Goal: Task Accomplishment & Management: Manage account settings

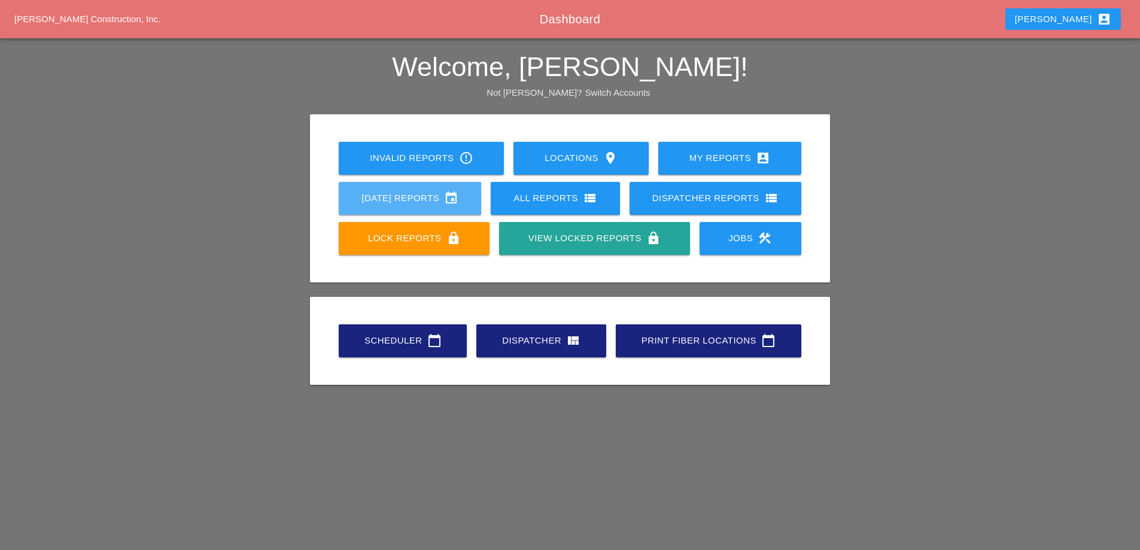
click at [417, 198] on div "[DATE] Reports event" at bounding box center [410, 198] width 104 height 14
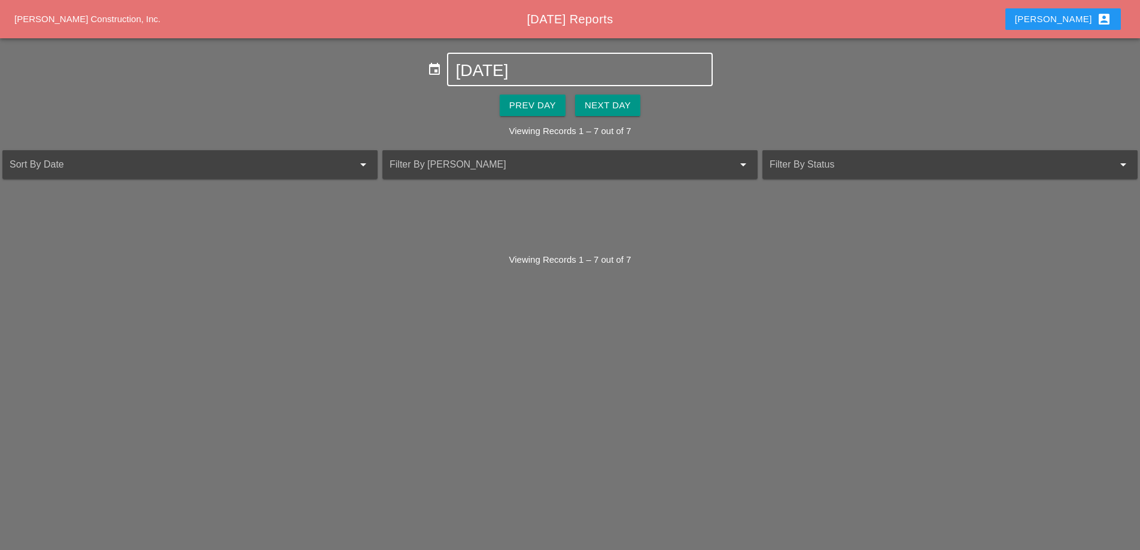
click at [562, 71] on input "10-06-2025" at bounding box center [579, 70] width 248 height 19
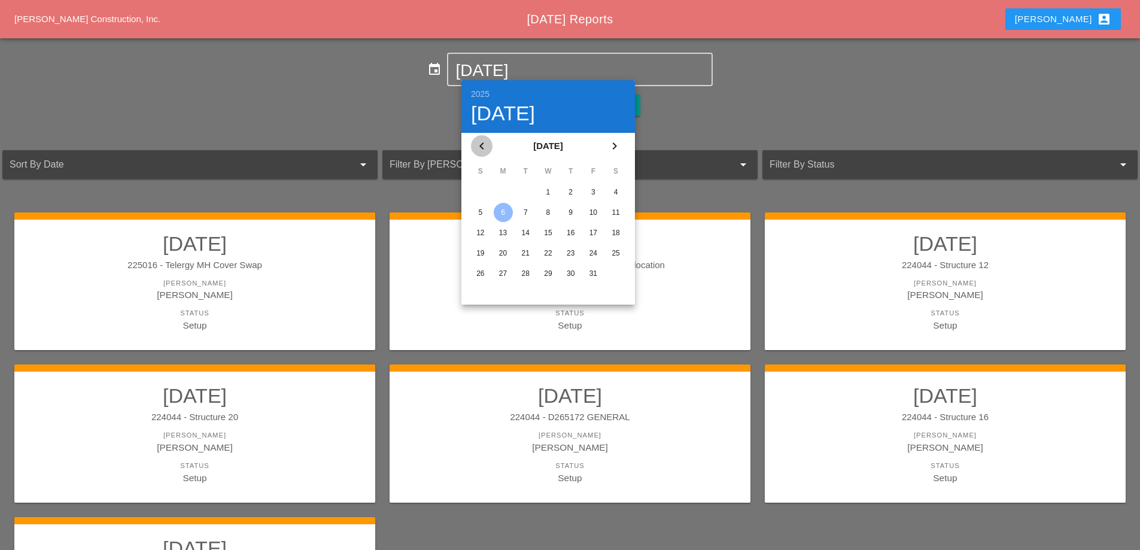
click at [485, 150] on icon "chevron_left" at bounding box center [482, 146] width 14 height 14
click at [509, 271] on div "29" at bounding box center [503, 273] width 19 height 19
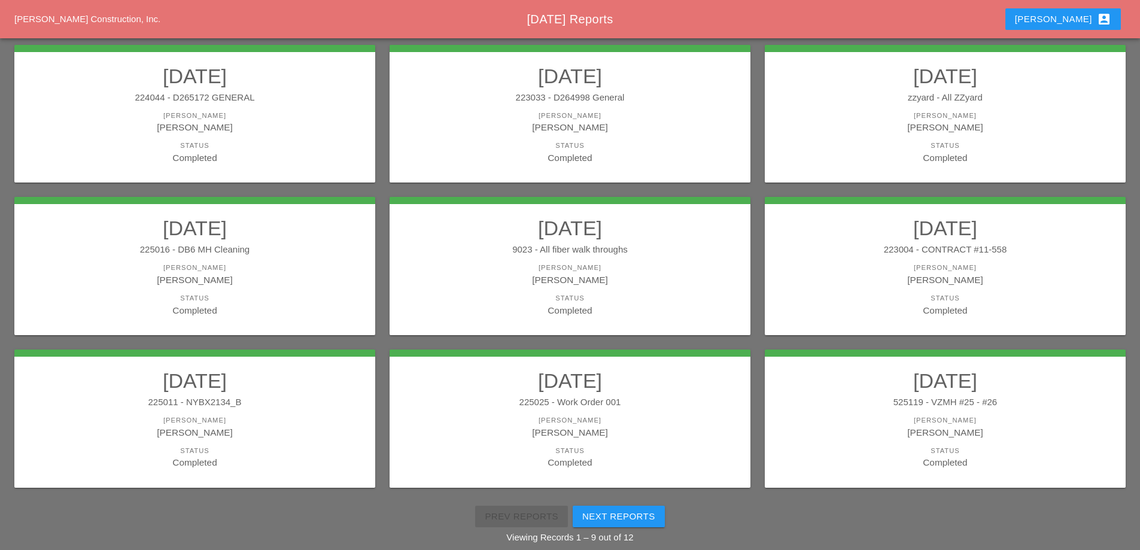
scroll to position [214, 0]
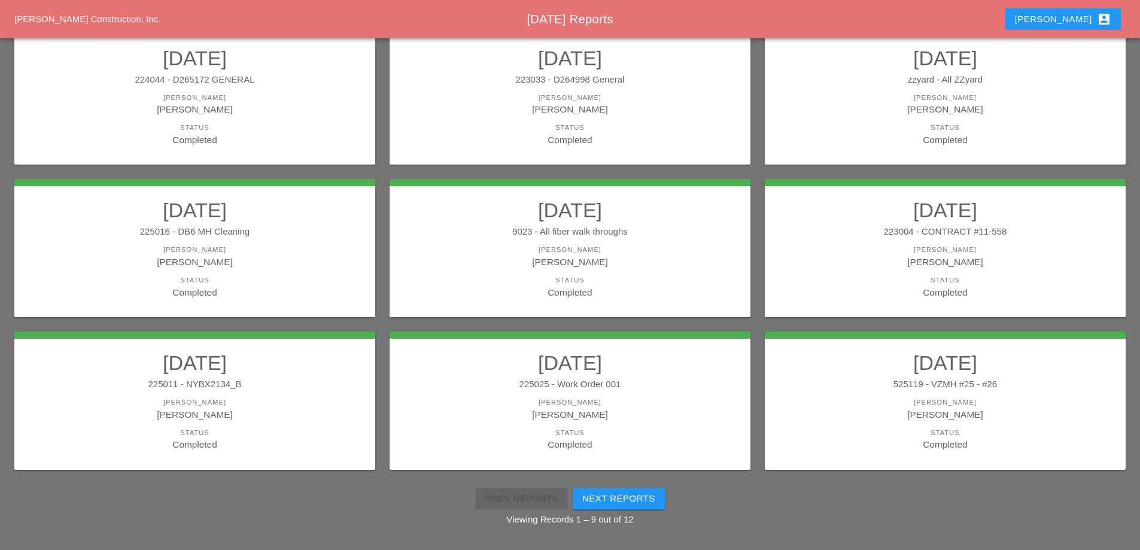
click at [917, 395] on link "09/29/2025 525119 - VZMH #25 - #26 Foreman Gillie Etnel Status Completed" at bounding box center [945, 401] width 337 height 101
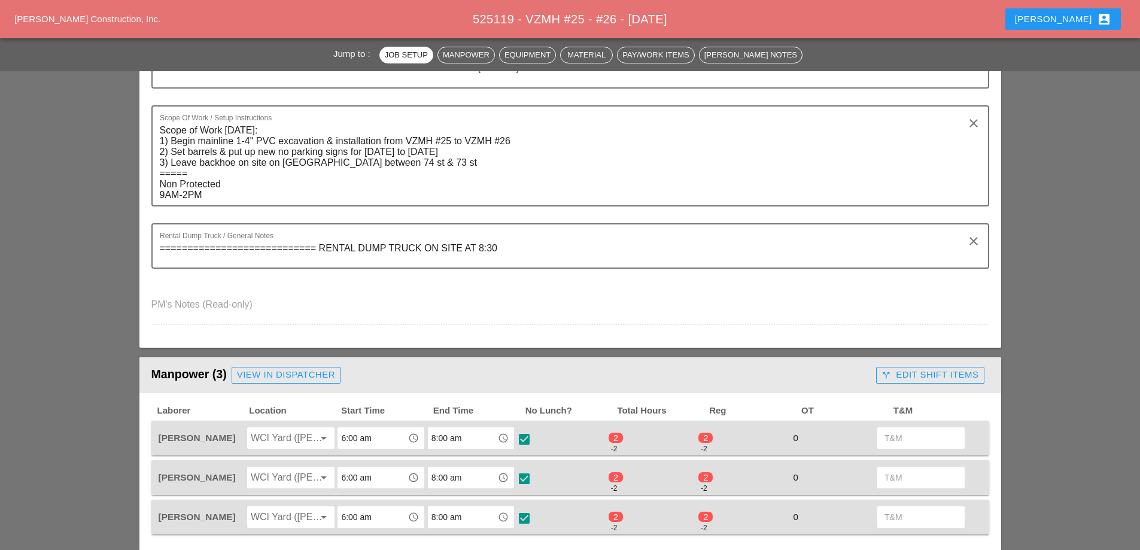
scroll to position [299, 0]
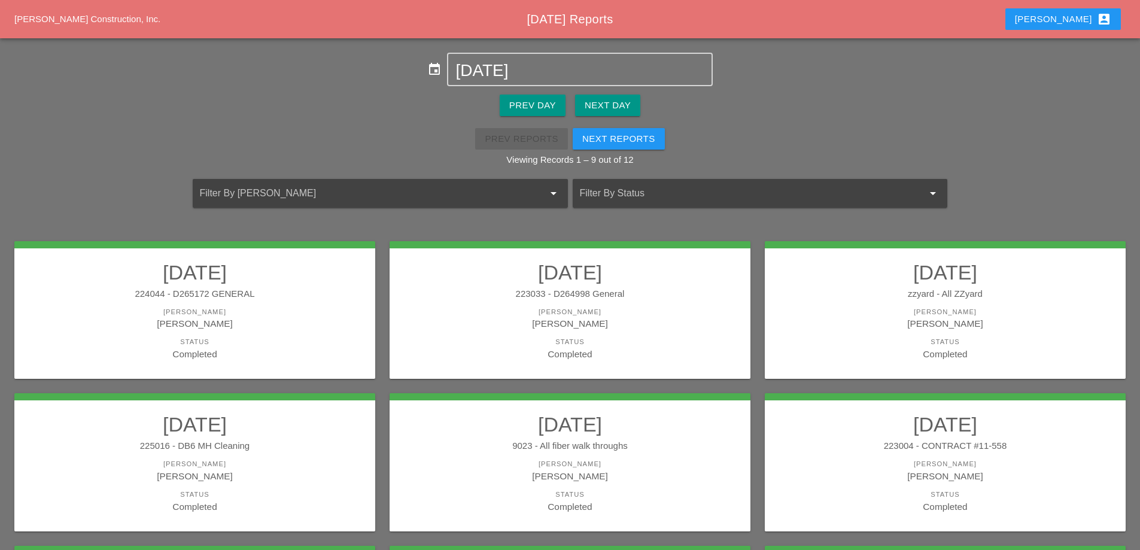
scroll to position [60, 0]
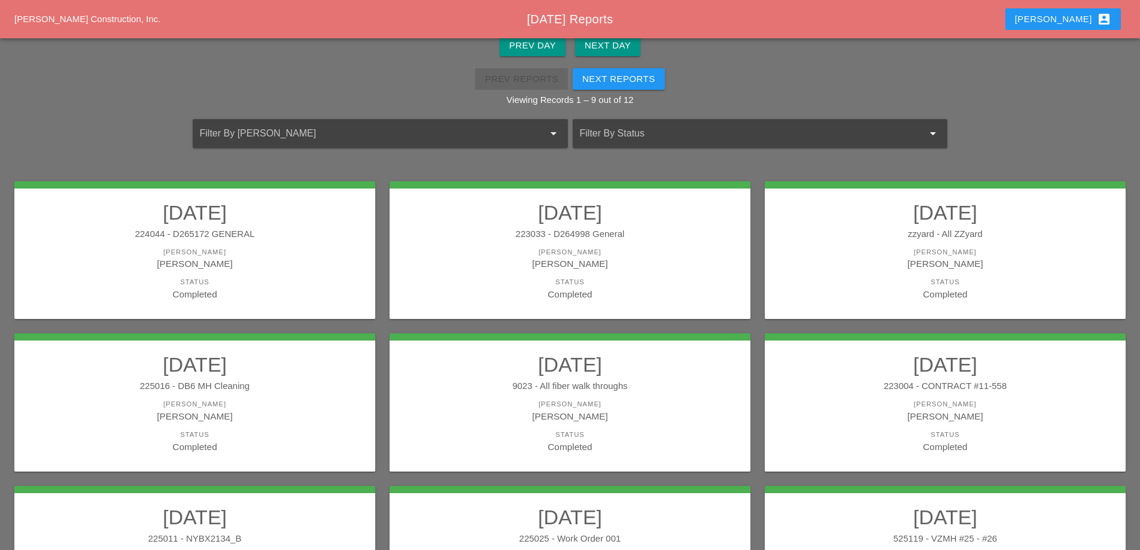
click at [264, 233] on div "224044 - D265172 GENERAL" at bounding box center [194, 234] width 337 height 14
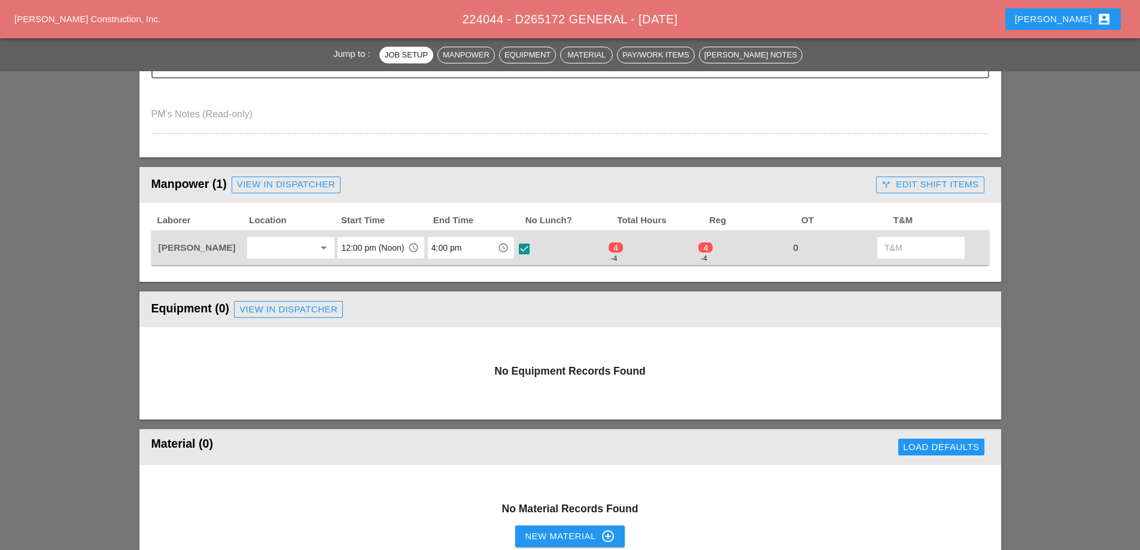
scroll to position [419, 0]
click at [942, 184] on div "call_split Edit Shift Items" at bounding box center [930, 184] width 97 height 14
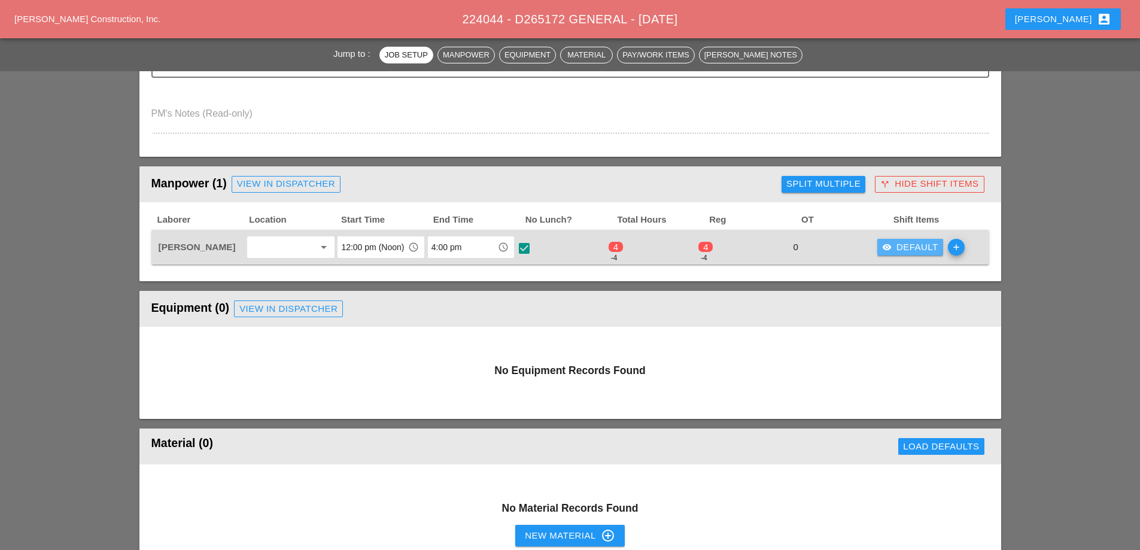
click at [899, 245] on div "visibility Default" at bounding box center [910, 248] width 56 height 14
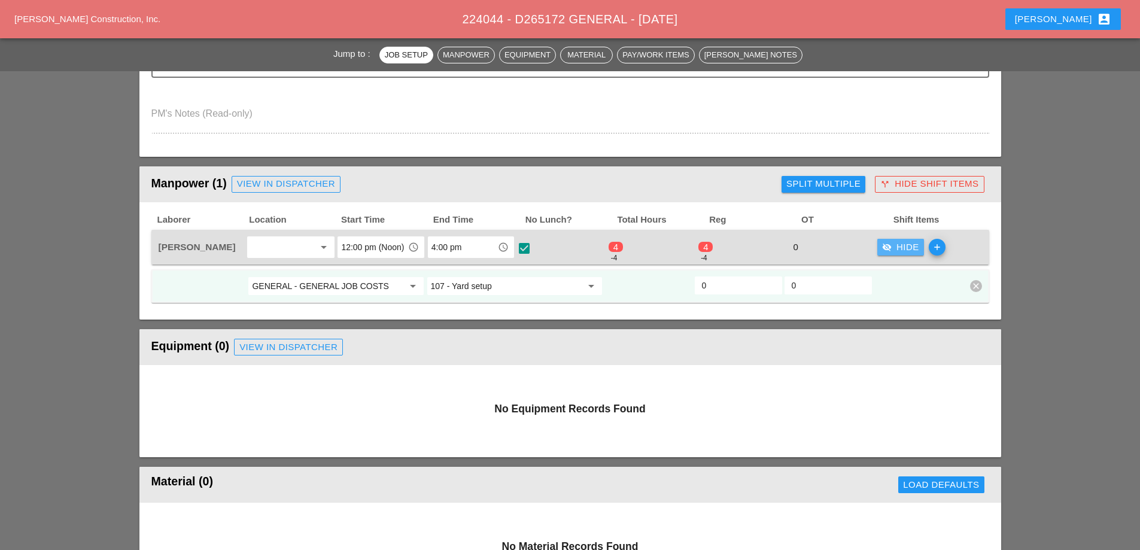
click at [899, 245] on div "visibility_off Hide" at bounding box center [900, 248] width 37 height 14
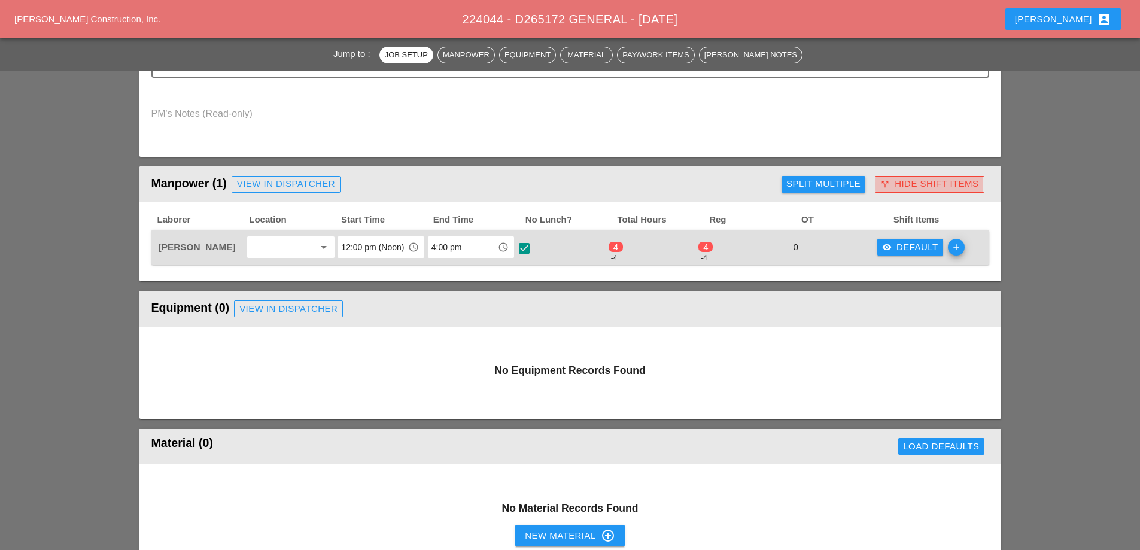
click at [910, 186] on div "call_split Hide Shift Items" at bounding box center [929, 184] width 98 height 14
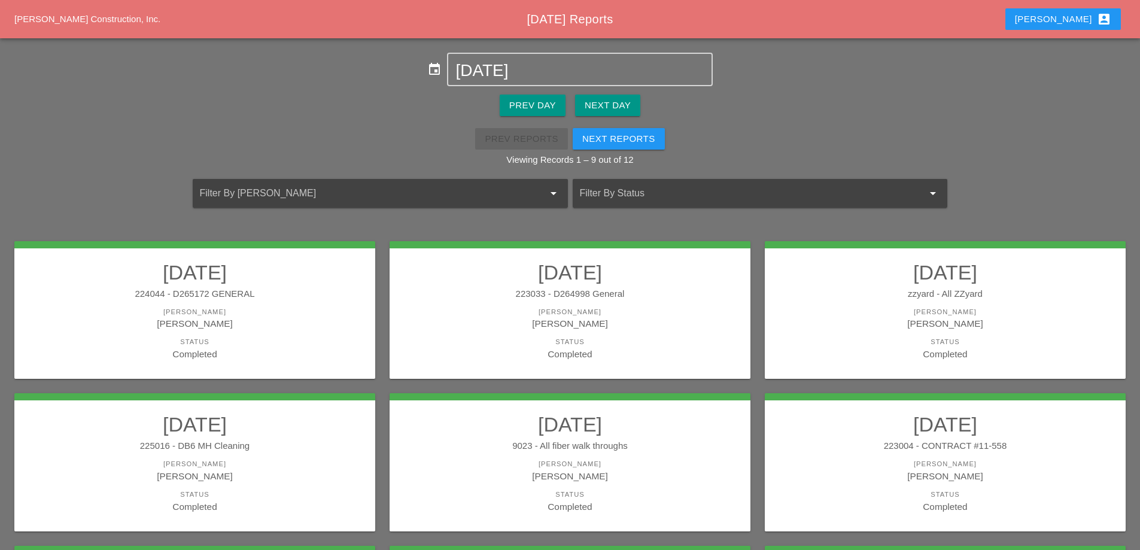
click at [479, 317] on div "[PERSON_NAME]" at bounding box center [570, 324] width 337 height 14
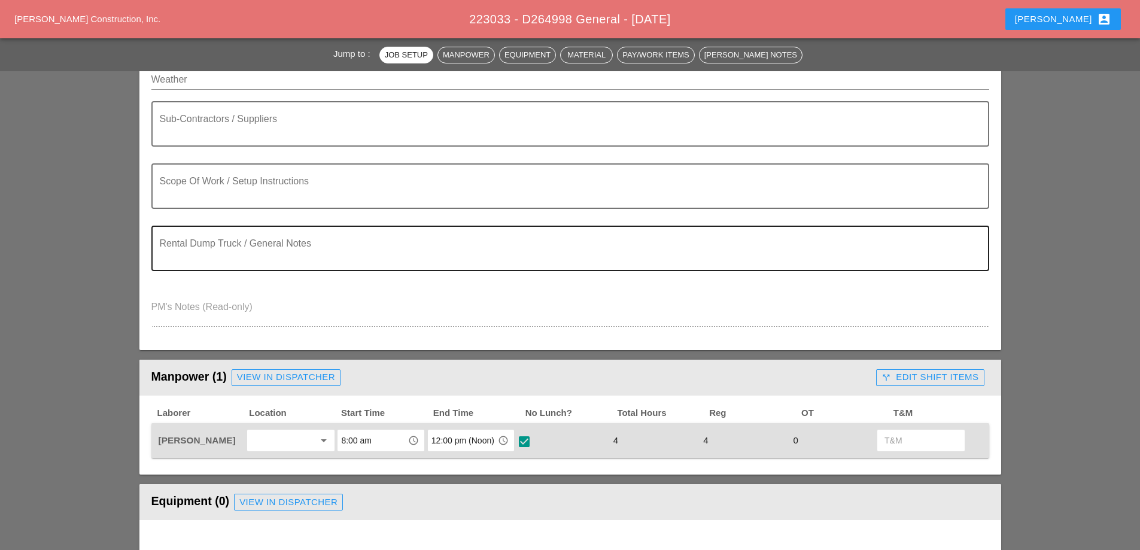
scroll to position [180, 0]
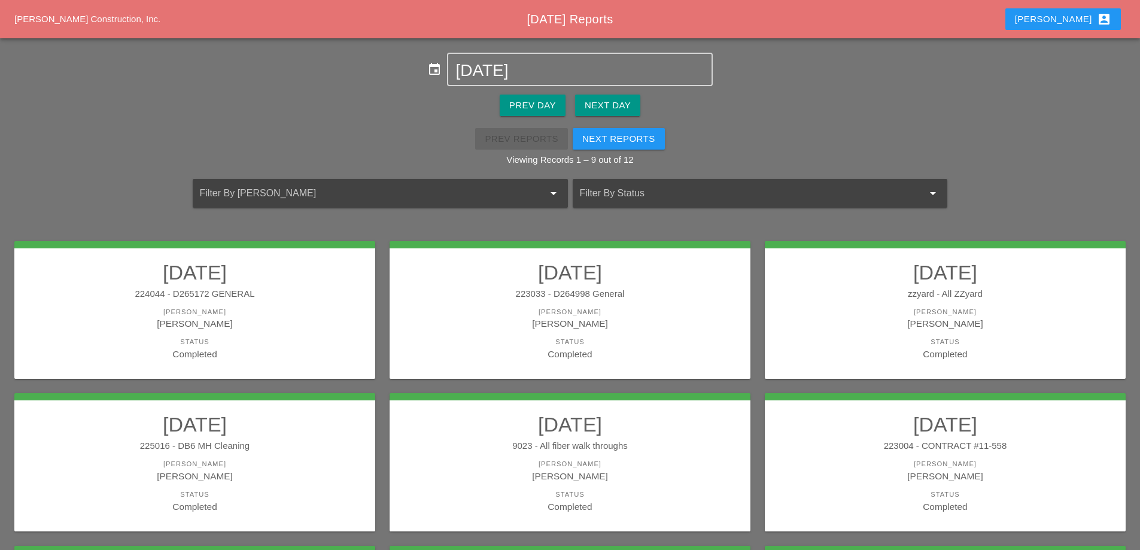
click at [892, 317] on div "[PERSON_NAME]" at bounding box center [945, 324] width 337 height 14
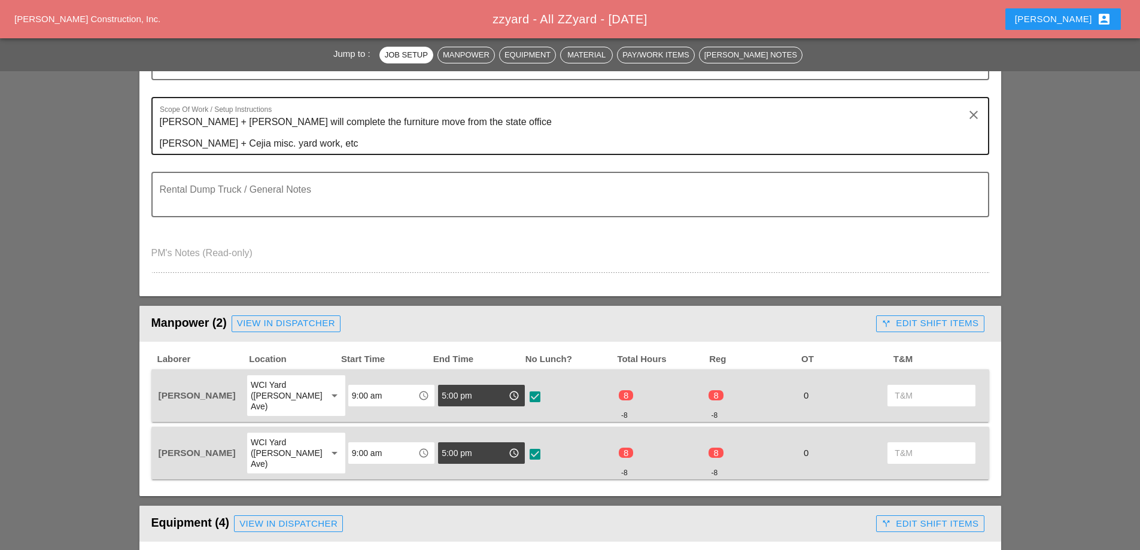
scroll to position [299, 0]
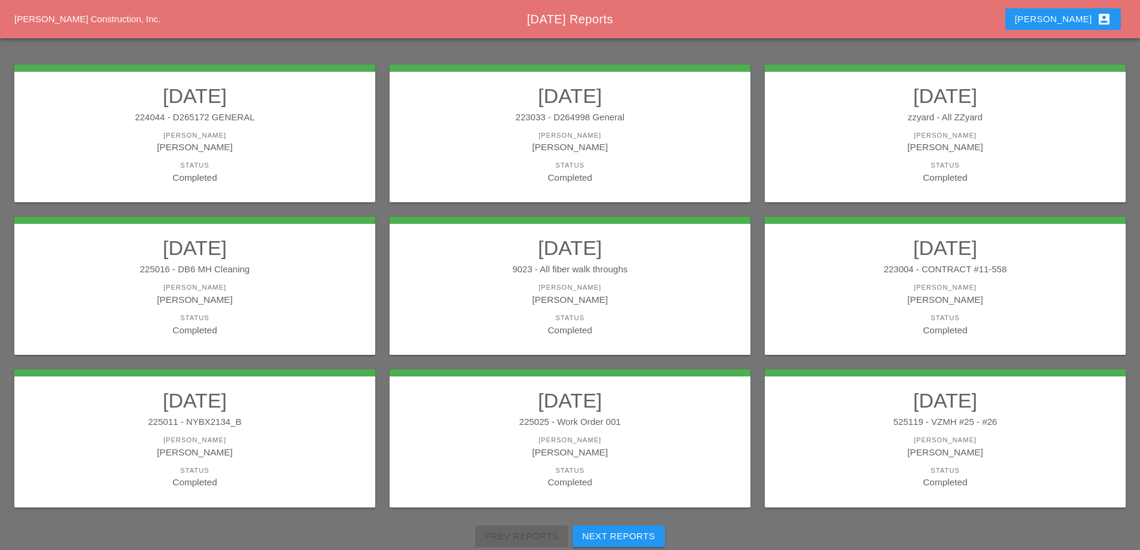
scroll to position [180, 0]
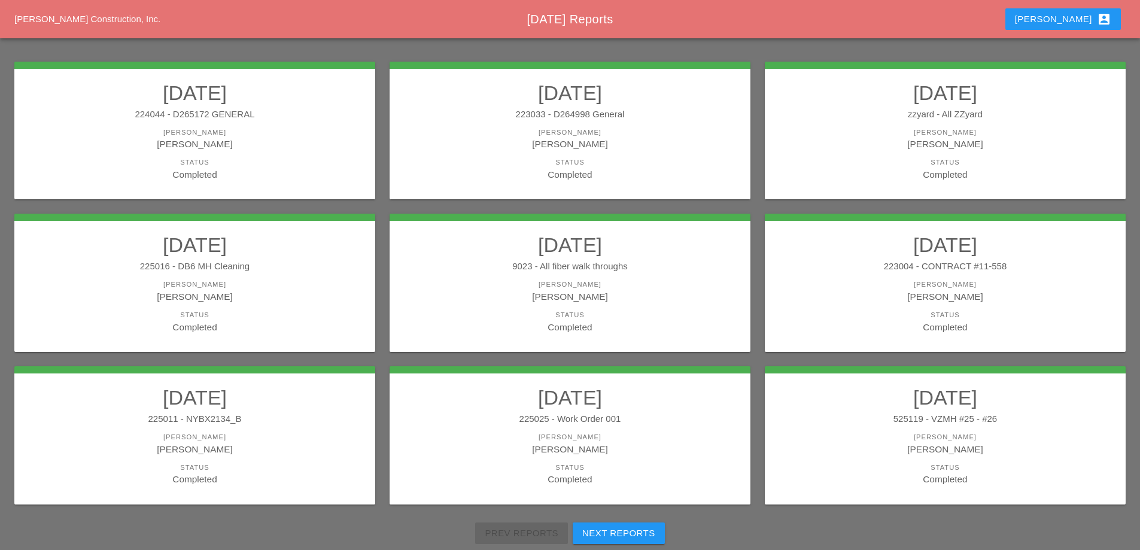
click at [272, 271] on div "225016 - DB6 MH Cleaning" at bounding box center [194, 267] width 337 height 14
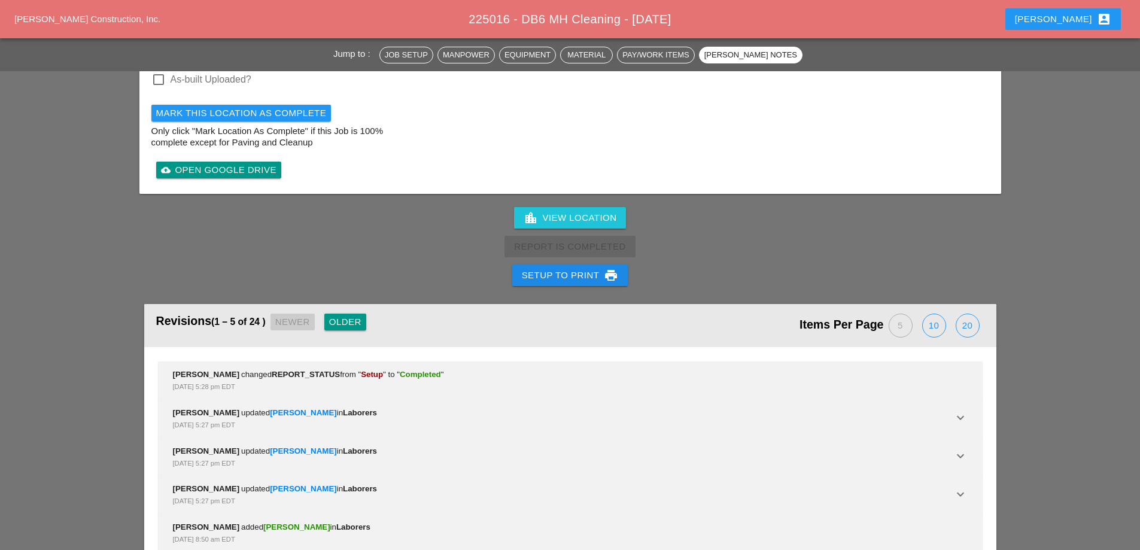
scroll to position [1560, 0]
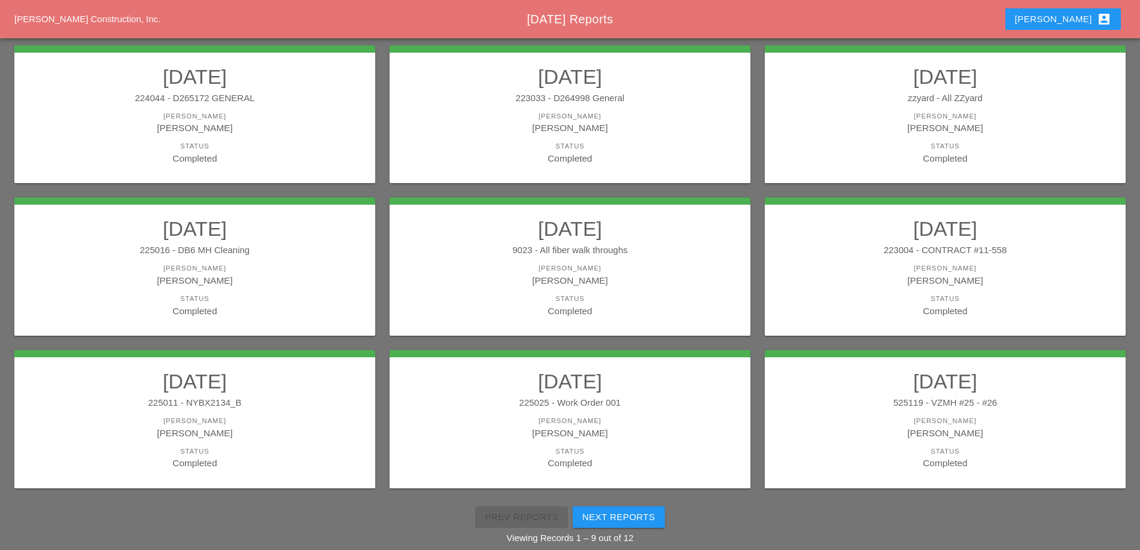
scroll to position [214, 0]
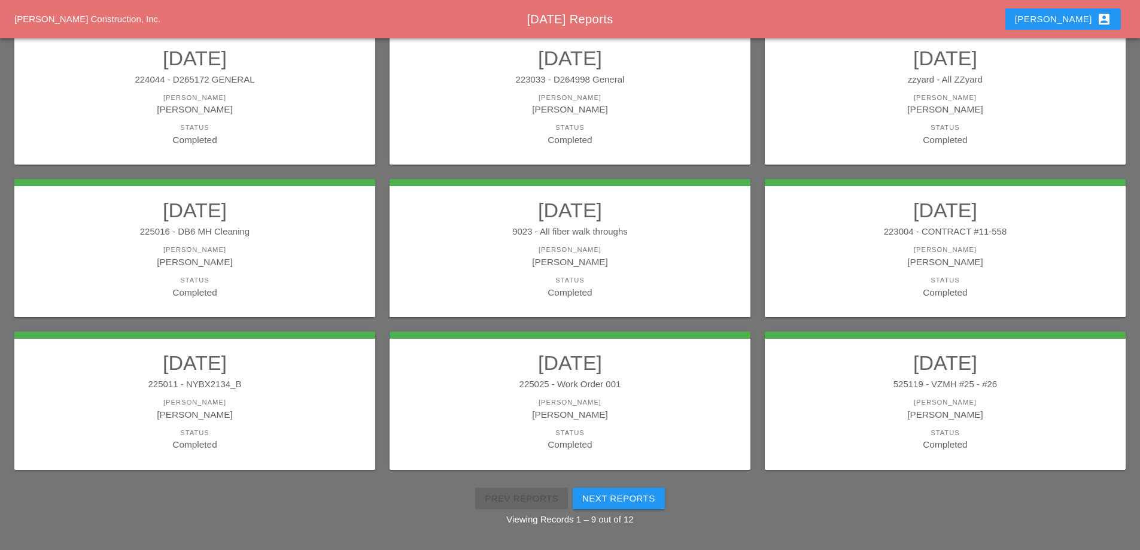
click at [649, 260] on div "[PERSON_NAME]" at bounding box center [570, 262] width 337 height 14
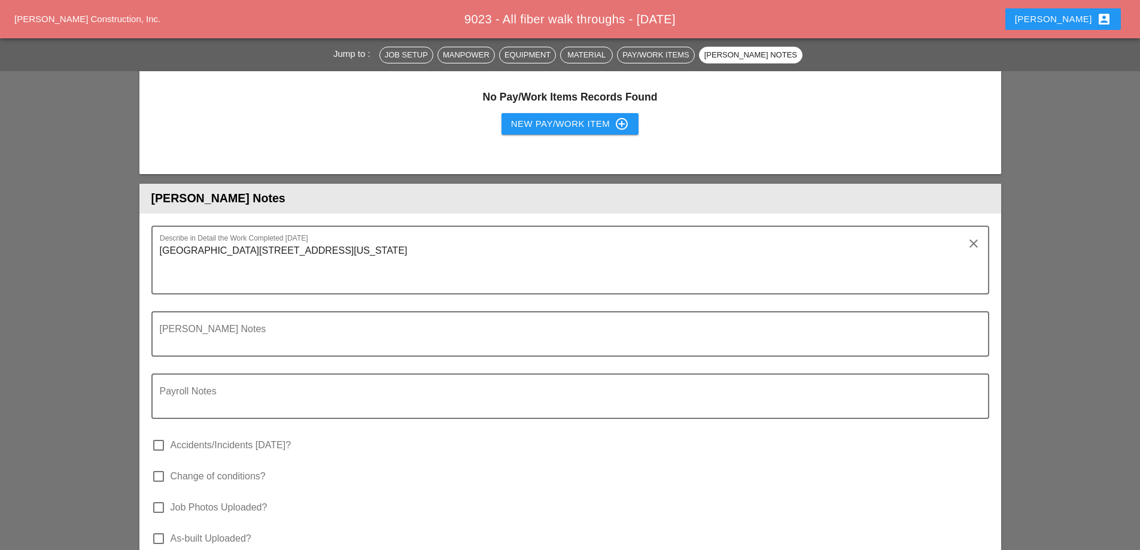
scroll to position [908, 0]
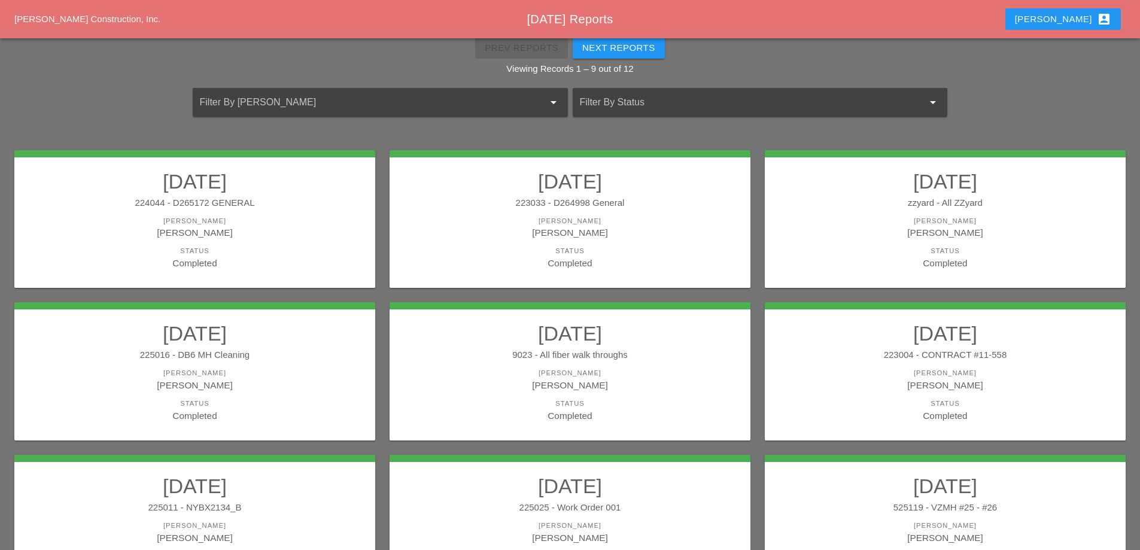
scroll to position [60, 0]
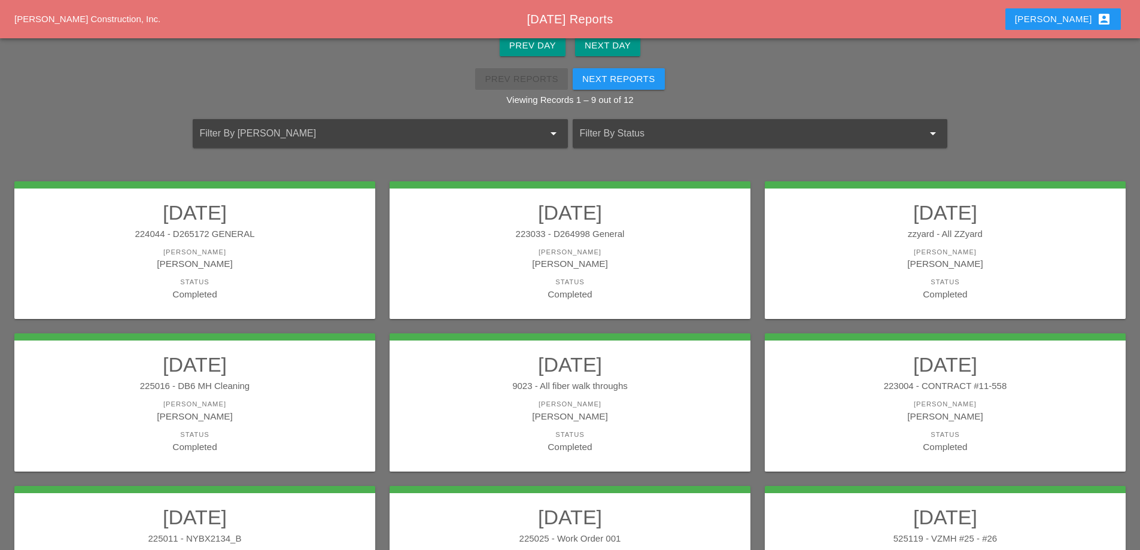
click at [248, 246] on link "09/29/2025 224044 - D265172 GENERAL Foreman Luca Gambardella Status Completed" at bounding box center [194, 250] width 337 height 101
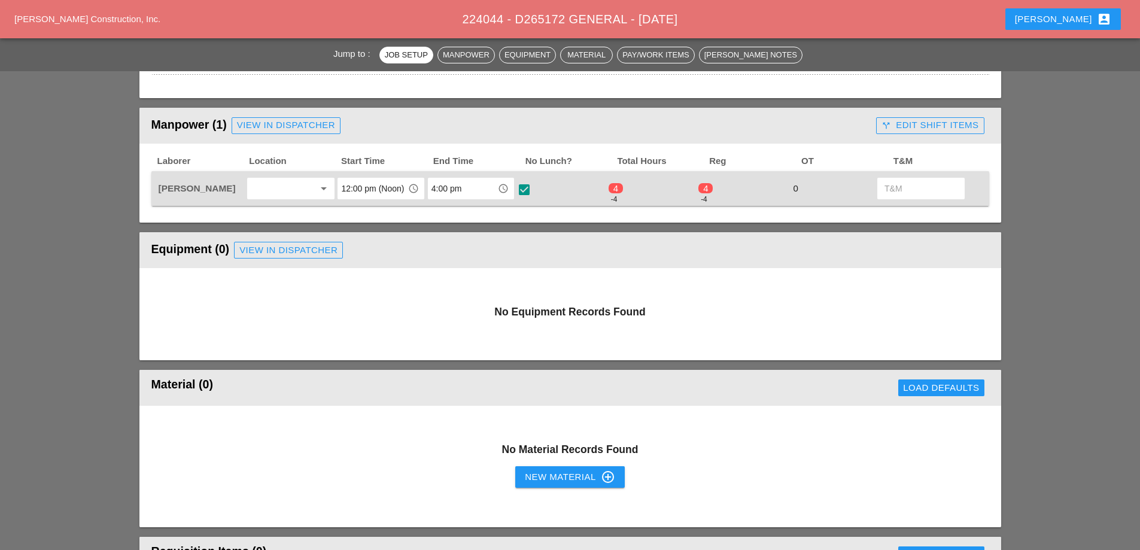
scroll to position [479, 0]
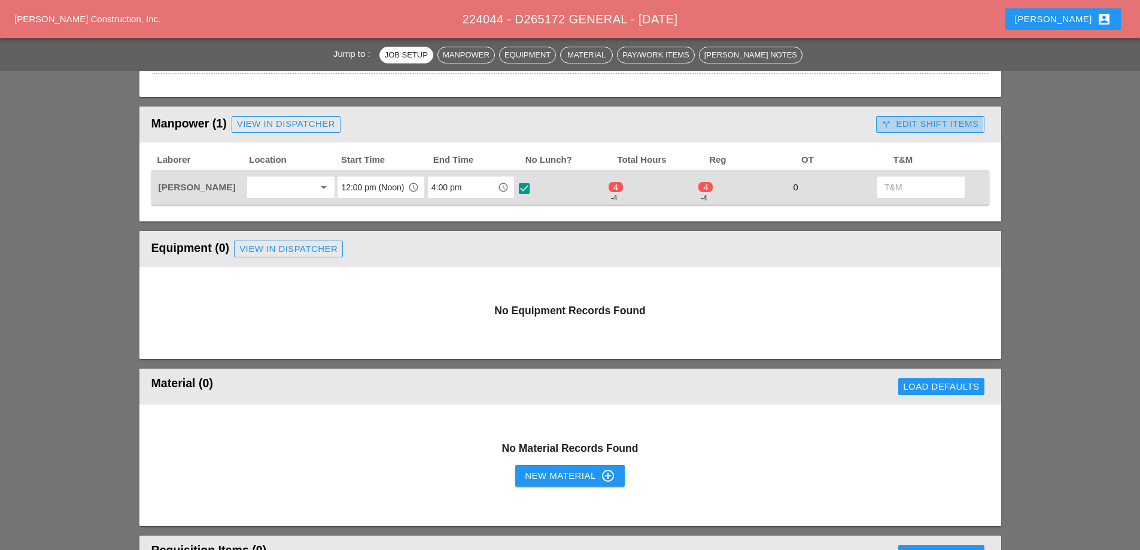
click at [913, 121] on div "call_split Edit Shift Items" at bounding box center [930, 124] width 97 height 14
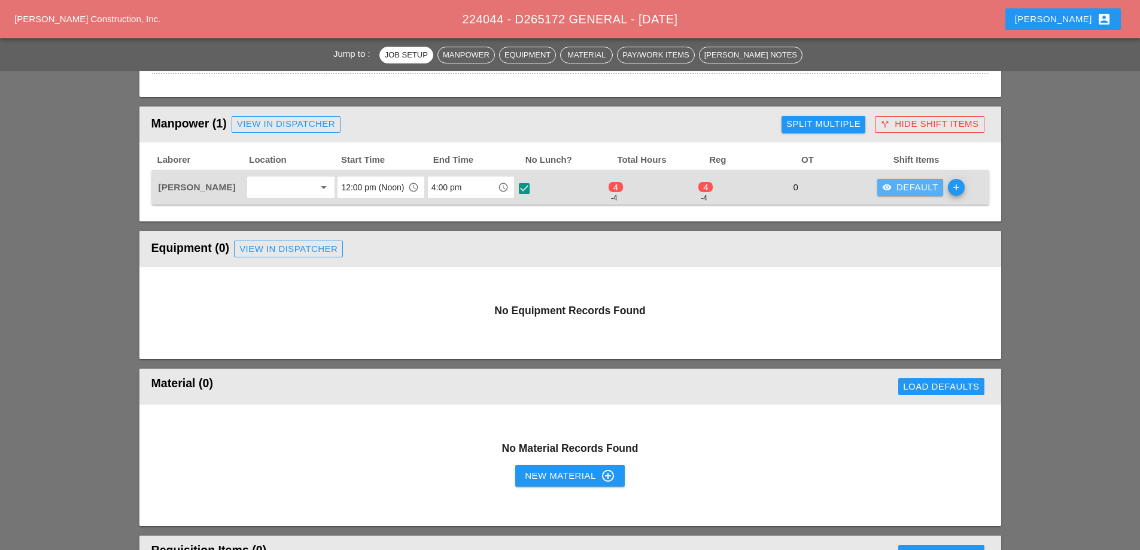
click at [910, 187] on div "visibility Default" at bounding box center [910, 188] width 56 height 14
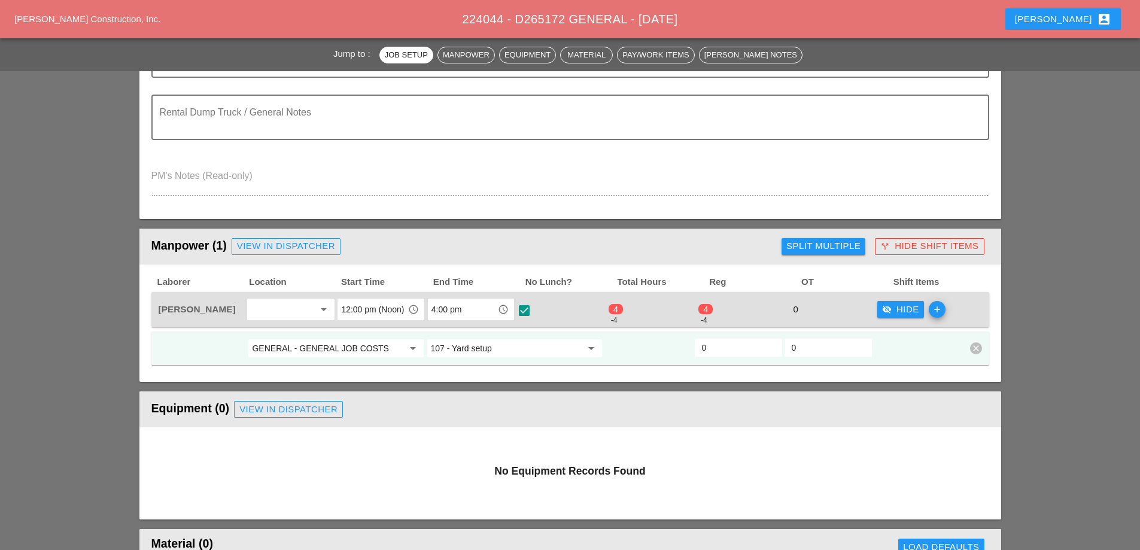
scroll to position [359, 0]
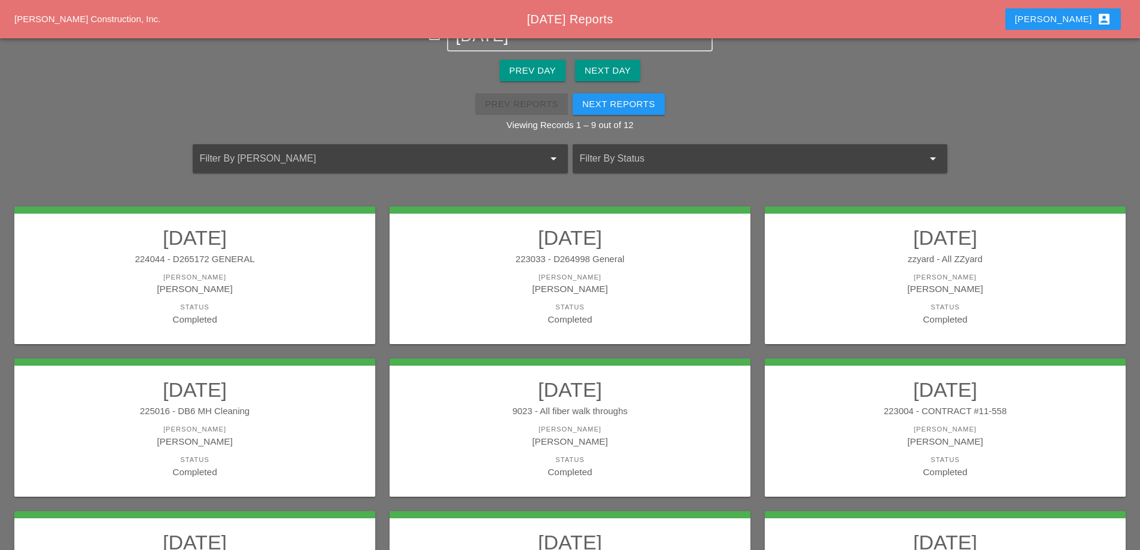
scroll to position [95, 0]
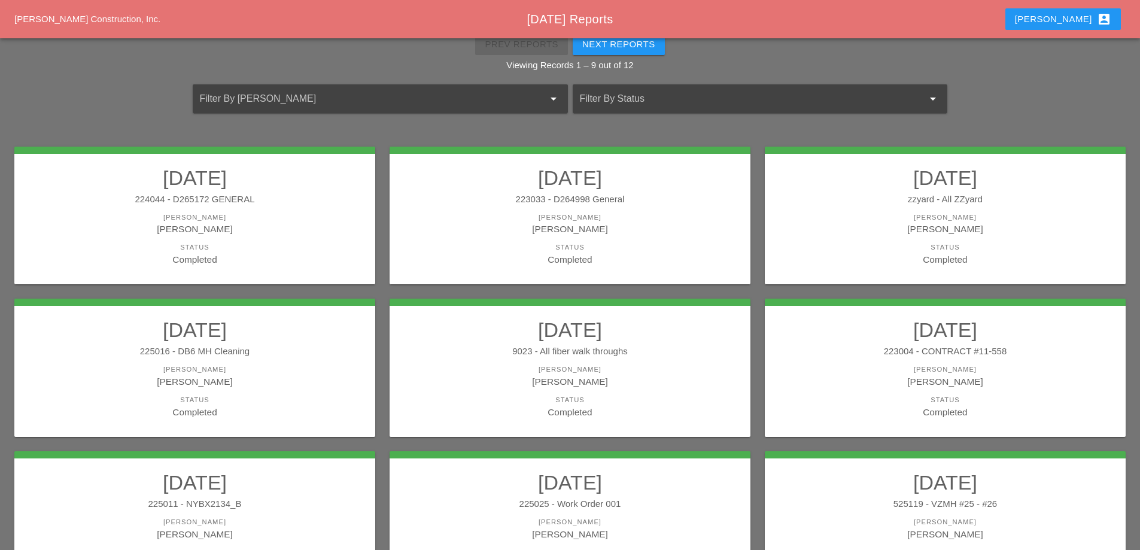
click at [317, 227] on div "[PERSON_NAME]" at bounding box center [194, 229] width 337 height 14
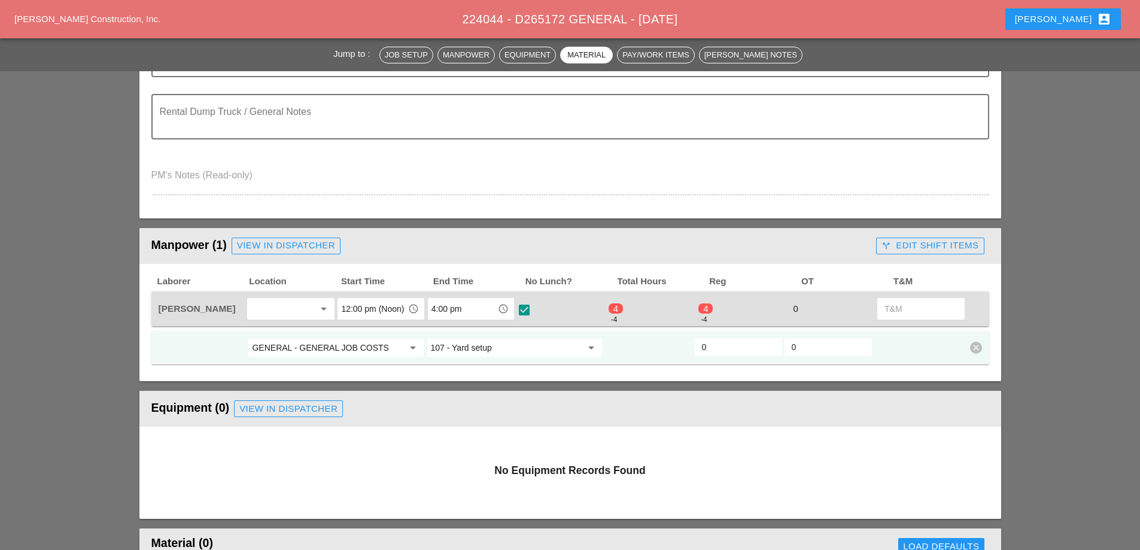
scroll to position [324, 0]
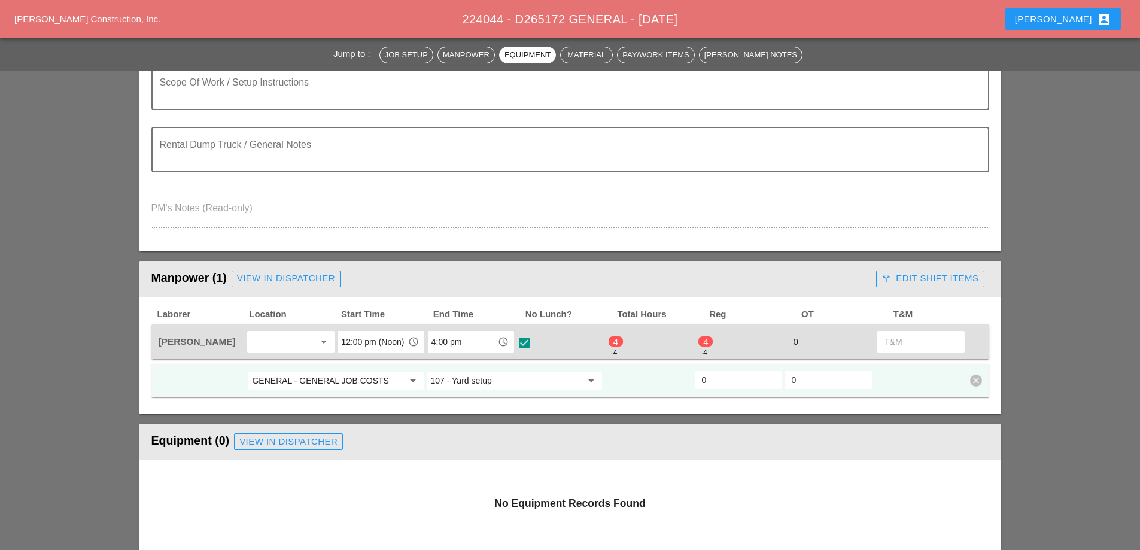
click at [732, 377] on input "0" at bounding box center [738, 379] width 73 height 19
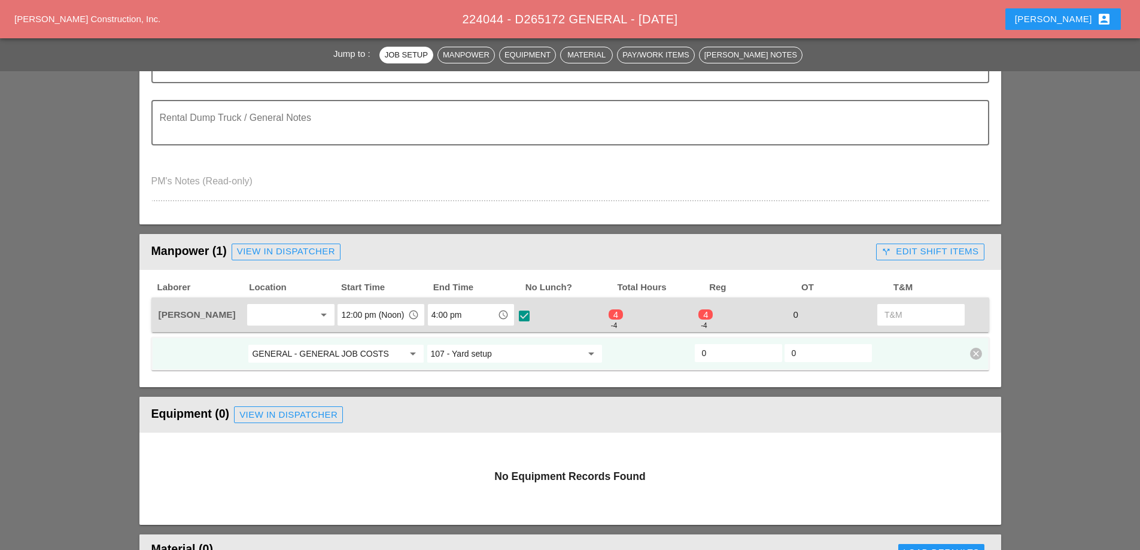
scroll to position [384, 0]
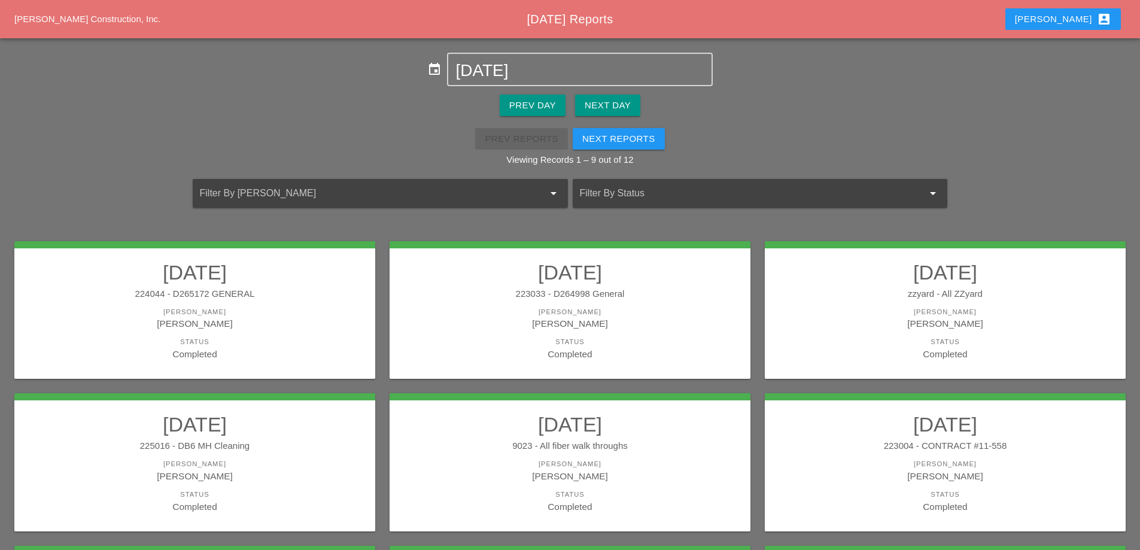
click at [686, 320] on div "[PERSON_NAME]" at bounding box center [570, 324] width 337 height 14
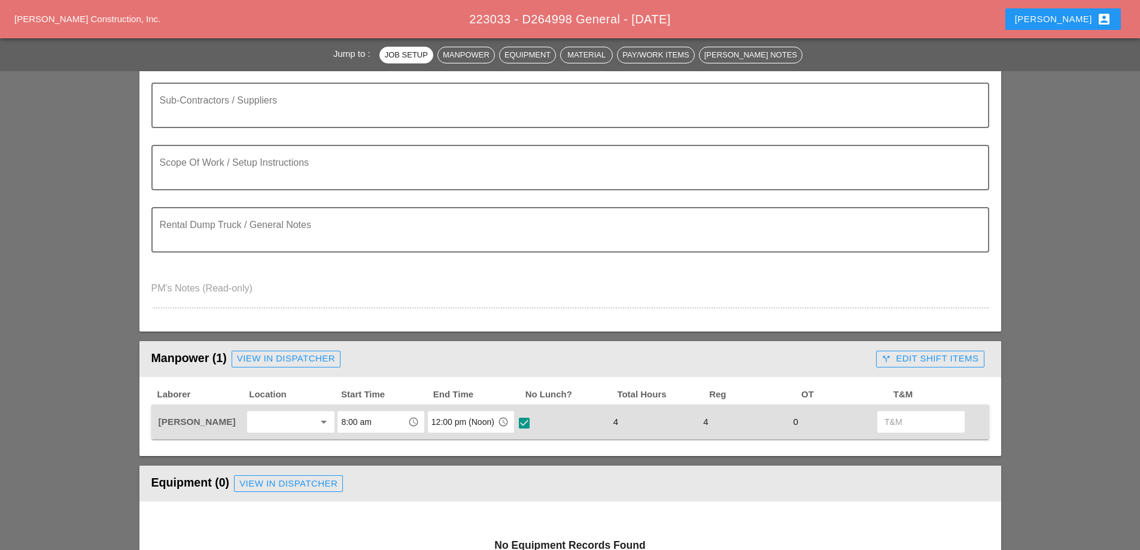
scroll to position [299, 0]
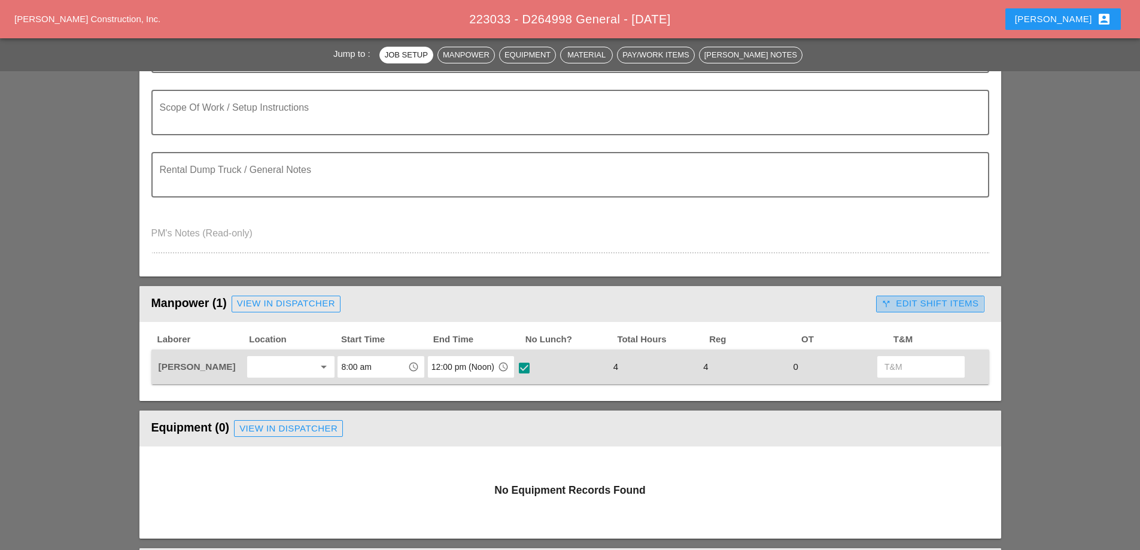
click at [928, 304] on div "call_split Edit Shift Items" at bounding box center [930, 304] width 97 height 14
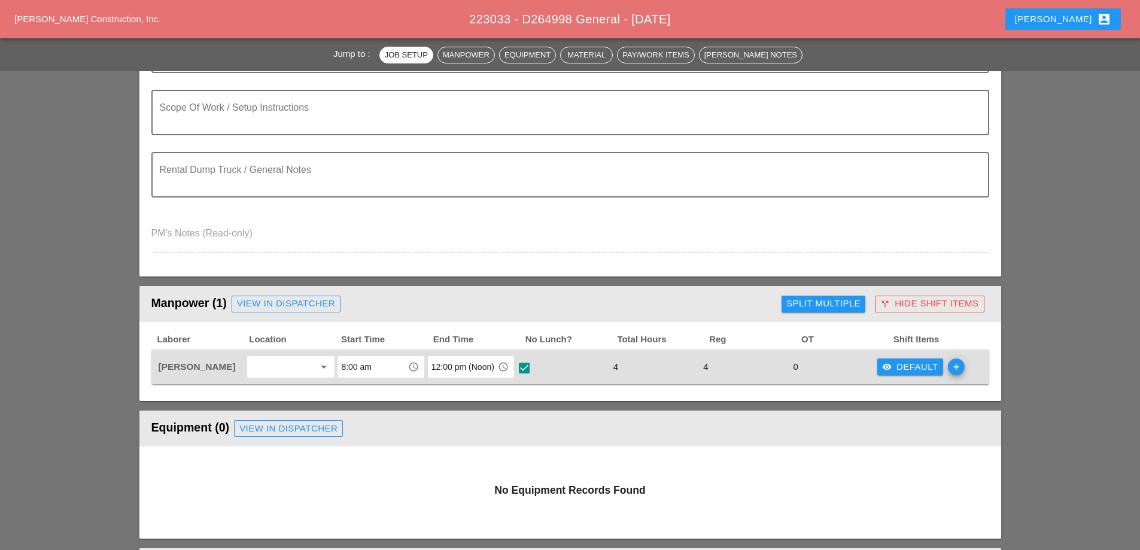
click at [910, 367] on div "visibility Default" at bounding box center [910, 367] width 56 height 14
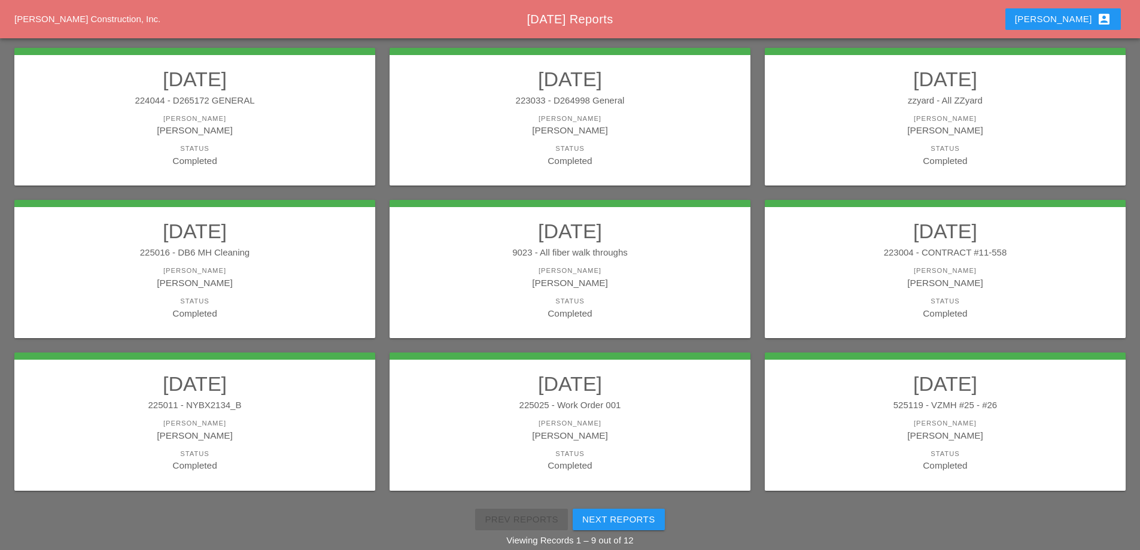
scroll to position [214, 0]
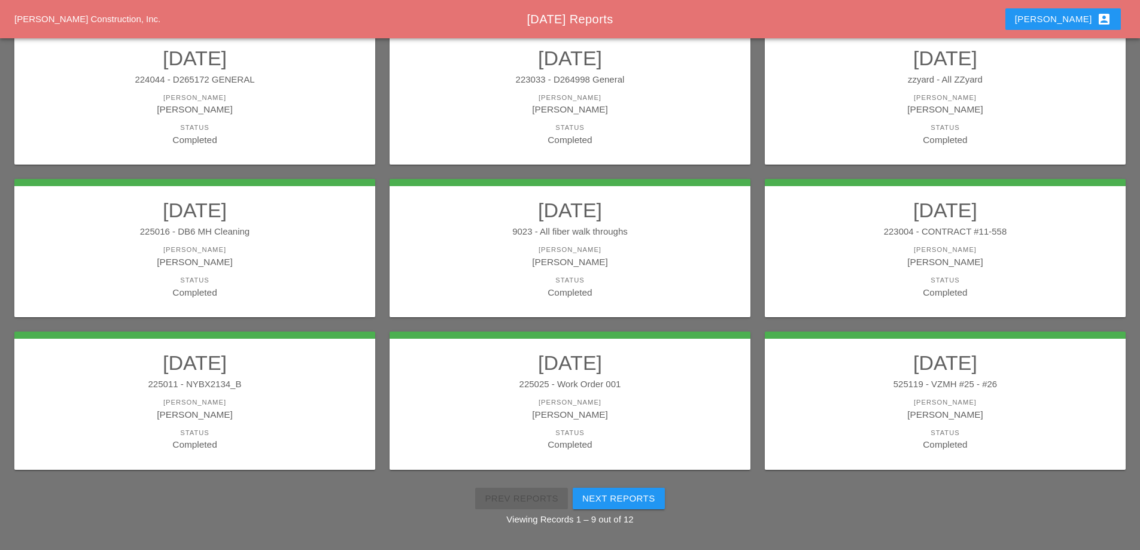
click at [858, 375] on link "[DATE] 525119 - VZMH #25 - #26 [PERSON_NAME] Etnel Status Completed" at bounding box center [945, 401] width 337 height 101
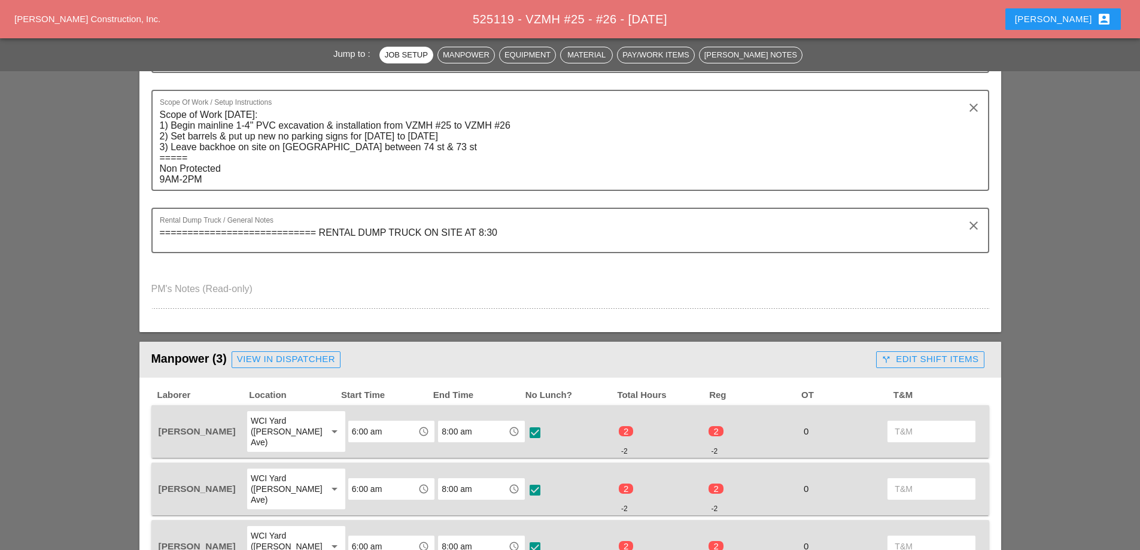
scroll to position [419, 0]
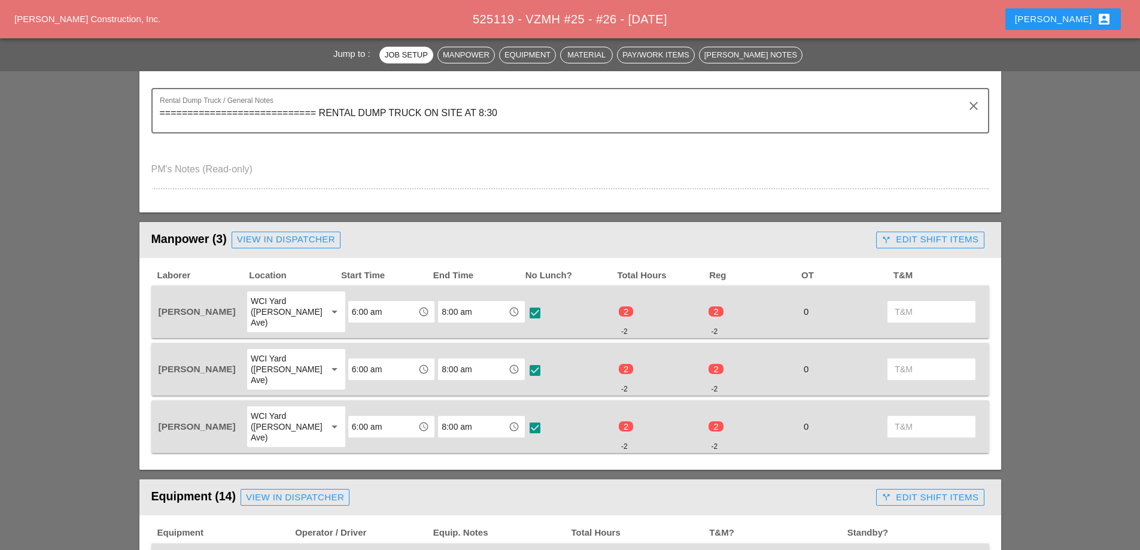
click at [917, 242] on div "call_split Edit Shift Items" at bounding box center [930, 240] width 97 height 14
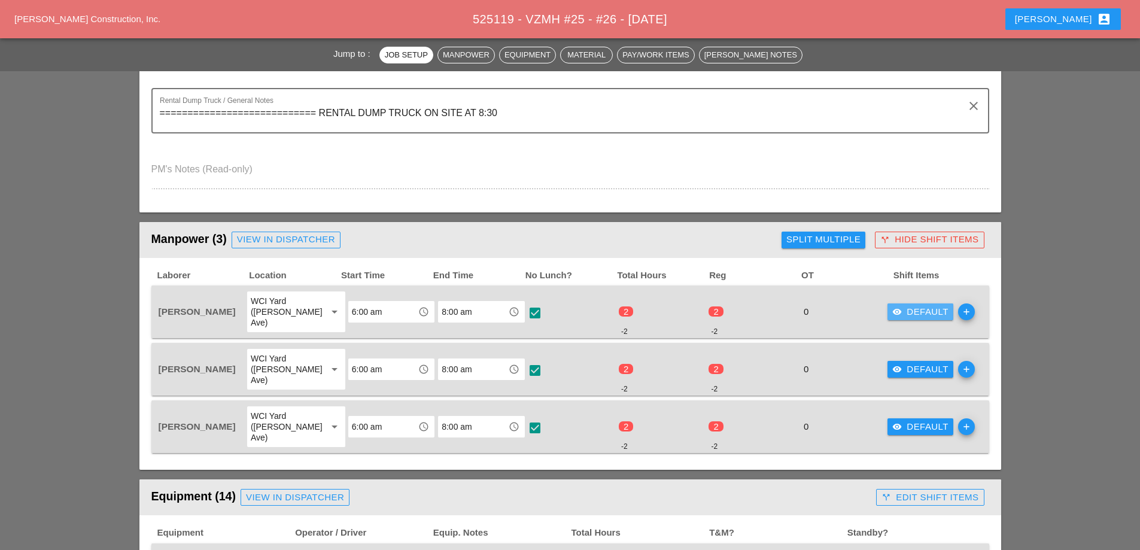
click at [907, 305] on div "visibility Default" at bounding box center [920, 312] width 56 height 14
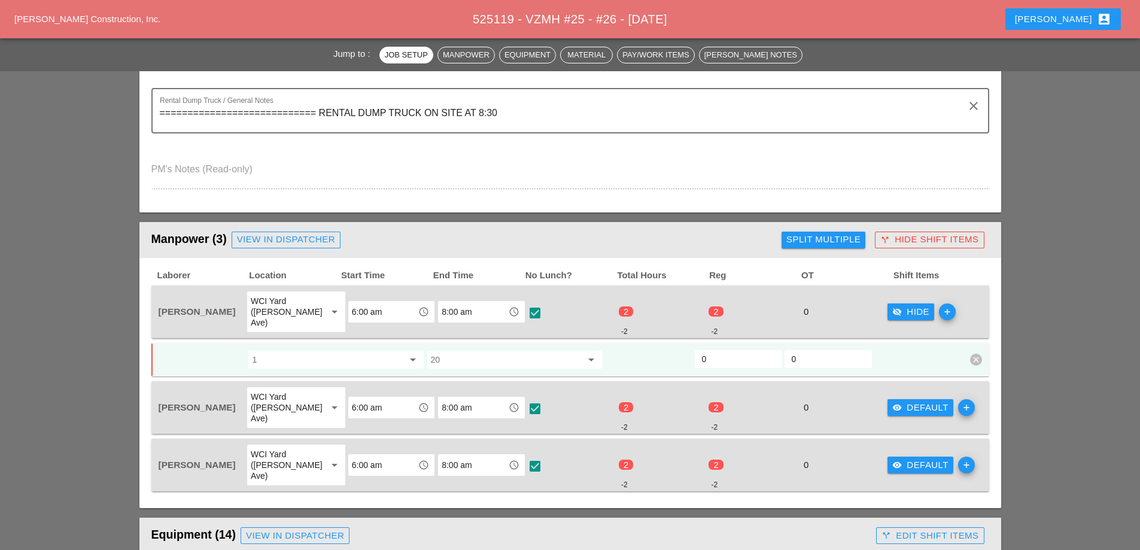
click at [897, 401] on div "visibility Default" at bounding box center [920, 408] width 56 height 14
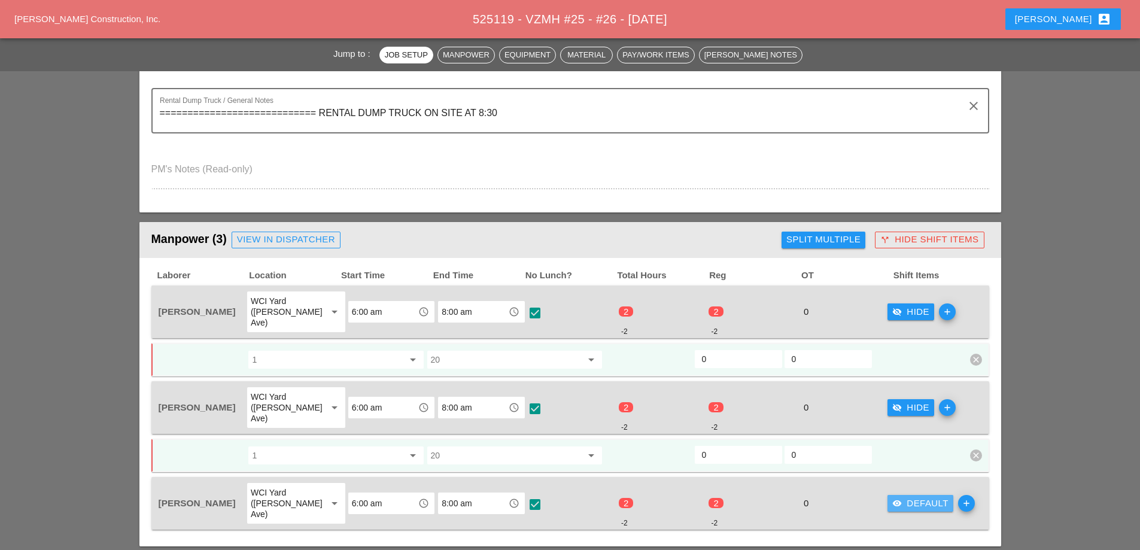
click at [917, 497] on div "visibility Default" at bounding box center [920, 504] width 56 height 14
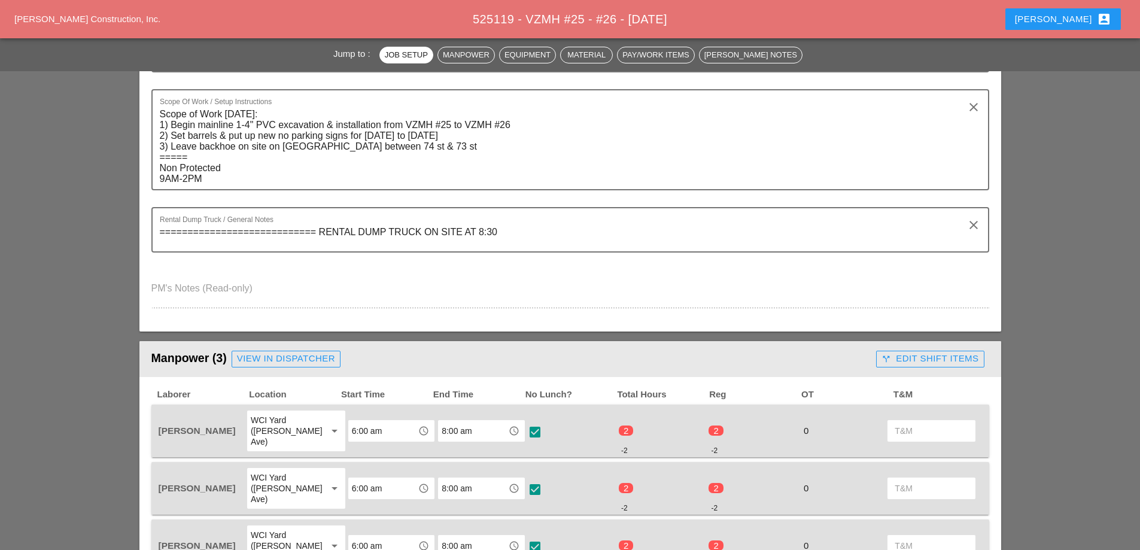
scroll to position [479, 0]
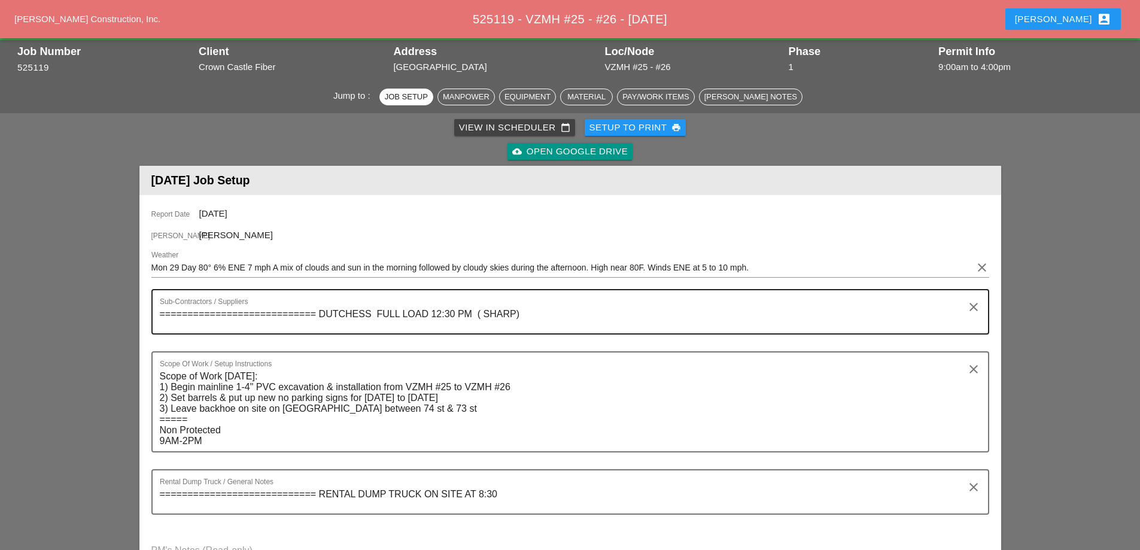
scroll to position [354, 0]
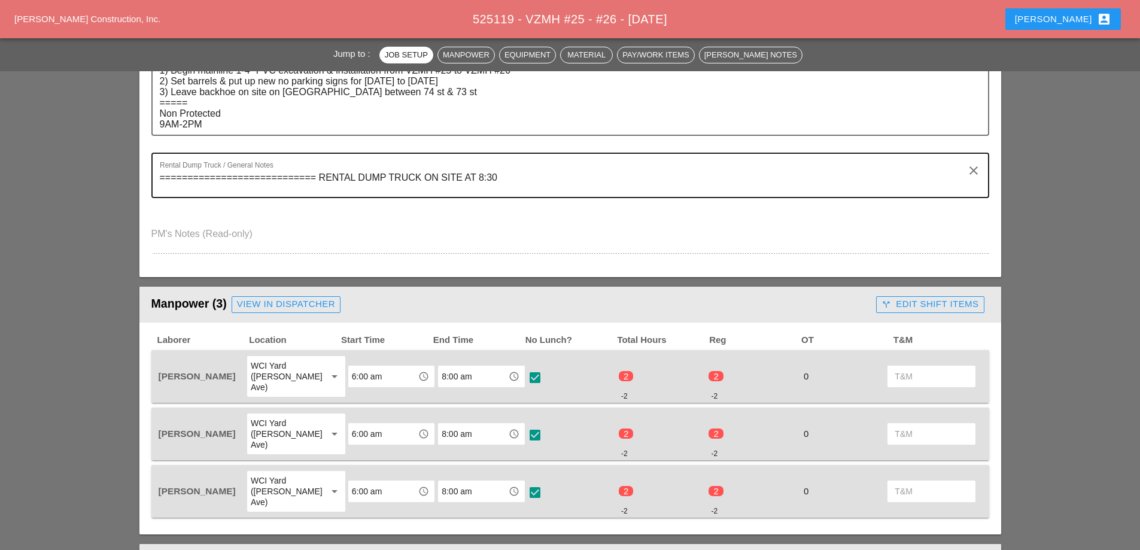
click at [925, 172] on textarea "============================ RENTAL DUMP TRUCK ON SITE AT 8:30" at bounding box center [566, 182] width 812 height 29
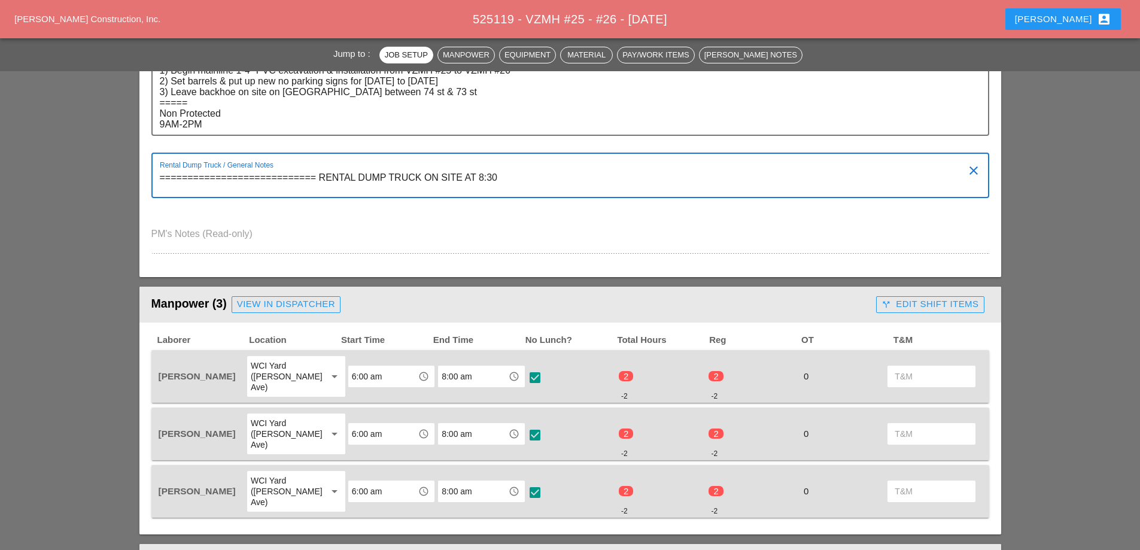
click at [926, 297] on div "call_split Edit Shift Items" at bounding box center [930, 304] width 97 height 14
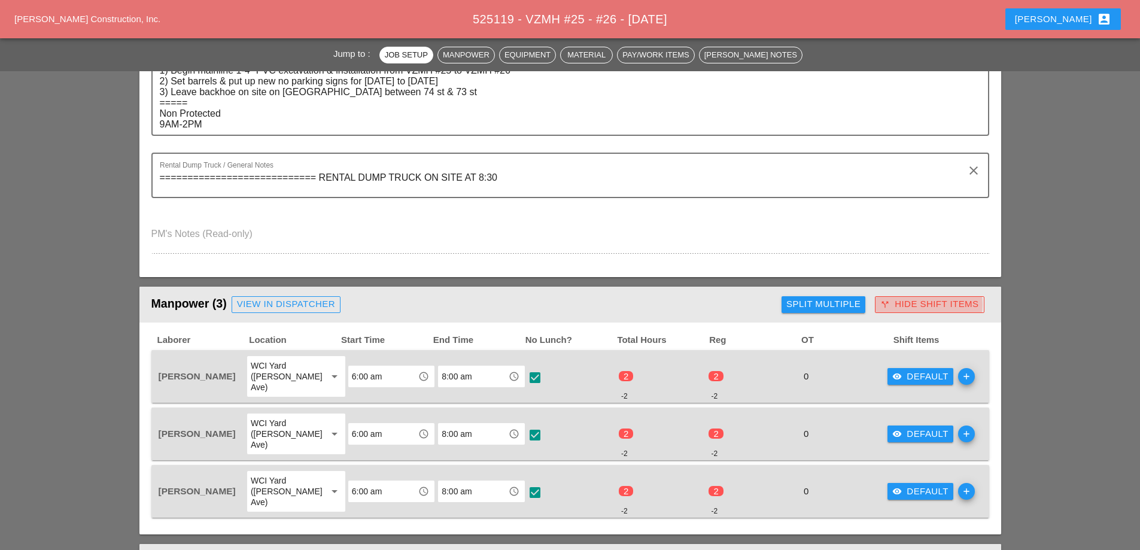
scroll to position [479, 0]
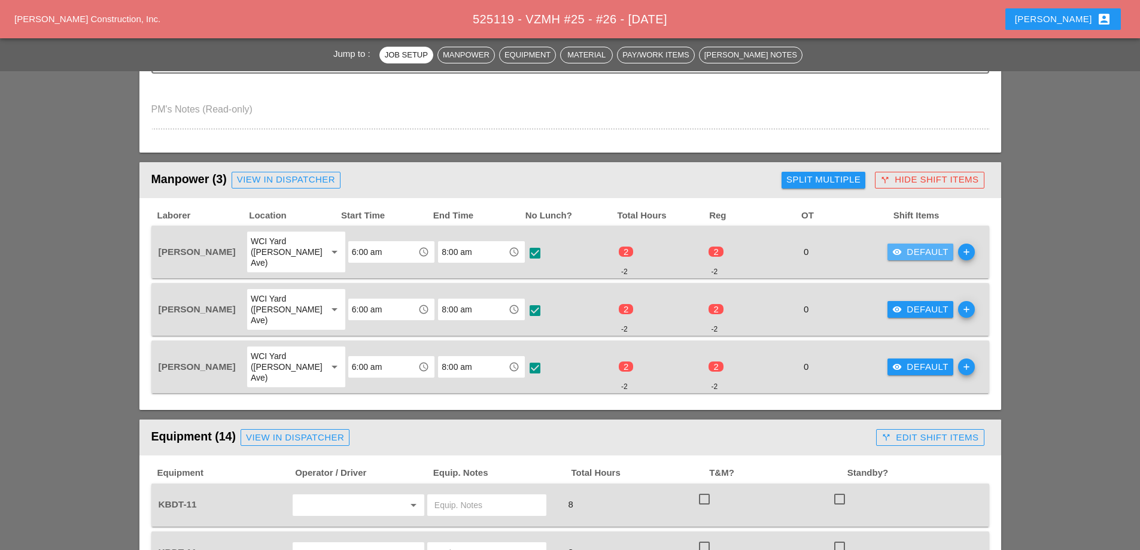
click at [904, 253] on div "visibility Default" at bounding box center [920, 252] width 56 height 14
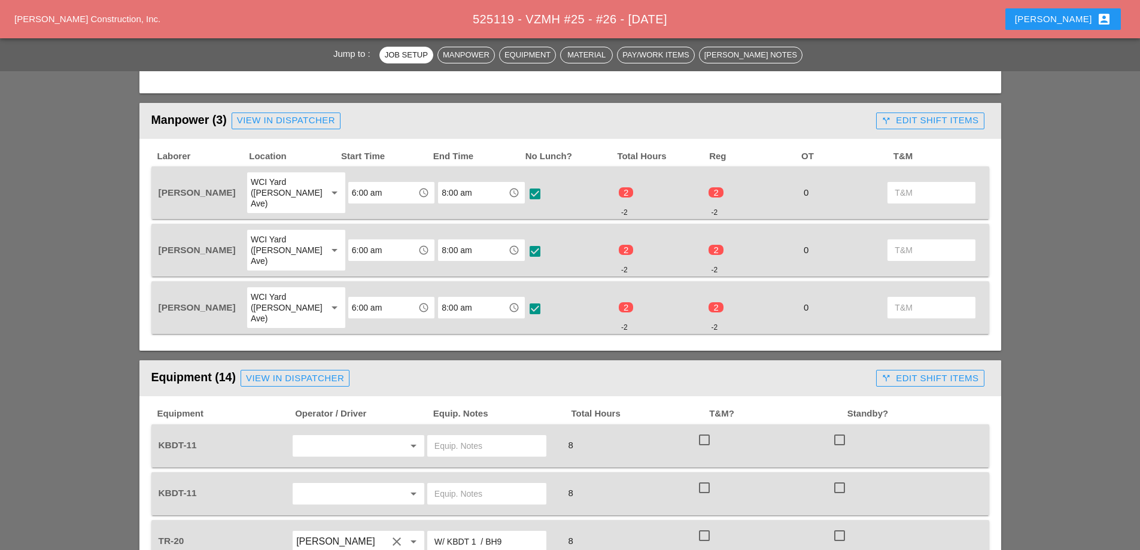
scroll to position [539, 0]
click at [926, 116] on div "call_split Edit Shift Items" at bounding box center [930, 120] width 97 height 14
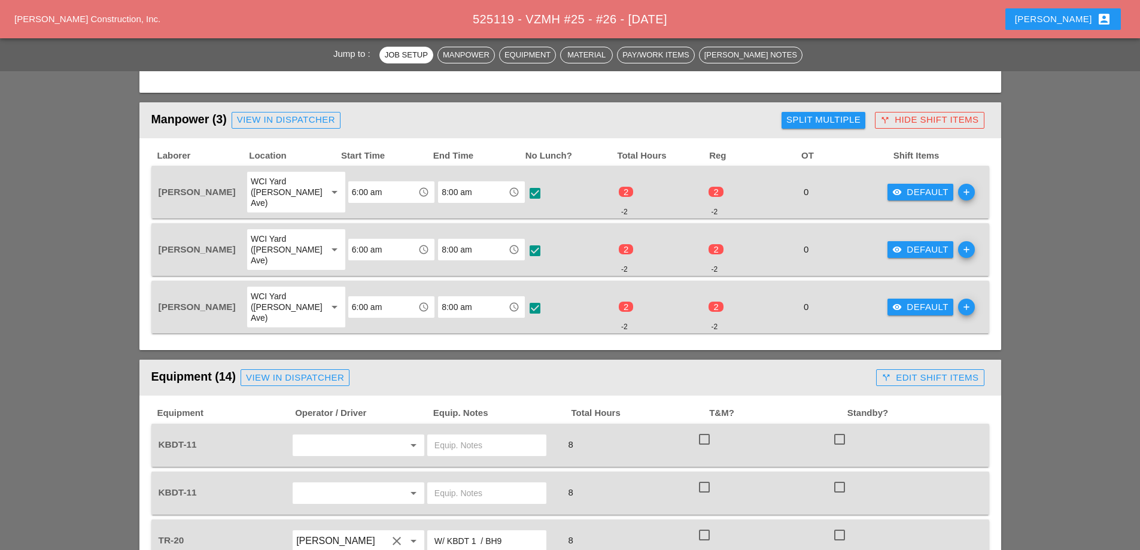
click at [910, 190] on div "visibility Default" at bounding box center [920, 193] width 56 height 14
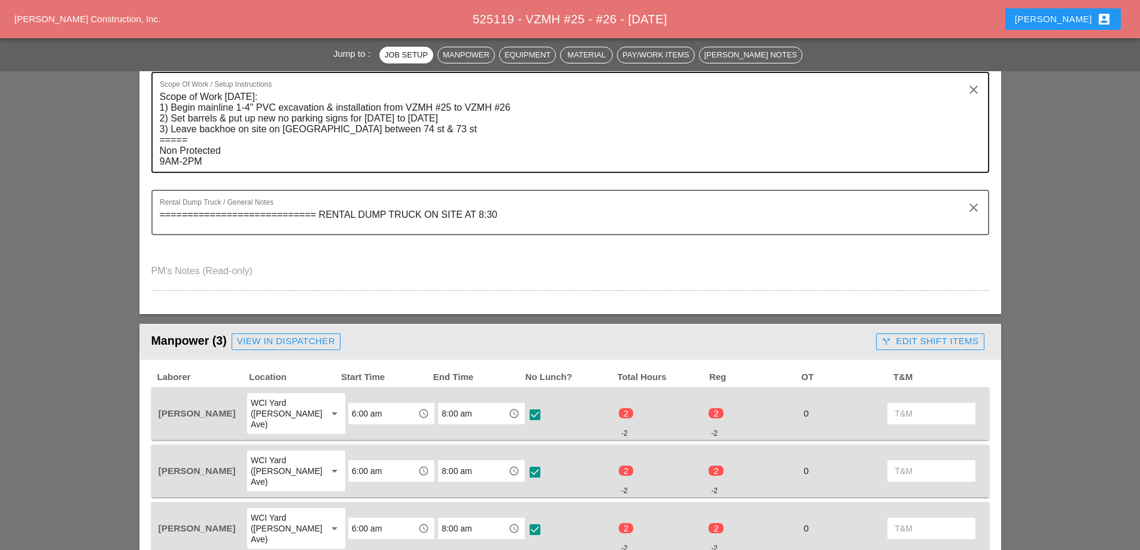
scroll to position [299, 0]
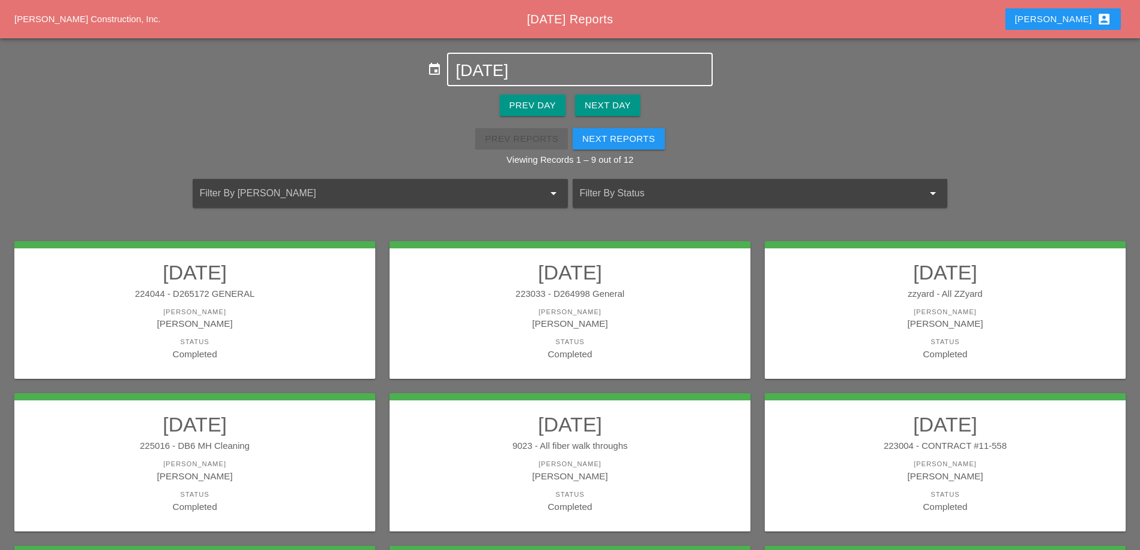
click at [497, 62] on input "[DATE]" at bounding box center [579, 70] width 248 height 19
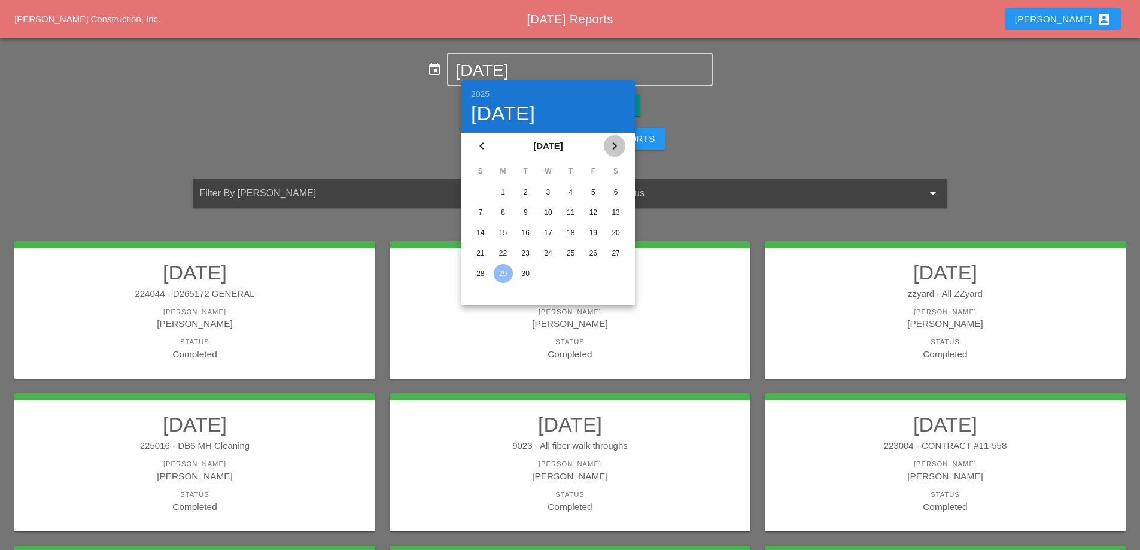
click at [619, 150] on icon "chevron_right" at bounding box center [614, 146] width 14 height 14
click at [573, 189] on div "2" at bounding box center [570, 192] width 19 height 19
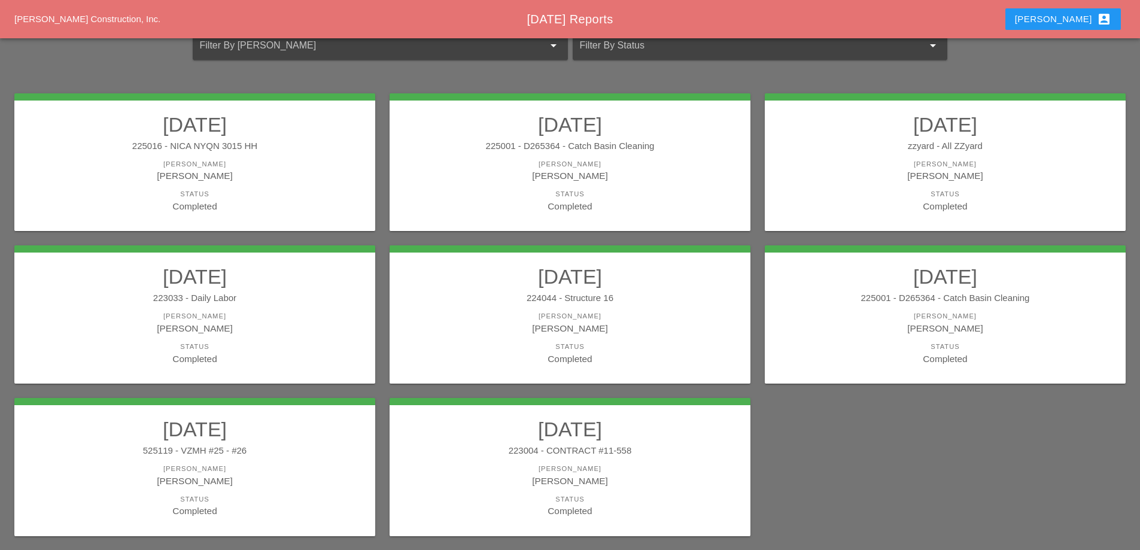
scroll to position [120, 0]
click at [269, 449] on div "525119 - VZMH #25 - #26" at bounding box center [194, 450] width 337 height 14
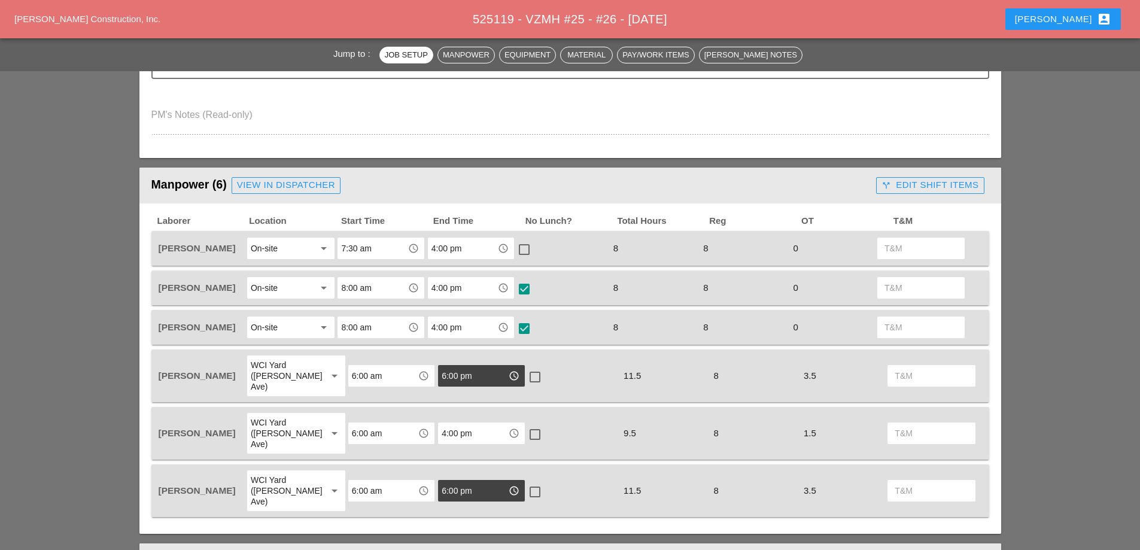
scroll to position [479, 0]
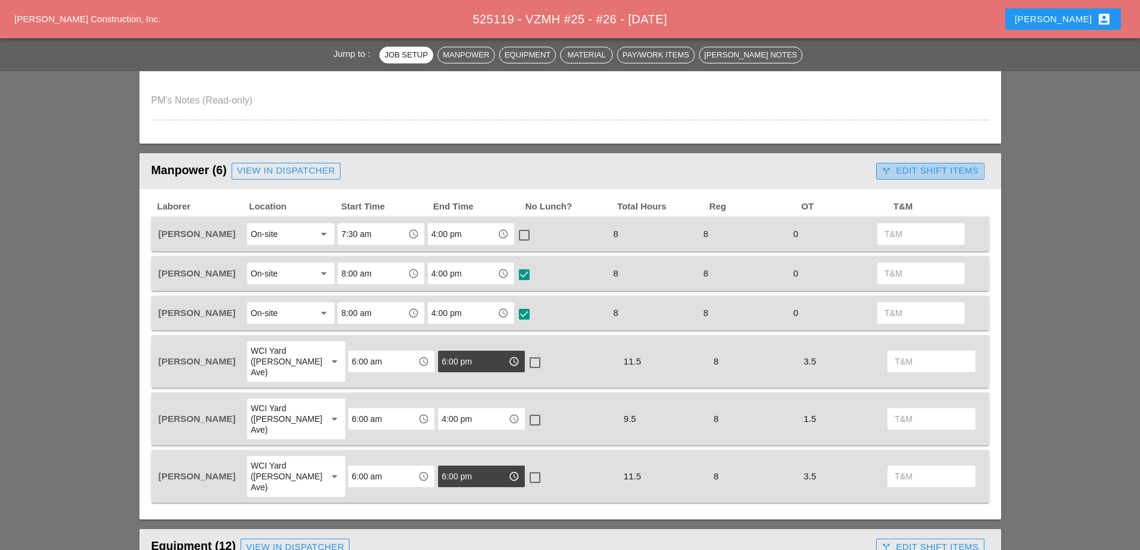
click at [968, 165] on div "call_split Edit Shift Items" at bounding box center [930, 171] width 97 height 14
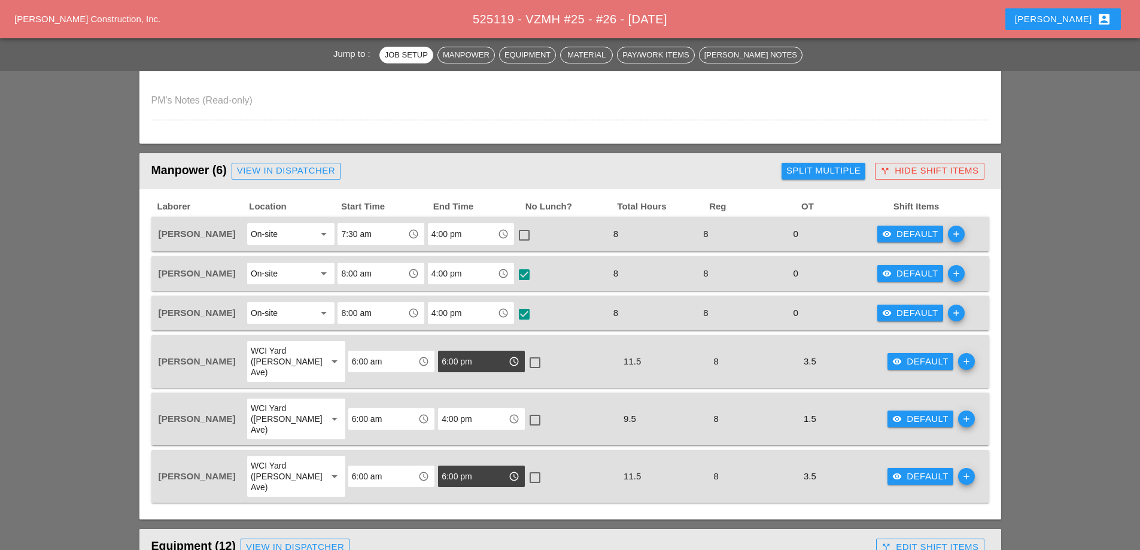
click at [910, 235] on div "visibility Default" at bounding box center [910, 234] width 56 height 14
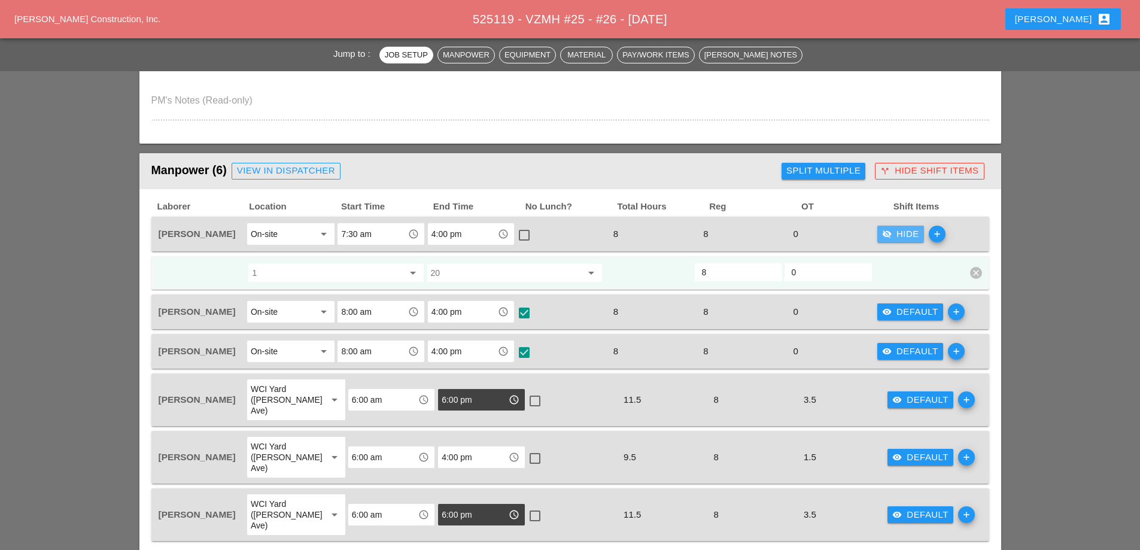
click at [910, 235] on div "visibility_off Hide" at bounding box center [900, 234] width 37 height 14
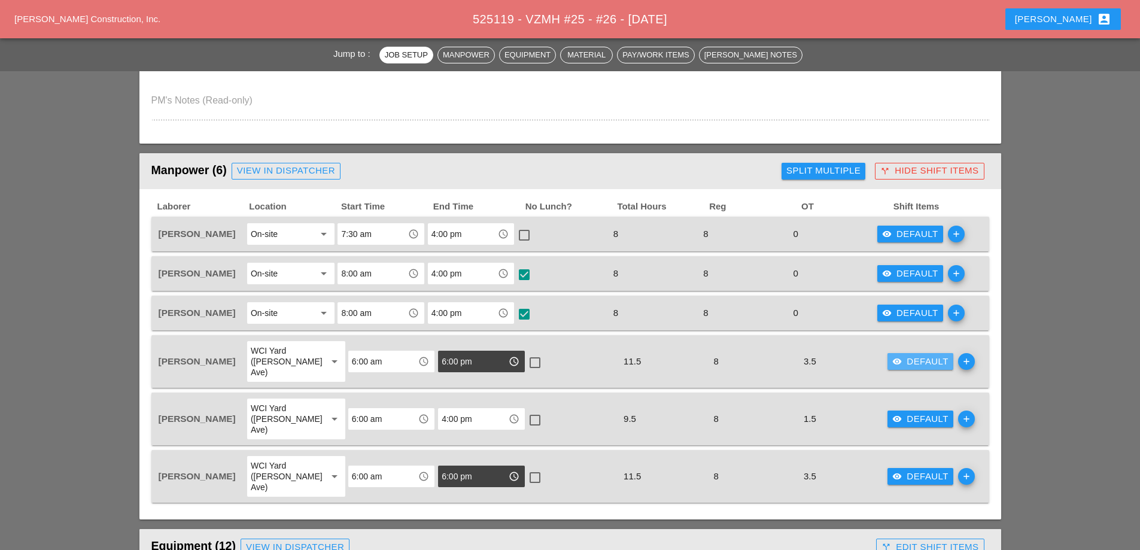
click at [901, 355] on div "visibility Default" at bounding box center [920, 362] width 56 height 14
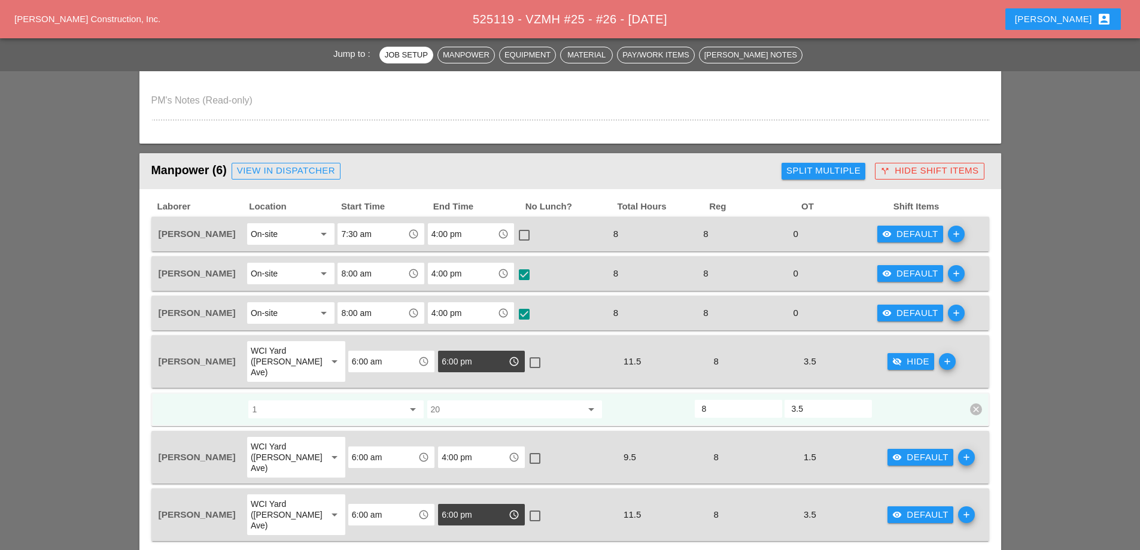
click at [901, 355] on div "visibility_off Hide" at bounding box center [910, 362] width 37 height 14
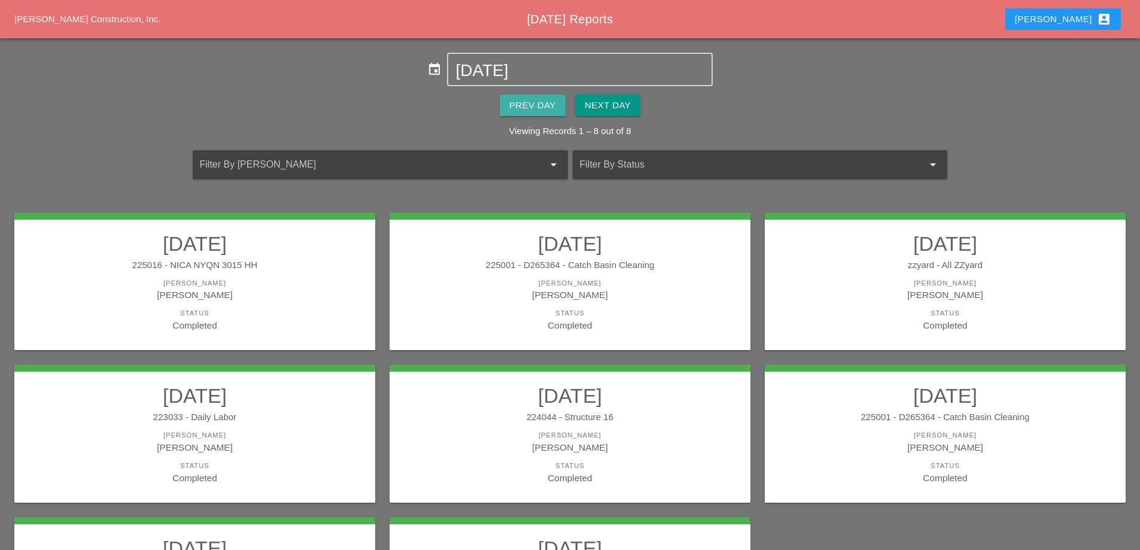
click at [542, 102] on div "Prev Day" at bounding box center [532, 106] width 47 height 14
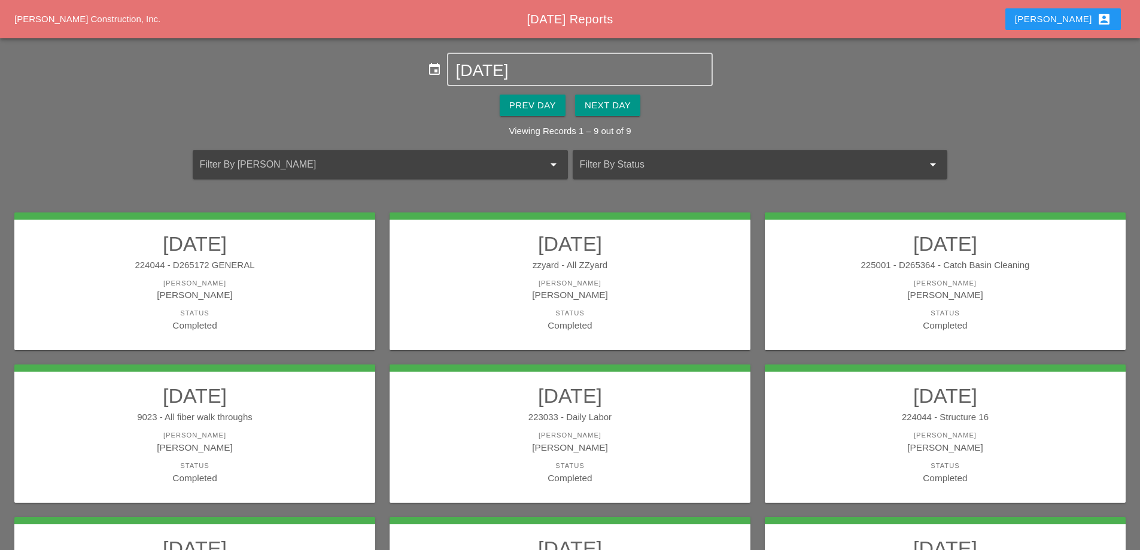
click at [539, 101] on div "Prev Day" at bounding box center [532, 106] width 47 height 14
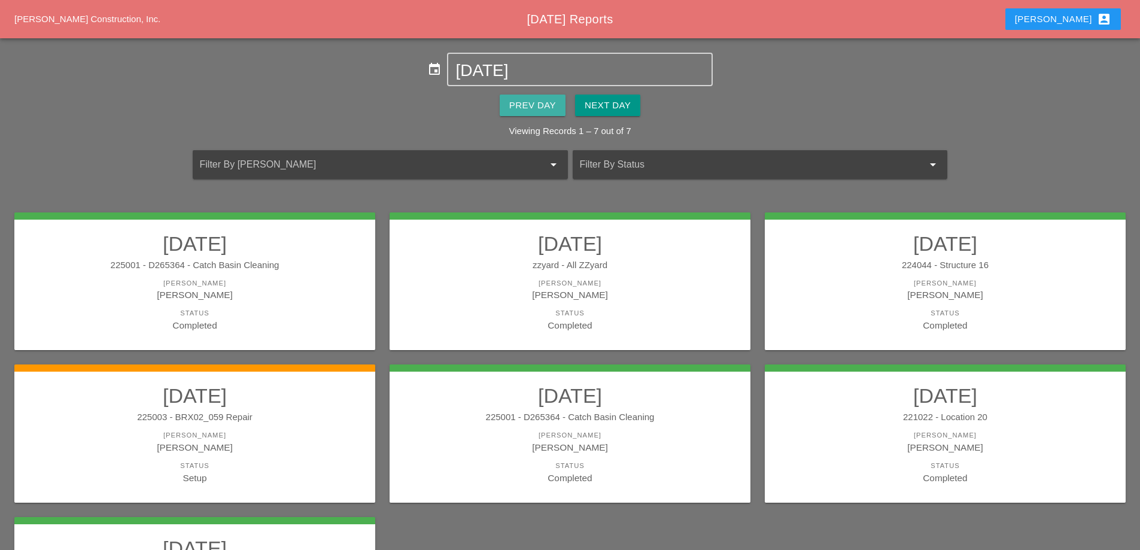
click at [542, 102] on div "Prev Day" at bounding box center [532, 106] width 47 height 14
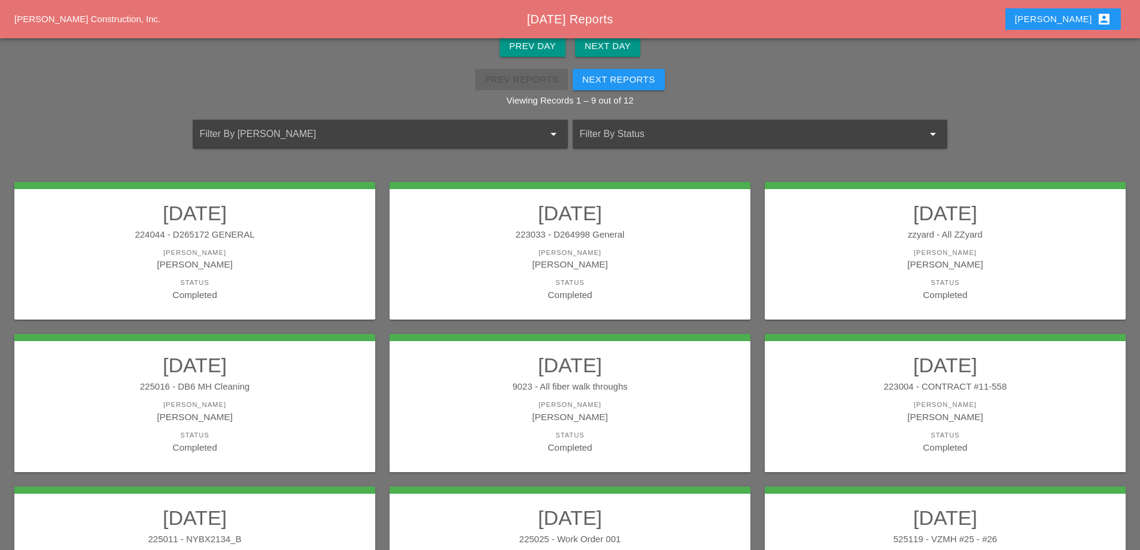
scroll to position [60, 0]
click at [291, 256] on div "[PERSON_NAME]" at bounding box center [194, 252] width 337 height 10
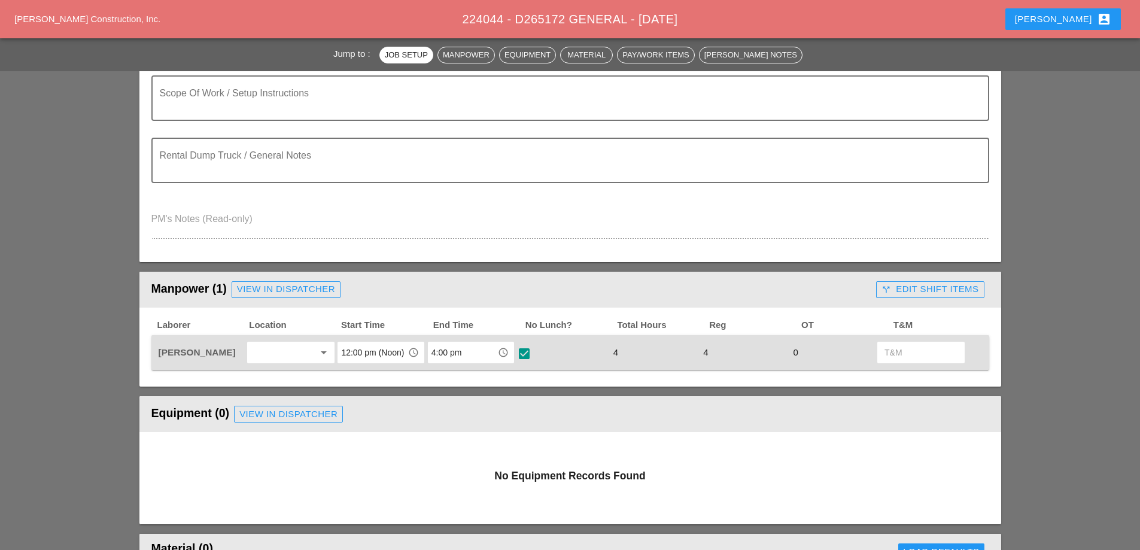
scroll to position [359, 0]
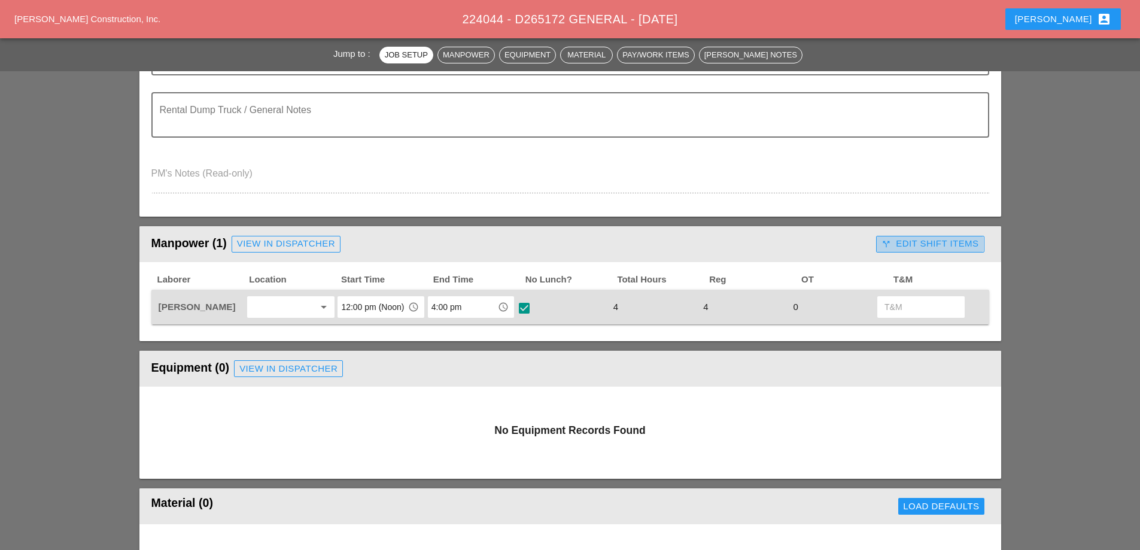
click at [909, 244] on div "call_split Edit Shift Items" at bounding box center [930, 244] width 97 height 14
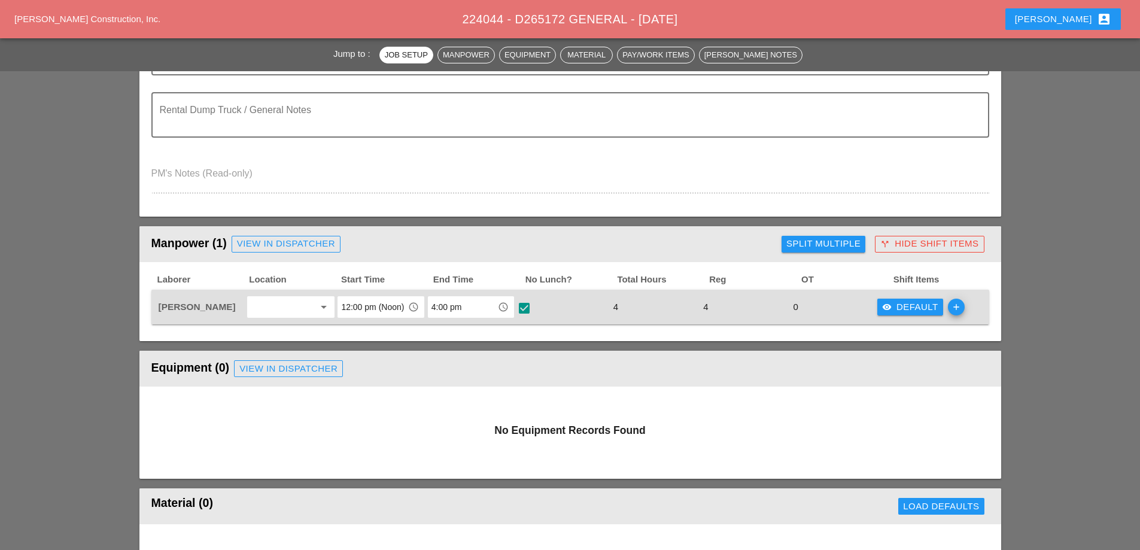
click at [904, 306] on div "visibility Default" at bounding box center [910, 307] width 56 height 14
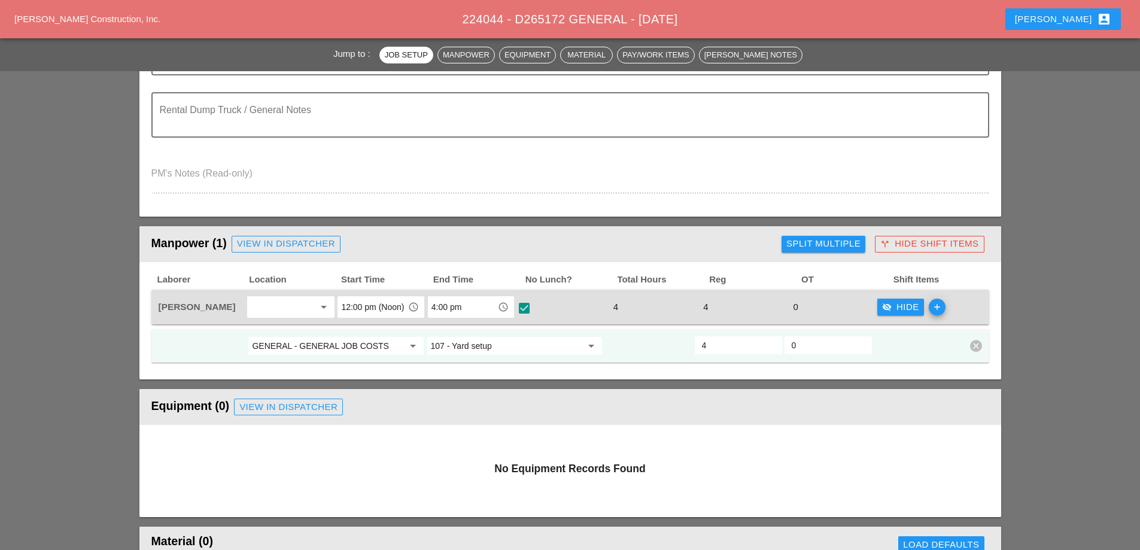
click at [904, 306] on div "visibility_off Hide" at bounding box center [900, 307] width 37 height 14
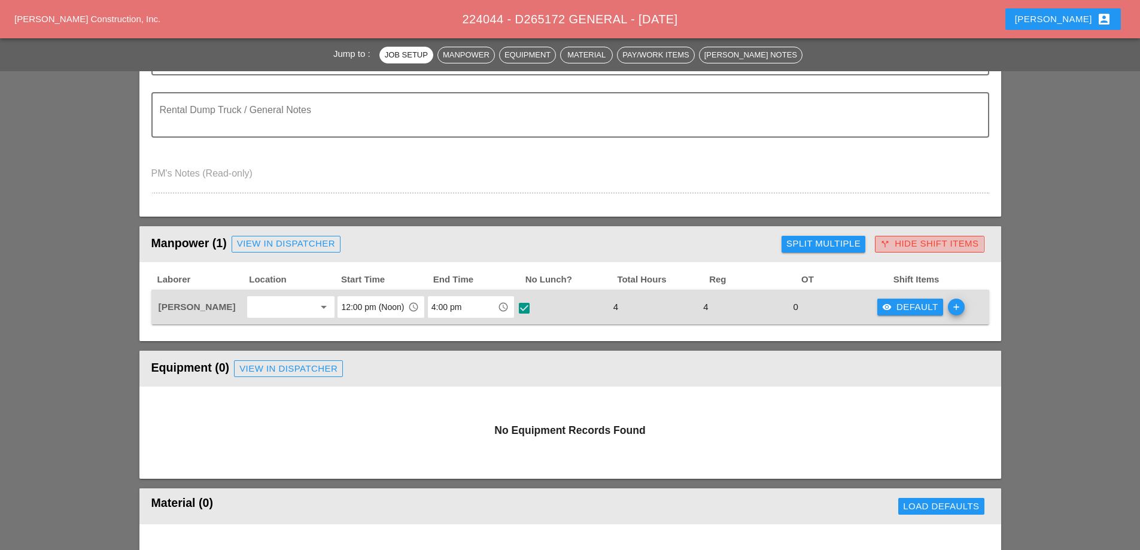
drag, startPoint x: 928, startPoint y: 242, endPoint x: 922, endPoint y: 245, distance: 6.7
click at [926, 244] on div "call_split Hide Shift Items" at bounding box center [929, 244] width 98 height 14
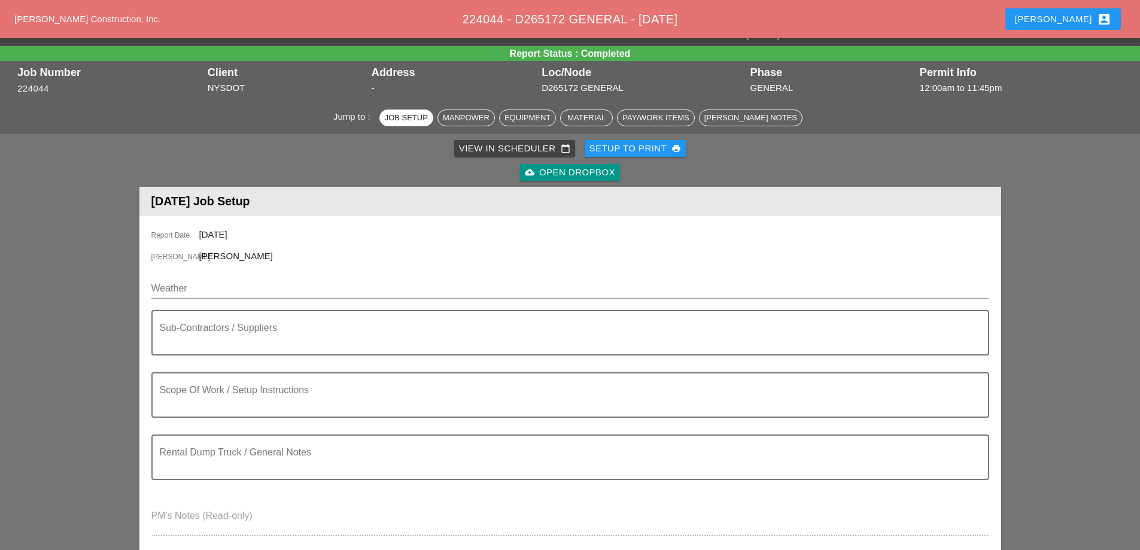
scroll to position [0, 0]
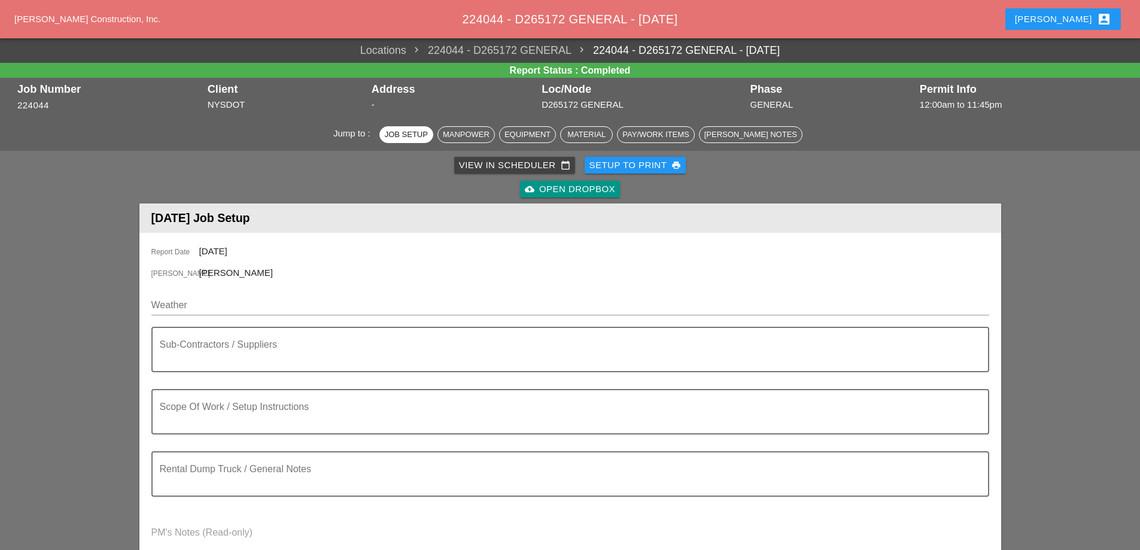
click at [622, 168] on div "Setup to Print print" at bounding box center [635, 166] width 92 height 14
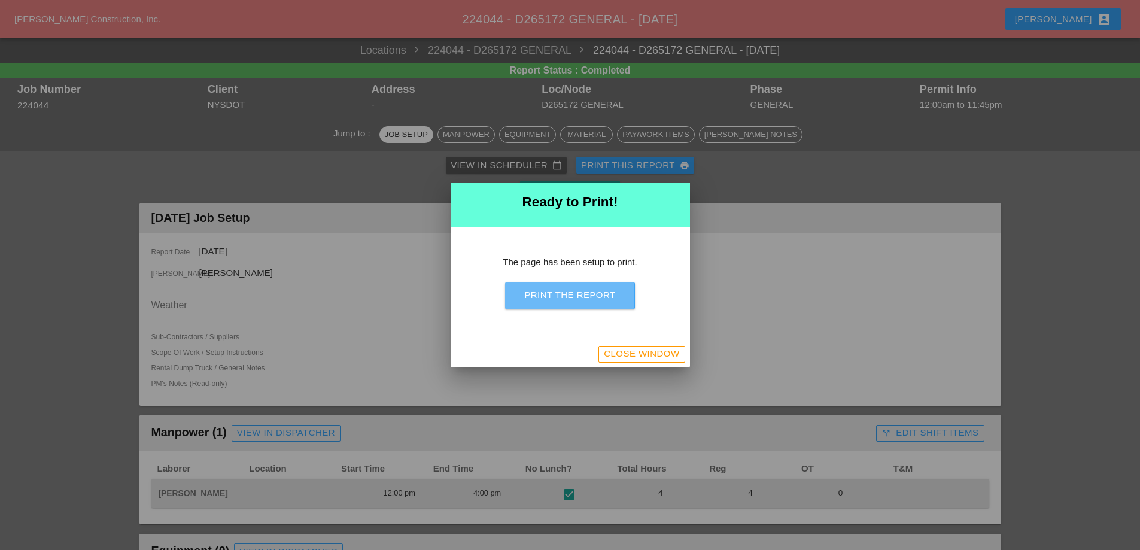
drag, startPoint x: 590, startPoint y: 296, endPoint x: 662, endPoint y: 178, distance: 137.5
click at [590, 296] on div "Print the Report" at bounding box center [569, 295] width 91 height 14
click at [645, 360] on div "Close Window" at bounding box center [641, 354] width 75 height 14
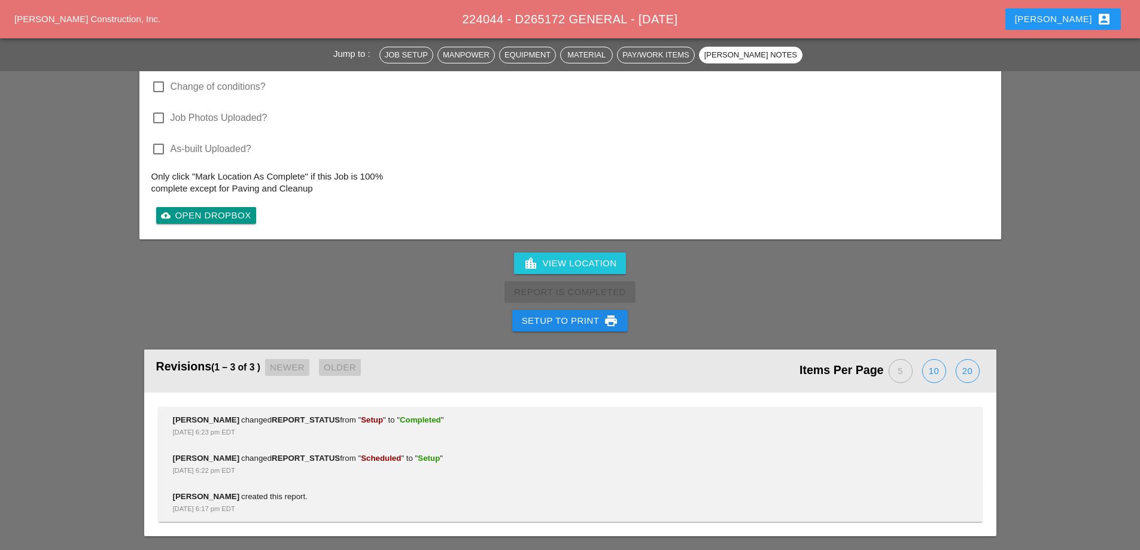
scroll to position [1363, 0]
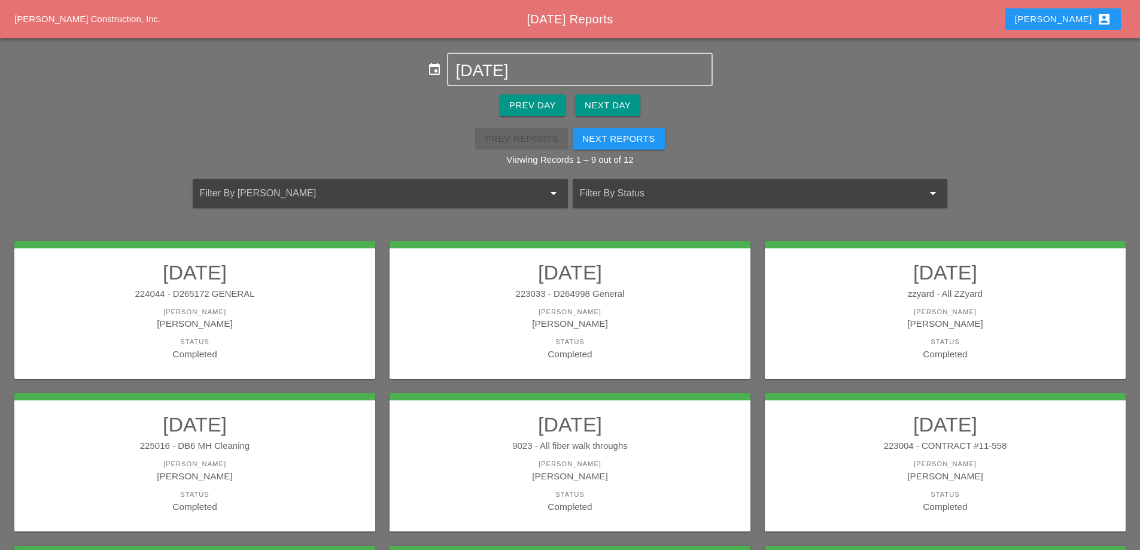
click at [549, 301] on link "09/29/2025 223033 - D264998 General Foreman Luca Gambardella Status Completed" at bounding box center [570, 310] width 337 height 101
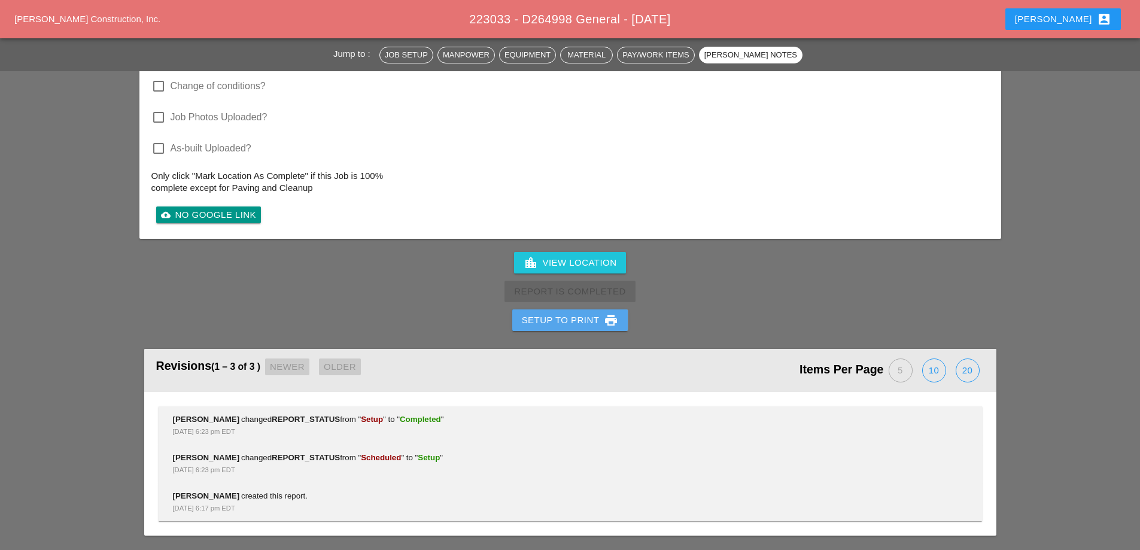
click at [570, 328] on button "Setup to Print print" at bounding box center [570, 320] width 116 height 22
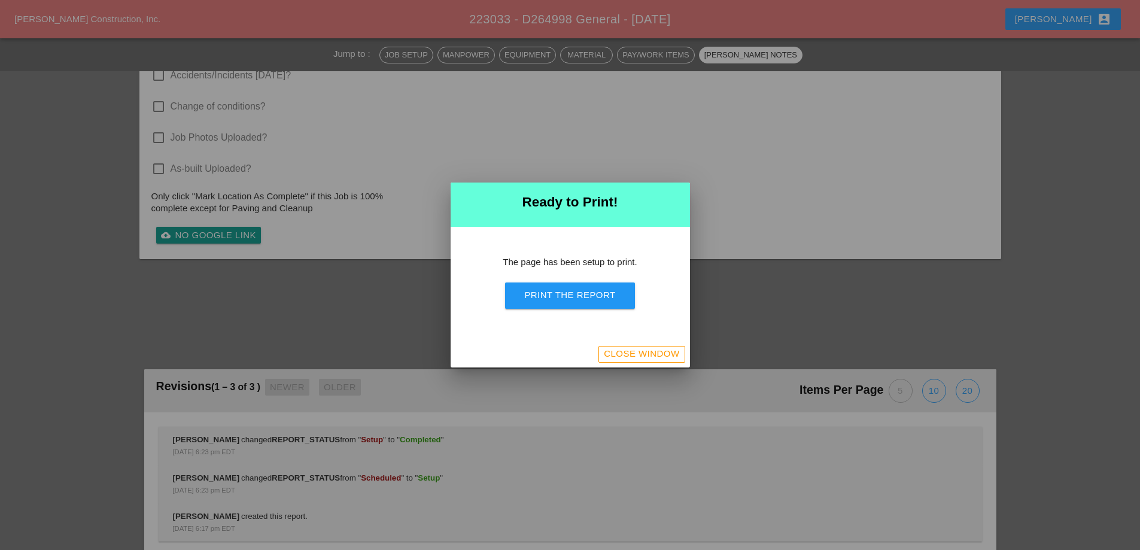
scroll to position [1032, 0]
click at [579, 302] on div "Print the Report" at bounding box center [569, 295] width 91 height 14
click at [649, 357] on div "Close Window" at bounding box center [641, 354] width 75 height 14
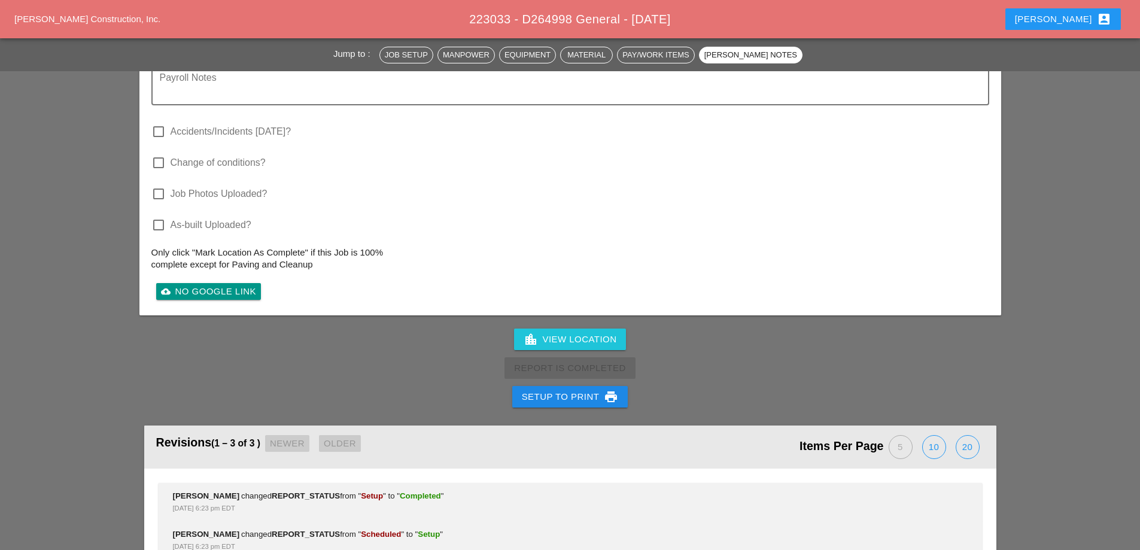
scroll to position [1208, 0]
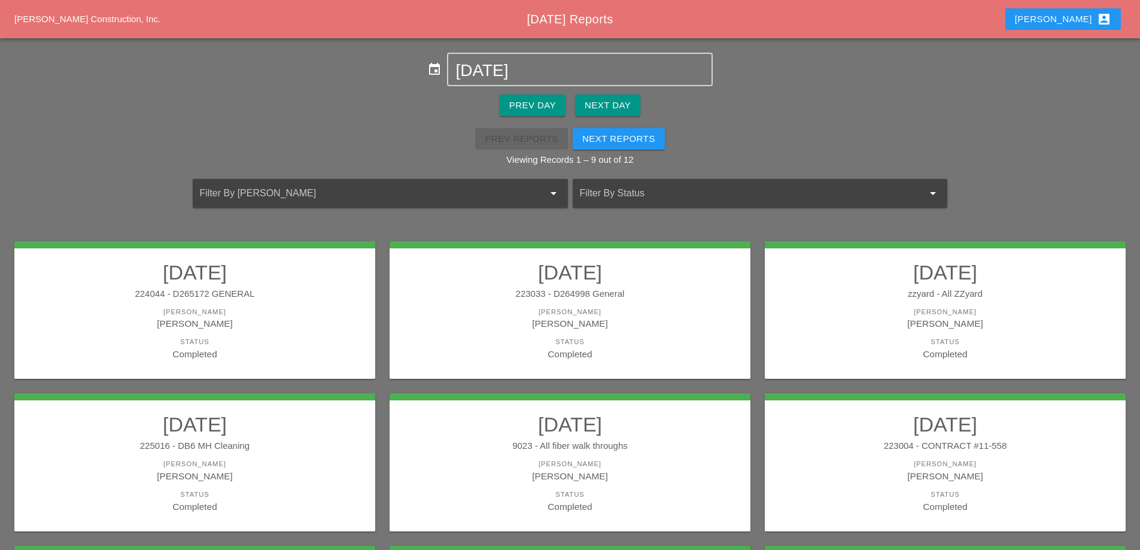
click at [933, 304] on link "09/29/2025 zzyard - All ZZyard Foreman Luca Gambardella Status Completed" at bounding box center [945, 310] width 337 height 101
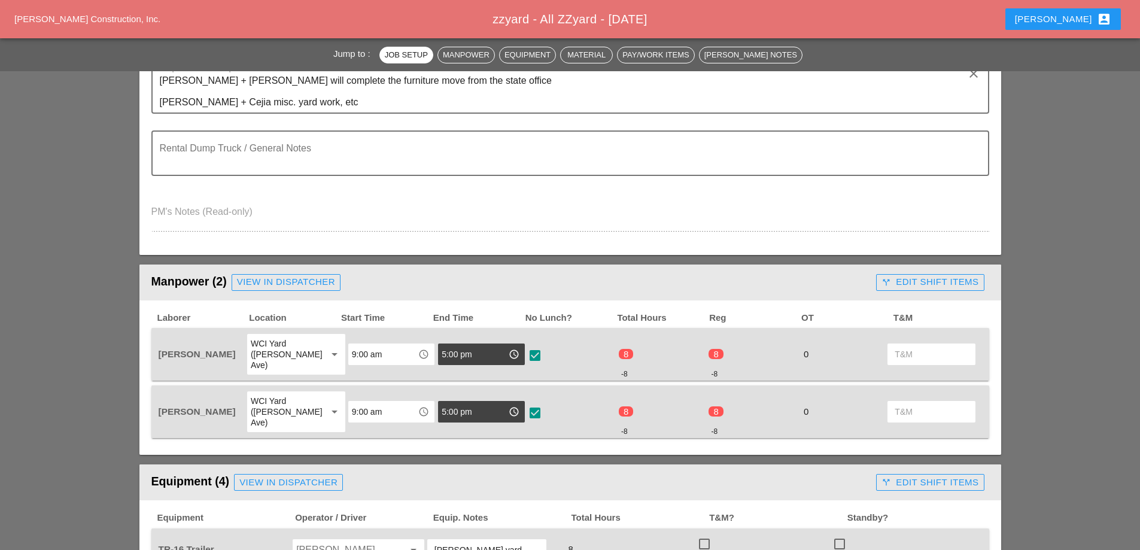
scroll to position [359, 0]
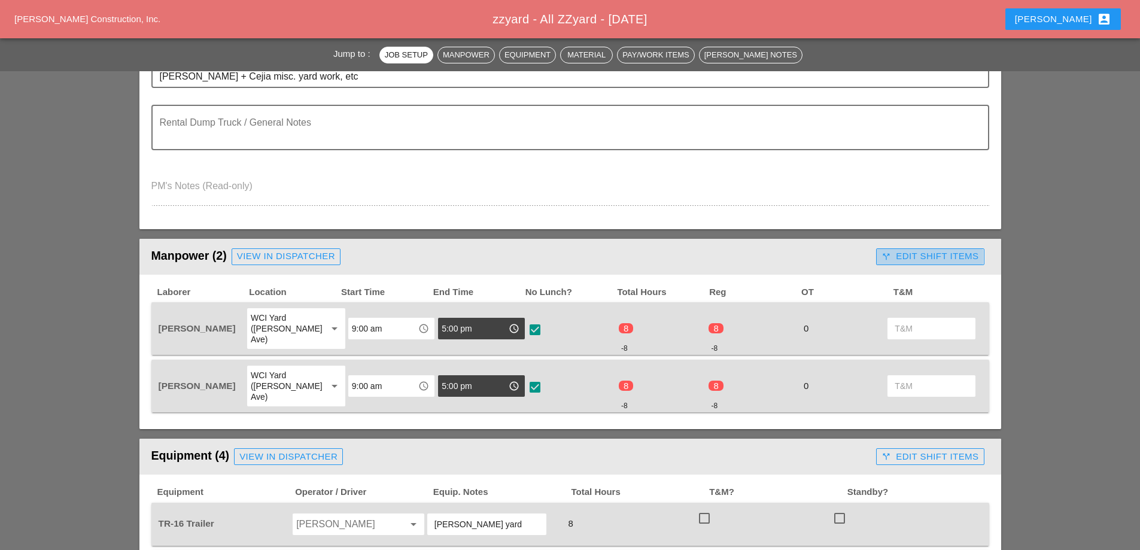
click at [912, 258] on div "call_split Edit Shift Items" at bounding box center [930, 257] width 97 height 14
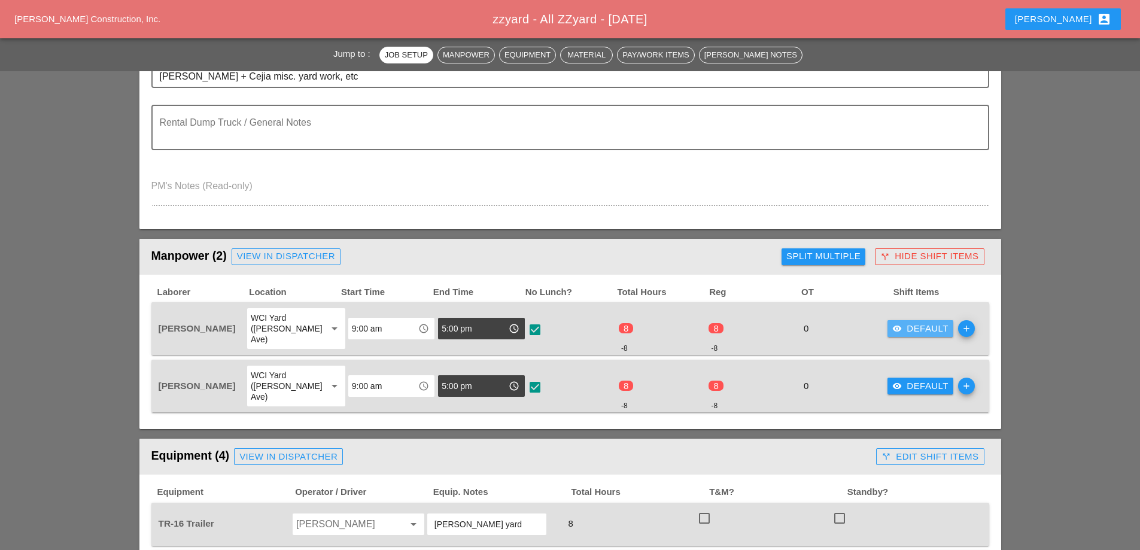
click at [895, 329] on div "visibility Default" at bounding box center [920, 329] width 56 height 14
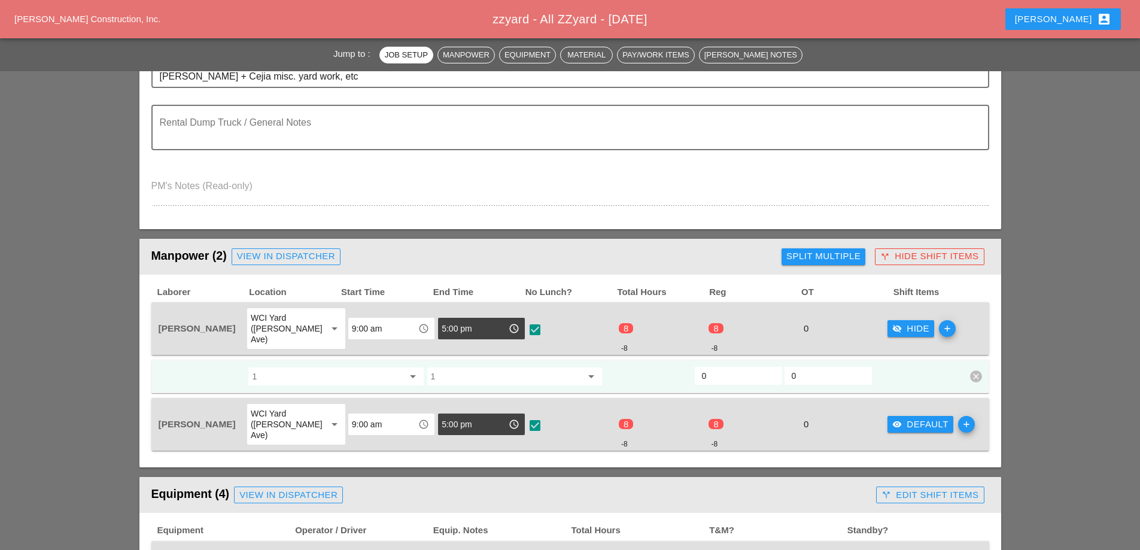
drag, startPoint x: 723, startPoint y: 365, endPoint x: 695, endPoint y: 380, distance: 31.9
click at [695, 379] on div "1 arrow_drop_down 1 arrow_drop_down 0 0 clear" at bounding box center [570, 377] width 838 height 34
type input "8"
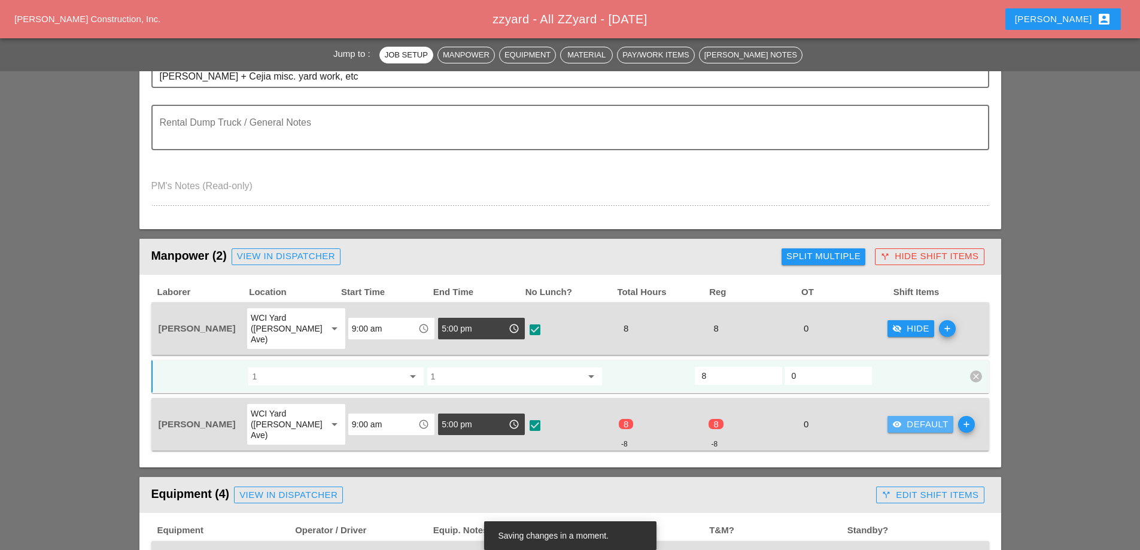
click at [909, 418] on div "visibility Default" at bounding box center [920, 425] width 56 height 14
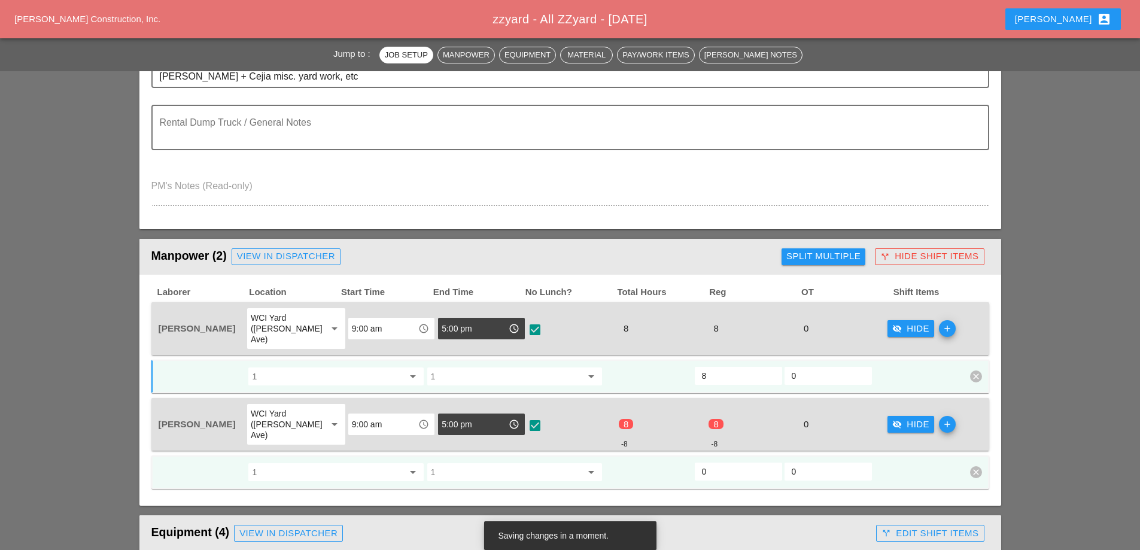
drag, startPoint x: 715, startPoint y: 449, endPoint x: 694, endPoint y: 452, distance: 21.8
click at [694, 461] on div "0" at bounding box center [739, 472] width 90 height 22
type input "8"
click at [899, 418] on div "visibility_off Hide" at bounding box center [910, 425] width 37 height 14
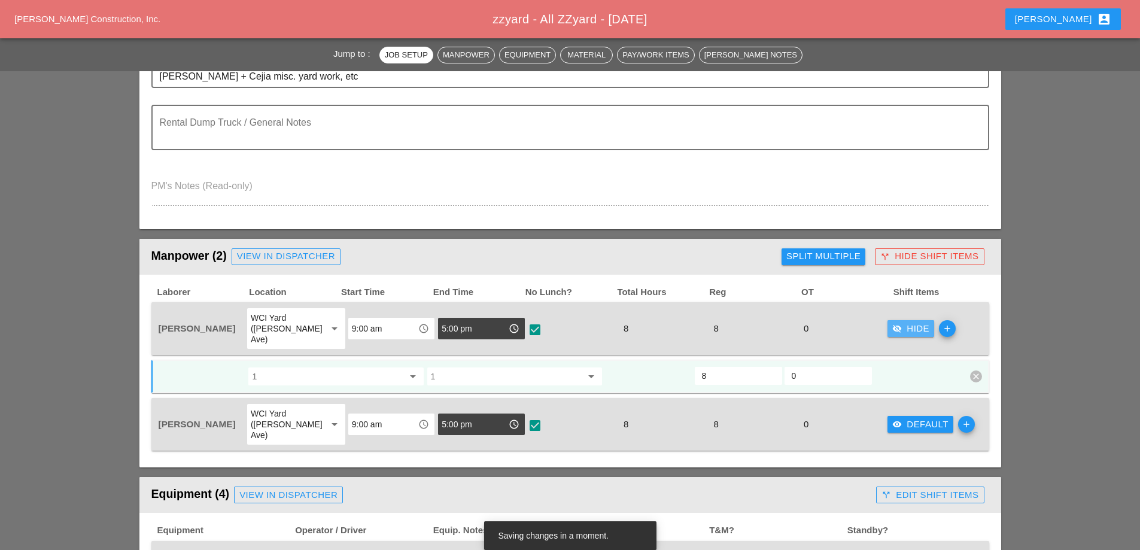
click at [908, 328] on div "visibility_off Hide" at bounding box center [910, 329] width 37 height 14
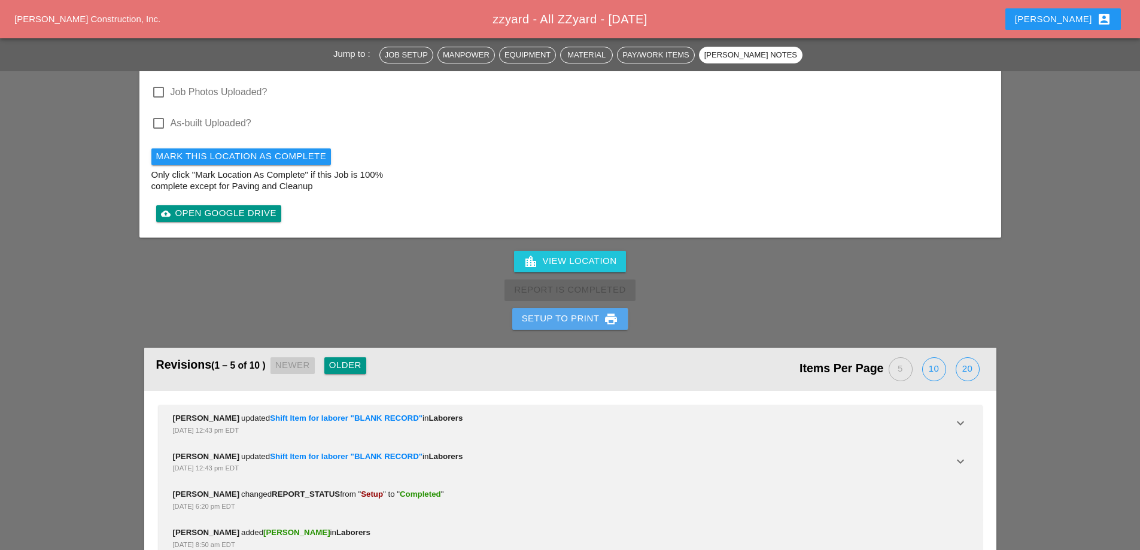
click at [572, 312] on div "Setup to Print print" at bounding box center [570, 319] width 97 height 14
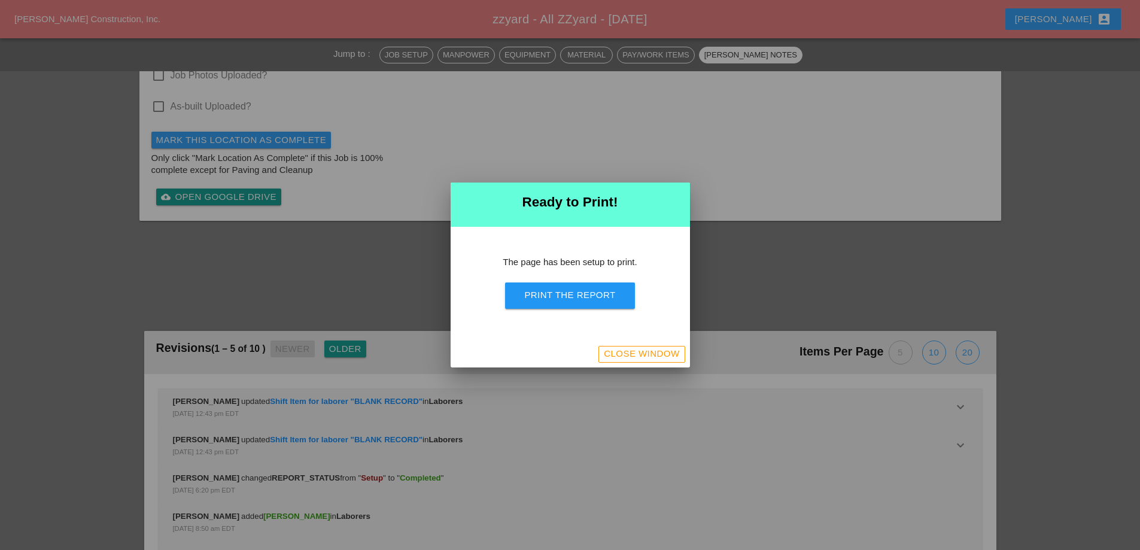
scroll to position [1317, 0]
drag, startPoint x: 572, startPoint y: 301, endPoint x: 670, endPoint y: 206, distance: 136.7
click at [572, 302] on div "Print the Report" at bounding box center [569, 295] width 91 height 14
click at [625, 356] on div "Close Window" at bounding box center [641, 354] width 75 height 14
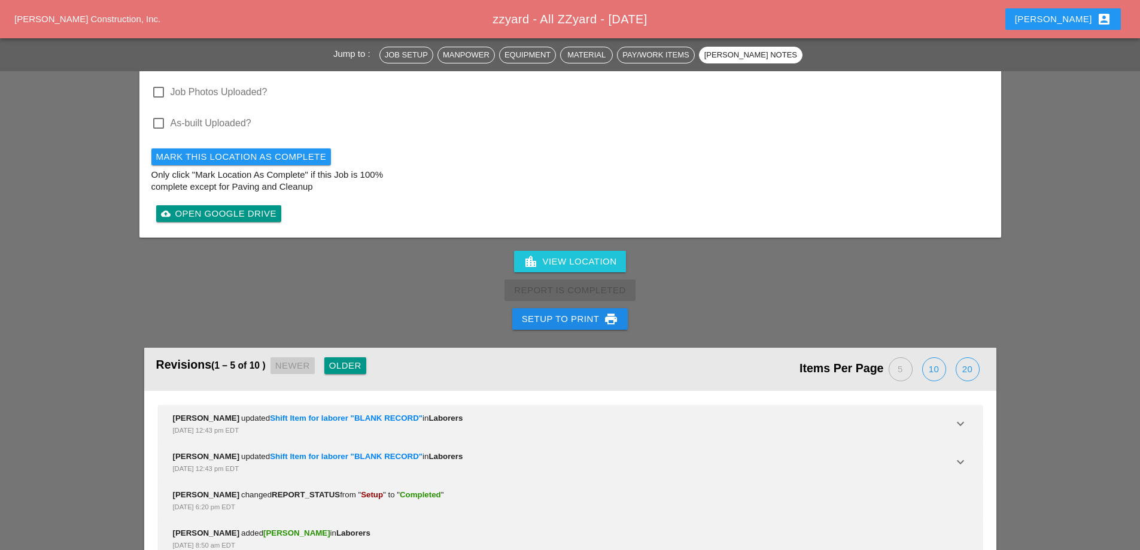
scroll to position [1616, 0]
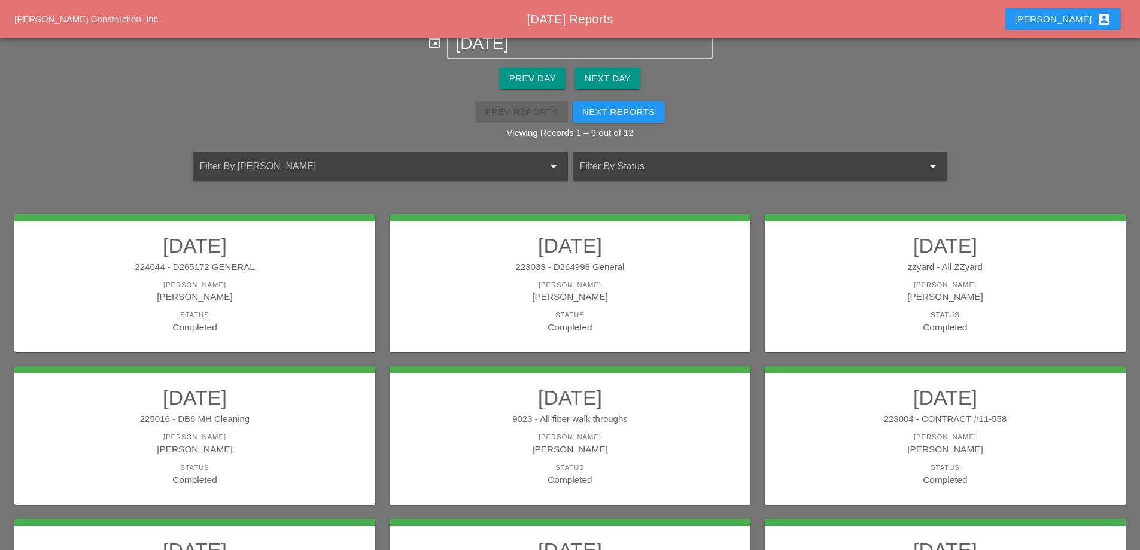
scroll to position [60, 0]
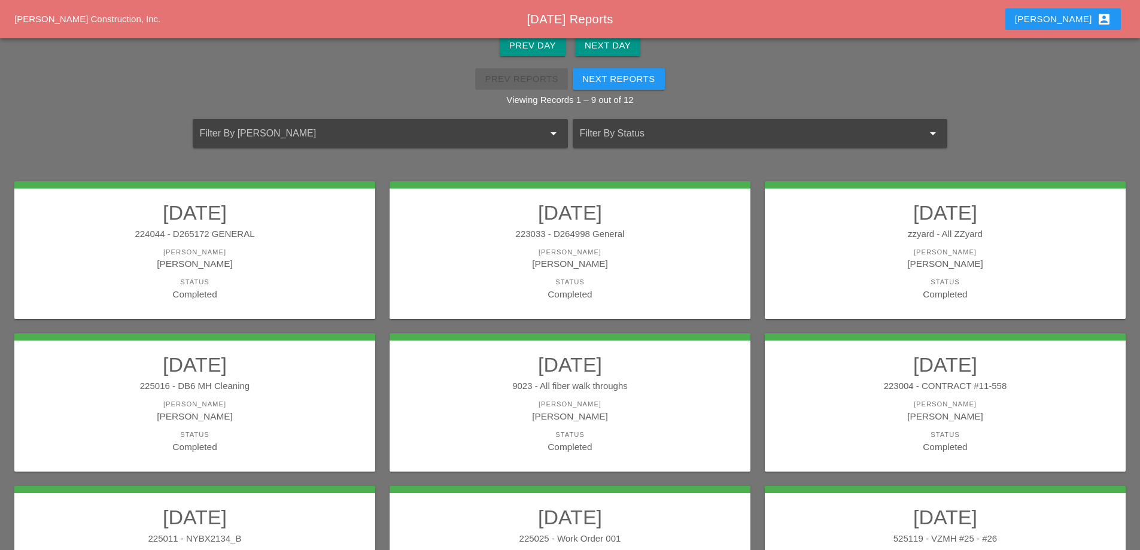
click at [263, 420] on div "[PERSON_NAME]" at bounding box center [194, 416] width 337 height 14
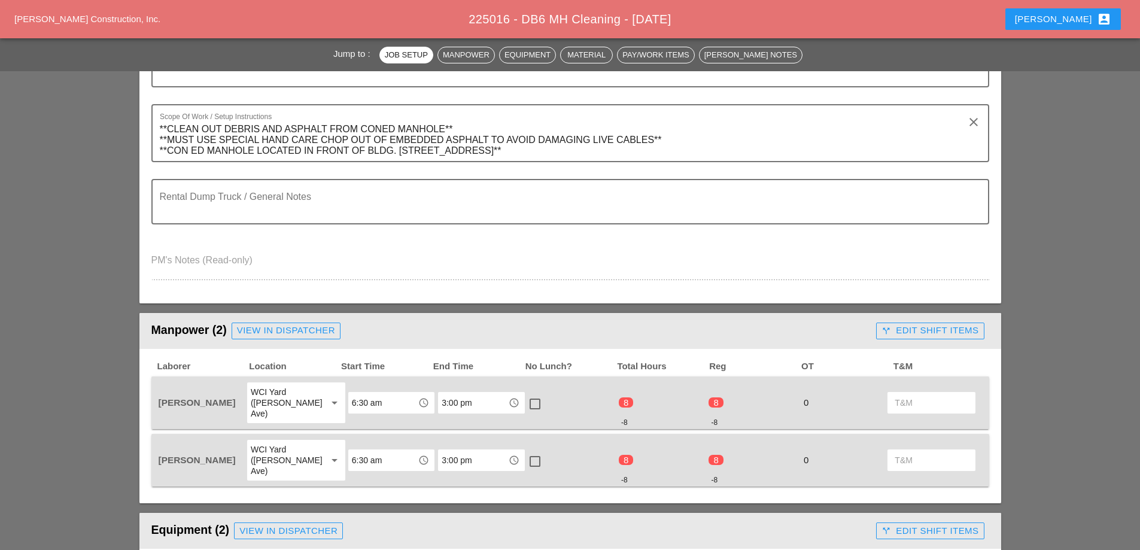
scroll to position [299, 0]
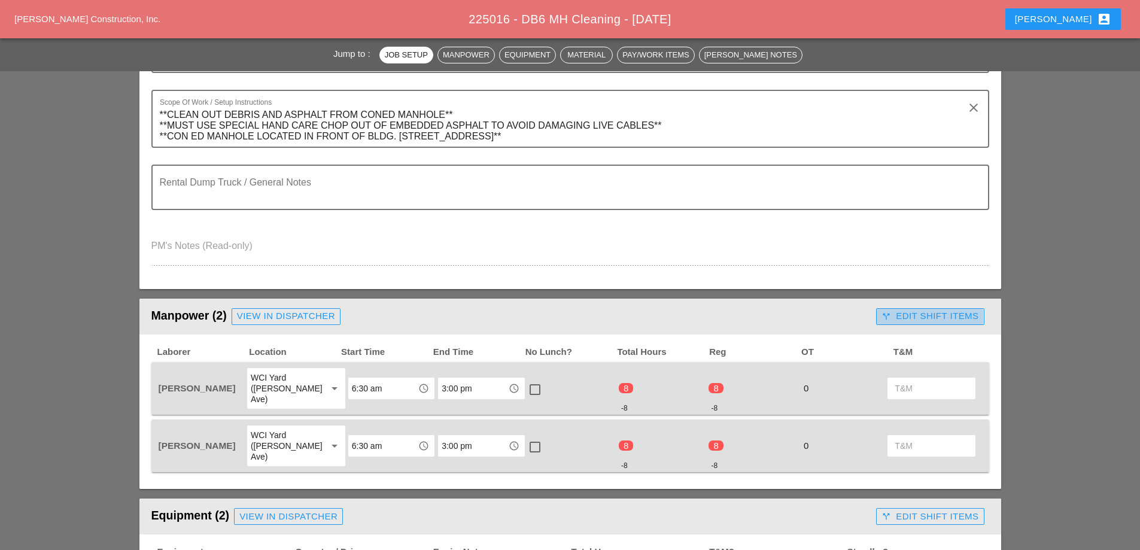
click at [919, 314] on div "call_split Edit Shift Items" at bounding box center [930, 316] width 97 height 14
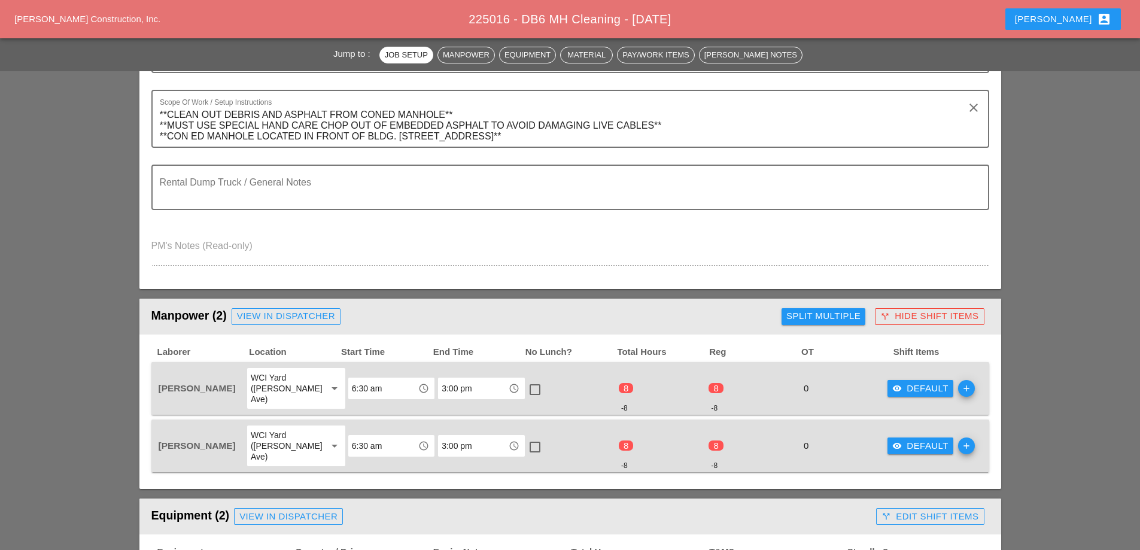
click at [900, 385] on div "visibility Default" at bounding box center [920, 389] width 56 height 14
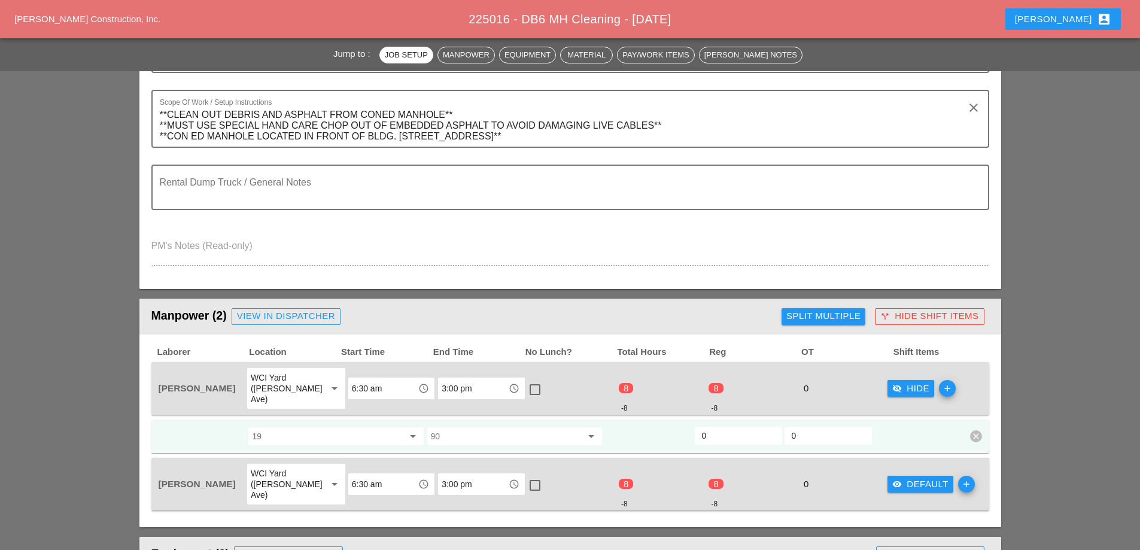
click at [894, 478] on div "visibility Default" at bounding box center [920, 485] width 56 height 14
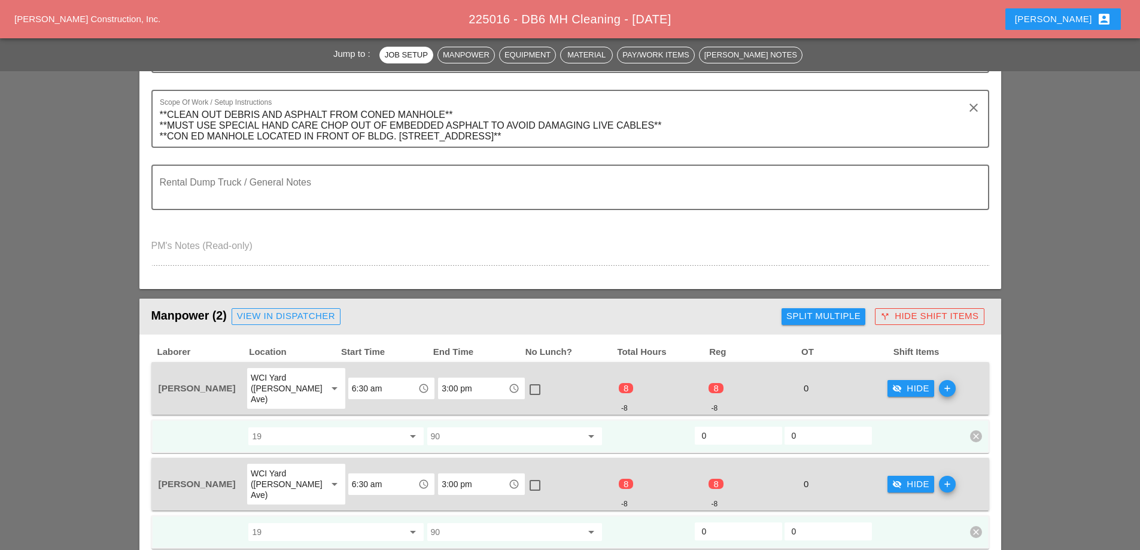
drag, startPoint x: 723, startPoint y: 428, endPoint x: 692, endPoint y: 434, distance: 31.8
click at [692, 434] on div "19 arrow_drop_down 90 arrow_drop_down 0 0 clear" at bounding box center [561, 437] width 808 height 22
type input "8"
drag, startPoint x: 722, startPoint y: 508, endPoint x: 694, endPoint y: 514, distance: 28.8
click at [694, 521] on div "0" at bounding box center [739, 532] width 90 height 22
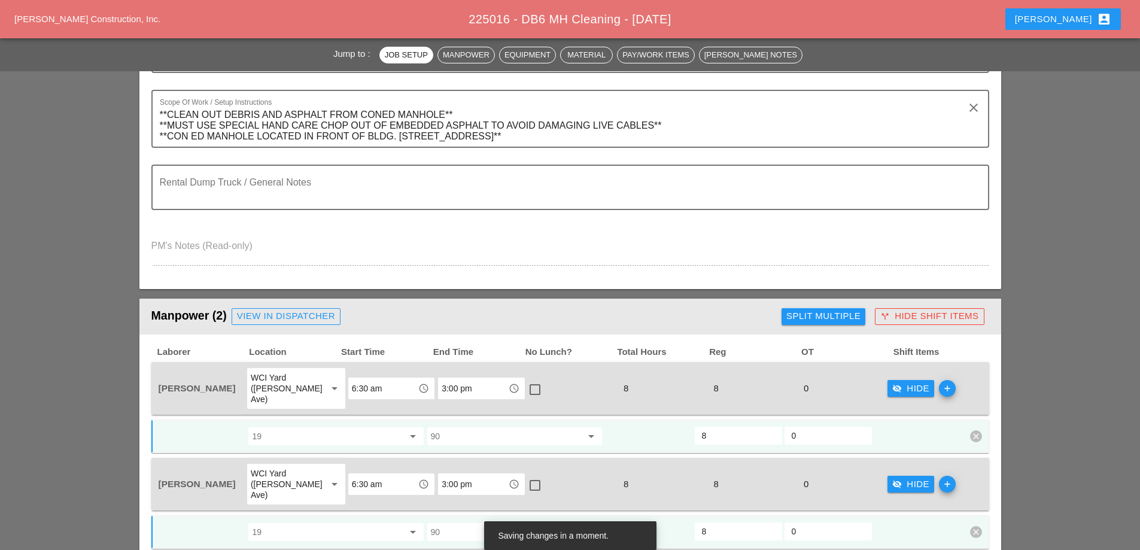
type input "8"
click at [908, 382] on div "visibility_off Hide" at bounding box center [910, 389] width 37 height 14
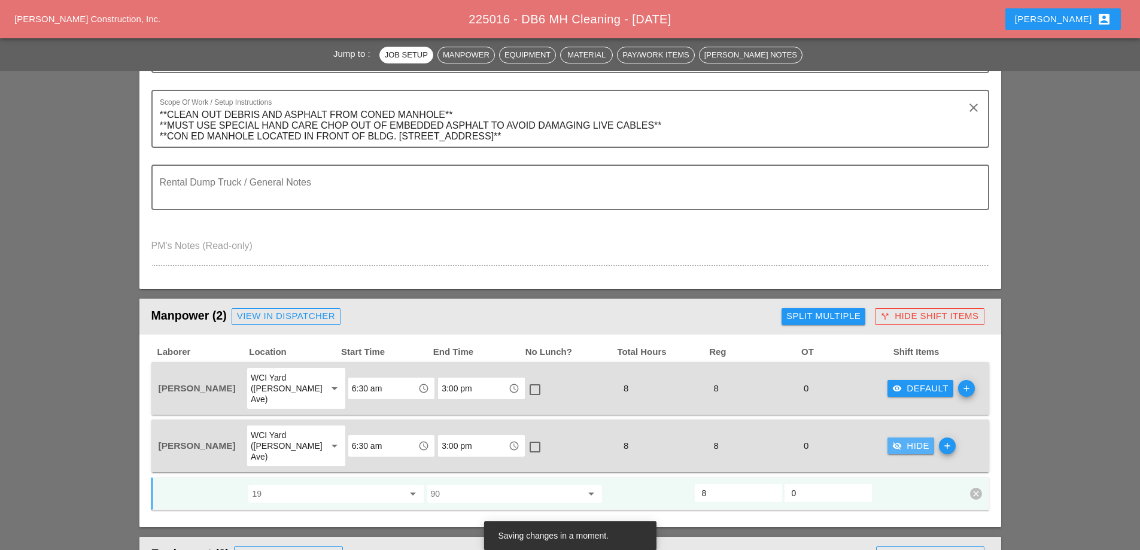
click at [901, 439] on div "visibility_off Hide" at bounding box center [910, 446] width 37 height 14
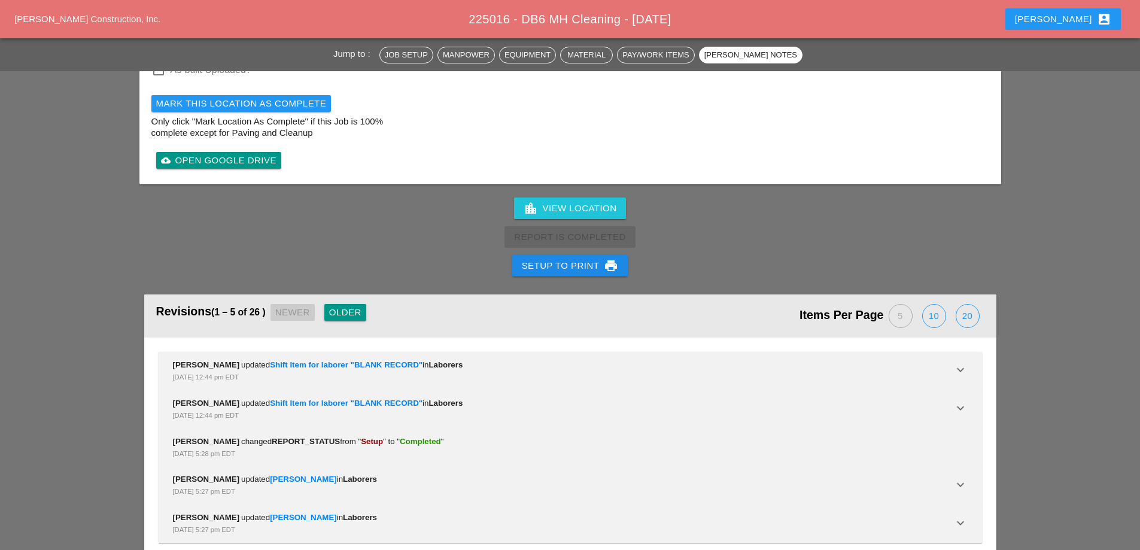
click at [591, 259] on div "Setup to Print print" at bounding box center [570, 266] width 97 height 14
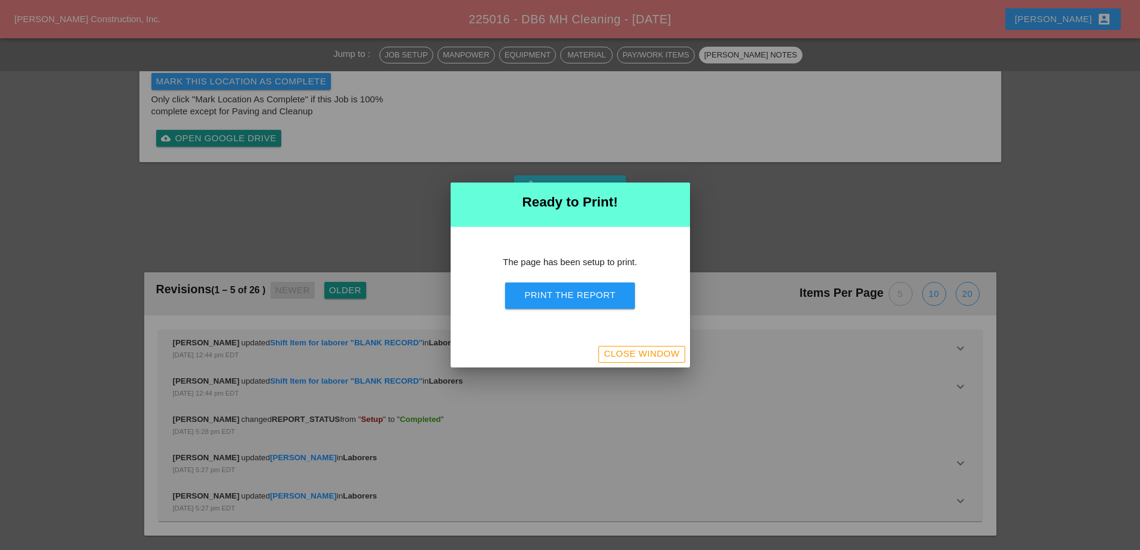
scroll to position [1274, 0]
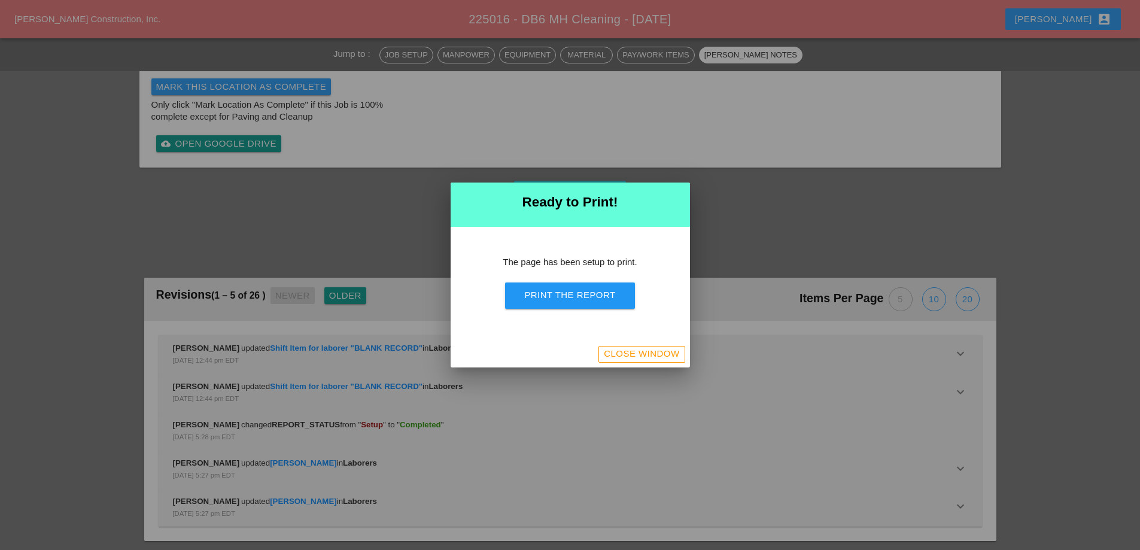
click at [579, 310] on div "The page has been setup to print. Print the Report" at bounding box center [570, 284] width 239 height 114
drag, startPoint x: 579, startPoint y: 299, endPoint x: 667, endPoint y: 209, distance: 126.1
click at [579, 302] on button "Print the Report" at bounding box center [569, 295] width 129 height 26
click at [609, 346] on div "Close Window" at bounding box center [570, 354] width 239 height 26
click at [612, 350] on div "Close Window" at bounding box center [641, 354] width 75 height 14
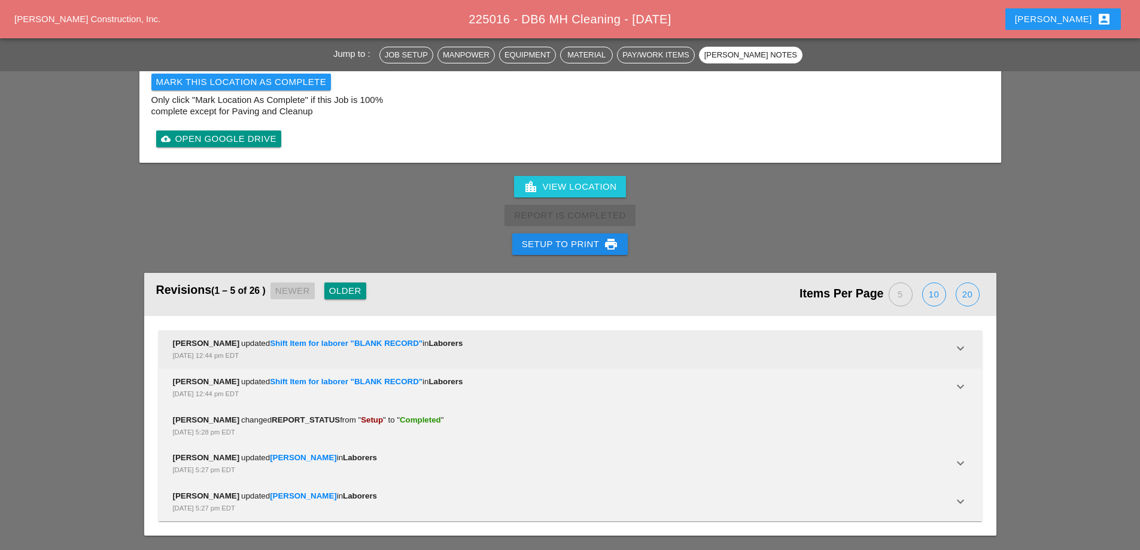
scroll to position [1560, 0]
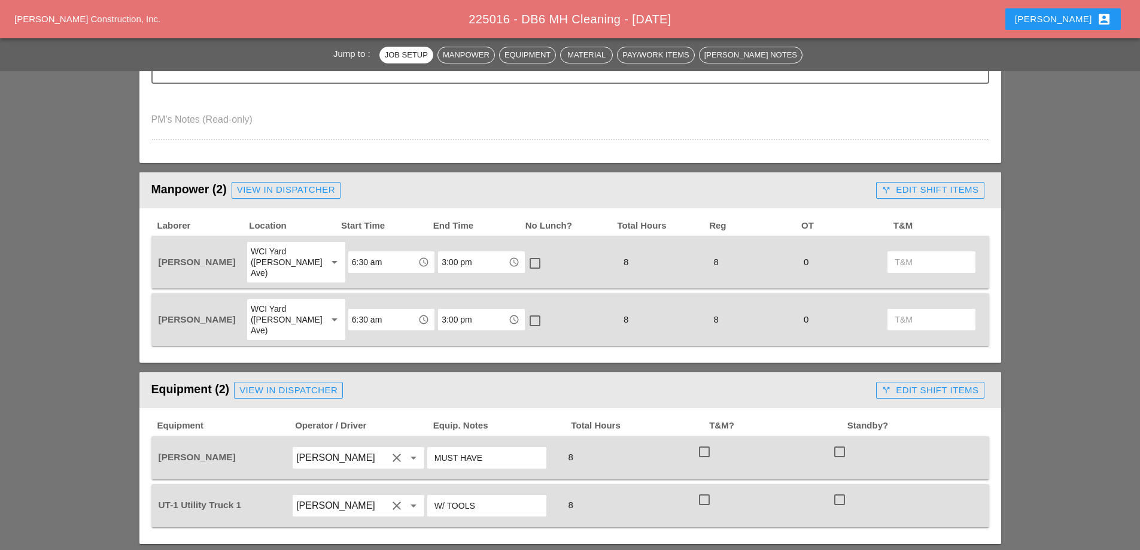
scroll to position [479, 0]
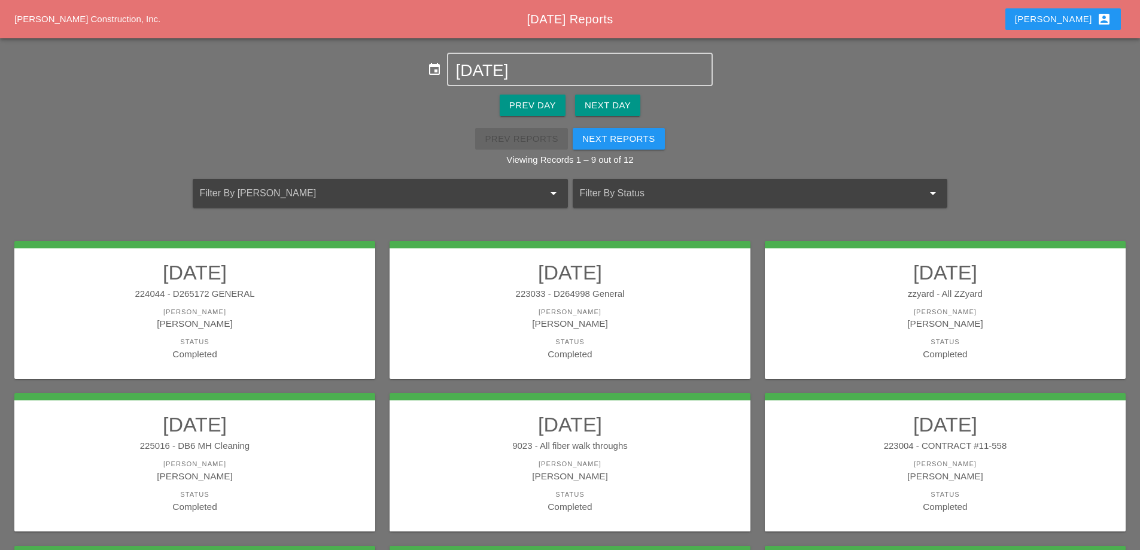
click at [670, 435] on h2 "[DATE]" at bounding box center [570, 424] width 337 height 24
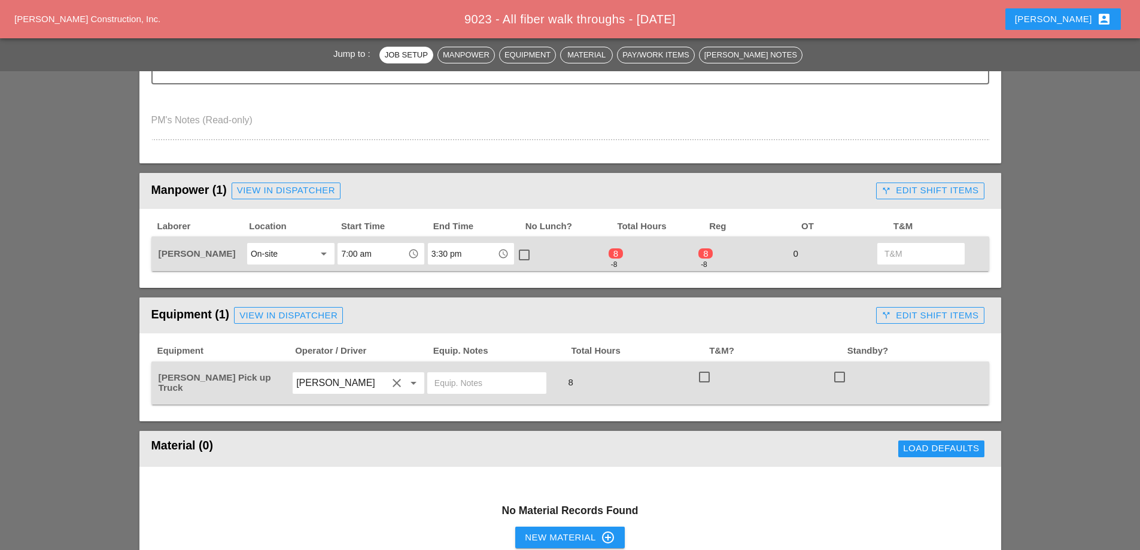
scroll to position [419, 0]
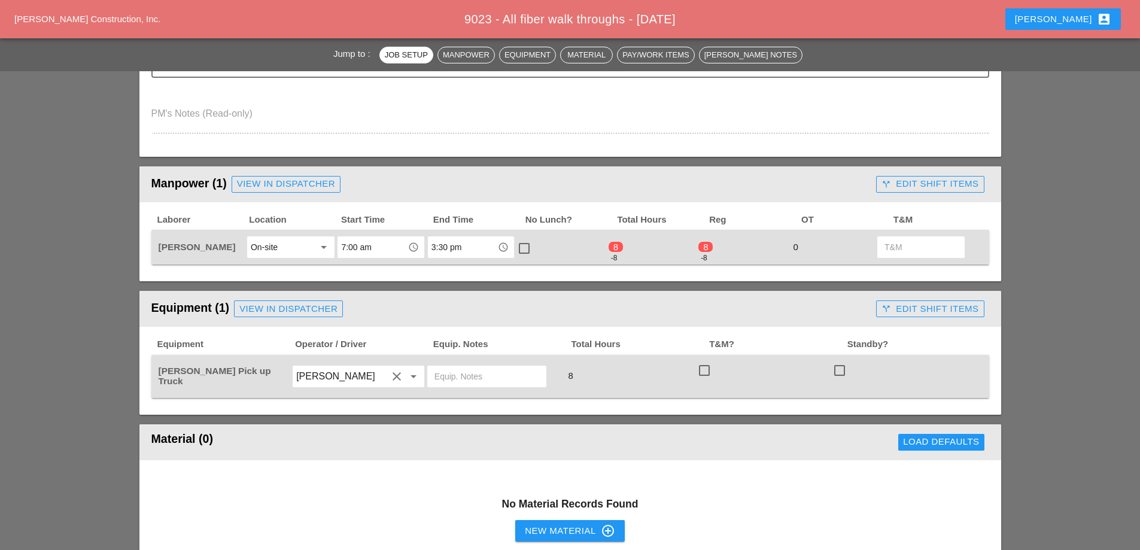
click at [929, 190] on div "call_split Edit Shift Items" at bounding box center [930, 184] width 97 height 14
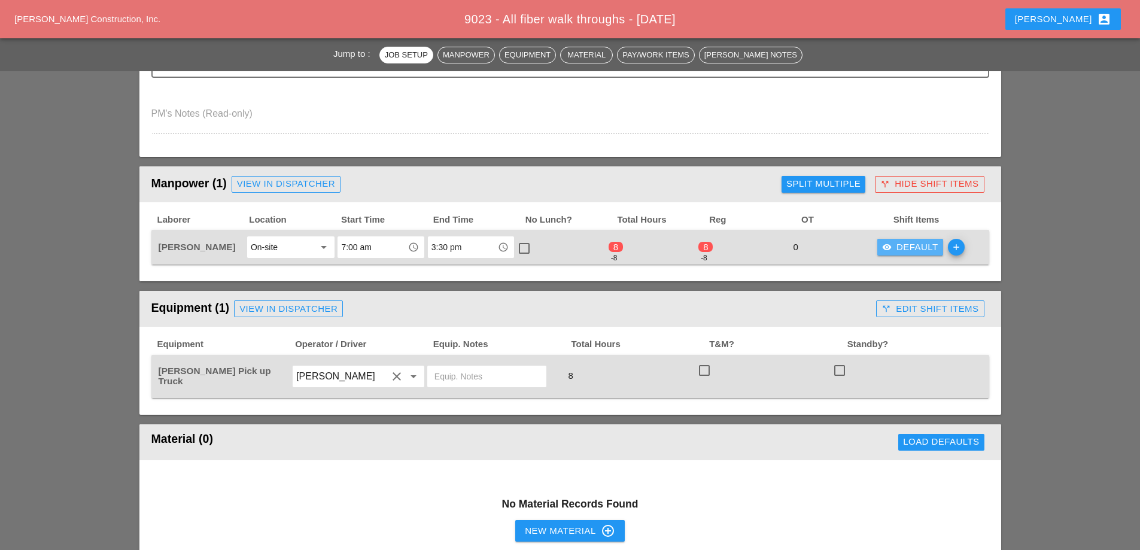
click at [918, 245] on div "visibility Default" at bounding box center [910, 248] width 56 height 14
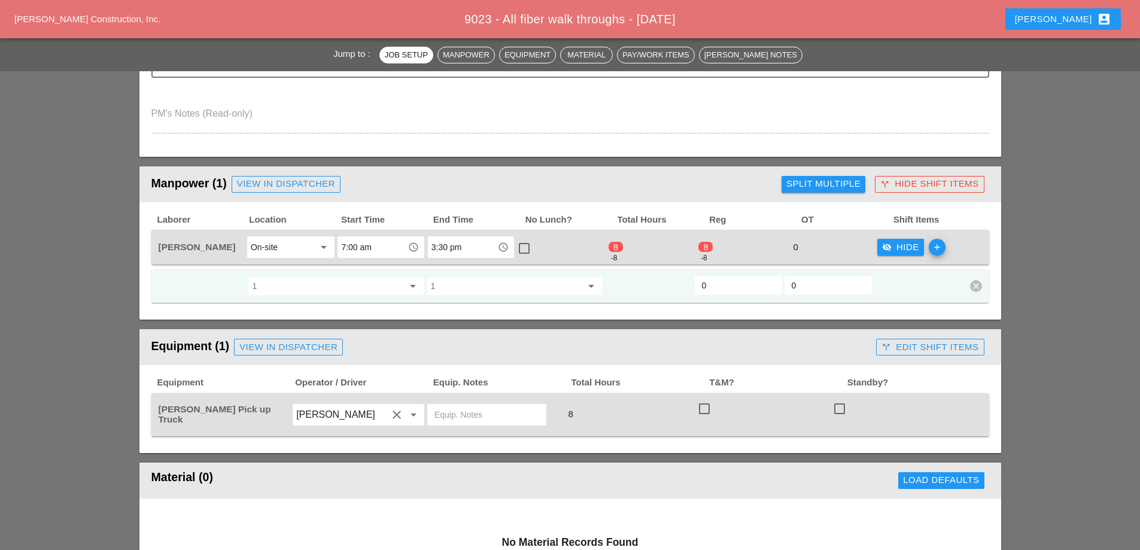
drag, startPoint x: 746, startPoint y: 284, endPoint x: 686, endPoint y: 287, distance: 59.9
click at [686, 287] on div "1 arrow_drop_down 1 arrow_drop_down 0 0 clear" at bounding box center [561, 286] width 808 height 22
type input "8"
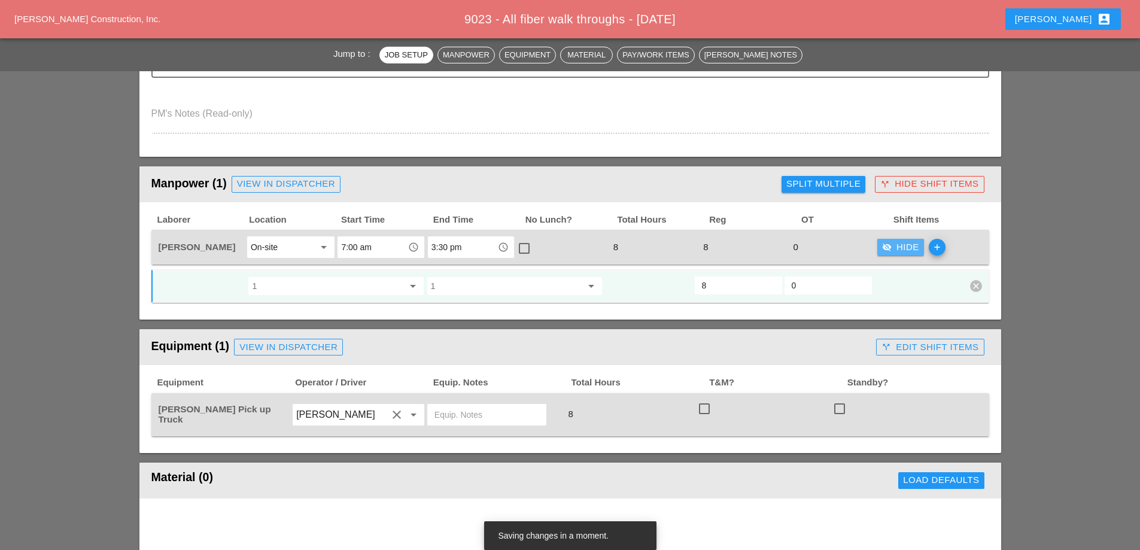
click at [901, 243] on div "visibility_off Hide" at bounding box center [900, 248] width 37 height 14
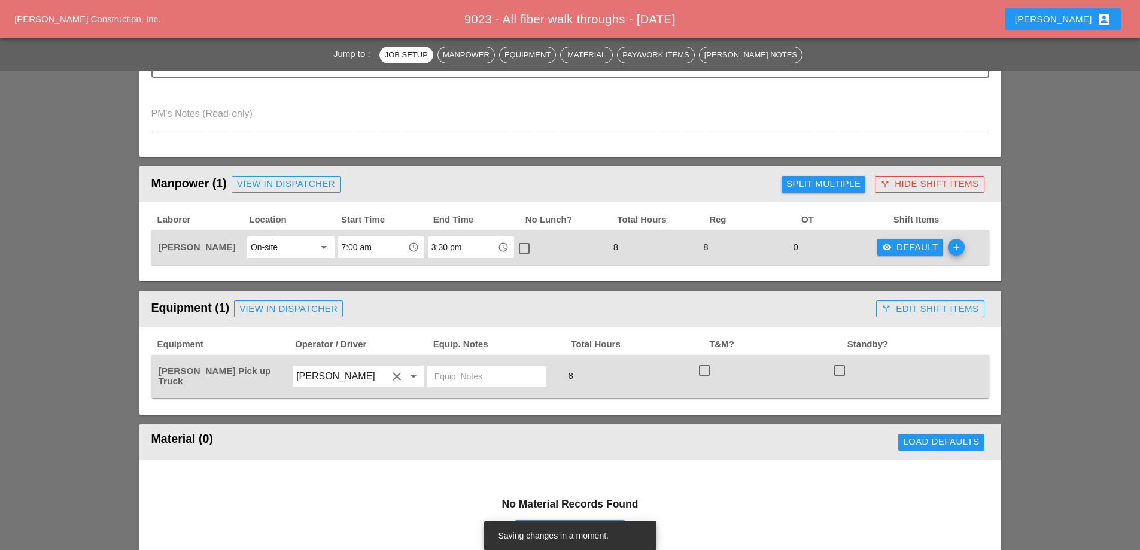
click at [908, 185] on div "call_split Hide Shift Items" at bounding box center [929, 184] width 98 height 14
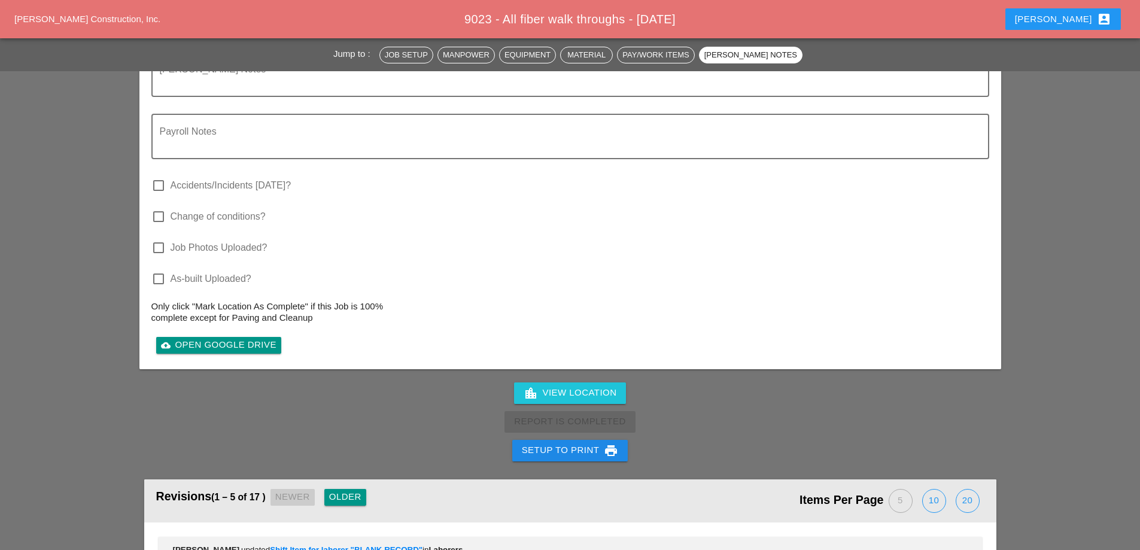
scroll to position [1257, 0]
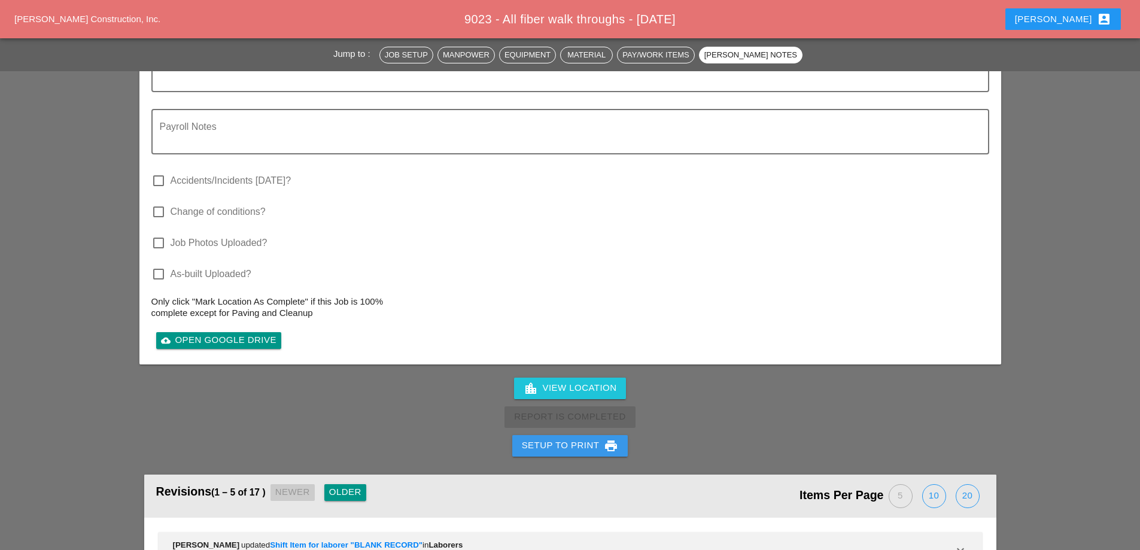
click at [594, 448] on div "Setup to Print print" at bounding box center [570, 446] width 97 height 14
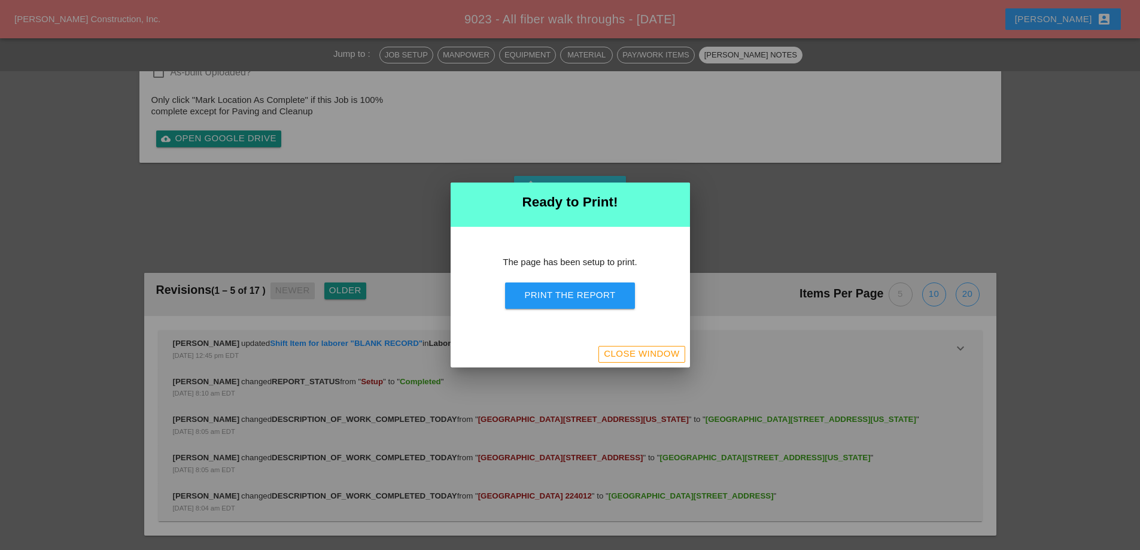
scroll to position [1013, 0]
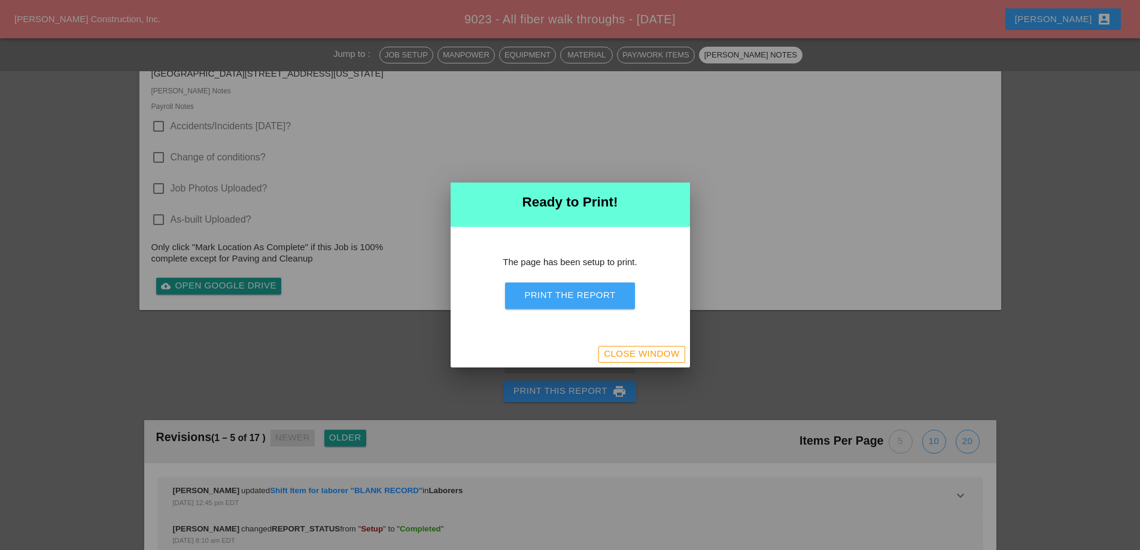
drag, startPoint x: 600, startPoint y: 302, endPoint x: 663, endPoint y: 205, distance: 116.4
click at [600, 303] on button "Print the Report" at bounding box center [569, 295] width 129 height 26
click at [625, 351] on div "Close Window" at bounding box center [641, 354] width 75 height 14
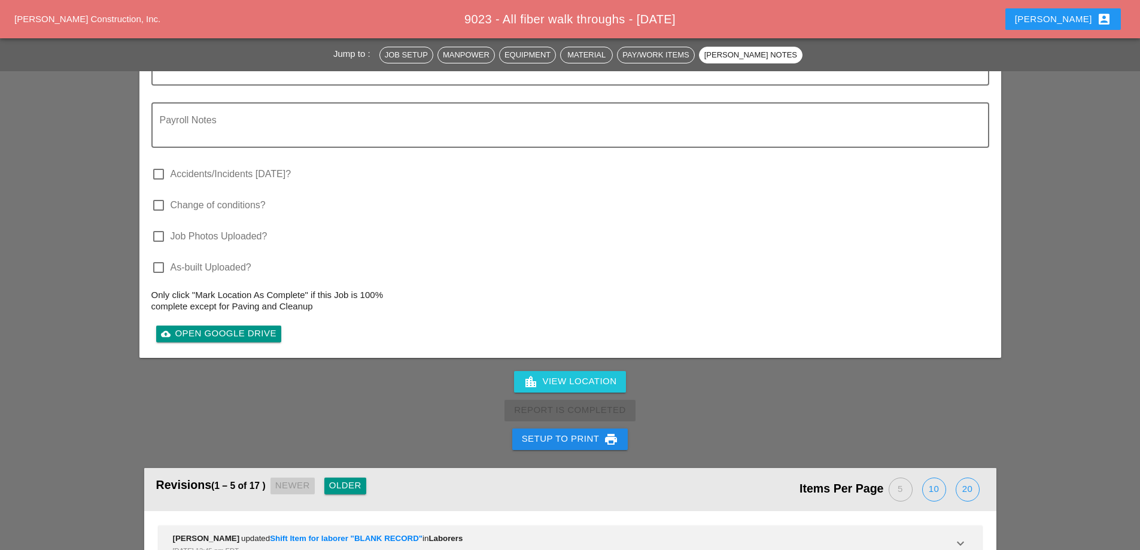
scroll to position [1171, 0]
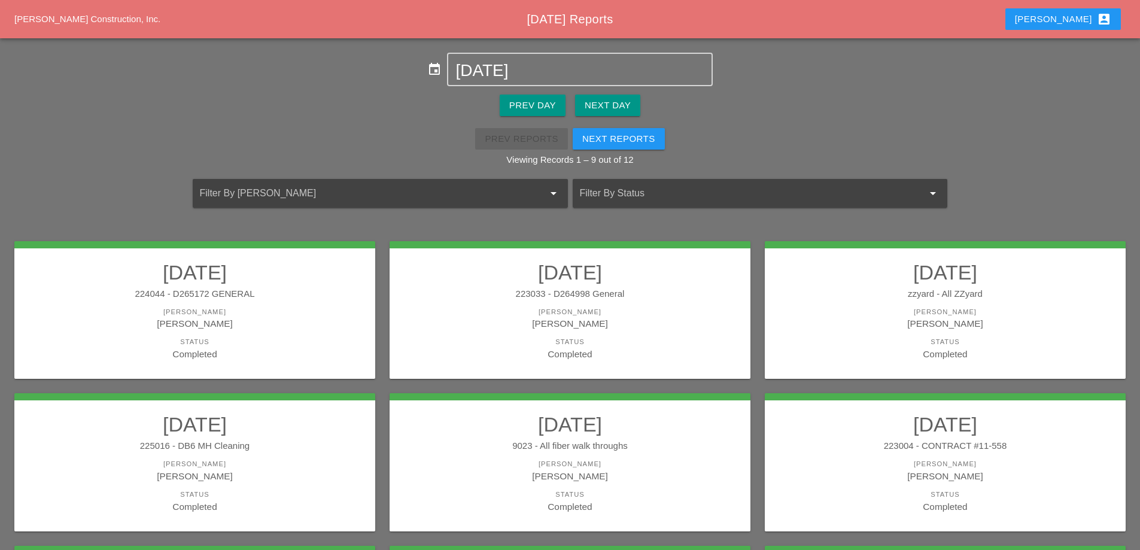
click at [947, 448] on div "223004 - CONTRACT #11-558" at bounding box center [945, 446] width 337 height 14
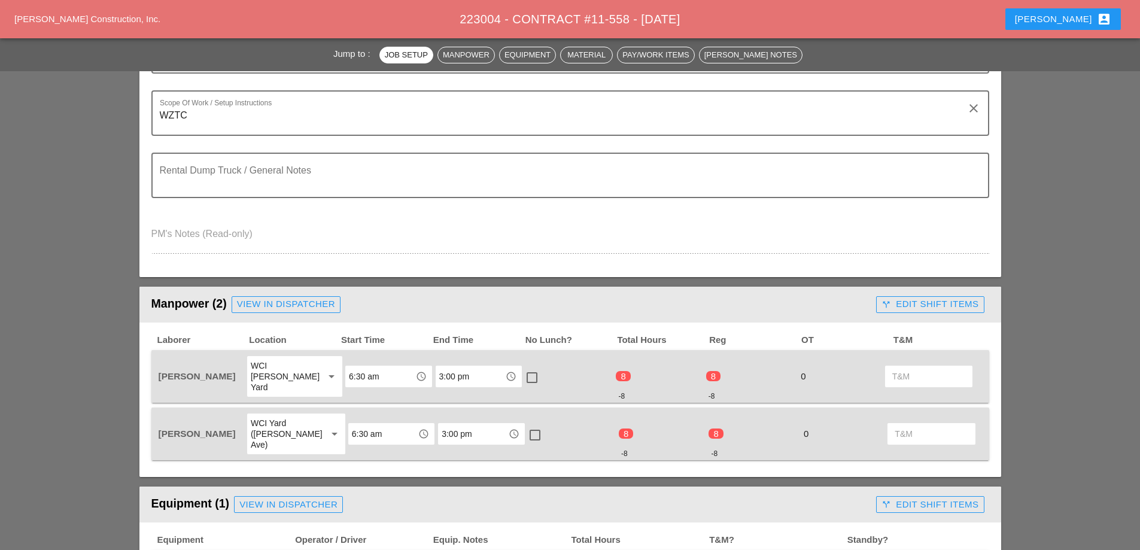
scroll to position [299, 0]
click at [914, 302] on div "call_split Edit Shift Items" at bounding box center [930, 304] width 97 height 14
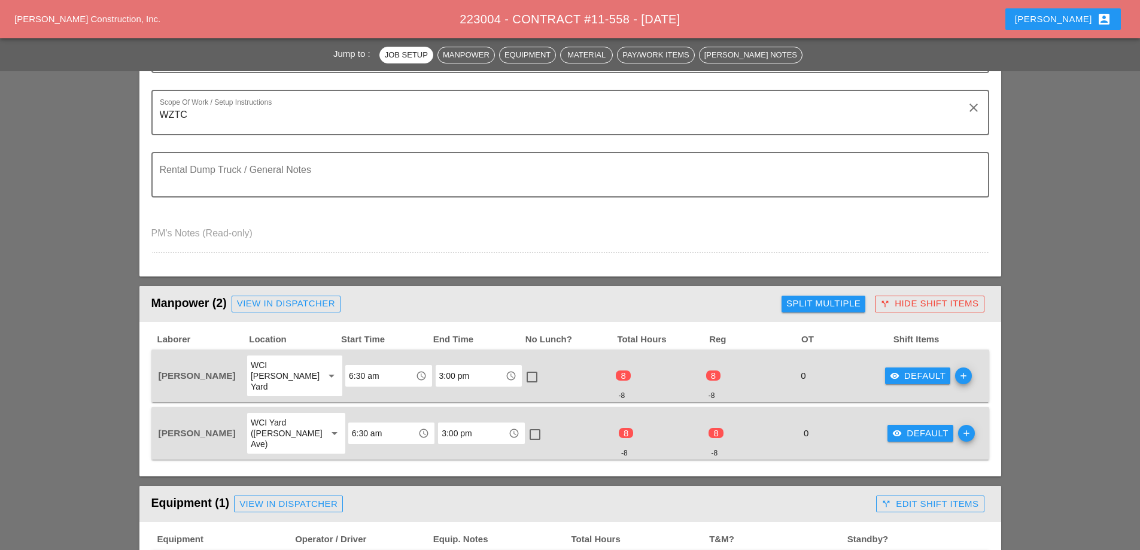
click at [915, 371] on div "visibility Default" at bounding box center [918, 376] width 56 height 14
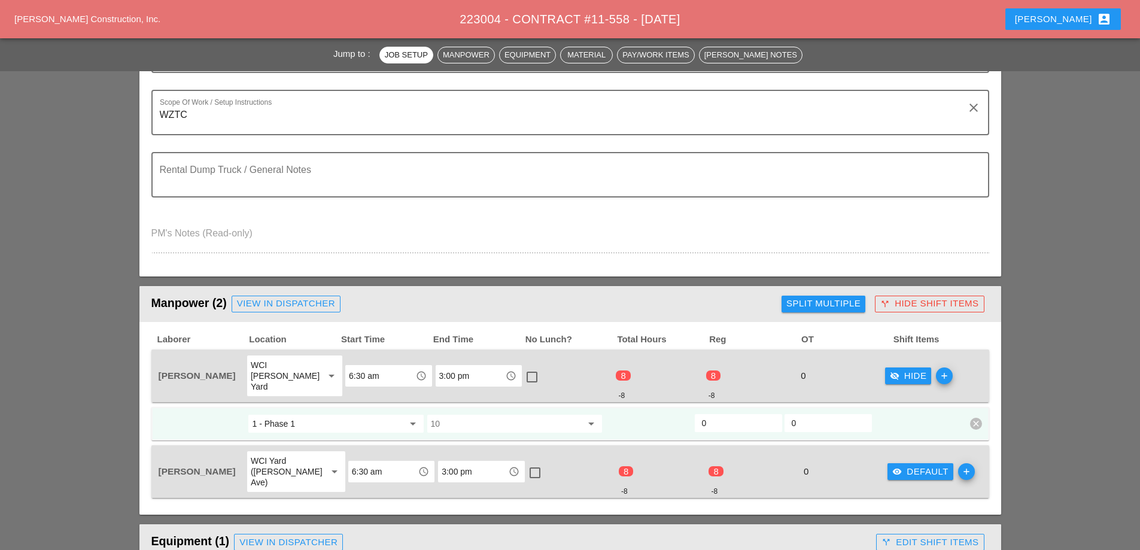
click at [904, 465] on div "visibility Default" at bounding box center [920, 472] width 56 height 14
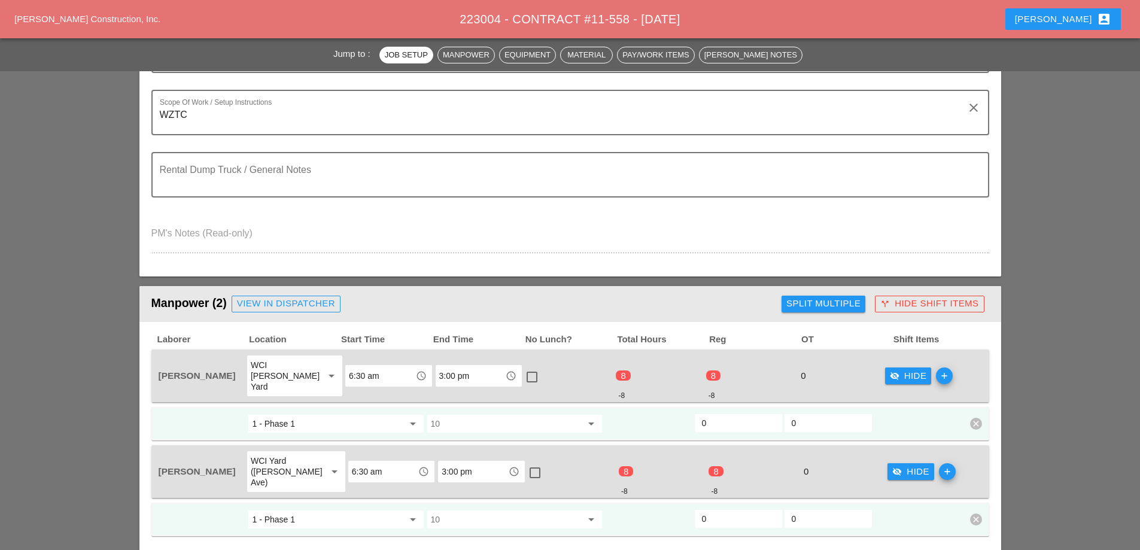
drag, startPoint x: 728, startPoint y: 408, endPoint x: 695, endPoint y: 422, distance: 36.5
click at [695, 419] on div "0" at bounding box center [738, 423] width 87 height 18
type input "8"
drag, startPoint x: 725, startPoint y: 497, endPoint x: 689, endPoint y: 499, distance: 35.3
click at [689, 509] on div "1 - Phase 1 arrow_drop_down 10 arrow_drop_down 0 0 clear" at bounding box center [561, 520] width 808 height 22
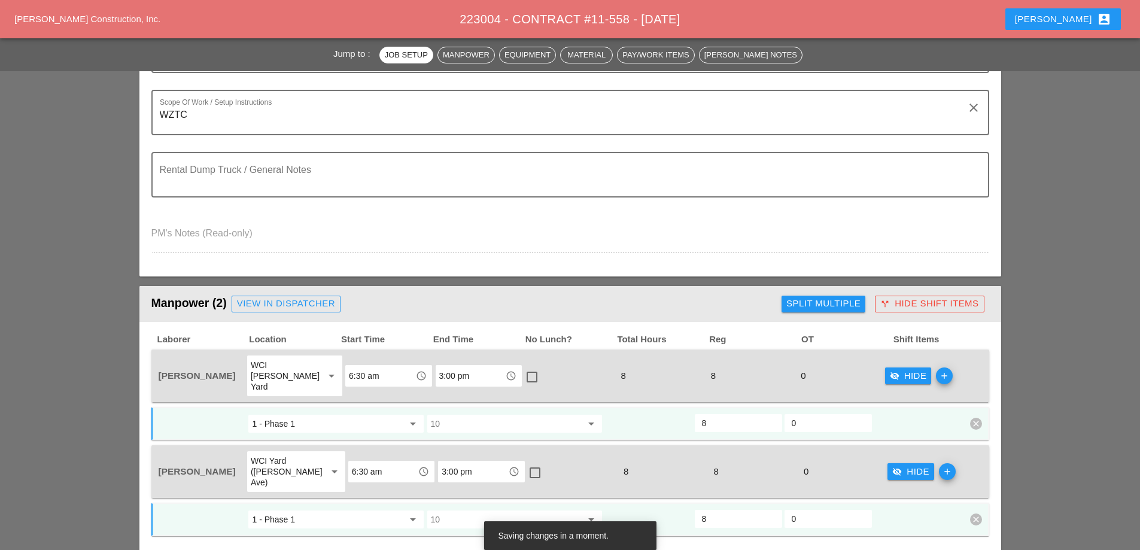
type input "8"
click at [904, 465] on div "visibility_off Hide" at bounding box center [910, 472] width 37 height 14
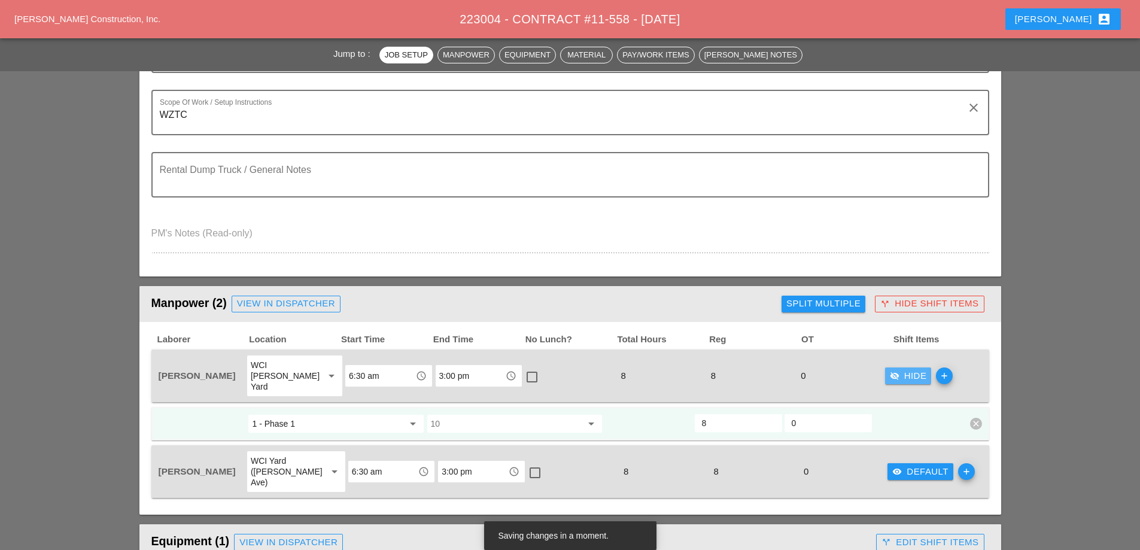
click at [910, 369] on div "visibility_off Hide" at bounding box center [908, 376] width 37 height 14
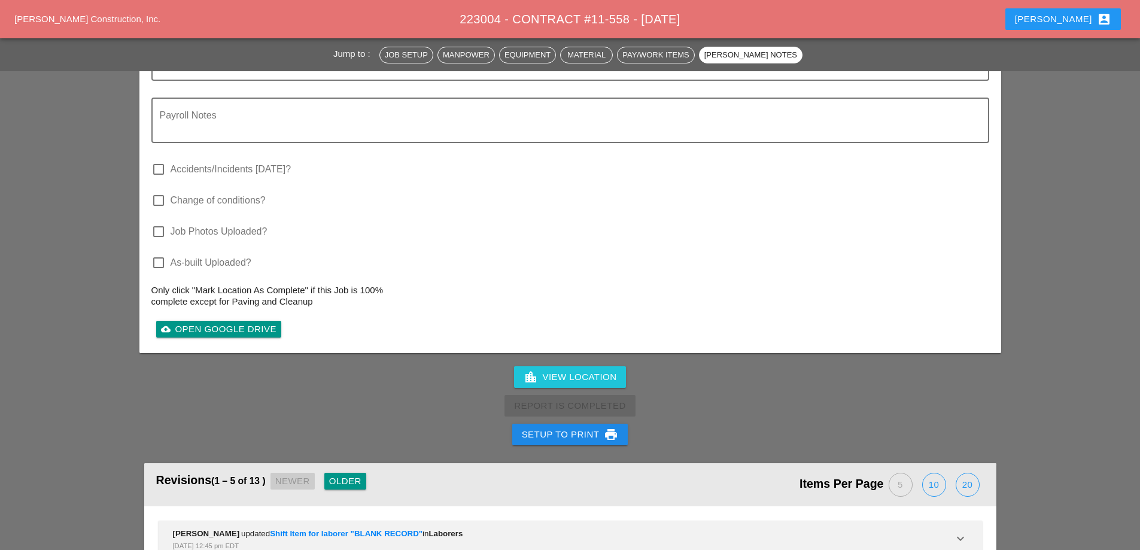
scroll to position [1317, 0]
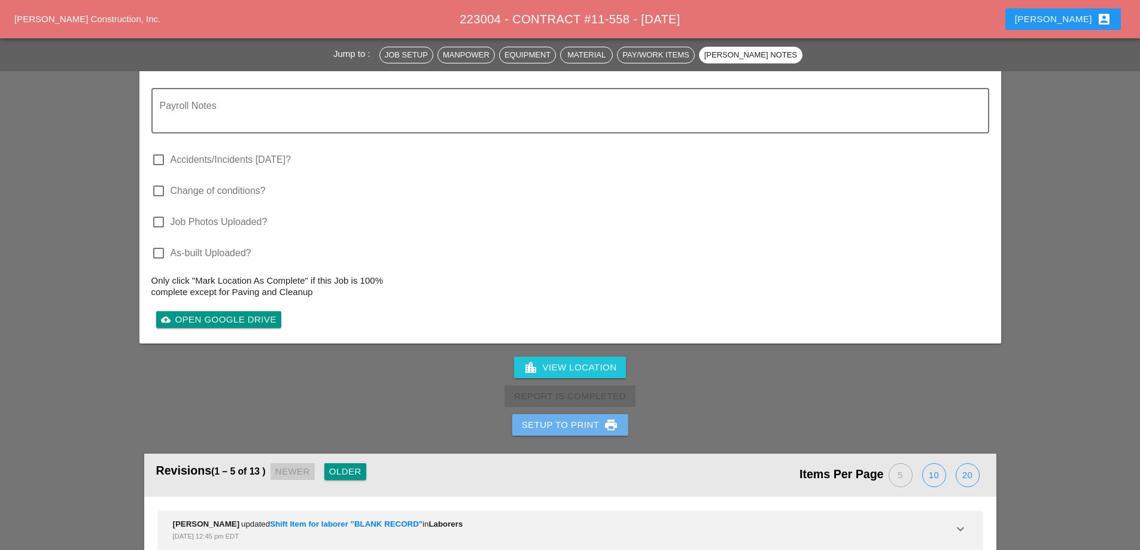
click at [563, 418] on div "Setup to Print print" at bounding box center [570, 425] width 97 height 14
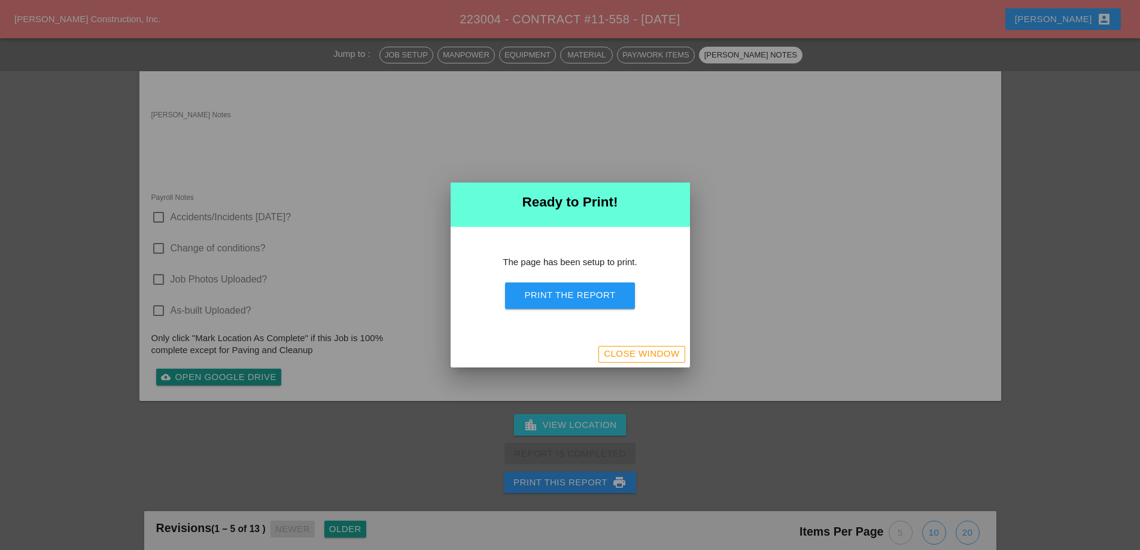
scroll to position [1108, 0]
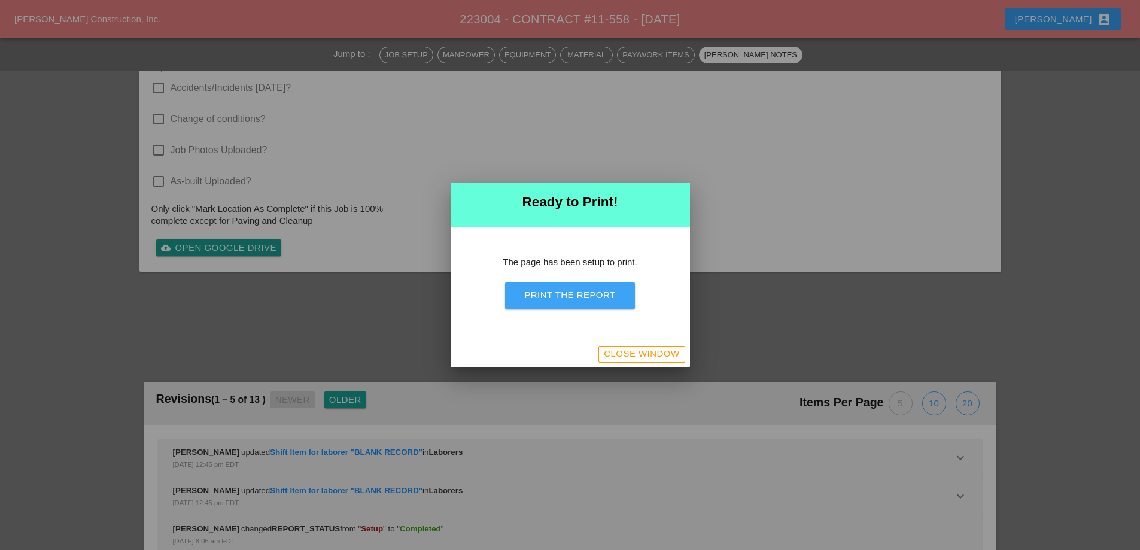
drag, startPoint x: 564, startPoint y: 301, endPoint x: 724, endPoint y: 227, distance: 175.4
click at [564, 303] on button "Print the Report" at bounding box center [569, 295] width 129 height 26
click at [662, 350] on div "Close Window" at bounding box center [641, 354] width 75 height 14
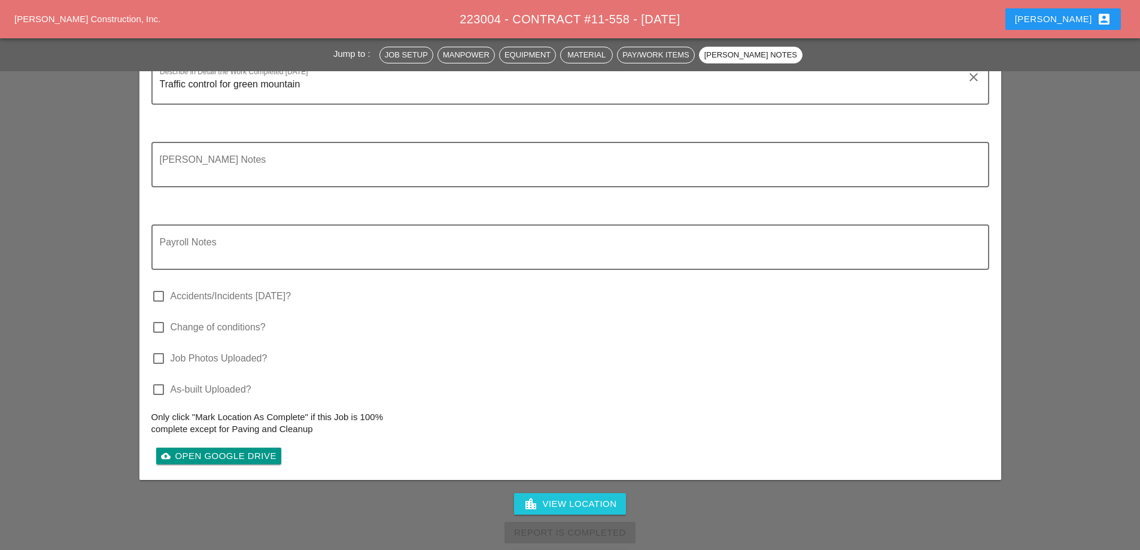
scroll to position [1221, 0]
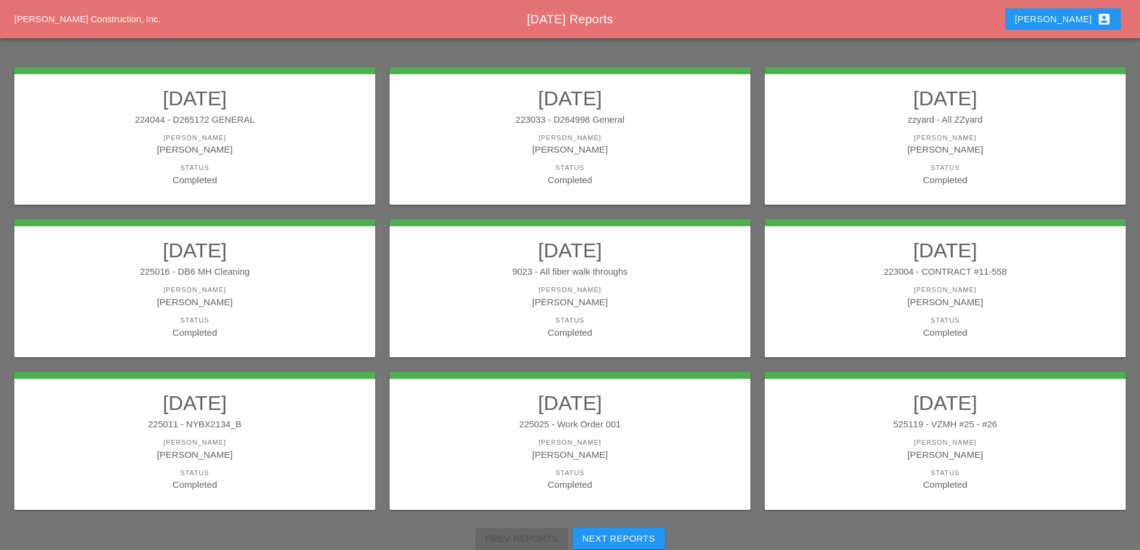
scroll to position [180, 0]
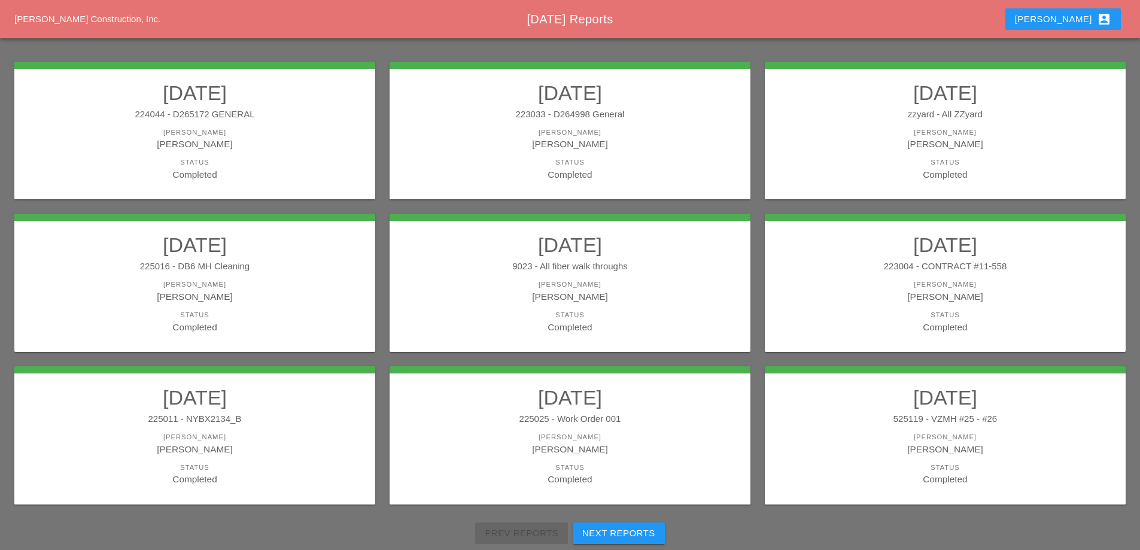
click at [224, 249] on h2 "09/29/2025" at bounding box center [194, 245] width 337 height 24
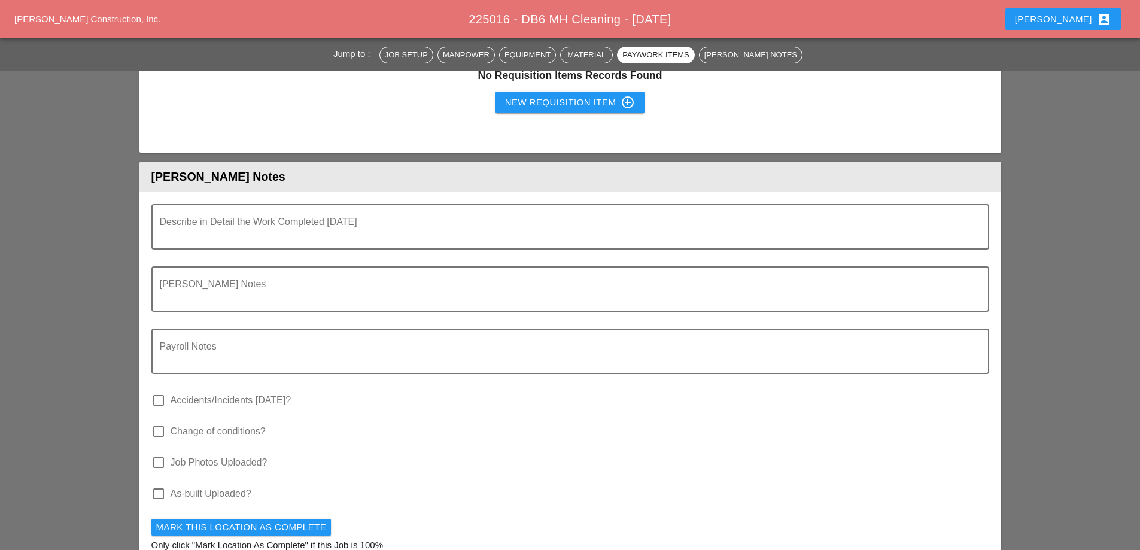
scroll to position [1137, 0]
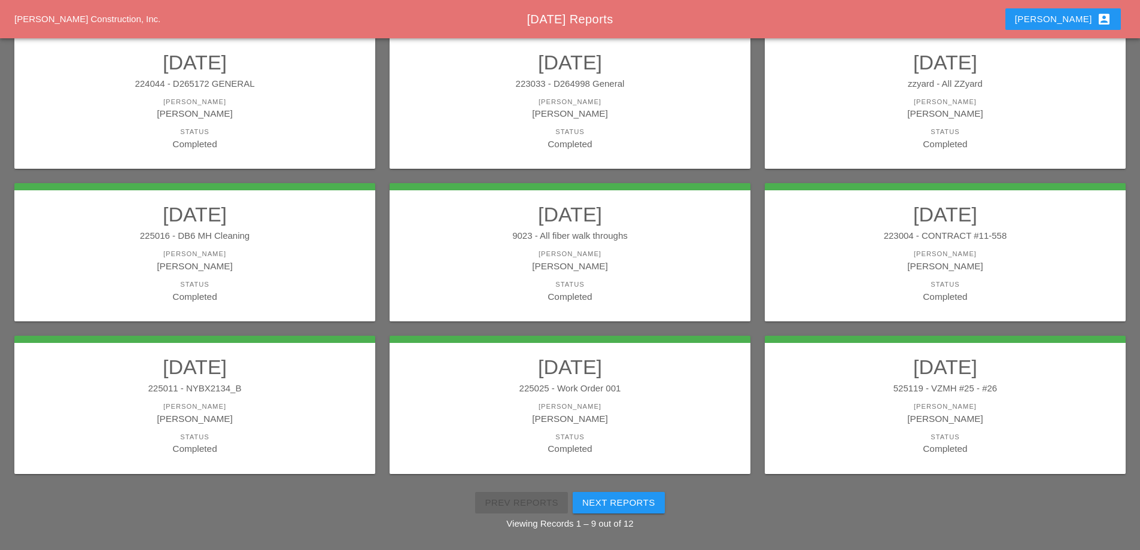
scroll to position [214, 0]
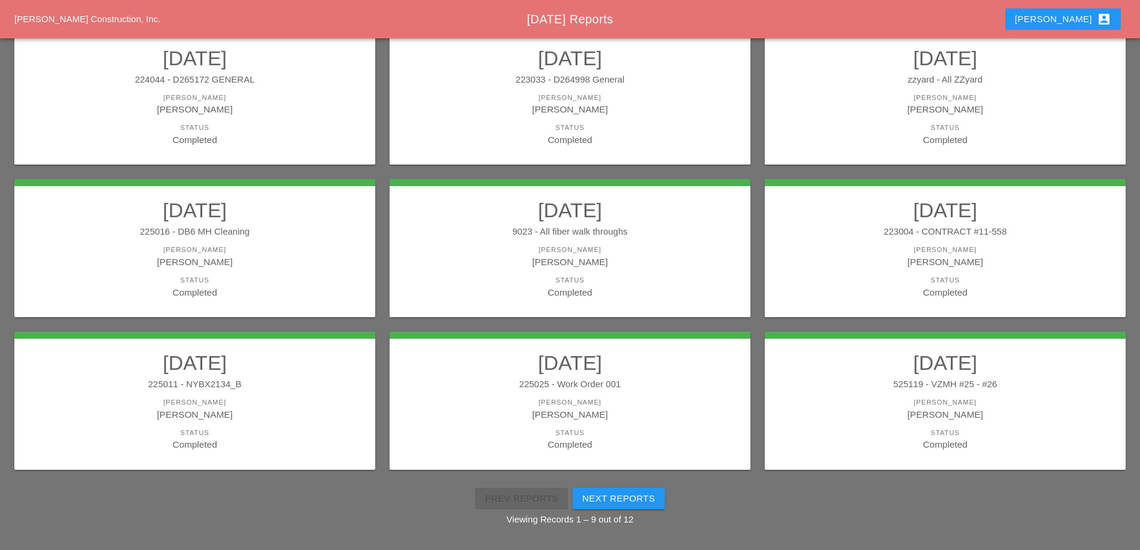
click at [270, 386] on div "225011 - NYBX2134_B" at bounding box center [194, 385] width 337 height 14
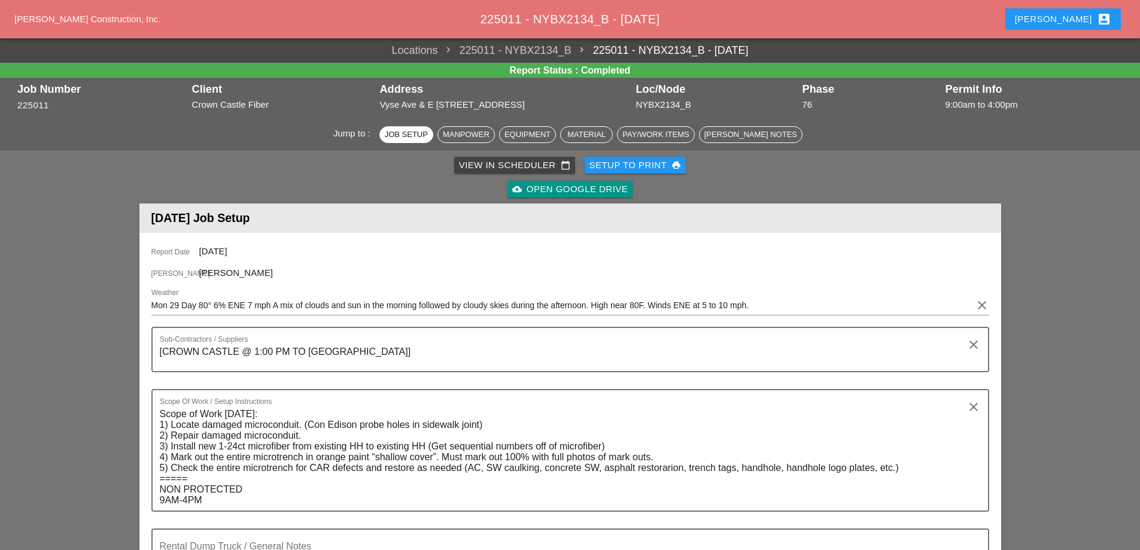
scroll to position [479, 0]
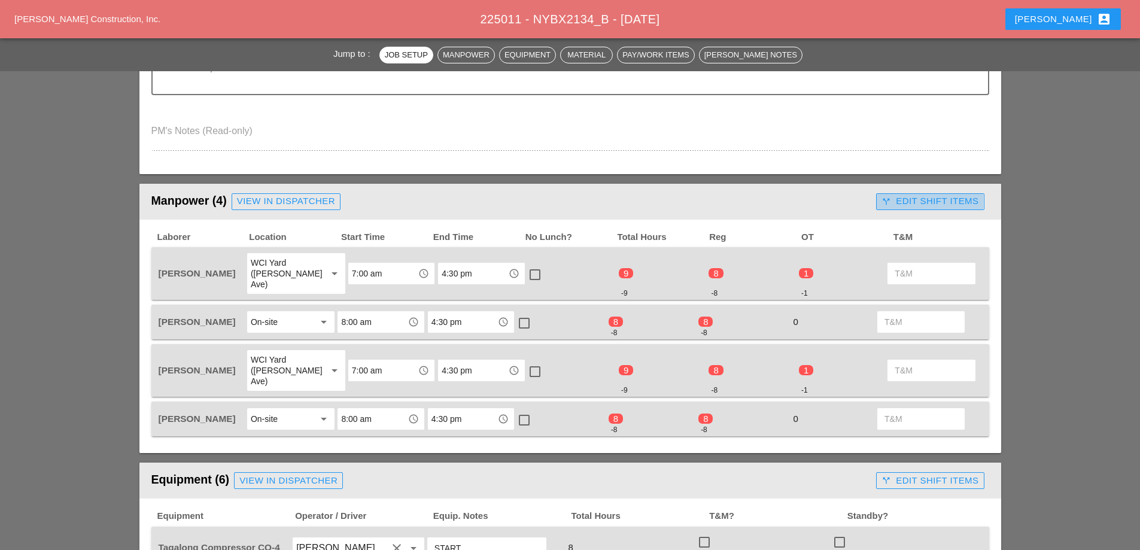
click at [914, 203] on div "call_split Edit Shift Items" at bounding box center [930, 201] width 97 height 14
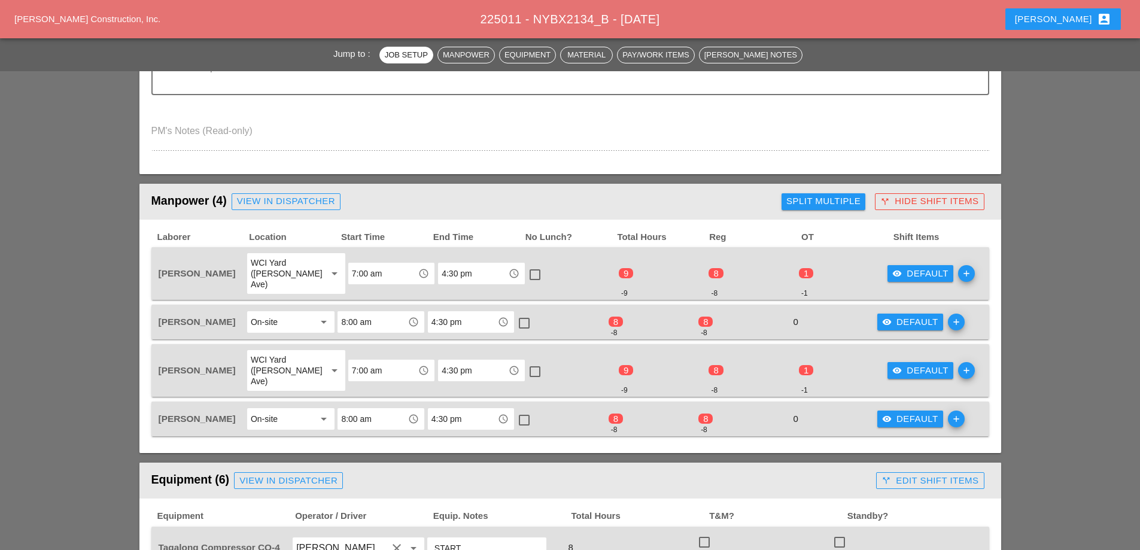
click at [896, 269] on div "visibility Default" at bounding box center [920, 274] width 56 height 14
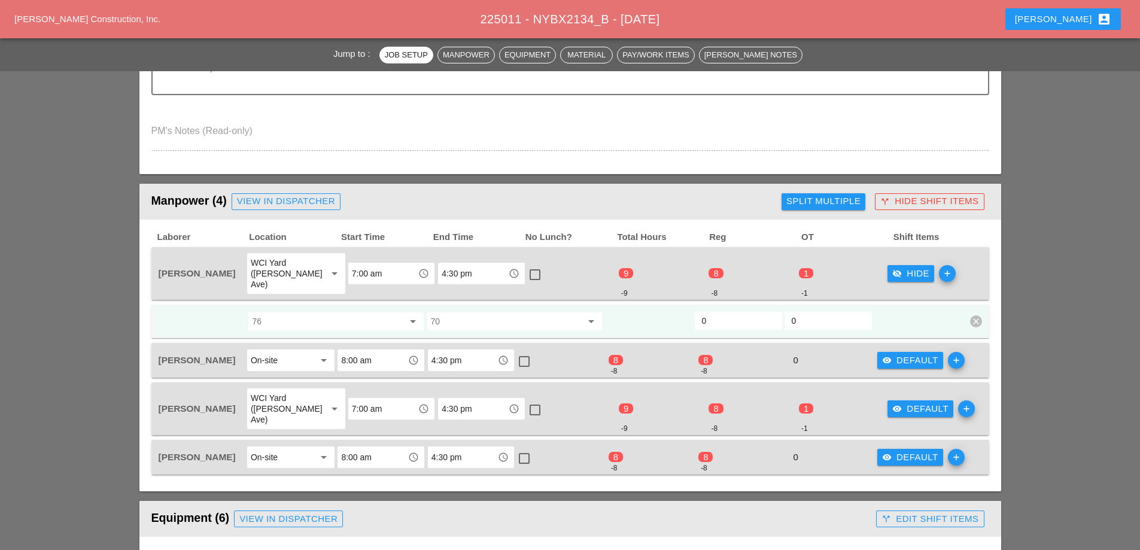
drag, startPoint x: 723, startPoint y: 310, endPoint x: 675, endPoint y: 323, distance: 49.5
click at [682, 315] on div "76 arrow_drop_down 70 arrow_drop_down 0 0 clear" at bounding box center [561, 322] width 808 height 22
type input "8"
click at [806, 317] on input "0" at bounding box center [828, 320] width 73 height 19
click at [858, 311] on input "0.5" at bounding box center [828, 320] width 73 height 19
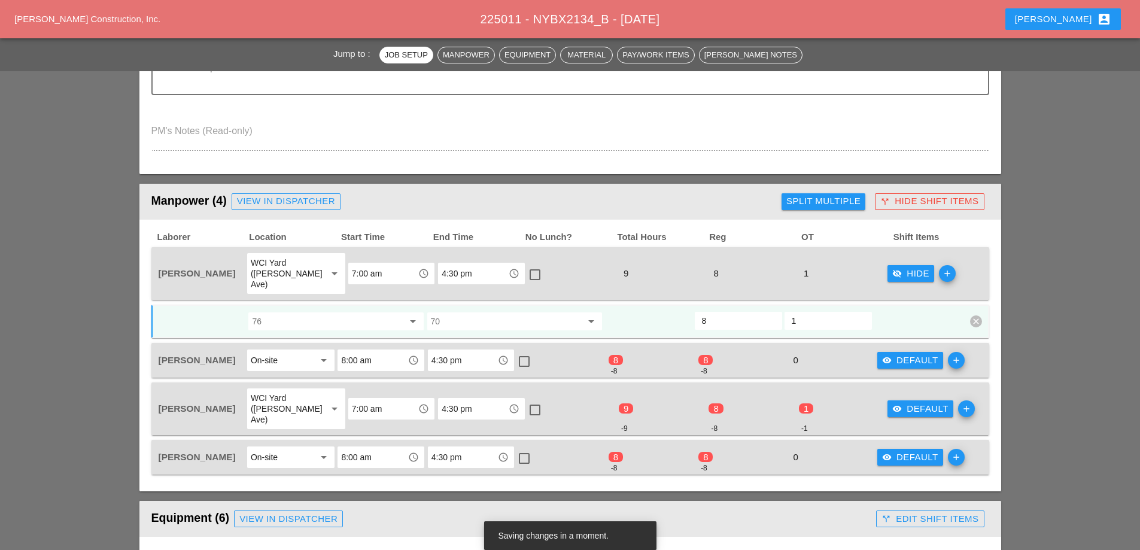
type input "1"
click at [858, 311] on input "1" at bounding box center [828, 320] width 73 height 19
click at [901, 357] on button "visibility Default" at bounding box center [910, 360] width 66 height 17
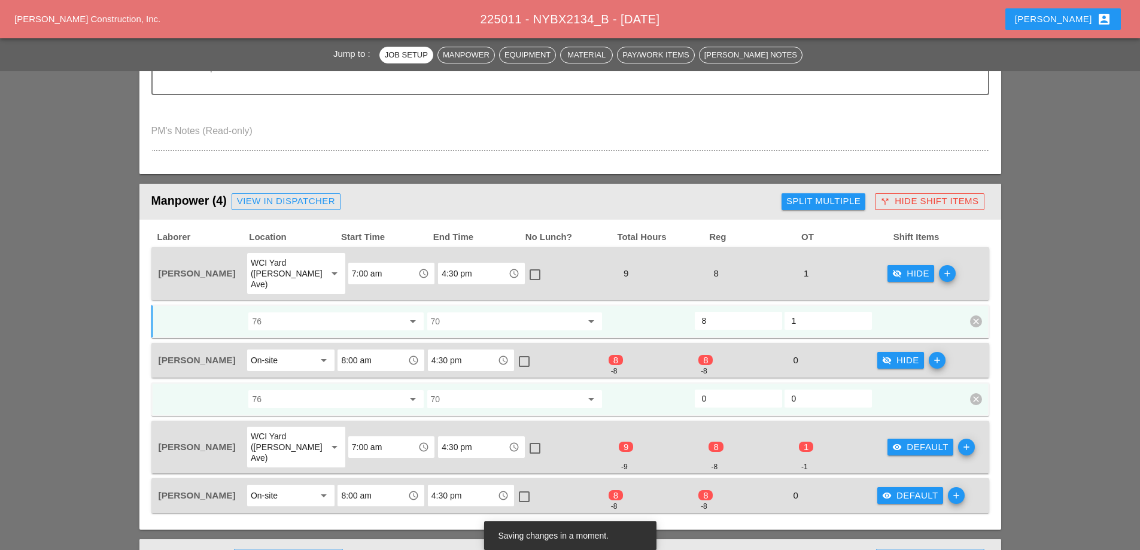
drag, startPoint x: 718, startPoint y: 387, endPoint x: 680, endPoint y: 388, distance: 38.3
click at [680, 388] on div "76 arrow_drop_down 70 arrow_drop_down 0 0 clear" at bounding box center [561, 399] width 808 height 22
type input "8"
drag, startPoint x: 903, startPoint y: 427, endPoint x: 909, endPoint y: 452, distance: 25.3
click at [903, 440] on div "visibility Default" at bounding box center [920, 447] width 56 height 14
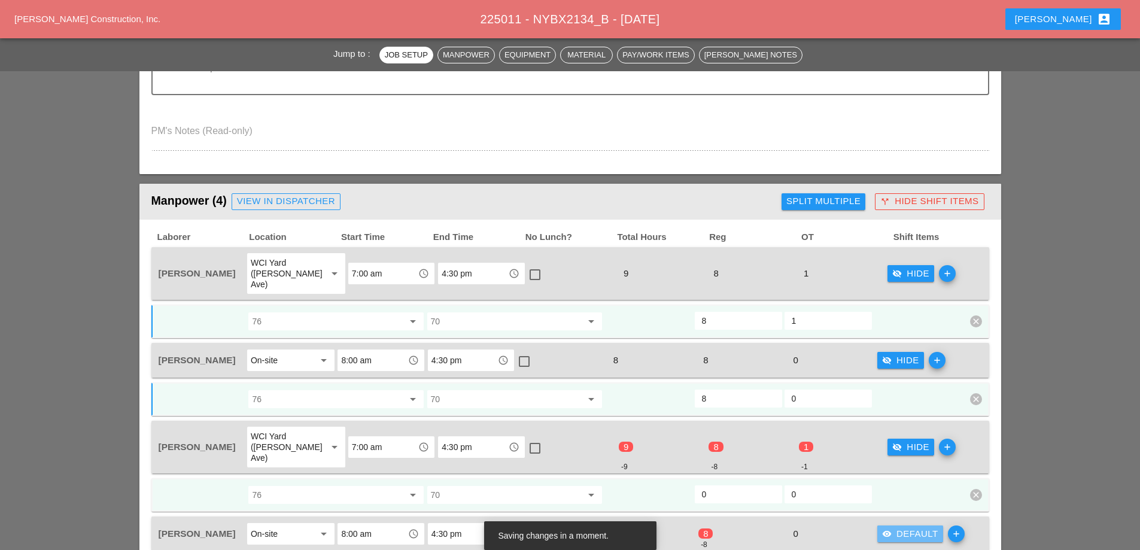
click at [929, 527] on div "visibility Default" at bounding box center [910, 534] width 56 height 14
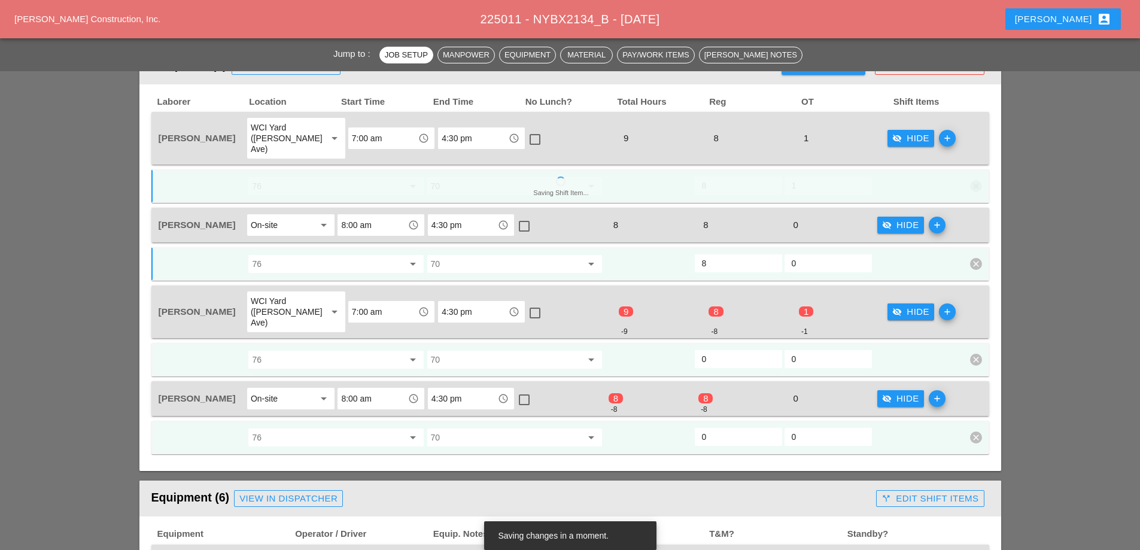
scroll to position [658, 0]
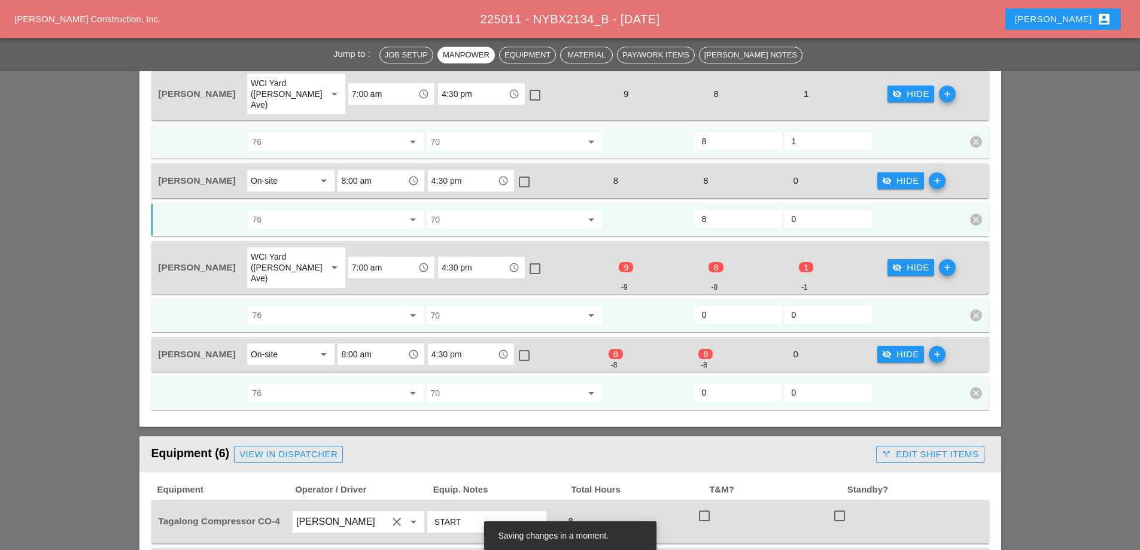
drag, startPoint x: 713, startPoint y: 375, endPoint x: 692, endPoint y: 384, distance: 22.6
click at [692, 382] on div "76 arrow_drop_down 70 arrow_drop_down 0 0 clear" at bounding box center [561, 393] width 808 height 22
type input "8"
drag, startPoint x: 721, startPoint y: 291, endPoint x: 686, endPoint y: 297, distance: 35.8
click at [686, 305] on div "76 arrow_drop_down 70 arrow_drop_down 0 0 clear" at bounding box center [561, 316] width 808 height 22
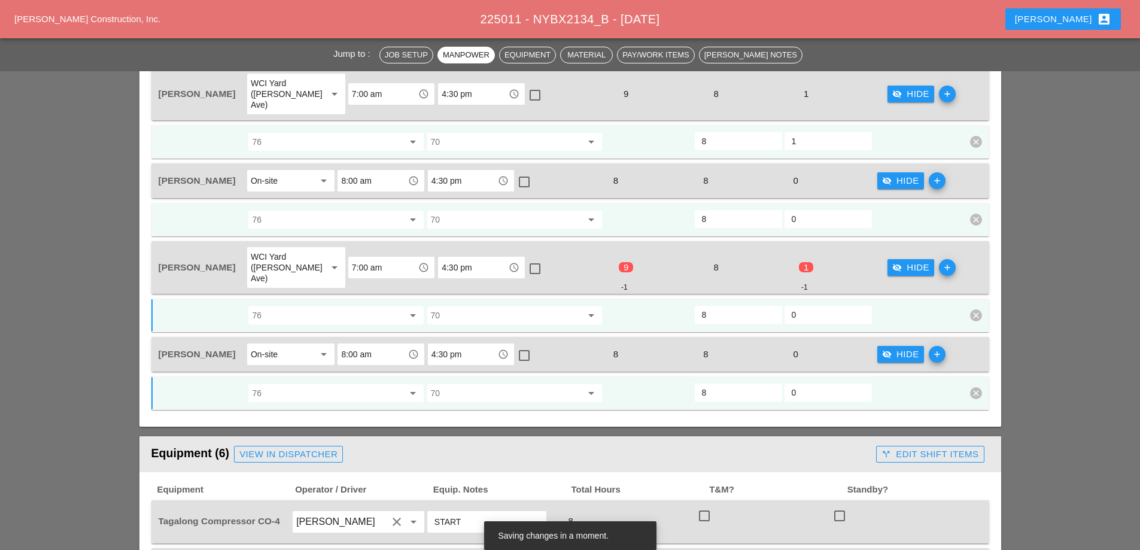
type input "8"
click at [799, 305] on input "0" at bounding box center [828, 314] width 73 height 19
click at [858, 305] on input "0.5" at bounding box center [828, 314] width 73 height 19
type input "1"
click at [858, 305] on input "1" at bounding box center [828, 314] width 73 height 19
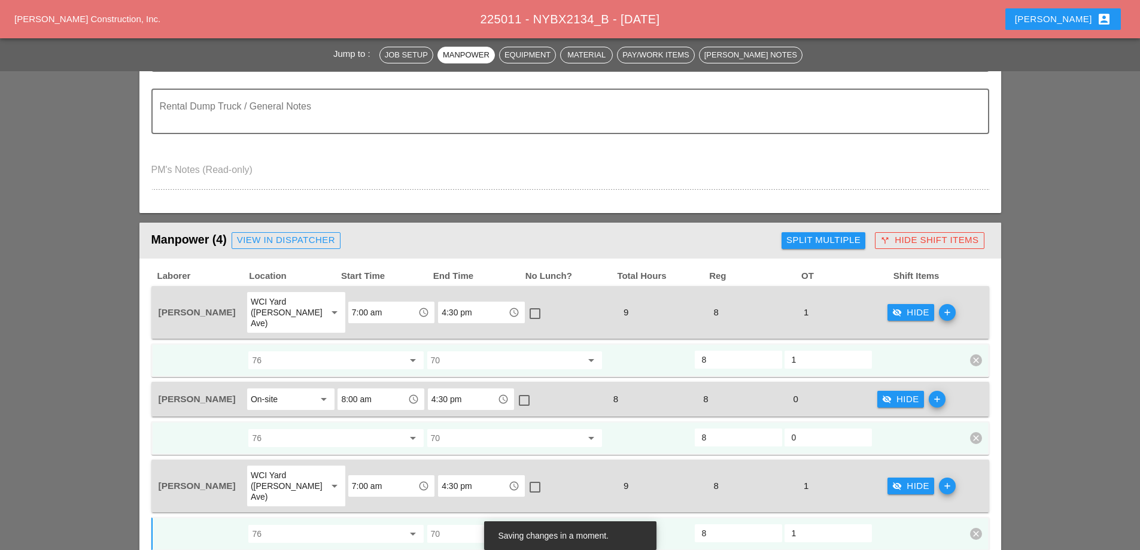
scroll to position [419, 0]
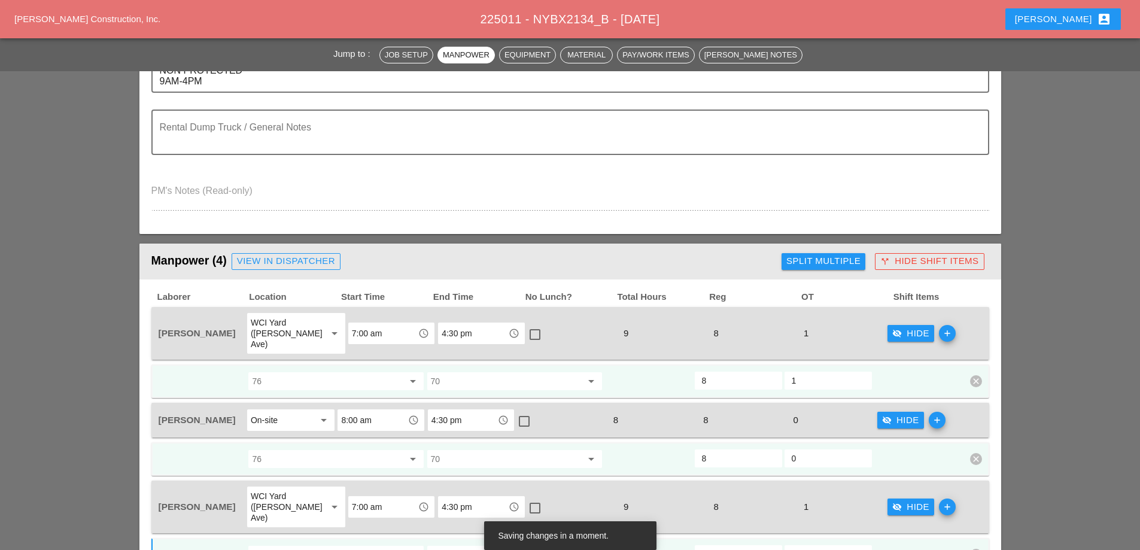
click at [908, 327] on div "visibility_off Hide" at bounding box center [910, 334] width 37 height 14
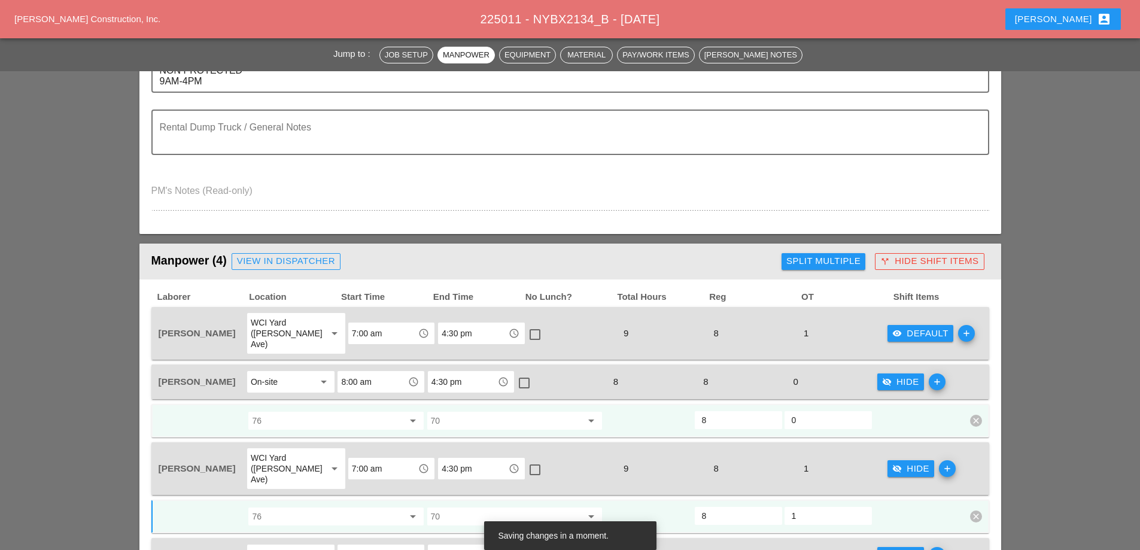
click at [904, 375] on div "visibility_off Hide" at bounding box center [900, 382] width 37 height 14
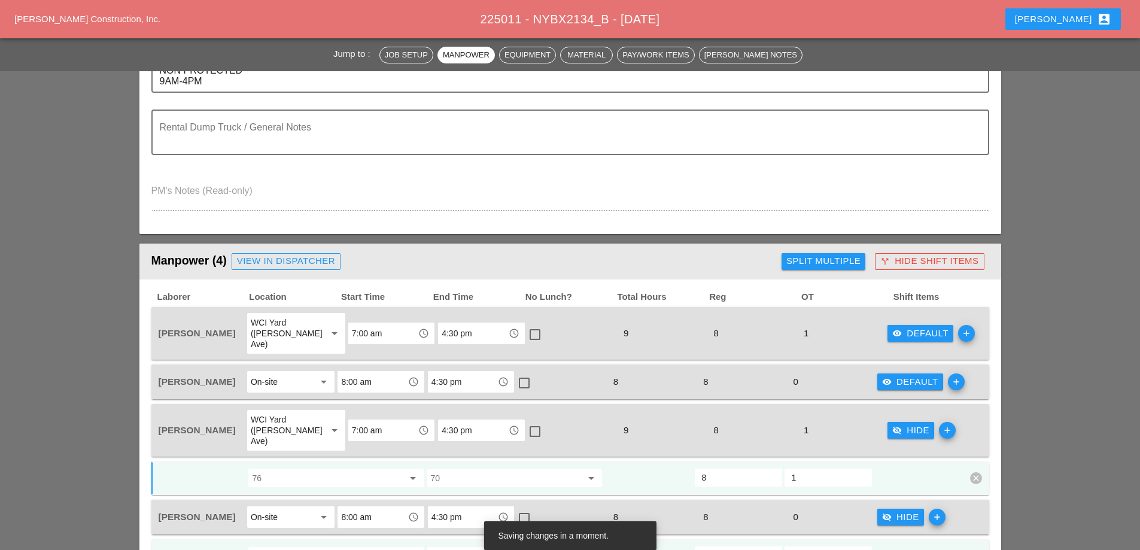
click at [902, 424] on div "visibility_off Hide" at bounding box center [910, 431] width 37 height 14
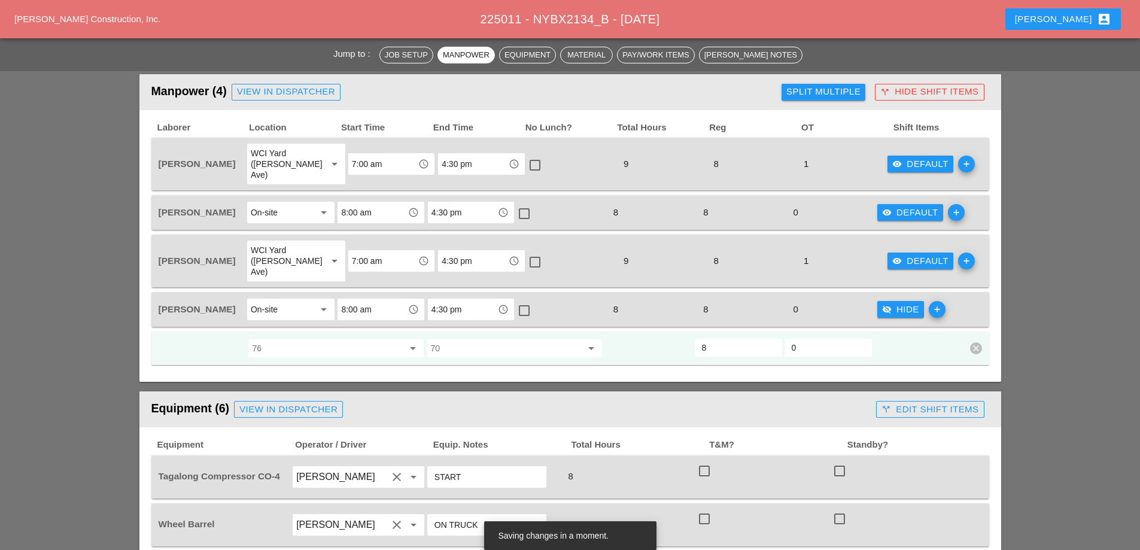
scroll to position [598, 0]
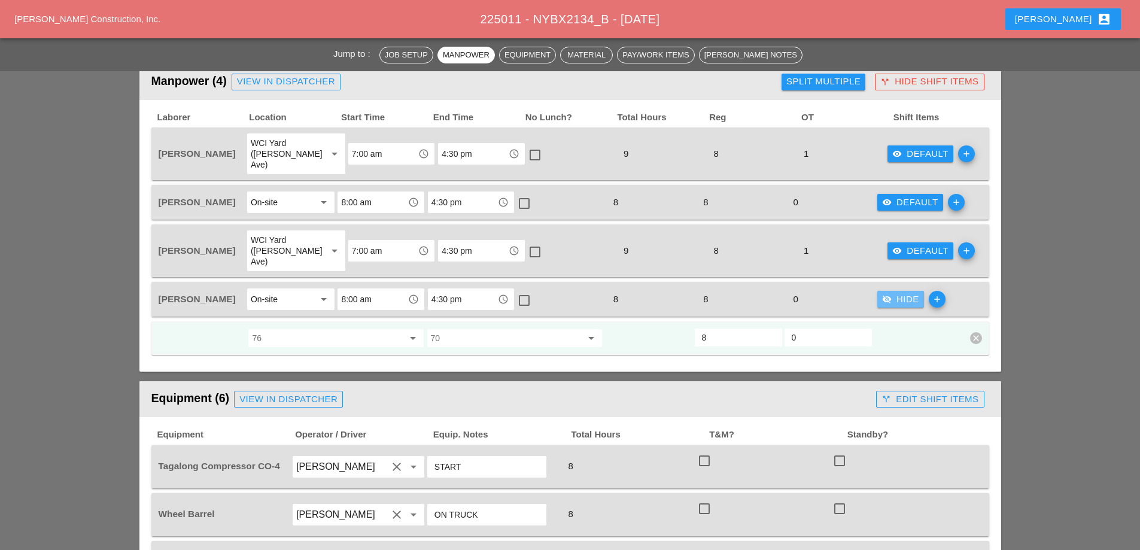
click at [910, 291] on button "visibility_off Hide" at bounding box center [900, 299] width 47 height 17
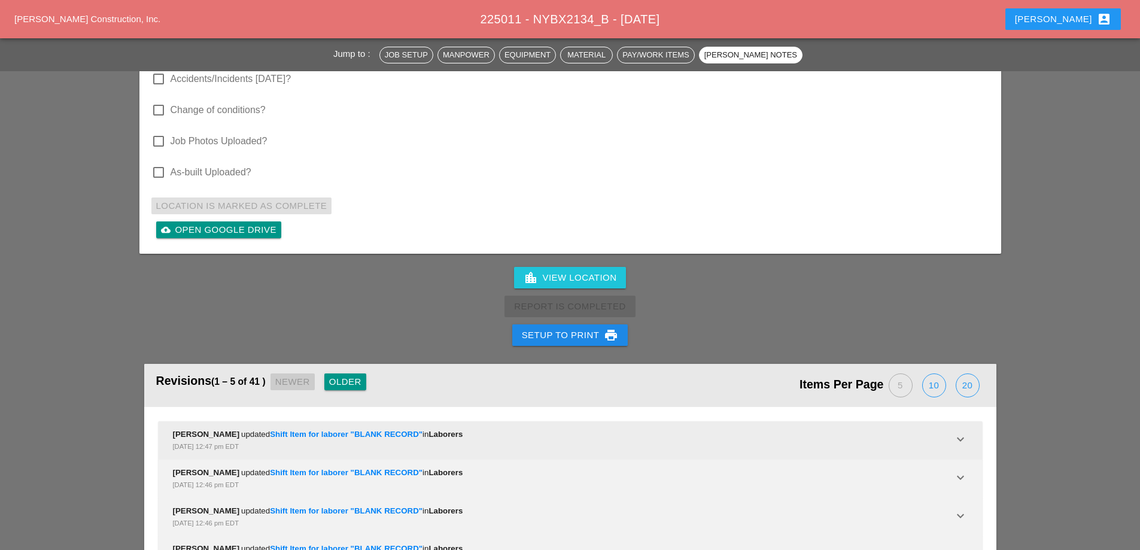
scroll to position [3351, 0]
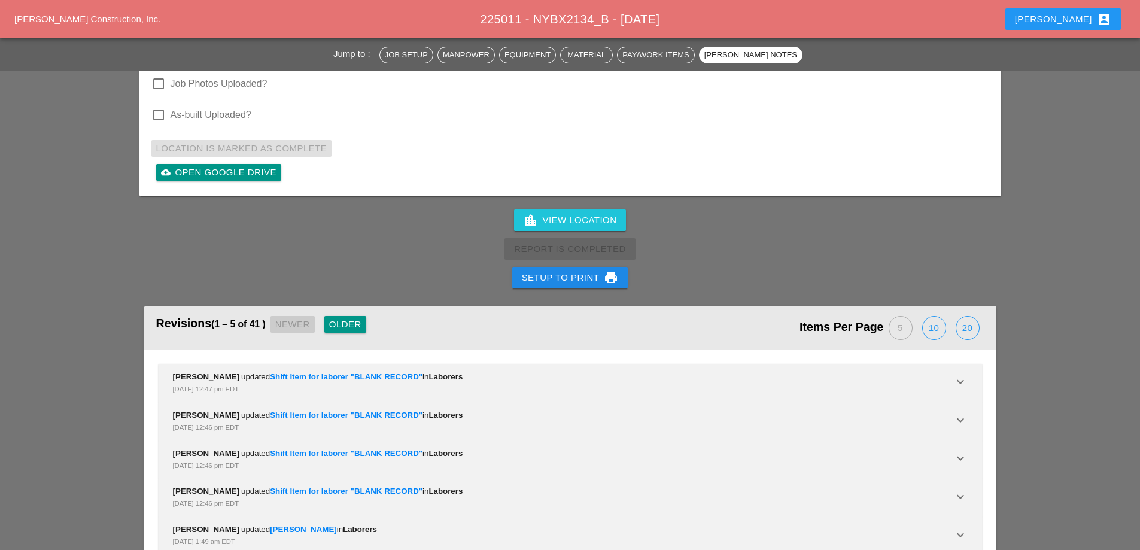
click at [563, 271] on div "Setup to Print print" at bounding box center [570, 278] width 97 height 14
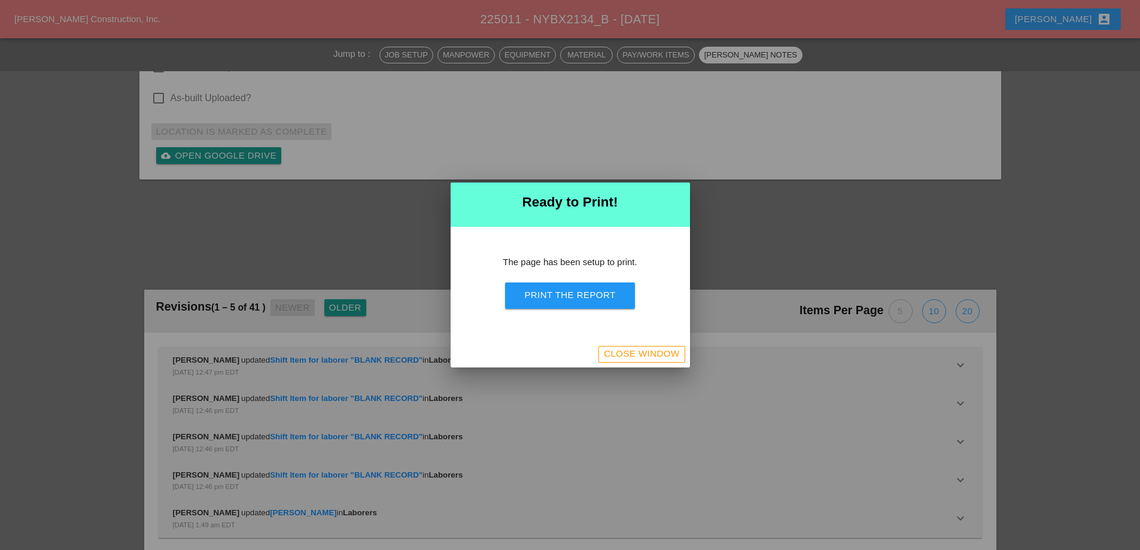
scroll to position [3588, 0]
drag, startPoint x: 574, startPoint y: 305, endPoint x: 670, endPoint y: 214, distance: 132.1
click at [575, 306] on button "Print the Report" at bounding box center [569, 295] width 129 height 26
click at [647, 347] on div "Close Window" at bounding box center [641, 354] width 75 height 14
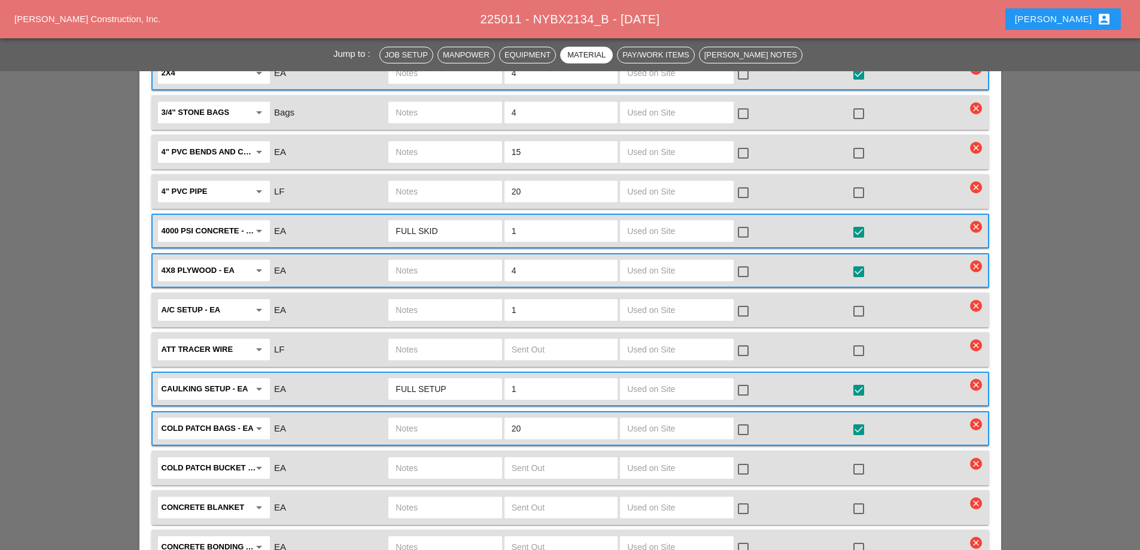
scroll to position [1376, 0]
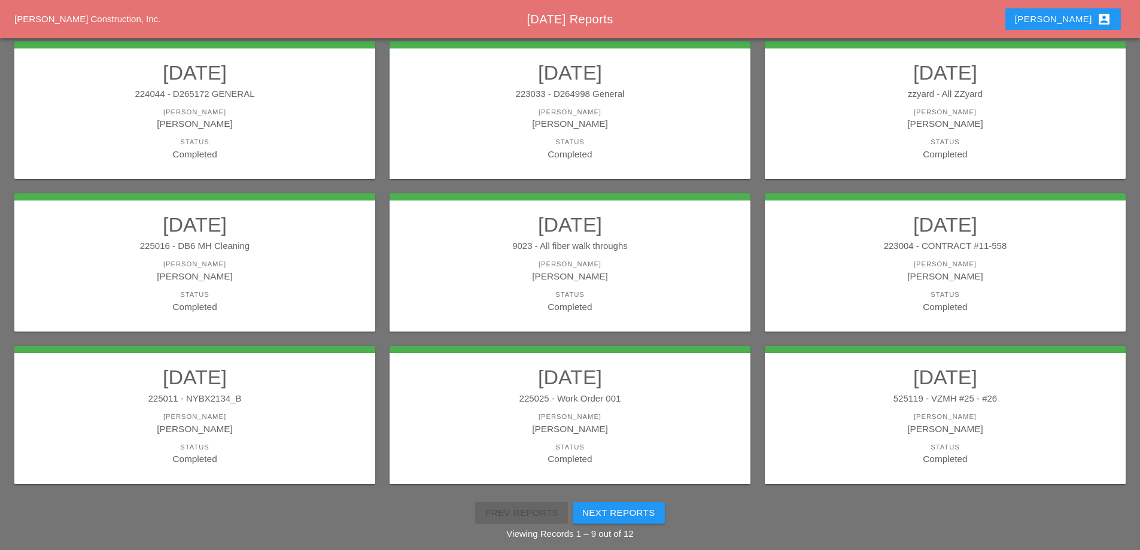
scroll to position [214, 0]
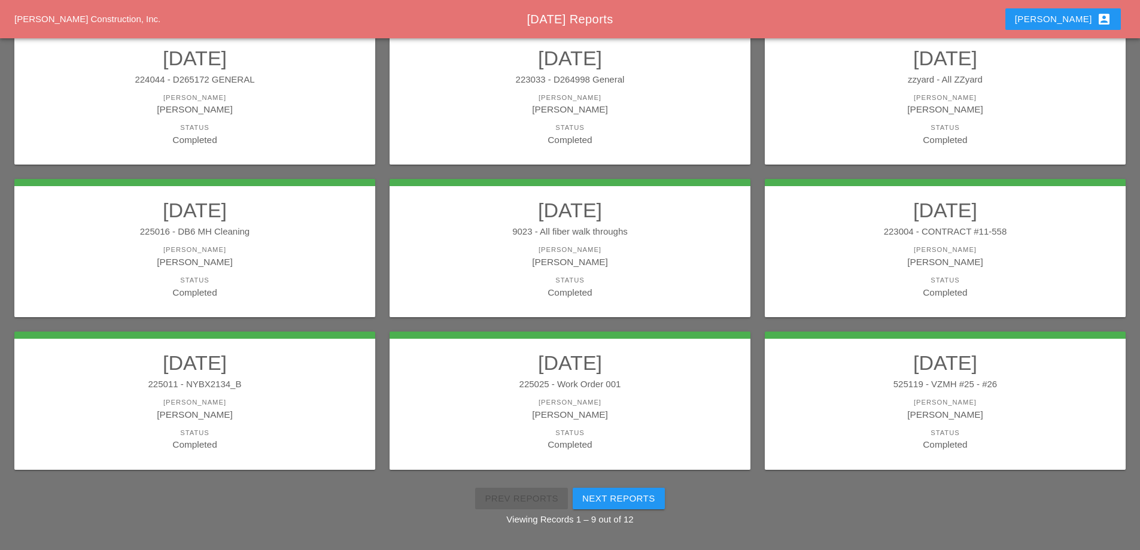
click at [685, 374] on h2 "[DATE]" at bounding box center [570, 363] width 337 height 24
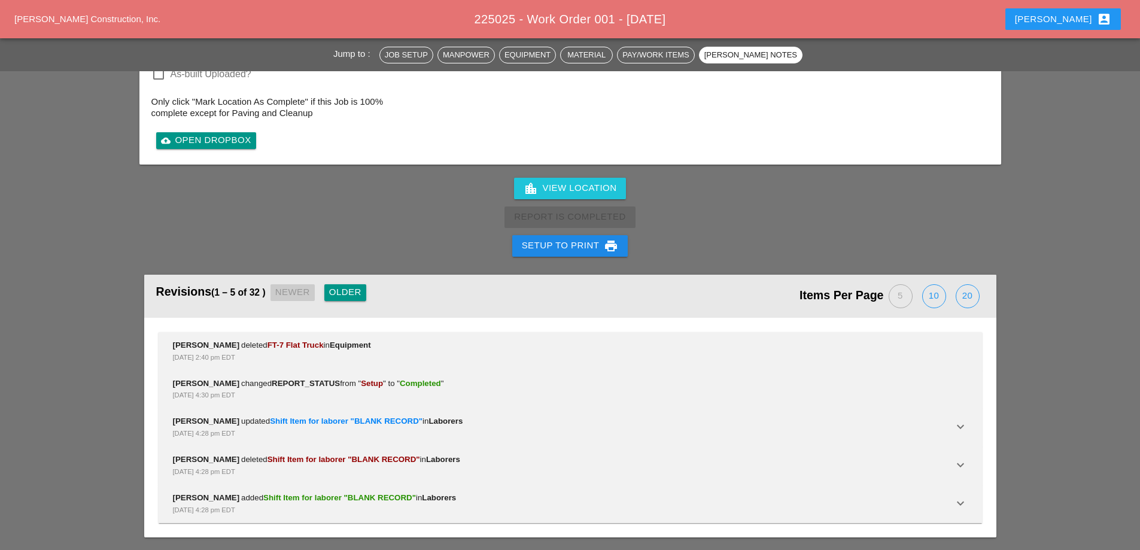
scroll to position [1628, 0]
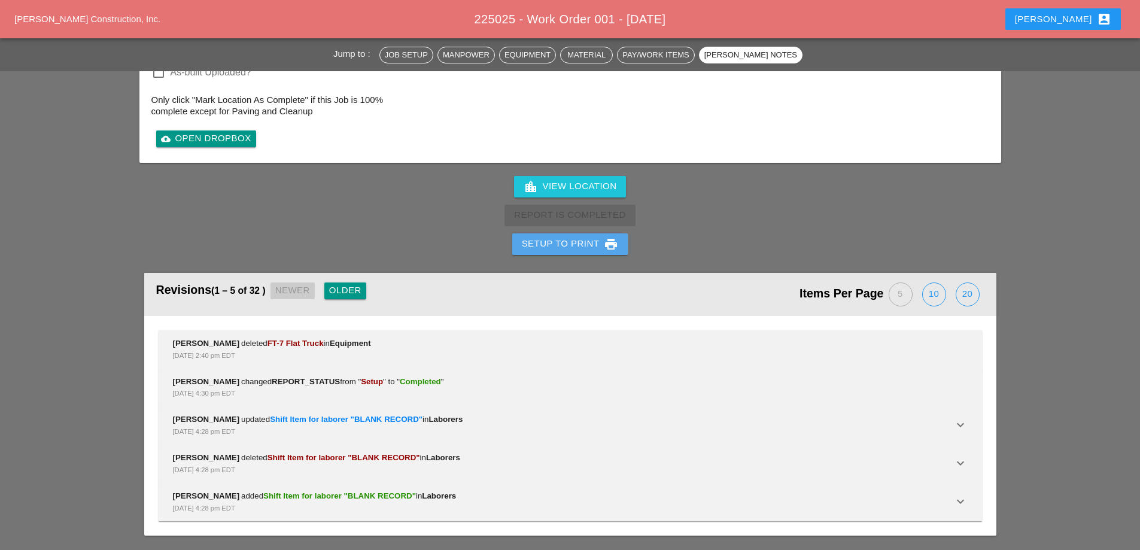
click at [571, 247] on div "Setup to Print print" at bounding box center [570, 244] width 97 height 14
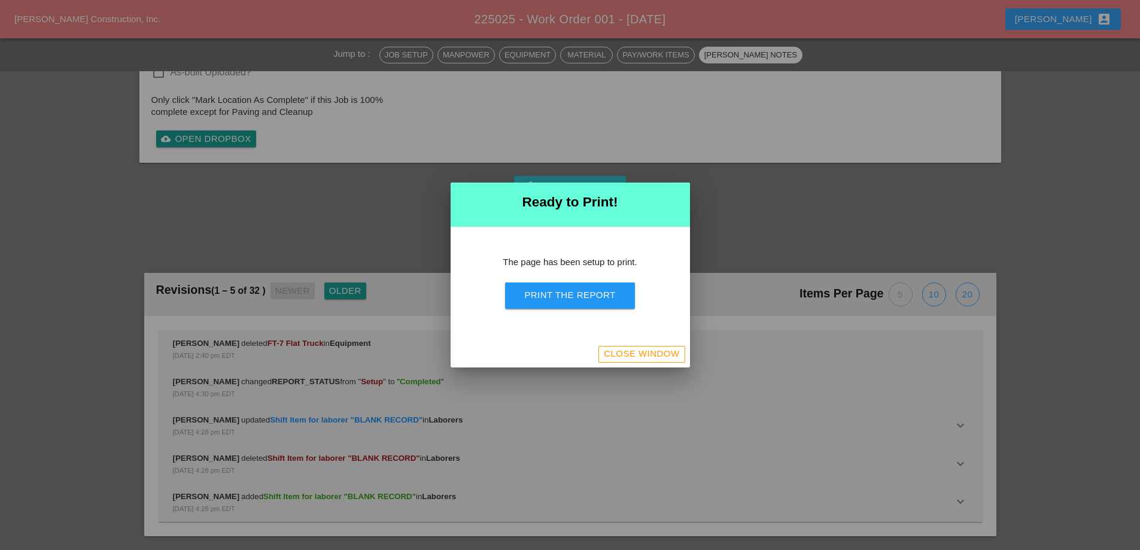
scroll to position [1387, 0]
drag, startPoint x: 581, startPoint y: 297, endPoint x: 665, endPoint y: 212, distance: 119.8
click at [582, 301] on div "Print the Report" at bounding box center [569, 295] width 91 height 14
click at [647, 357] on div "Close Window" at bounding box center [641, 354] width 75 height 14
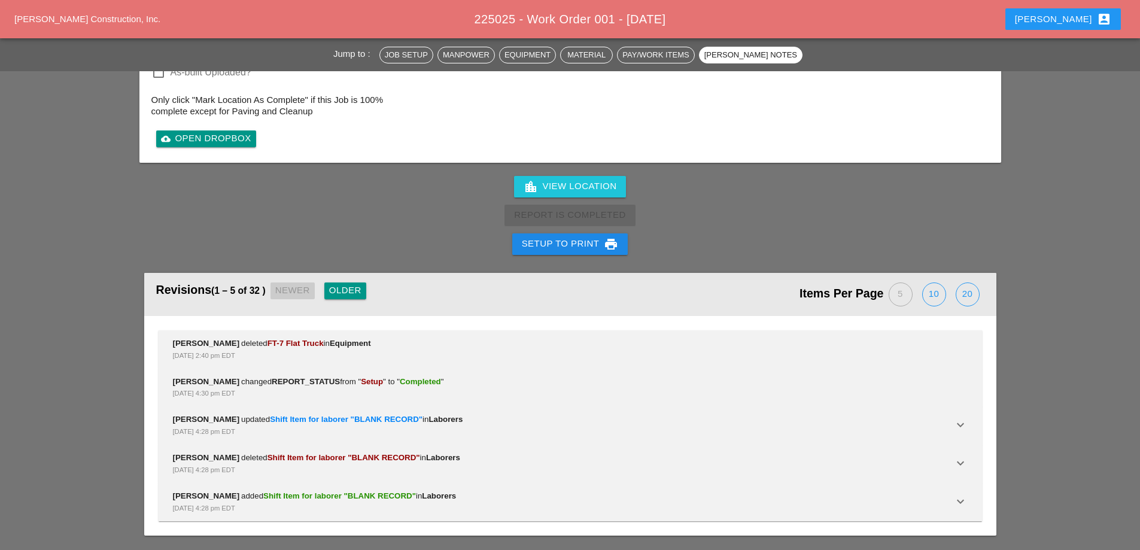
scroll to position [1628, 0]
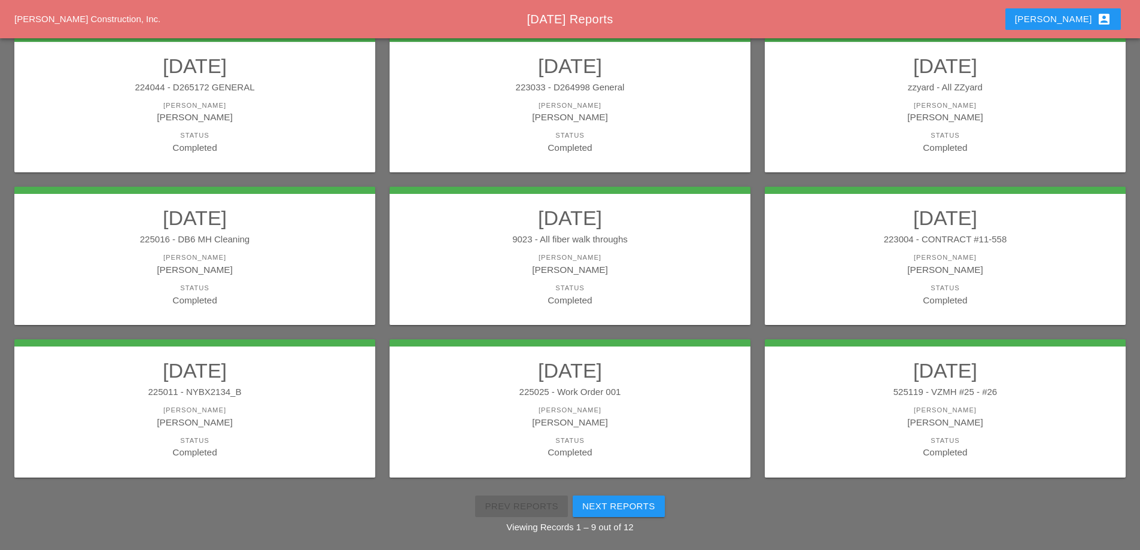
scroll to position [214, 0]
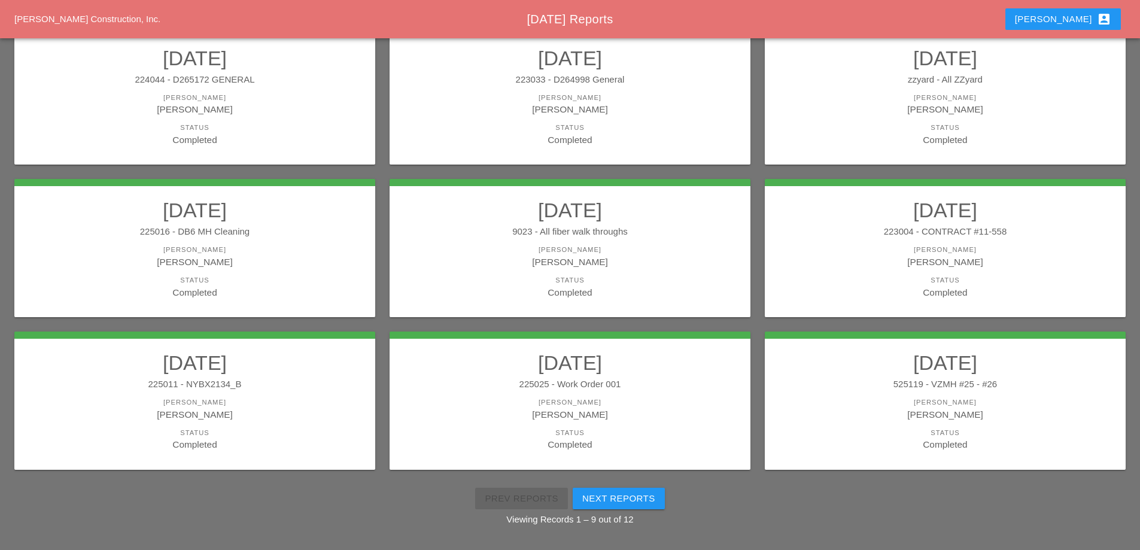
click at [262, 381] on div "225011 - NYBX2134_B" at bounding box center [194, 385] width 337 height 14
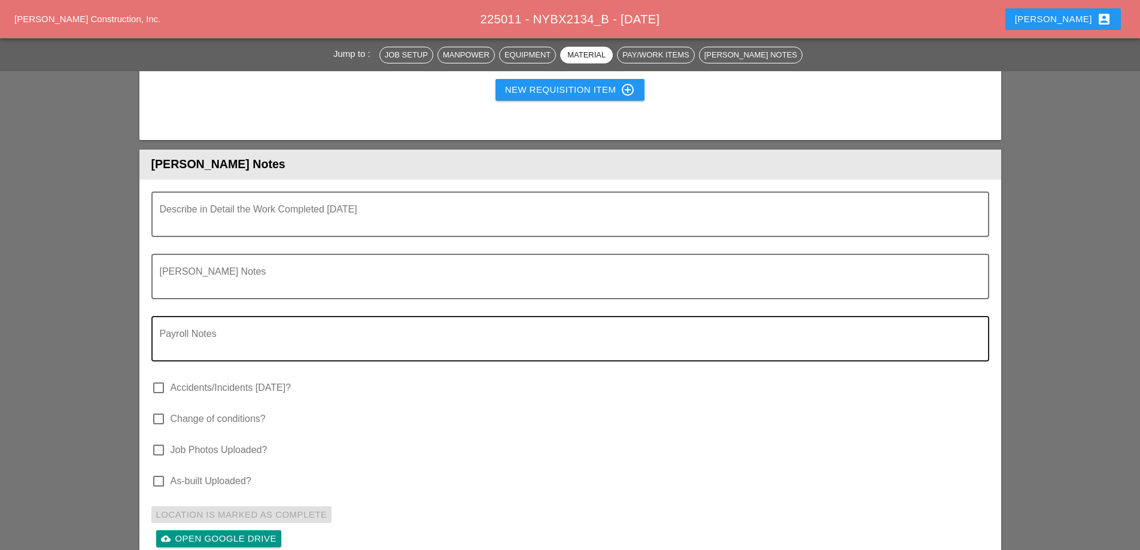
scroll to position [3052, 0]
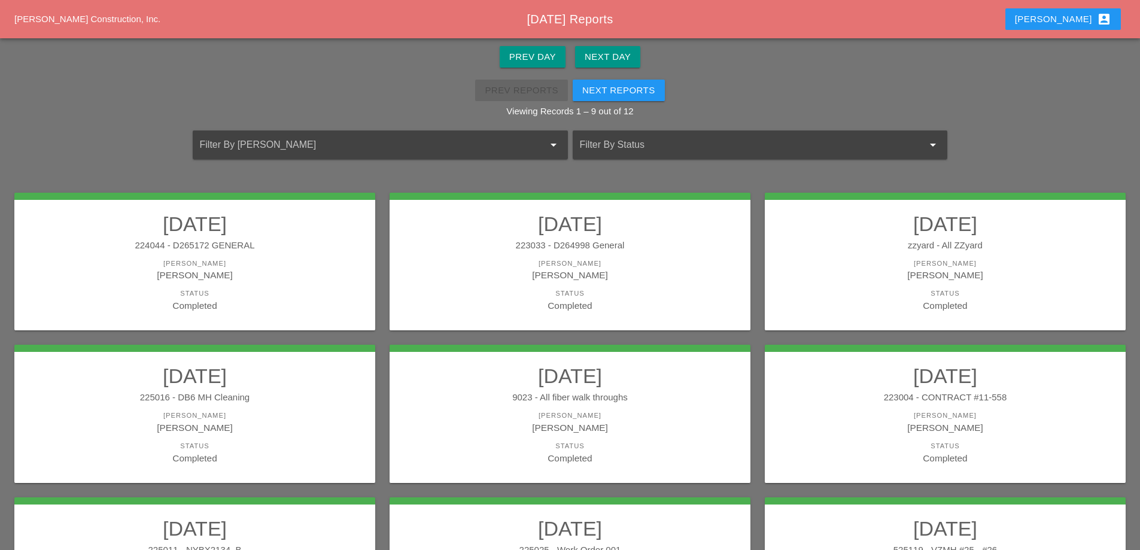
scroll to position [214, 0]
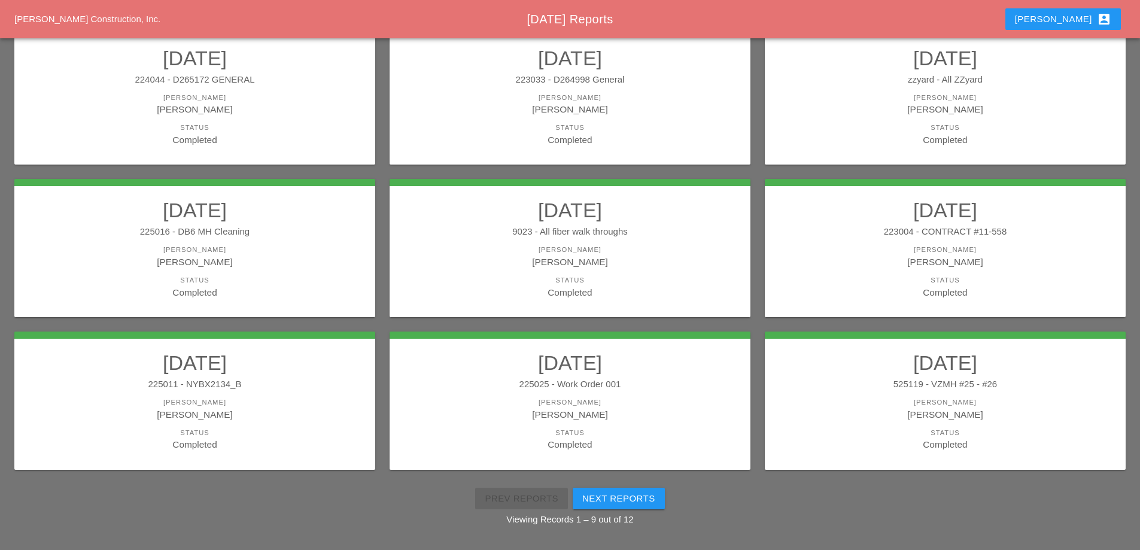
drag, startPoint x: 853, startPoint y: 401, endPoint x: 855, endPoint y: 391, distance: 10.2
click at [853, 402] on div "[PERSON_NAME]" at bounding box center [945, 402] width 337 height 10
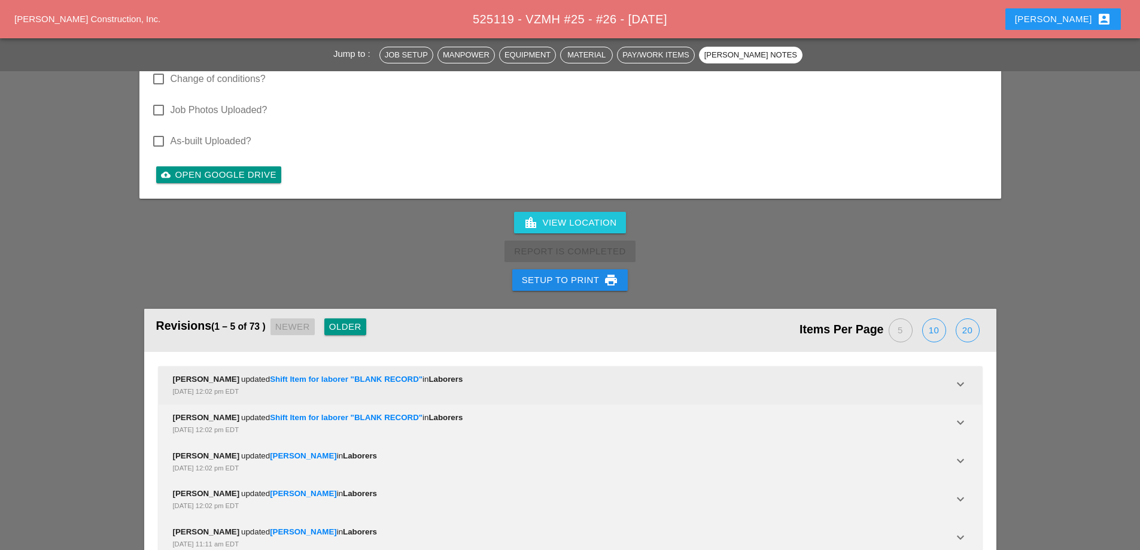
scroll to position [3669, 0]
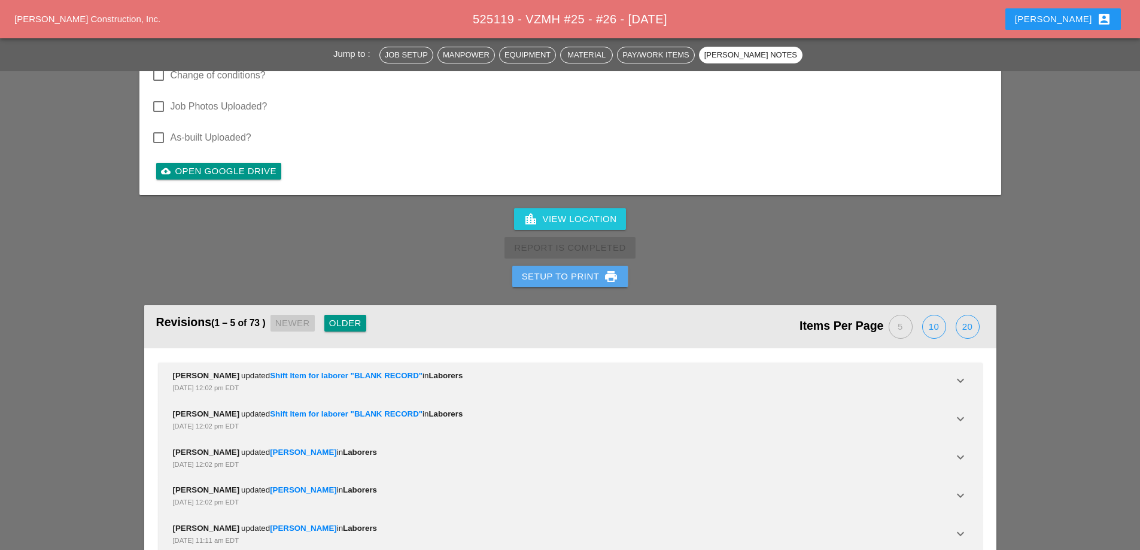
click at [586, 269] on div "Setup to Print print" at bounding box center [570, 276] width 97 height 14
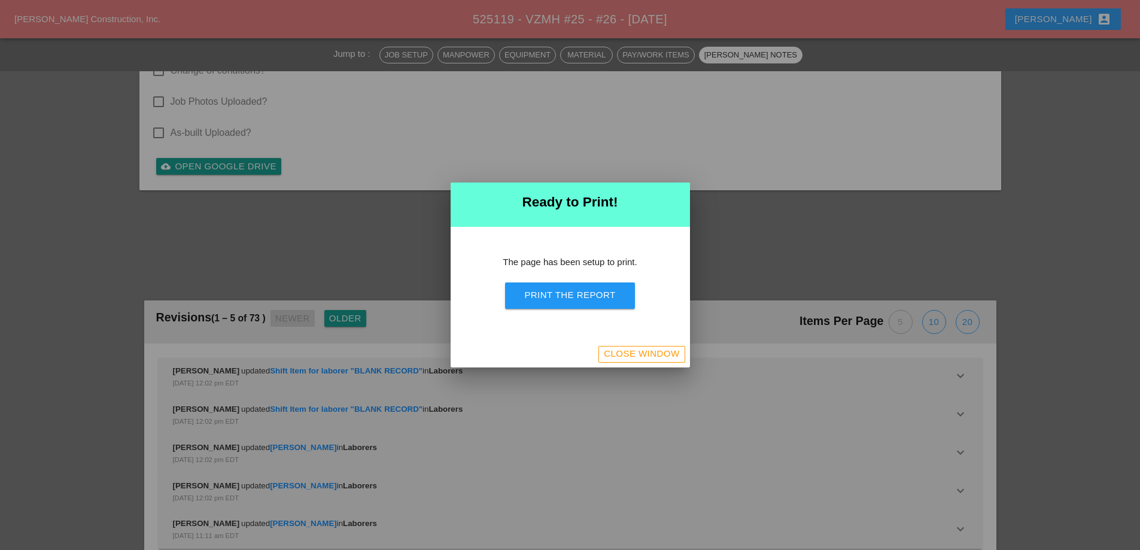
scroll to position [3915, 0]
drag, startPoint x: 600, startPoint y: 299, endPoint x: 691, endPoint y: 239, distance: 109.4
click at [600, 300] on div "Print the Report" at bounding box center [569, 295] width 91 height 14
drag, startPoint x: 664, startPoint y: 350, endPoint x: 690, endPoint y: 361, distance: 28.1
click at [664, 351] on div "Close Window" at bounding box center [641, 354] width 75 height 14
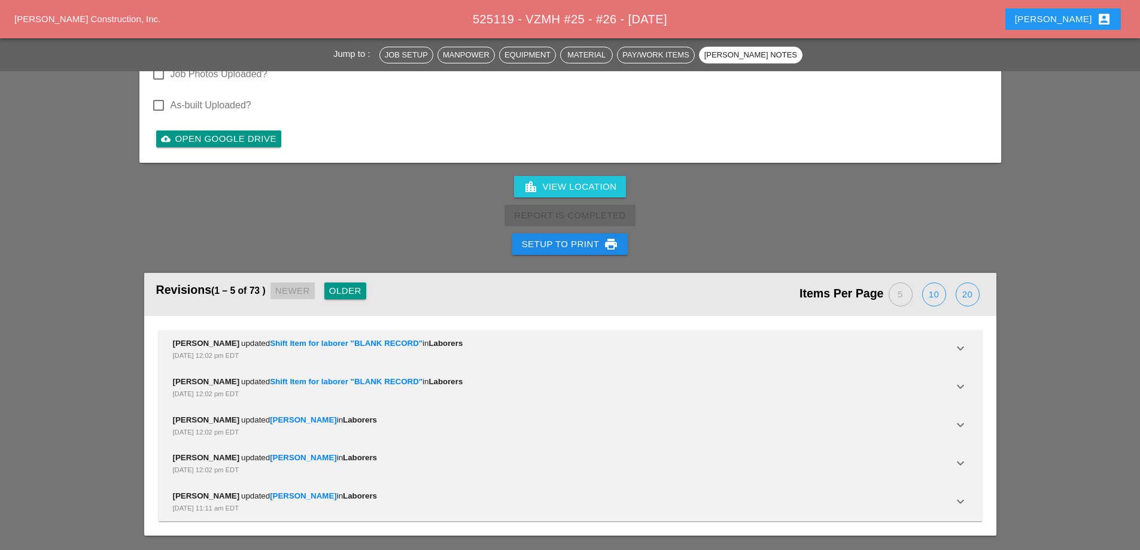
scroll to position [3539, 0]
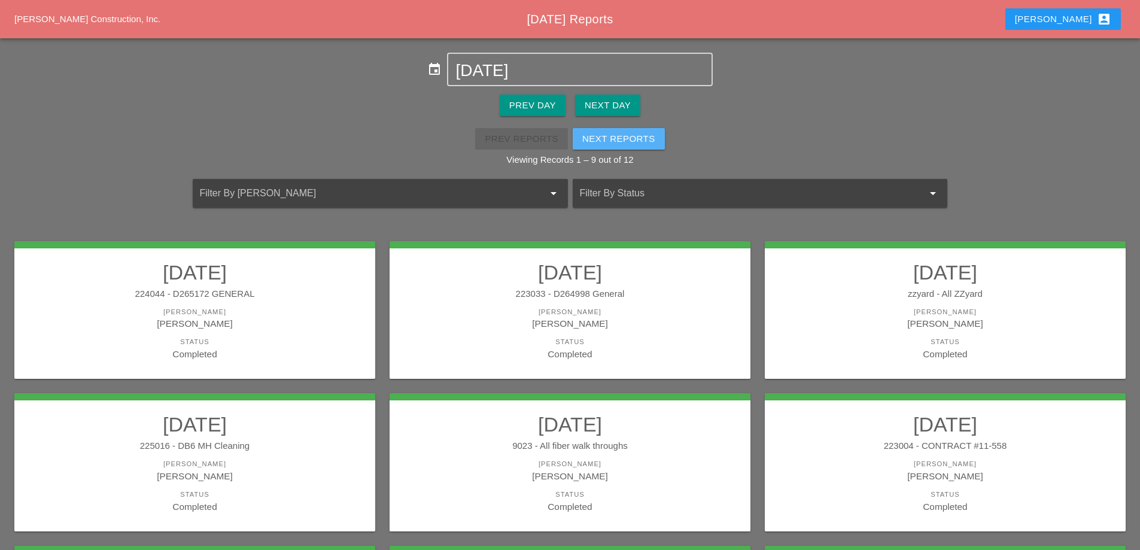
click at [614, 135] on div "Next Reports" at bounding box center [618, 139] width 73 height 14
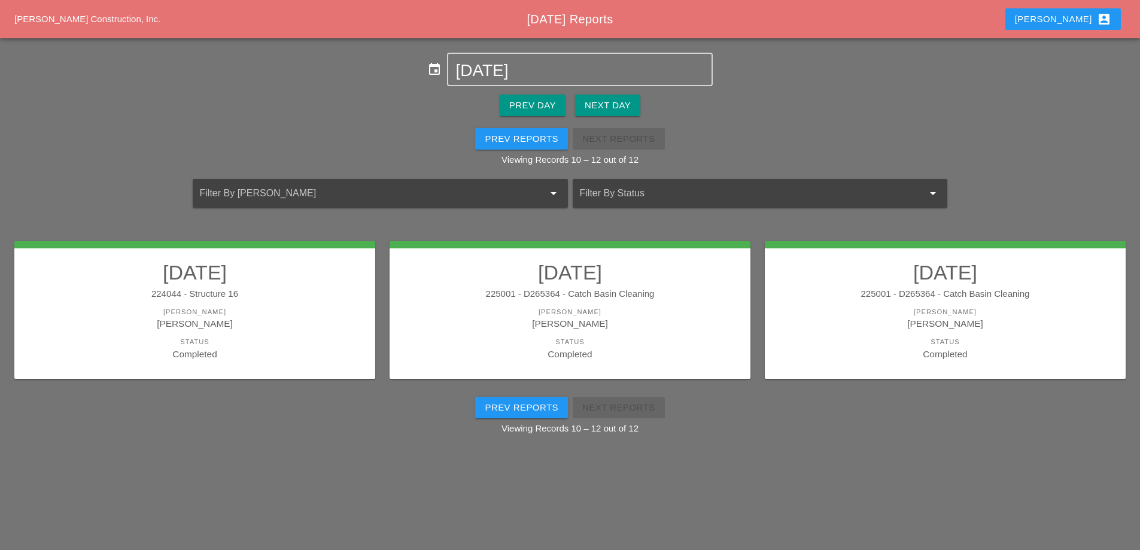
click at [285, 287] on link "09/29/2025 224044 - Structure 16 Foreman Filipe Silva Status Completed" at bounding box center [194, 310] width 337 height 101
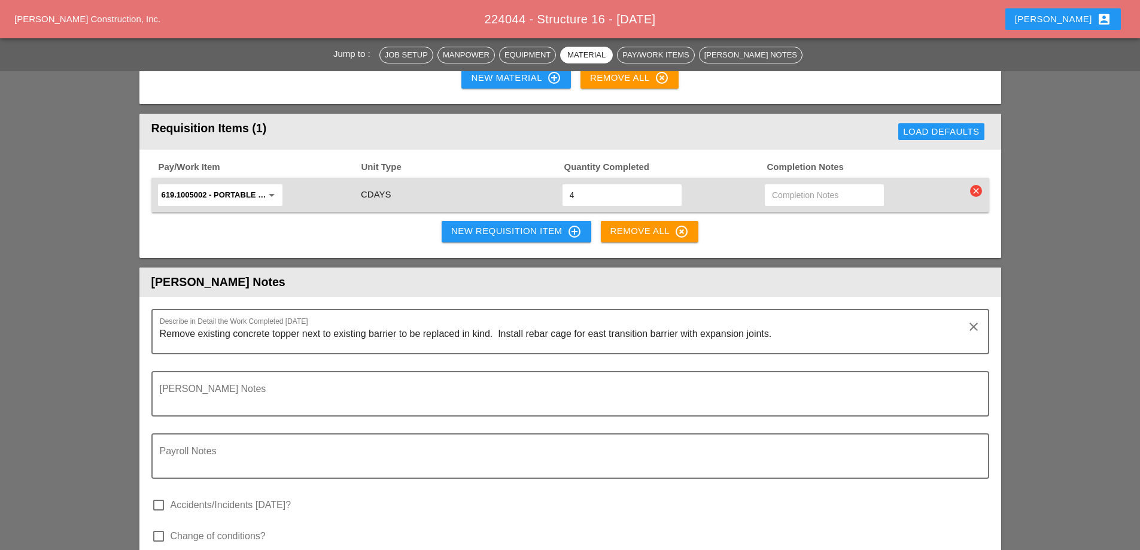
scroll to position [1436, 0]
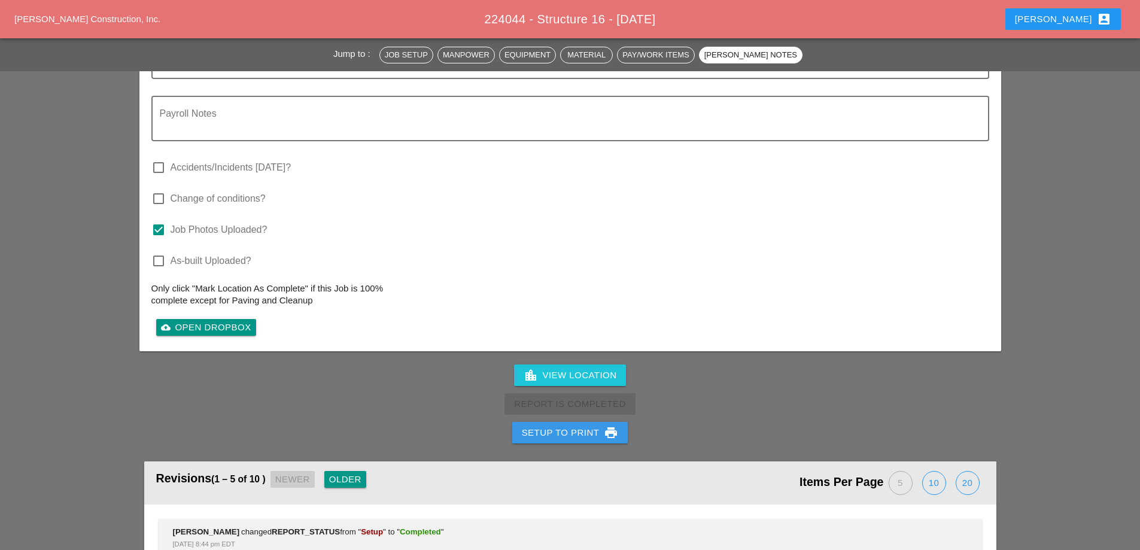
click at [540, 426] on div "Setup to Print print" at bounding box center [570, 433] width 97 height 14
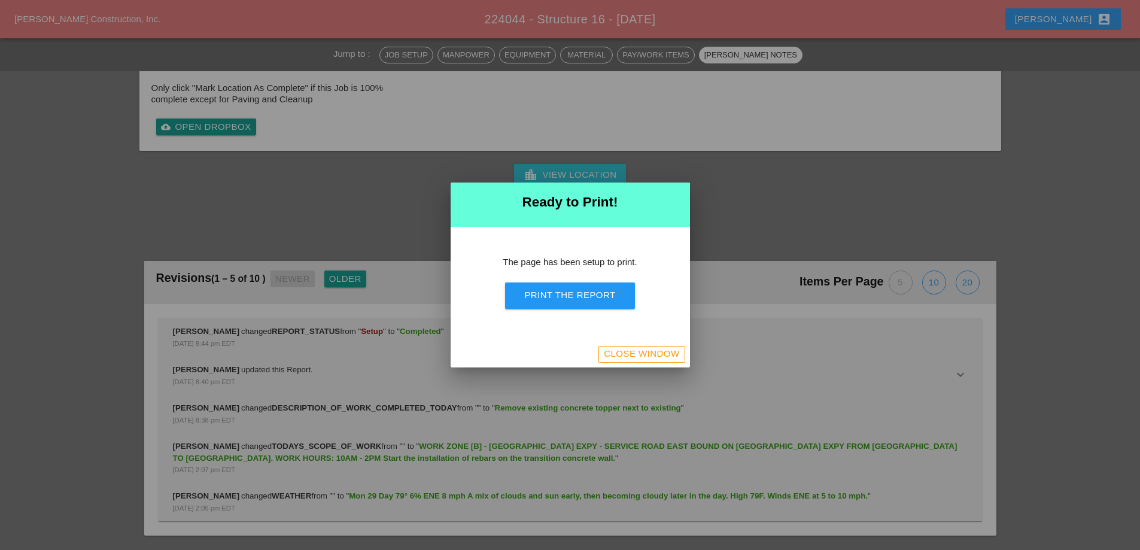
scroll to position [1481, 0]
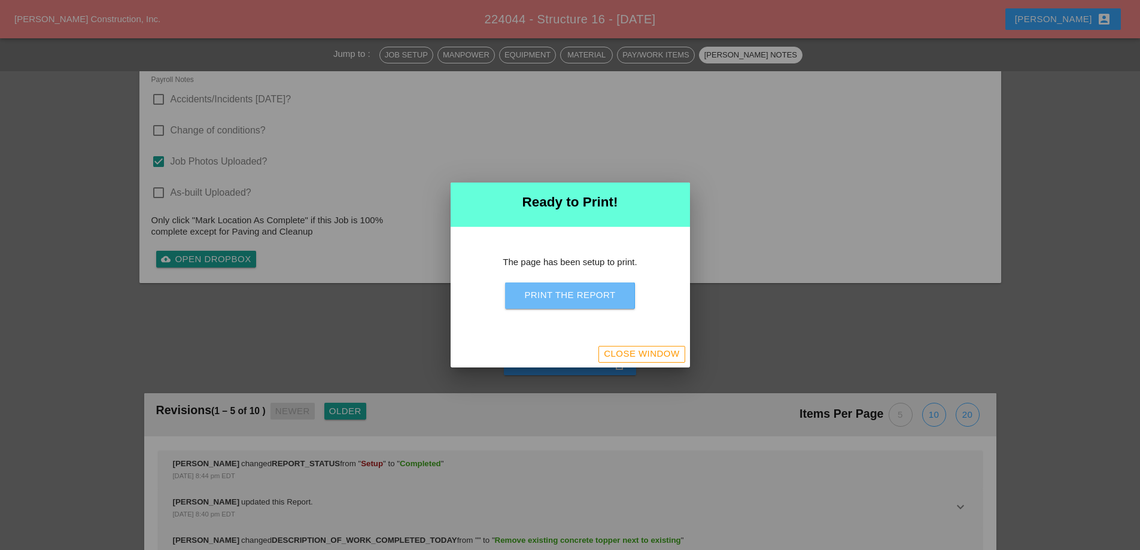
drag, startPoint x: 564, startPoint y: 292, endPoint x: 662, endPoint y: 208, distance: 129.4
click at [564, 293] on div "Print the Report" at bounding box center [569, 295] width 91 height 14
click at [676, 353] on div "Close Window" at bounding box center [641, 354] width 75 height 14
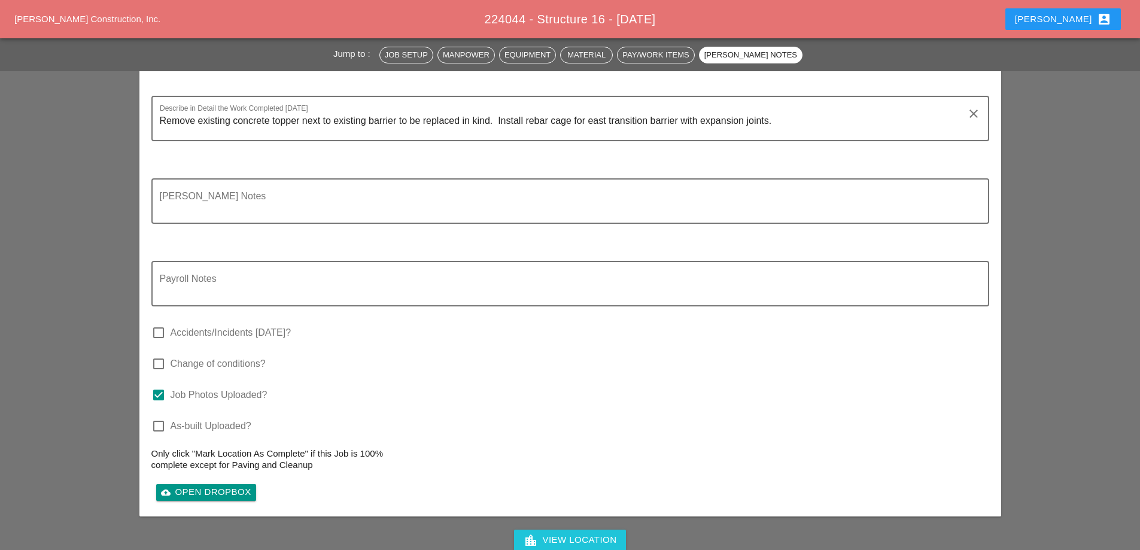
scroll to position [1611, 0]
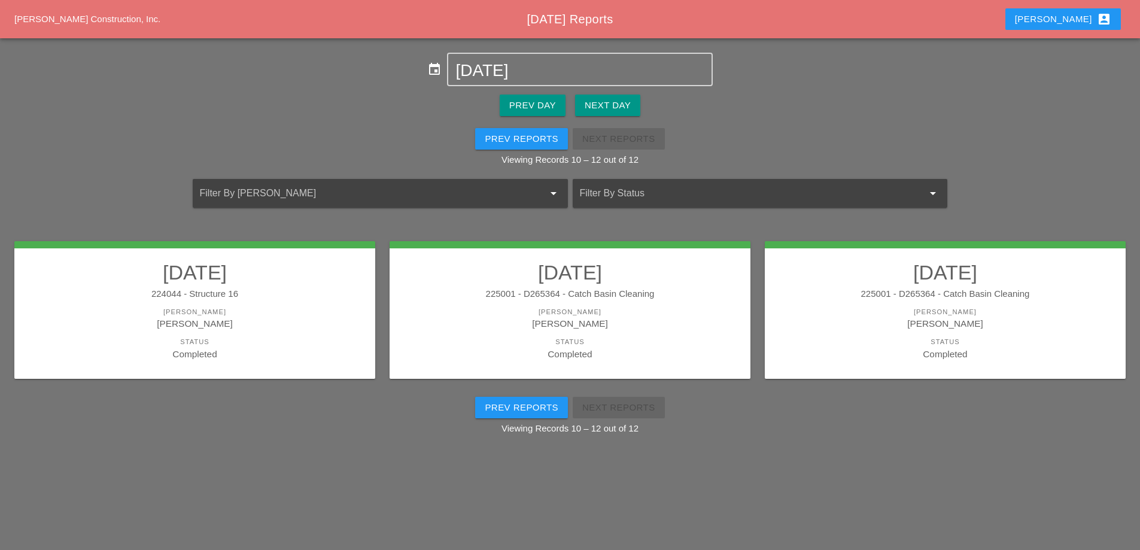
click at [692, 317] on div "[PERSON_NAME]" at bounding box center [570, 324] width 337 height 14
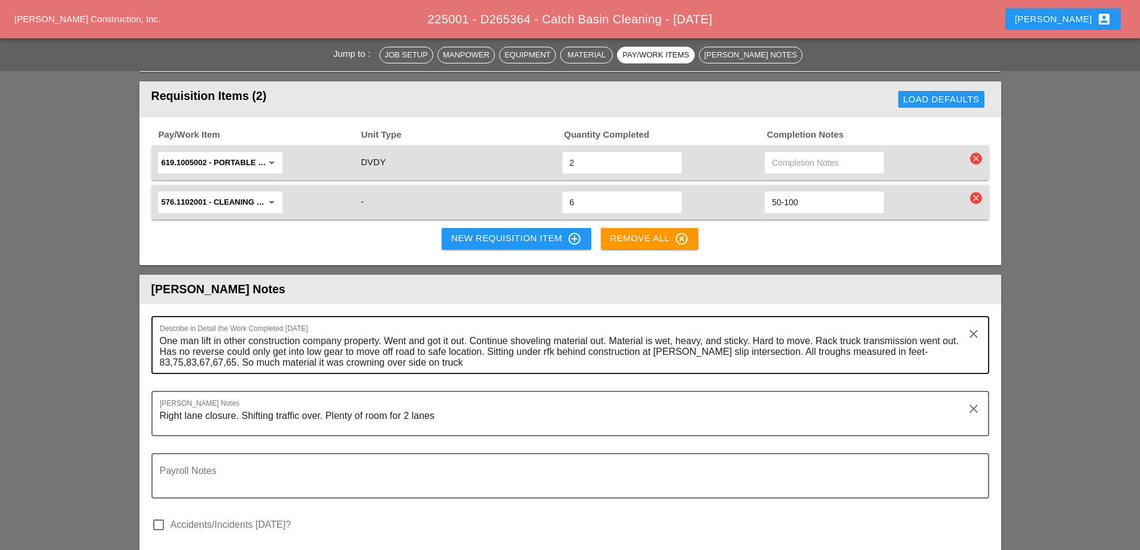
scroll to position [1556, 0]
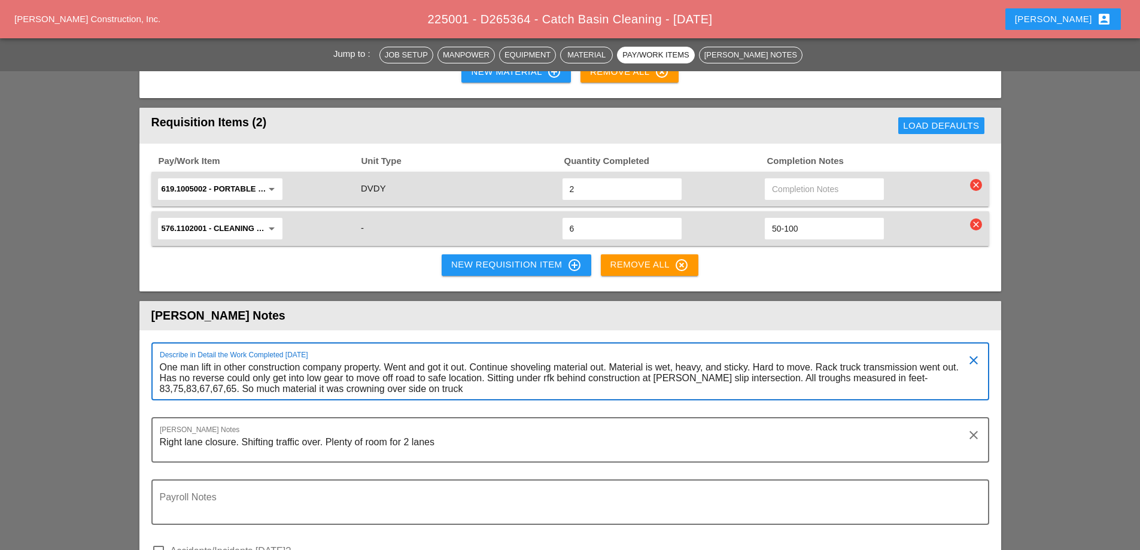
drag, startPoint x: 162, startPoint y: 335, endPoint x: 428, endPoint y: 377, distance: 269.6
click at [428, 377] on div "Describe in Detail the Work Completed Today One man lift in other construction …" at bounding box center [570, 379] width 838 height 75
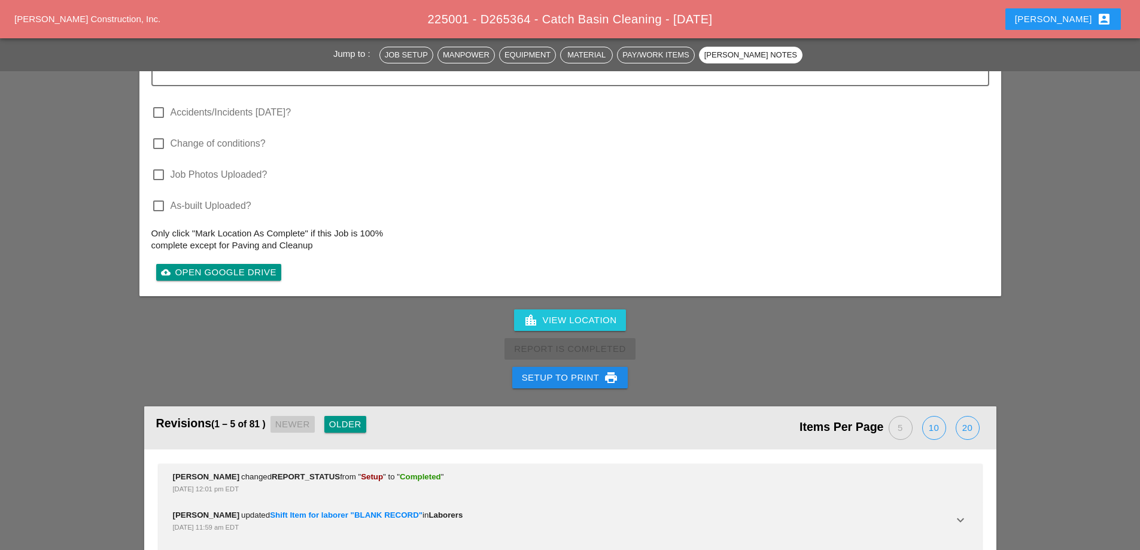
scroll to position [2096, 0]
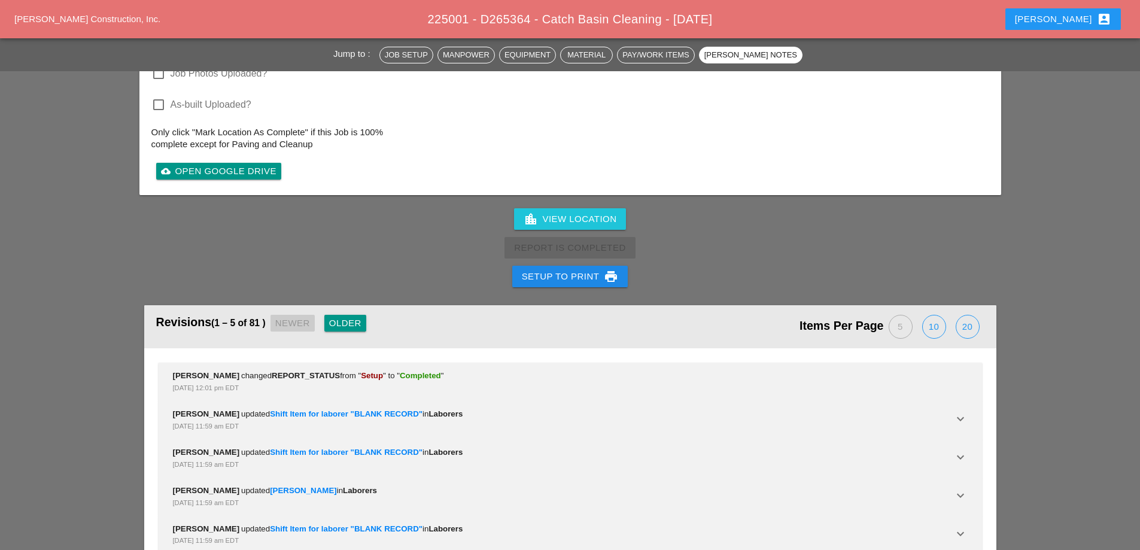
click at [561, 266] on button "Setup to Print print" at bounding box center [570, 277] width 116 height 22
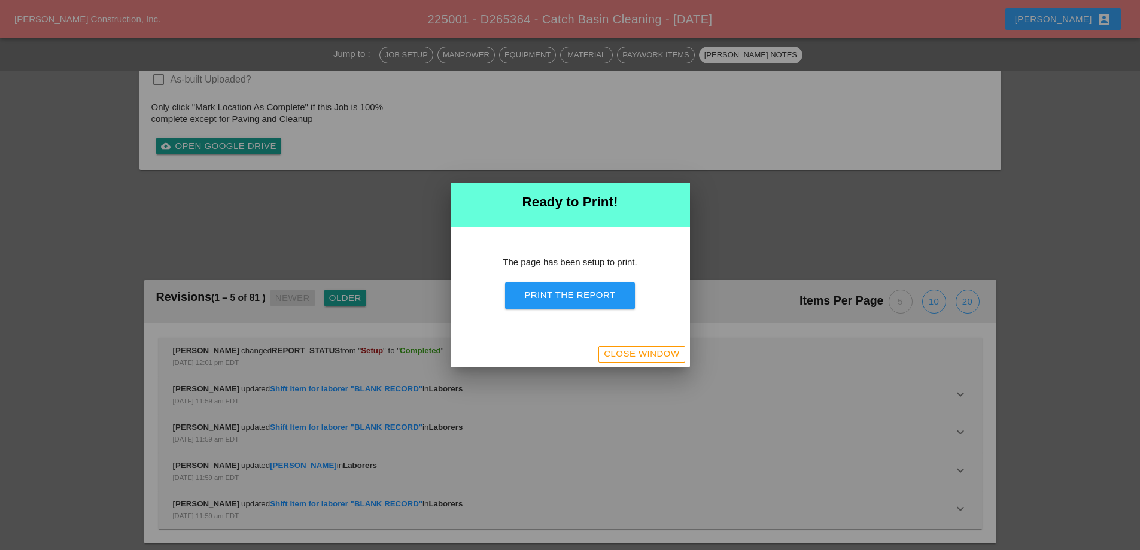
scroll to position [1861, 0]
drag, startPoint x: 573, startPoint y: 299, endPoint x: 658, endPoint y: 211, distance: 121.9
click at [574, 302] on button "Print the Report" at bounding box center [569, 295] width 129 height 26
drag, startPoint x: 670, startPoint y: 348, endPoint x: 668, endPoint y: 361, distance: 13.9
click at [670, 348] on div "Close Window" at bounding box center [641, 354] width 75 height 14
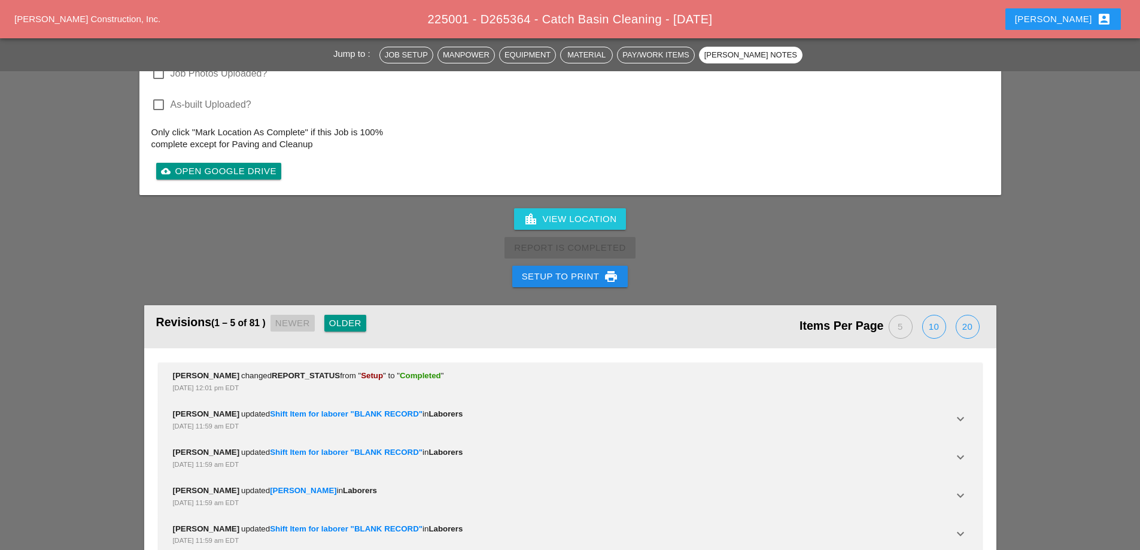
scroll to position [2096, 0]
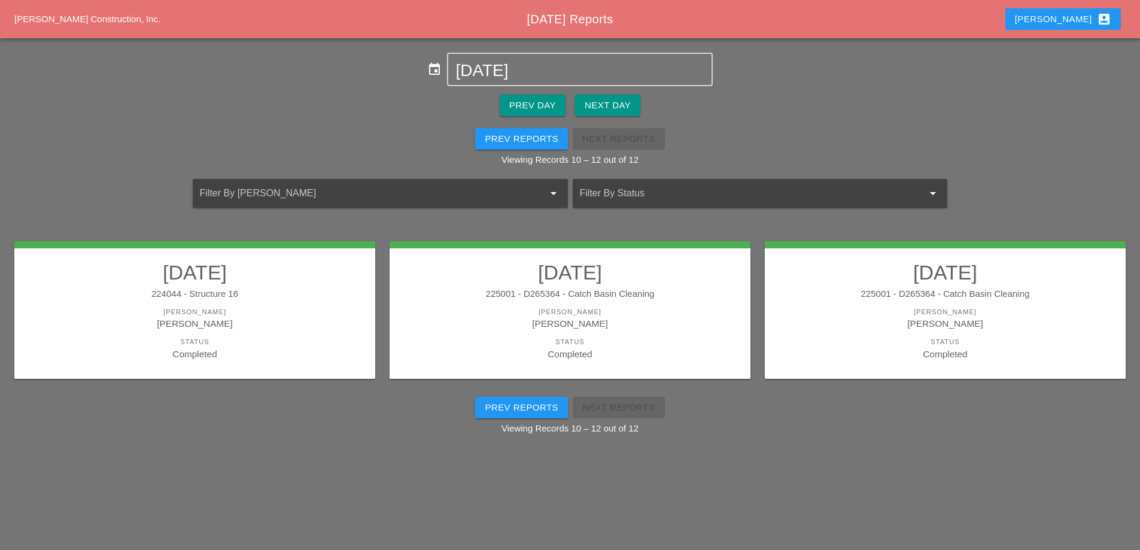
click at [928, 302] on link "09/29/2025 225001 - D265364 - Catch Basin Cleaning Foreman Miguel Fernandes Sta…" at bounding box center [945, 310] width 337 height 101
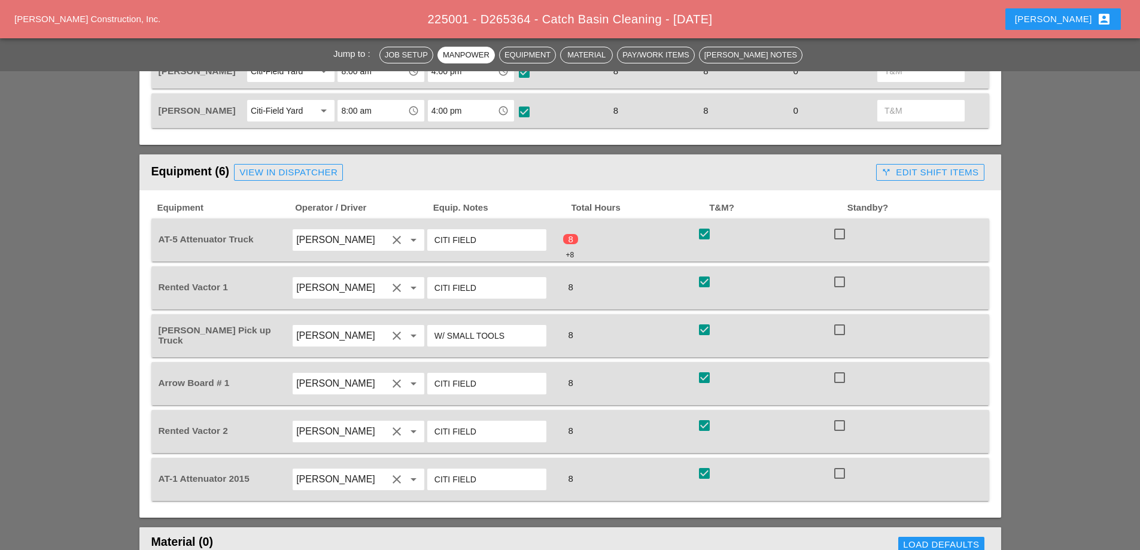
scroll to position [718, 0]
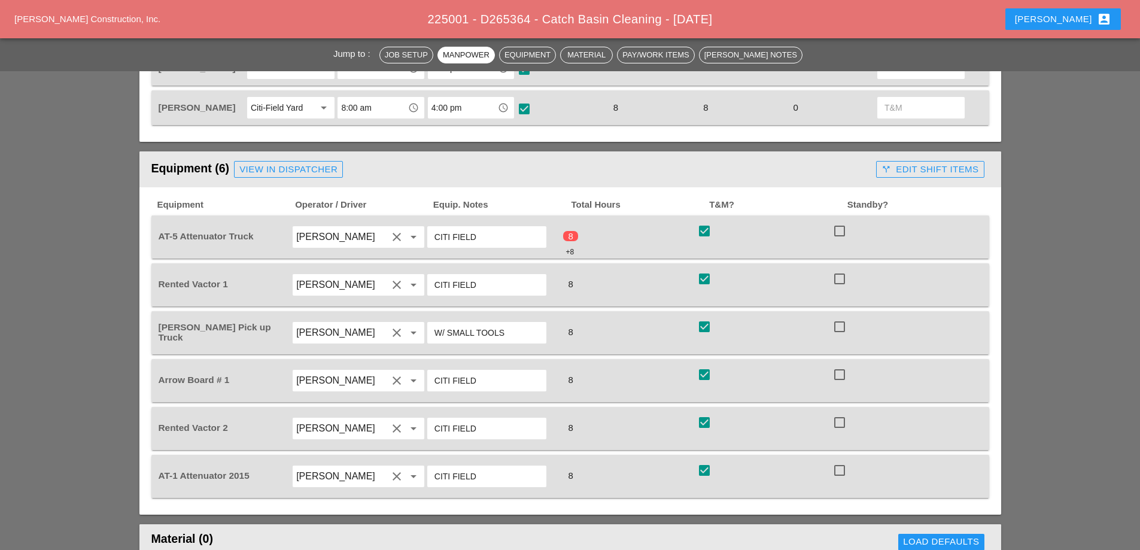
click at [916, 168] on div "call_split Edit Shift Items" at bounding box center [930, 170] width 97 height 14
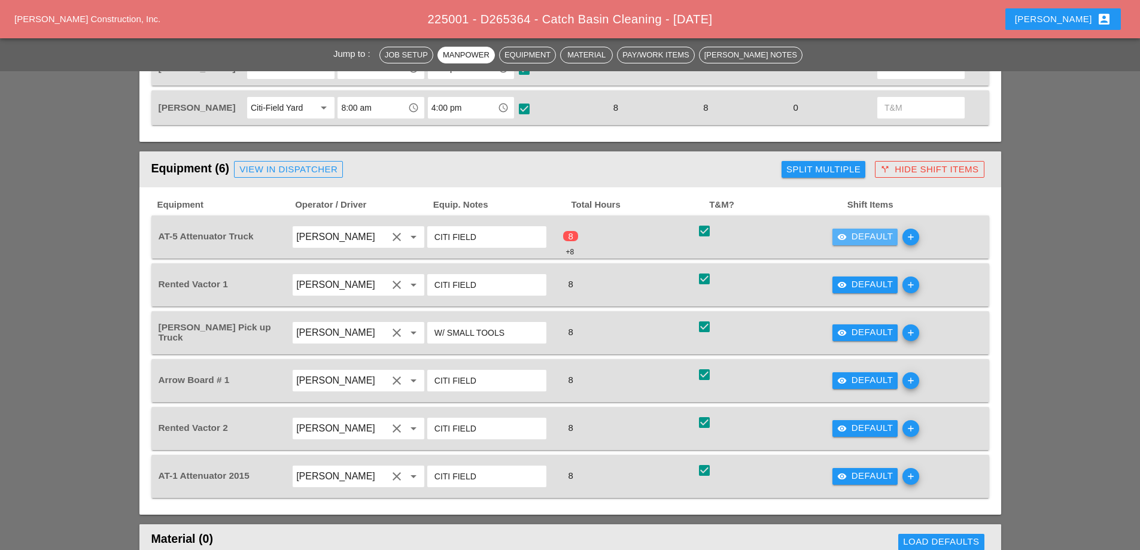
click at [871, 239] on div "visibility Default" at bounding box center [865, 237] width 56 height 14
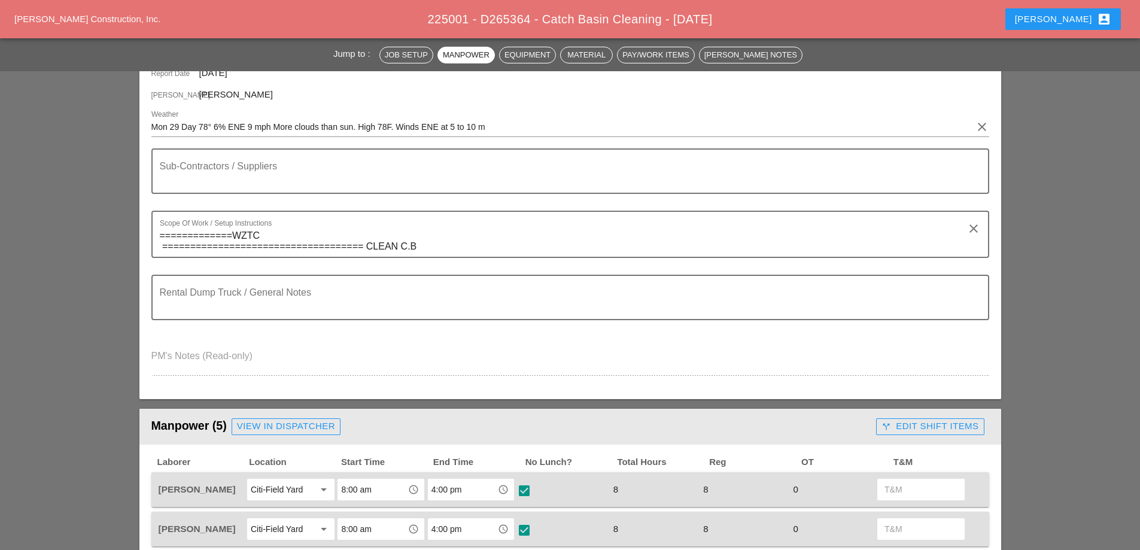
scroll to position [0, 0]
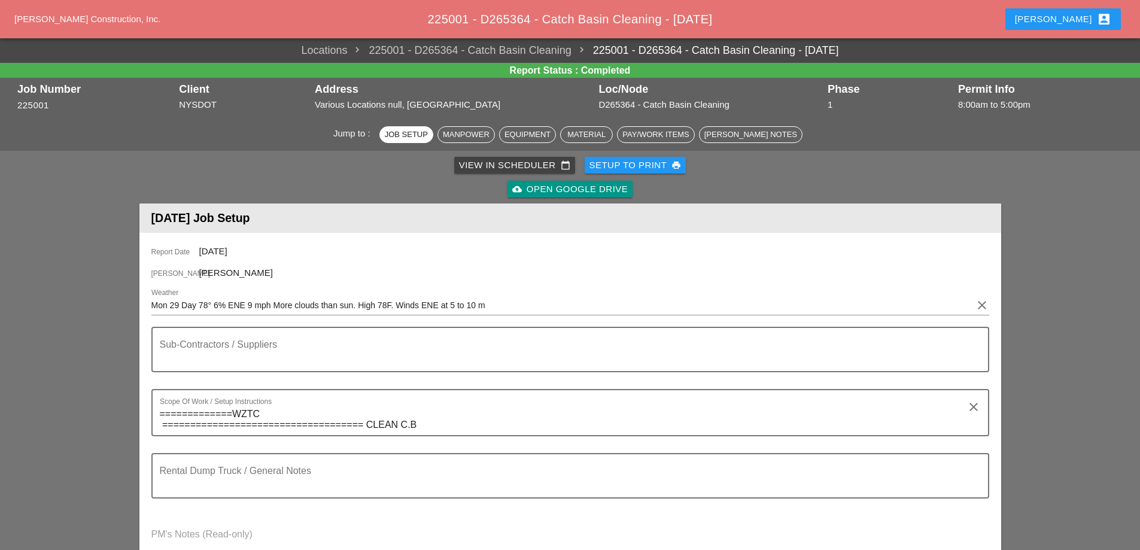
click at [625, 160] on div "Setup to Print print" at bounding box center [635, 166] width 92 height 14
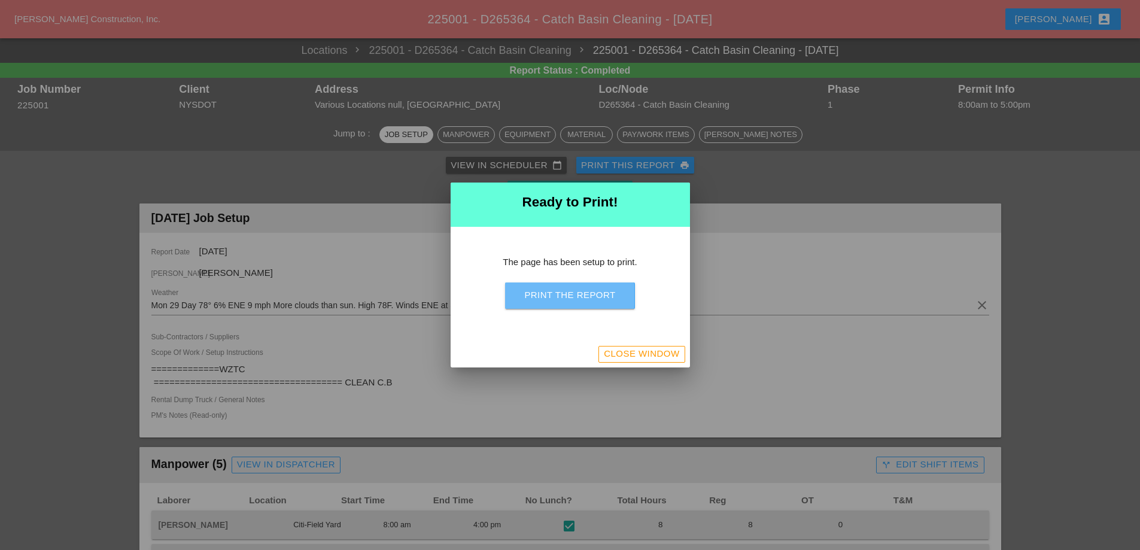
drag, startPoint x: 587, startPoint y: 292, endPoint x: 636, endPoint y: 247, distance: 66.5
click at [587, 295] on div "Print the Report" at bounding box center [569, 295] width 91 height 14
click at [627, 361] on button "Close Window" at bounding box center [641, 354] width 86 height 17
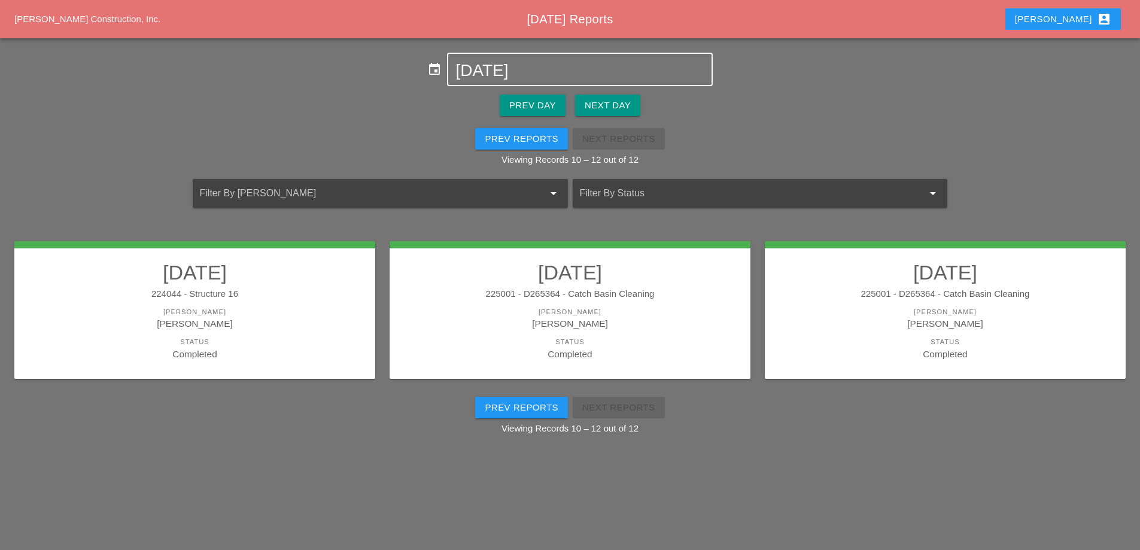
click at [545, 68] on input "[DATE]" at bounding box center [579, 70] width 248 height 19
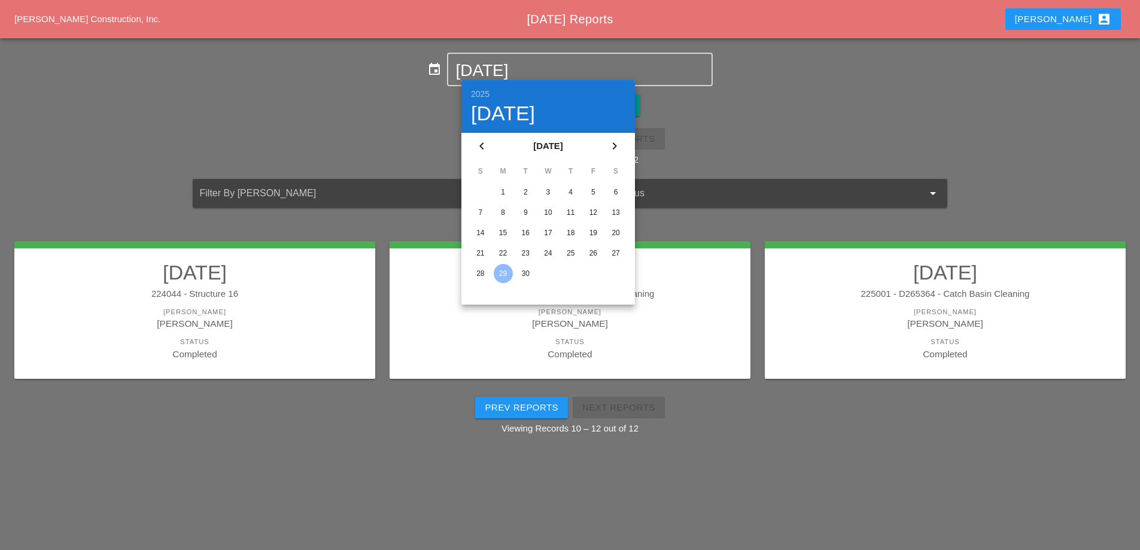
click at [525, 276] on div "30" at bounding box center [525, 273] width 19 height 19
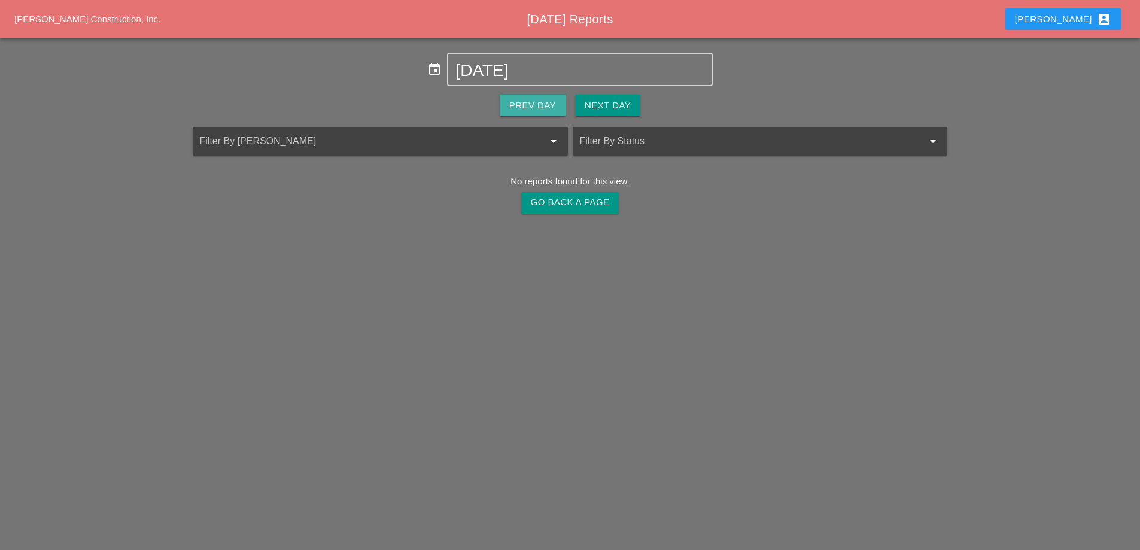
click at [547, 101] on div "Prev Day" at bounding box center [532, 106] width 47 height 14
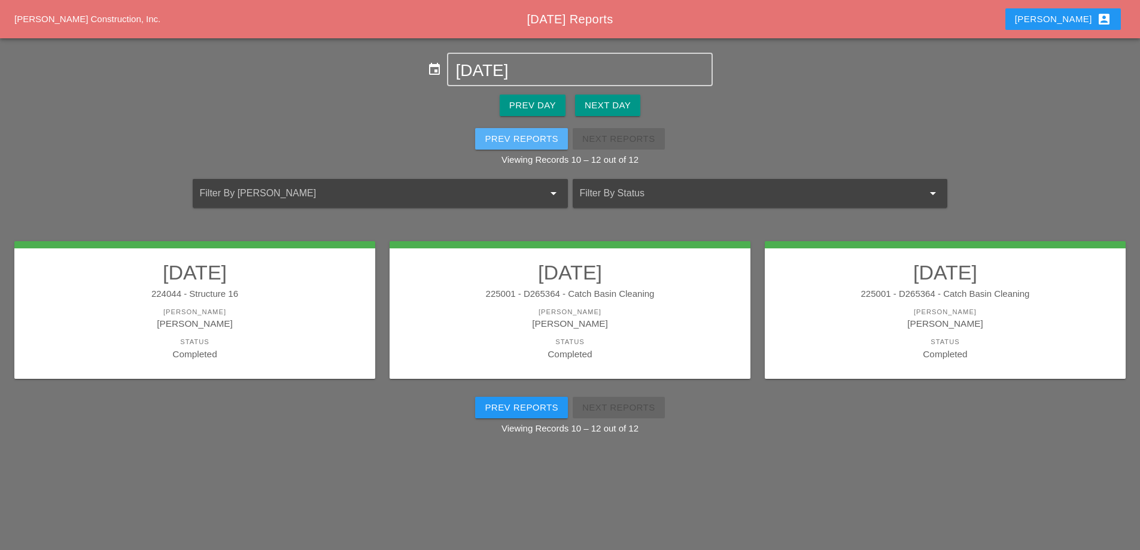
click at [541, 144] on div "Prev Reports" at bounding box center [522, 139] width 74 height 14
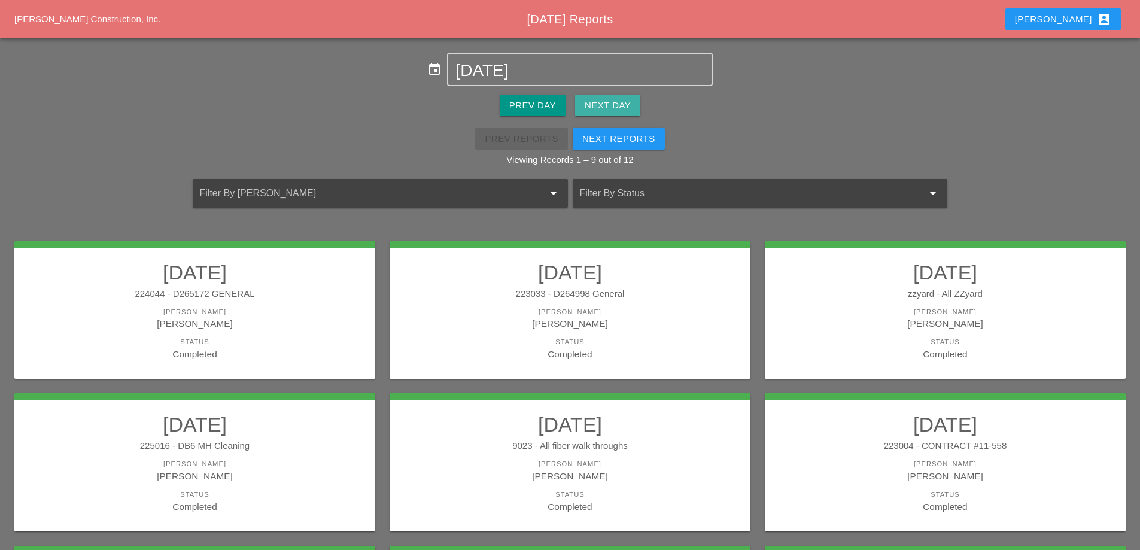
click at [588, 107] on div "Next Day" at bounding box center [608, 106] width 46 height 14
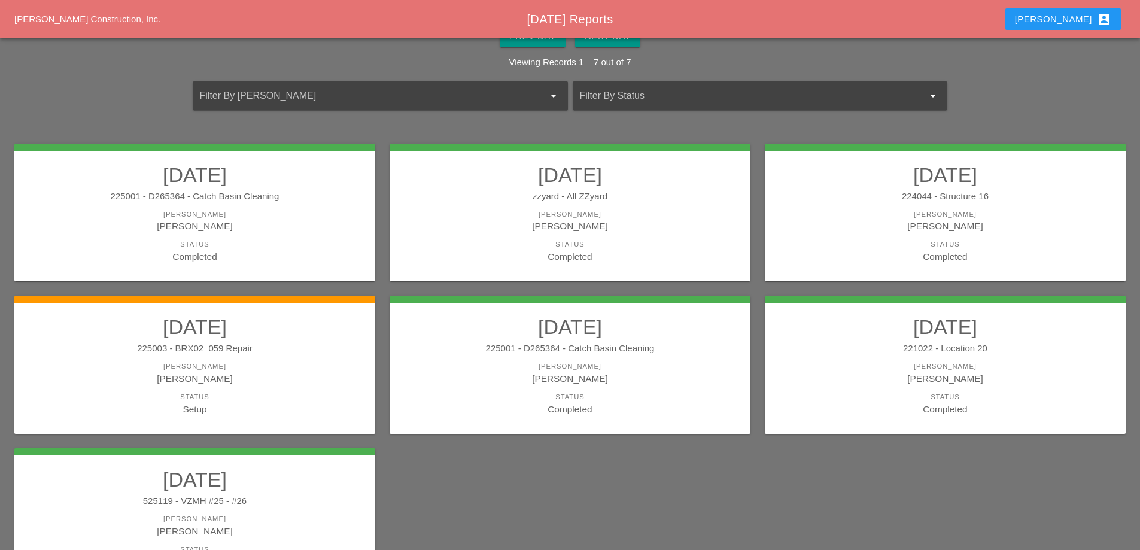
scroll to position [37, 0]
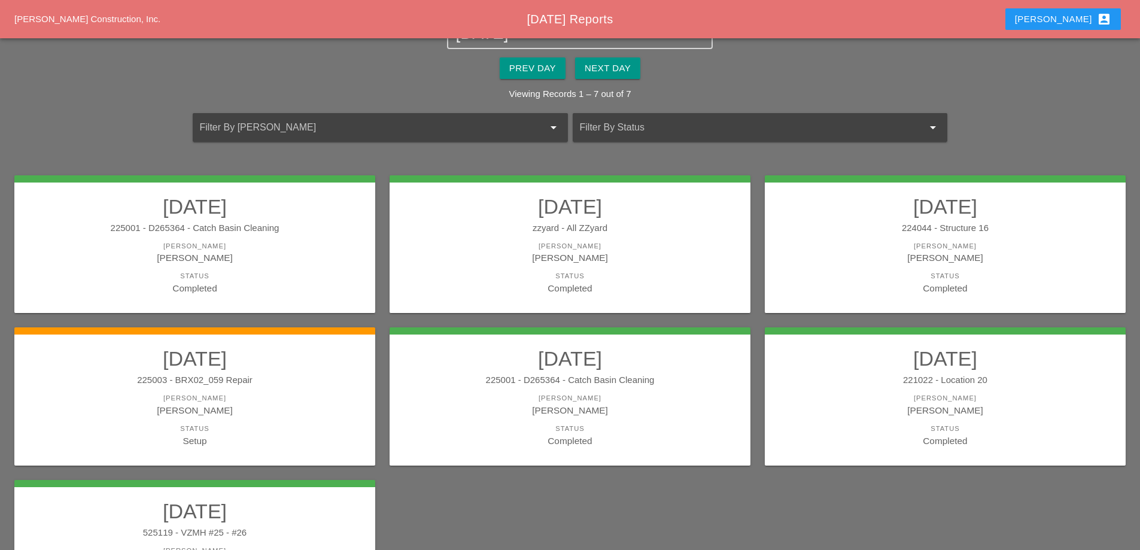
click at [251, 226] on div "225001 - D265364 - Catch Basin Cleaning" at bounding box center [194, 228] width 337 height 14
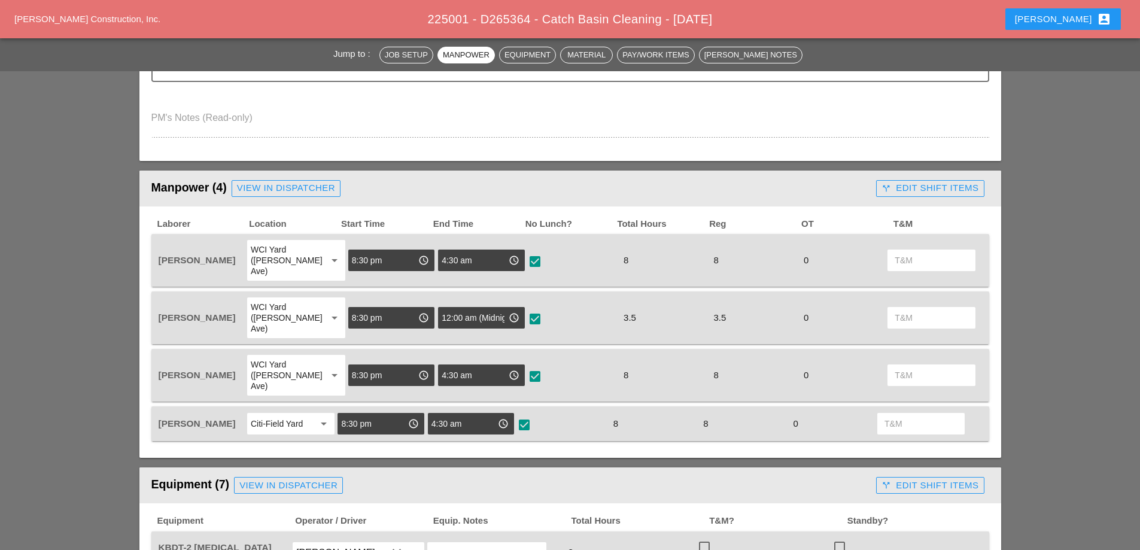
scroll to position [419, 0]
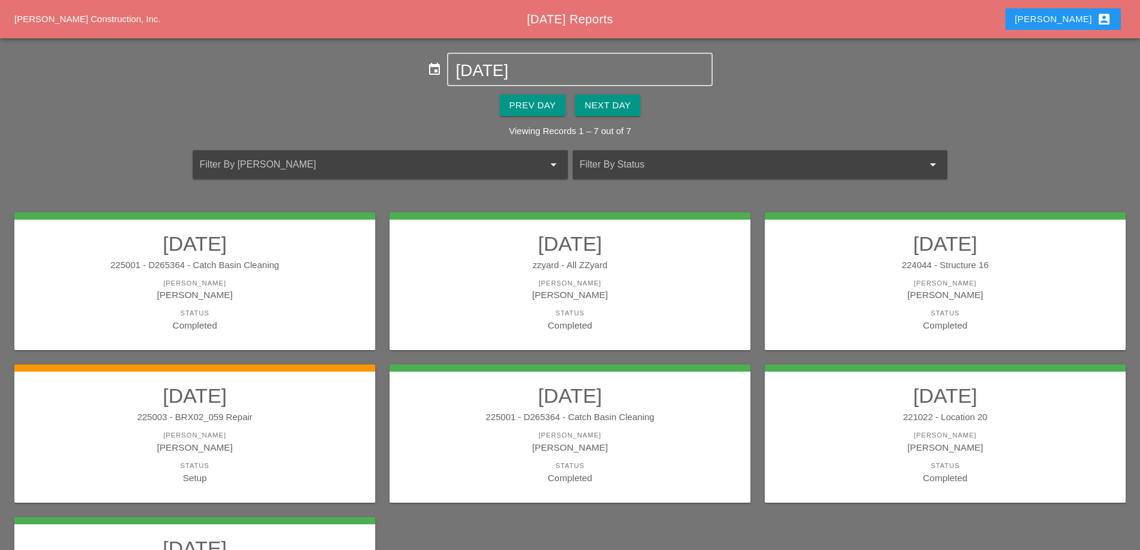
click at [533, 109] on div "Prev Day" at bounding box center [532, 106] width 47 height 14
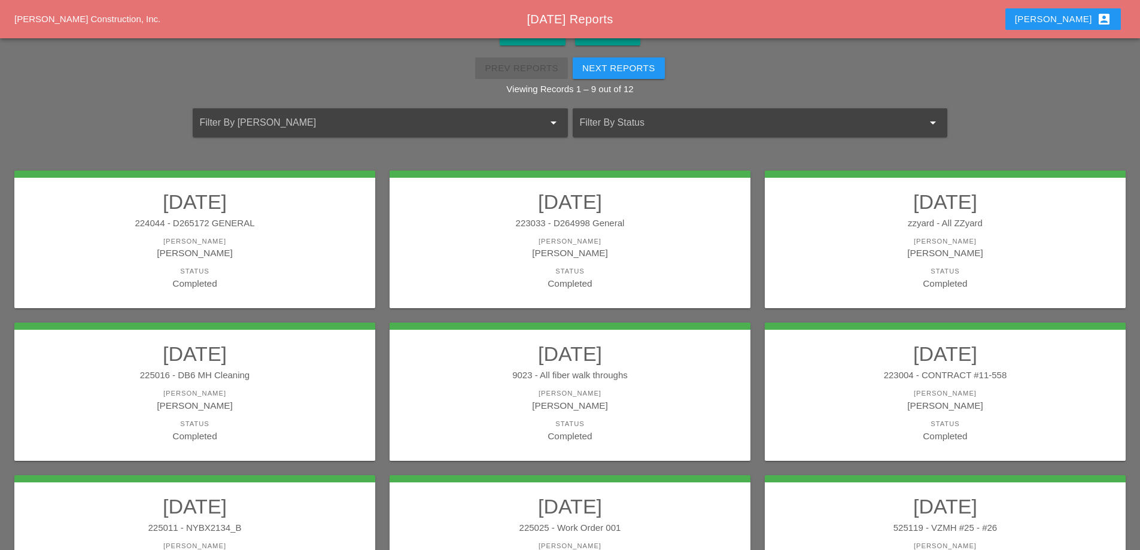
scroll to position [35, 0]
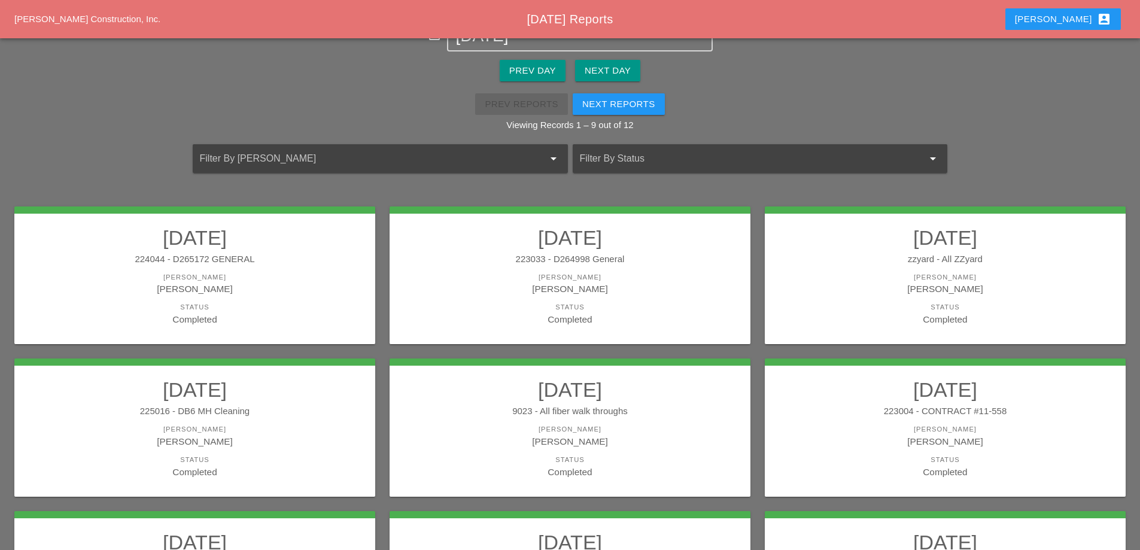
click at [603, 105] on div "Next Reports" at bounding box center [618, 105] width 73 height 14
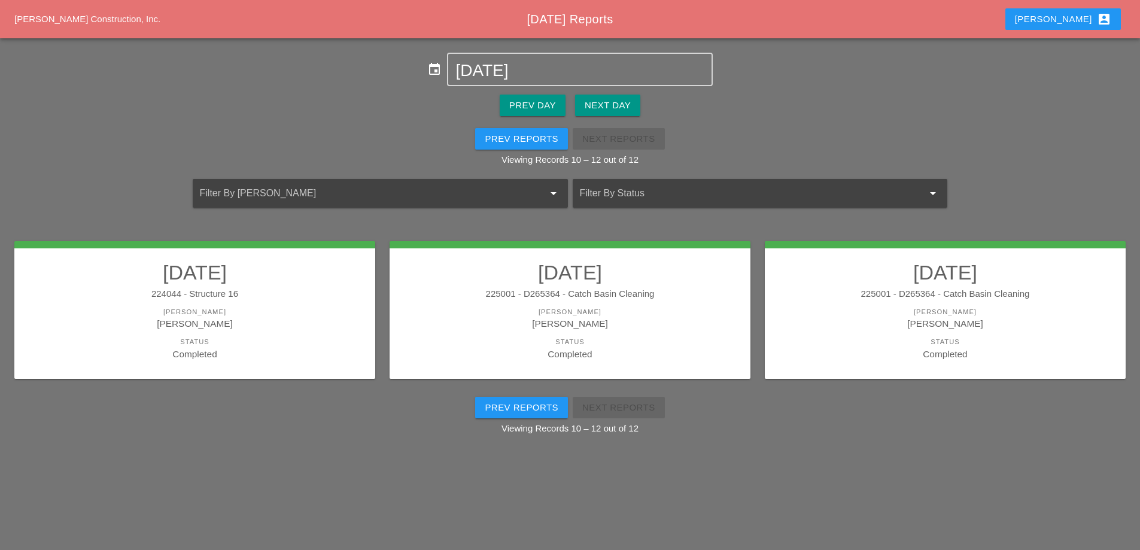
click at [943, 274] on h2 "[DATE]" at bounding box center [945, 272] width 337 height 24
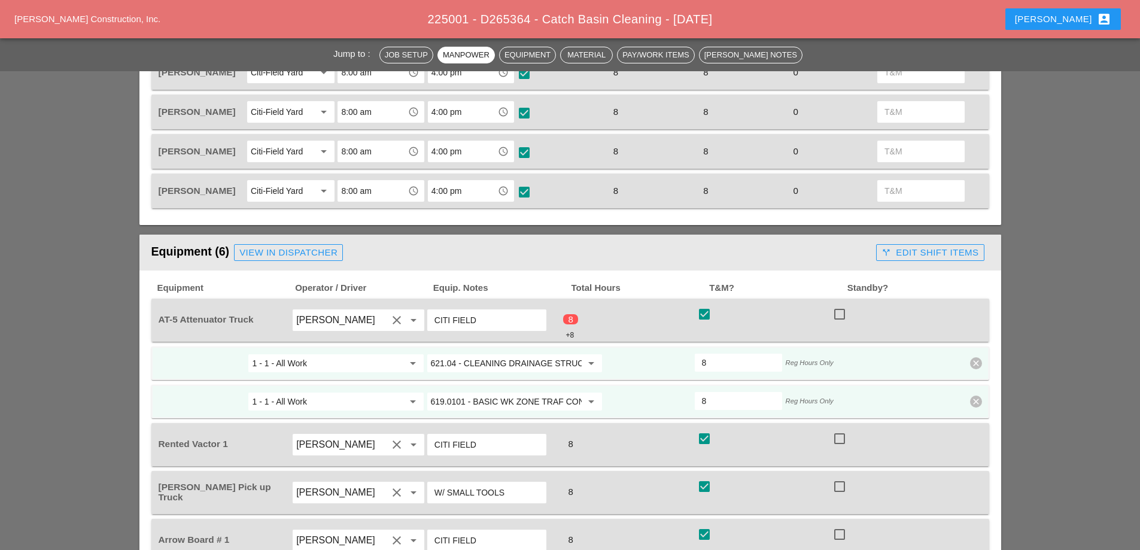
scroll to position [658, 0]
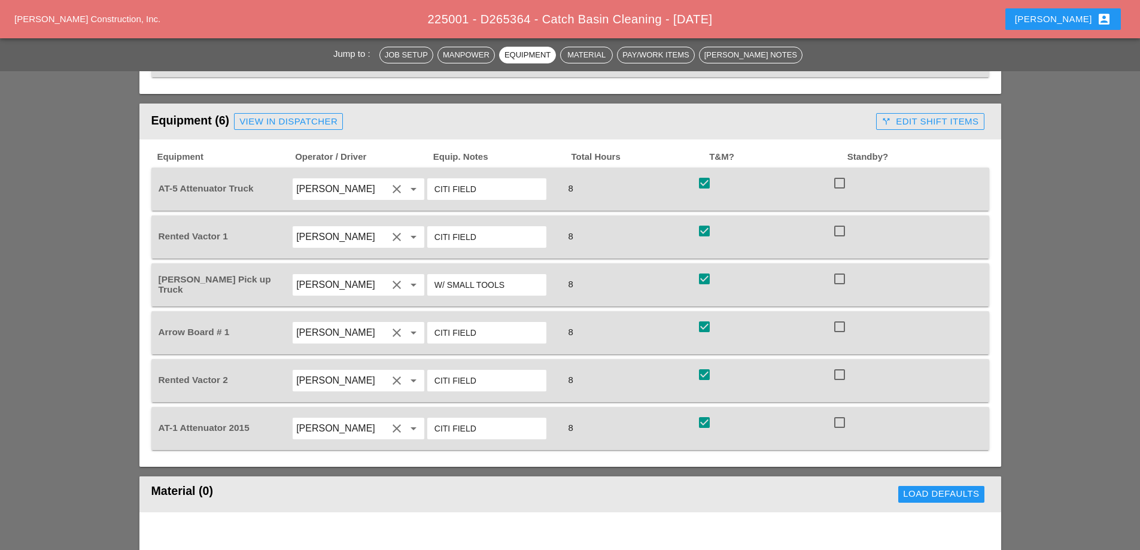
scroll to position [770, 0]
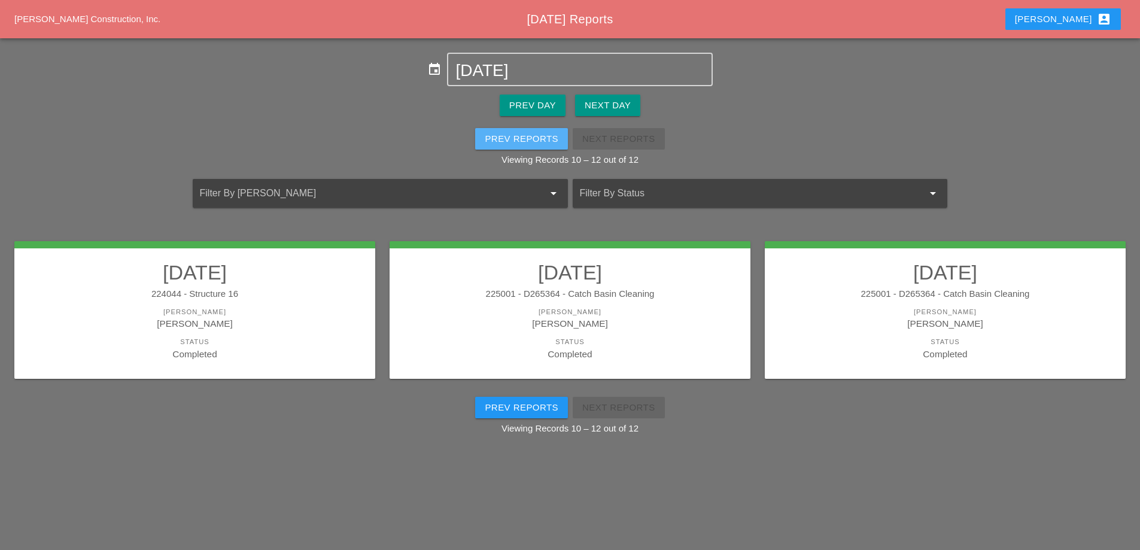
click at [542, 135] on div "Prev Reports" at bounding box center [522, 139] width 74 height 14
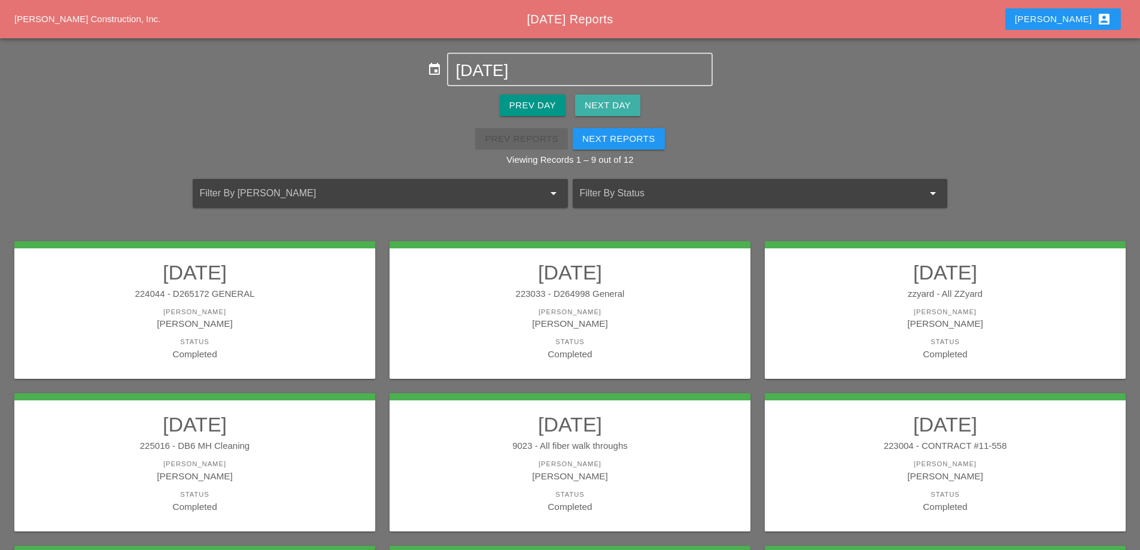
click at [624, 105] on div "Next Day" at bounding box center [608, 106] width 46 height 14
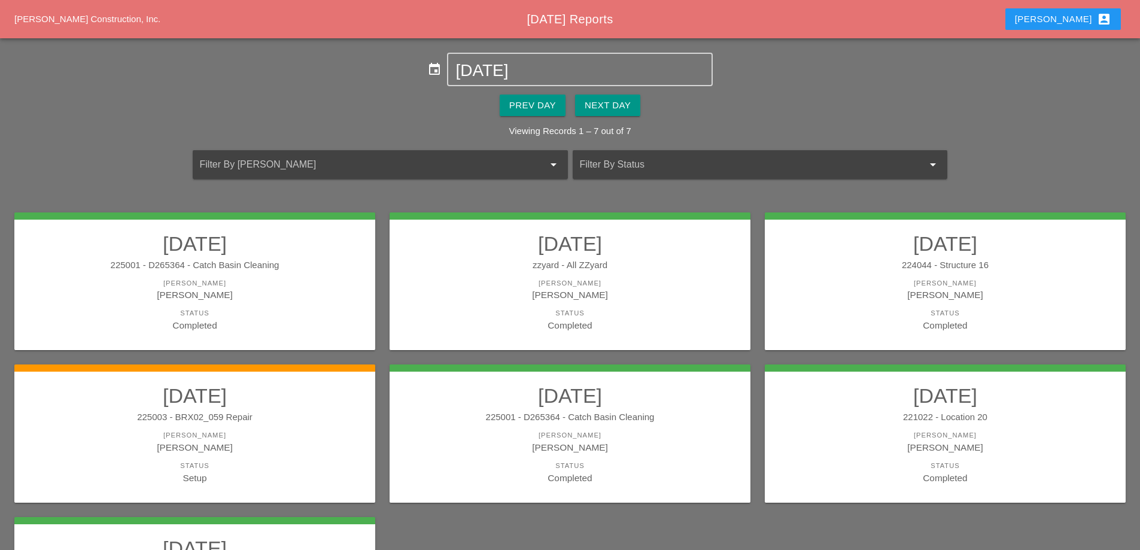
click at [308, 266] on div "225001 - D265364 - Catch Basin Cleaning" at bounding box center [194, 266] width 337 height 14
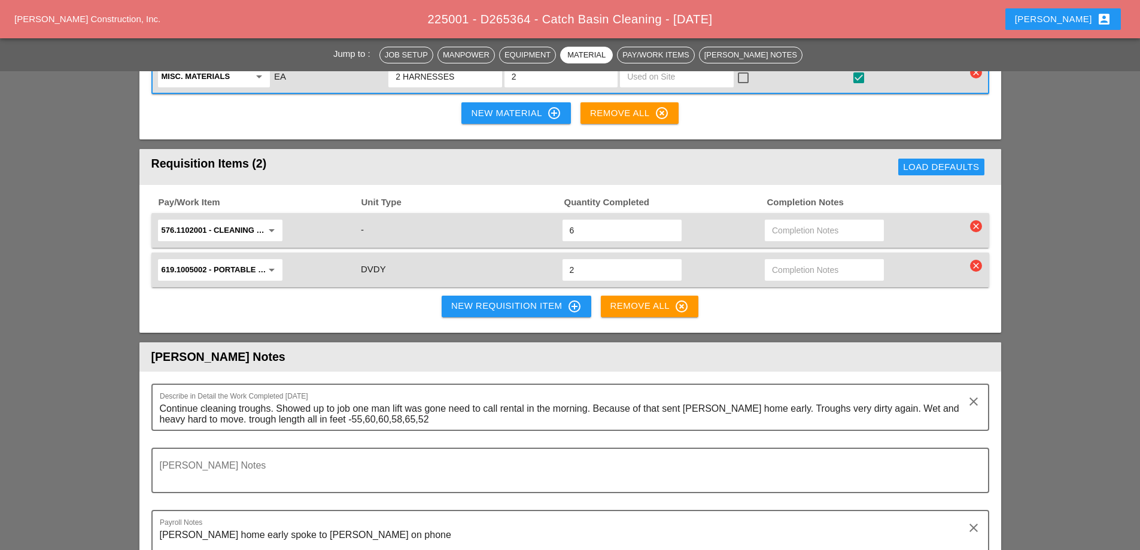
scroll to position [1436, 0]
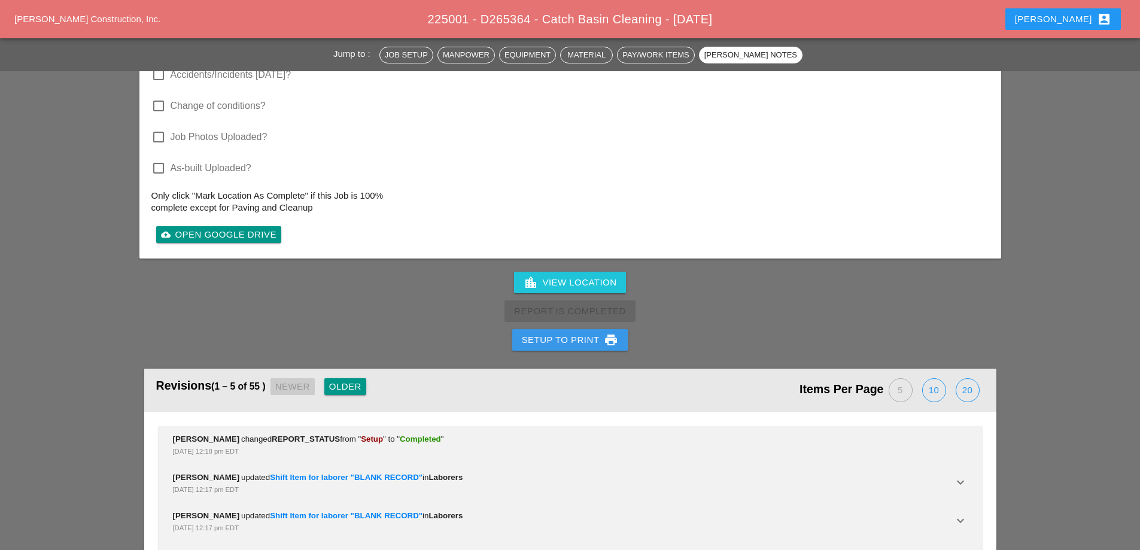
click at [586, 333] on div "Setup to Print print" at bounding box center [570, 340] width 97 height 14
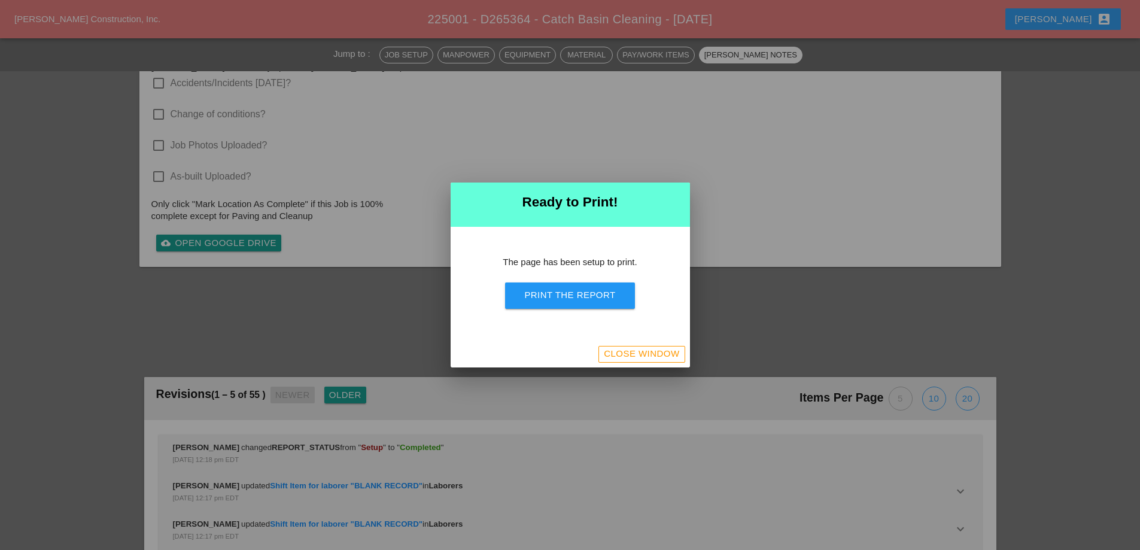
scroll to position [1578, 0]
drag, startPoint x: 589, startPoint y: 308, endPoint x: 668, endPoint y: 217, distance: 120.5
click at [589, 308] on button "Print the Report" at bounding box center [569, 295] width 129 height 26
click at [624, 345] on div "Close Window" at bounding box center [570, 354] width 239 height 26
click at [626, 358] on div "Close Window" at bounding box center [641, 354] width 75 height 14
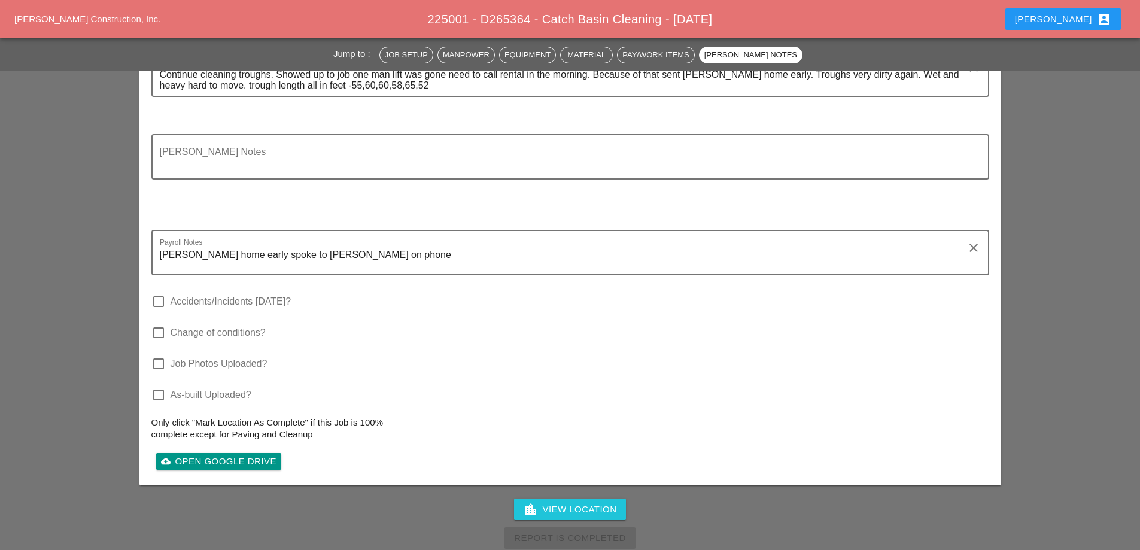
scroll to position [1682, 0]
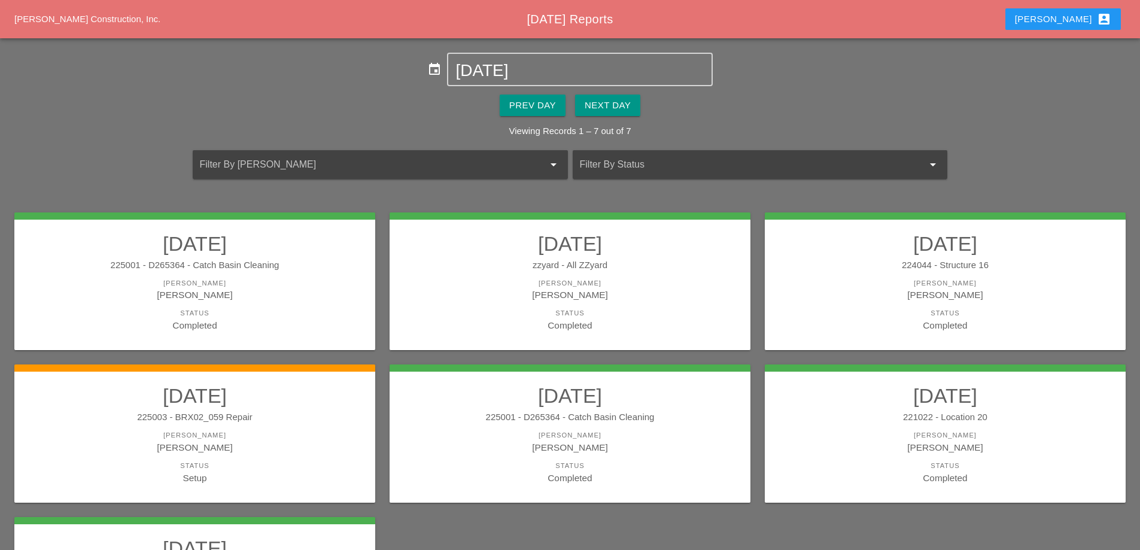
click at [605, 280] on div "[PERSON_NAME]" at bounding box center [570, 283] width 337 height 10
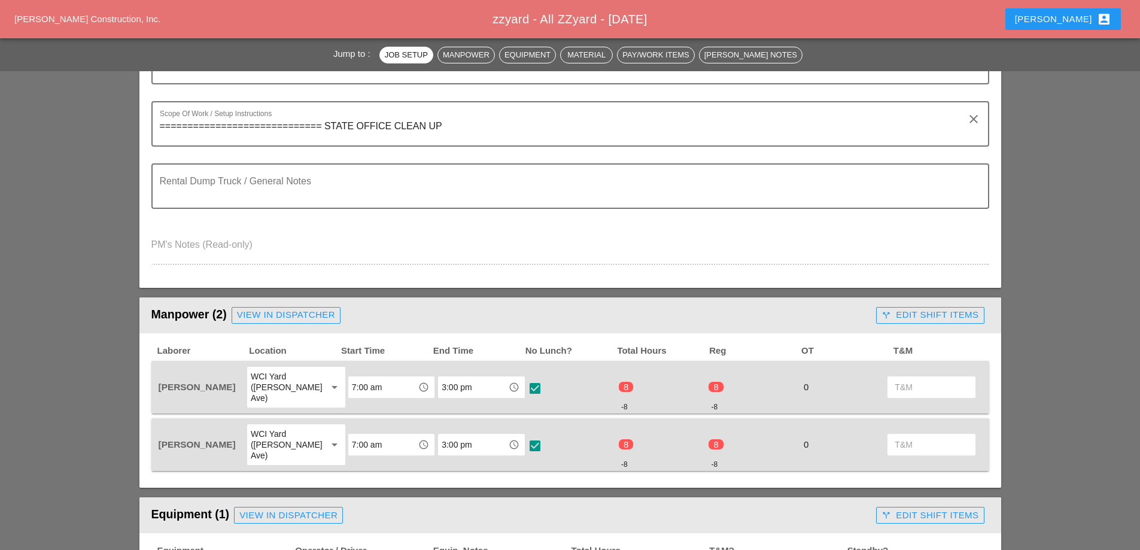
scroll to position [299, 0]
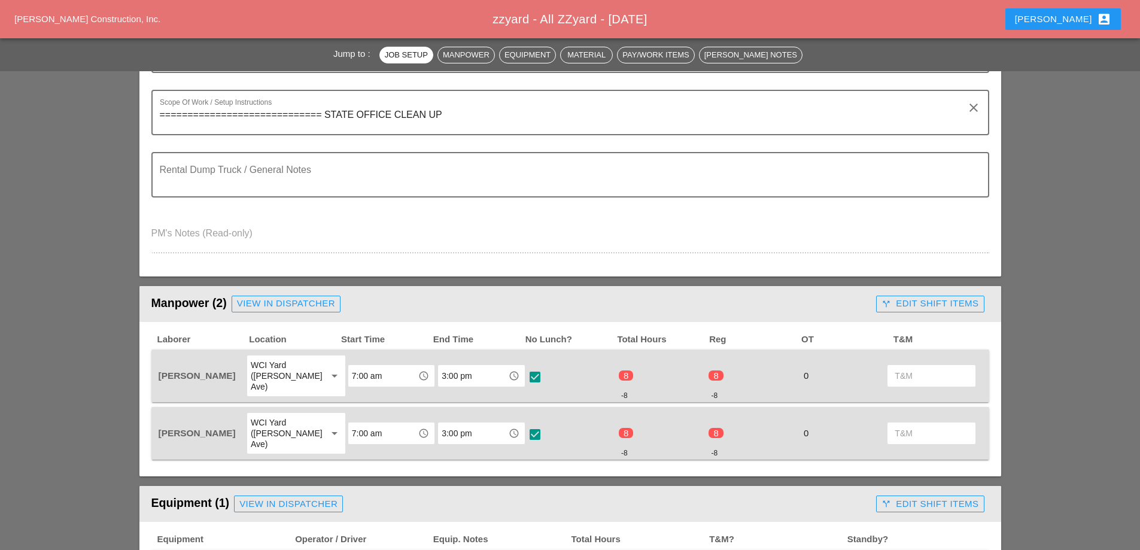
click at [917, 302] on div "call_split Edit Shift Items" at bounding box center [930, 304] width 97 height 14
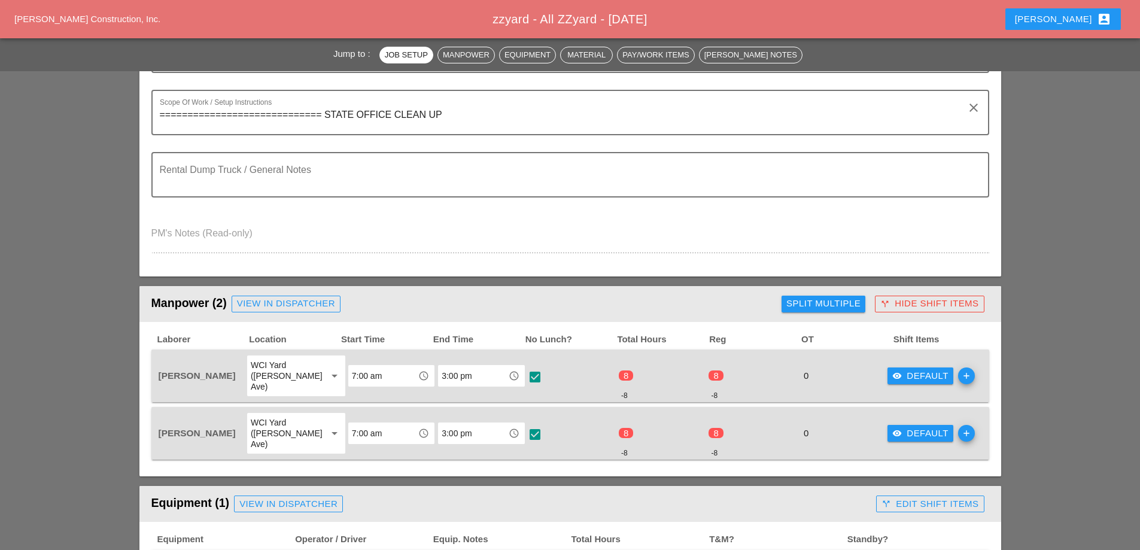
click at [910, 376] on div "visibility Default" at bounding box center [920, 376] width 56 height 14
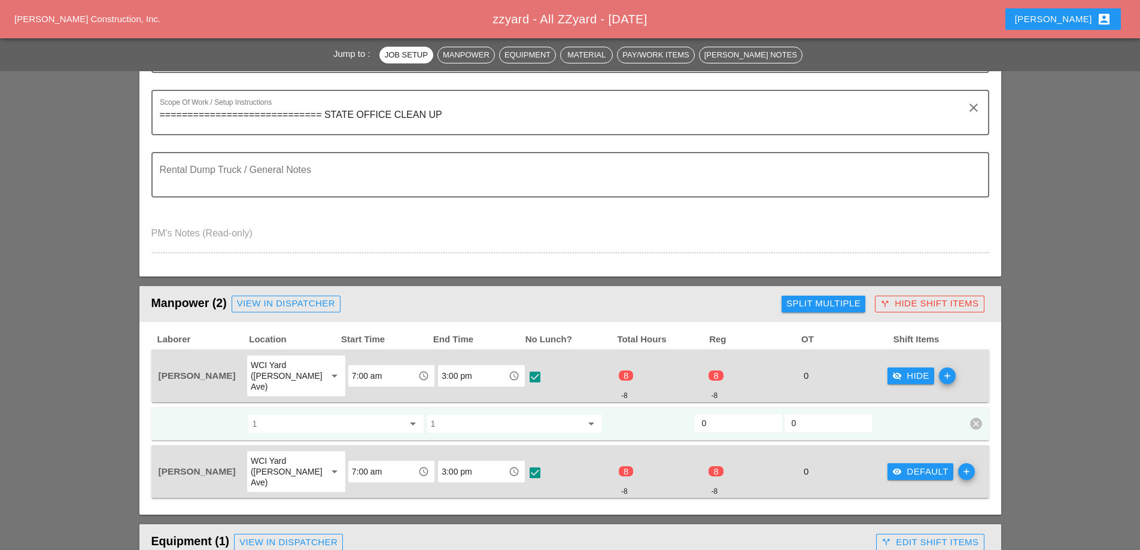
click at [725, 416] on input "0" at bounding box center [738, 423] width 73 height 19
drag, startPoint x: 720, startPoint y: 412, endPoint x: 686, endPoint y: 423, distance: 35.8
click at [686, 423] on div "1 arrow_drop_down 1 arrow_drop_down 0 0 clear" at bounding box center [561, 424] width 808 height 22
type input "8"
click at [899, 465] on div "visibility Default" at bounding box center [920, 472] width 56 height 14
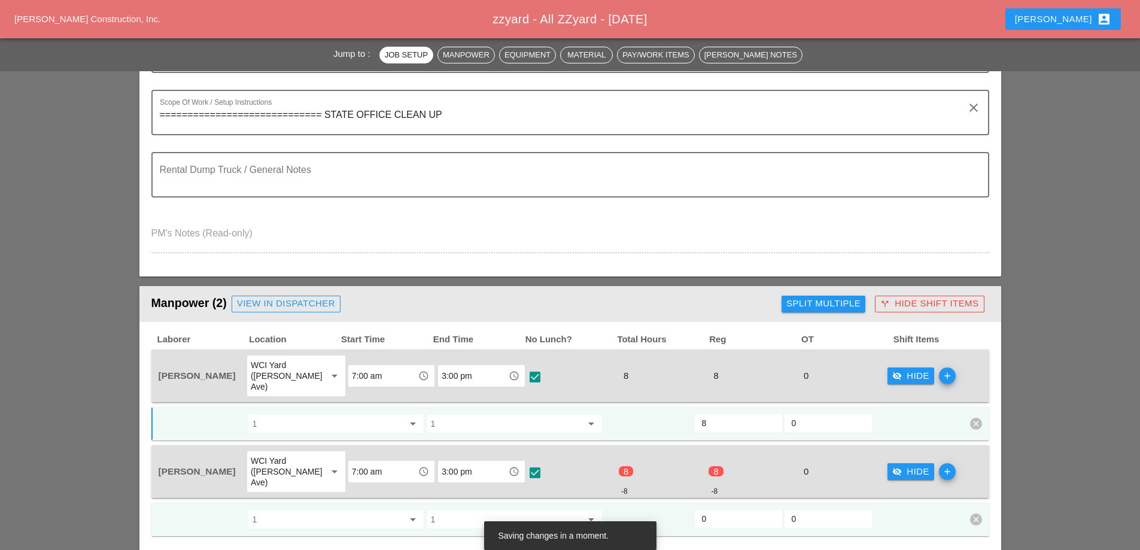
drag, startPoint x: 707, startPoint y: 494, endPoint x: 679, endPoint y: 499, distance: 28.4
click at [679, 509] on div "1 arrow_drop_down 1 arrow_drop_down 0 0 clear" at bounding box center [561, 520] width 808 height 22
type input "8"
click at [909, 375] on div "visibility_off Hide" at bounding box center [910, 376] width 37 height 14
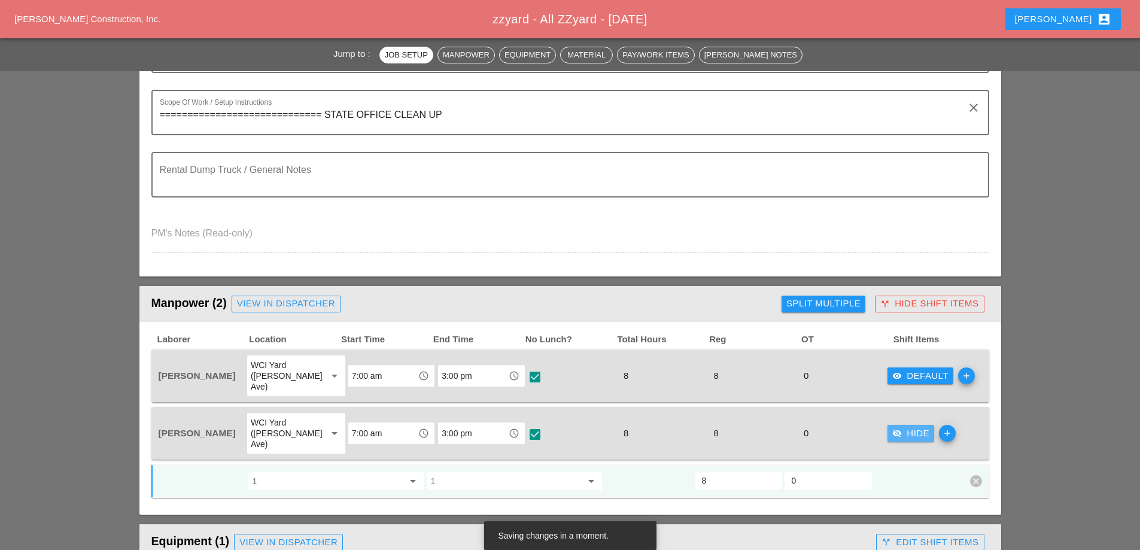
click at [908, 427] on div "visibility_off Hide" at bounding box center [910, 434] width 37 height 14
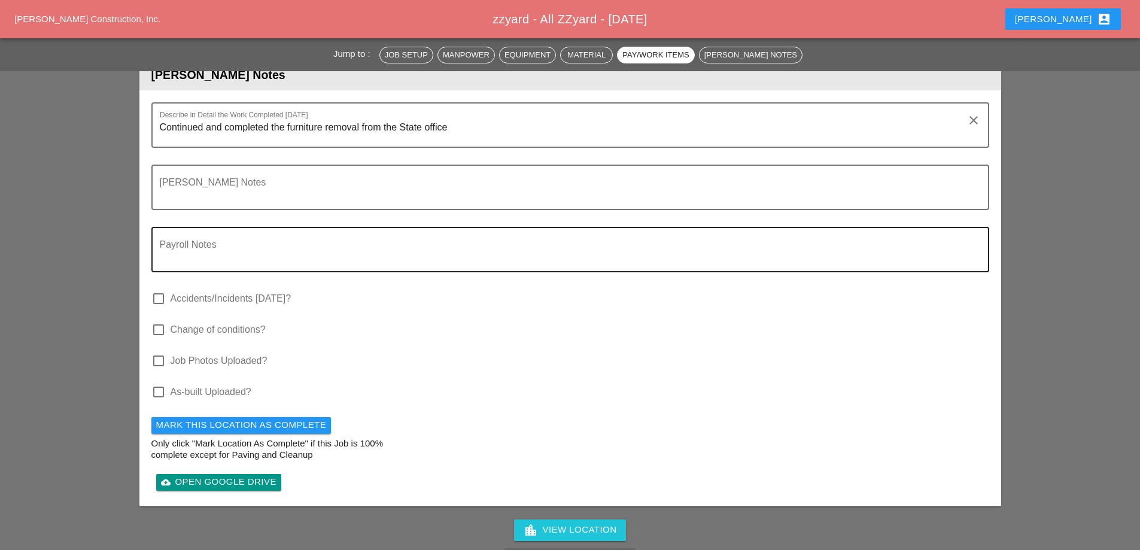
scroll to position [1197, 0]
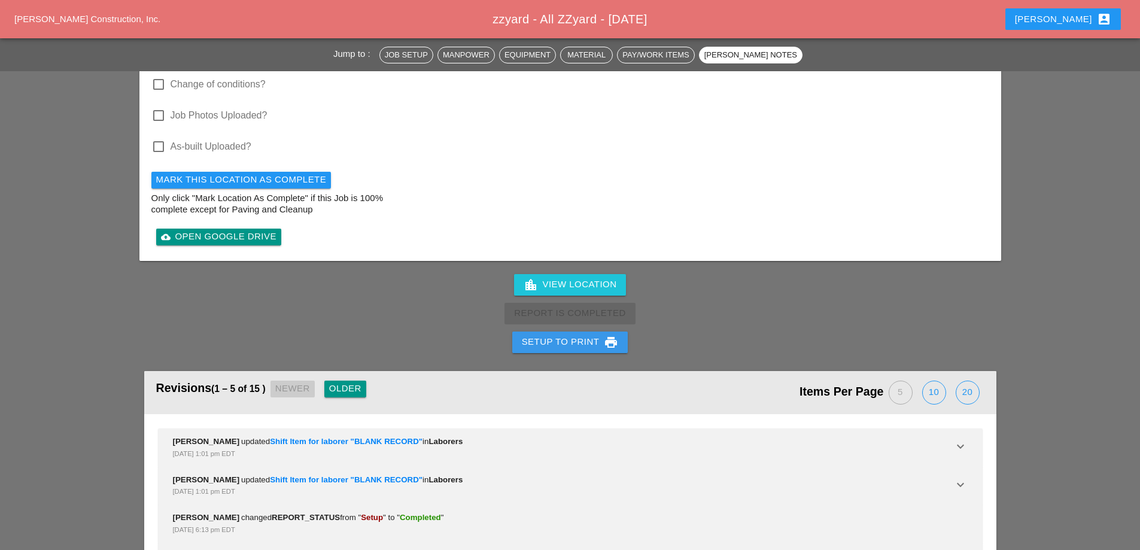
click at [576, 335] on div "Setup to Print print" at bounding box center [570, 342] width 97 height 14
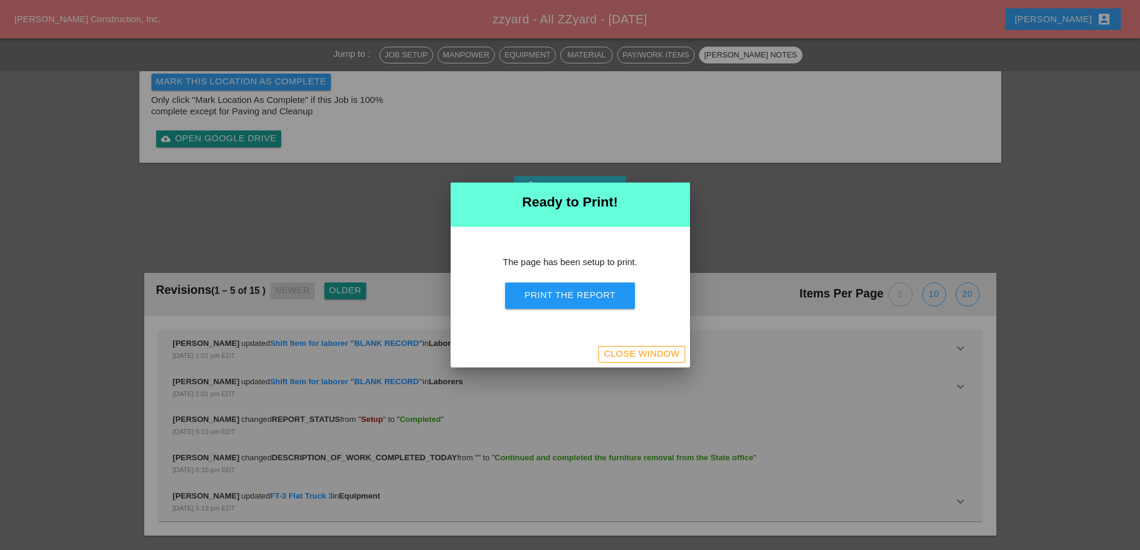
scroll to position [1121, 0]
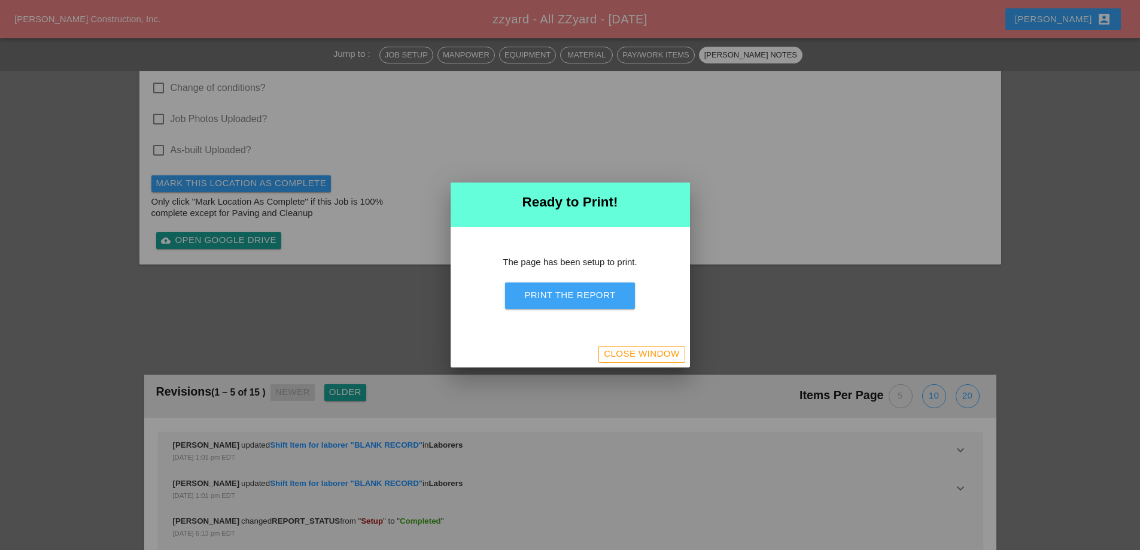
drag, startPoint x: 595, startPoint y: 294, endPoint x: 692, endPoint y: 209, distance: 128.9
click at [595, 295] on div "Print the Report" at bounding box center [569, 295] width 91 height 14
drag, startPoint x: 627, startPoint y: 353, endPoint x: 497, endPoint y: 267, distance: 155.9
click at [627, 354] on div "Close Window" at bounding box center [641, 354] width 75 height 14
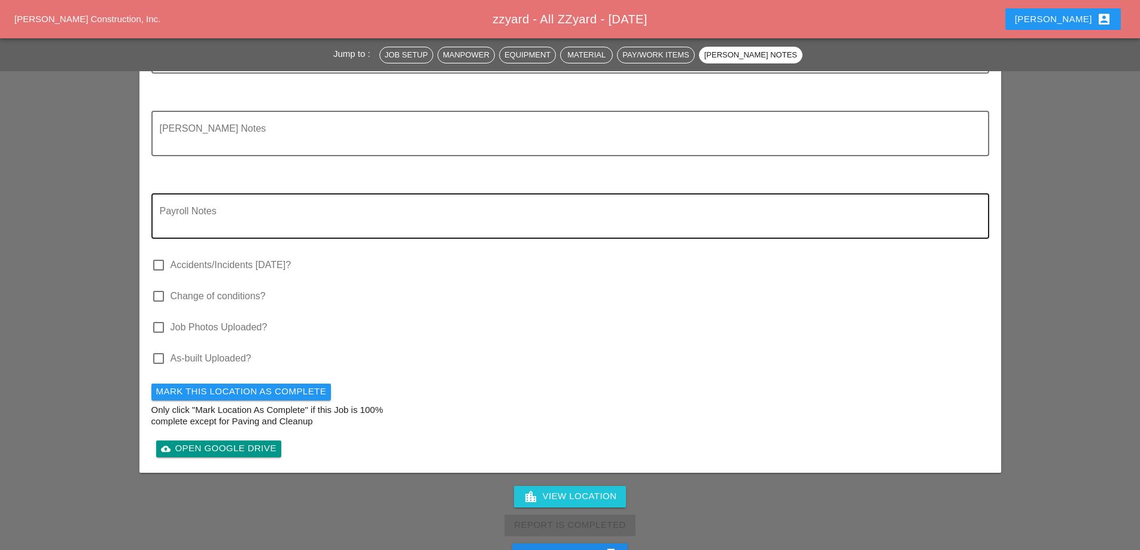
scroll to position [1265, 0]
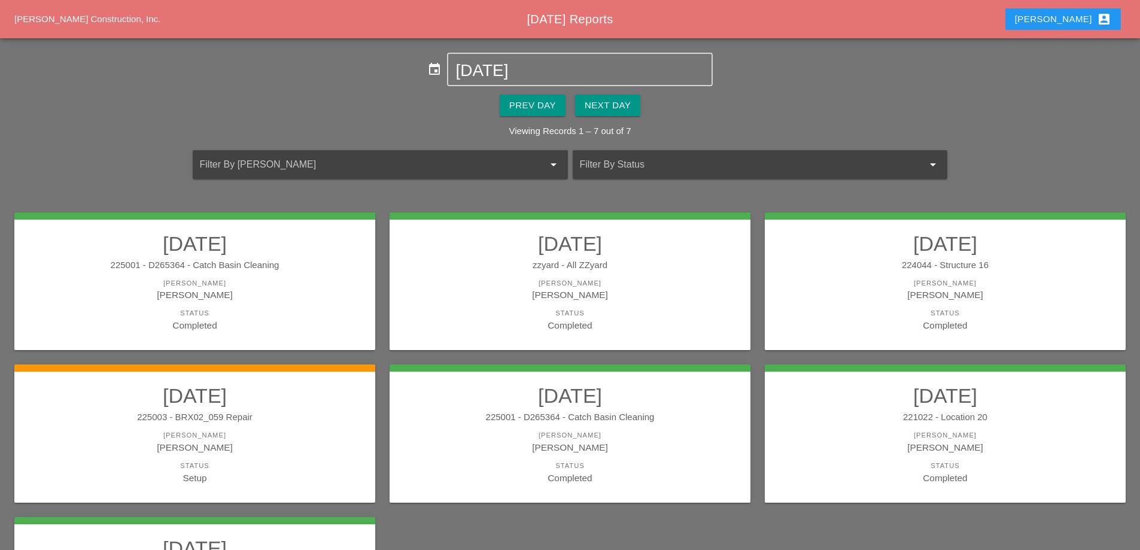
click at [923, 296] on div "[PERSON_NAME]" at bounding box center [945, 295] width 337 height 14
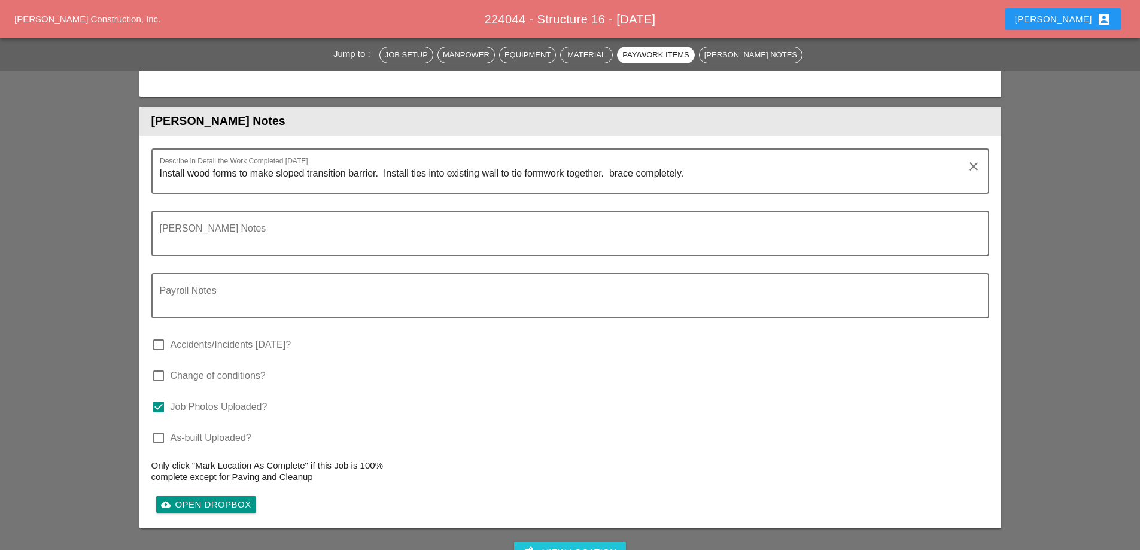
scroll to position [1795, 0]
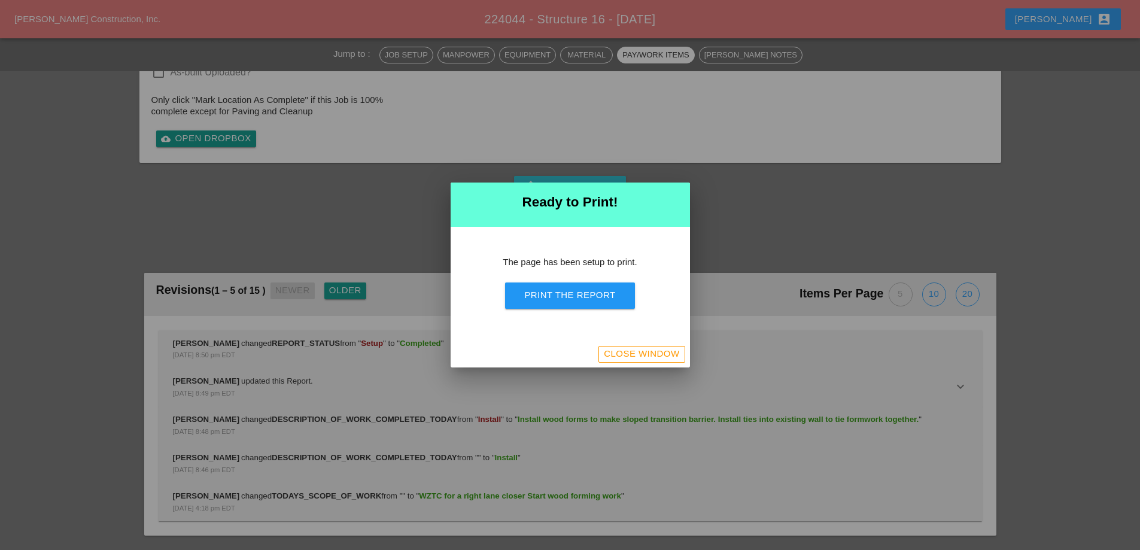
scroll to position [1708, 0]
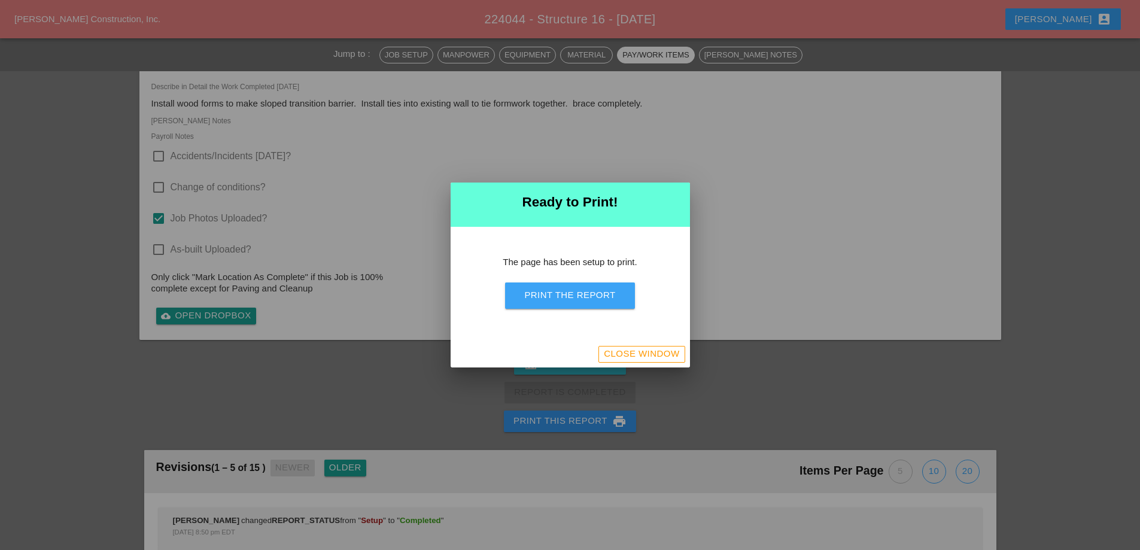
drag, startPoint x: 573, startPoint y: 298, endPoint x: 654, endPoint y: 215, distance: 116.4
click at [573, 300] on div "Print the Report" at bounding box center [569, 295] width 91 height 14
click at [646, 354] on div "Close Window" at bounding box center [641, 354] width 75 height 14
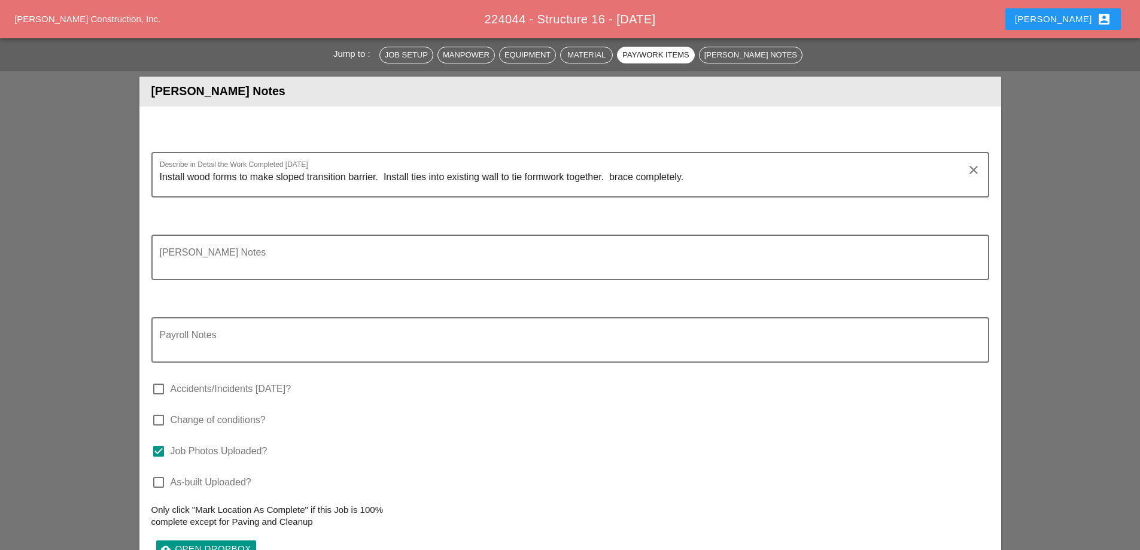
scroll to position [1795, 0]
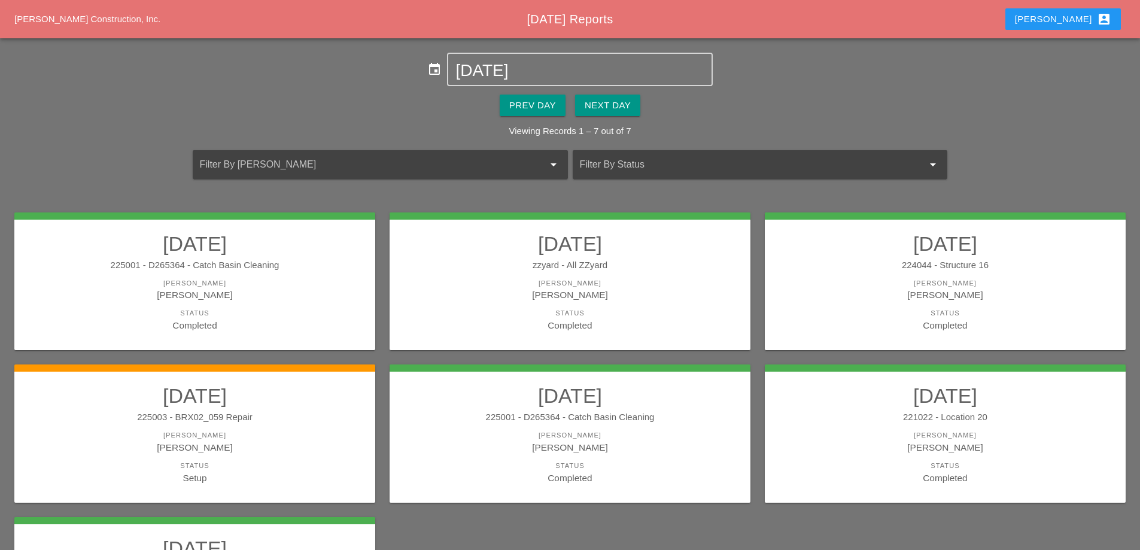
click at [337, 403] on h2 "[DATE]" at bounding box center [194, 396] width 337 height 24
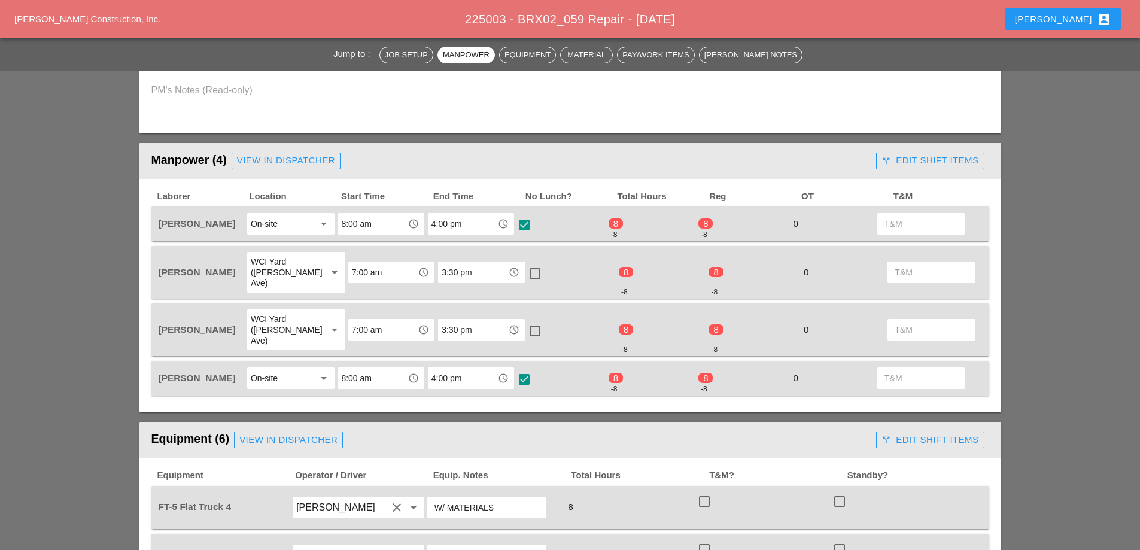
scroll to position [539, 0]
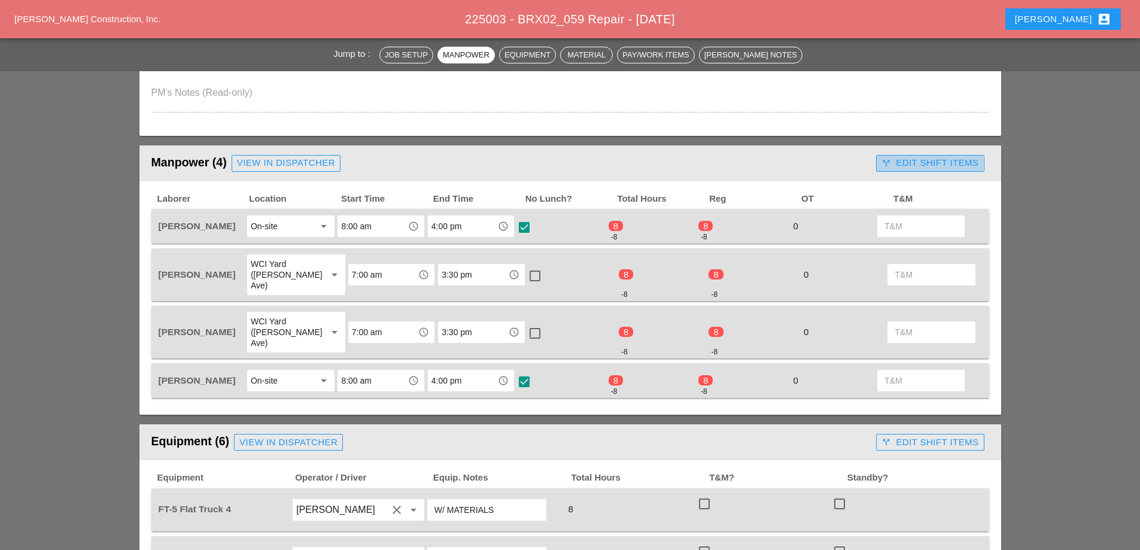
click at [913, 163] on div "call_split Edit Shift Items" at bounding box center [930, 163] width 97 height 14
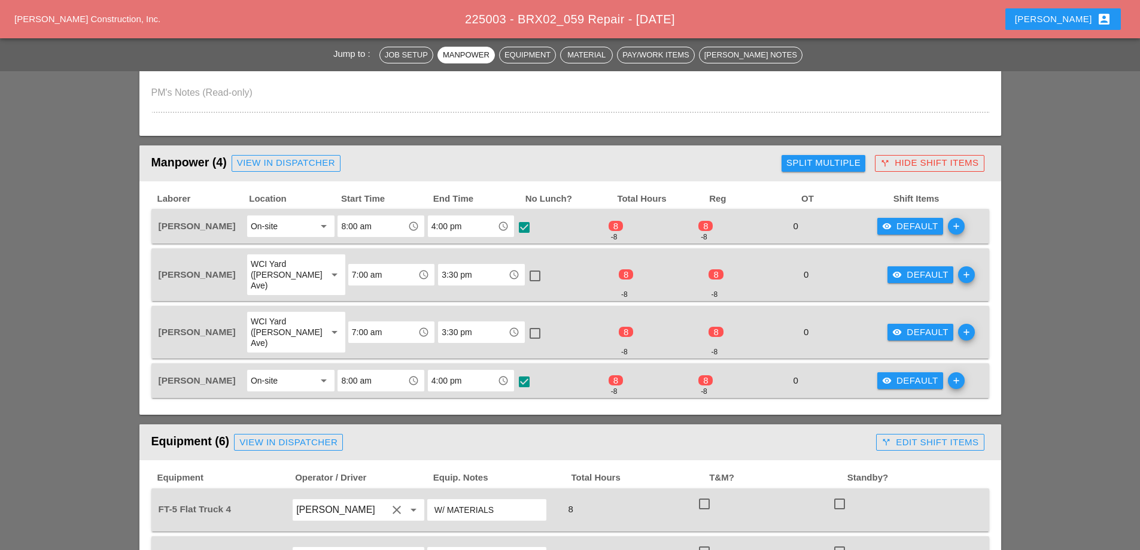
click at [902, 224] on div "visibility Default" at bounding box center [910, 227] width 56 height 14
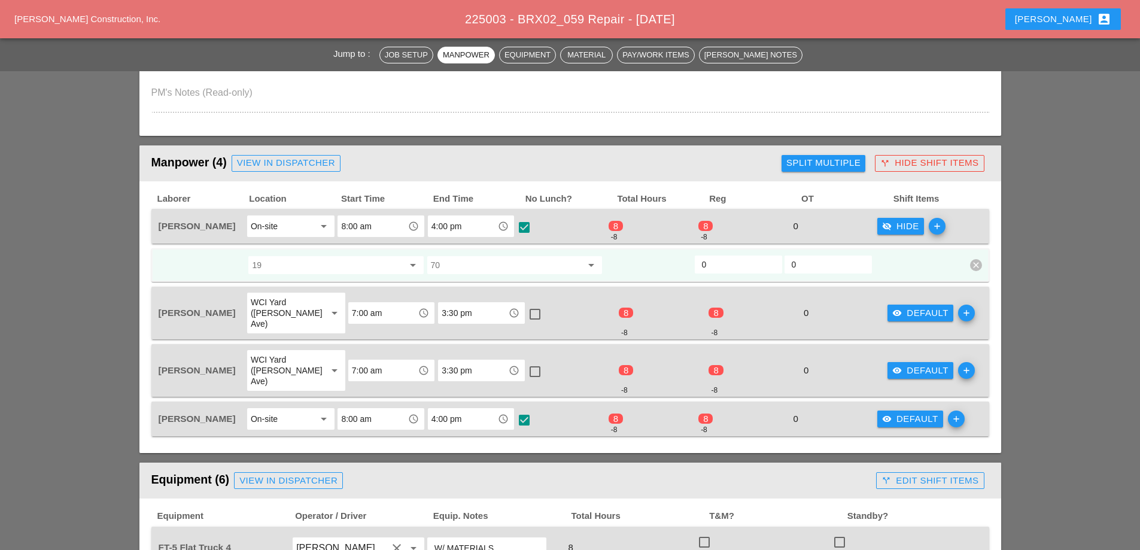
drag, startPoint x: 728, startPoint y: 259, endPoint x: 695, endPoint y: 251, distance: 33.4
click at [696, 262] on div "0" at bounding box center [738, 265] width 87 height 18
type input "8"
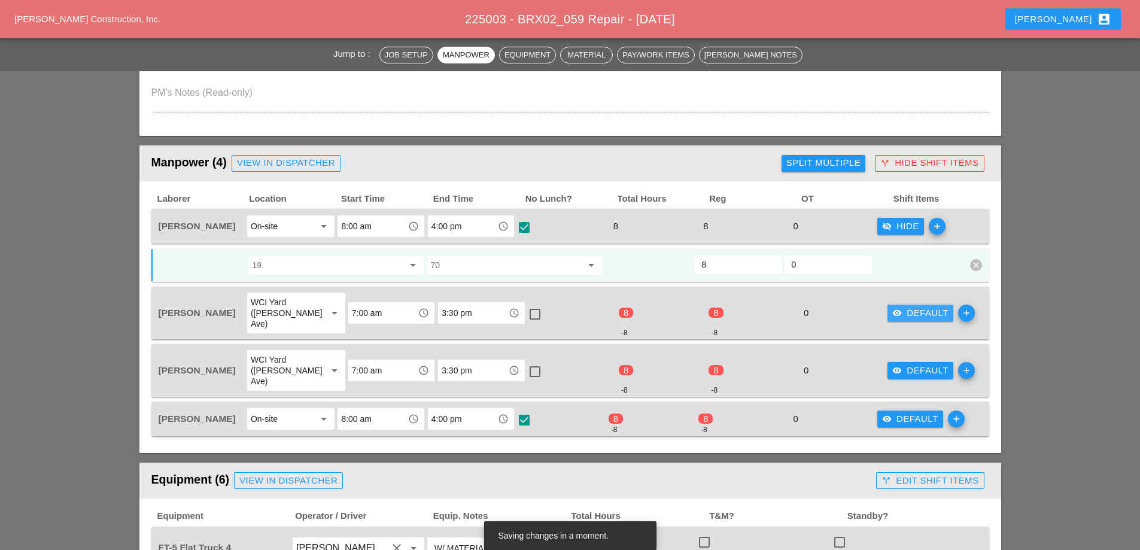
drag, startPoint x: 906, startPoint y: 307, endPoint x: 762, endPoint y: 321, distance: 144.9
click at [906, 308] on div "visibility Default" at bounding box center [920, 313] width 56 height 14
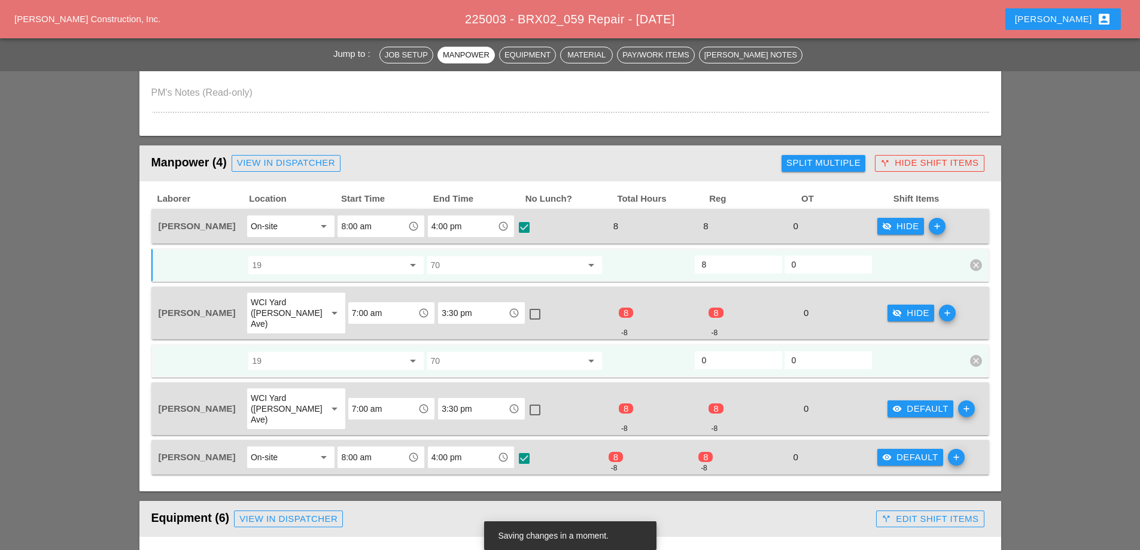
drag, startPoint x: 706, startPoint y: 351, endPoint x: 687, endPoint y: 358, distance: 19.9
click at [687, 358] on div "19 arrow_drop_down 70 arrow_drop_down 0 0 clear" at bounding box center [561, 361] width 808 height 22
type input "8"
click at [905, 402] on div "visibility Default" at bounding box center [920, 409] width 56 height 14
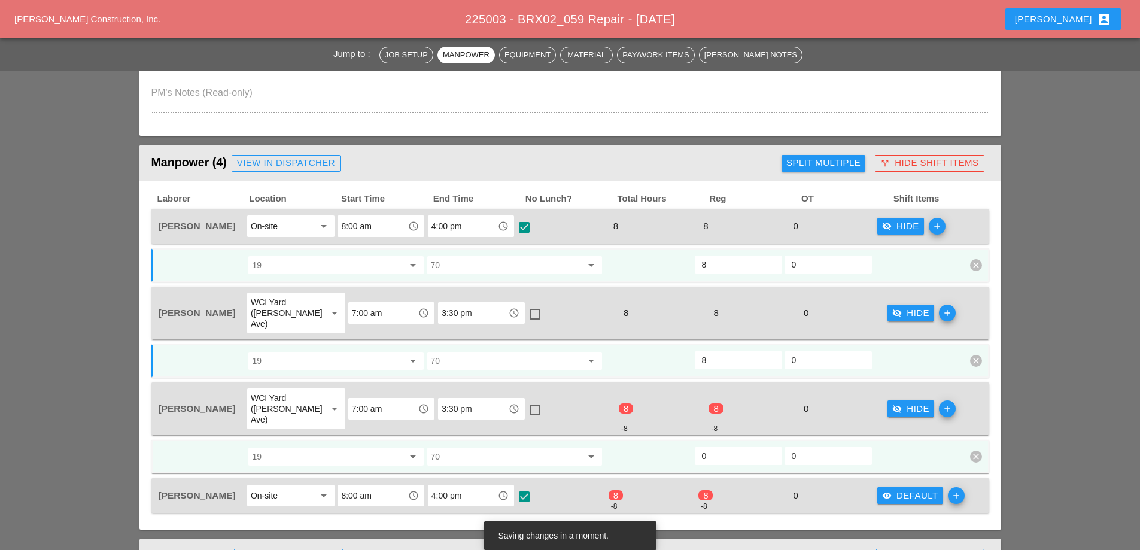
drag, startPoint x: 719, startPoint y: 432, endPoint x: 688, endPoint y: 434, distance: 31.2
click at [688, 446] on div "19 arrow_drop_down 70 arrow_drop_down 0 0 clear" at bounding box center [561, 457] width 808 height 22
type input "8"
click at [915, 489] on div "visibility Default" at bounding box center [910, 496] width 56 height 14
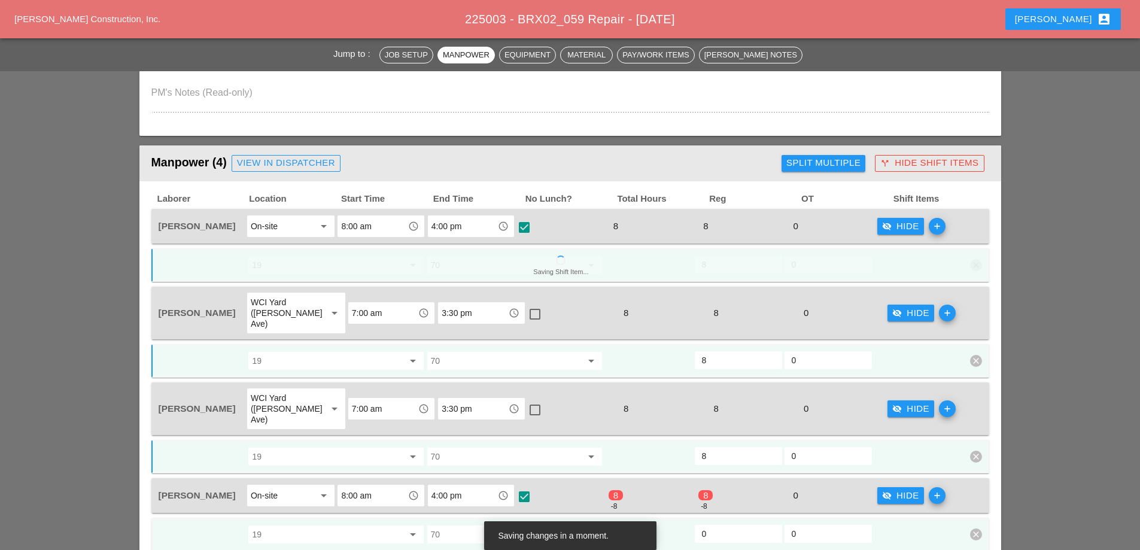
drag, startPoint x: 713, startPoint y: 514, endPoint x: 687, endPoint y: 522, distance: 27.1
click at [687, 524] on div "19 arrow_drop_down 70 arrow_drop_down 0 0 clear" at bounding box center [561, 535] width 808 height 22
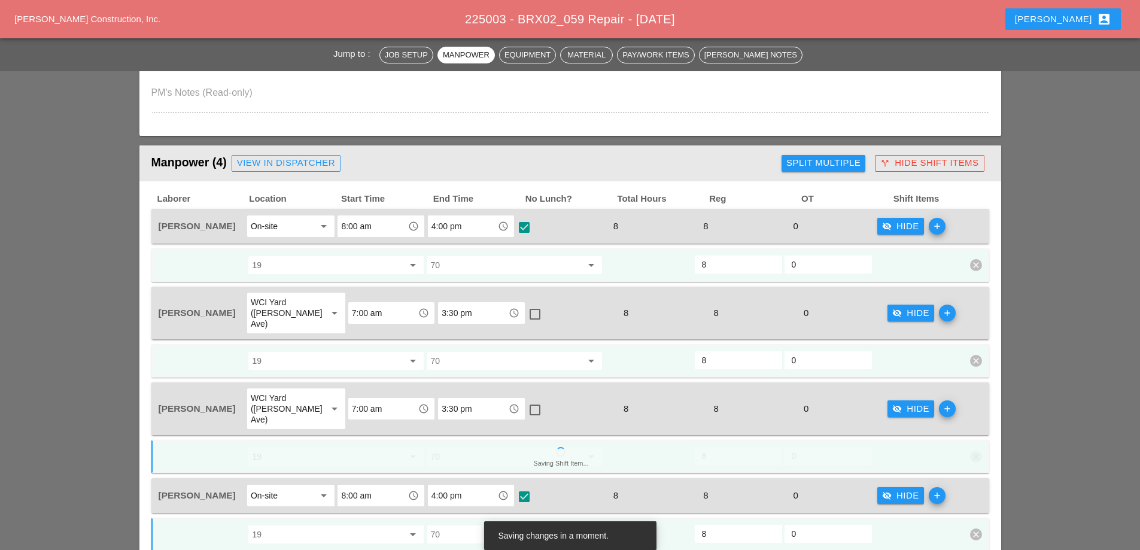
type input "8"
click at [902, 231] on div "visibility_off Hide" at bounding box center [900, 227] width 37 height 14
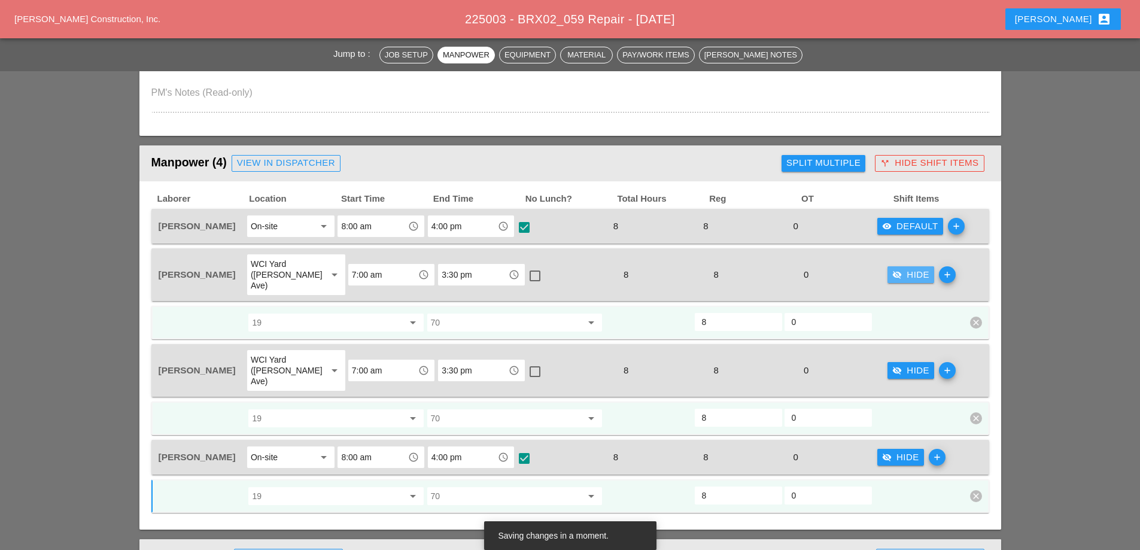
click at [900, 271] on div "visibility_off Hide" at bounding box center [910, 275] width 37 height 14
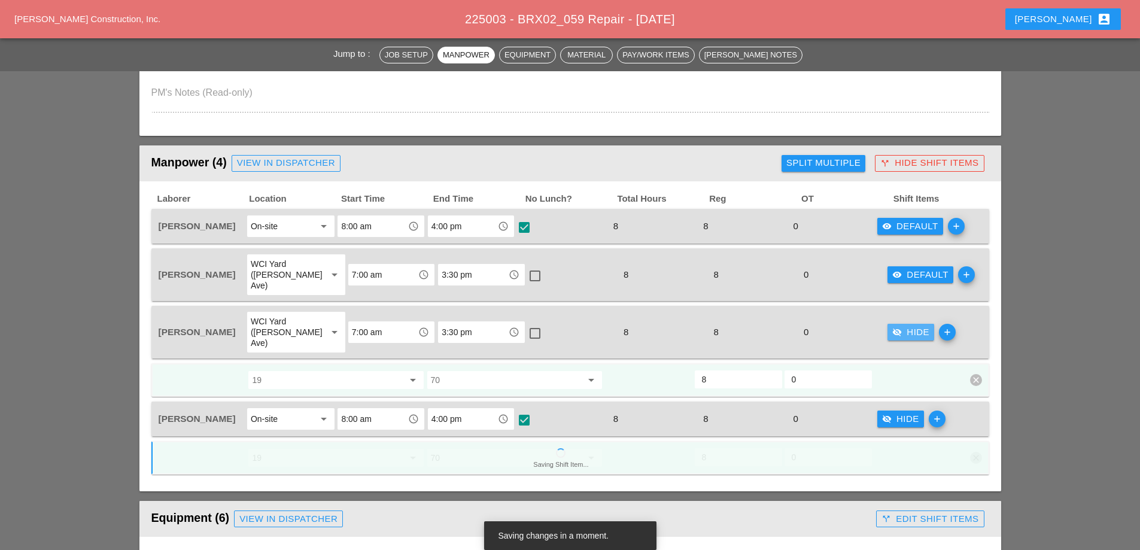
click at [899, 326] on div "visibility_off Hide" at bounding box center [910, 333] width 37 height 14
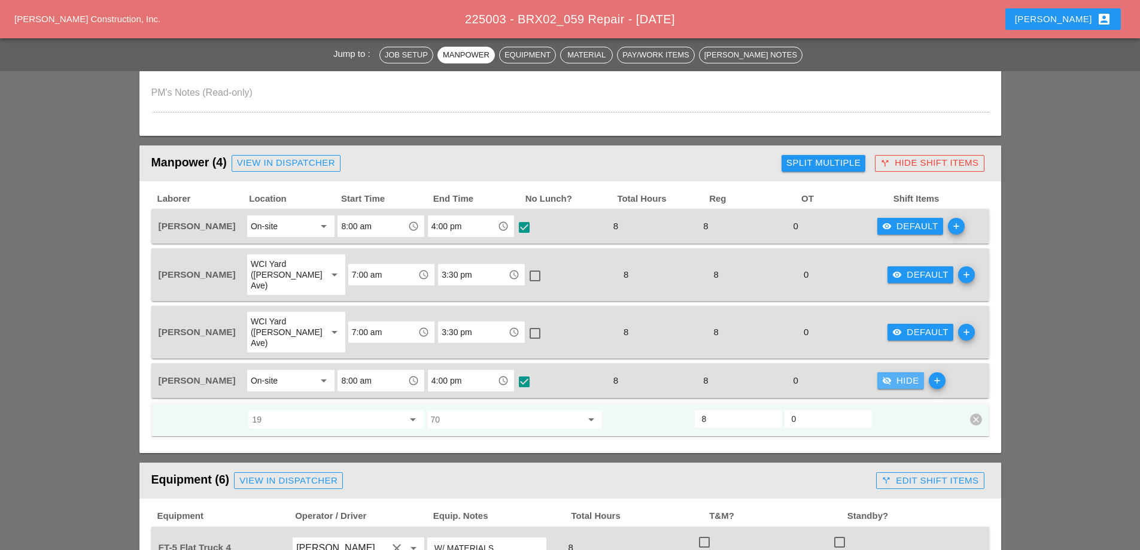
click at [899, 374] on div "visibility_off Hide" at bounding box center [900, 381] width 37 height 14
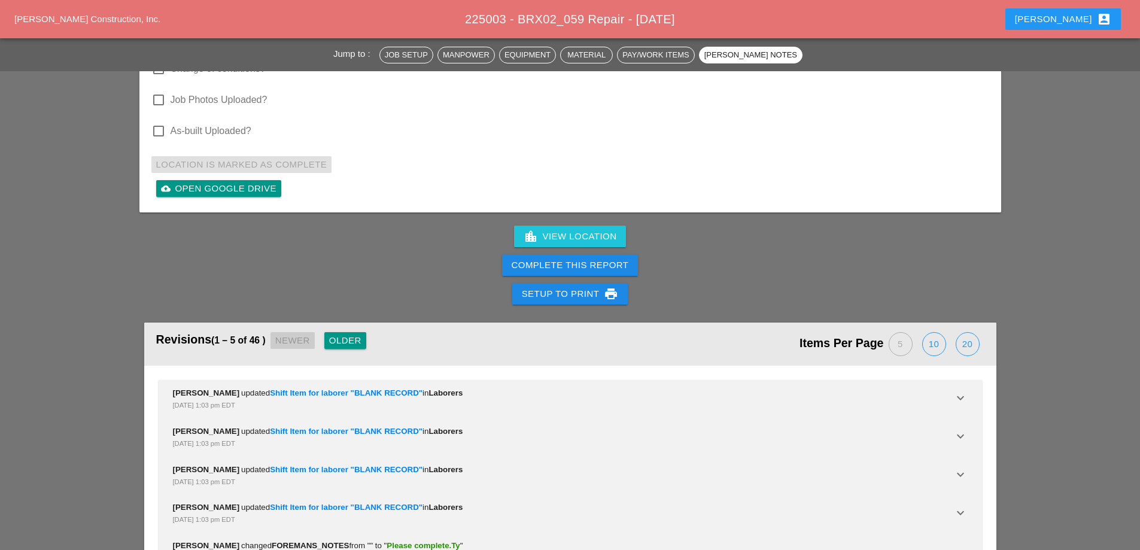
scroll to position [3451, 0]
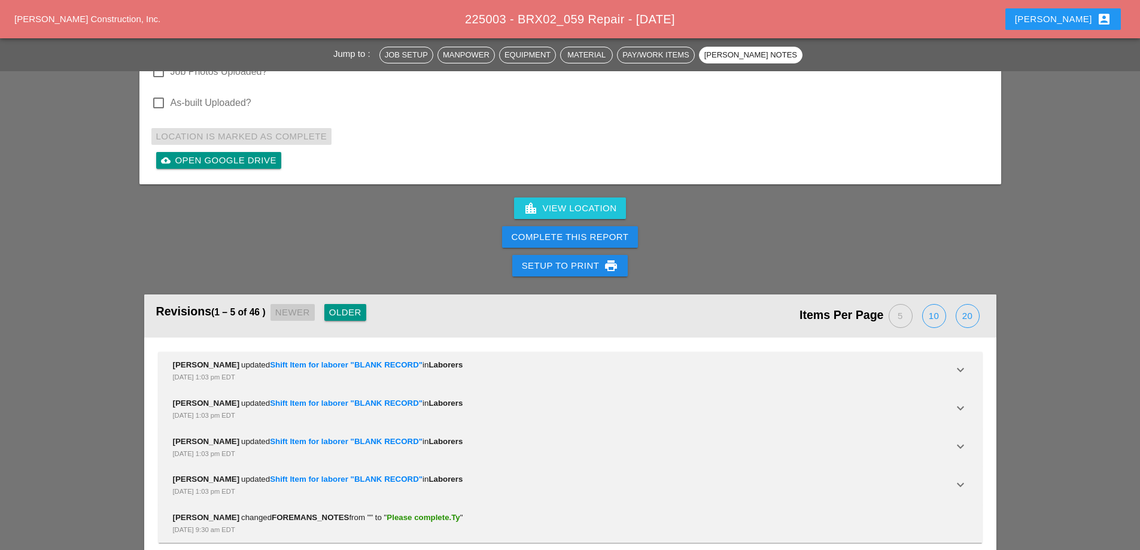
click at [586, 259] on div "Setup to Print print" at bounding box center [570, 266] width 97 height 14
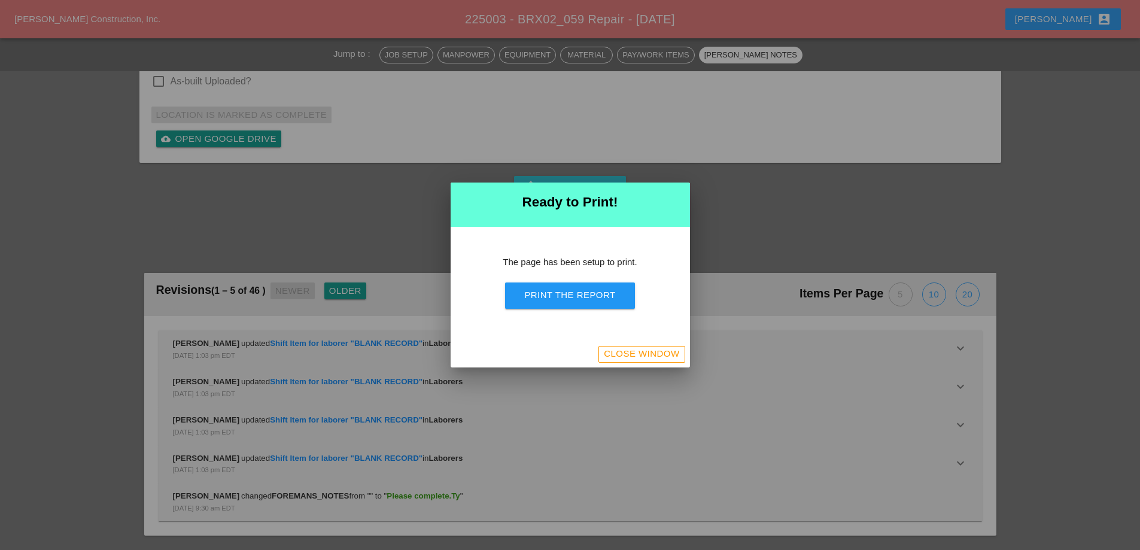
scroll to position [3713, 0]
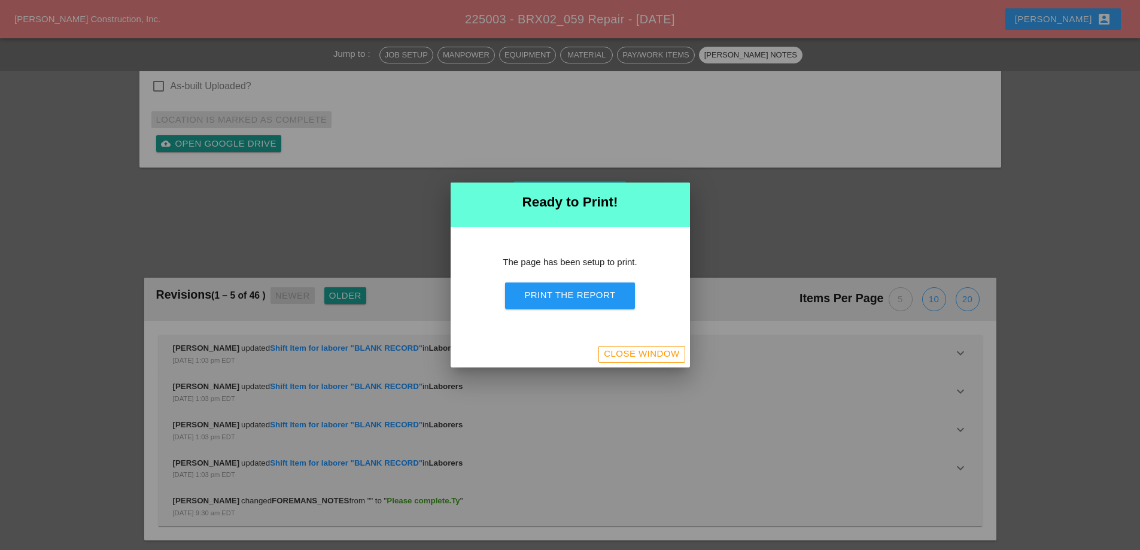
click at [741, 217] on div at bounding box center [570, 275] width 1140 height 550
drag, startPoint x: 642, startPoint y: 344, endPoint x: 624, endPoint y: 347, distance: 18.1
click at [642, 346] on button "Close Window" at bounding box center [641, 354] width 86 height 17
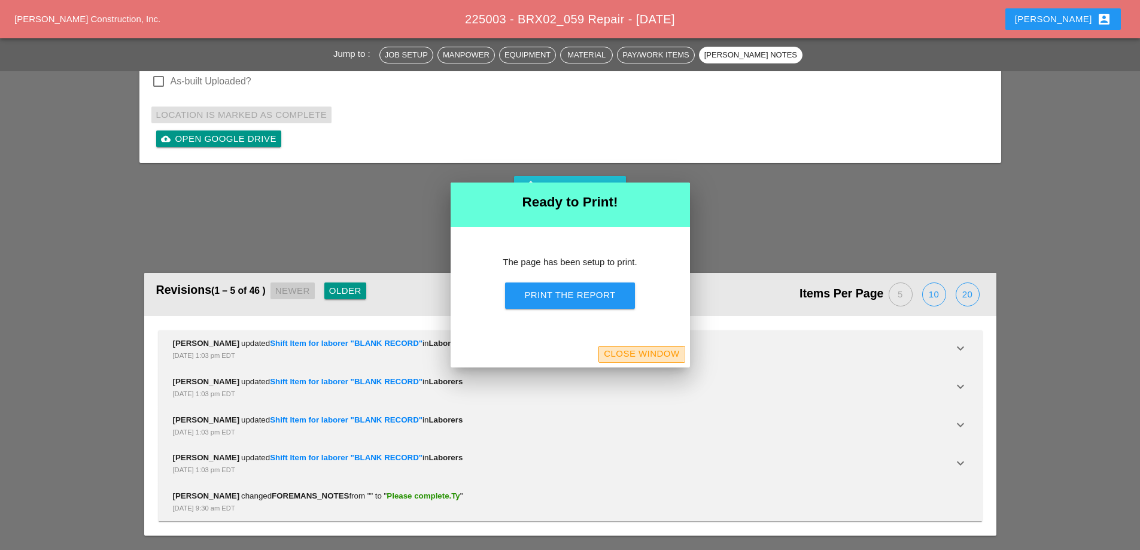
click at [624, 347] on button "Close Window" at bounding box center [641, 354] width 86 height 17
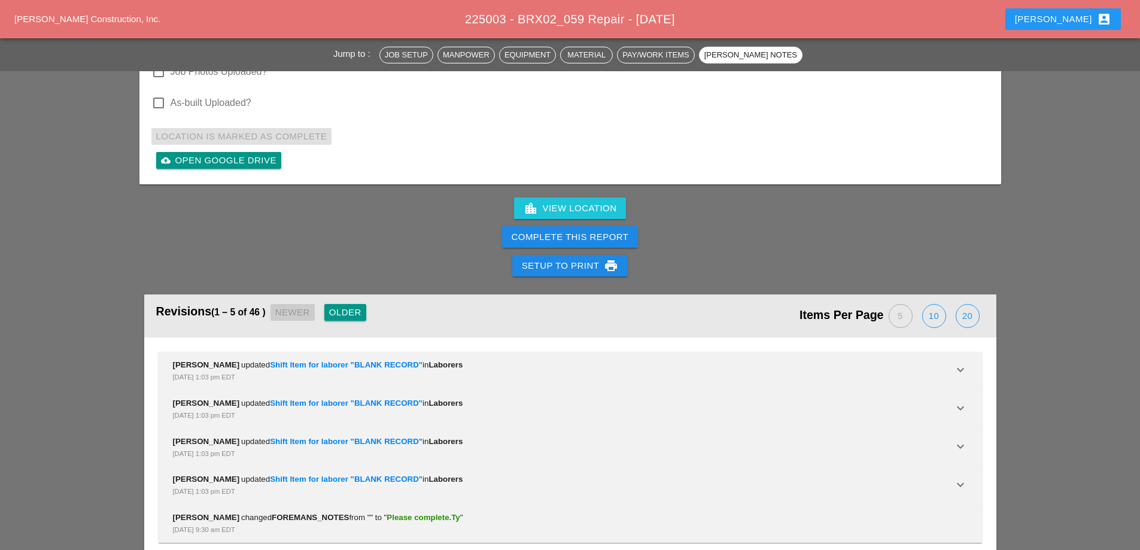
scroll to position [3451, 0]
drag, startPoint x: 595, startPoint y: 220, endPoint x: 673, endPoint y: 63, distance: 175.3
click at [595, 230] on div "Complete This Report" at bounding box center [570, 237] width 117 height 14
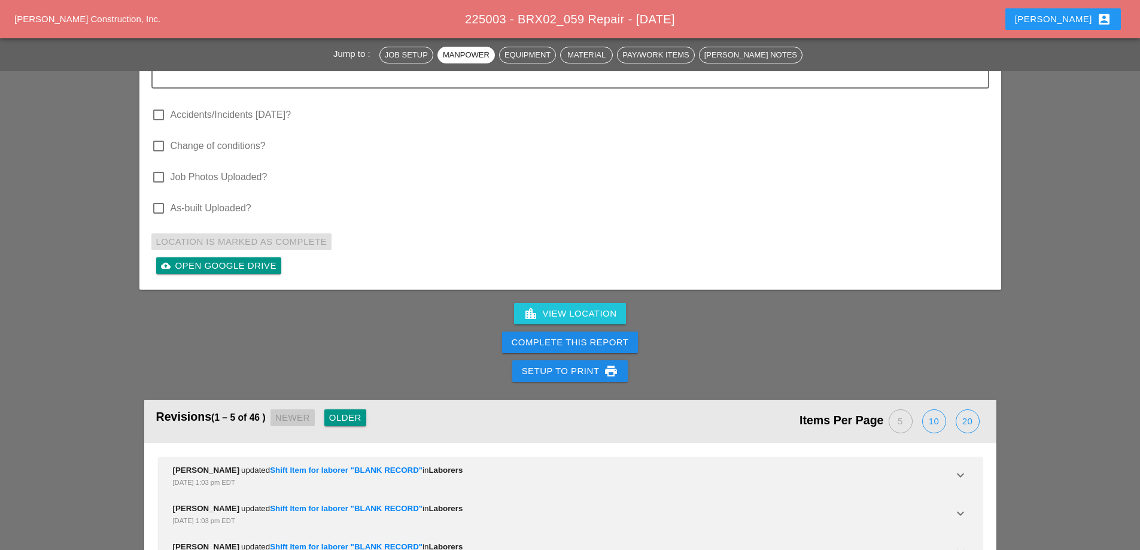
scroll to position [3391, 0]
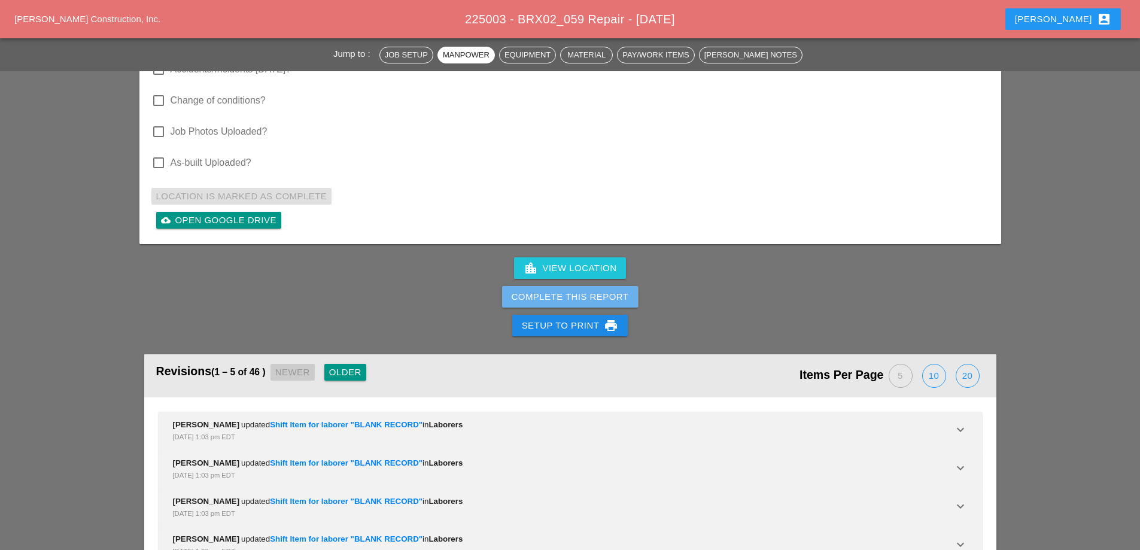
click at [596, 286] on button "Complete This Report" at bounding box center [570, 297] width 136 height 22
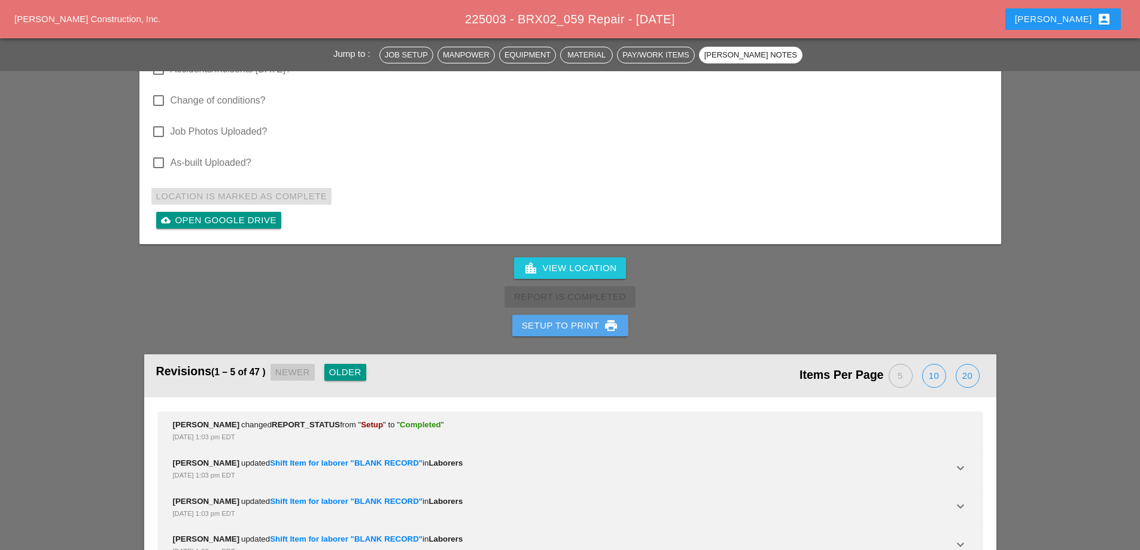
click at [581, 318] on div "Setup to Print print" at bounding box center [570, 325] width 97 height 14
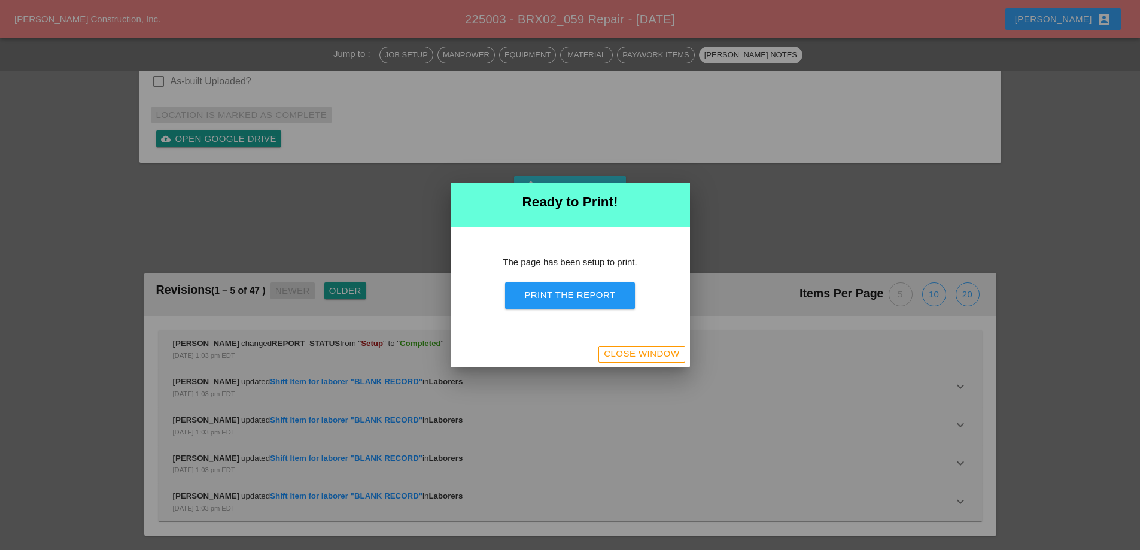
scroll to position [3633, 0]
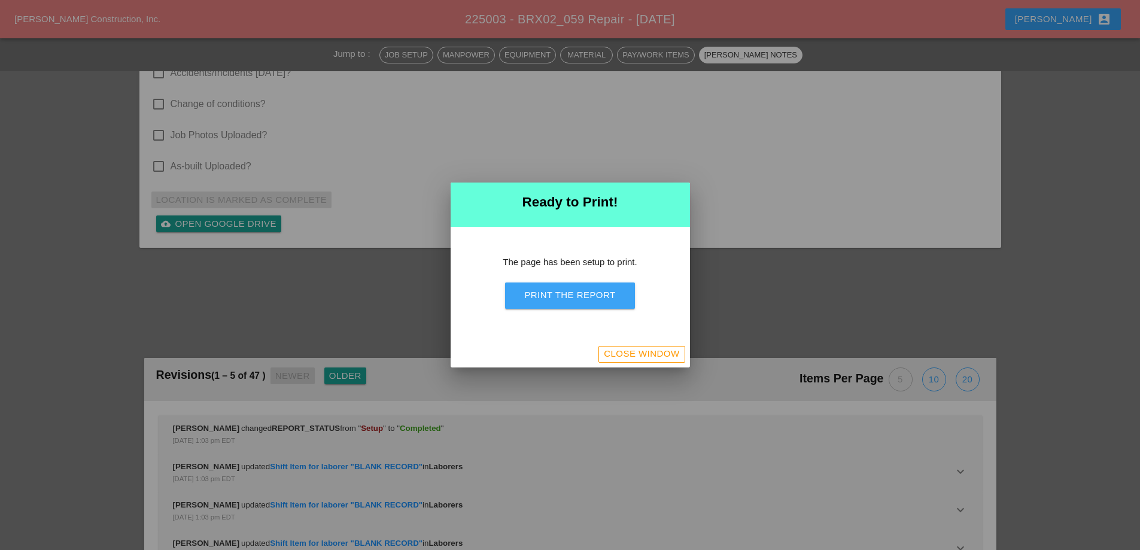
drag, startPoint x: 582, startPoint y: 300, endPoint x: 682, endPoint y: 213, distance: 132.3
click at [582, 302] on button "Print the Report" at bounding box center [569, 295] width 129 height 26
drag, startPoint x: 639, startPoint y: 348, endPoint x: 637, endPoint y: 331, distance: 16.9
click at [639, 348] on div "Close Window" at bounding box center [641, 354] width 75 height 14
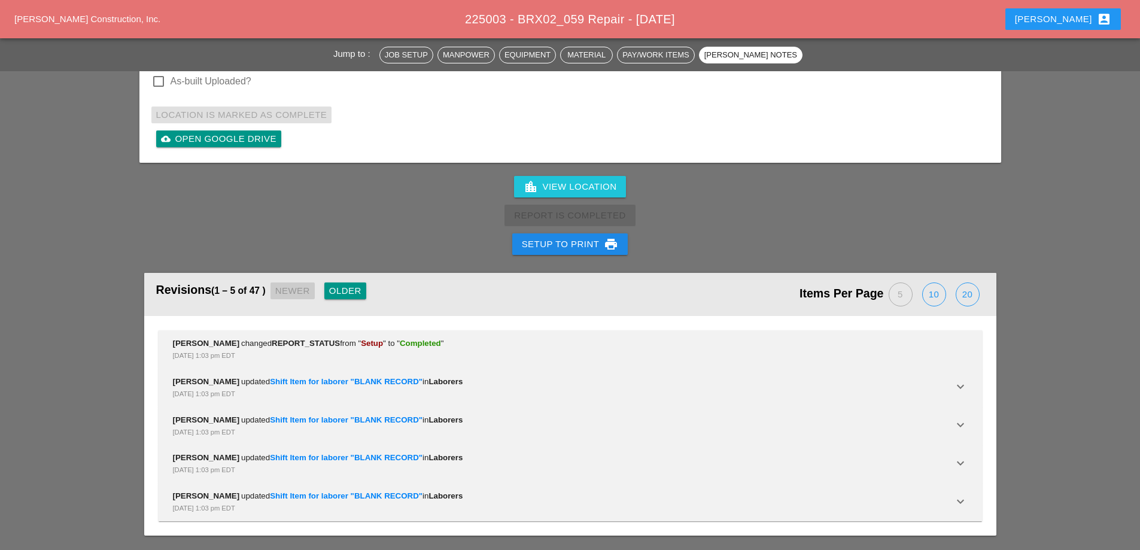
scroll to position [3172, 0]
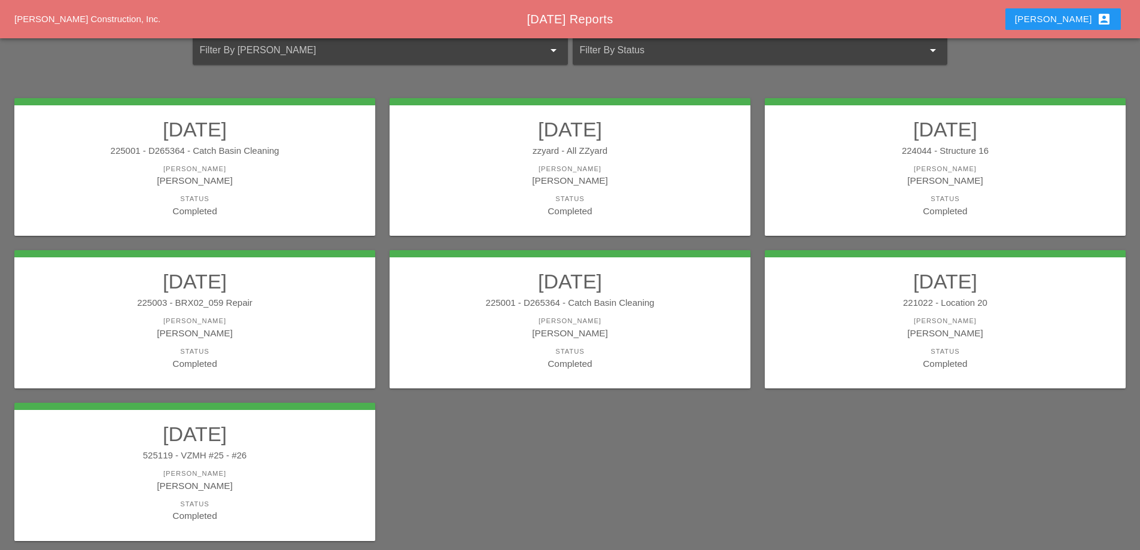
scroll to position [120, 0]
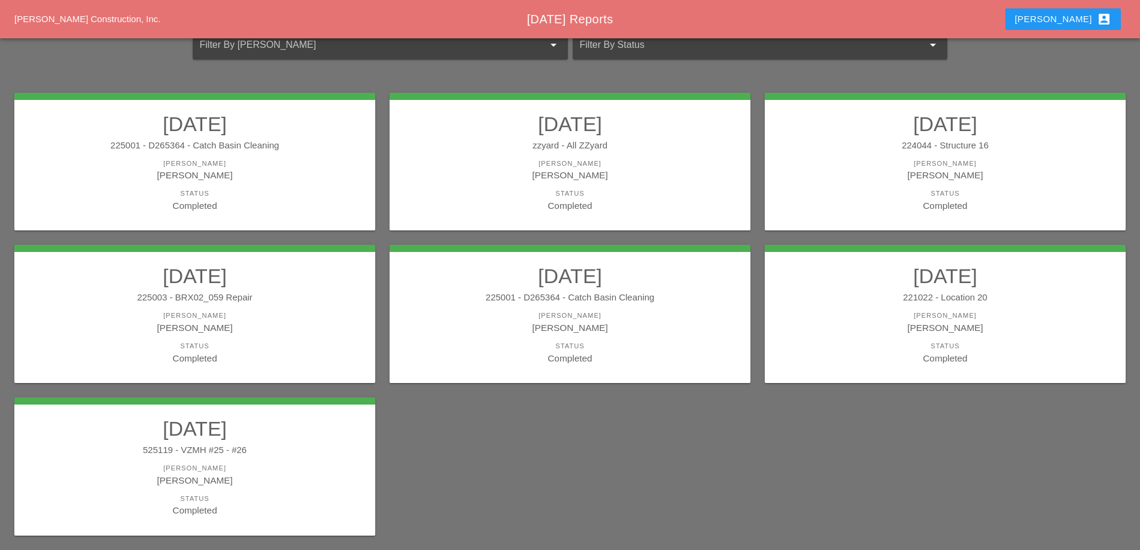
click at [623, 310] on link "[DATE] 225001 - D265364 - Catch Basin Cleaning [PERSON_NAME] [PERSON_NAME] Stat…" at bounding box center [570, 314] width 337 height 101
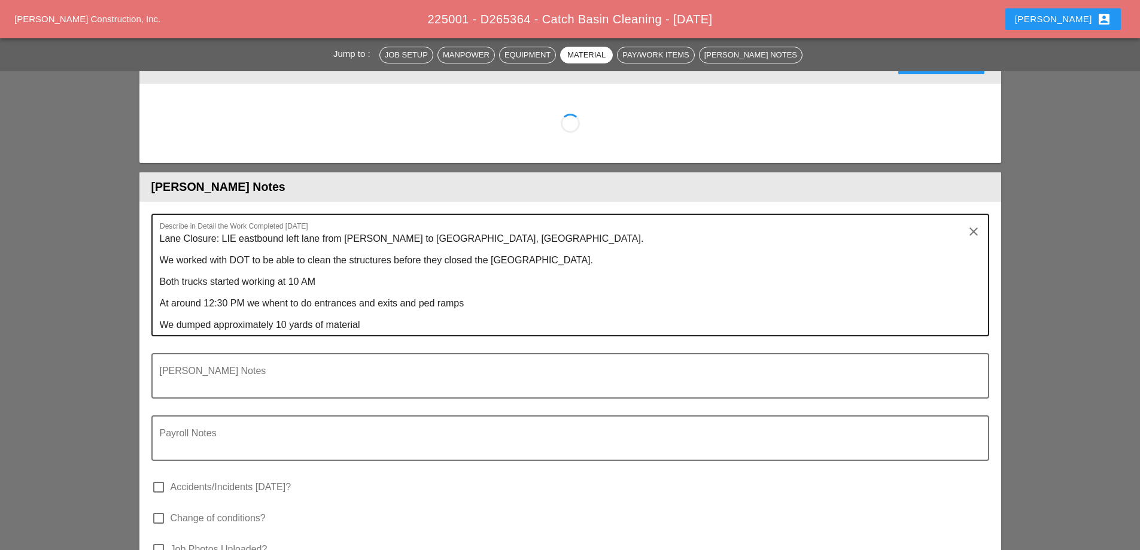
scroll to position [1317, 0]
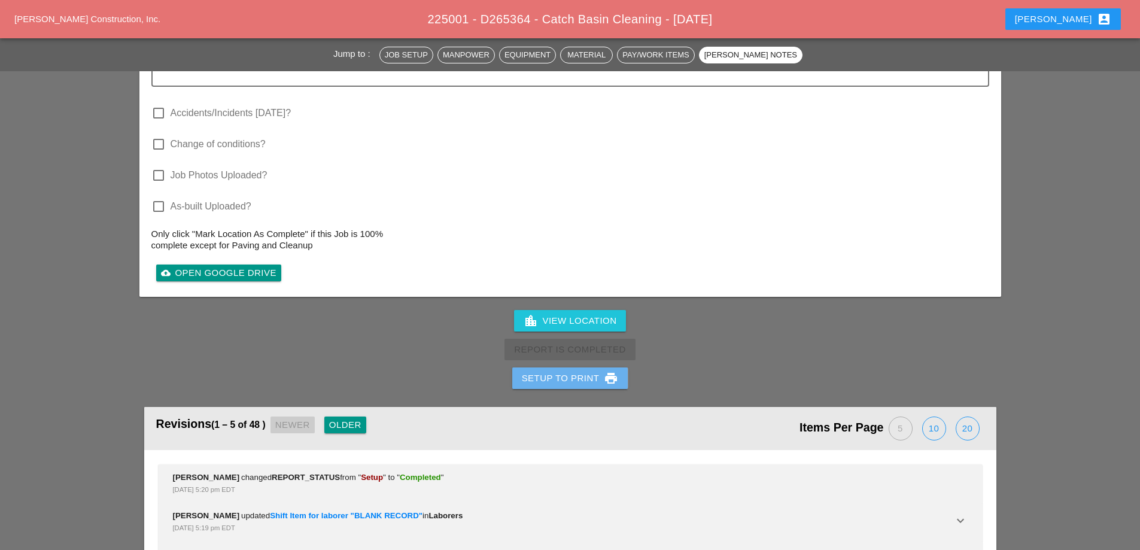
click at [560, 382] on div "Setup to Print print" at bounding box center [570, 378] width 97 height 14
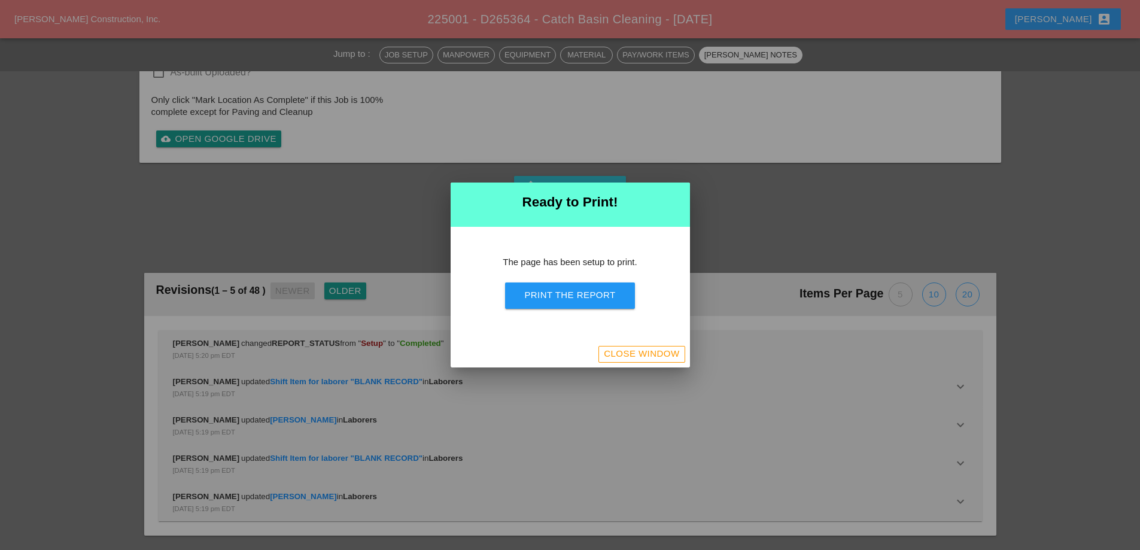
scroll to position [1540, 0]
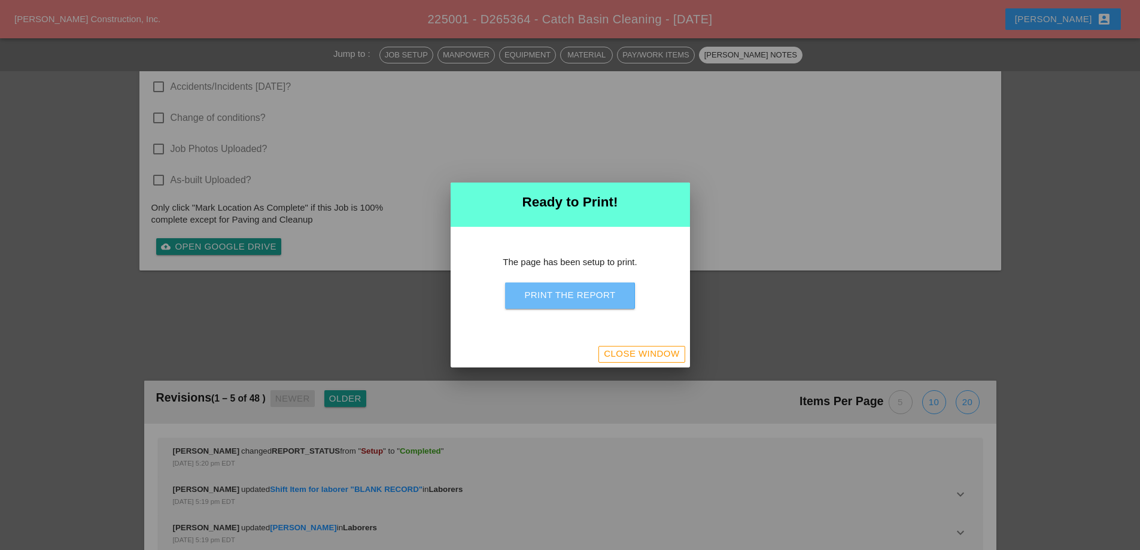
drag, startPoint x: 598, startPoint y: 285, endPoint x: 894, endPoint y: 300, distance: 296.6
click at [598, 287] on button "Print the Report" at bounding box center [569, 295] width 129 height 26
click at [652, 352] on div "Close Window" at bounding box center [641, 354] width 75 height 14
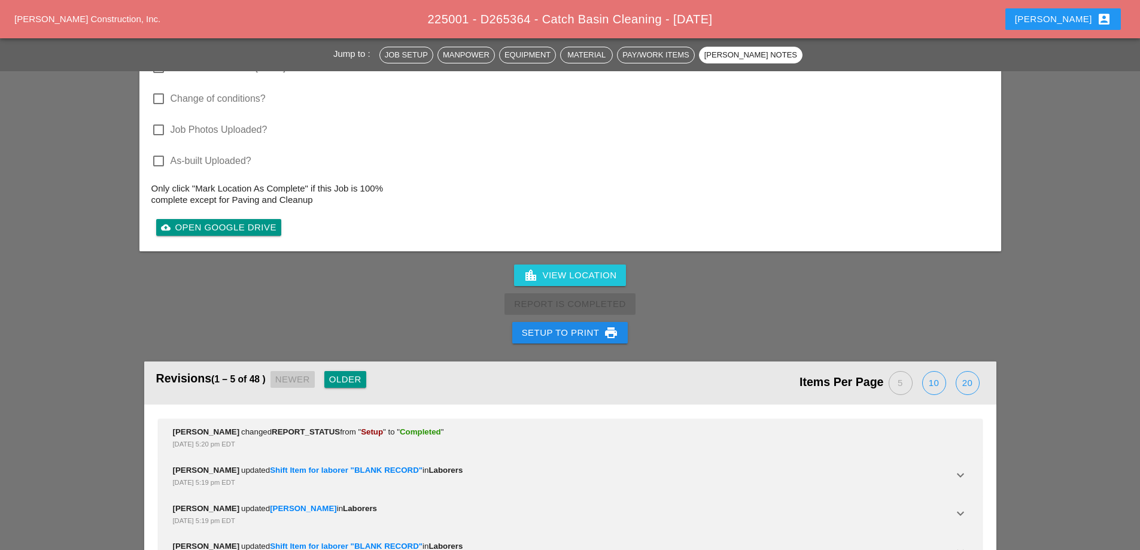
scroll to position [1594, 0]
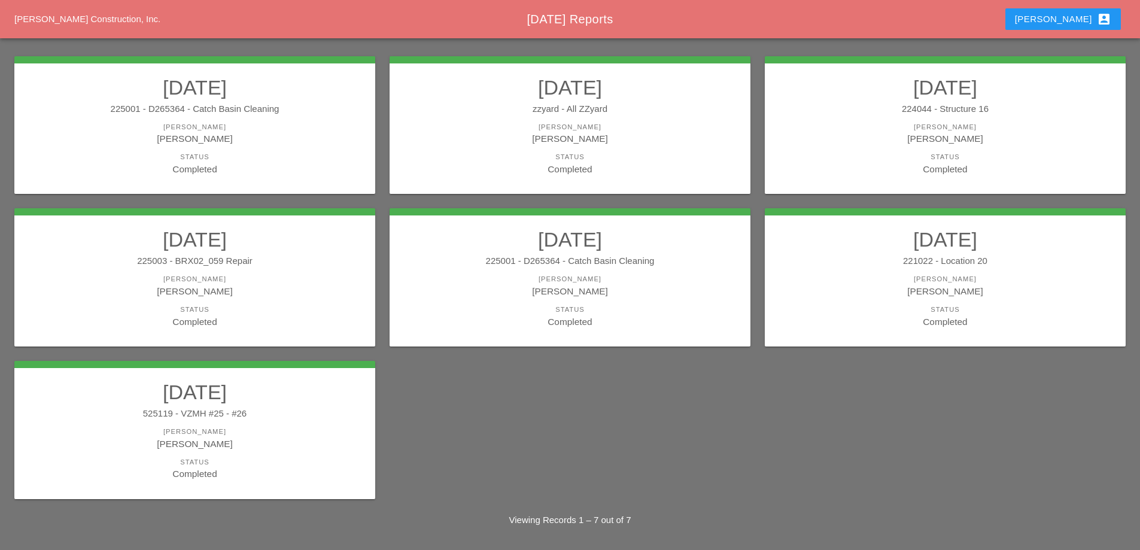
scroll to position [157, 0]
click at [958, 258] on div "221022 - Location 20" at bounding box center [945, 261] width 337 height 14
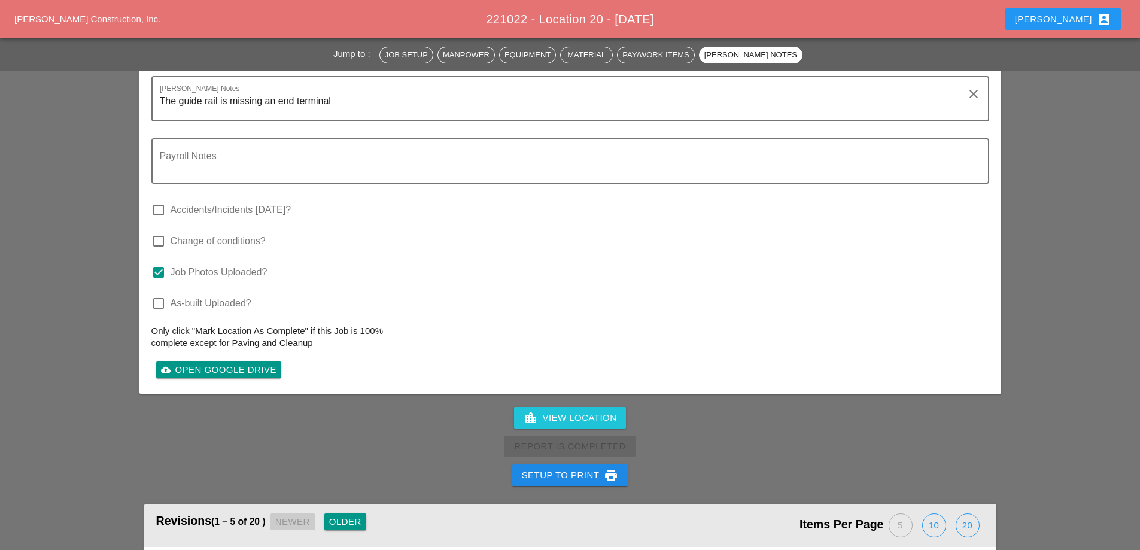
scroll to position [1915, 0]
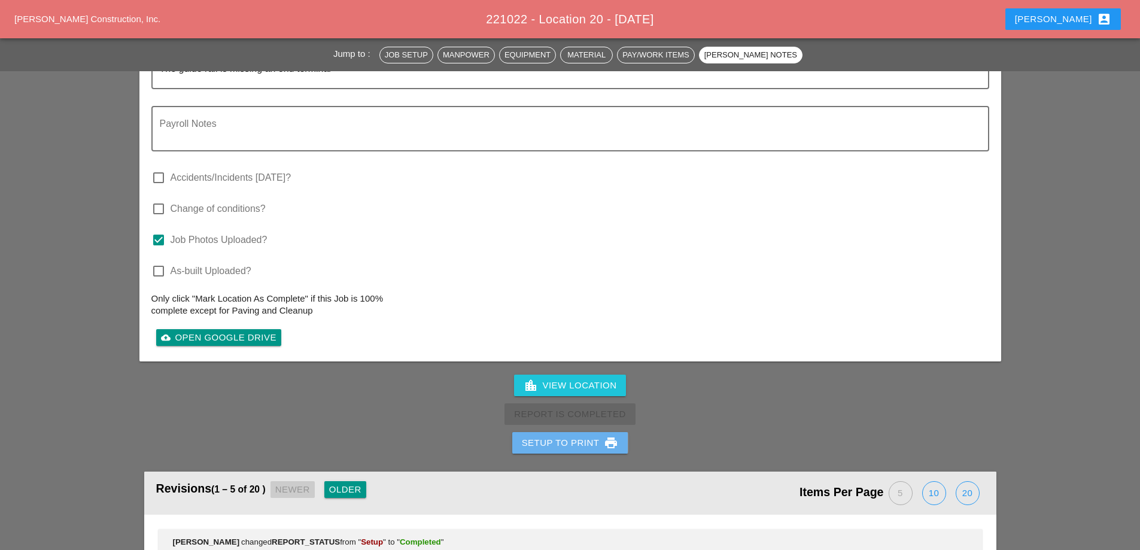
click at [566, 436] on div "Setup to Print print" at bounding box center [570, 443] width 97 height 14
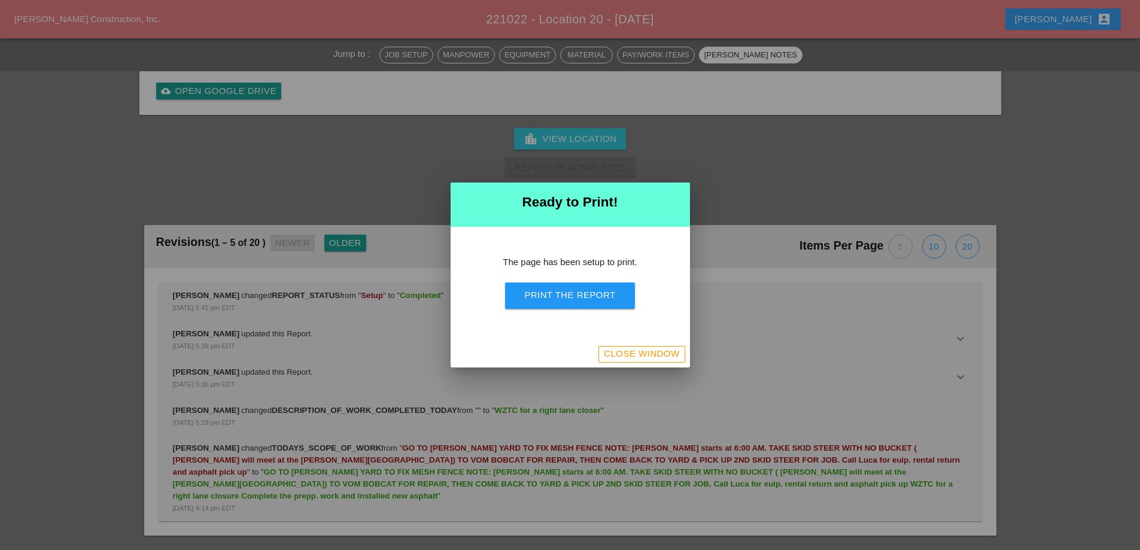
scroll to position [1679, 0]
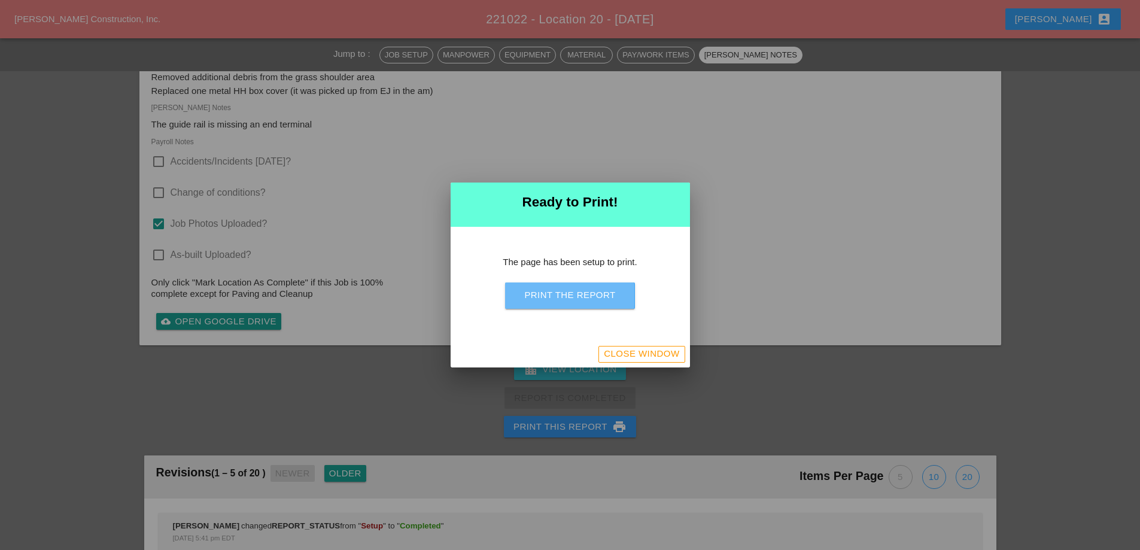
drag, startPoint x: 593, startPoint y: 299, endPoint x: 902, endPoint y: 329, distance: 310.8
click at [593, 300] on div "Print the Report" at bounding box center [569, 295] width 91 height 14
click at [642, 357] on div "Close Window" at bounding box center [641, 354] width 75 height 14
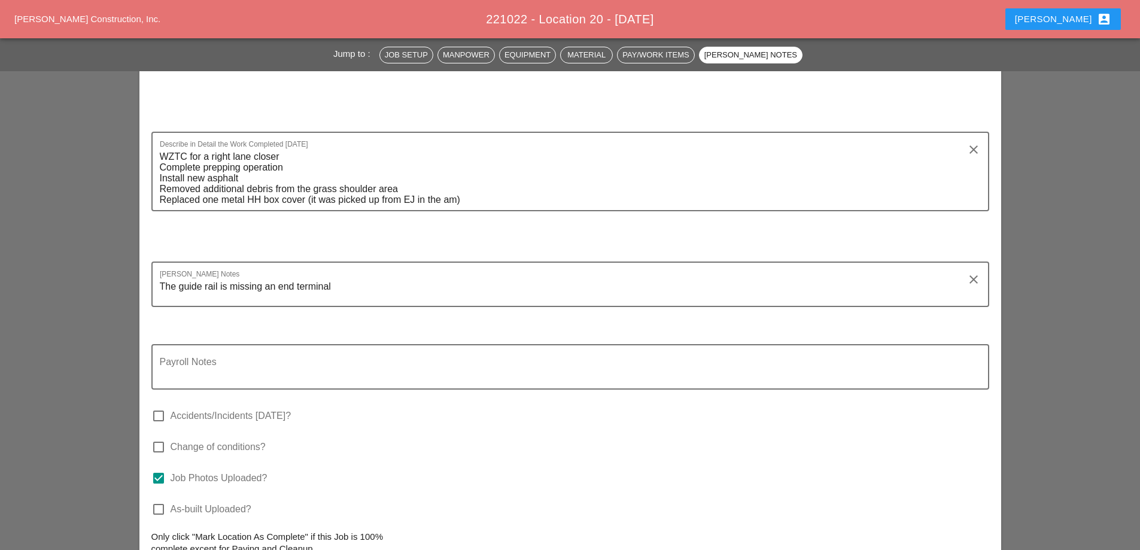
scroll to position [1731, 0]
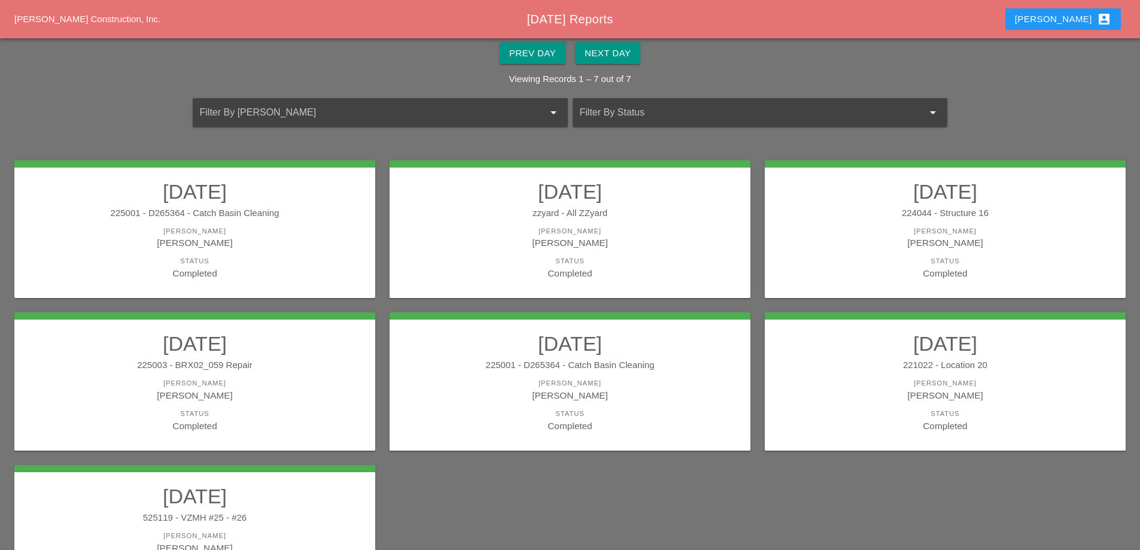
scroll to position [157, 0]
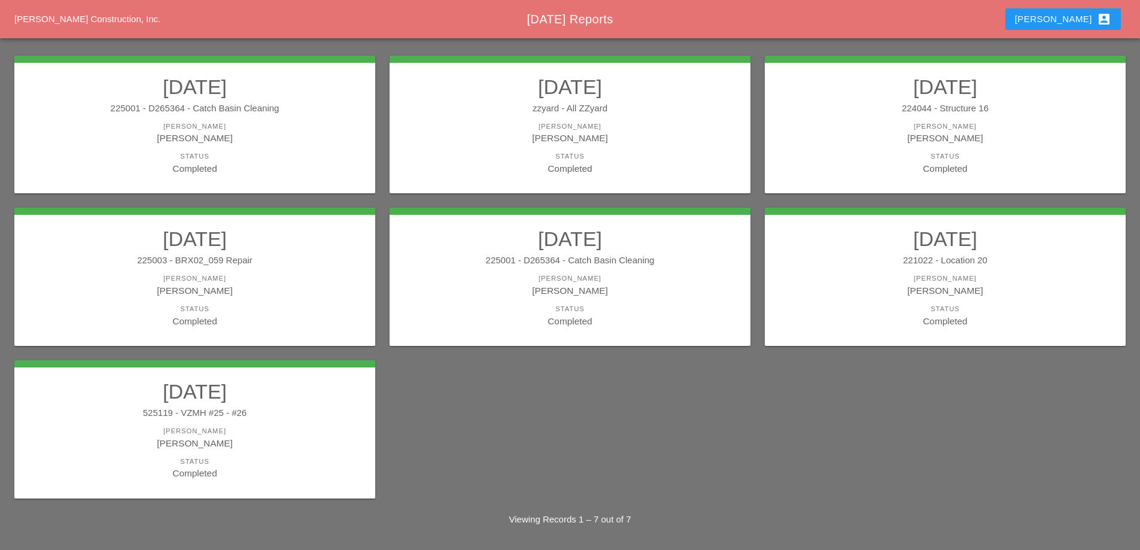
click at [294, 398] on h2 "[DATE]" at bounding box center [194, 391] width 337 height 24
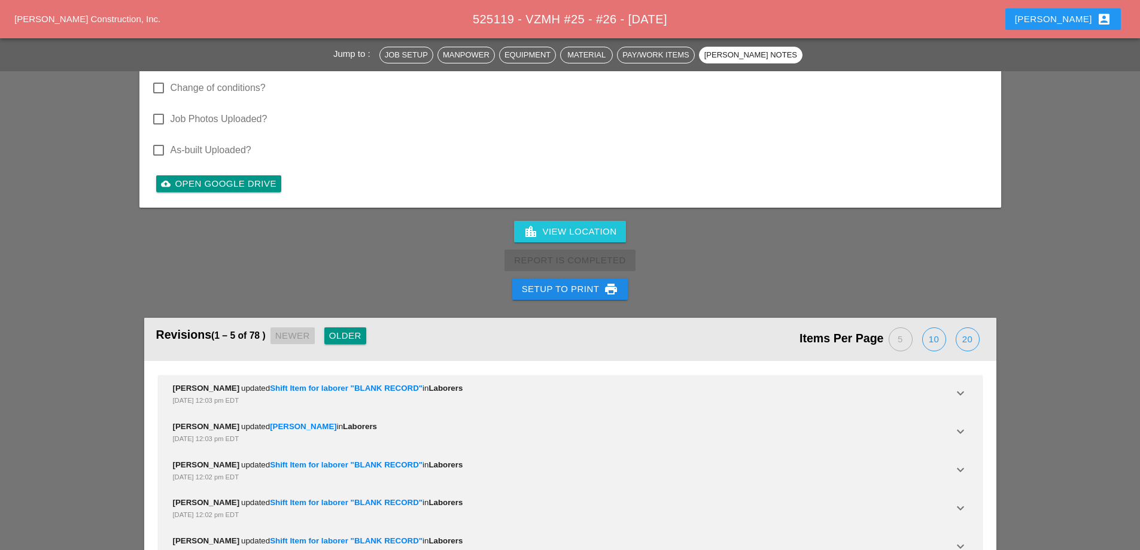
scroll to position [3780, 0]
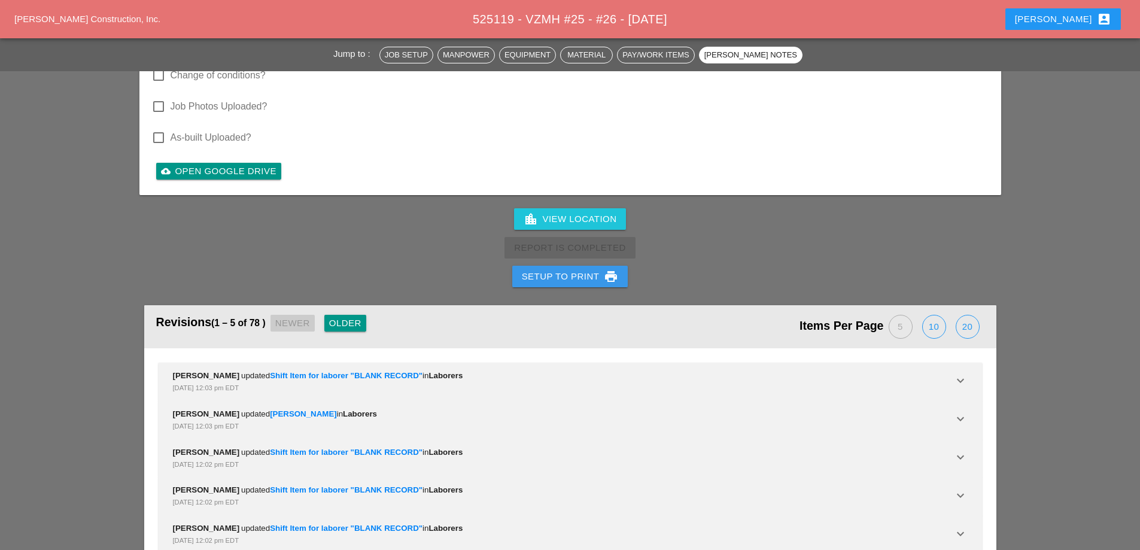
click at [552, 269] on div "Setup to Print print" at bounding box center [570, 276] width 97 height 14
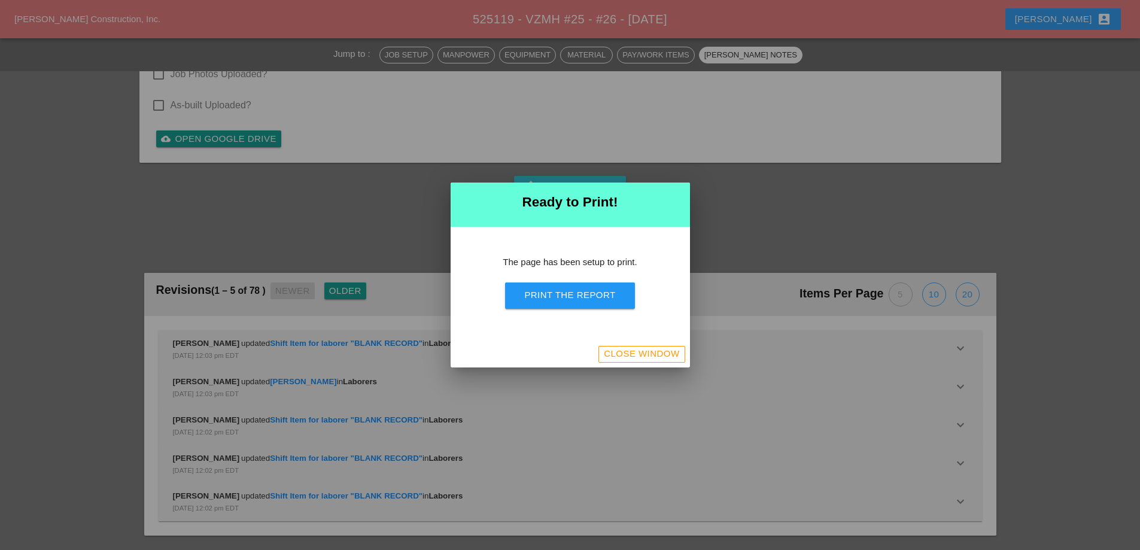
scroll to position [4001, 0]
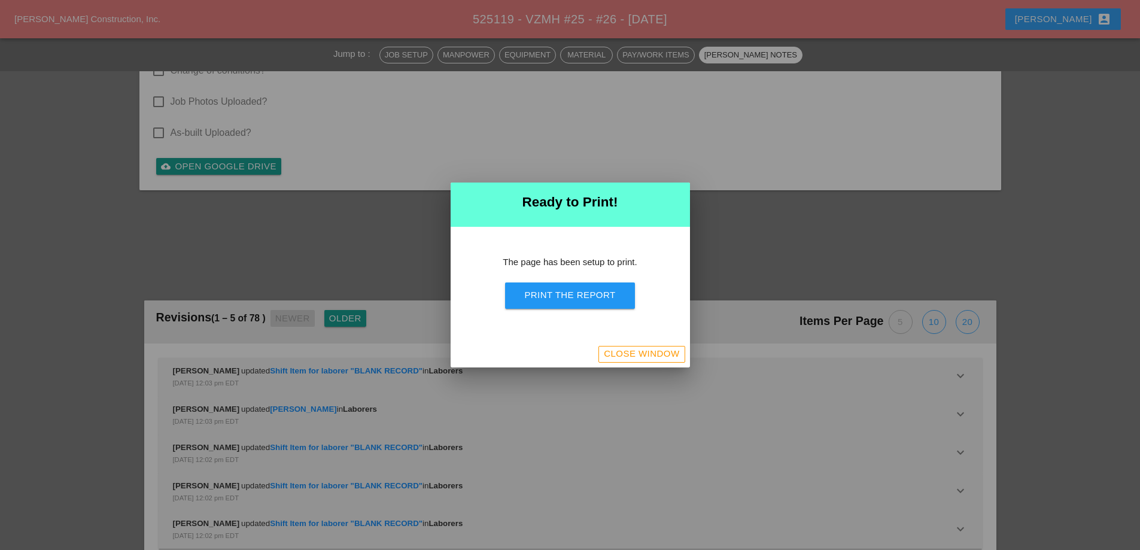
click at [586, 303] on button "Print the Report" at bounding box center [569, 295] width 129 height 26
click at [669, 361] on button "Close Window" at bounding box center [641, 354] width 86 height 17
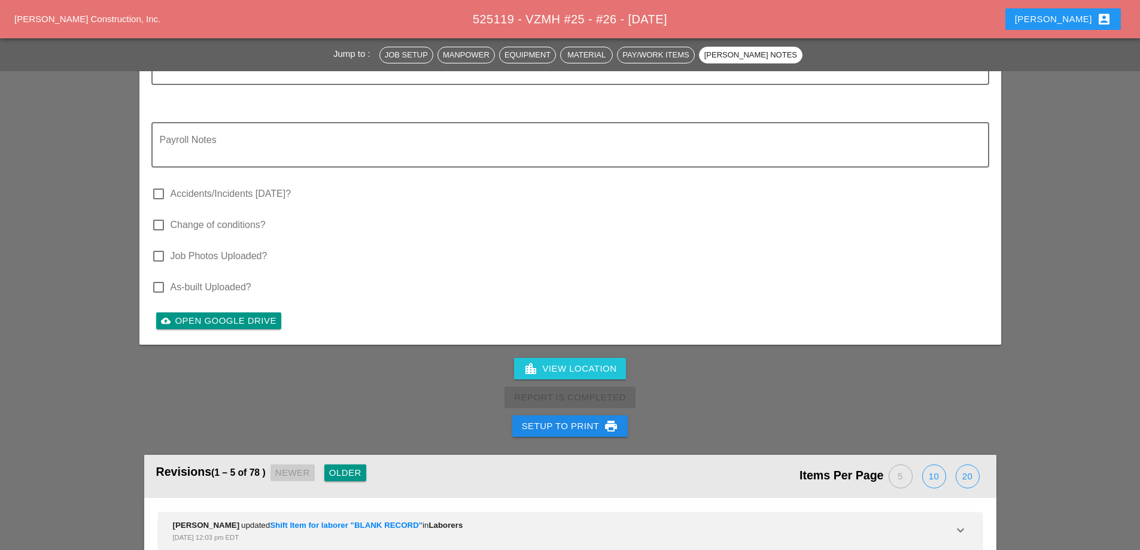
scroll to position [3651, 0]
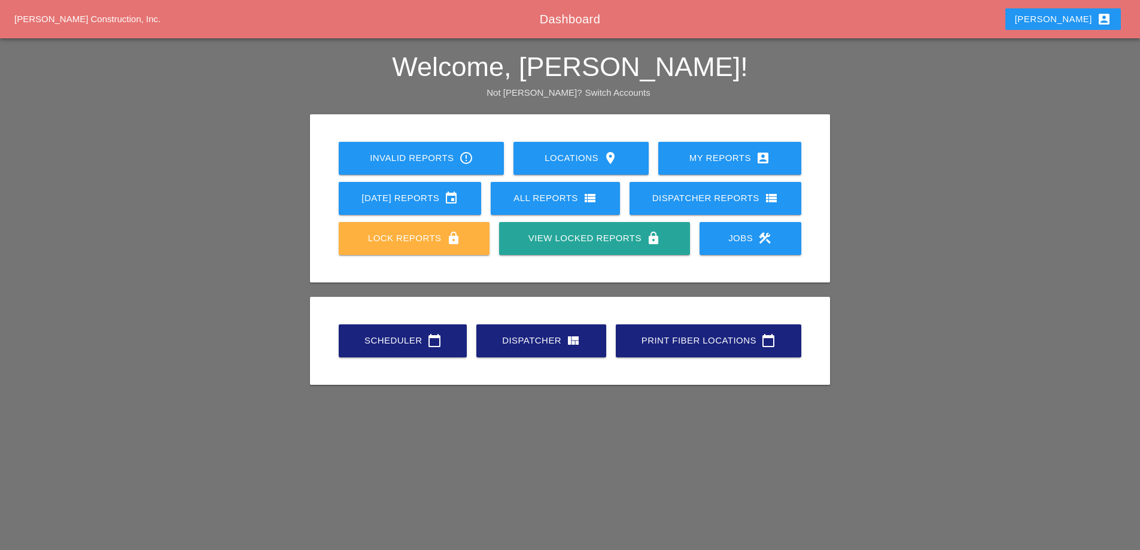
click at [434, 238] on div "Lock Reports lock" at bounding box center [414, 238] width 113 height 14
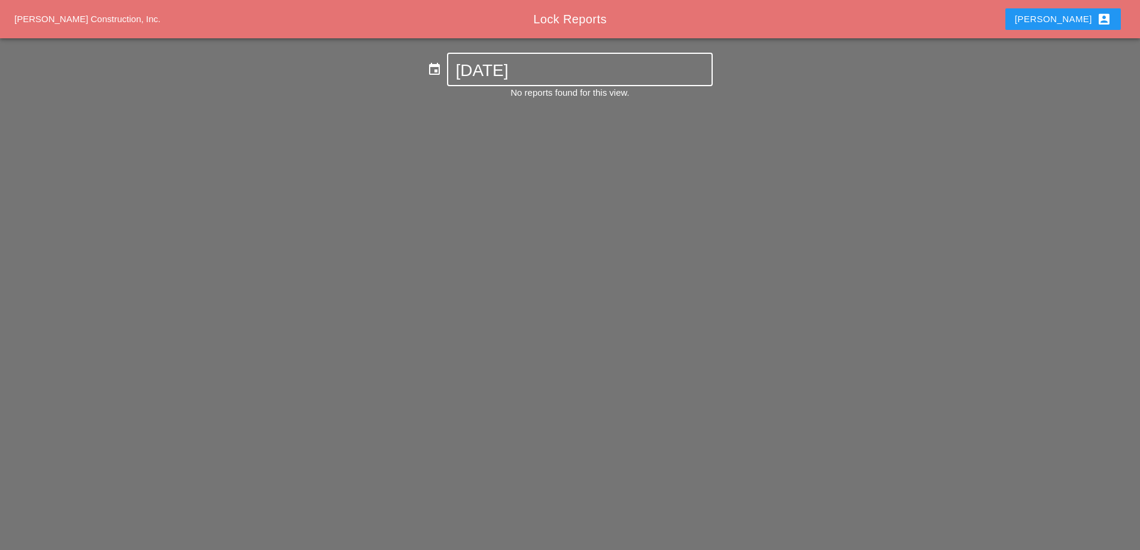
click at [522, 71] on input "[DATE]" at bounding box center [579, 70] width 248 height 19
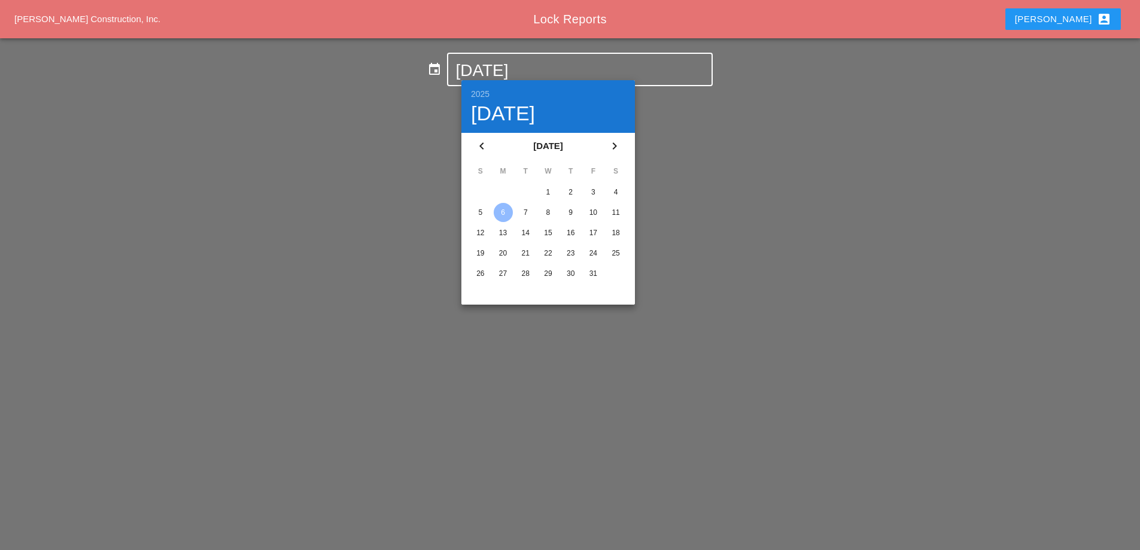
click at [485, 144] on icon "chevron_left" at bounding box center [482, 146] width 14 height 14
click at [501, 268] on div "29" at bounding box center [503, 273] width 19 height 19
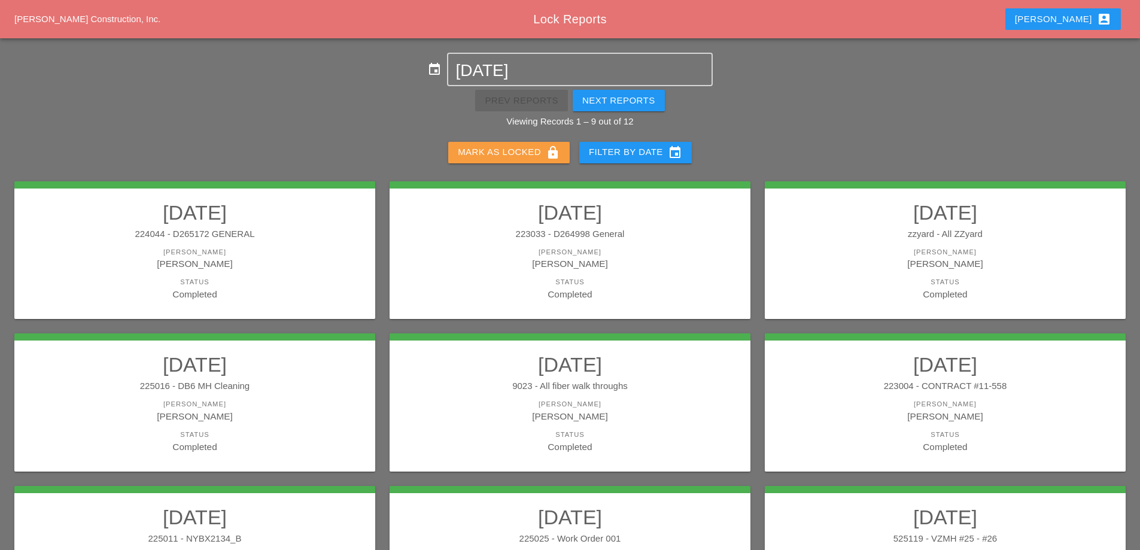
click at [529, 154] on div "[PERSON_NAME] as Locked lock" at bounding box center [509, 152] width 102 height 14
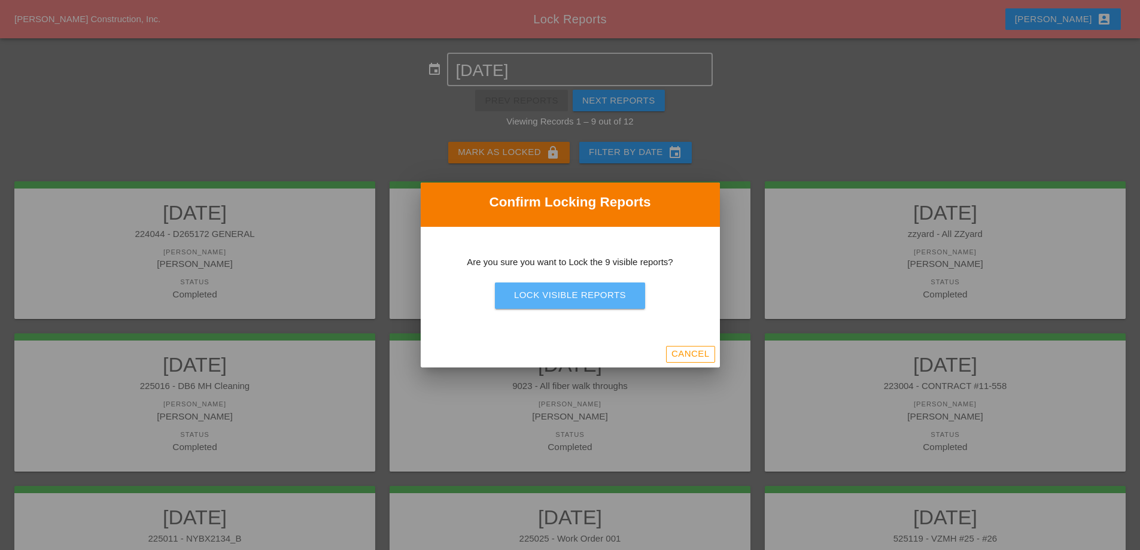
click at [556, 302] on button "Lock Visible Reports" at bounding box center [570, 295] width 150 height 26
click at [556, 302] on button "Are you sure?" at bounding box center [570, 295] width 114 height 26
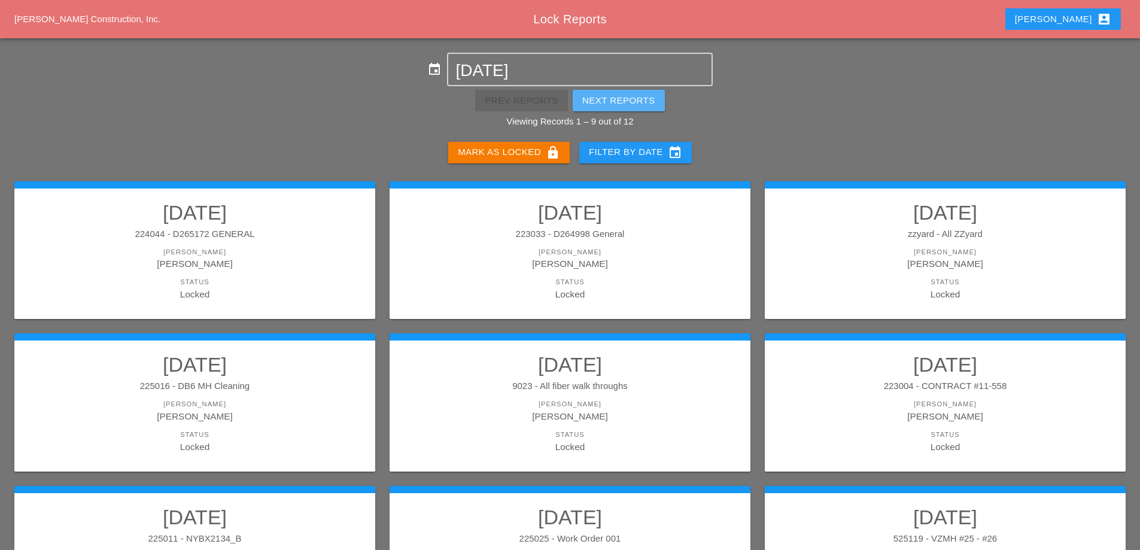
click at [629, 107] on div "Next Reports" at bounding box center [618, 101] width 73 height 14
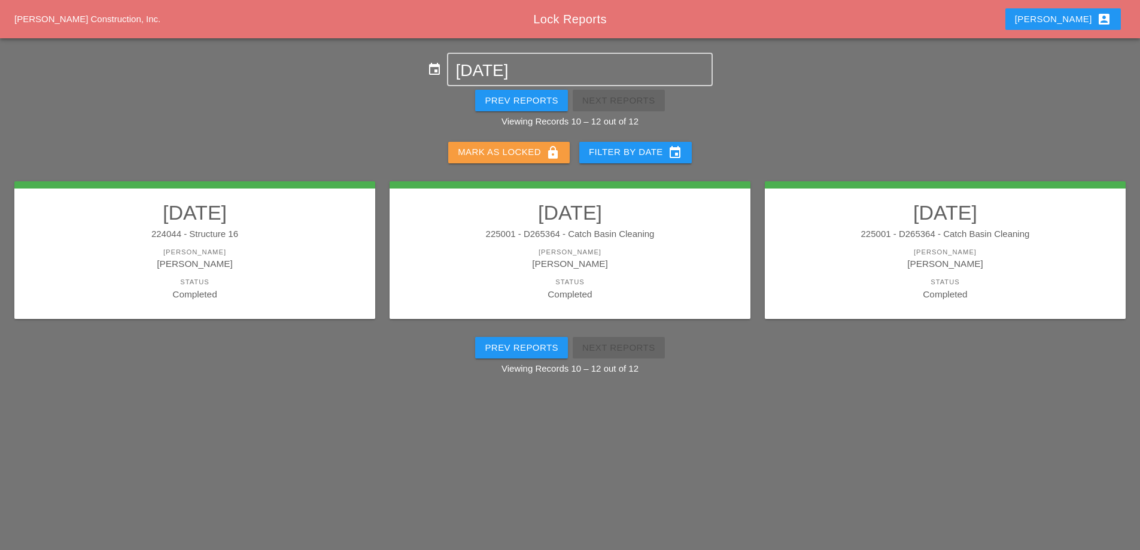
click at [526, 147] on div "[PERSON_NAME] as Locked lock" at bounding box center [509, 152] width 102 height 14
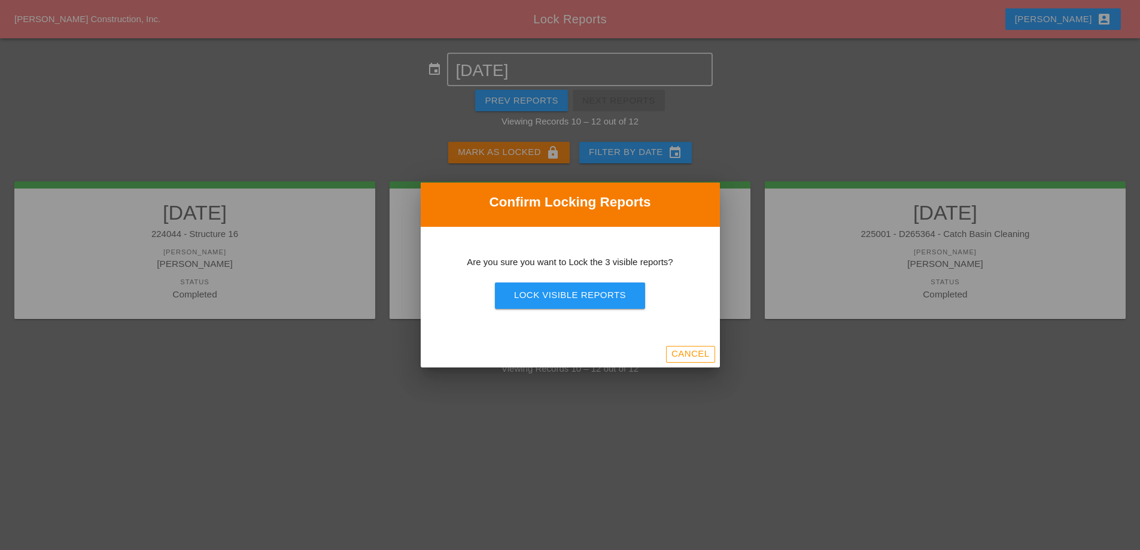
click at [559, 296] on div "Lock Visible Reports" at bounding box center [570, 295] width 112 height 14
click at [559, 296] on div "Are you sure?" at bounding box center [570, 295] width 76 height 14
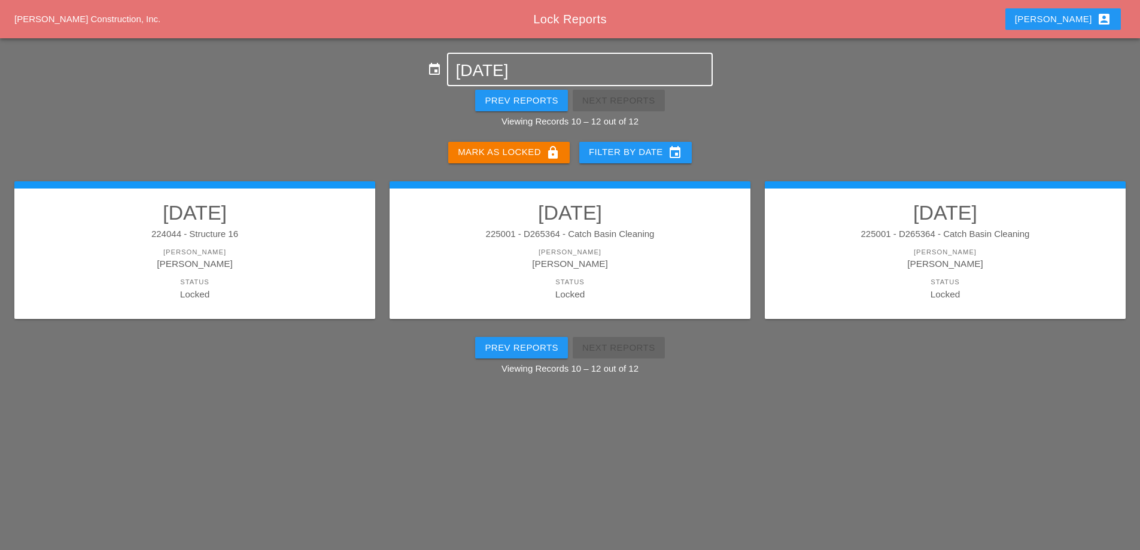
click at [520, 76] on input "[DATE]" at bounding box center [579, 70] width 248 height 19
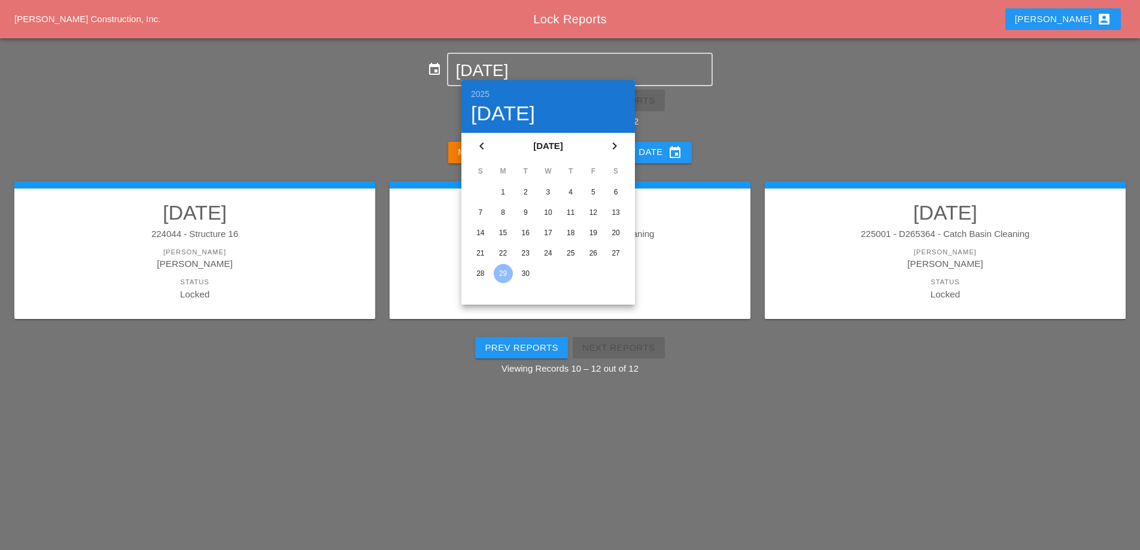
click at [522, 265] on div "30" at bounding box center [525, 273] width 19 height 19
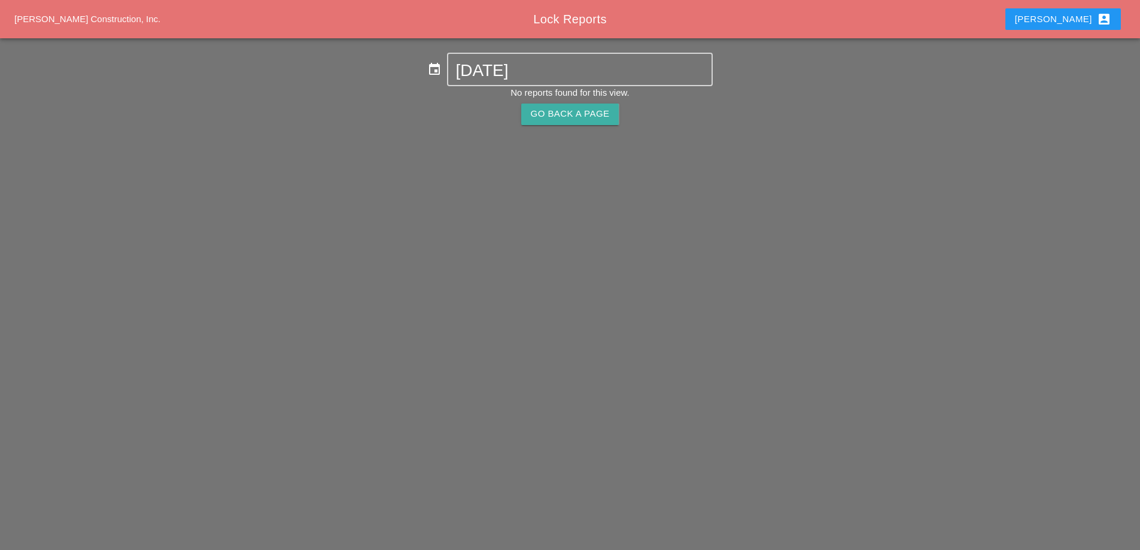
click at [537, 120] on div "Go Back A Page" at bounding box center [570, 114] width 79 height 14
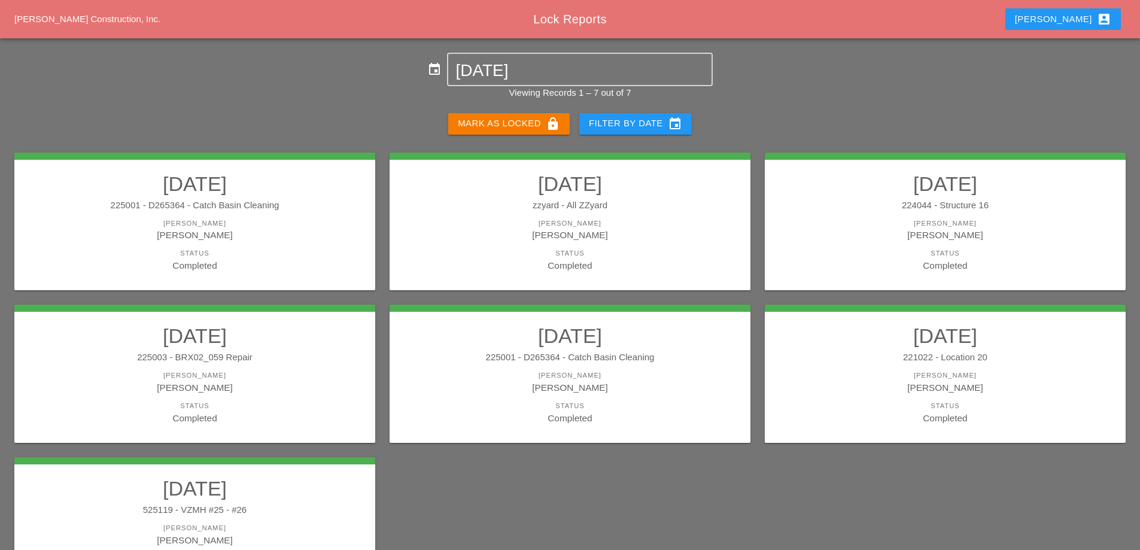
click at [529, 124] on div "Mark as Locked lock" at bounding box center [509, 124] width 102 height 14
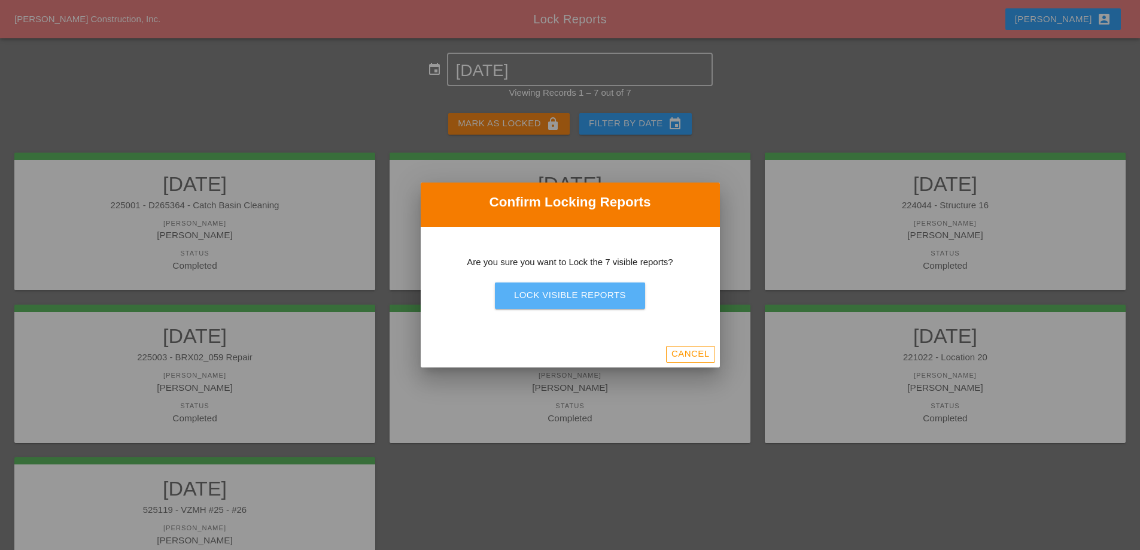
click at [560, 288] on button "Lock Visible Reports" at bounding box center [570, 295] width 150 height 26
click at [560, 288] on div "Are you sure?" at bounding box center [570, 295] width 76 height 14
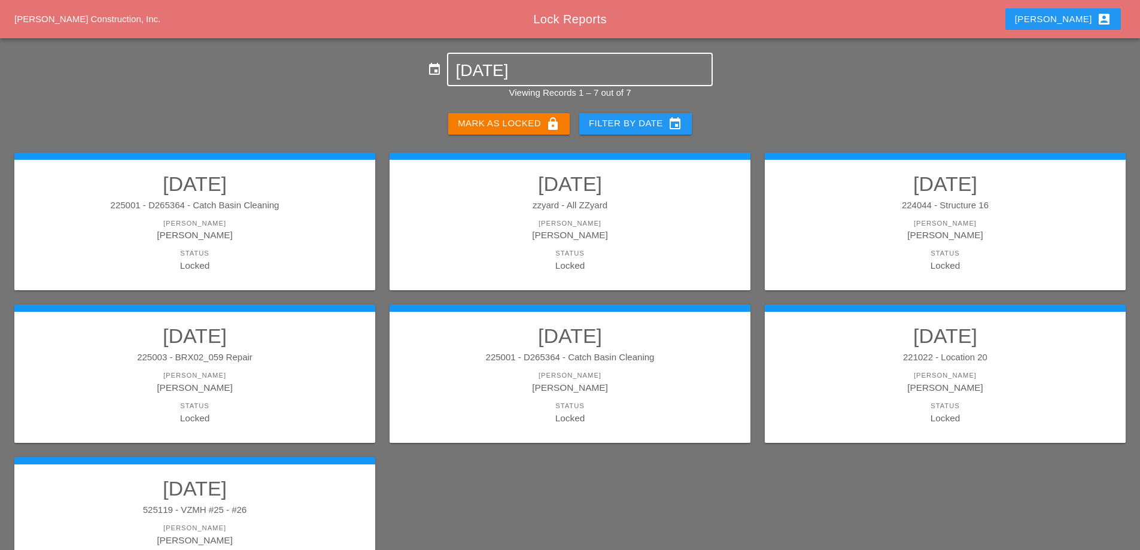
click at [539, 66] on input "[DATE]" at bounding box center [579, 70] width 248 height 19
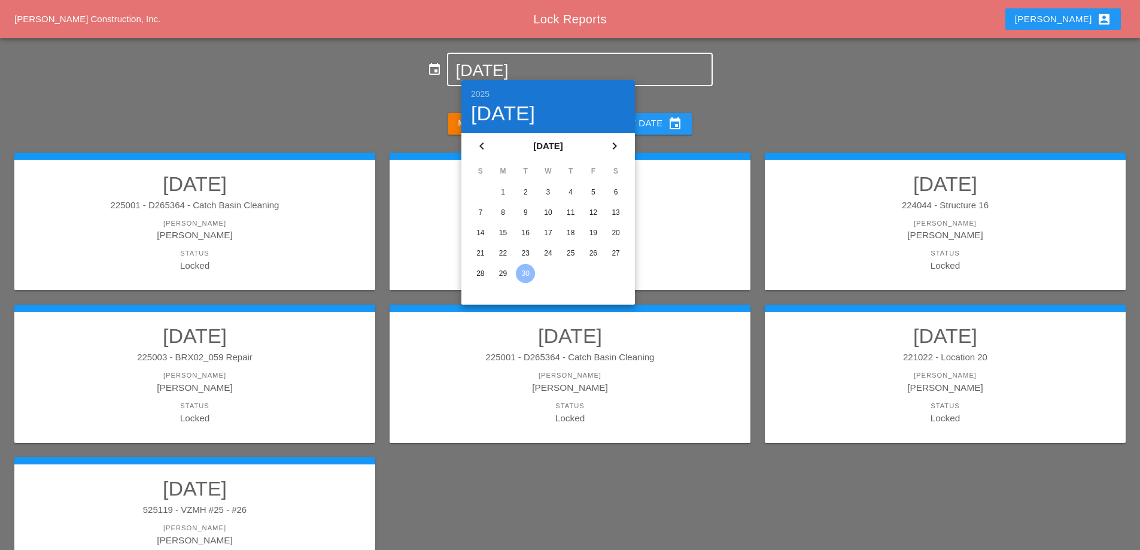
click at [616, 145] on icon "chevron_right" at bounding box center [614, 146] width 14 height 14
click at [548, 186] on div "1" at bounding box center [548, 192] width 19 height 19
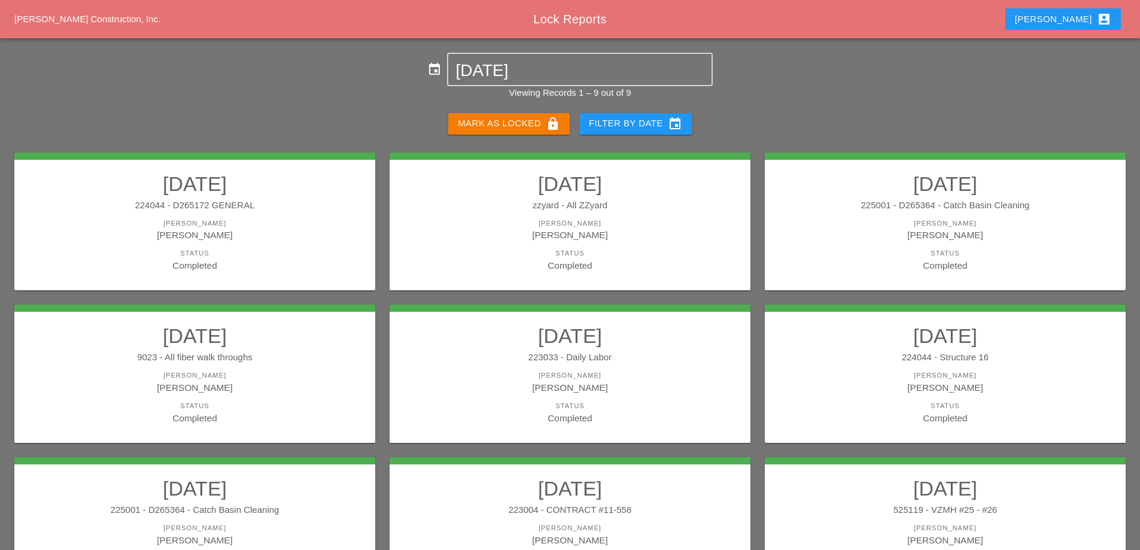
click at [513, 121] on div "Mark as Locked lock" at bounding box center [509, 124] width 102 height 14
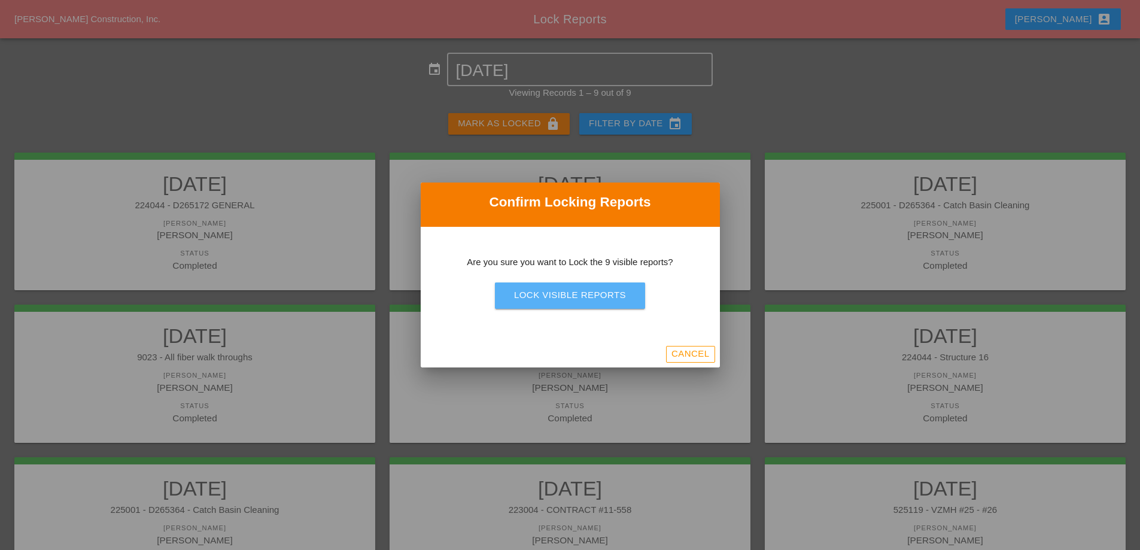
click at [597, 298] on div "Lock Visible Reports" at bounding box center [570, 295] width 112 height 14
click at [597, 297] on div "Are you sure?" at bounding box center [570, 295] width 76 height 14
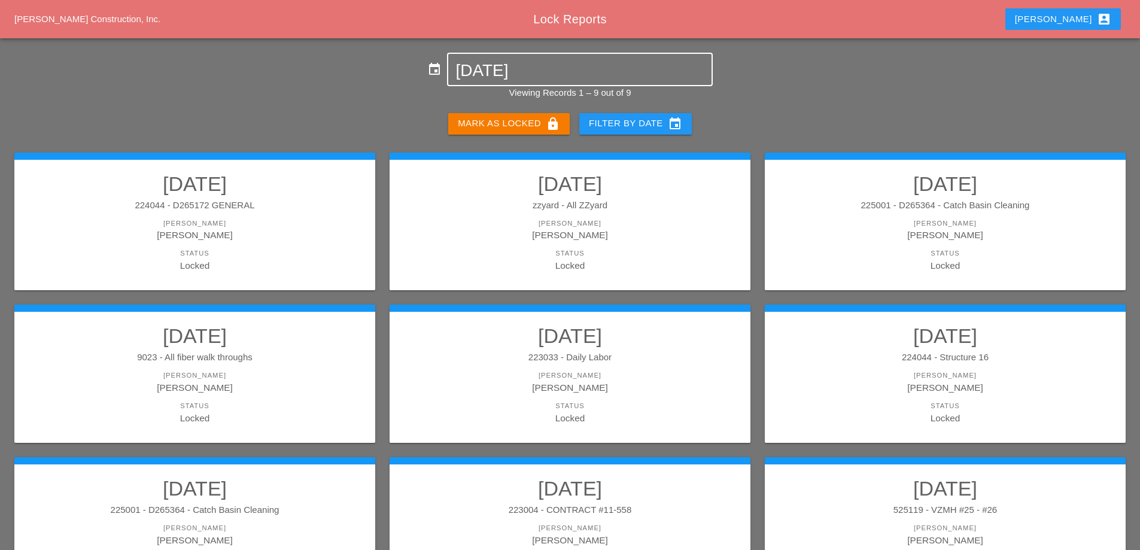
click at [563, 67] on input "[DATE]" at bounding box center [579, 70] width 248 height 19
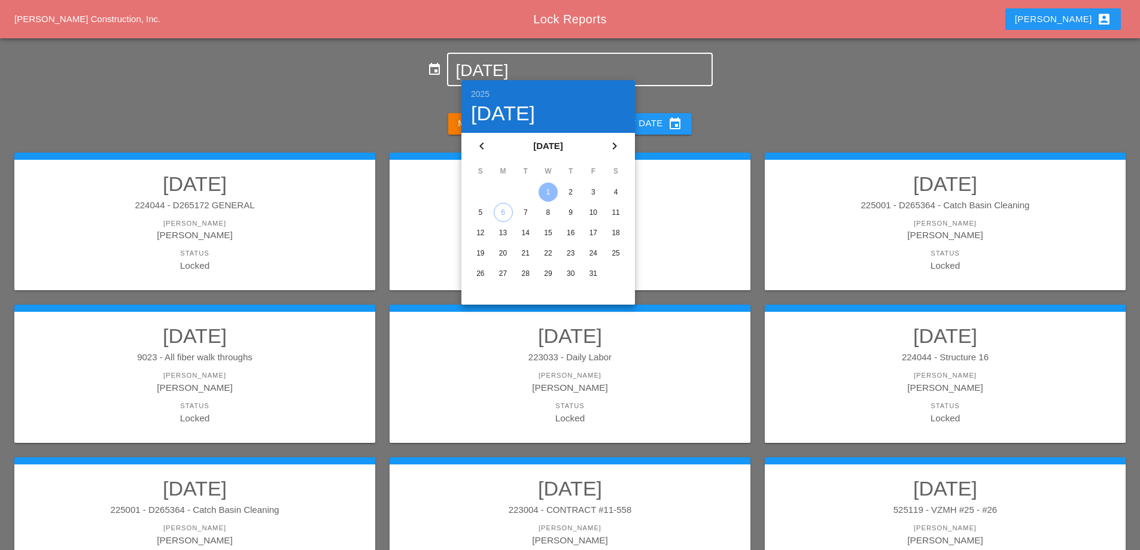
click at [573, 192] on div "2" at bounding box center [570, 192] width 19 height 19
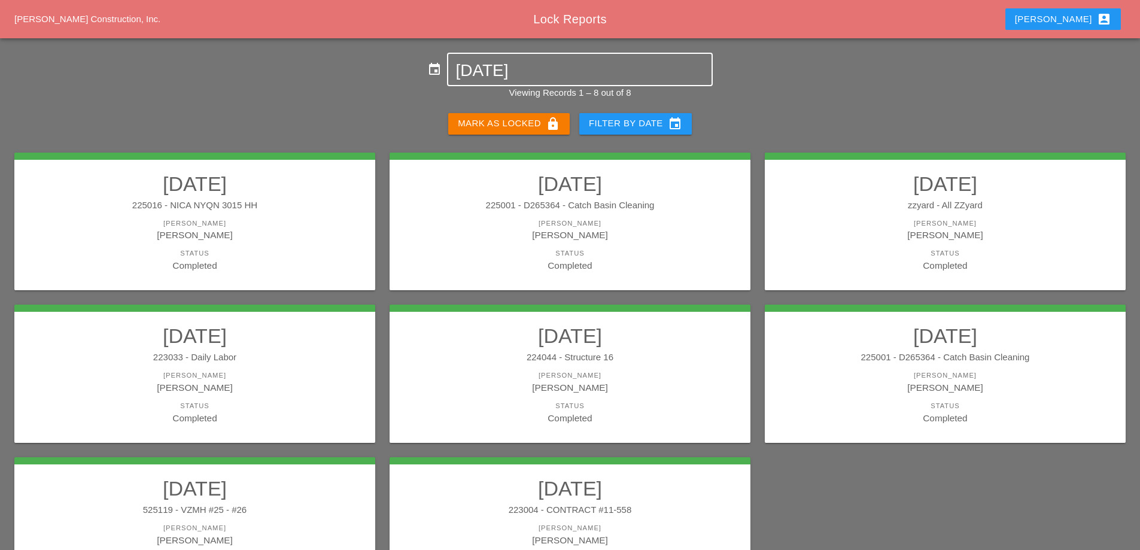
click at [502, 73] on input "[DATE]" at bounding box center [579, 70] width 248 height 19
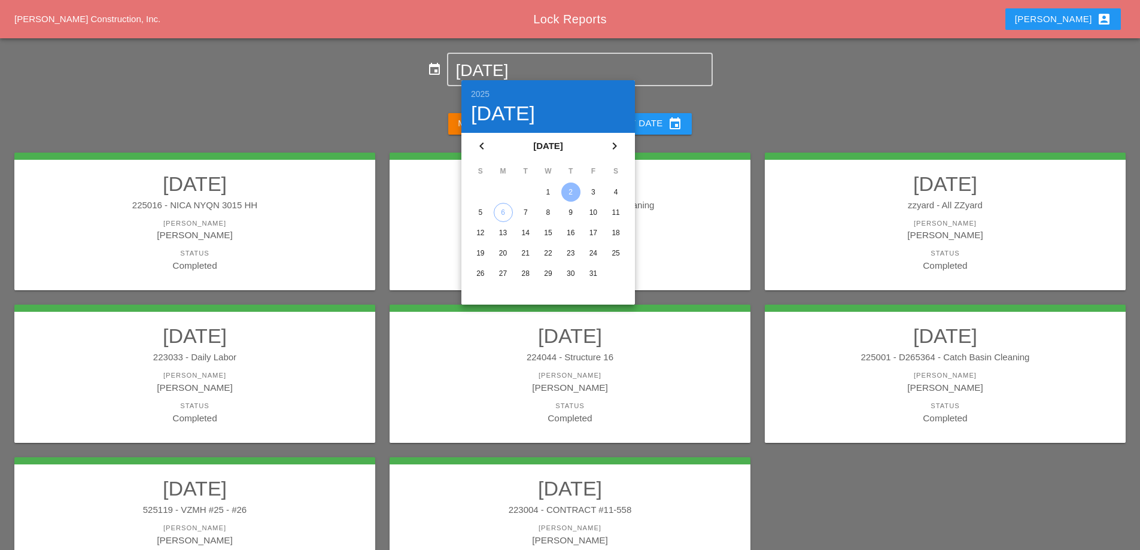
click at [546, 192] on div "1" at bounding box center [548, 192] width 19 height 19
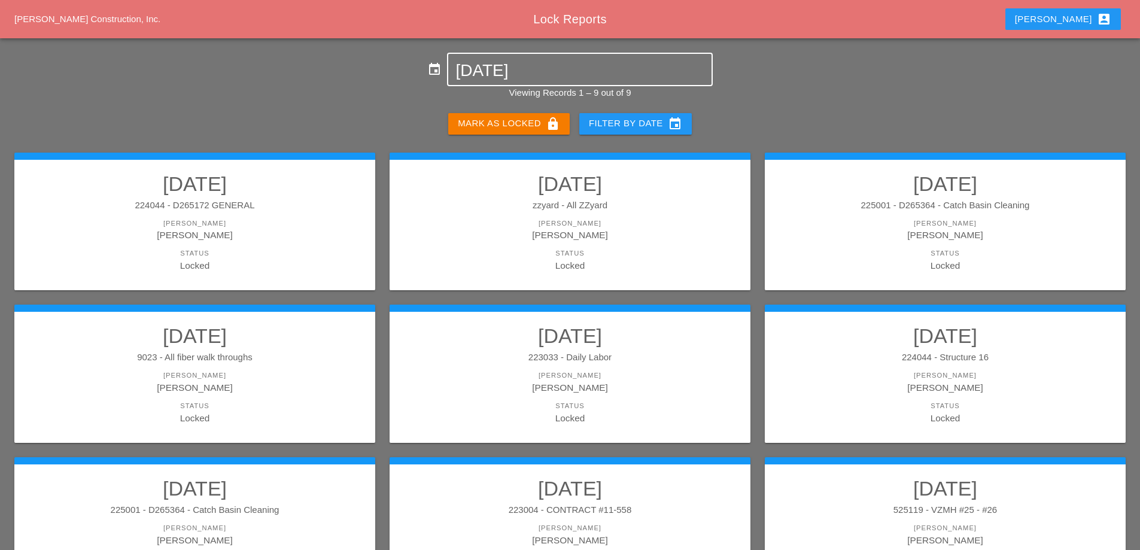
click at [580, 75] on input "[DATE]" at bounding box center [579, 70] width 248 height 19
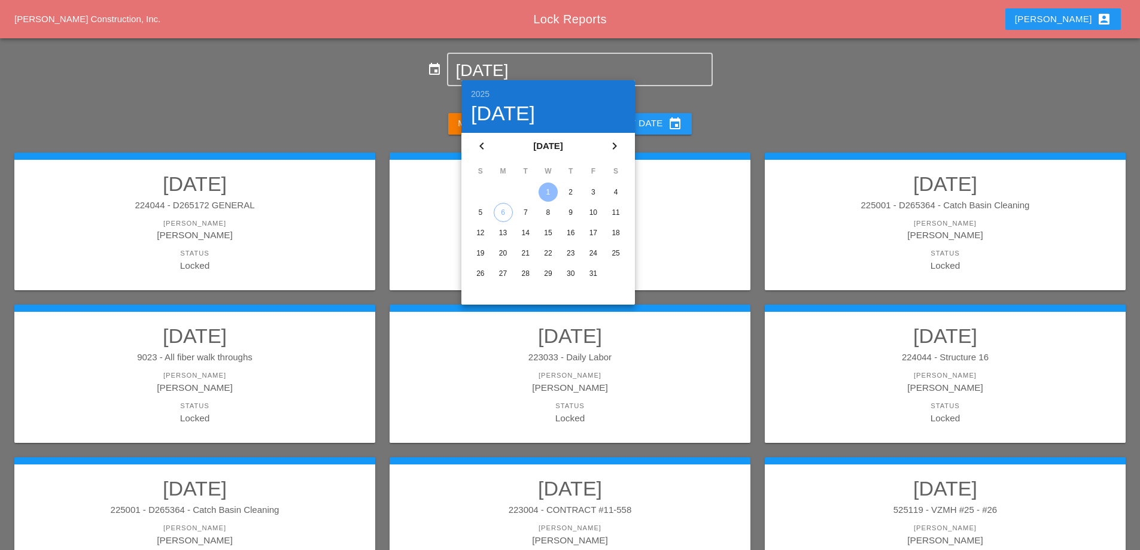
click at [575, 189] on div "2" at bounding box center [570, 192] width 19 height 19
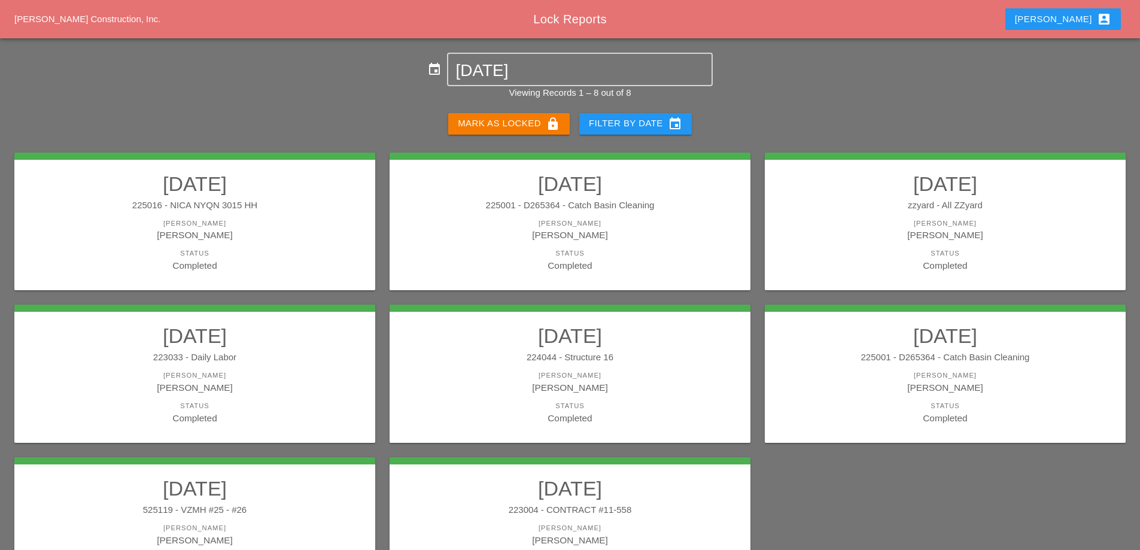
click at [300, 215] on link "10/02/2025 225016 - NICA NYQN 3015 HH Foreman Enrico Mareschi Status Completed" at bounding box center [194, 222] width 337 height 101
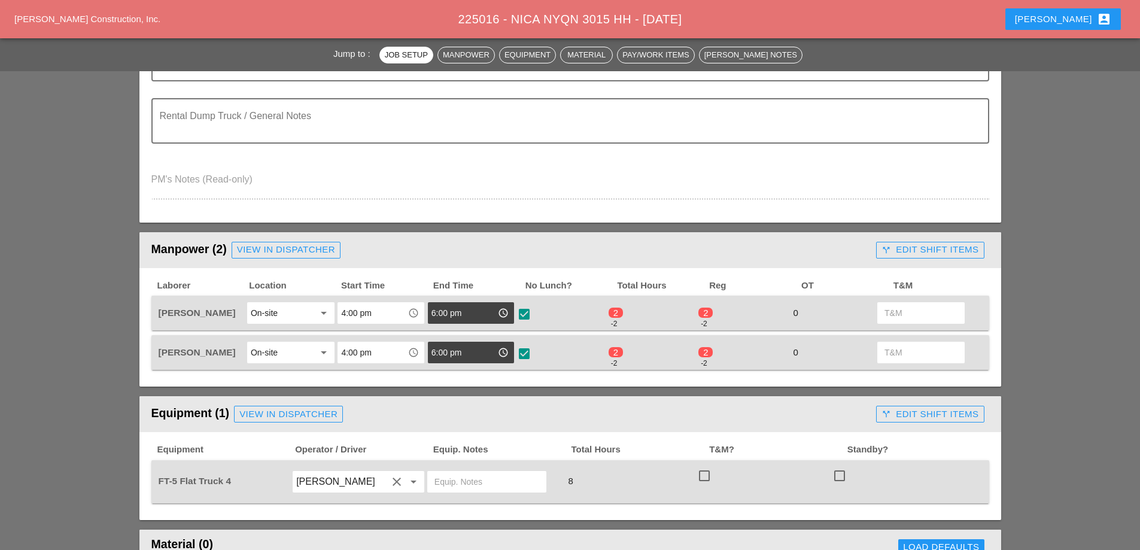
scroll to position [359, 0]
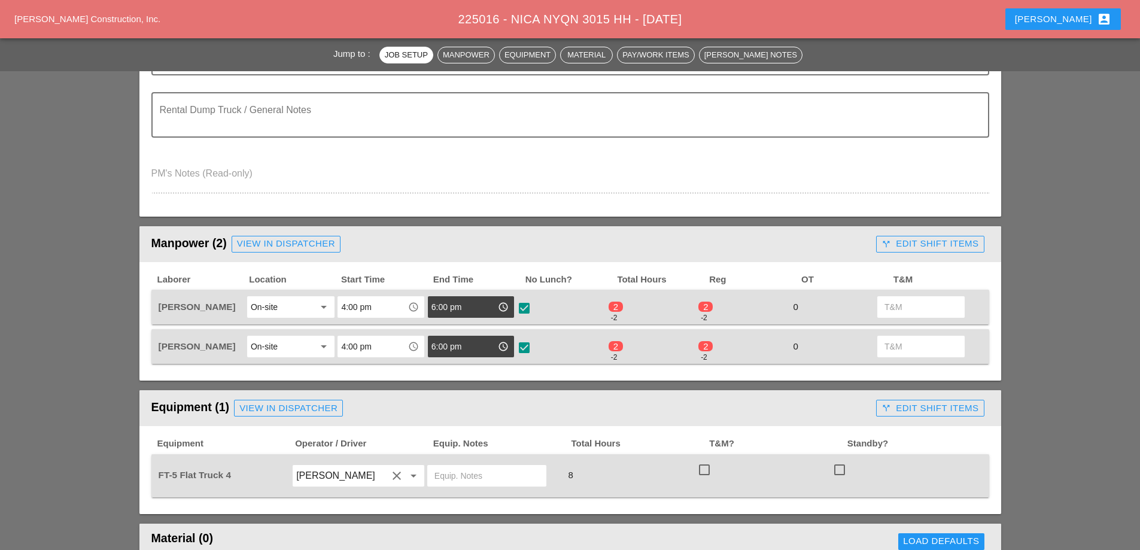
click at [952, 246] on div "call_split Edit Shift Items" at bounding box center [930, 244] width 97 height 14
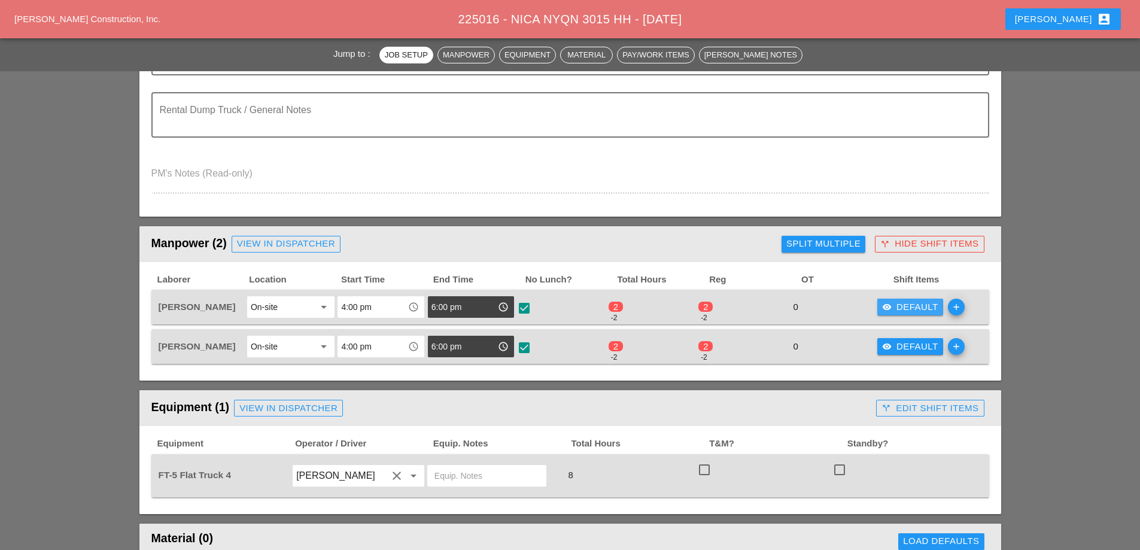
click at [924, 304] on div "visibility Default" at bounding box center [910, 307] width 56 height 14
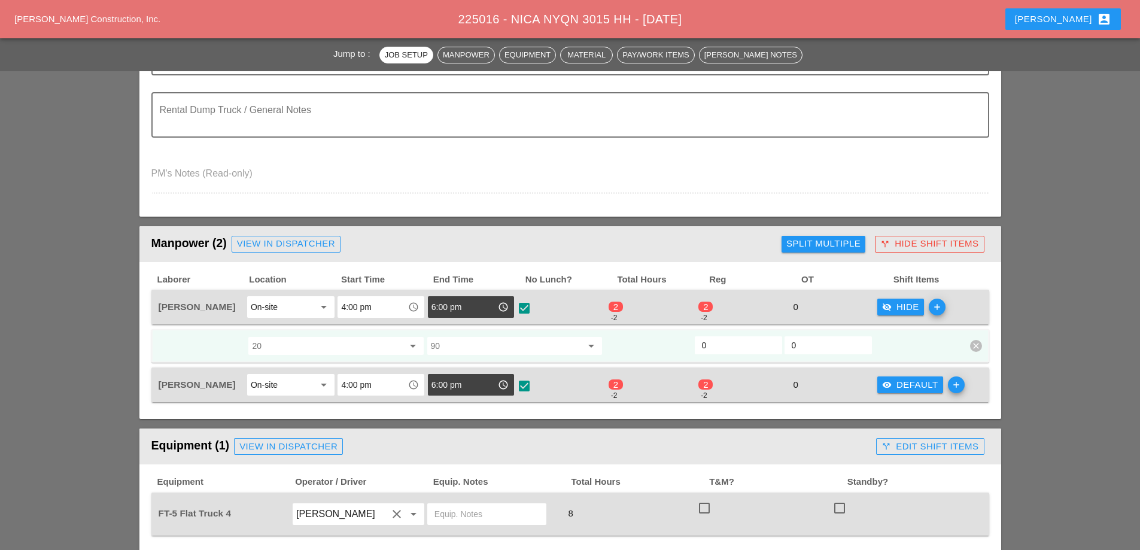
drag, startPoint x: 720, startPoint y: 343, endPoint x: 692, endPoint y: 338, distance: 27.9
click at [692, 338] on div "20 arrow_drop_down 90 arrow_drop_down 0 0 clear" at bounding box center [561, 346] width 808 height 22
type input "2"
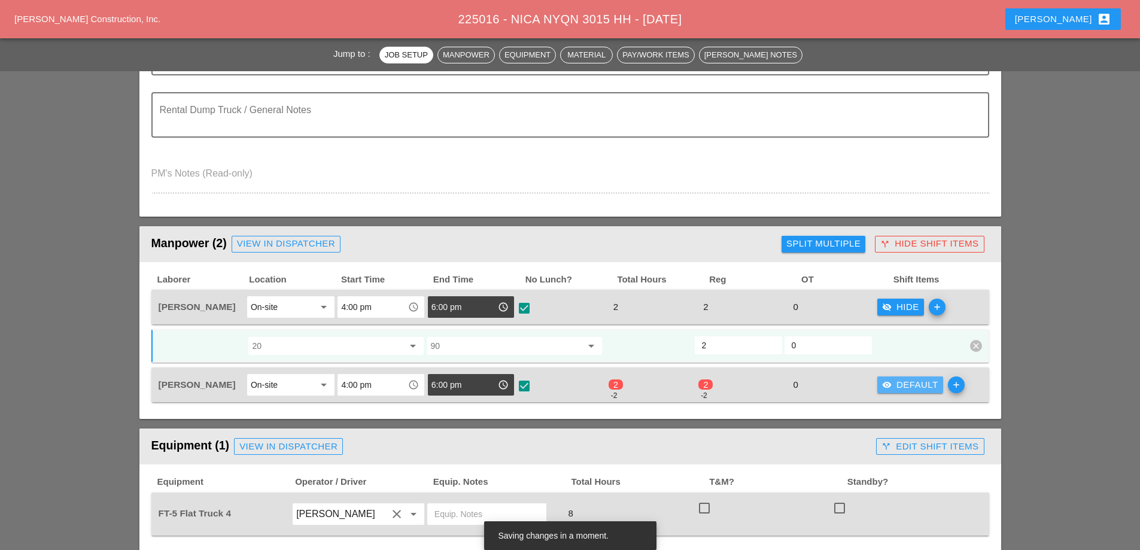
click at [922, 385] on div "visibility Default" at bounding box center [910, 385] width 56 height 14
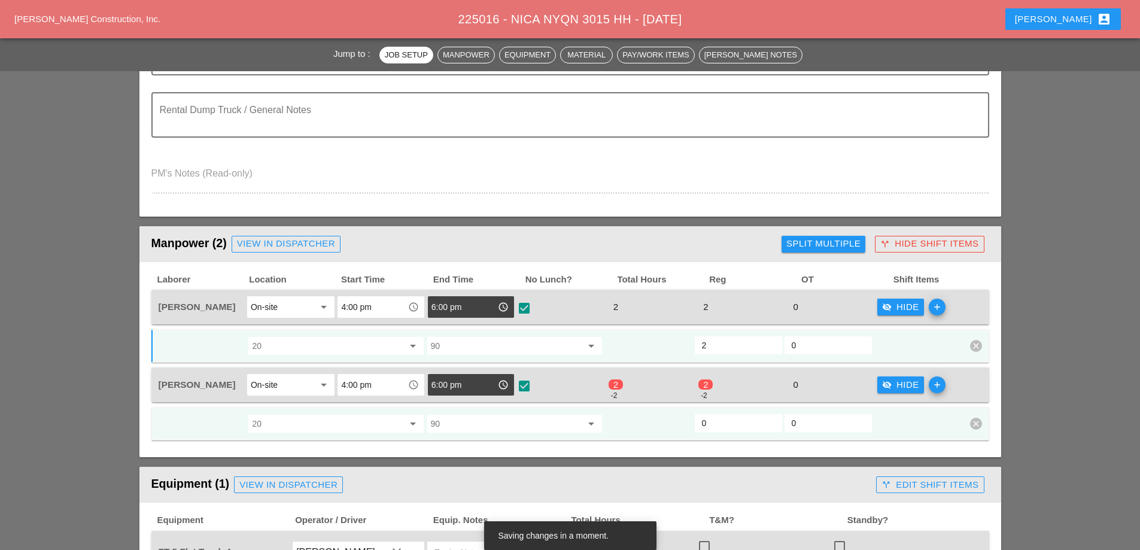
drag, startPoint x: 715, startPoint y: 418, endPoint x: 692, endPoint y: 417, distance: 22.8
click at [692, 417] on div "20 arrow_drop_down 90 arrow_drop_down 0 0 clear" at bounding box center [561, 424] width 808 height 22
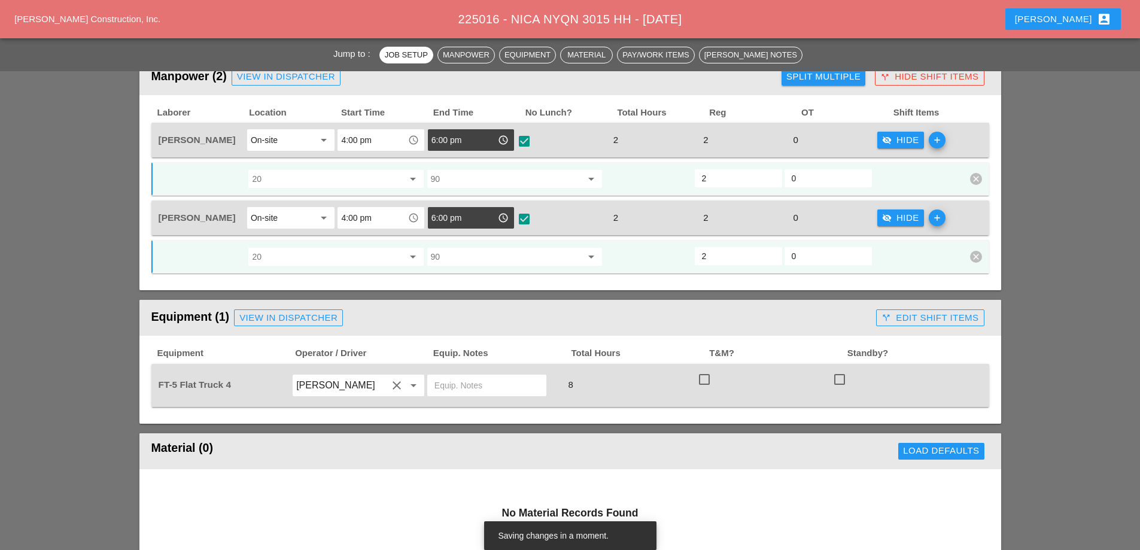
scroll to position [539, 0]
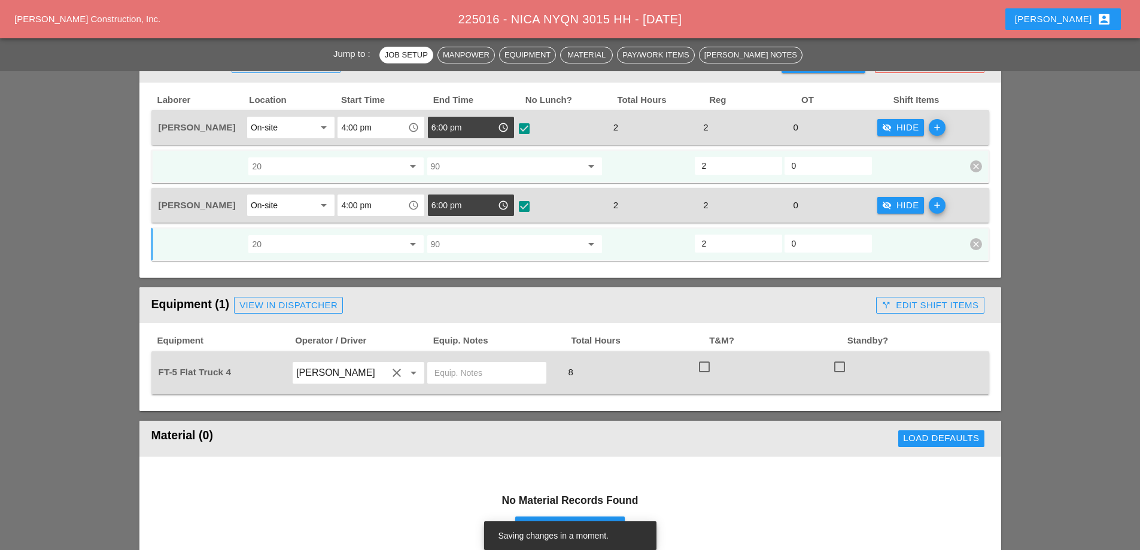
type input "2"
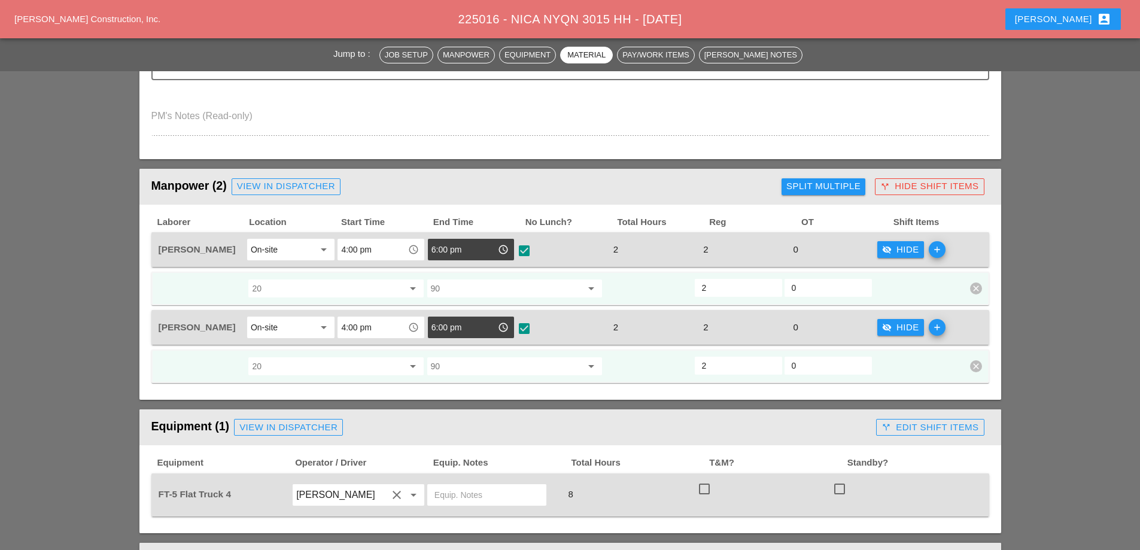
scroll to position [359, 0]
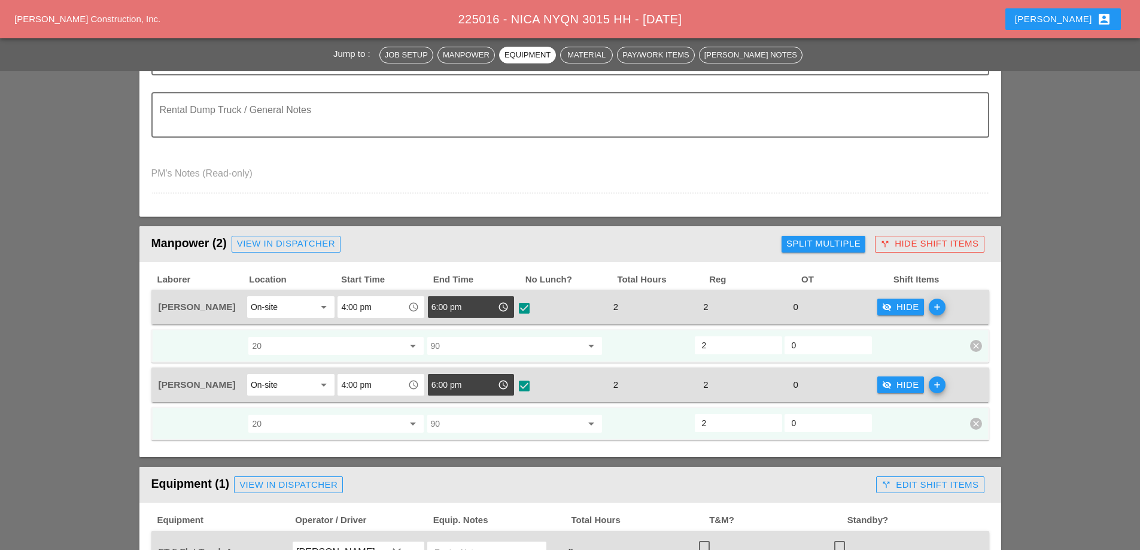
click at [911, 385] on div "visibility_off Hide" at bounding box center [900, 385] width 37 height 14
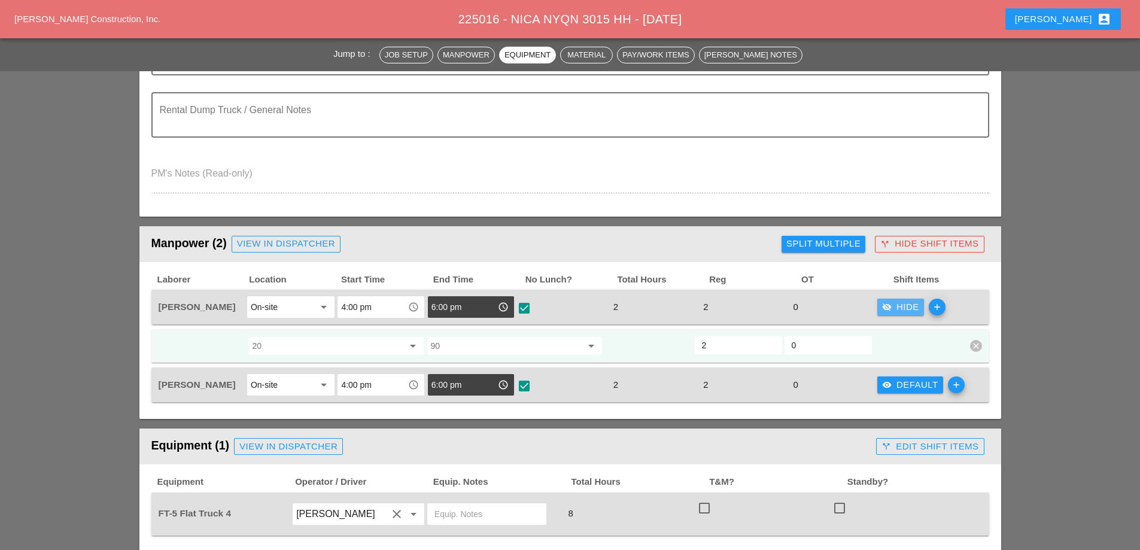
click at [905, 306] on div "visibility_off Hide" at bounding box center [900, 307] width 37 height 14
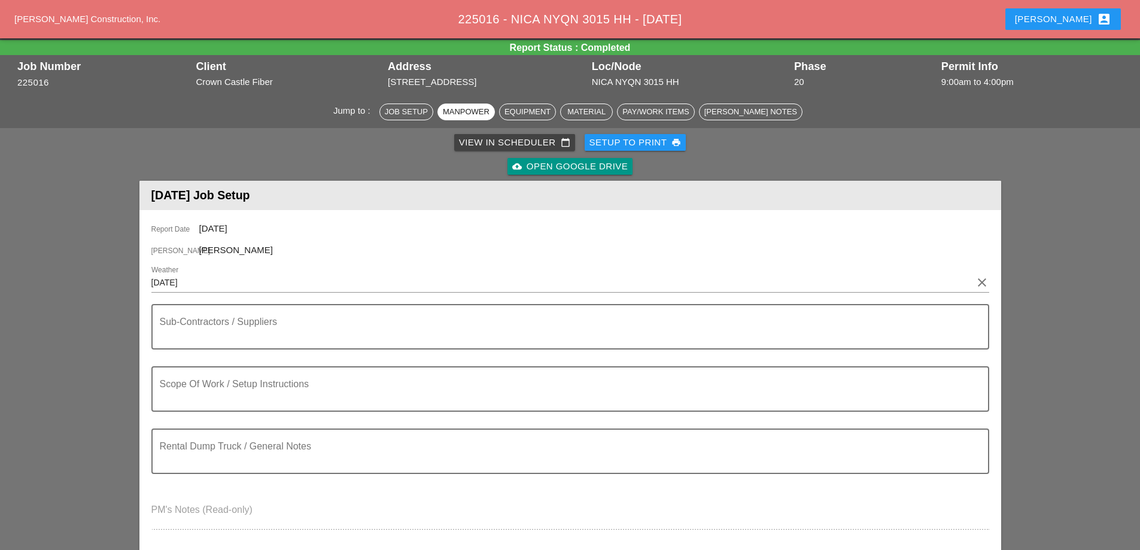
scroll to position [0, 0]
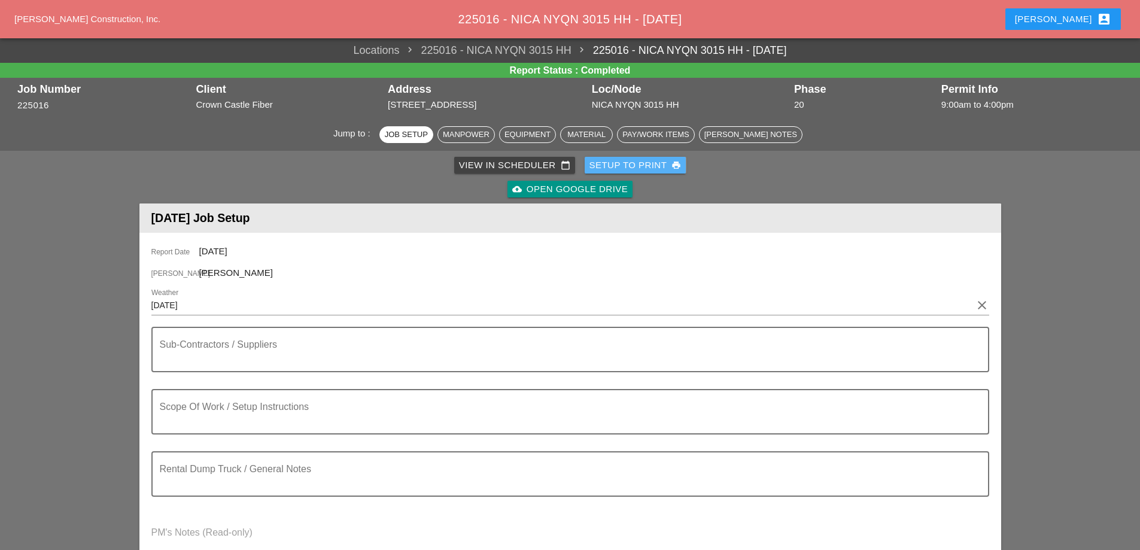
click at [651, 170] on div "Setup to Print print" at bounding box center [635, 166] width 92 height 14
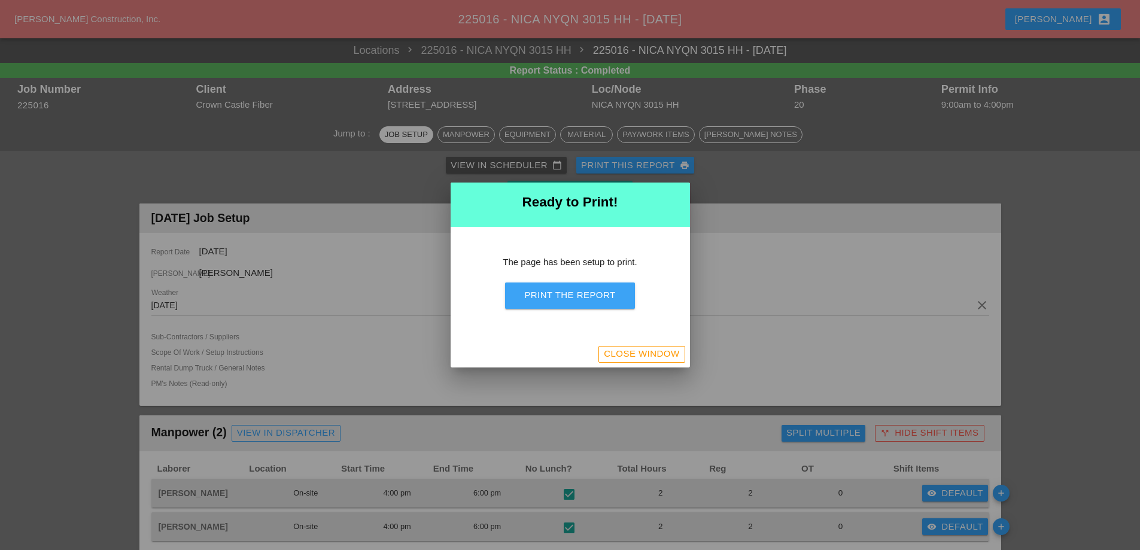
drag, startPoint x: 612, startPoint y: 296, endPoint x: 908, endPoint y: 363, distance: 303.7
click at [611, 297] on div "Print the Report" at bounding box center [569, 295] width 91 height 14
click at [680, 354] on button "Close Window" at bounding box center [641, 354] width 86 height 17
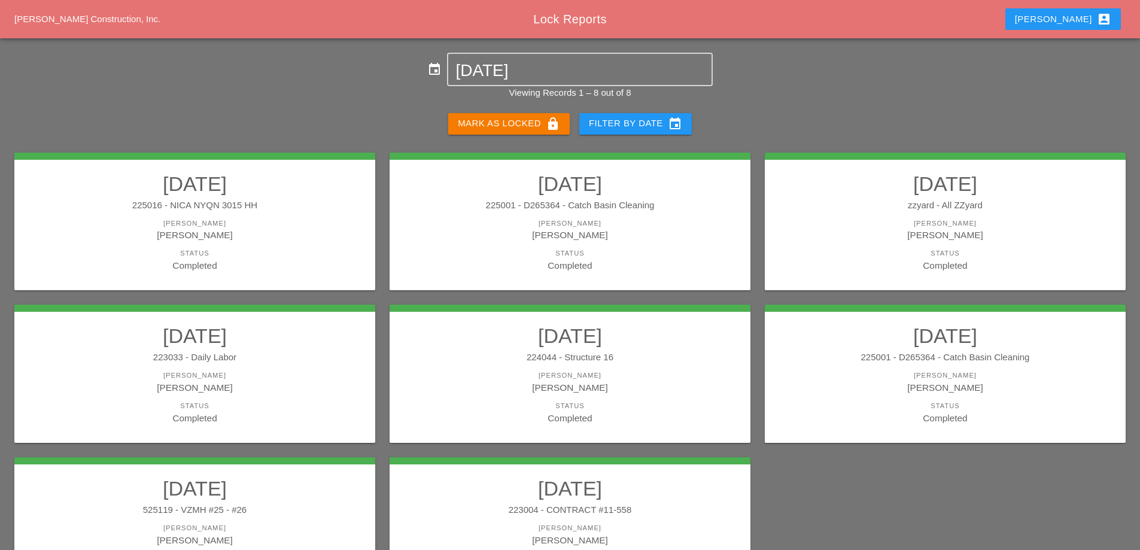
click at [640, 245] on link "10/02/2025 225001 - D265364 - Catch Basin Cleaning Foreman Daniel Kavanaugh Sta…" at bounding box center [570, 222] width 337 height 101
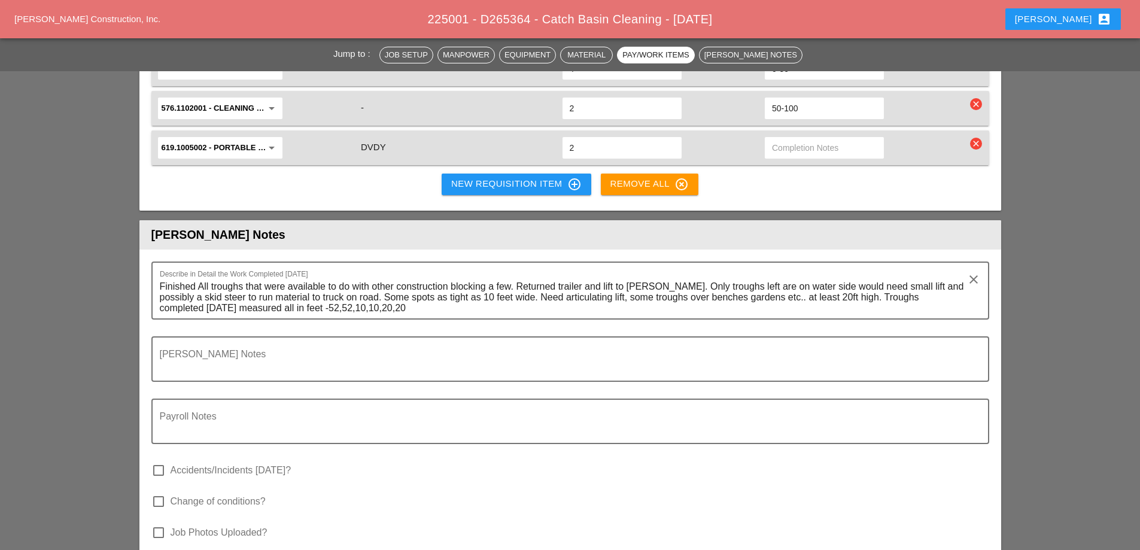
scroll to position [1616, 0]
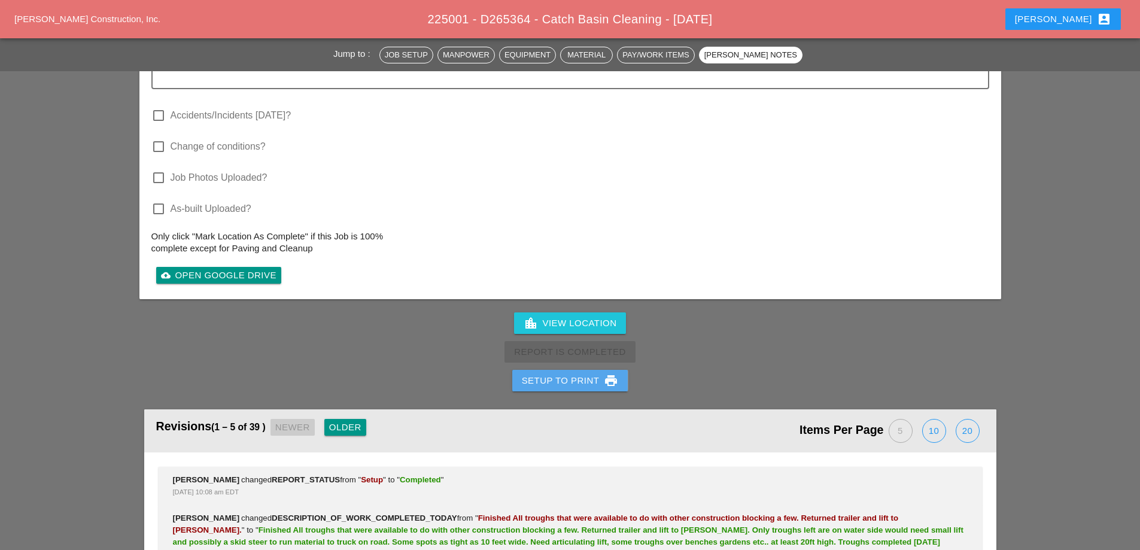
click at [526, 373] on div "Setup to Print print" at bounding box center [570, 380] width 97 height 14
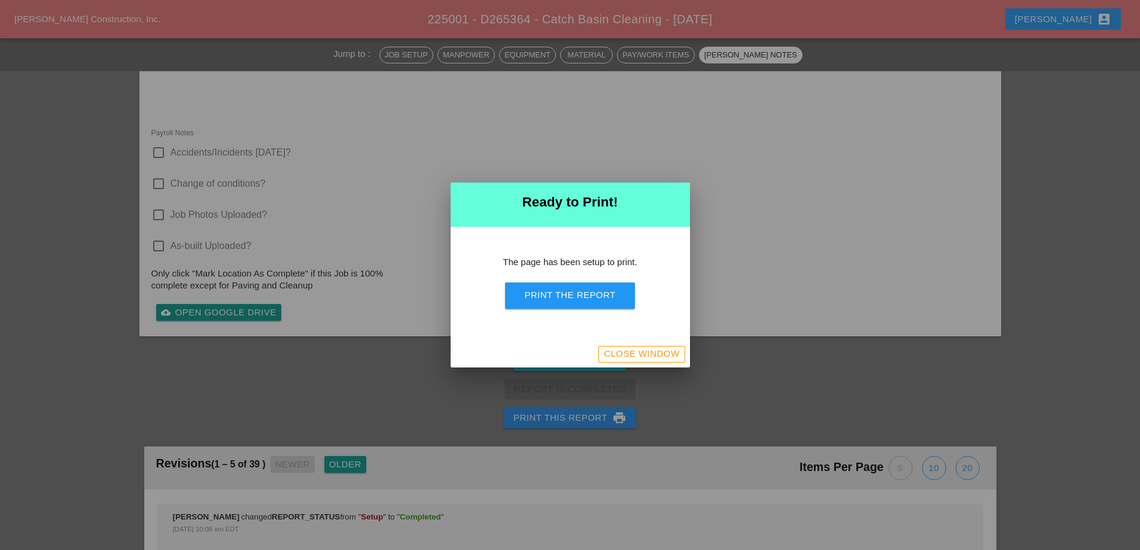
scroll to position [1605, 0]
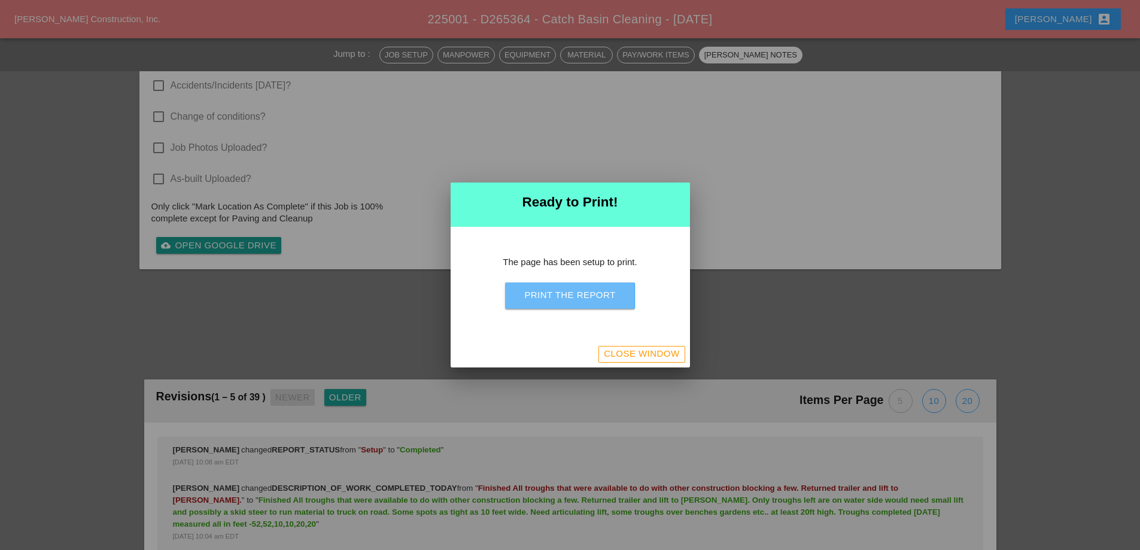
drag, startPoint x: 528, startPoint y: 297, endPoint x: 893, endPoint y: 352, distance: 369.3
click at [528, 296] on div "Print the Report" at bounding box center [569, 295] width 91 height 14
click at [670, 358] on div "Close Window" at bounding box center [641, 354] width 75 height 14
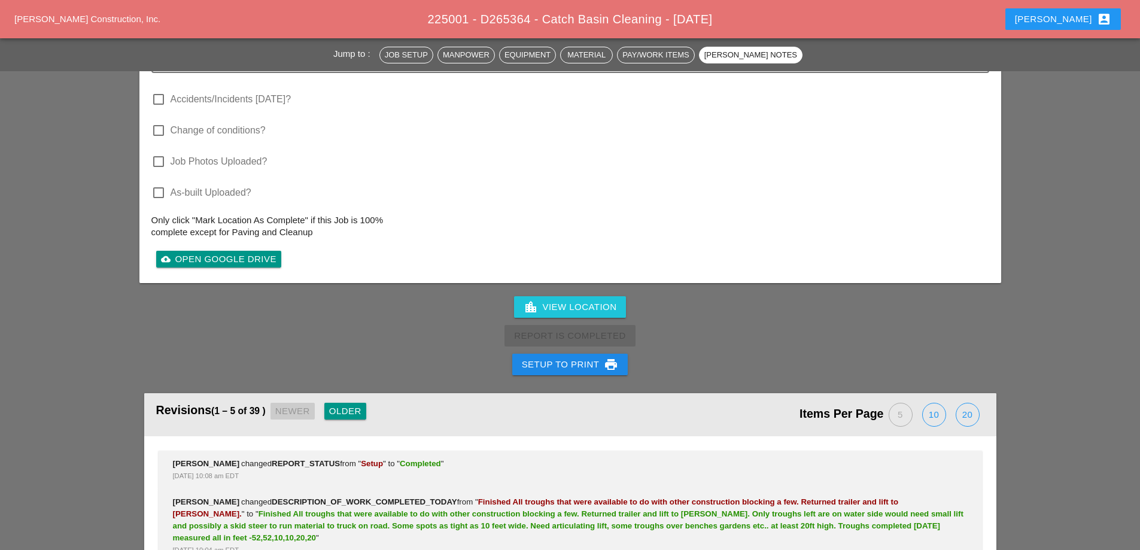
scroll to position [1718, 0]
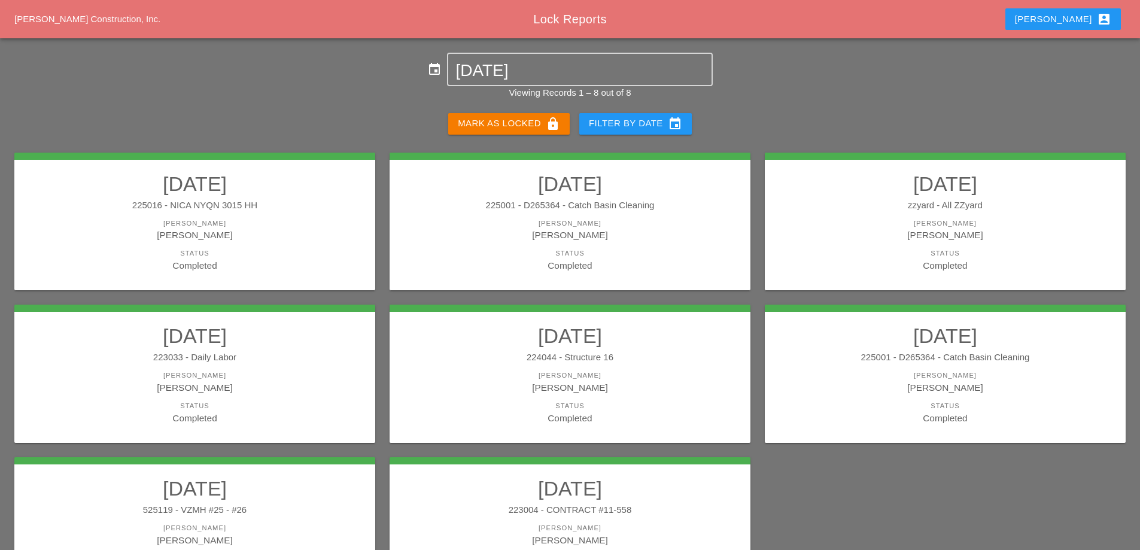
click at [592, 208] on div "225001 - D265364 - Catch Basin Cleaning" at bounding box center [570, 206] width 337 height 14
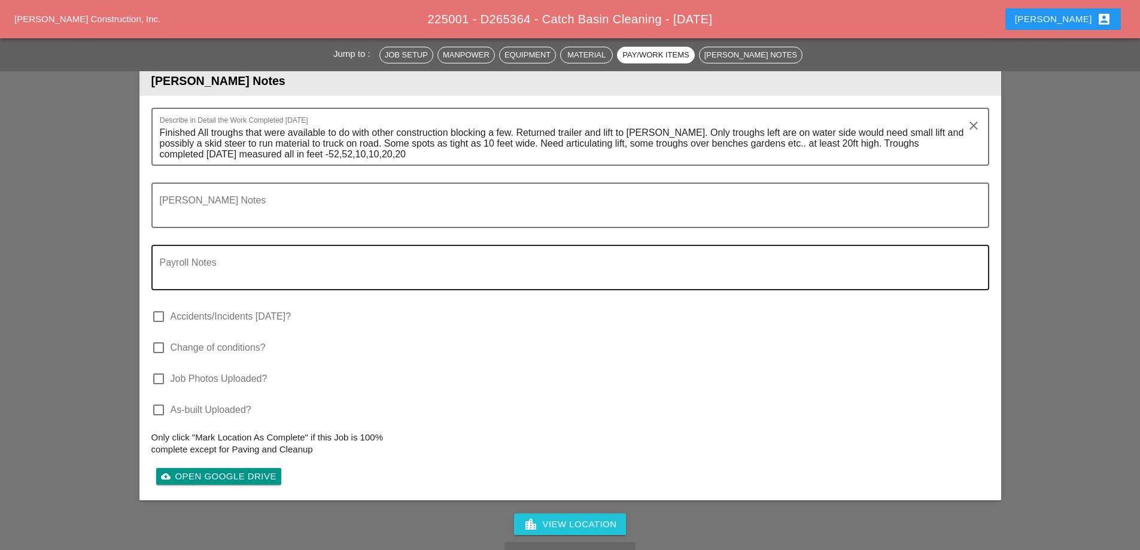
scroll to position [1795, 0]
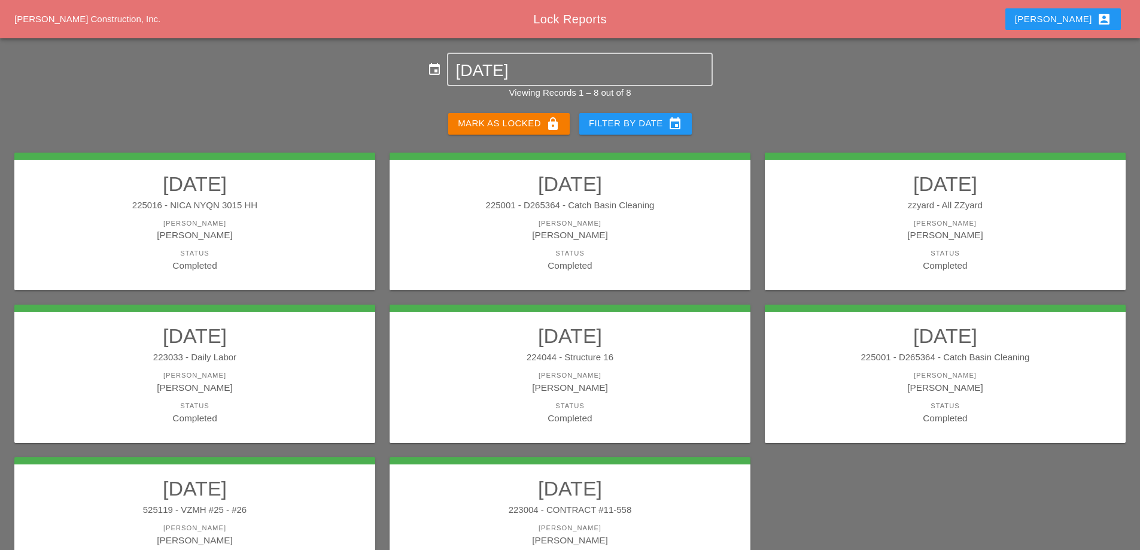
click at [953, 192] on h2 "[DATE]" at bounding box center [945, 184] width 337 height 24
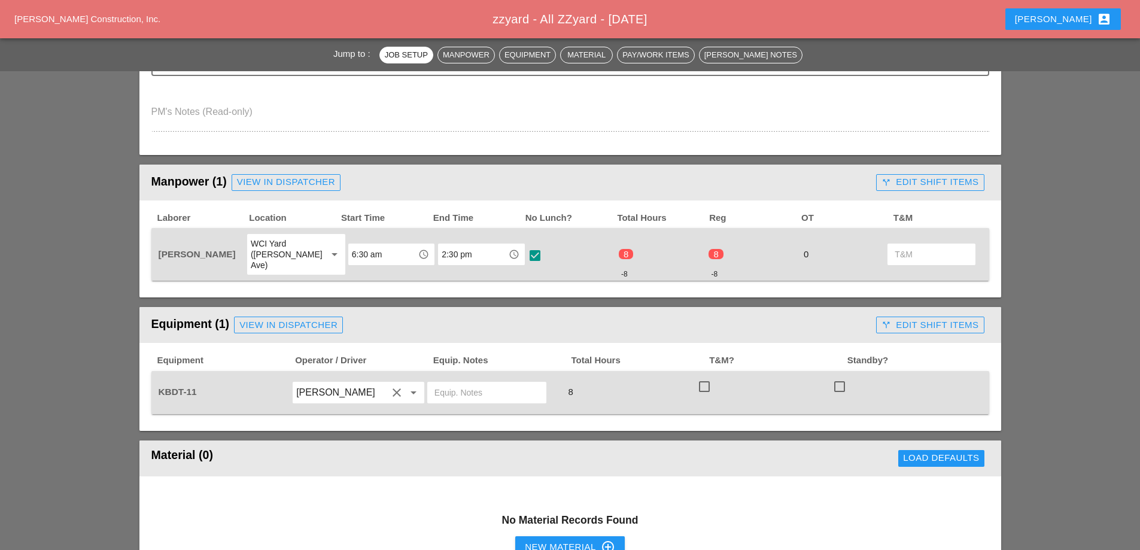
scroll to position [539, 0]
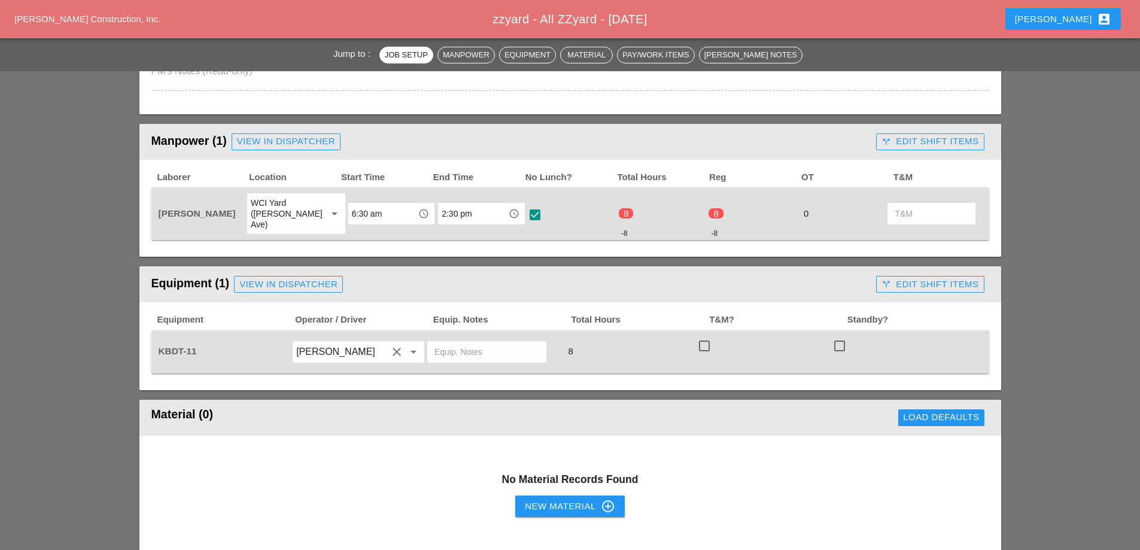
click at [936, 143] on div "call_split Edit Shift Items" at bounding box center [930, 142] width 97 height 14
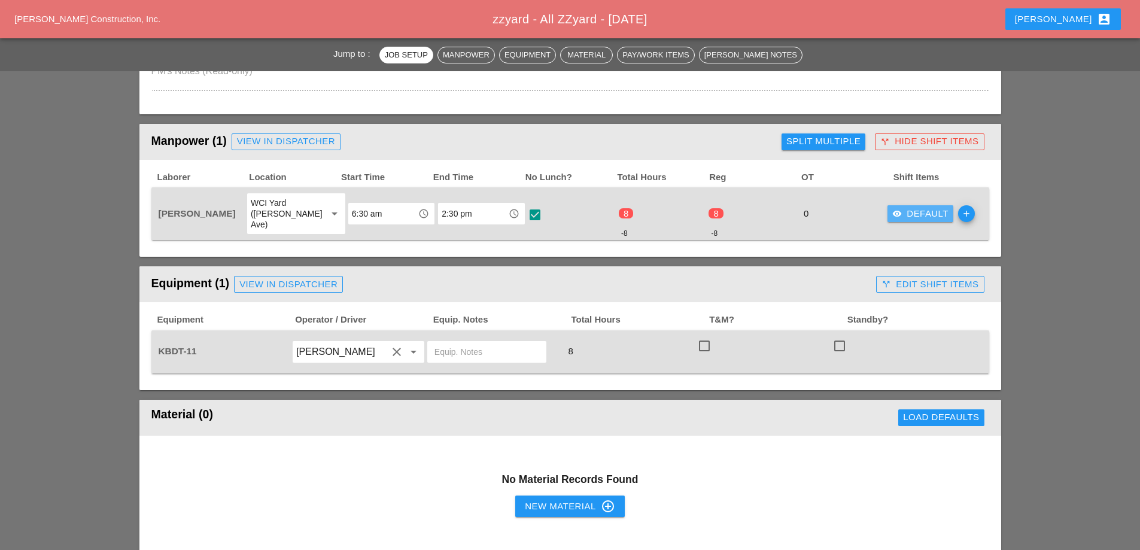
click at [918, 211] on div "visibility Default" at bounding box center [920, 214] width 56 height 14
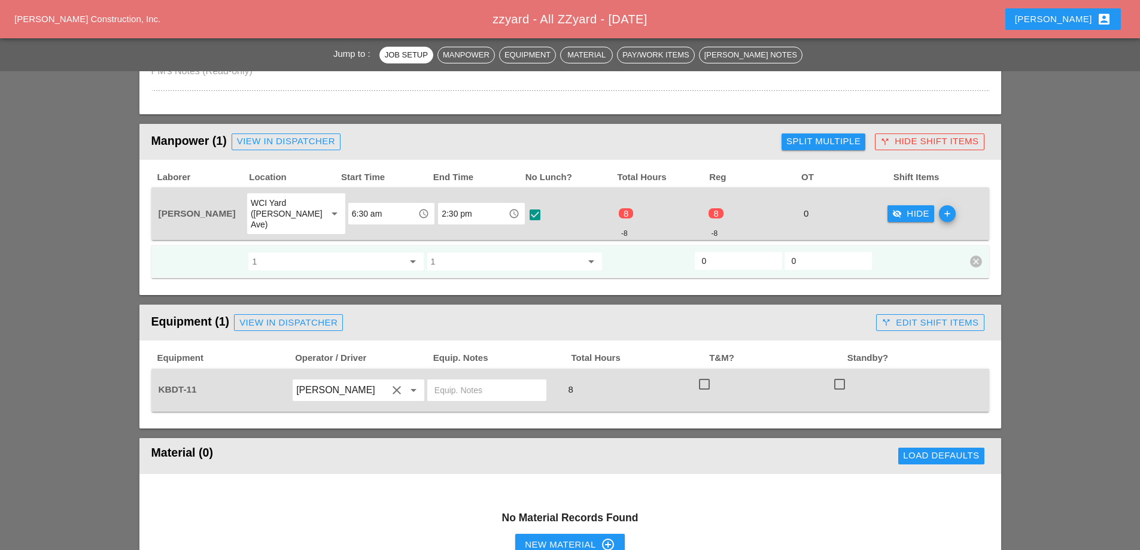
drag, startPoint x: 710, startPoint y: 256, endPoint x: 694, endPoint y: 259, distance: 17.1
click at [694, 259] on div "0" at bounding box center [739, 262] width 90 height 22
type input "8"
click at [893, 207] on div "visibility_off Hide" at bounding box center [910, 214] width 37 height 14
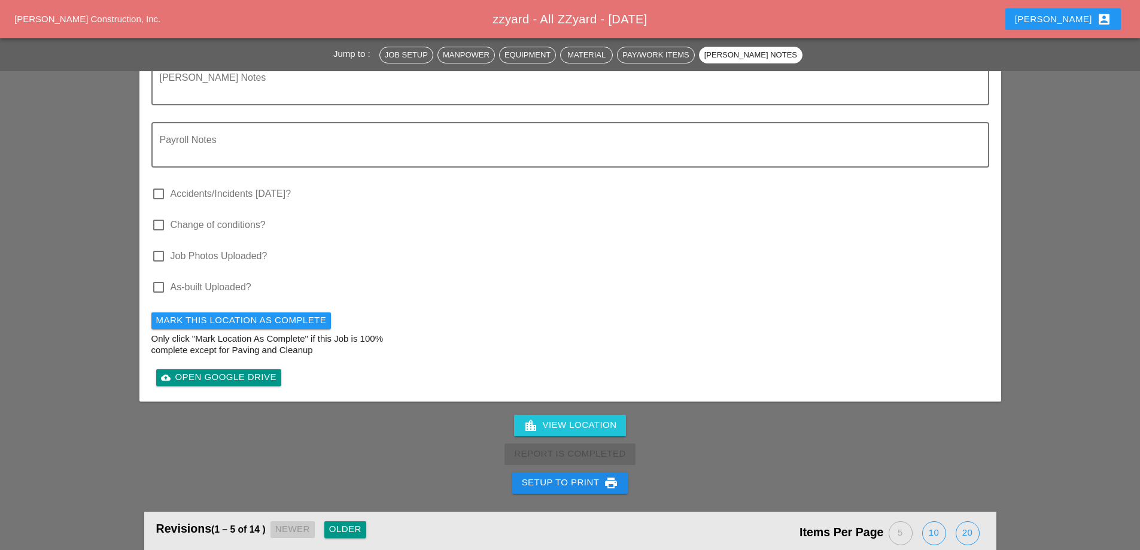
scroll to position [1376, 0]
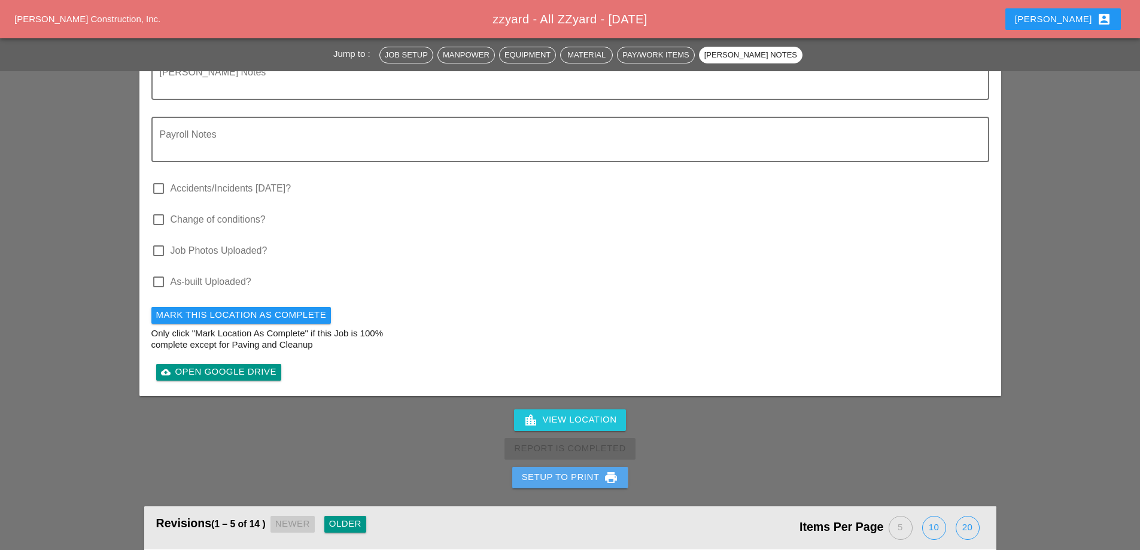
click at [561, 467] on button "Setup to Print print" at bounding box center [570, 478] width 116 height 22
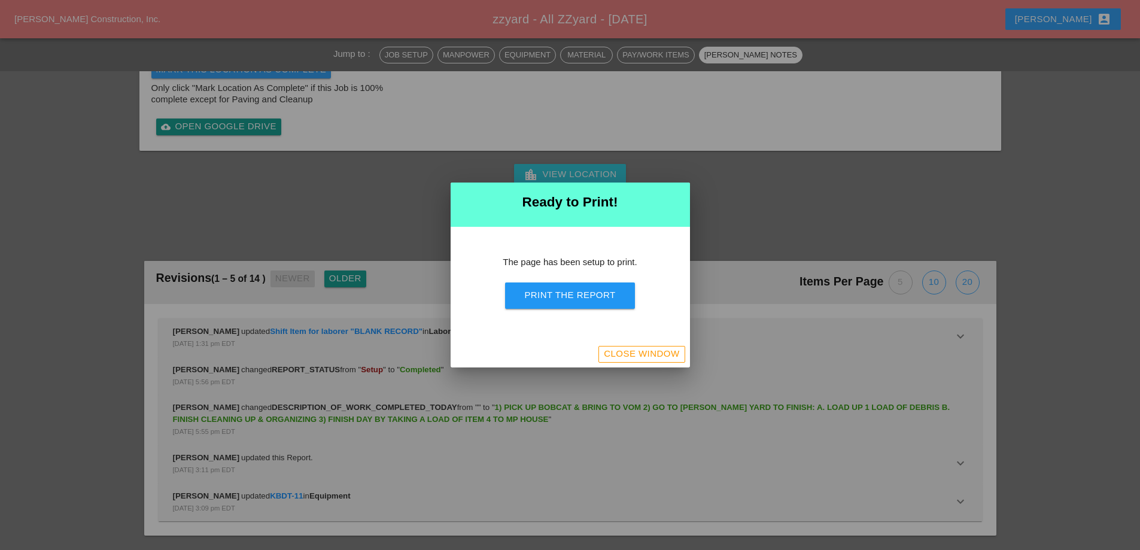
scroll to position [1124, 0]
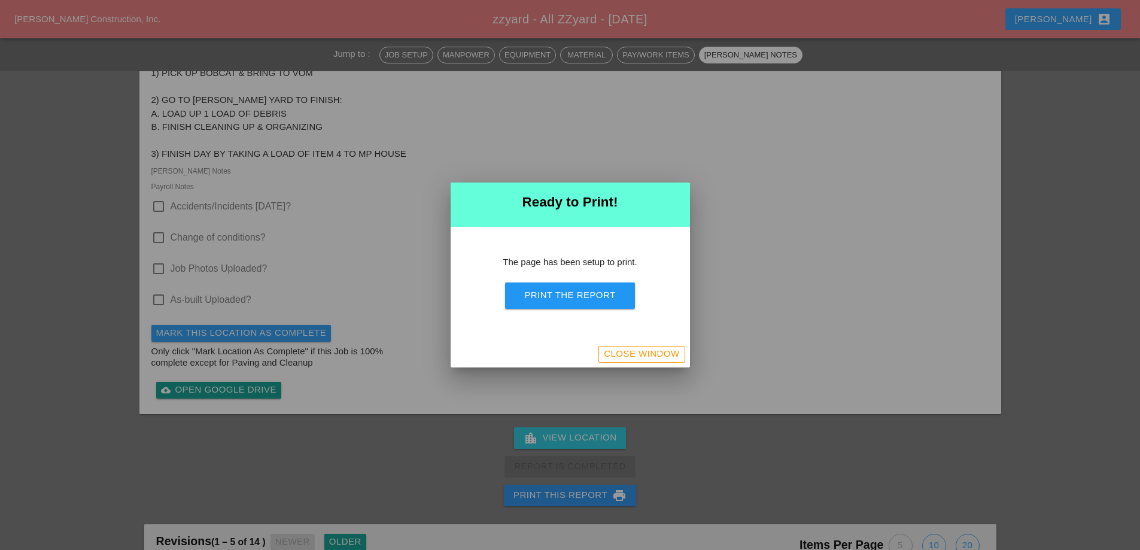
click at [583, 299] on div "Print the Report" at bounding box center [569, 295] width 91 height 14
click at [609, 352] on div "Close Window" at bounding box center [641, 354] width 75 height 14
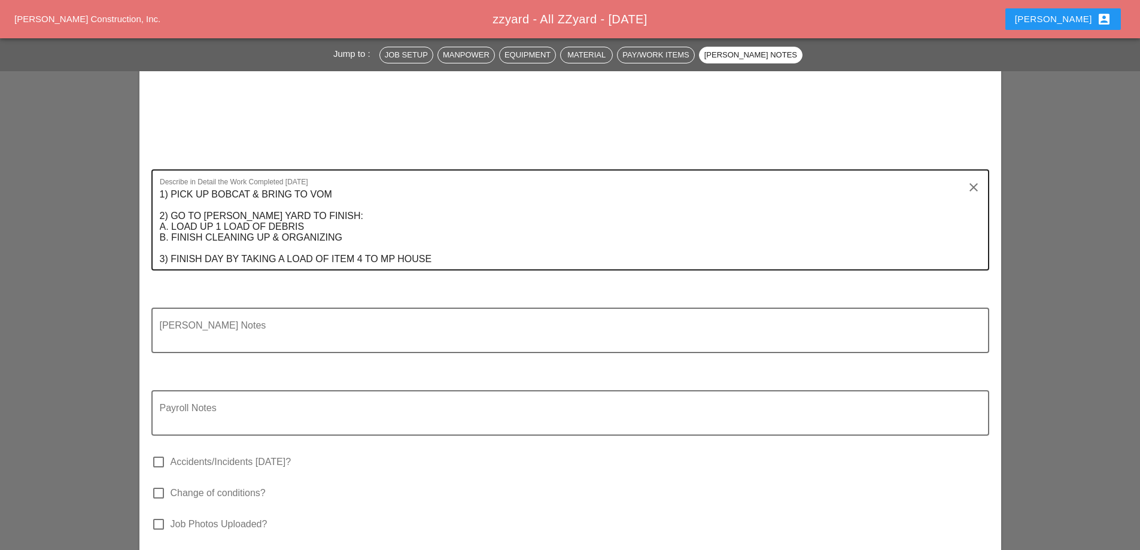
scroll to position [1258, 0]
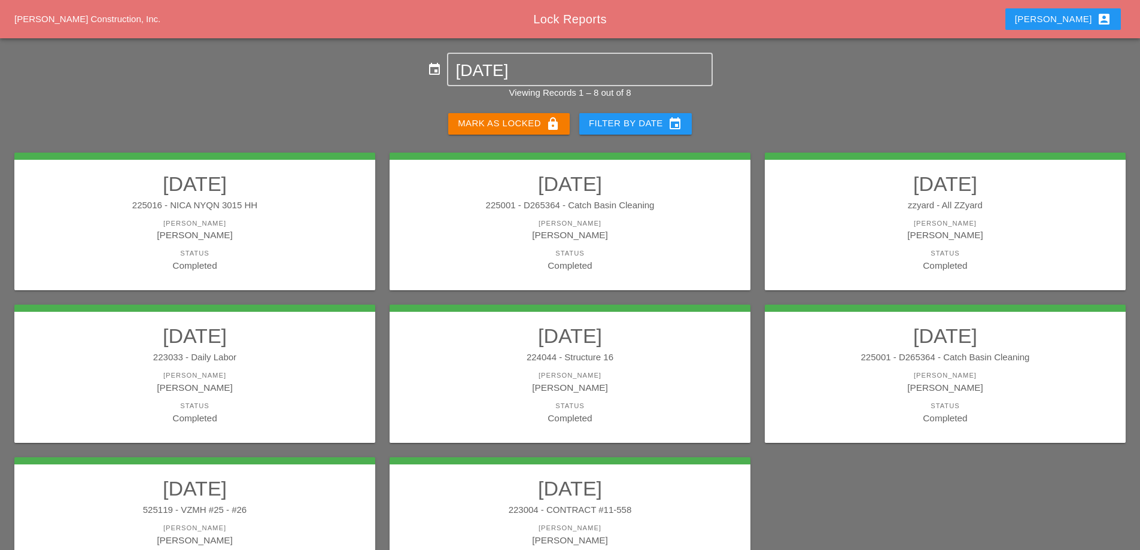
click at [208, 382] on div "[PERSON_NAME]" at bounding box center [194, 388] width 337 height 14
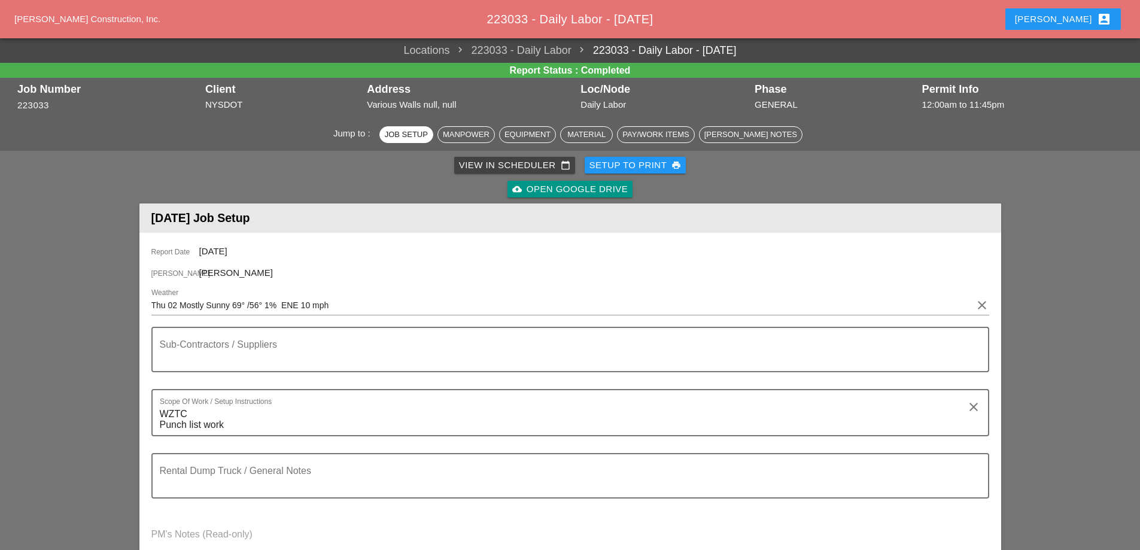
scroll to position [299, 0]
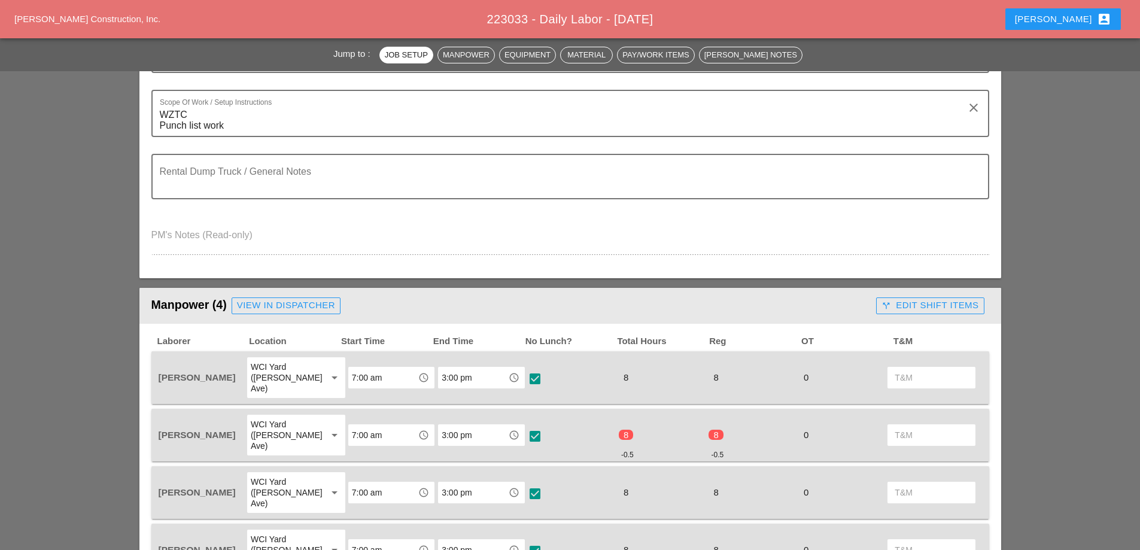
click at [904, 310] on div "call_split Edit Shift Items" at bounding box center [930, 306] width 97 height 14
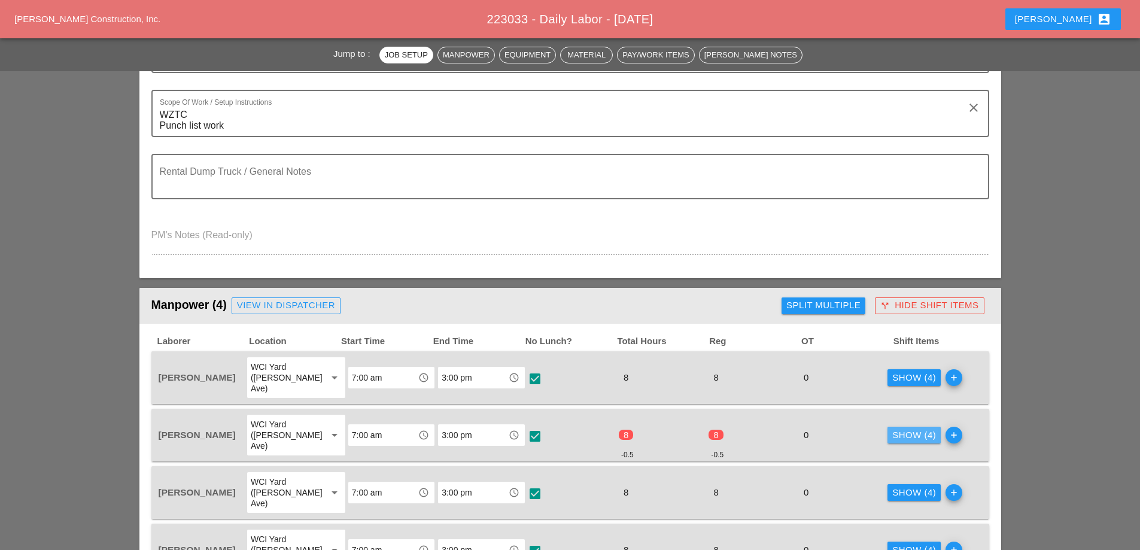
click at [908, 428] on div "Show (4)" at bounding box center [914, 435] width 44 height 14
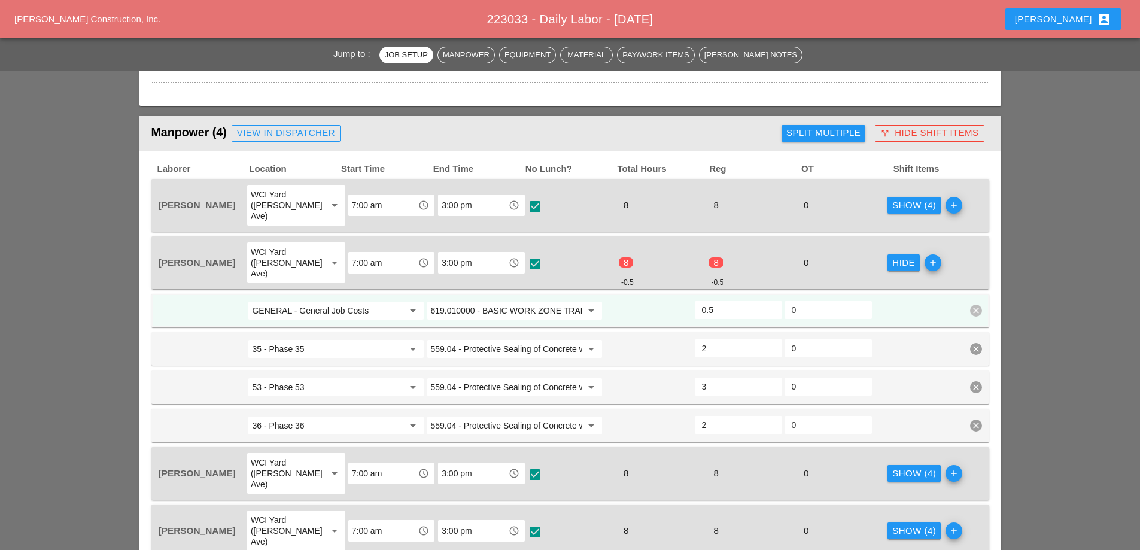
scroll to position [479, 0]
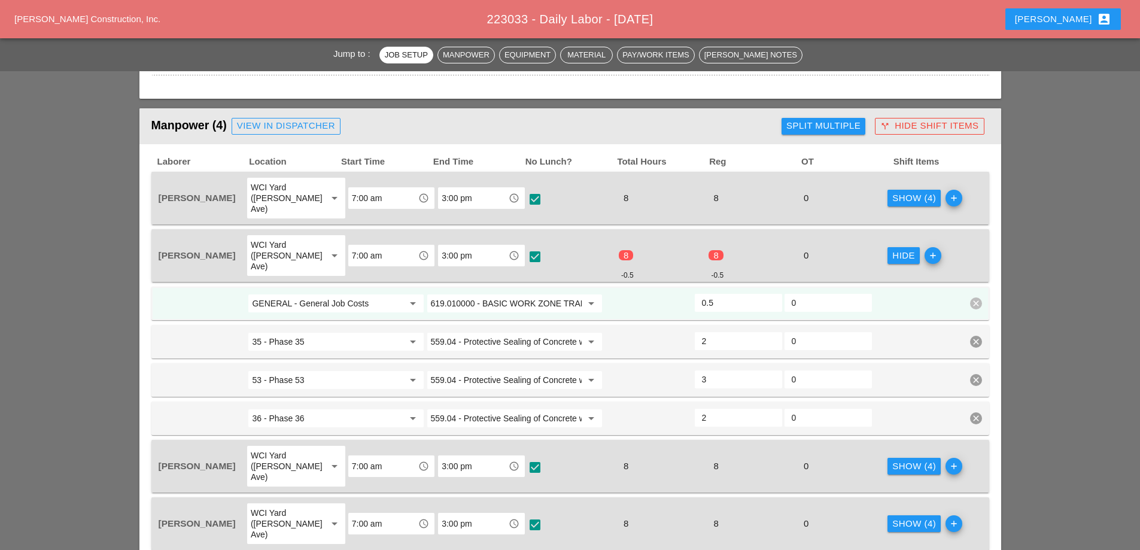
click at [725, 293] on input "0.5" at bounding box center [738, 302] width 73 height 19
type input "1"
click at [769, 293] on input "1" at bounding box center [738, 302] width 73 height 19
click at [892, 249] on div "Hide" at bounding box center [903, 256] width 23 height 14
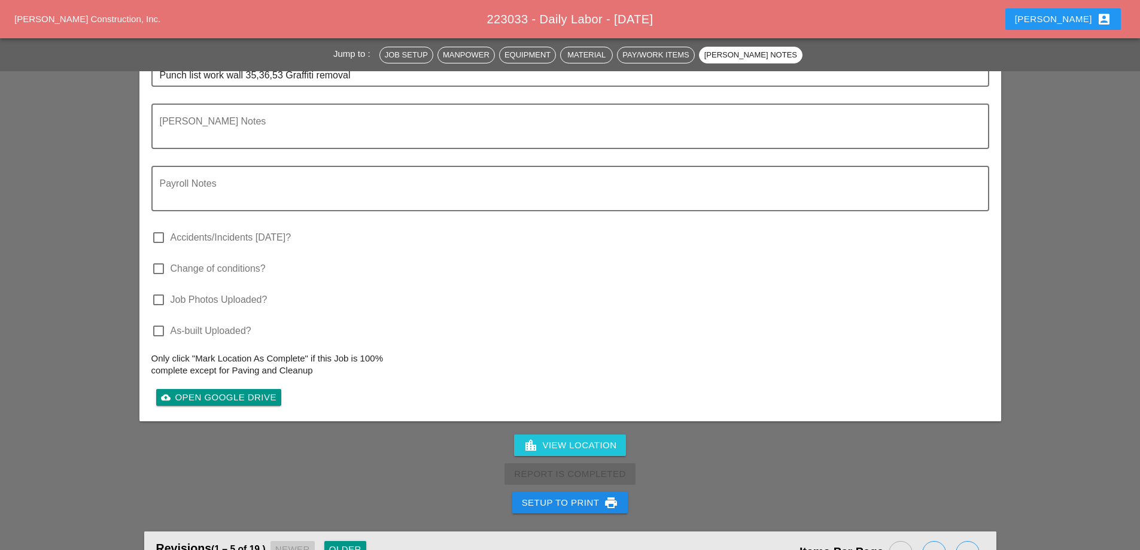
scroll to position [2059, 0]
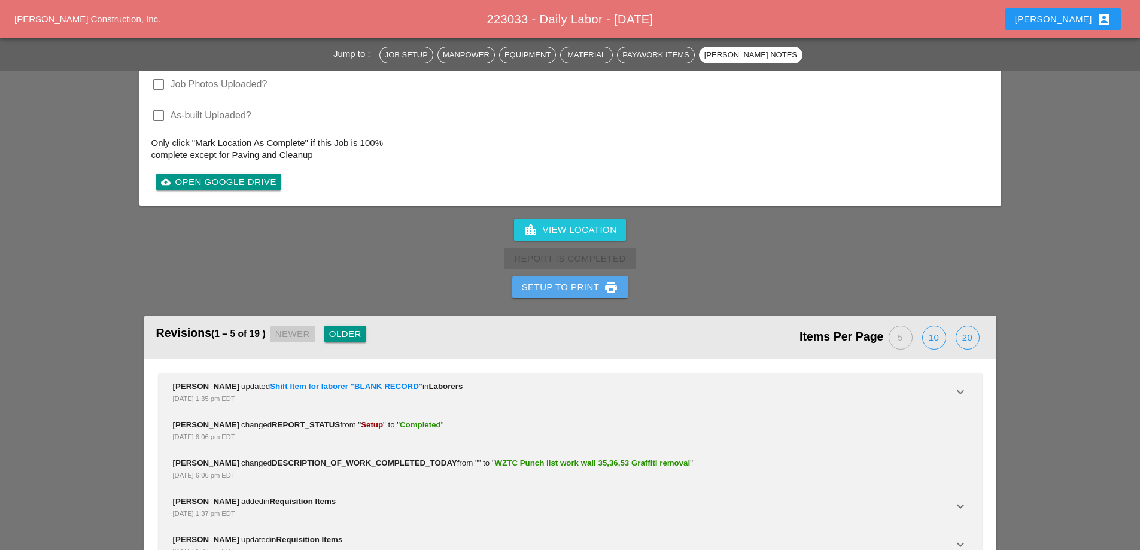
click at [592, 280] on div "Setup to Print print" at bounding box center [570, 287] width 97 height 14
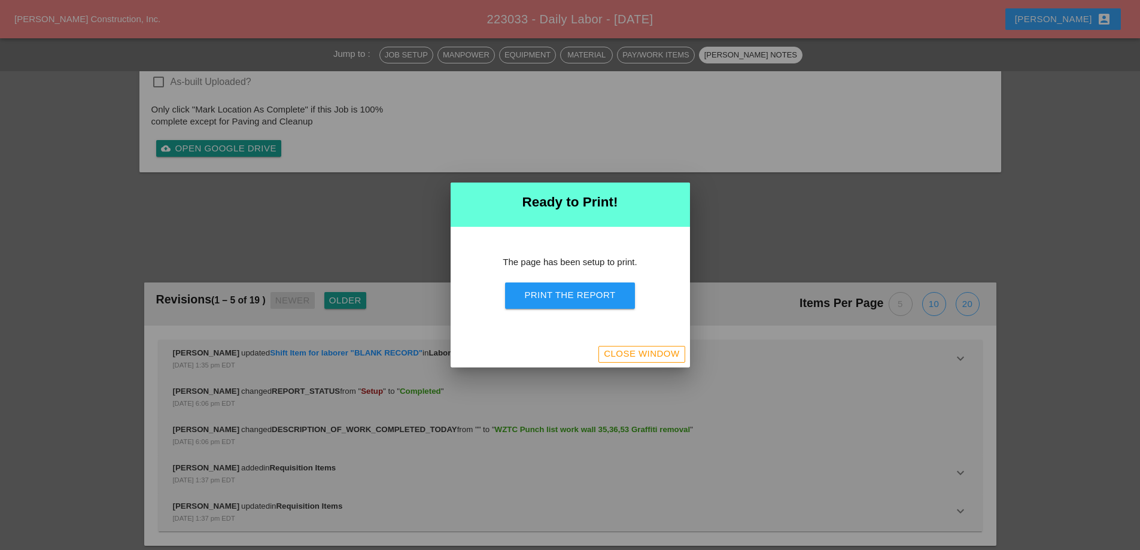
scroll to position [1765, 0]
drag, startPoint x: 584, startPoint y: 291, endPoint x: 904, endPoint y: 357, distance: 326.3
click at [584, 293] on div "Print the Report" at bounding box center [569, 295] width 91 height 14
click at [650, 341] on div "Ready to Print! The page has been setup to print. Print the Report Close Window" at bounding box center [570, 275] width 239 height 184
drag, startPoint x: 648, startPoint y: 350, endPoint x: 224, endPoint y: 94, distance: 494.8
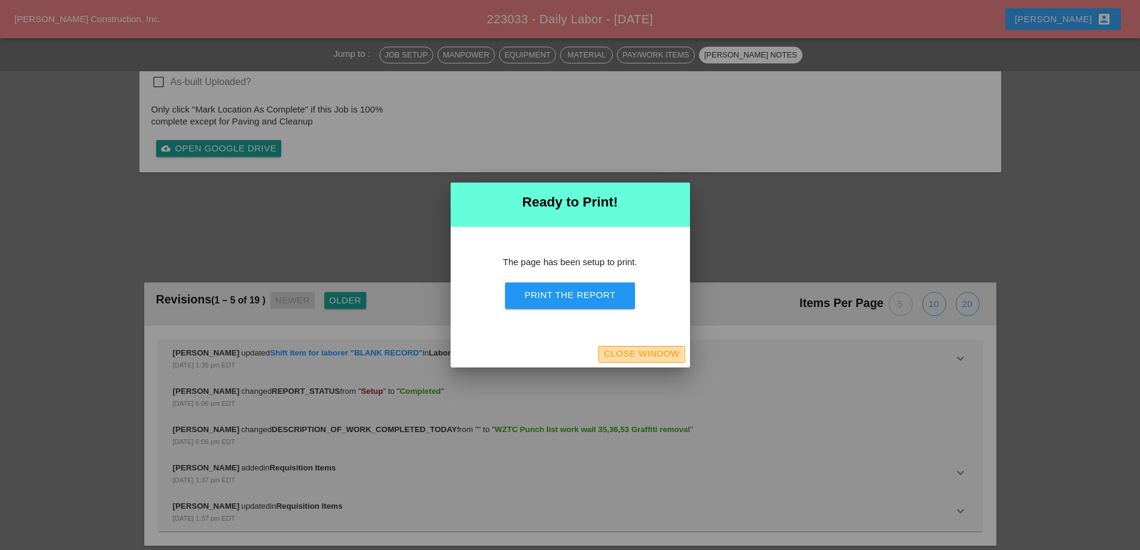
click at [648, 350] on div "Close Window" at bounding box center [641, 354] width 75 height 14
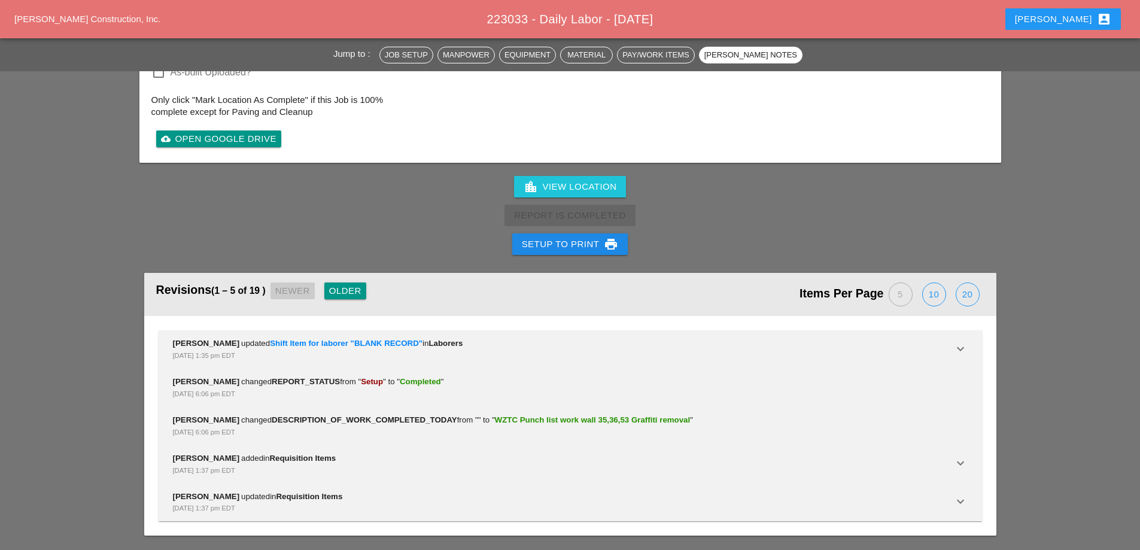
scroll to position [2059, 0]
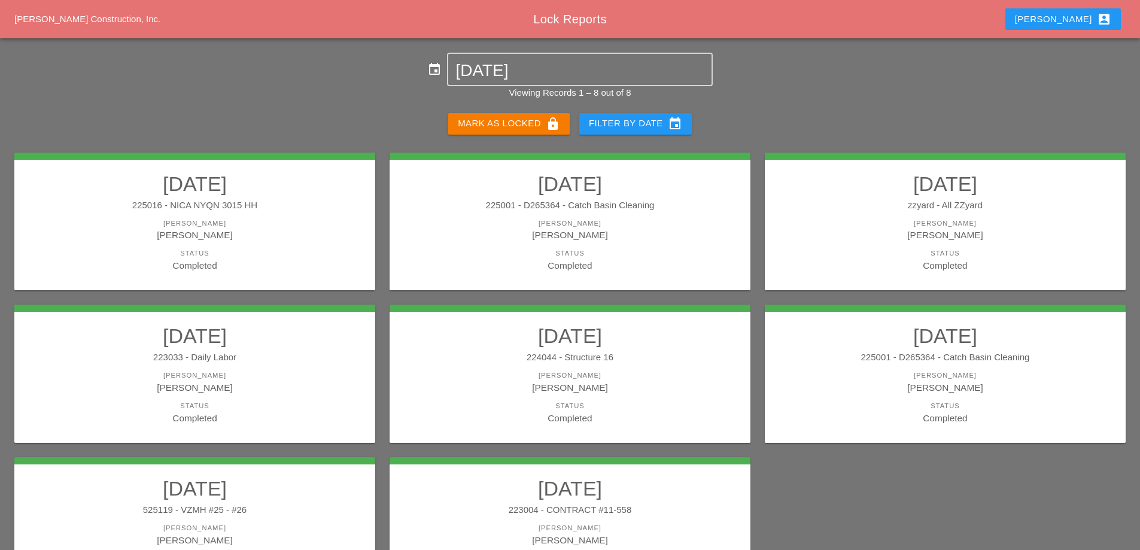
click at [604, 368] on link "10/02/2025 224044 - Structure 16 Foreman Filipe Silva Status Completed" at bounding box center [570, 374] width 337 height 101
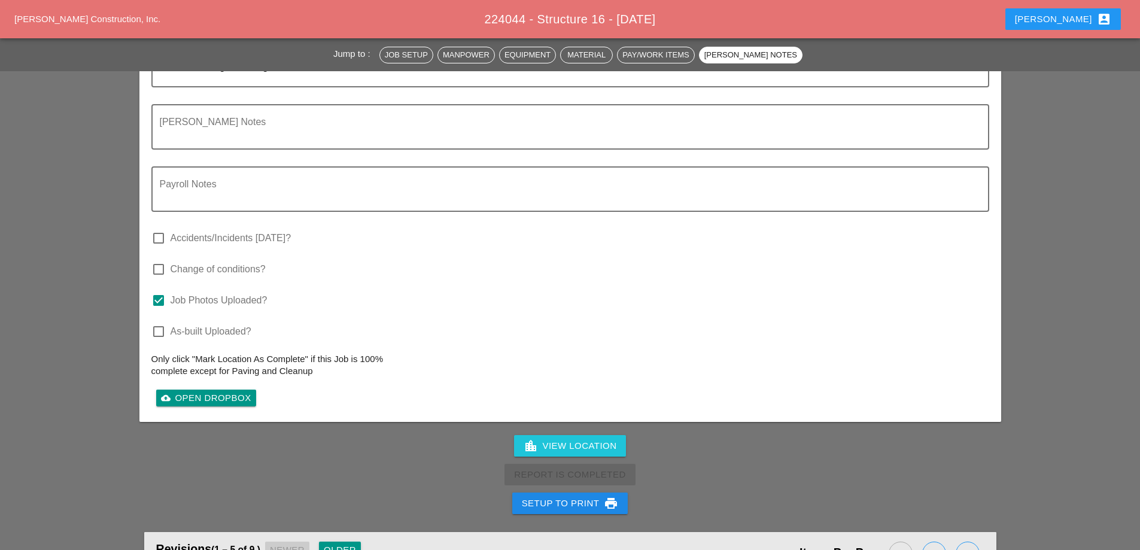
scroll to position [1895, 0]
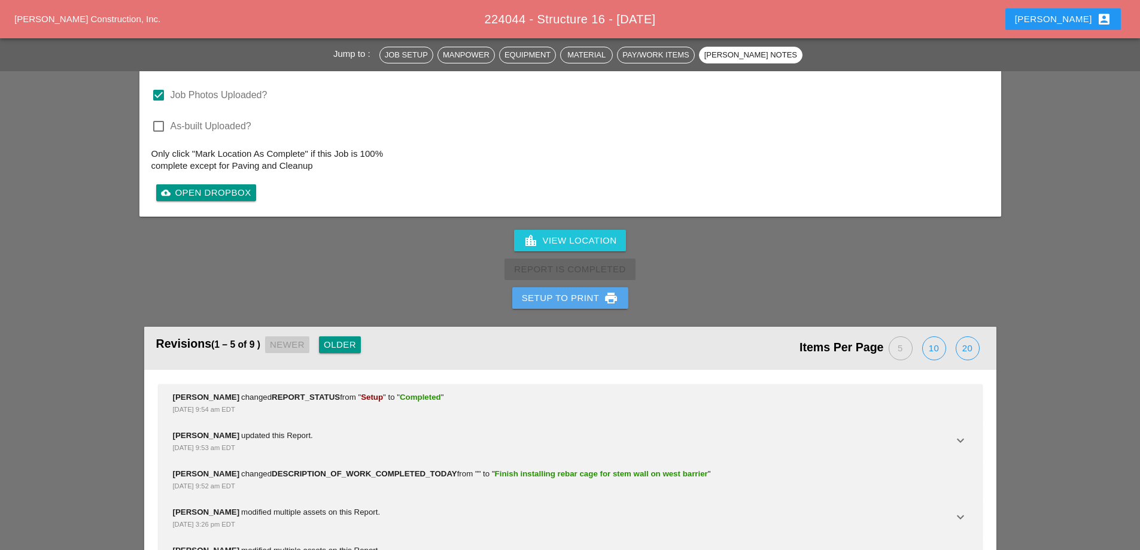
click at [582, 291] on div "Setup to Print print" at bounding box center [570, 298] width 97 height 14
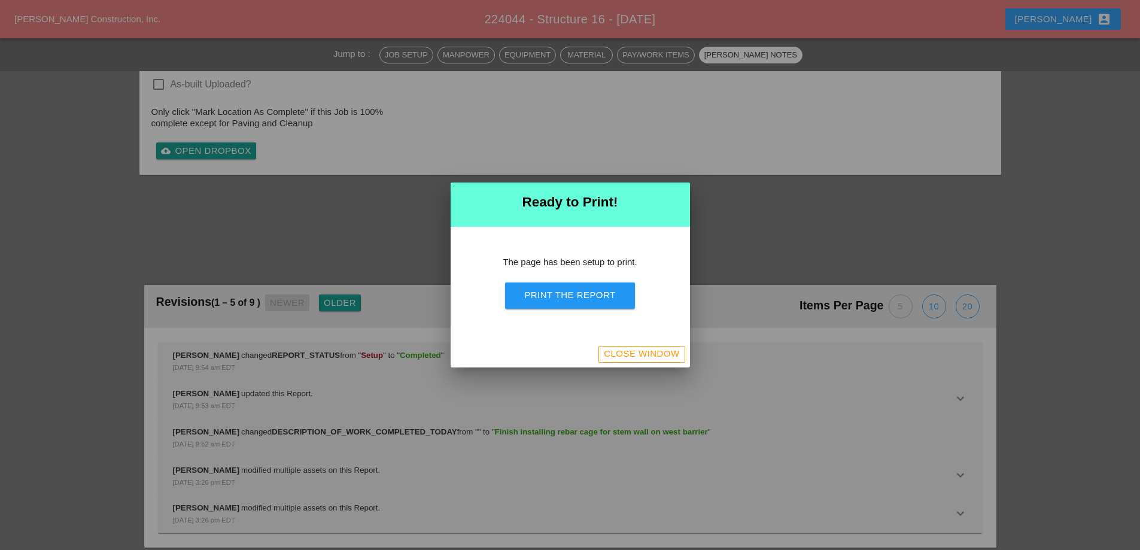
scroll to position [1618, 0]
drag, startPoint x: 587, startPoint y: 291, endPoint x: 906, endPoint y: 358, distance: 325.9
click at [587, 293] on div "Print the Report" at bounding box center [569, 295] width 91 height 14
click at [667, 356] on div "Close Window" at bounding box center [641, 354] width 75 height 14
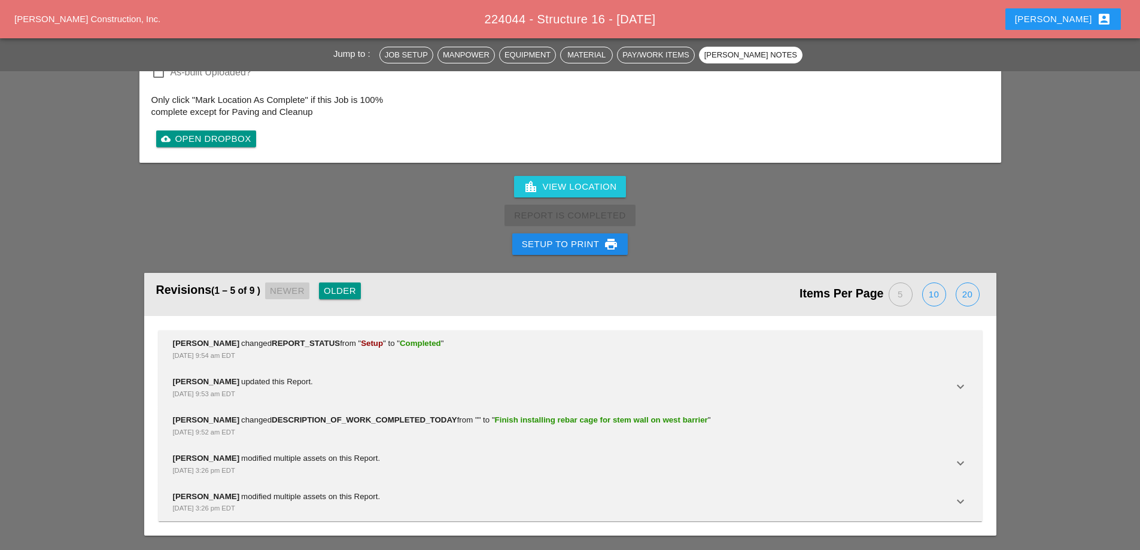
scroll to position [1895, 0]
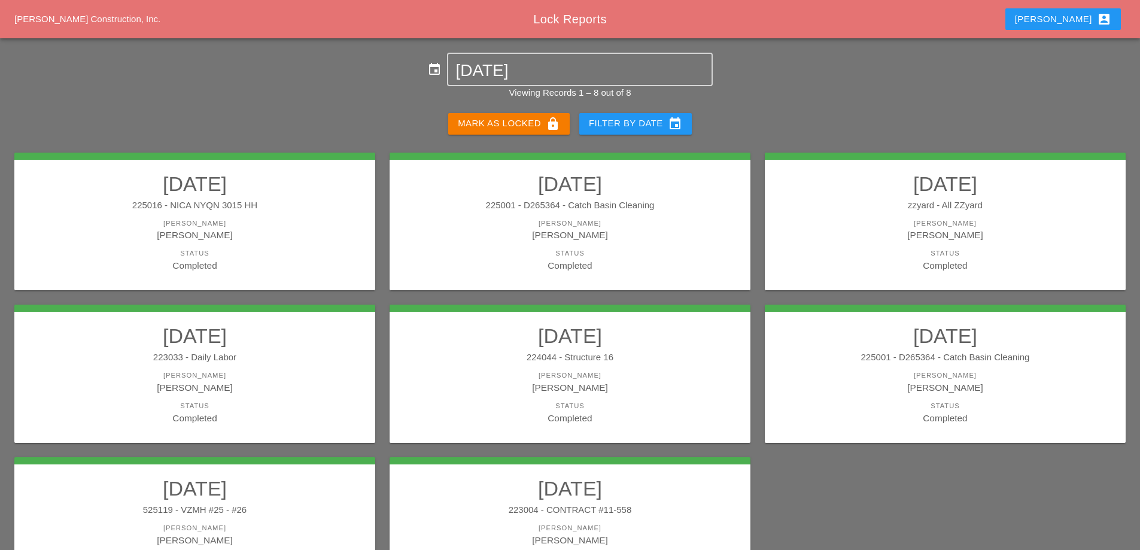
click at [683, 370] on div "[PERSON_NAME]" at bounding box center [570, 375] width 337 height 10
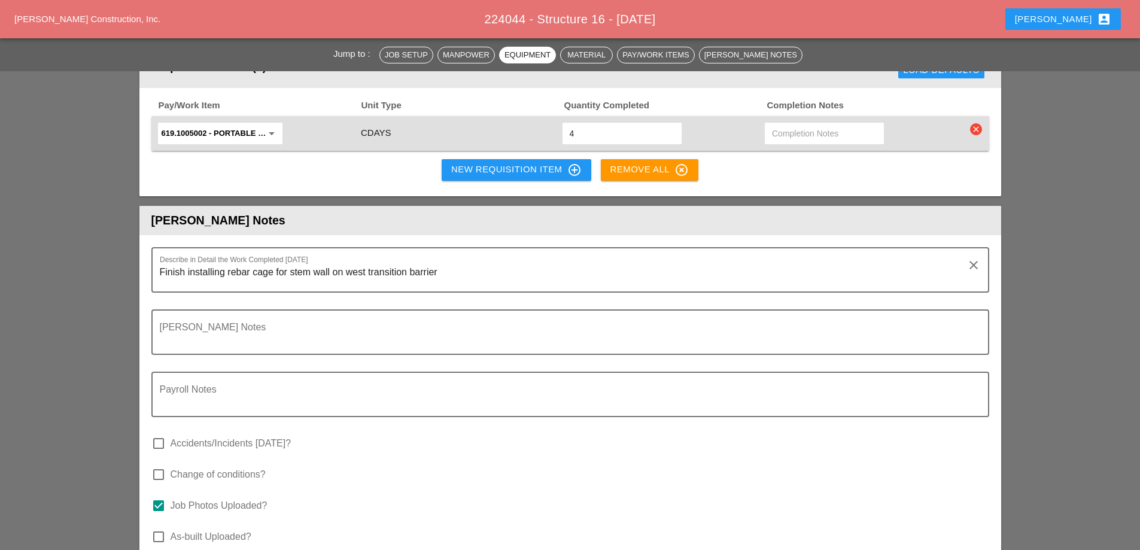
scroll to position [1556, 0]
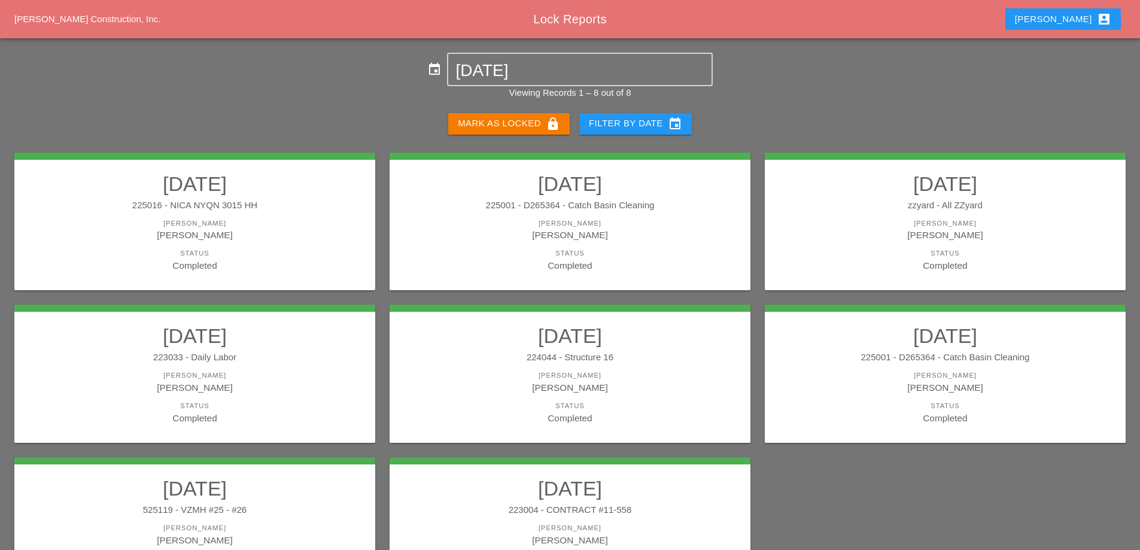
click at [968, 366] on link "10/02/2025 225001 - D265364 - Catch Basin Cleaning Foreman Miguel Fernandes Sta…" at bounding box center [945, 374] width 337 height 101
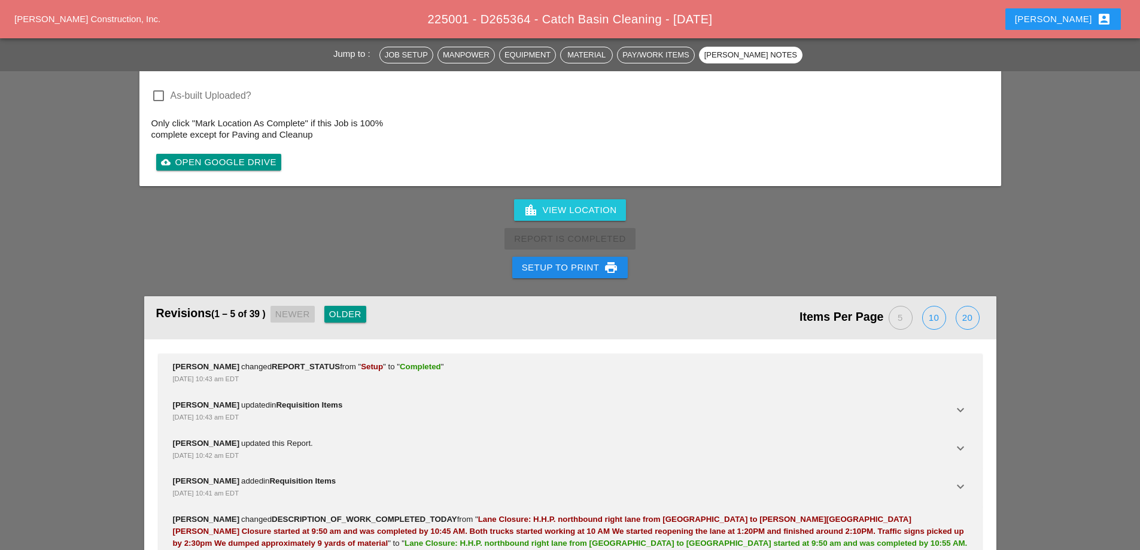
scroll to position [1855, 0]
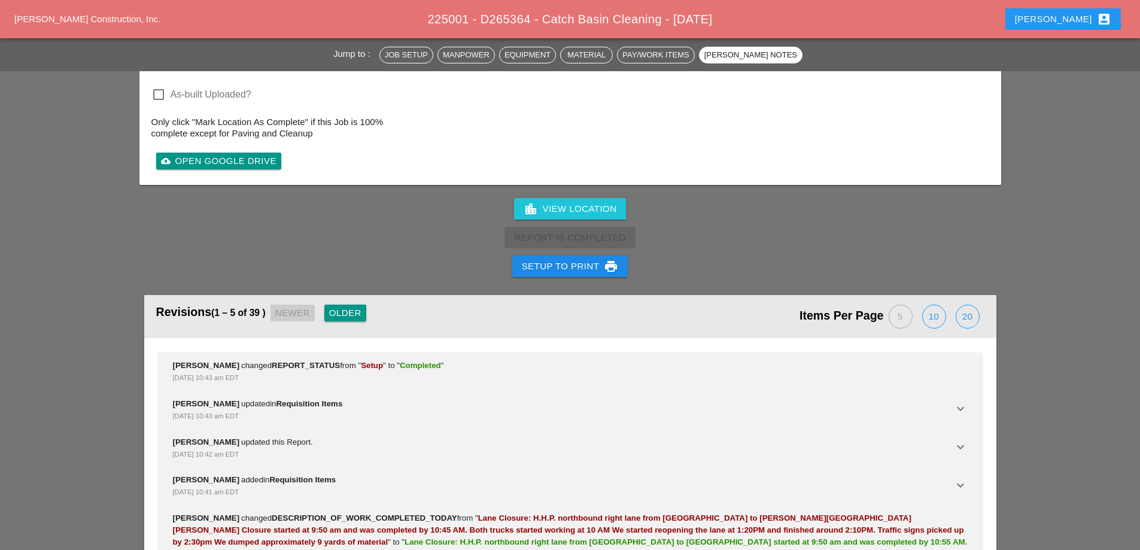
click at [568, 266] on div "Setup to Print print" at bounding box center [570, 266] width 97 height 14
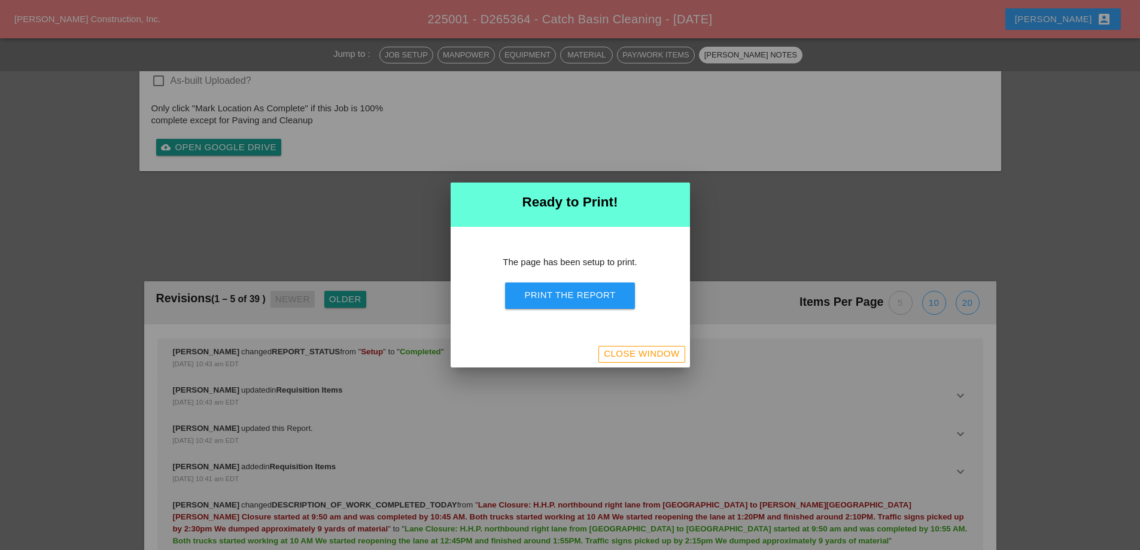
scroll to position [1568, 0]
drag, startPoint x: 574, startPoint y: 293, endPoint x: 844, endPoint y: 375, distance: 282.1
click at [574, 294] on div "Print the Report" at bounding box center [569, 295] width 91 height 14
drag, startPoint x: 673, startPoint y: 351, endPoint x: 680, endPoint y: 348, distance: 7.0
click at [673, 351] on div "Close Window" at bounding box center [641, 354] width 75 height 14
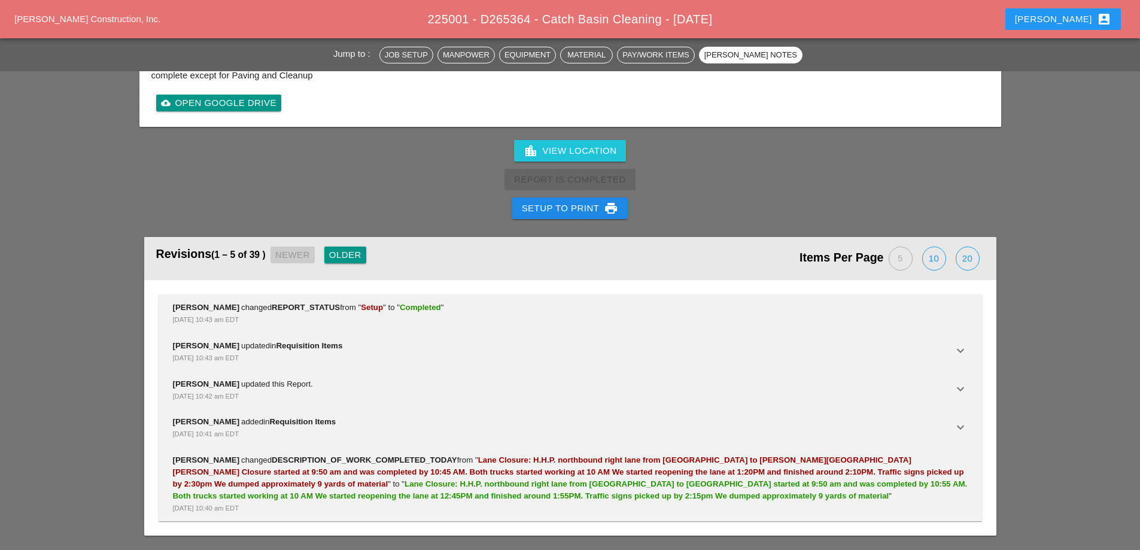
scroll to position [1855, 0]
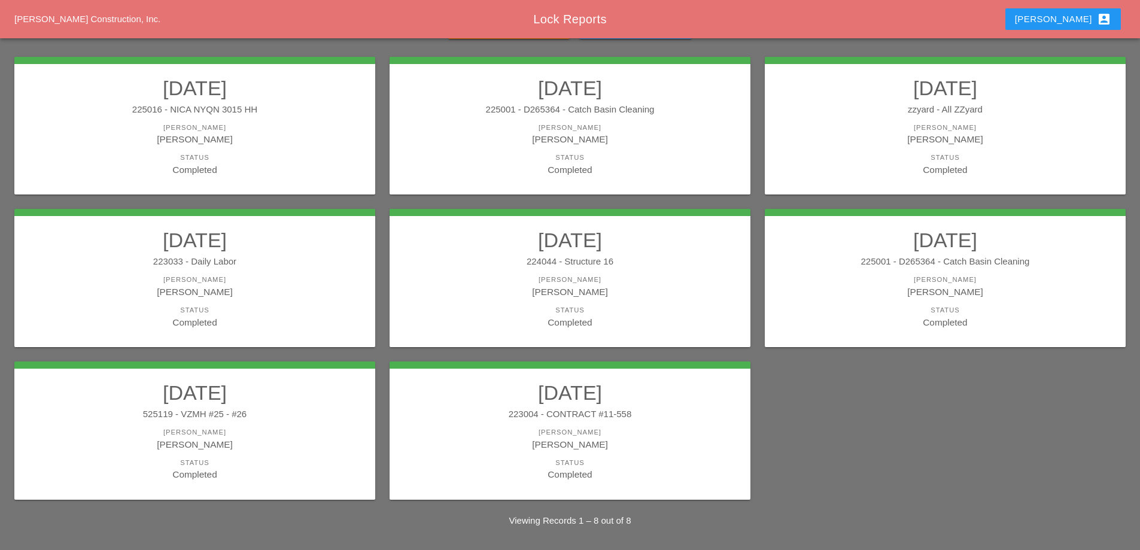
scroll to position [97, 0]
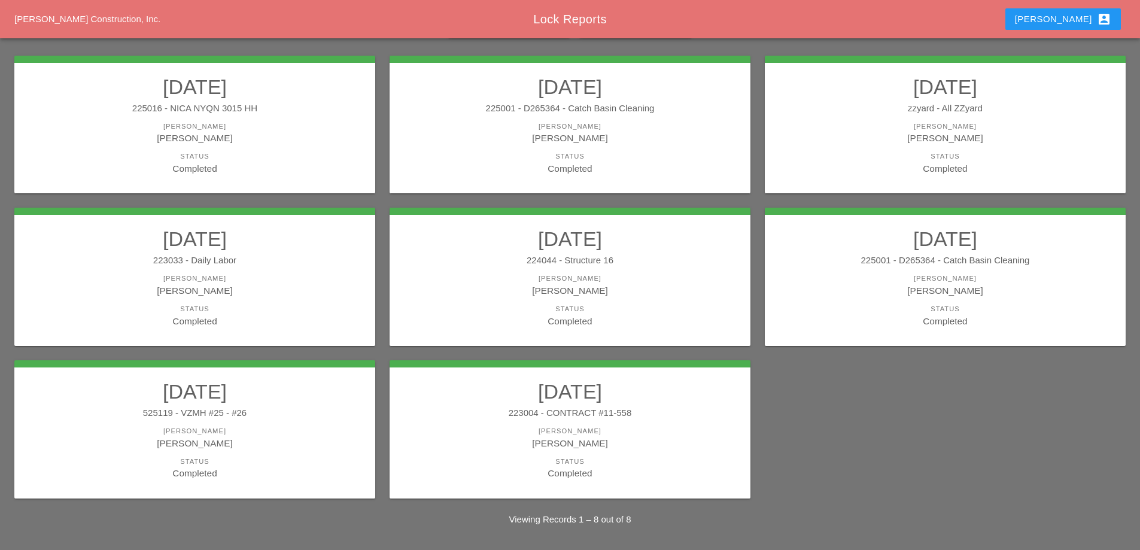
click at [315, 415] on div "525119 - VZMH #25 - #26" at bounding box center [194, 413] width 337 height 14
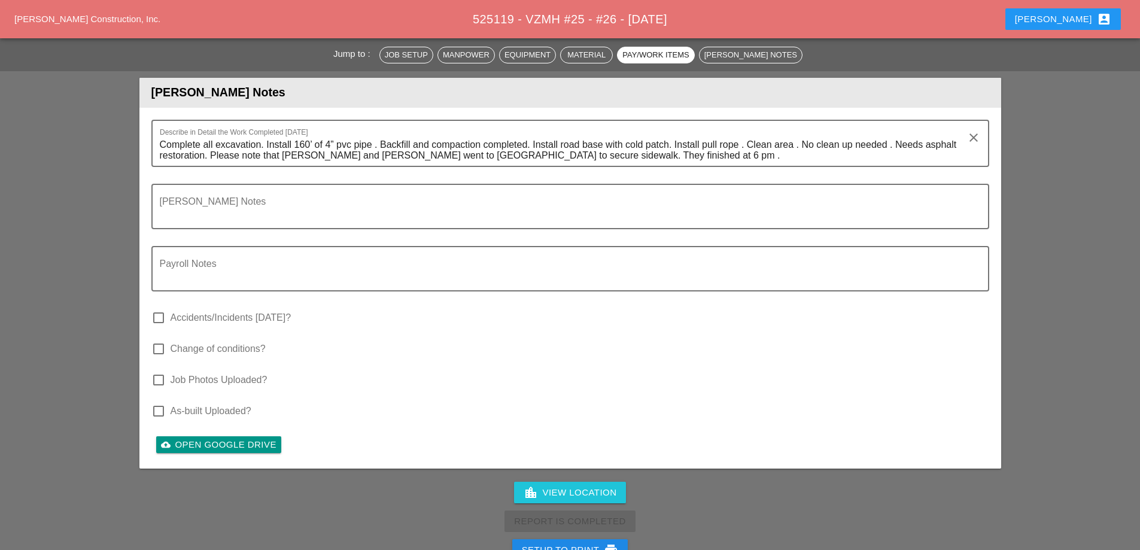
scroll to position [3411, 0]
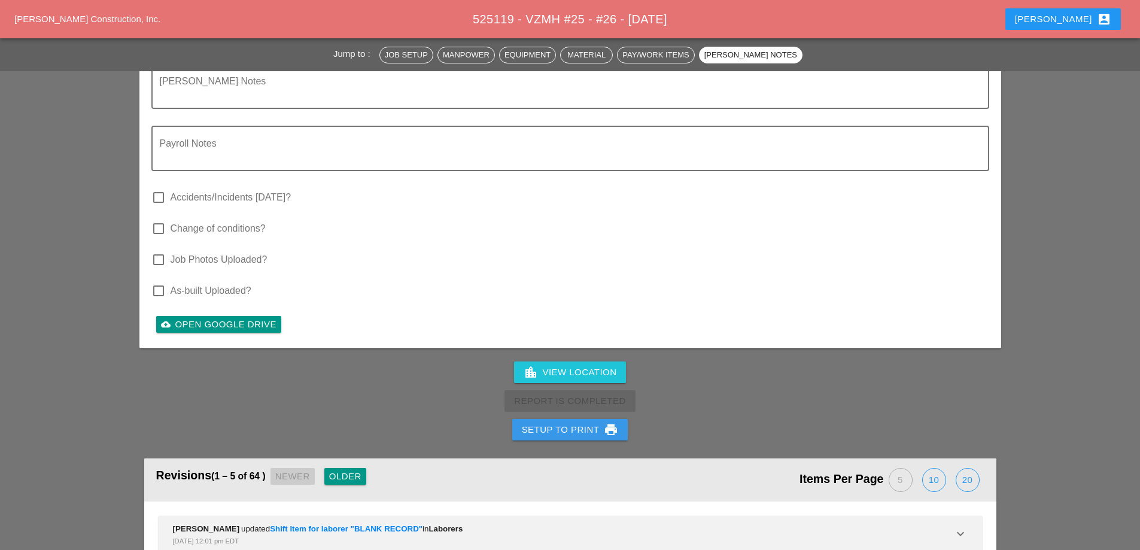
click at [578, 423] on div "Setup to Print print" at bounding box center [570, 430] width 97 height 14
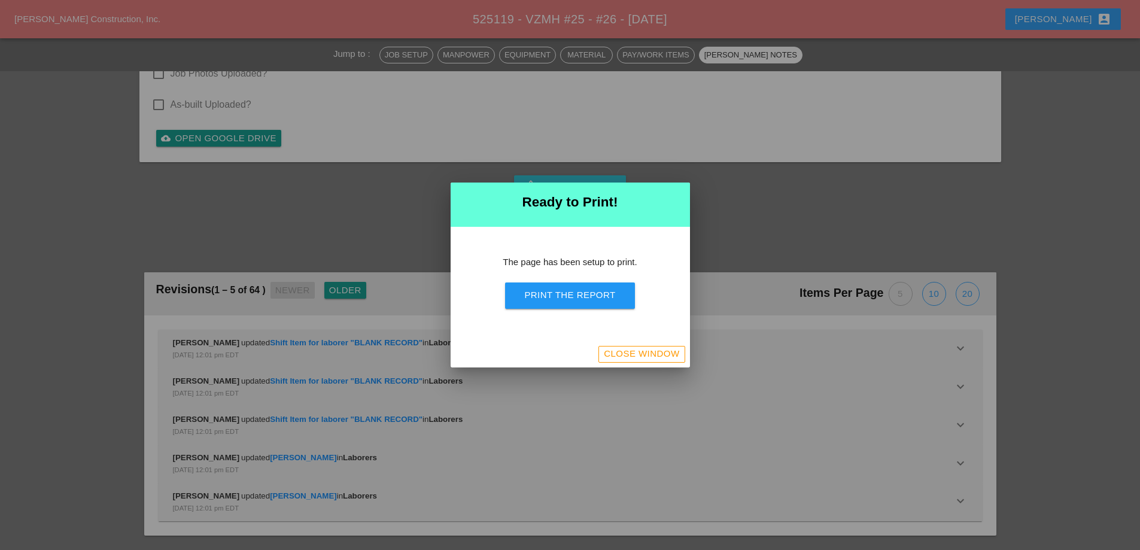
scroll to position [3844, 0]
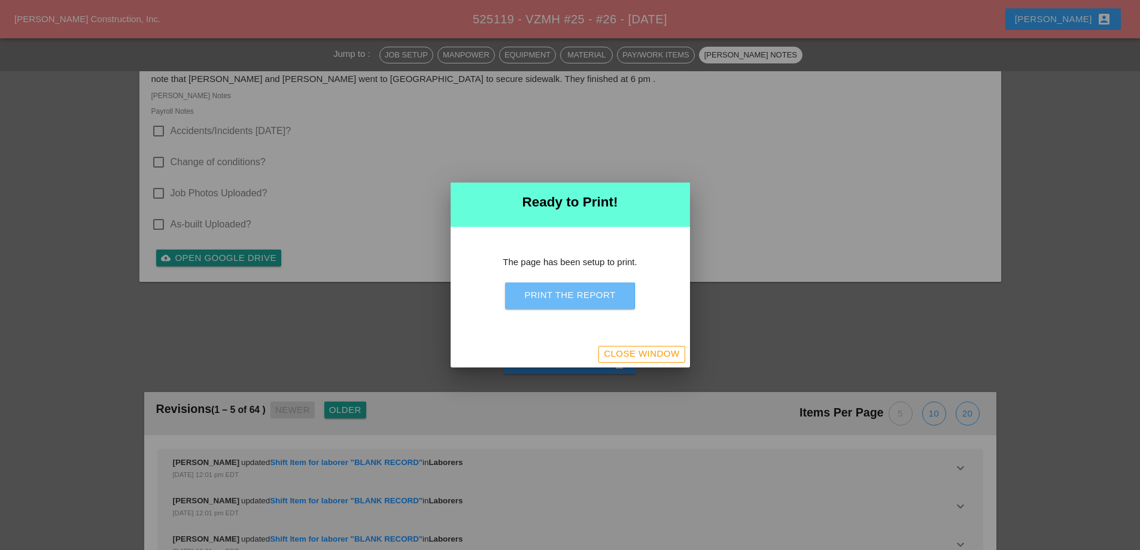
drag, startPoint x: 594, startPoint y: 283, endPoint x: 905, endPoint y: 401, distance: 332.8
click at [594, 286] on button "Print the Report" at bounding box center [569, 295] width 129 height 26
drag, startPoint x: 670, startPoint y: 352, endPoint x: 389, endPoint y: 147, distance: 348.6
click at [666, 358] on div "Close Window" at bounding box center [641, 354] width 75 height 14
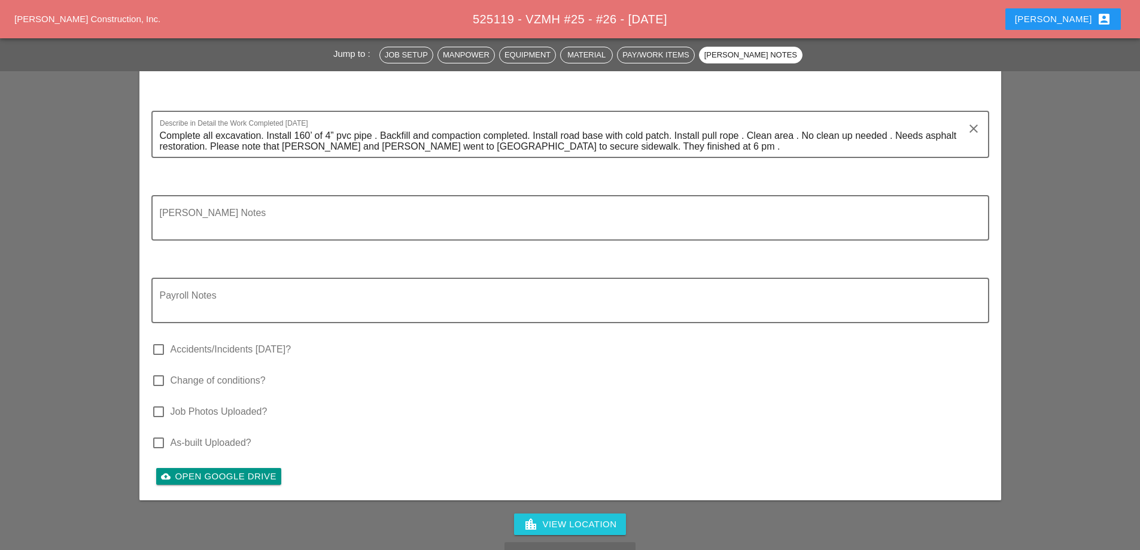
scroll to position [3467, 0]
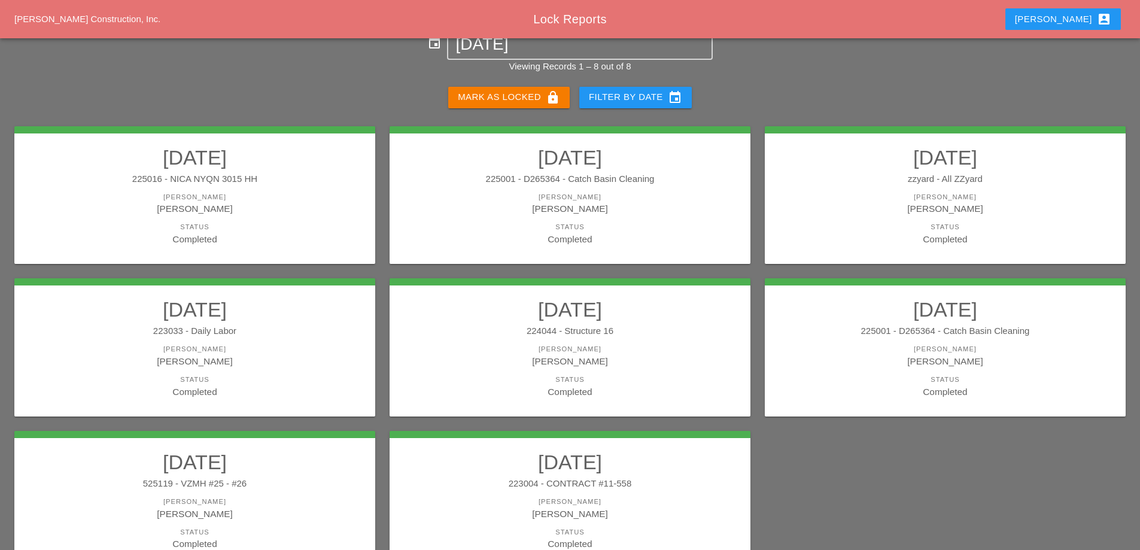
scroll to position [97, 0]
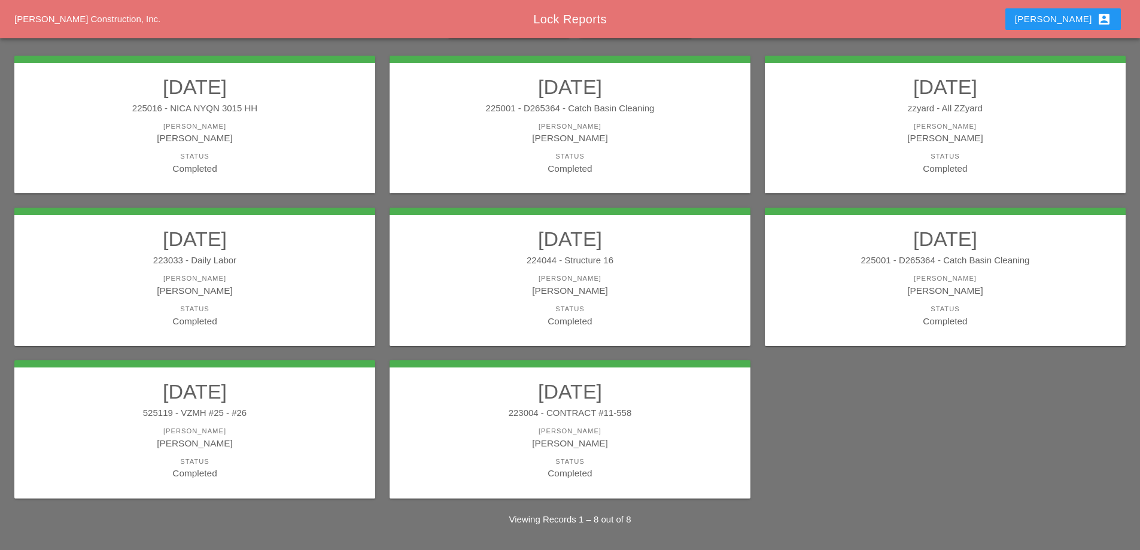
click at [254, 412] on div "525119 - VZMH #25 - #26" at bounding box center [194, 413] width 337 height 14
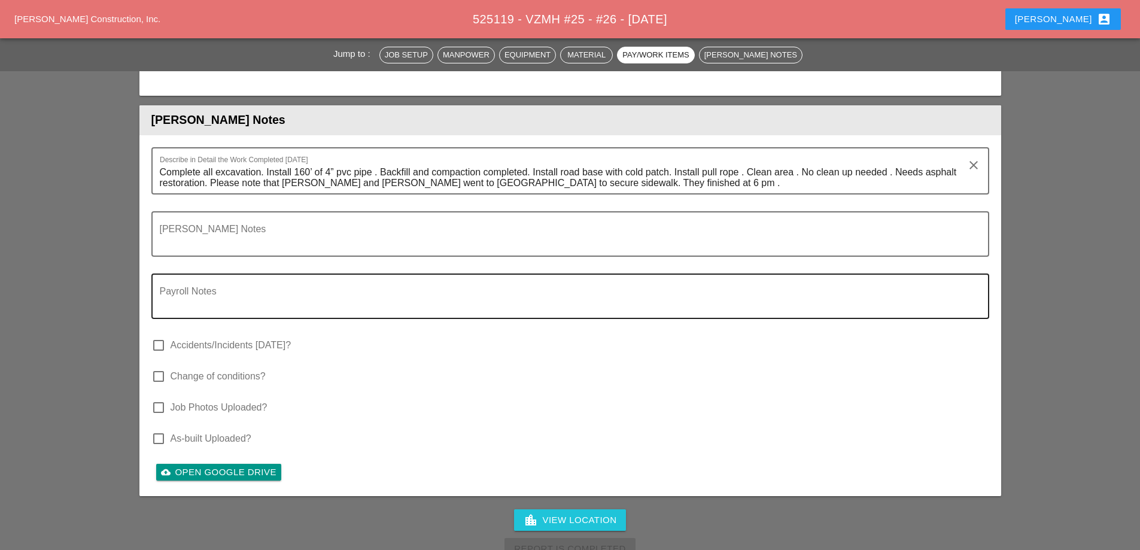
scroll to position [3351, 0]
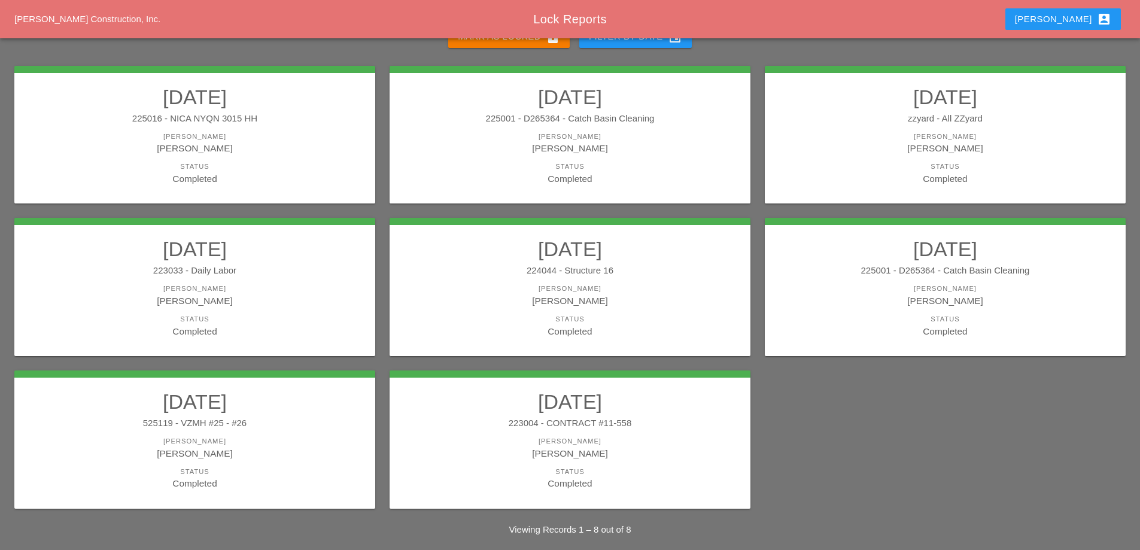
scroll to position [97, 0]
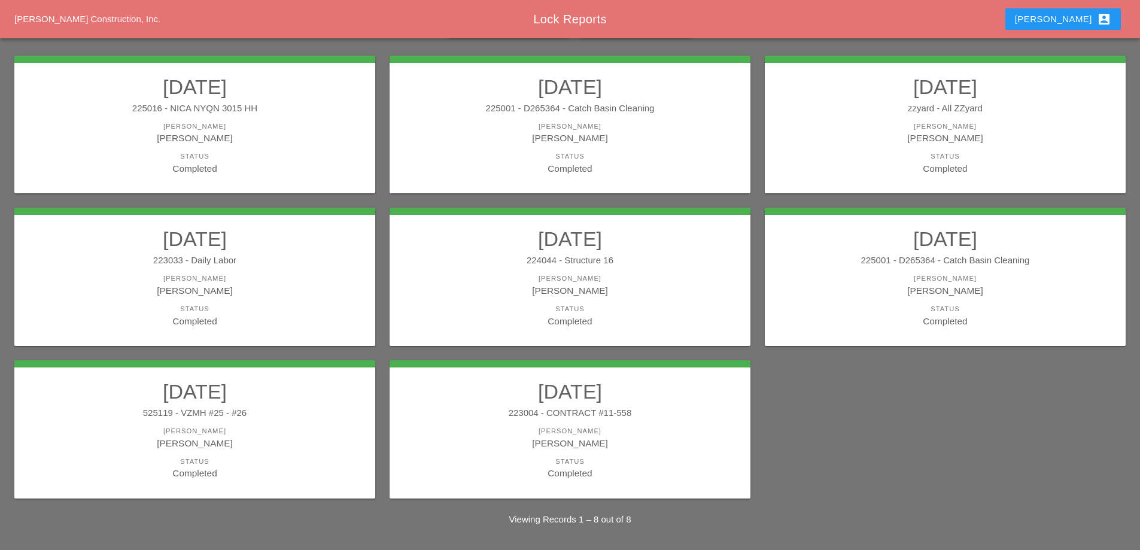
click at [680, 422] on link "10/02/2025 223004 - CONTRACT #11-558 Foreman Ricardo Capao Status Completed" at bounding box center [570, 429] width 337 height 101
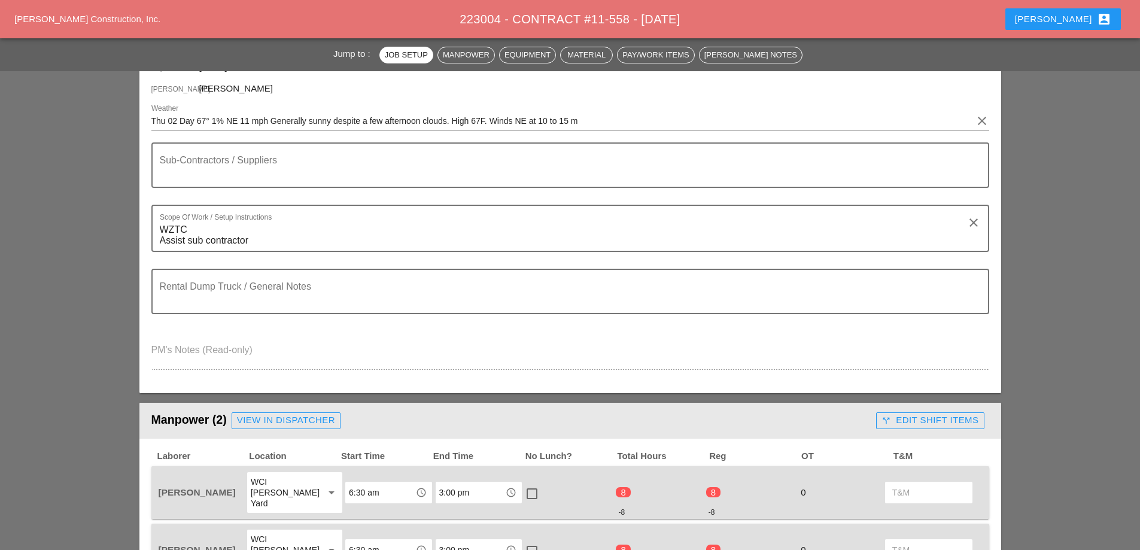
scroll to position [239, 0]
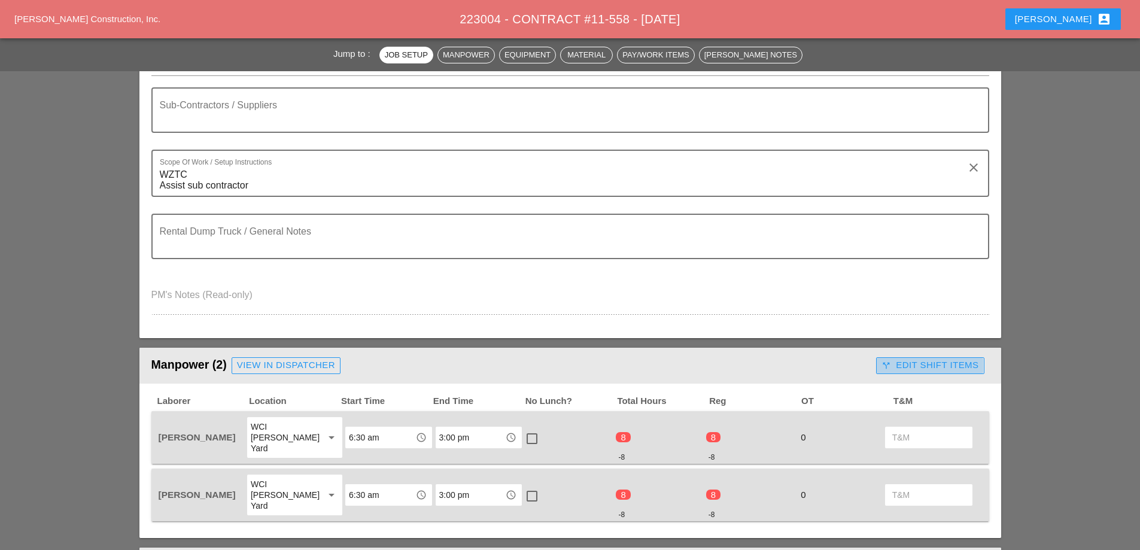
click at [949, 369] on div "call_split Edit Shift Items" at bounding box center [930, 365] width 97 height 14
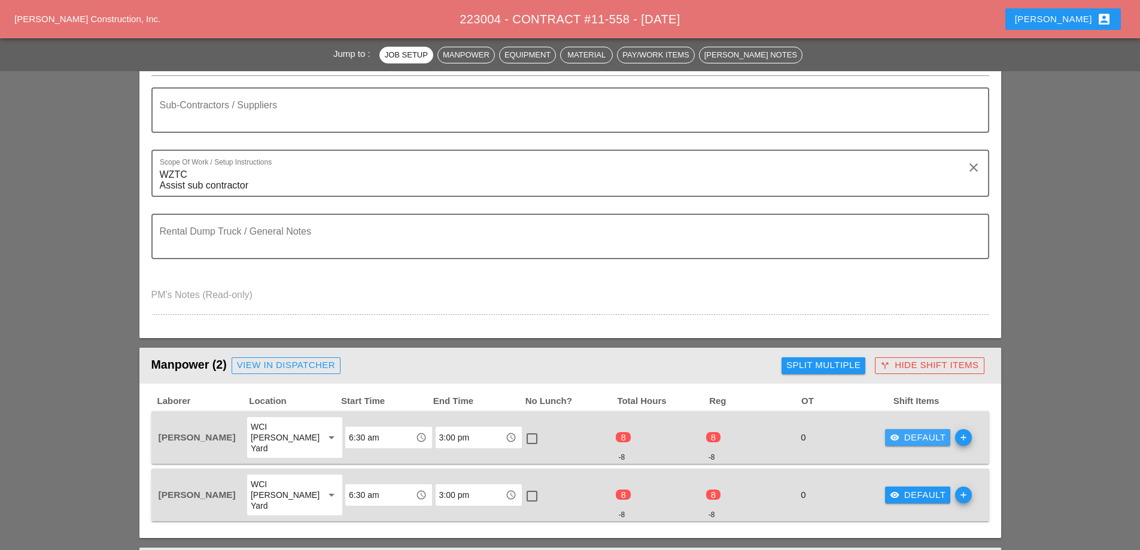
click at [926, 433] on div "visibility Default" at bounding box center [918, 438] width 56 height 14
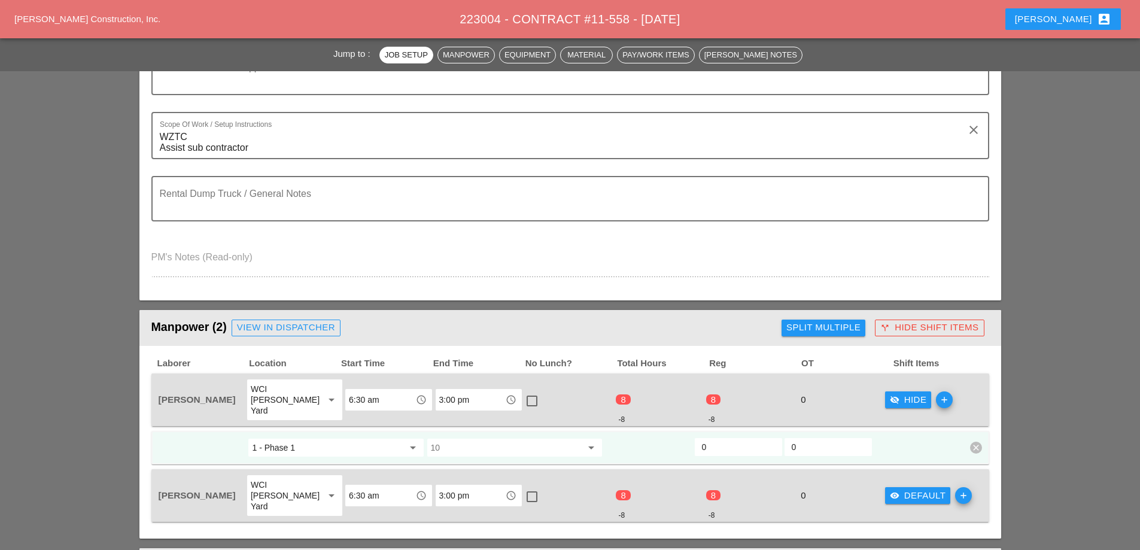
scroll to position [419, 0]
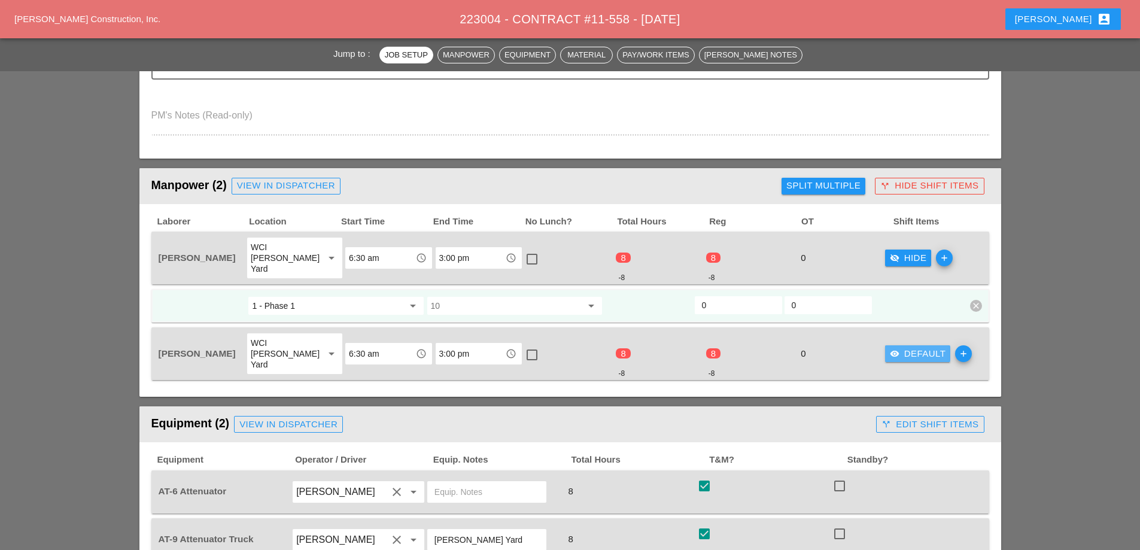
click at [928, 347] on div "visibility Default" at bounding box center [918, 354] width 56 height 14
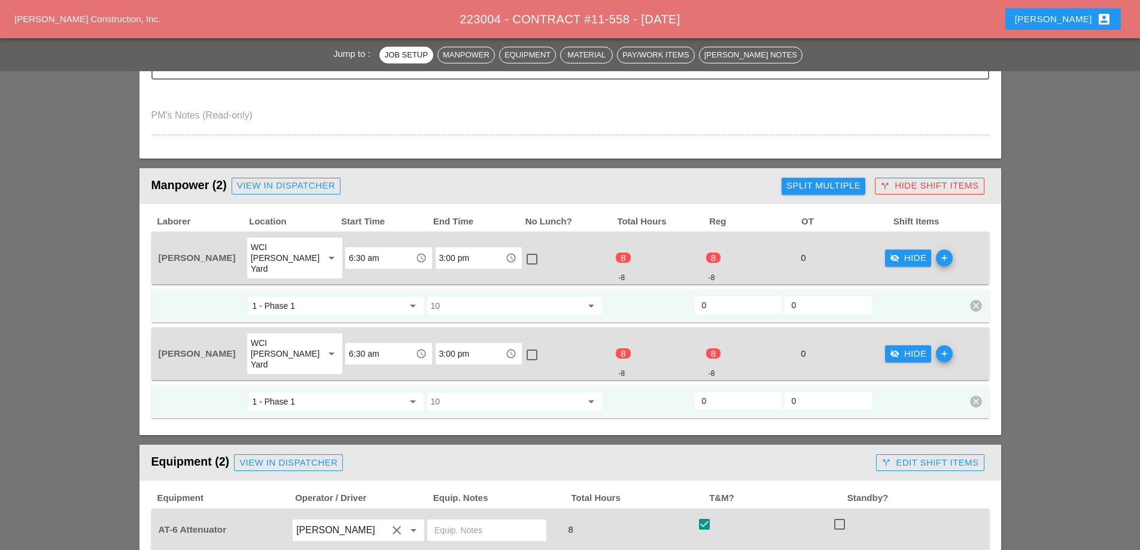
drag, startPoint x: 709, startPoint y: 298, endPoint x: 682, endPoint y: 297, distance: 26.3
click at [683, 297] on div "1 - Phase 1 arrow_drop_down 10 arrow_drop_down 0 0 clear" at bounding box center [561, 306] width 808 height 22
type input "8"
drag, startPoint x: 698, startPoint y: 381, endPoint x: 683, endPoint y: 387, distance: 16.1
click at [683, 391] on div "1 - Phase 1 arrow_drop_down 10 arrow_drop_down 0 0 clear" at bounding box center [561, 402] width 808 height 22
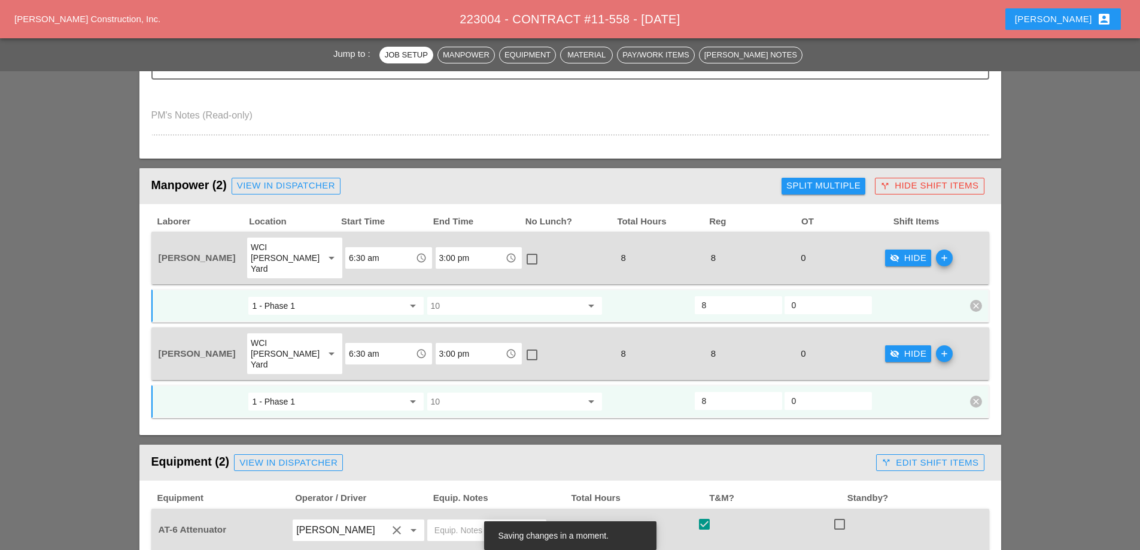
type input "8"
drag, startPoint x: 895, startPoint y: 341, endPoint x: 892, endPoint y: 349, distance: 8.1
click at [895, 347] on div "visibility_off Hide" at bounding box center [908, 354] width 37 height 14
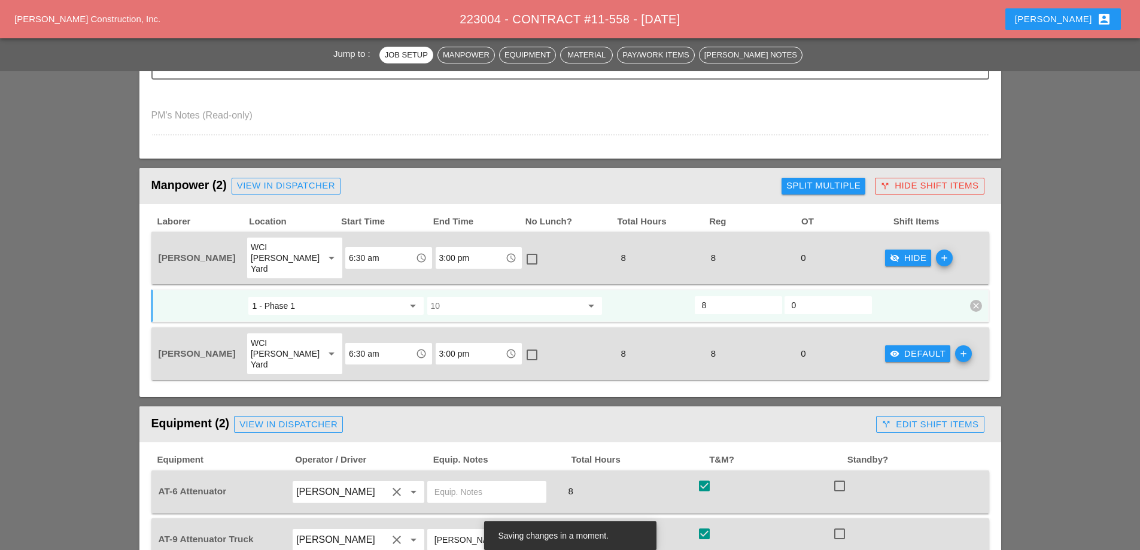
click at [911, 257] on div "visibility_off Hide" at bounding box center [908, 258] width 37 height 14
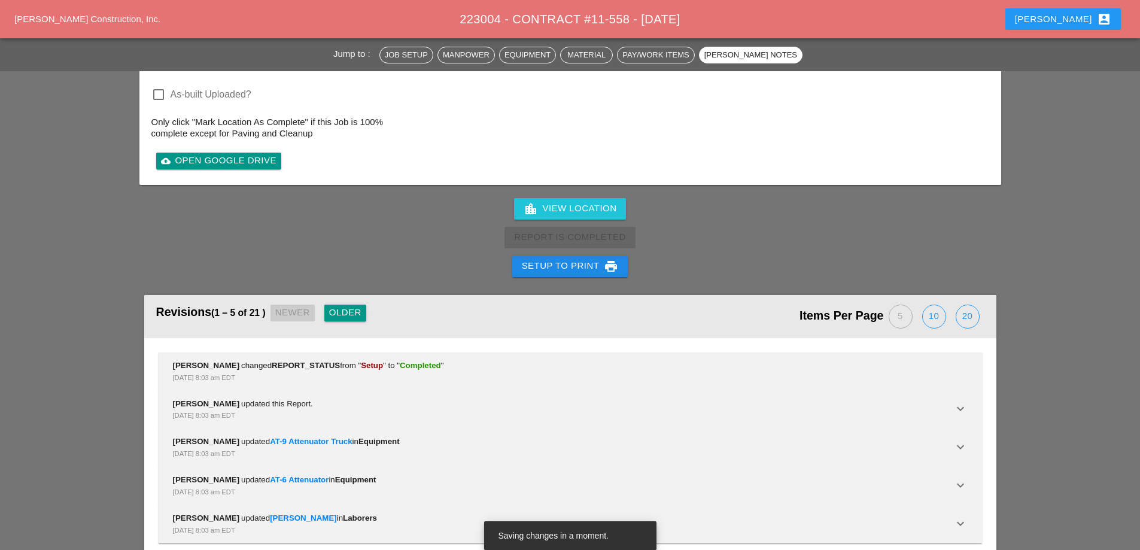
scroll to position [1539, 0]
click at [558, 259] on div "Setup to Print print" at bounding box center [570, 266] width 97 height 14
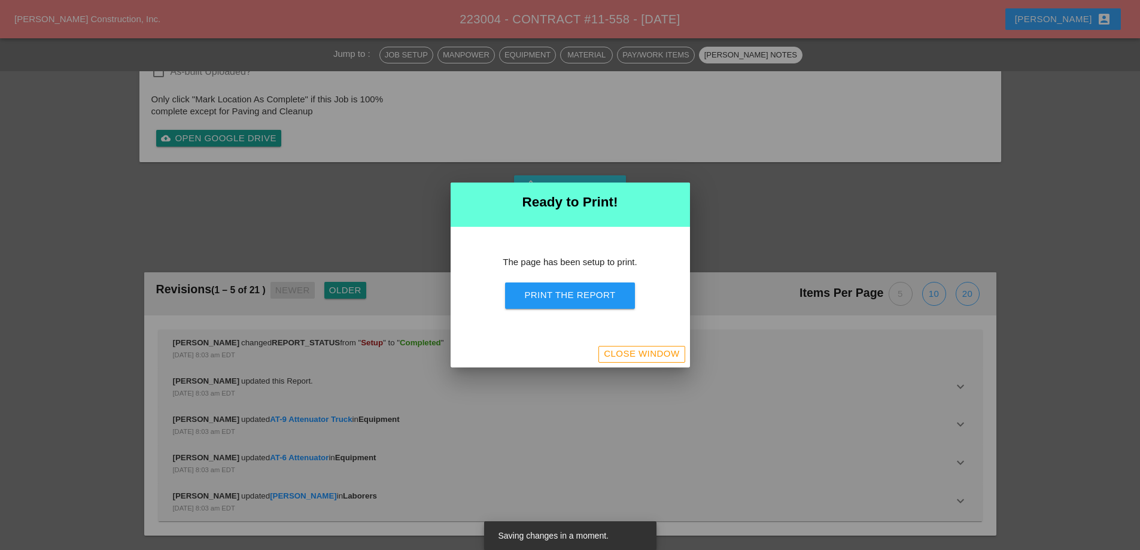
scroll to position [1255, 0]
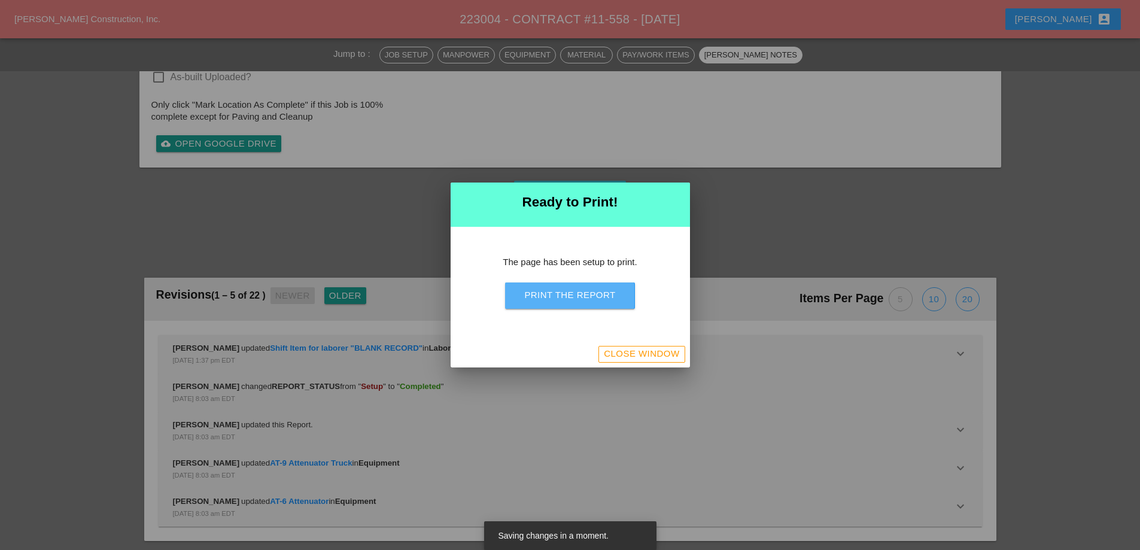
click at [572, 306] on button "Print the Report" at bounding box center [569, 295] width 129 height 26
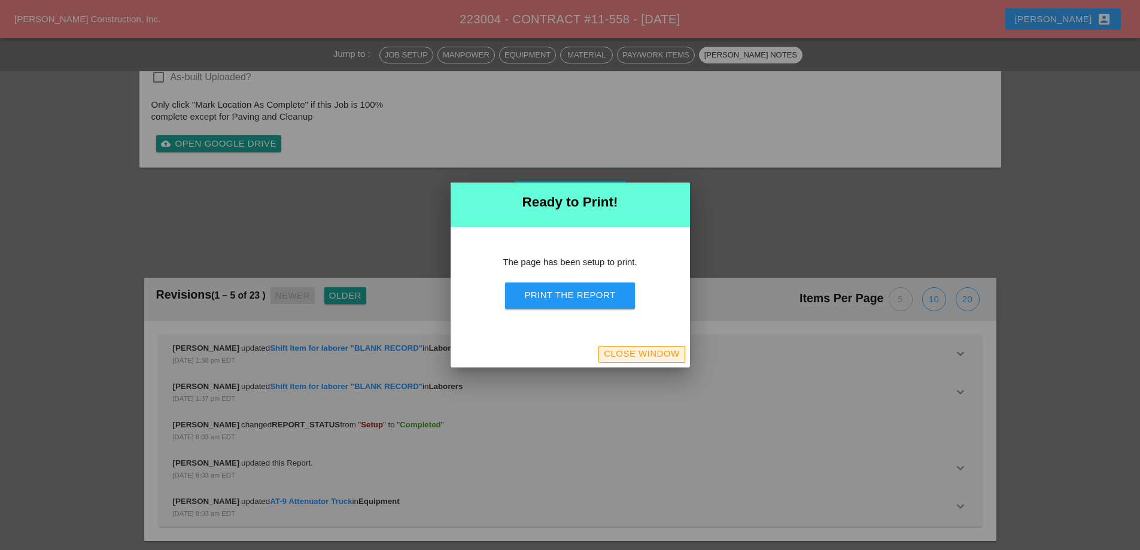
drag, startPoint x: 637, startPoint y: 352, endPoint x: 610, endPoint y: 261, distance: 95.6
click at [637, 352] on div "Close Window" at bounding box center [641, 354] width 75 height 14
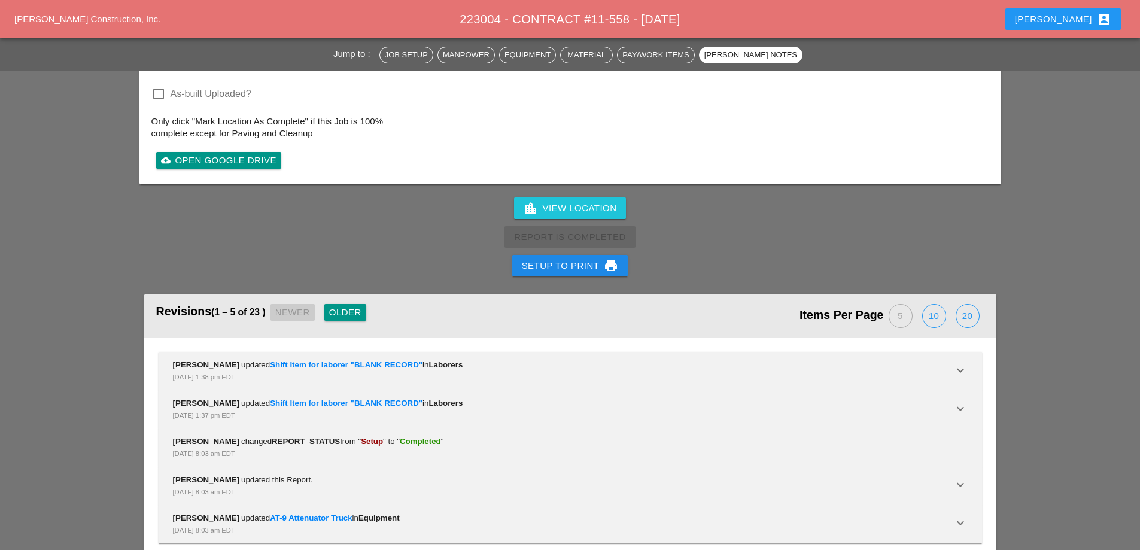
scroll to position [1539, 0]
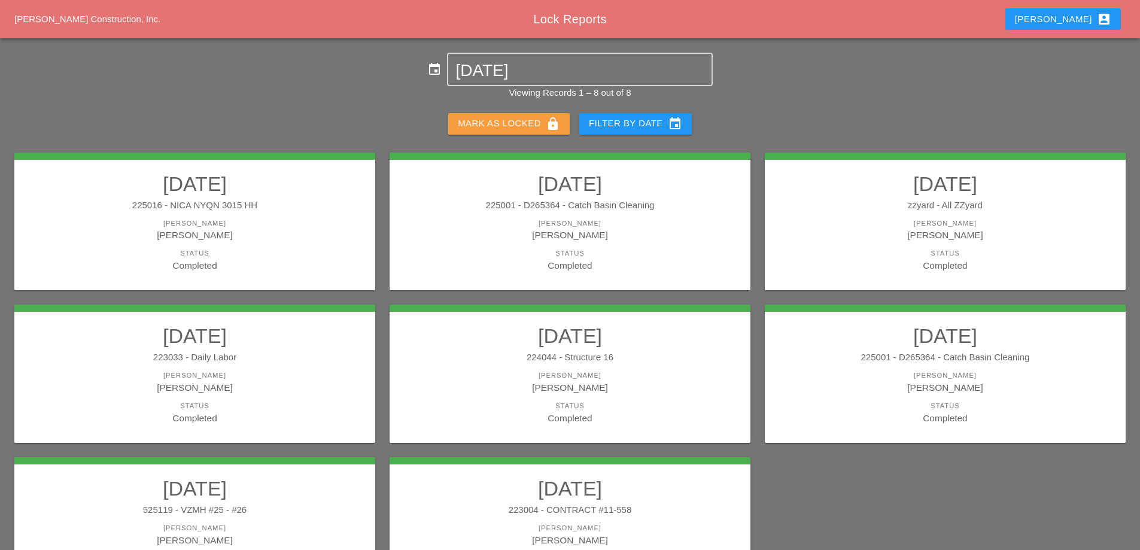
click at [512, 120] on div "Mark as Locked lock" at bounding box center [509, 124] width 102 height 14
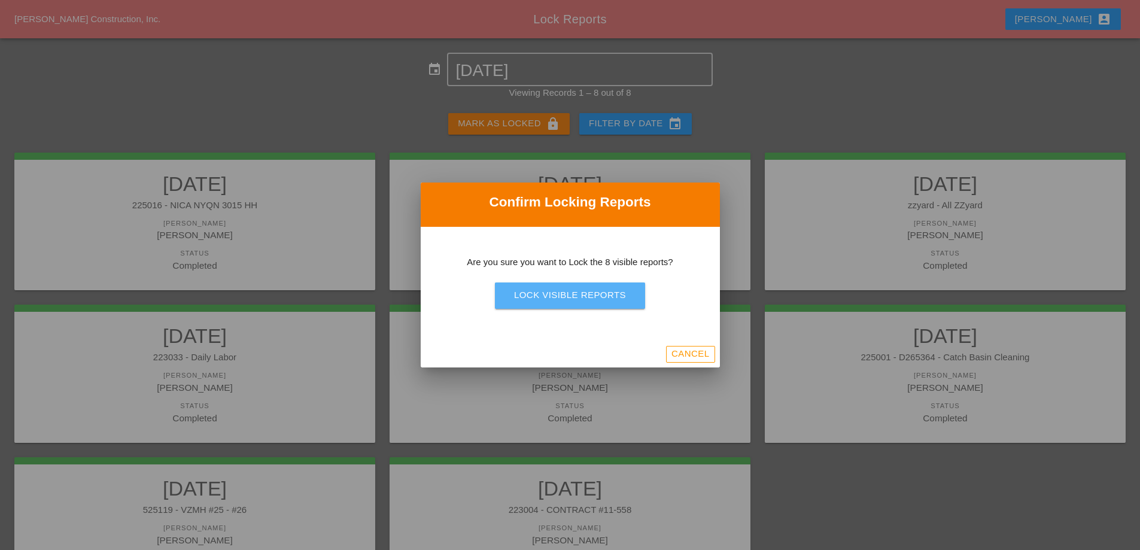
click at [567, 298] on div "Lock Visible Reports" at bounding box center [570, 295] width 112 height 14
click at [569, 299] on div "Are you sure?" at bounding box center [570, 295] width 76 height 14
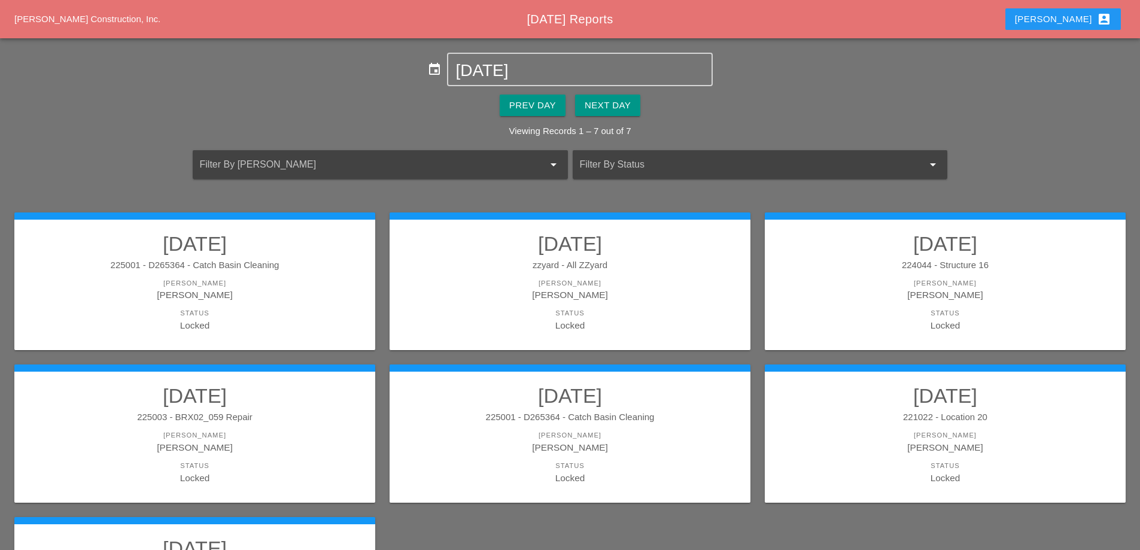
click at [540, 101] on div "Prev Day" at bounding box center [532, 106] width 47 height 14
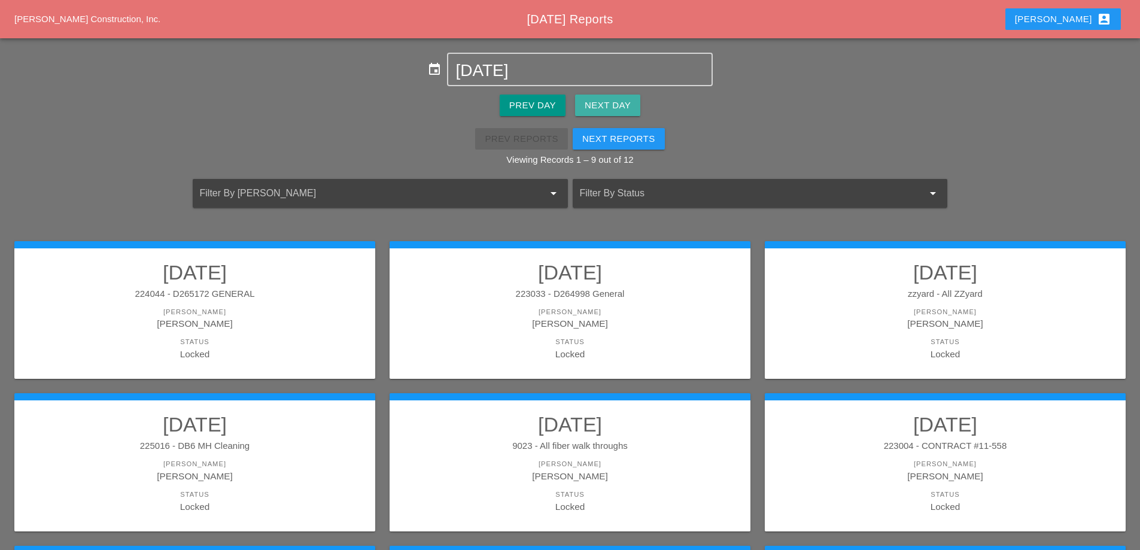
click at [606, 103] on div "Next Day" at bounding box center [608, 106] width 46 height 14
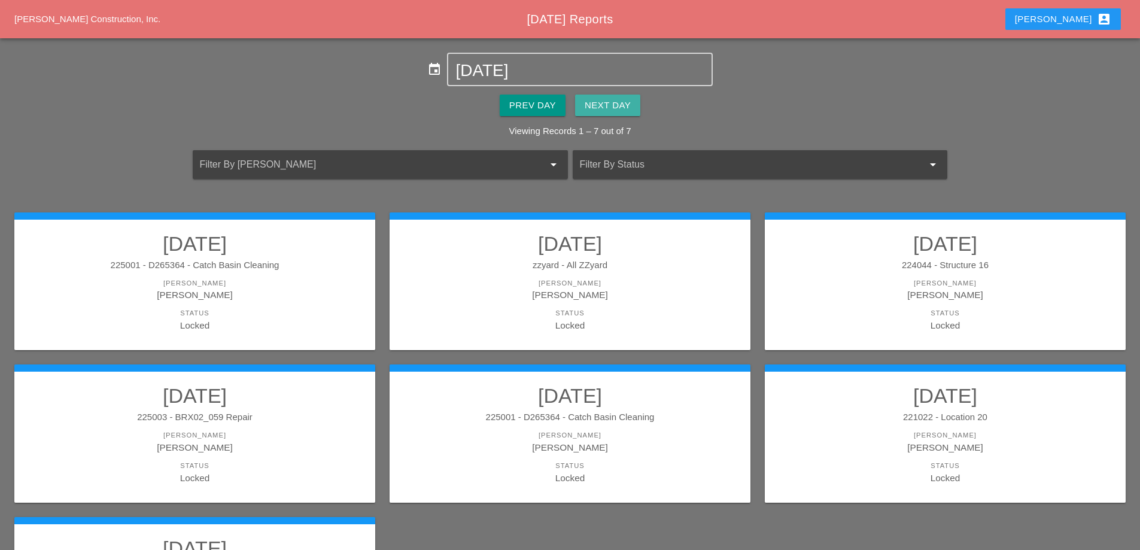
click at [606, 103] on div "Next Day" at bounding box center [608, 106] width 46 height 14
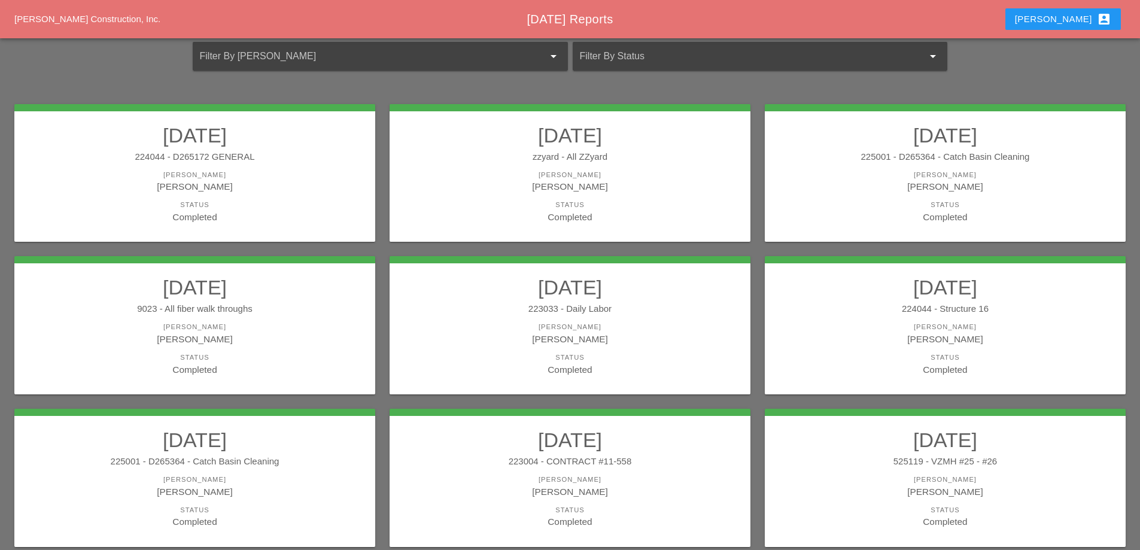
scroll to position [120, 0]
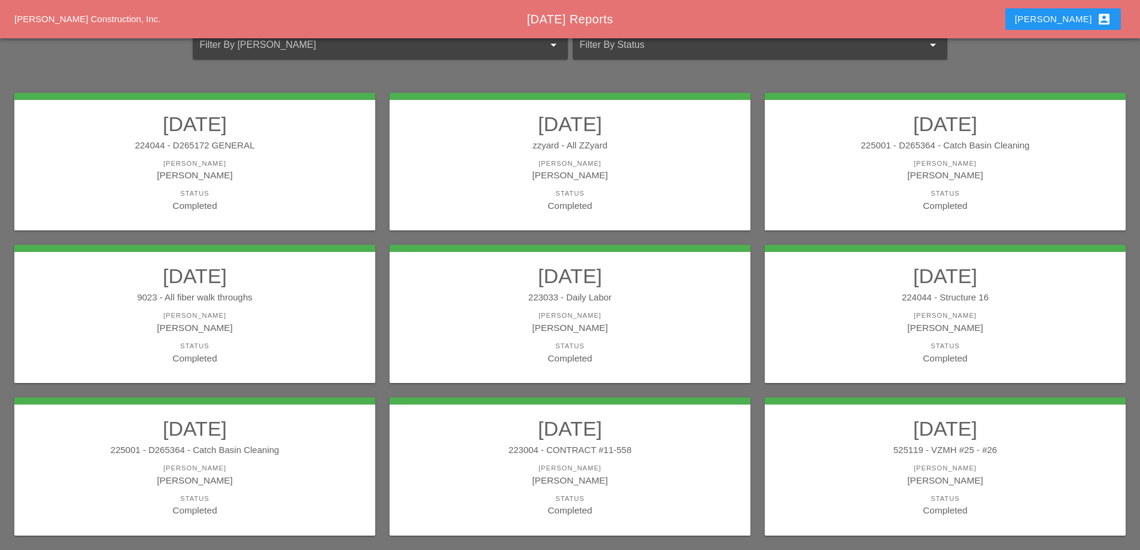
click at [279, 159] on div "[PERSON_NAME]" at bounding box center [194, 164] width 337 height 10
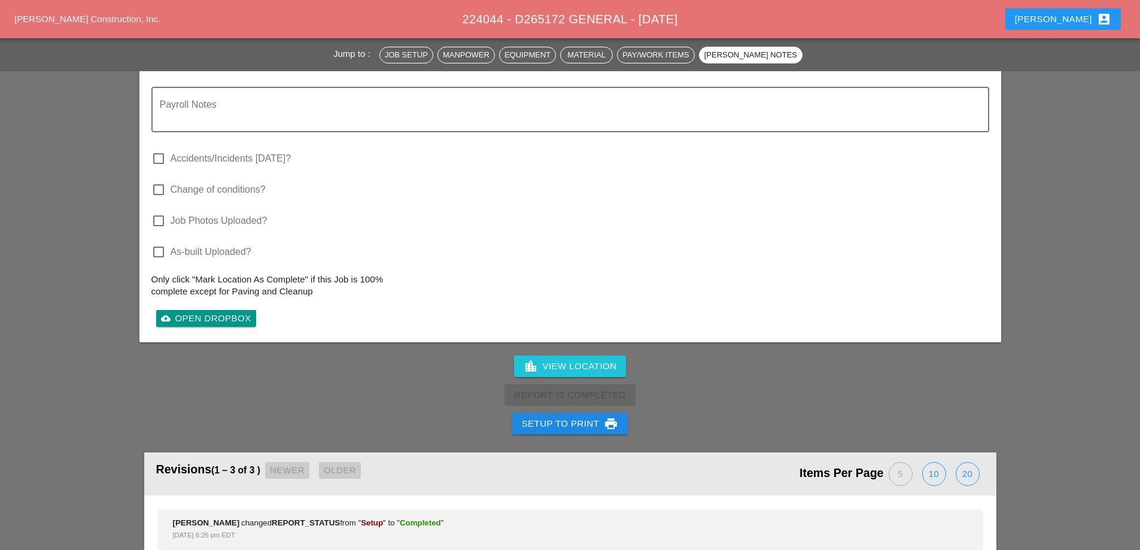
scroll to position [1363, 0]
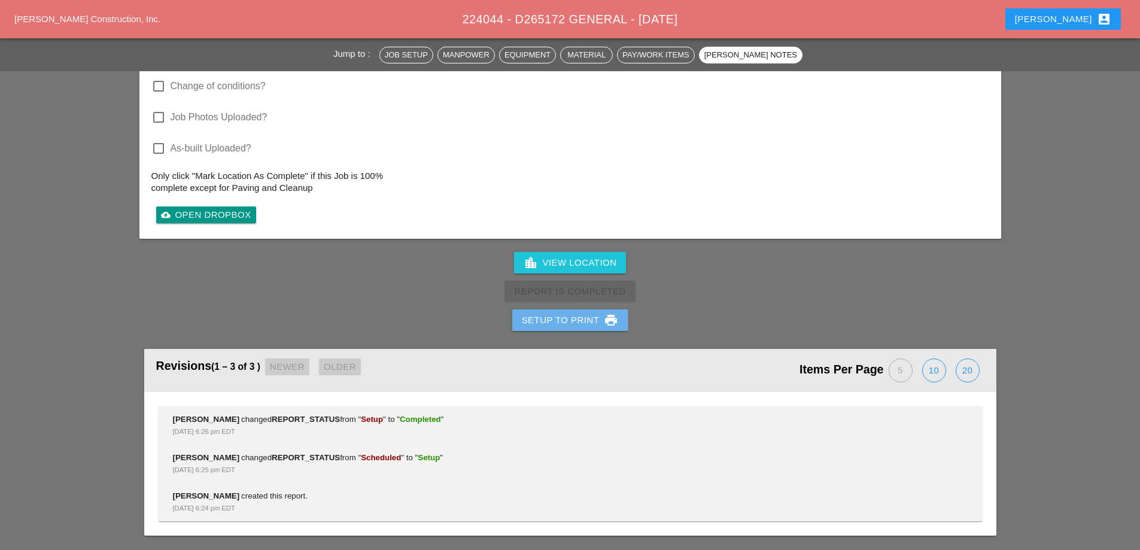
click at [579, 317] on div "Setup to Print print" at bounding box center [570, 320] width 97 height 14
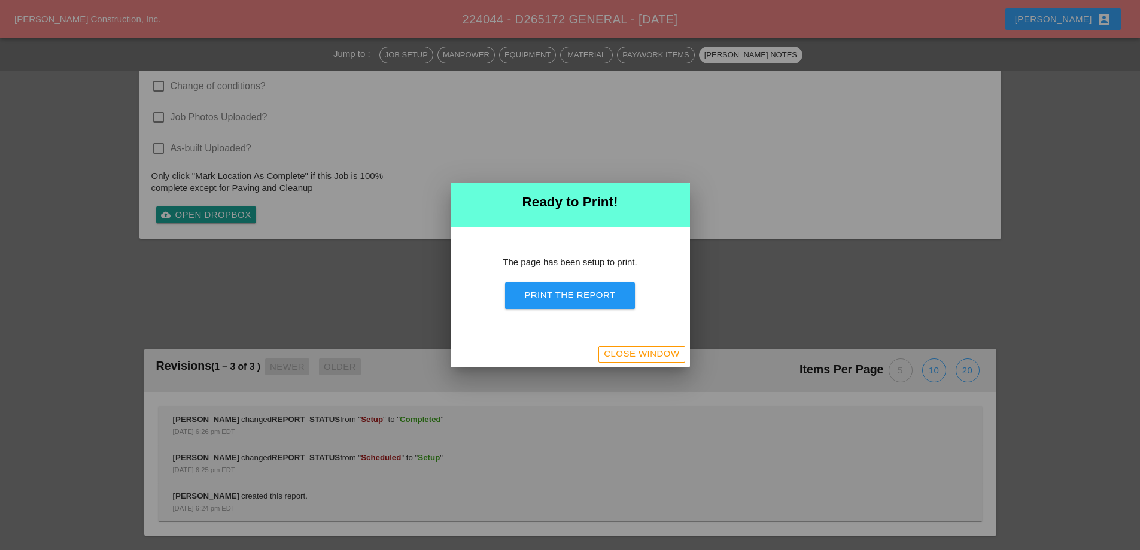
scroll to position [1032, 0]
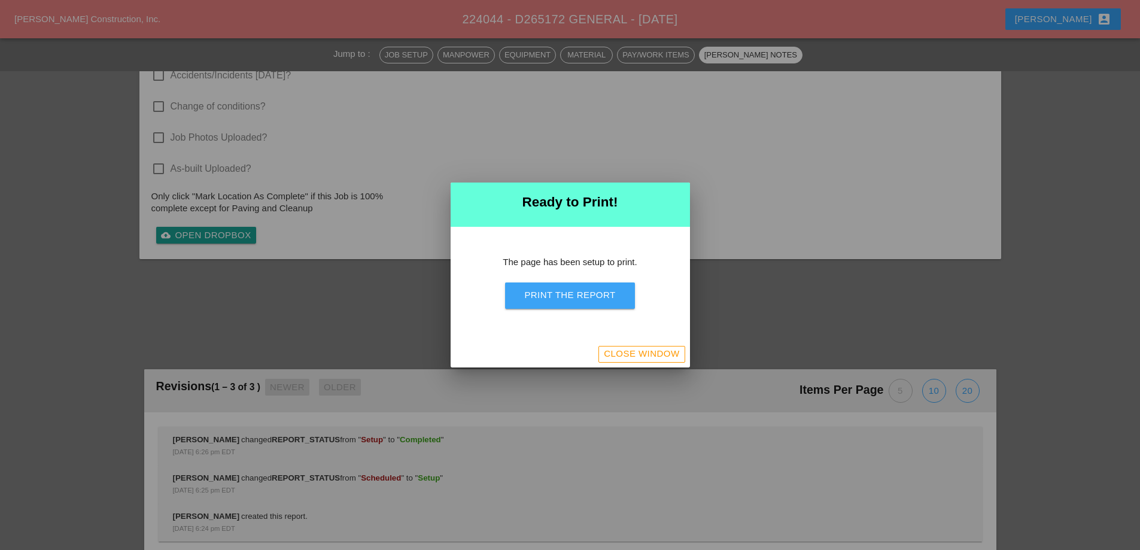
drag, startPoint x: 592, startPoint y: 296, endPoint x: 917, endPoint y: 321, distance: 326.0
click at [592, 297] on div "Print the Report" at bounding box center [569, 295] width 91 height 14
click at [660, 348] on div "Close Window" at bounding box center [641, 354] width 75 height 14
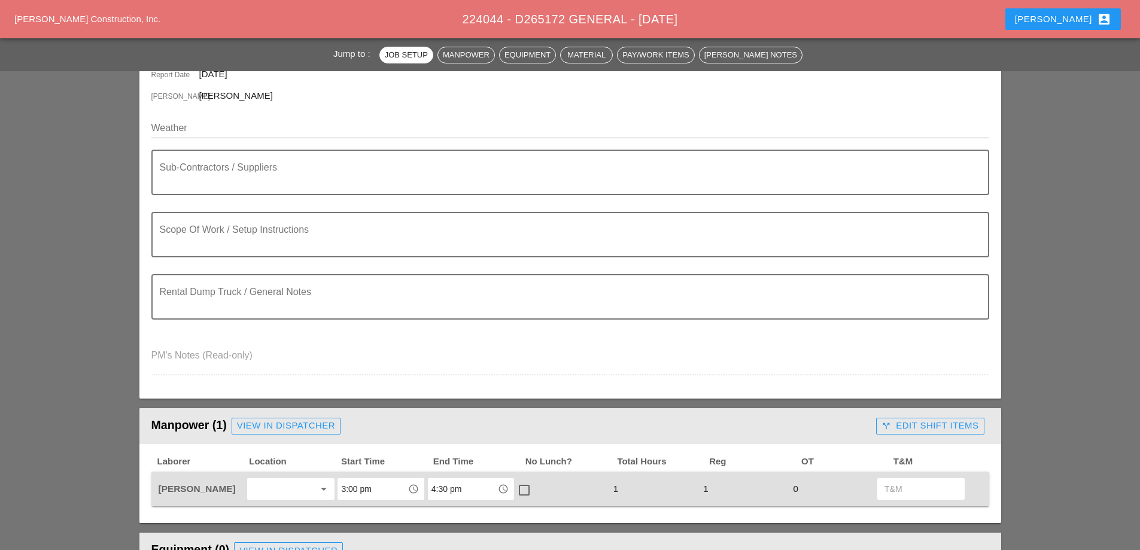
scroll to position [0, 0]
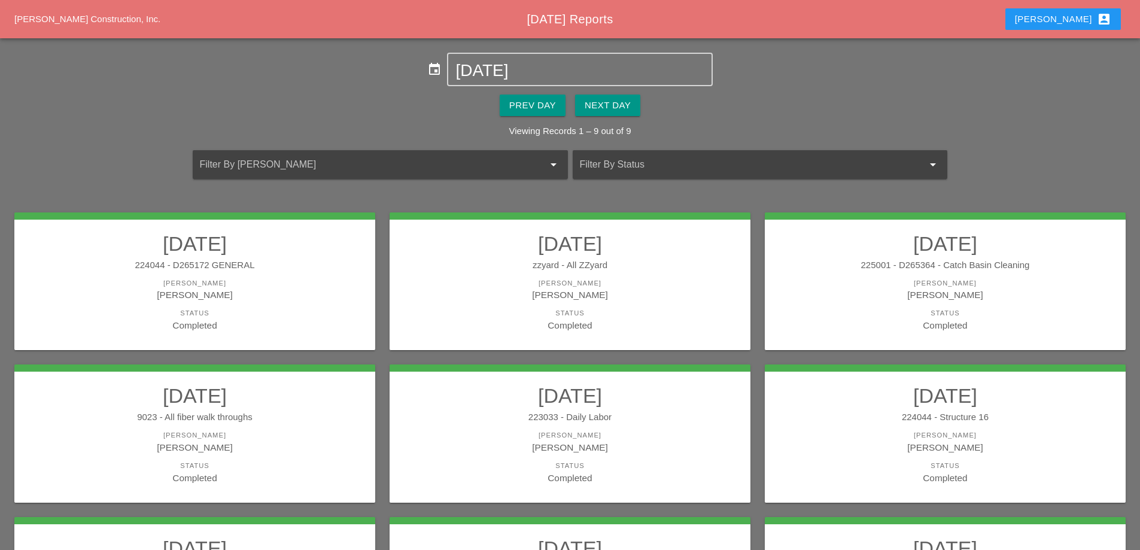
click at [607, 274] on link "[DATE] zzyard - All ZZyard [PERSON_NAME] [PERSON_NAME] Status Completed" at bounding box center [570, 282] width 337 height 101
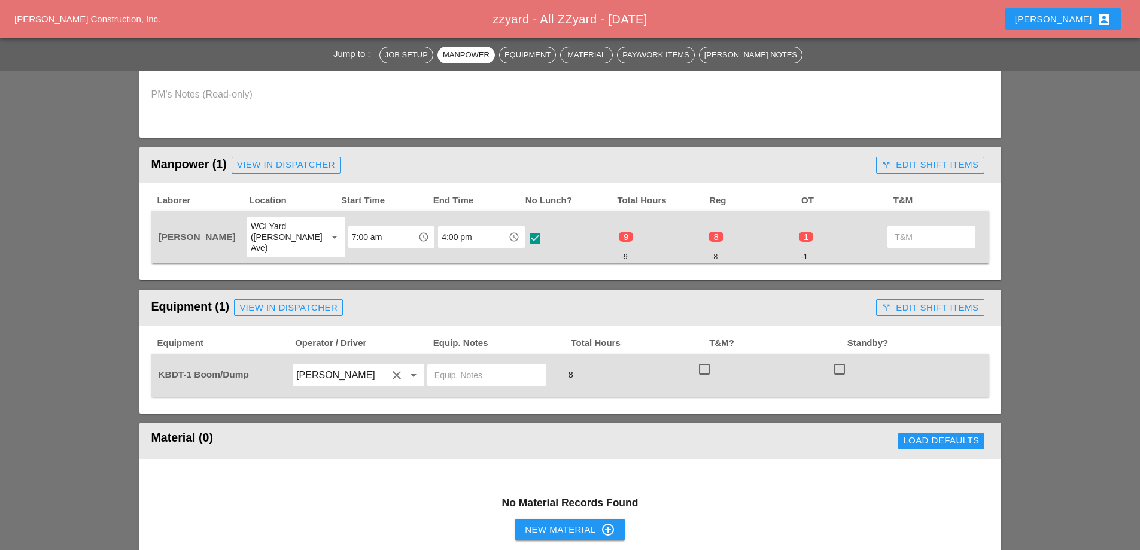
scroll to position [419, 0]
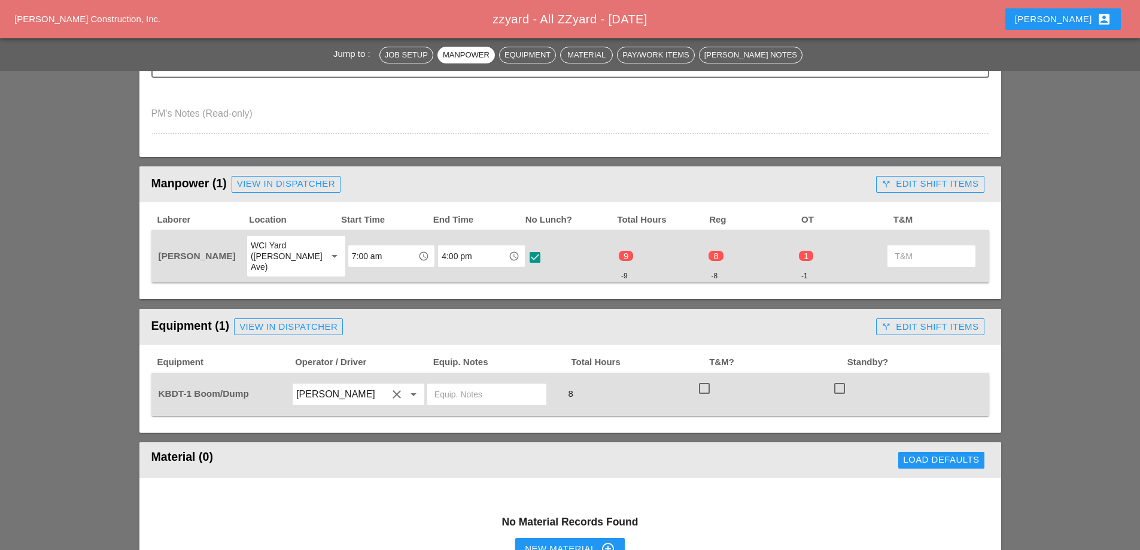
click at [919, 185] on div "call_split Edit Shift Items" at bounding box center [930, 184] width 97 height 14
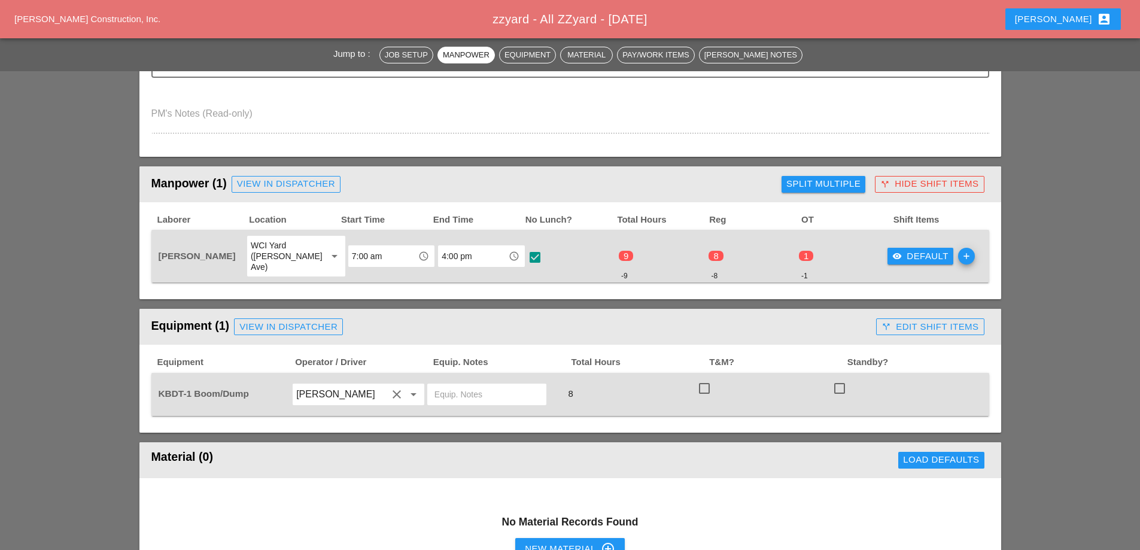
click at [906, 255] on div "visibility Default" at bounding box center [920, 257] width 56 height 14
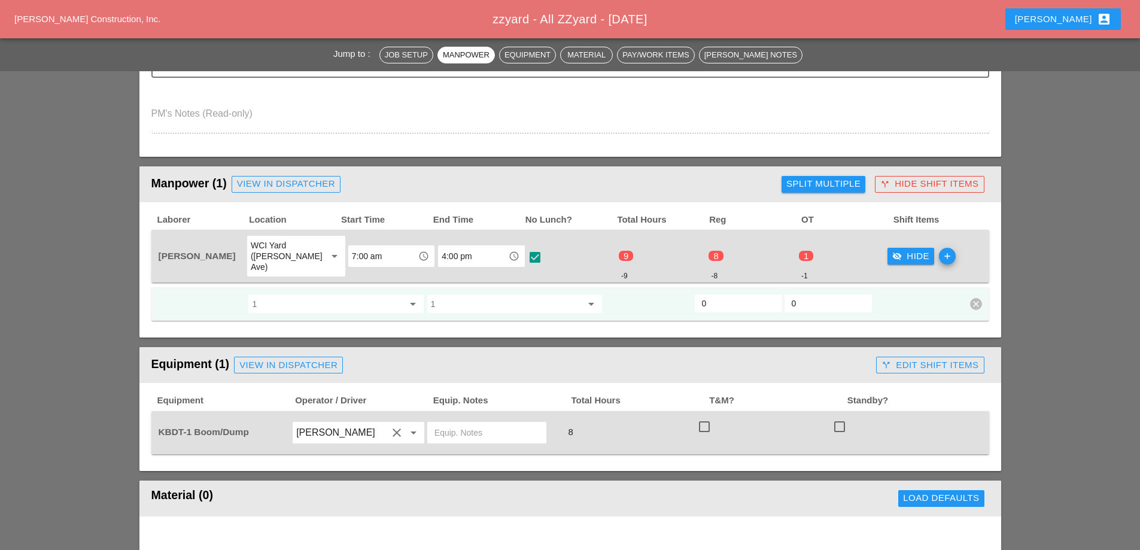
drag, startPoint x: 722, startPoint y: 296, endPoint x: 694, endPoint y: 299, distance: 27.7
click at [695, 299] on div "0" at bounding box center [738, 303] width 87 height 18
type input "8"
drag, startPoint x: 809, startPoint y: 291, endPoint x: 838, endPoint y: 293, distance: 28.8
click at [809, 294] on input "0" at bounding box center [828, 303] width 73 height 19
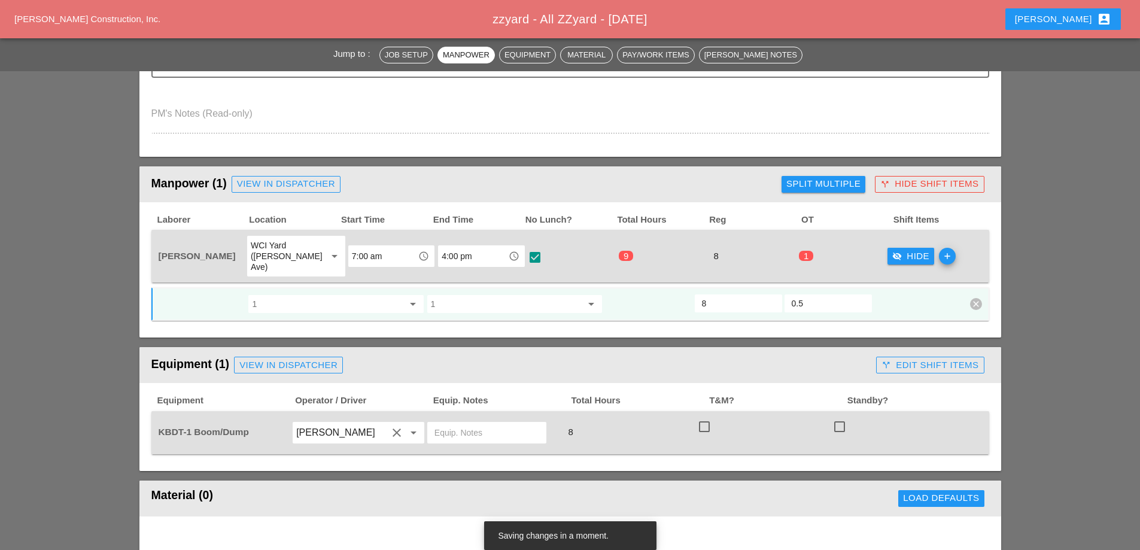
click at [859, 294] on input "0.5" at bounding box center [828, 303] width 73 height 19
type input "1"
click at [859, 294] on input "1" at bounding box center [828, 303] width 73 height 19
click at [896, 252] on div "visibility_off Hide" at bounding box center [910, 257] width 37 height 14
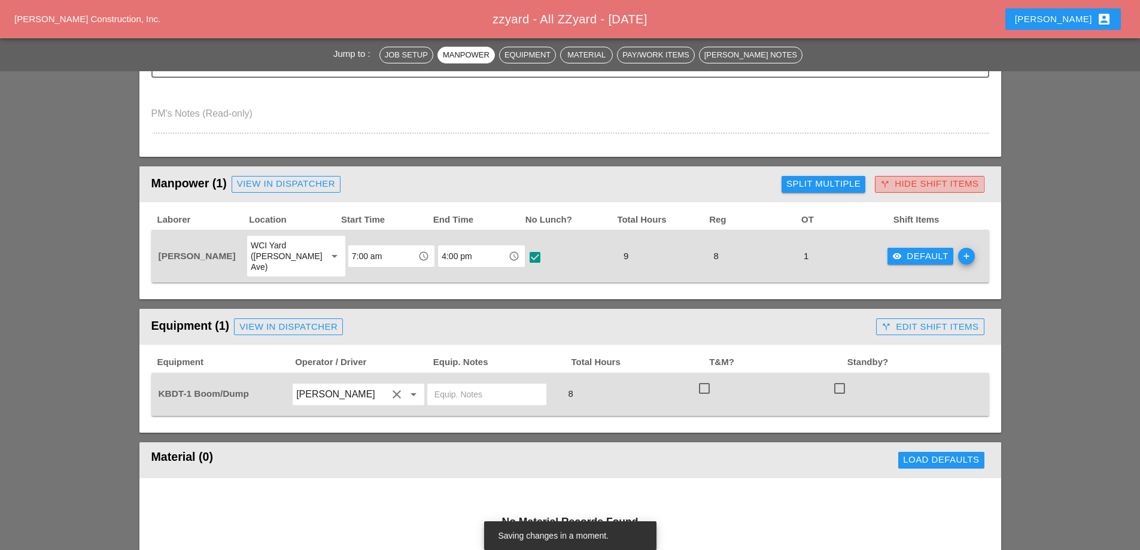
click at [921, 187] on div "call_split Hide Shift Items" at bounding box center [929, 184] width 98 height 14
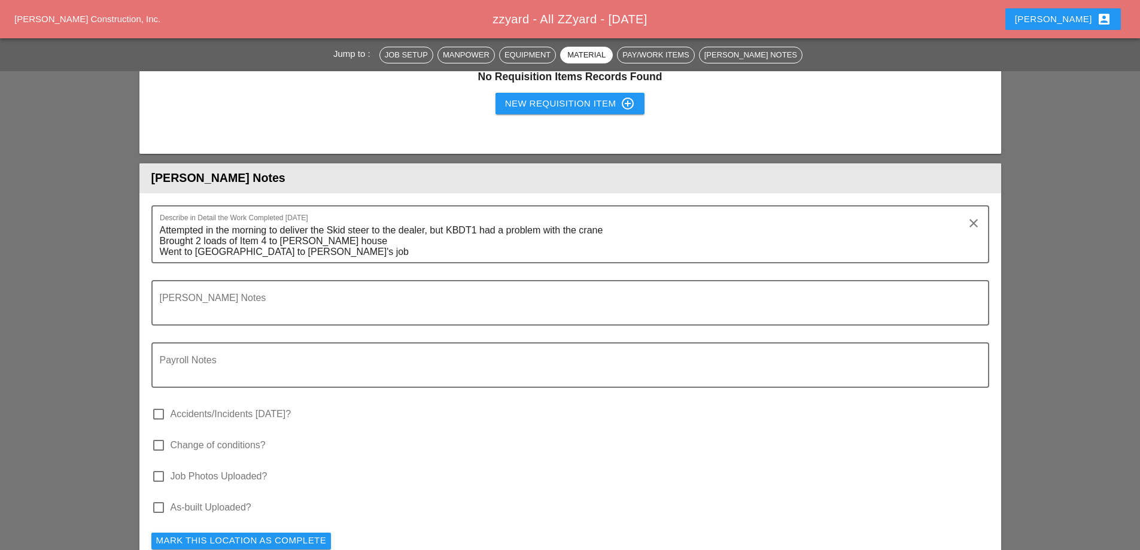
scroll to position [1077, 0]
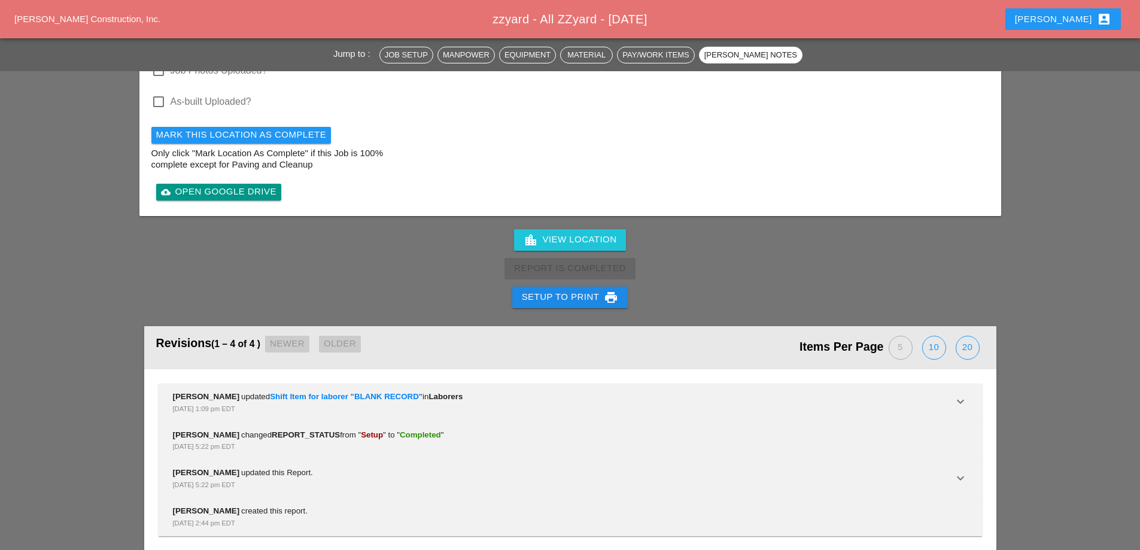
click at [583, 294] on button "Setup to Print print" at bounding box center [570, 298] width 116 height 22
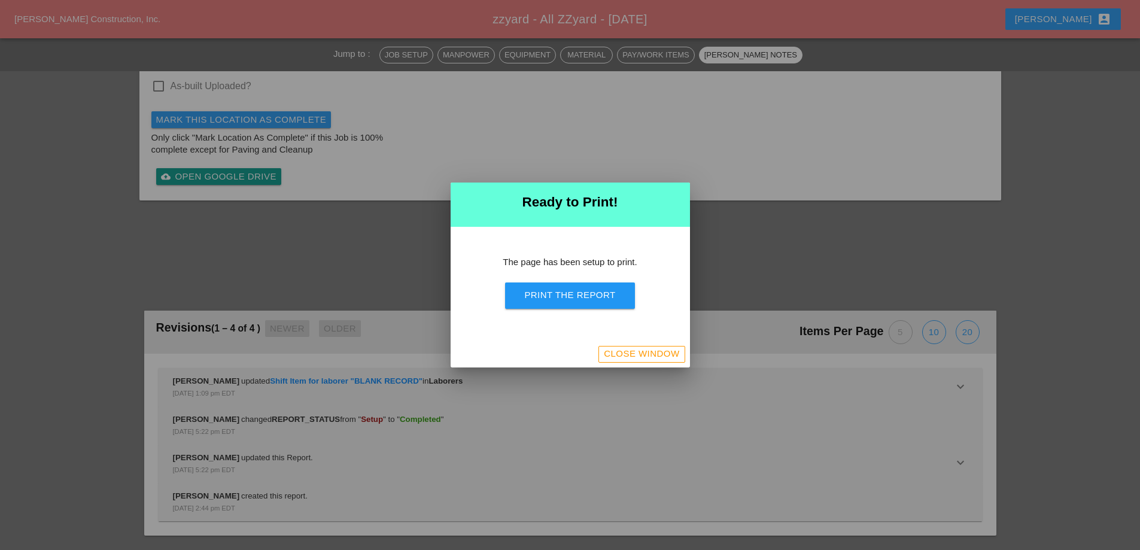
scroll to position [1150, 0]
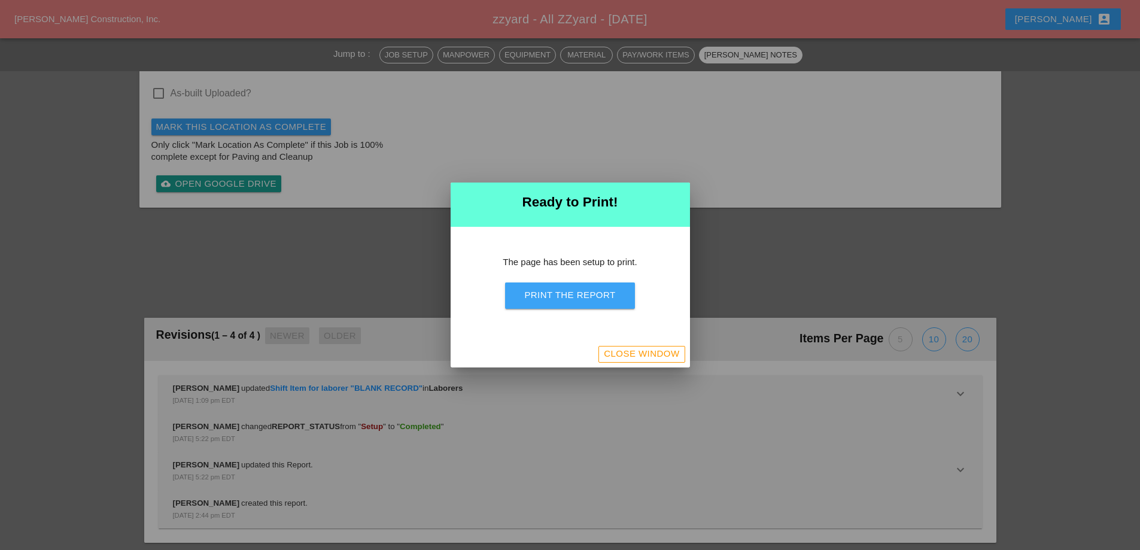
drag, startPoint x: 585, startPoint y: 294, endPoint x: 893, endPoint y: 319, distance: 309.2
click at [586, 294] on div "Print the Report" at bounding box center [569, 295] width 91 height 14
click at [620, 352] on div "Close Window" at bounding box center [641, 354] width 75 height 14
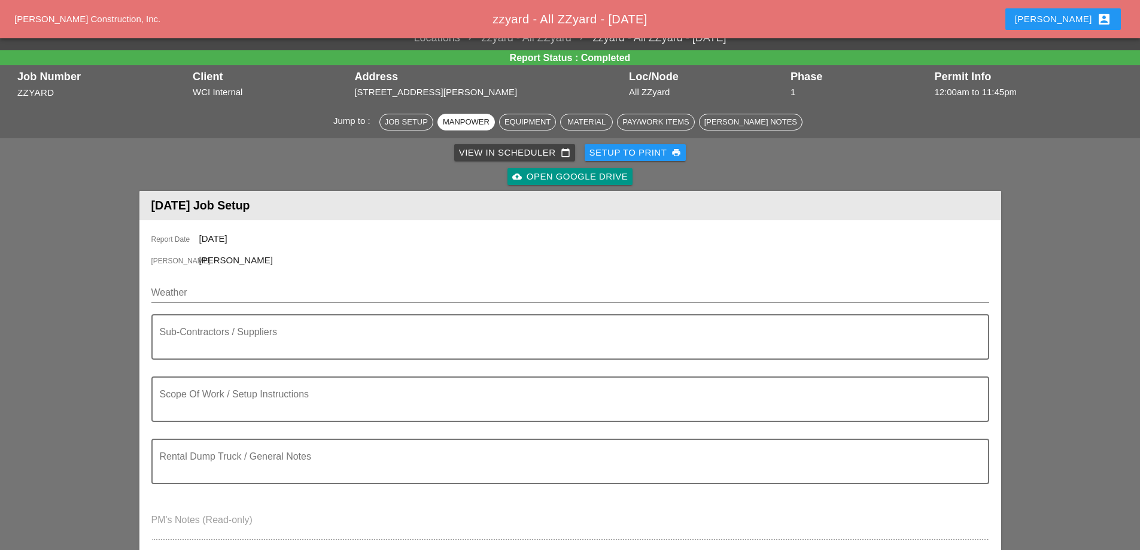
scroll to position [0, 0]
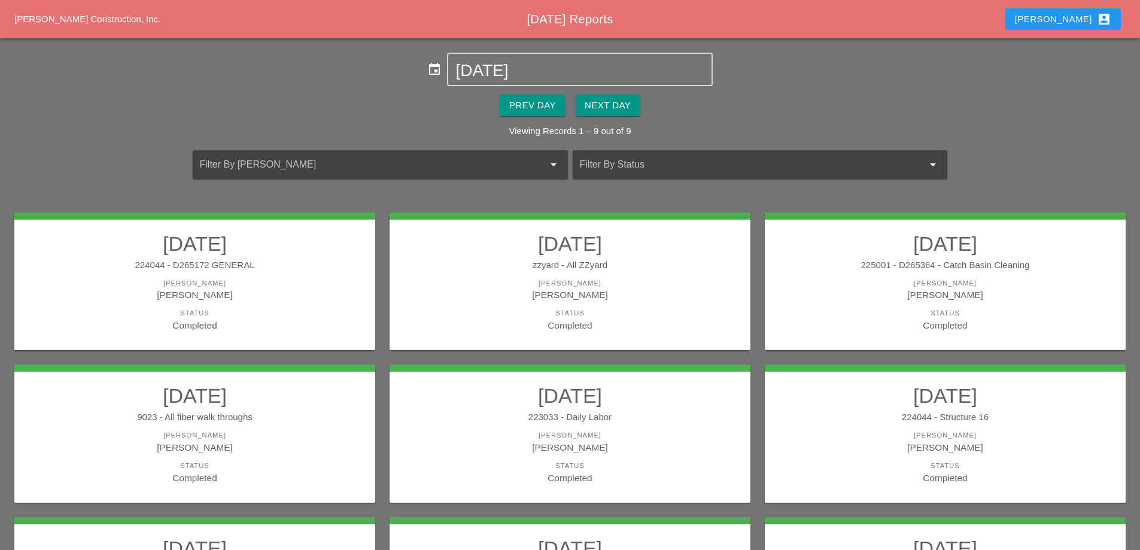
click at [916, 269] on div "225001 - D265364 - Catch Basin Cleaning" at bounding box center [945, 266] width 337 height 14
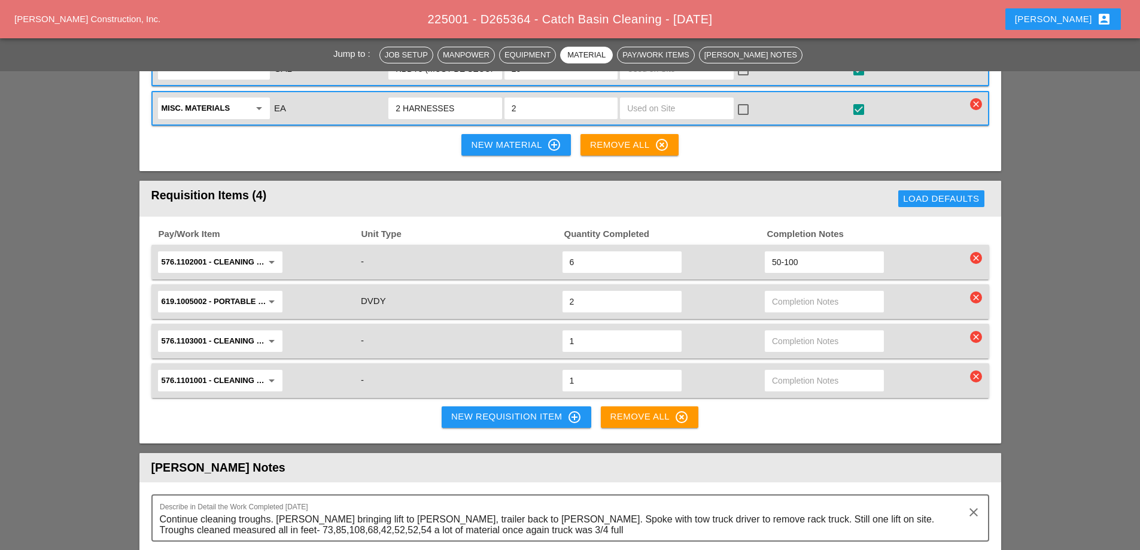
scroll to position [1496, 0]
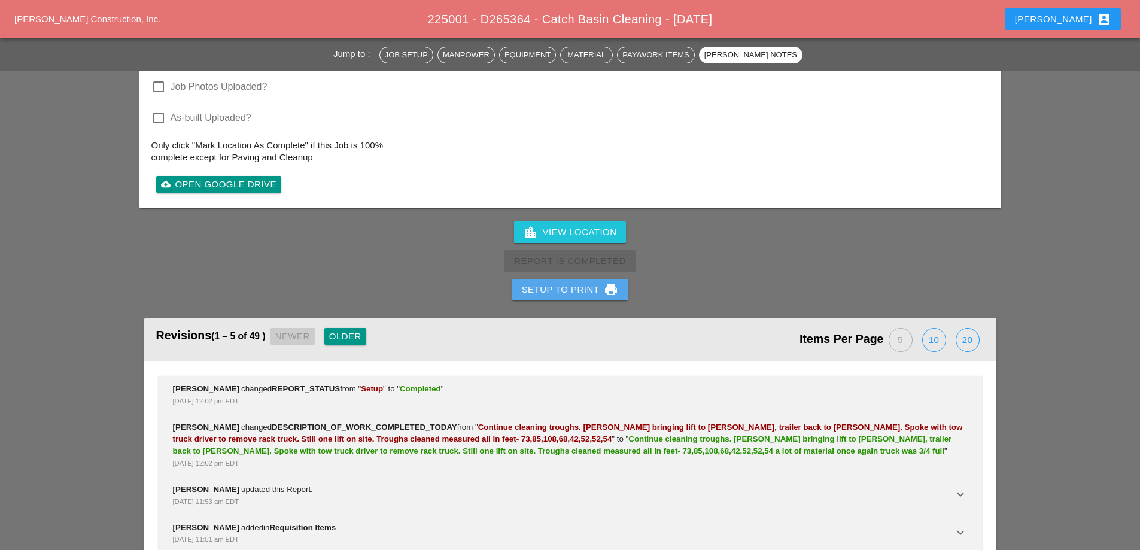
click at [576, 282] on div "Setup to Print print" at bounding box center [570, 289] width 97 height 14
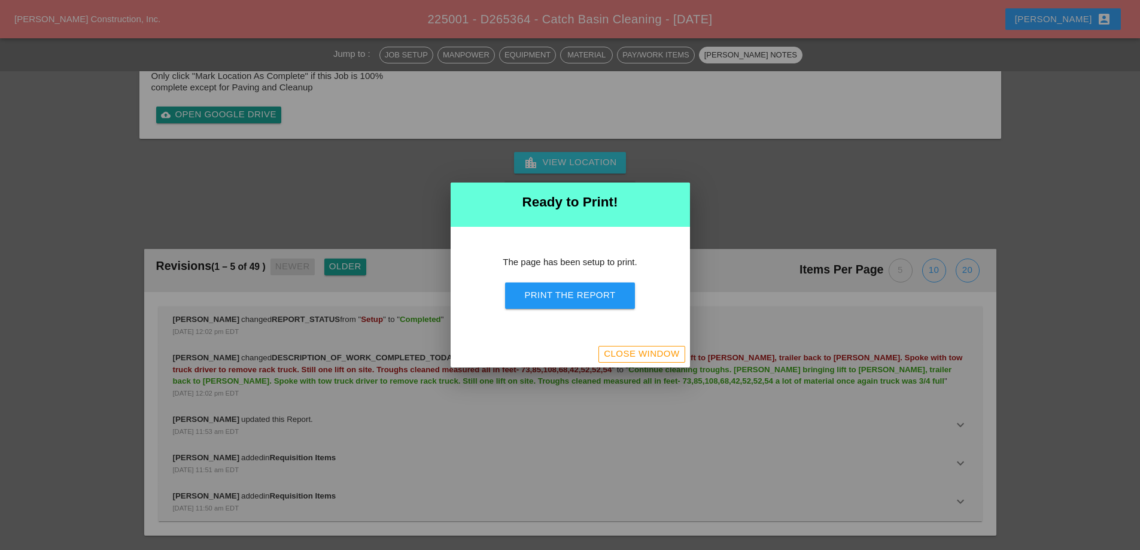
scroll to position [1706, 0]
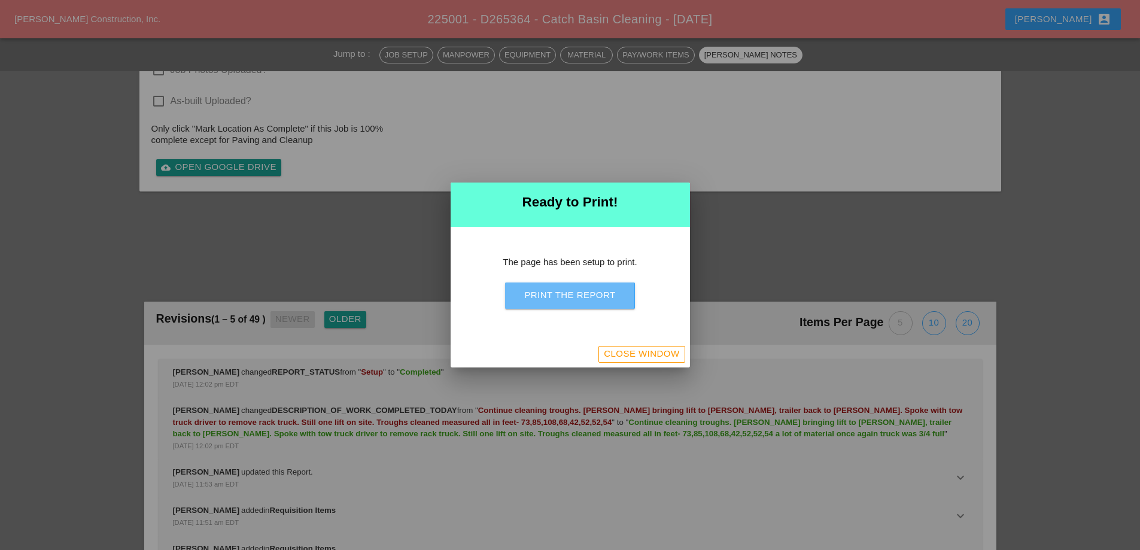
drag, startPoint x: 607, startPoint y: 304, endPoint x: 886, endPoint y: 327, distance: 280.5
click at [607, 305] on button "Print the Report" at bounding box center [569, 295] width 129 height 26
click at [643, 357] on div "Close Window" at bounding box center [641, 354] width 75 height 14
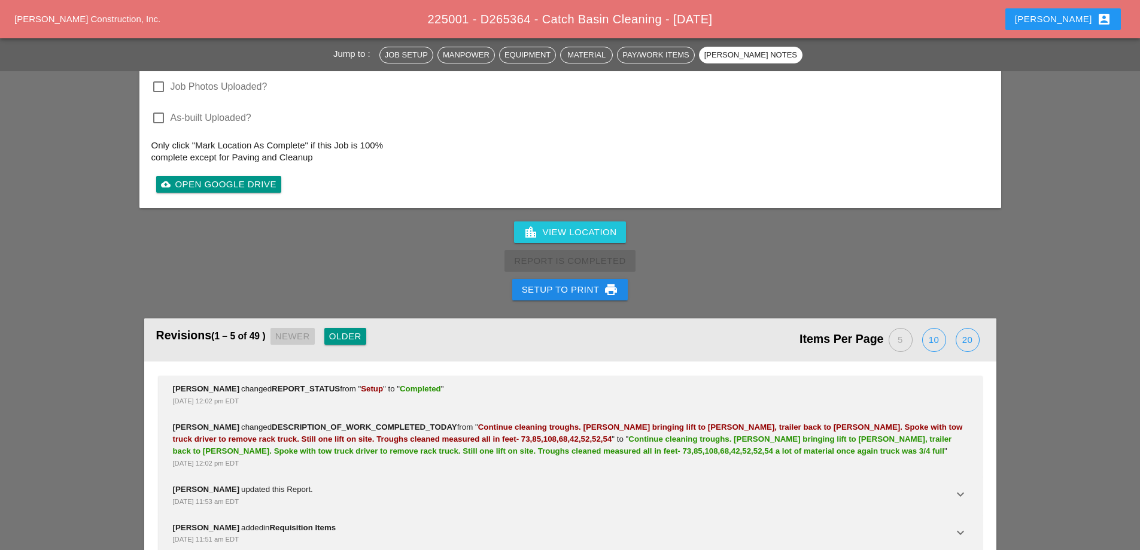
scroll to position [1975, 0]
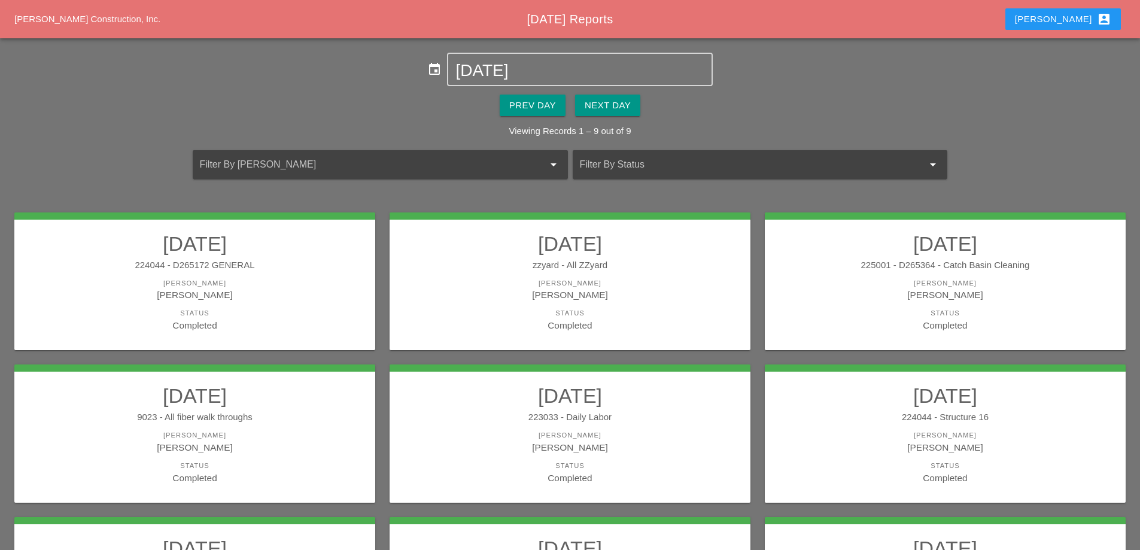
click at [322, 415] on div "9023 - All fiber walk throughs" at bounding box center [194, 418] width 337 height 14
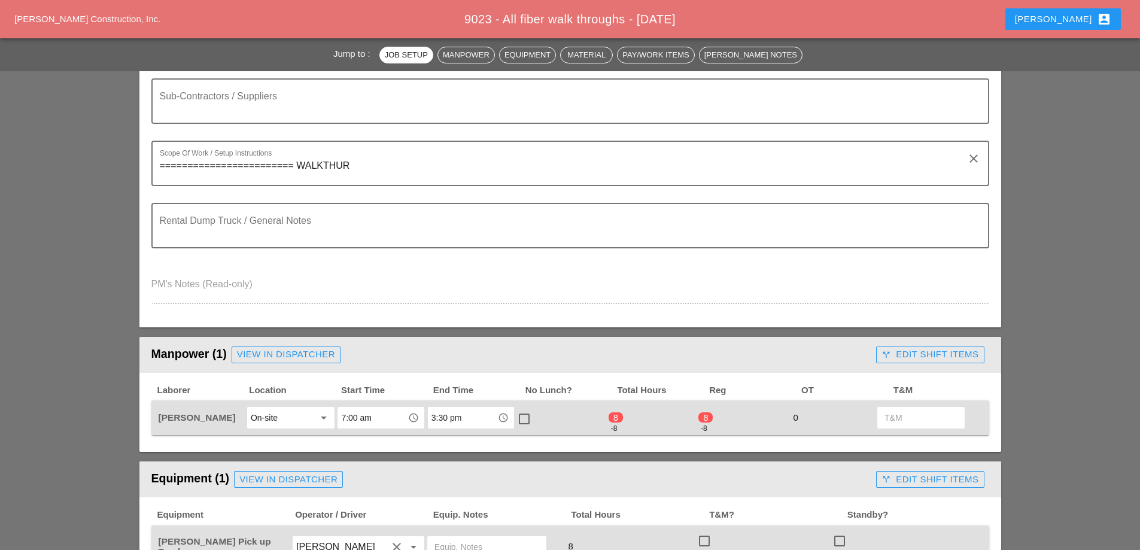
scroll to position [299, 0]
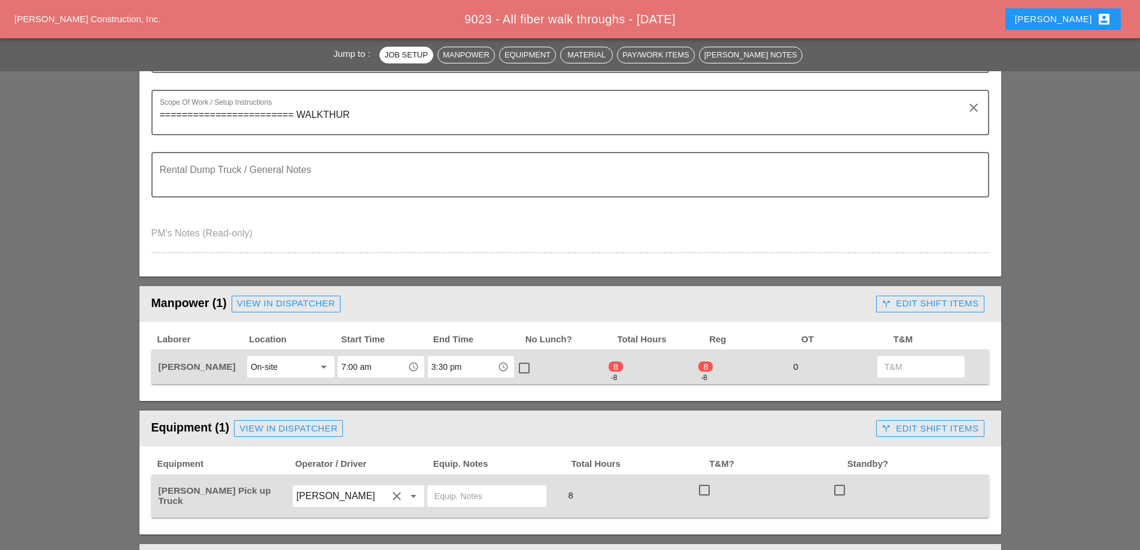
click at [904, 305] on div "call_split Edit Shift Items" at bounding box center [930, 304] width 97 height 14
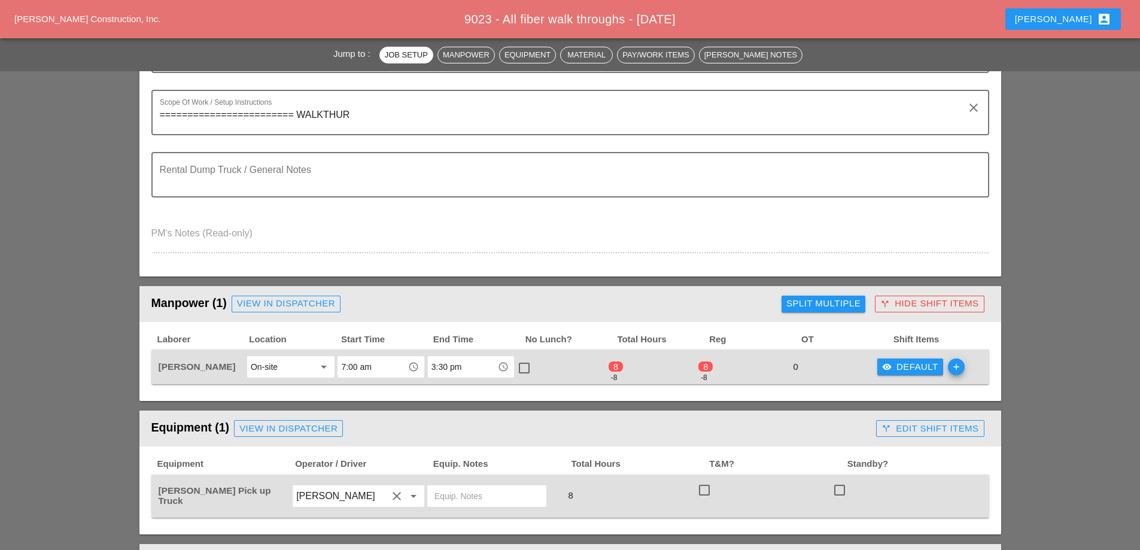
click at [906, 366] on div "visibility Default" at bounding box center [910, 367] width 56 height 14
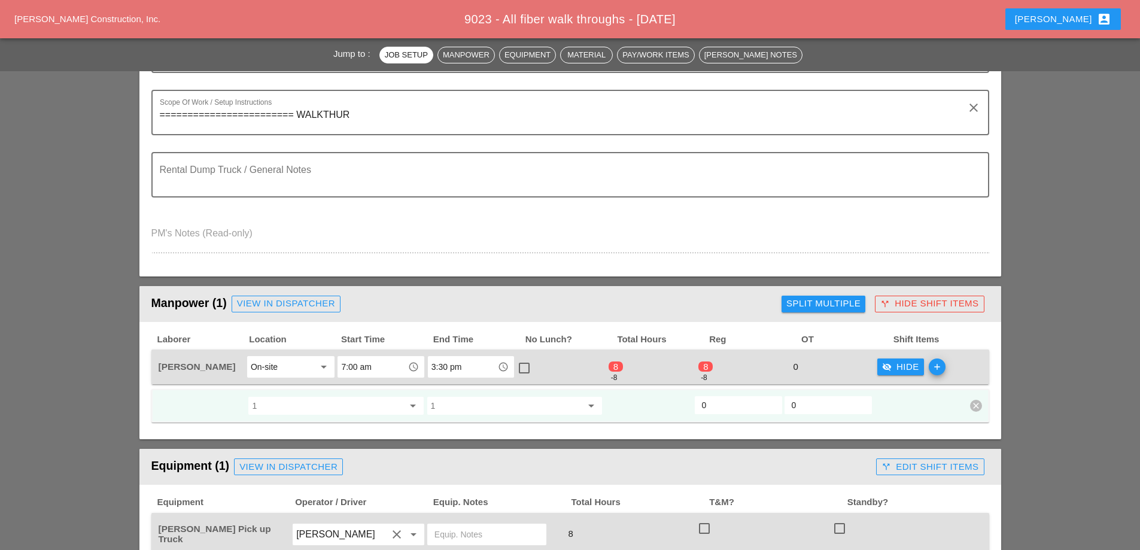
drag, startPoint x: 721, startPoint y: 399, endPoint x: 676, endPoint y: 399, distance: 44.9
click at [679, 406] on div "1 arrow_drop_down 1 arrow_drop_down 0 0 clear" at bounding box center [561, 406] width 808 height 22
type input "8"
click at [897, 368] on div "visibility_off Hide" at bounding box center [900, 367] width 37 height 14
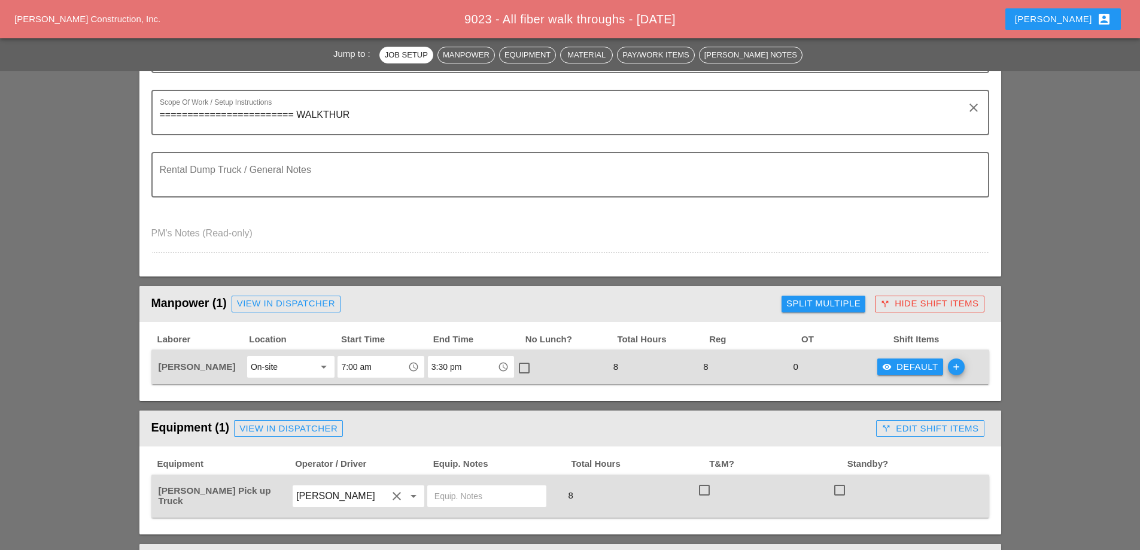
click at [919, 308] on div "call_split Hide Shift Items" at bounding box center [929, 304] width 98 height 14
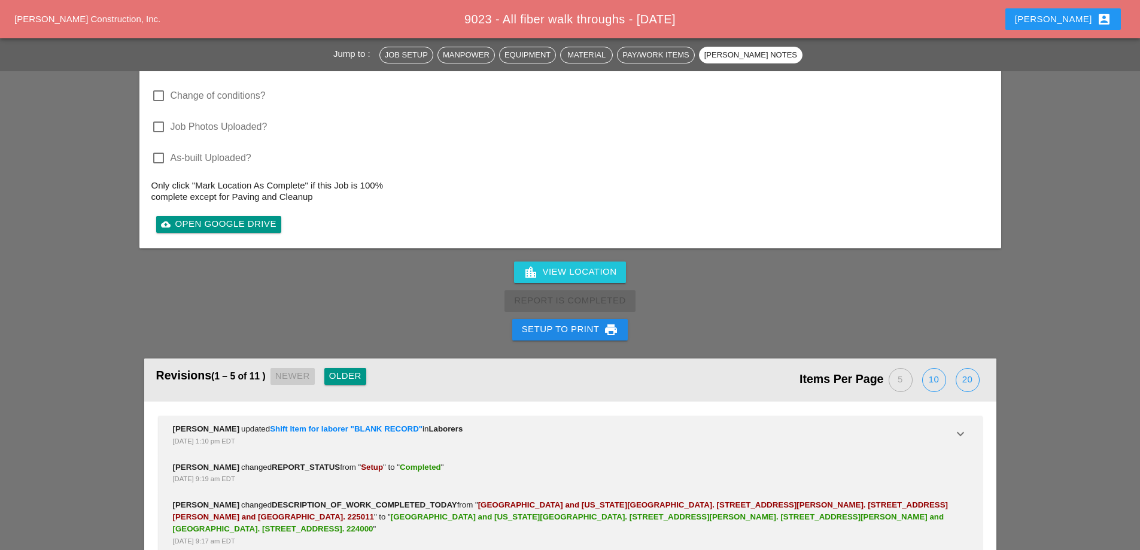
scroll to position [1376, 0]
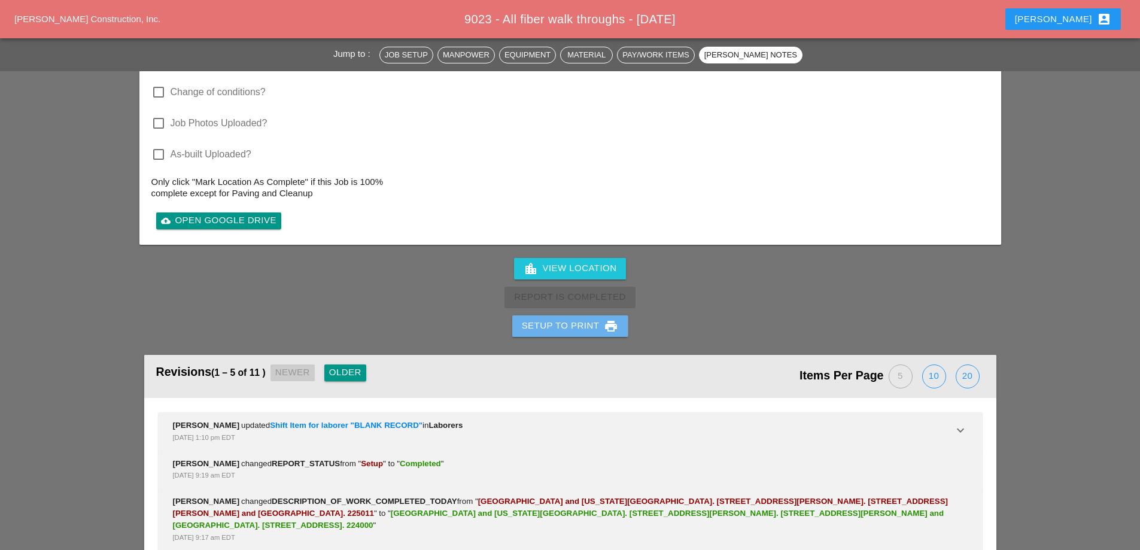
click at [566, 329] on div "Setup to Print print" at bounding box center [570, 326] width 97 height 14
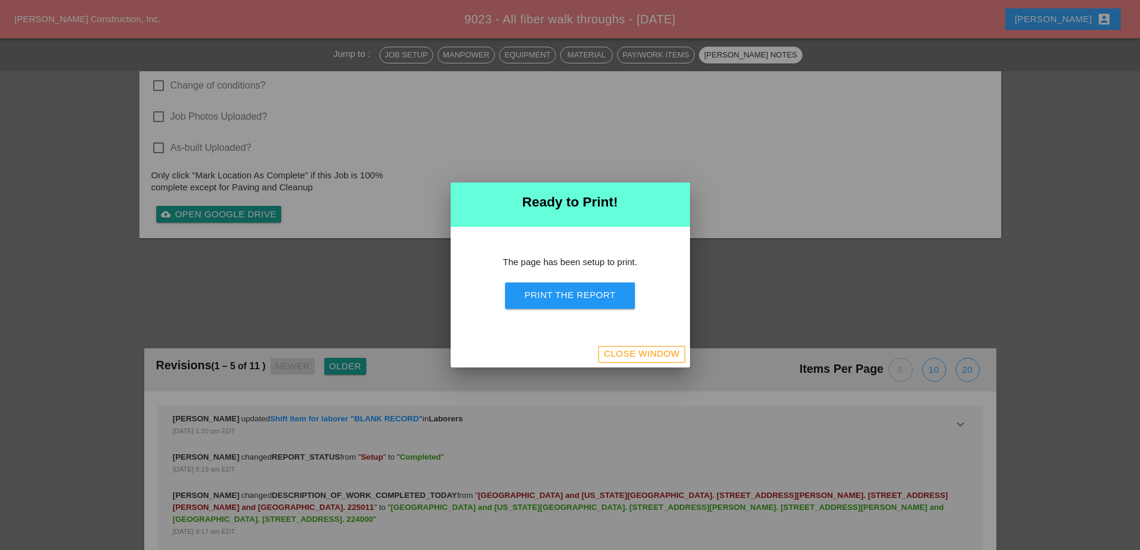
scroll to position [1098, 0]
drag, startPoint x: 581, startPoint y: 298, endPoint x: 890, endPoint y: 329, distance: 310.9
click at [581, 300] on div "Print the Report" at bounding box center [569, 295] width 91 height 14
click at [630, 354] on div "Close Window" at bounding box center [641, 354] width 75 height 14
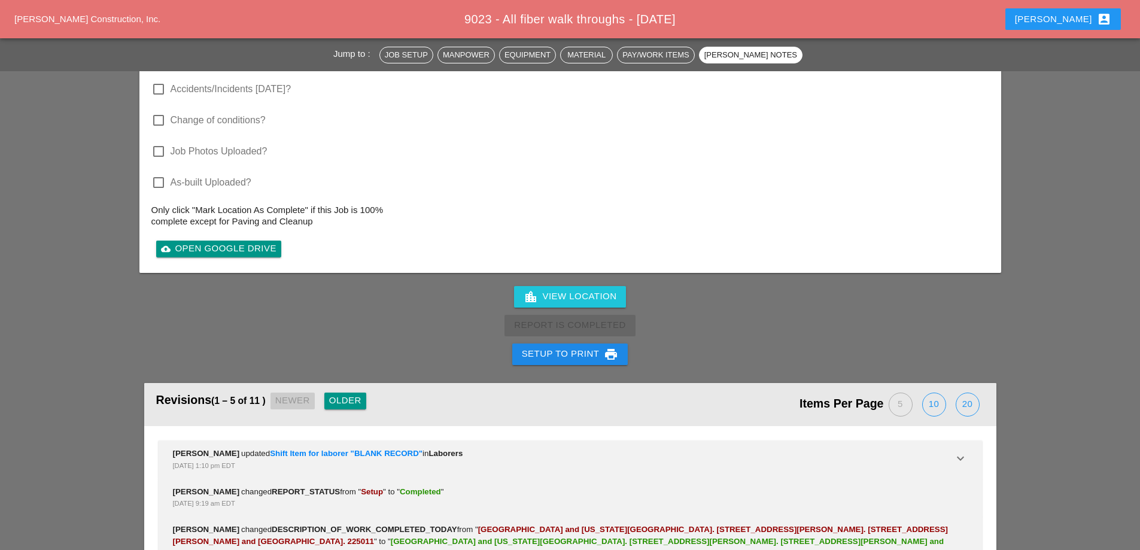
scroll to position [1182, 0]
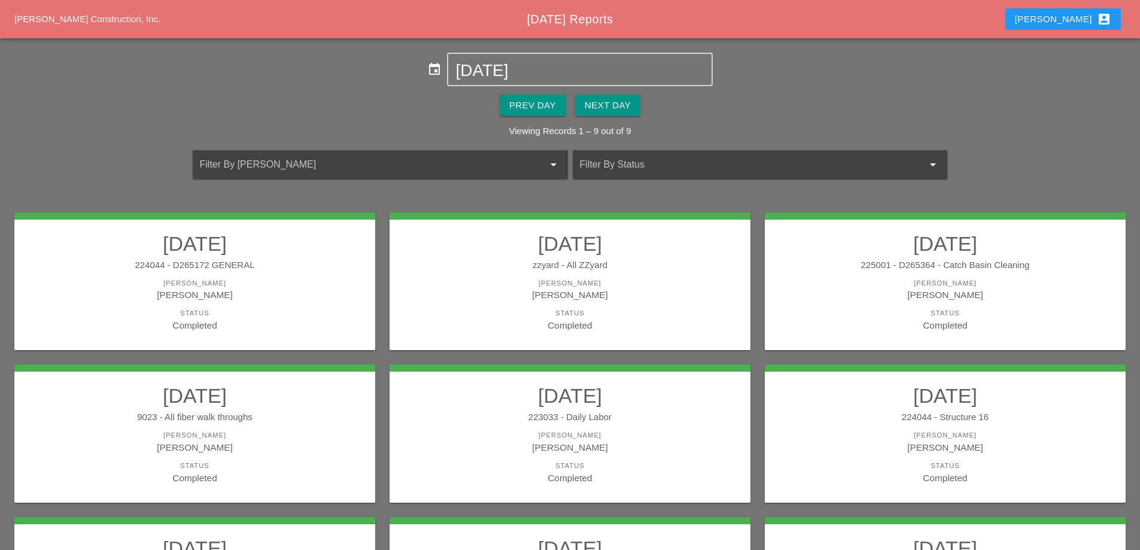
click at [635, 414] on div "223033 - Daily Labor" at bounding box center [570, 418] width 337 height 14
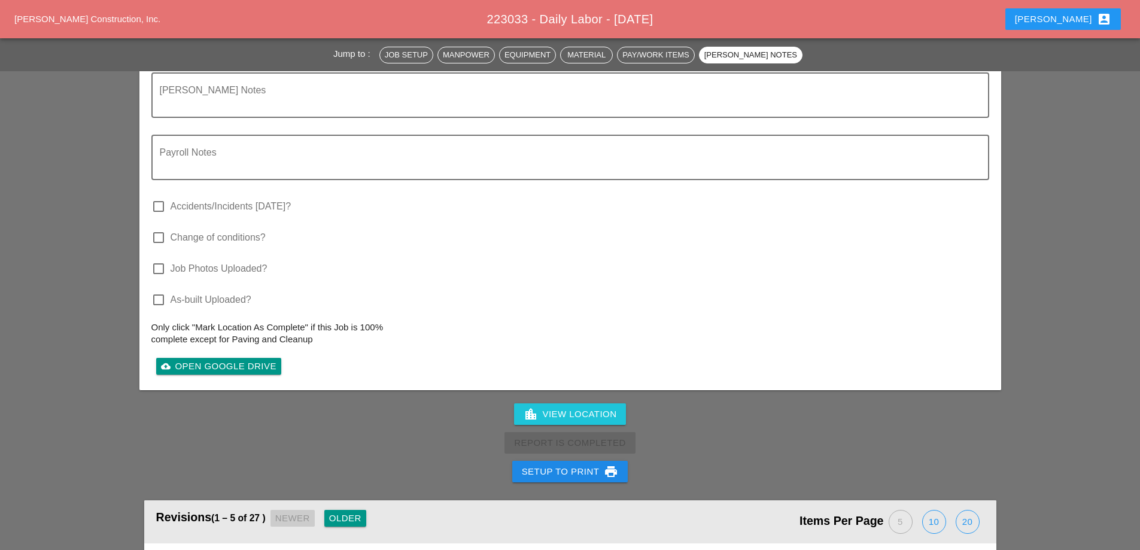
scroll to position [1915, 0]
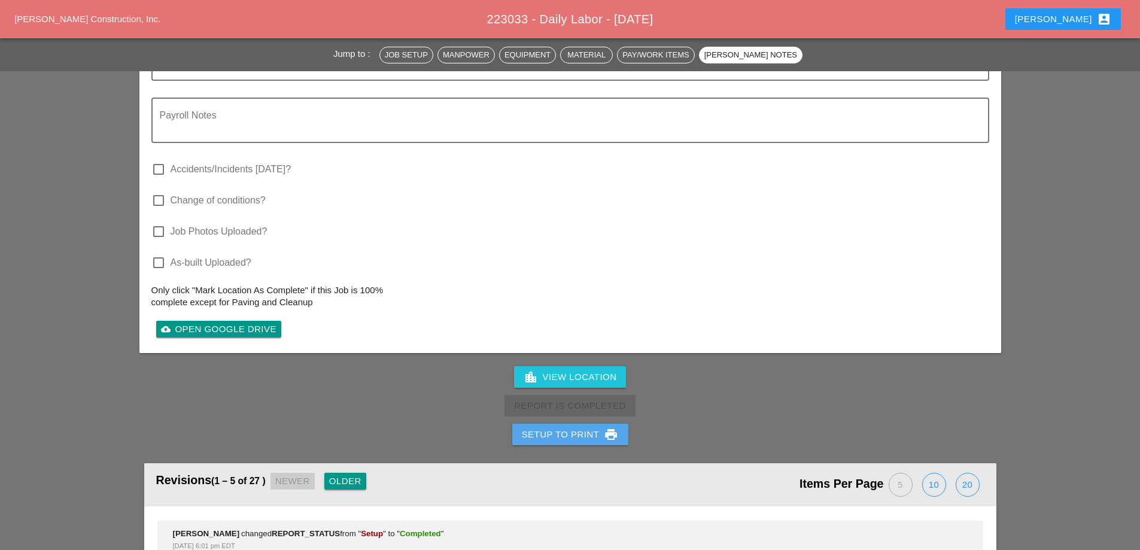
click at [575, 427] on div "Setup to Print print" at bounding box center [570, 434] width 97 height 14
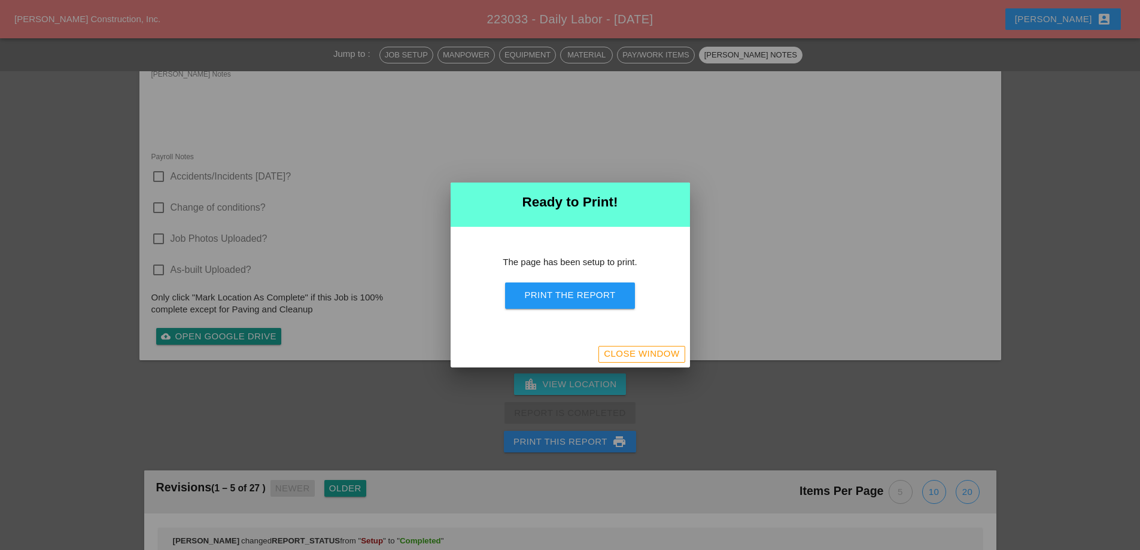
scroll to position [1664, 0]
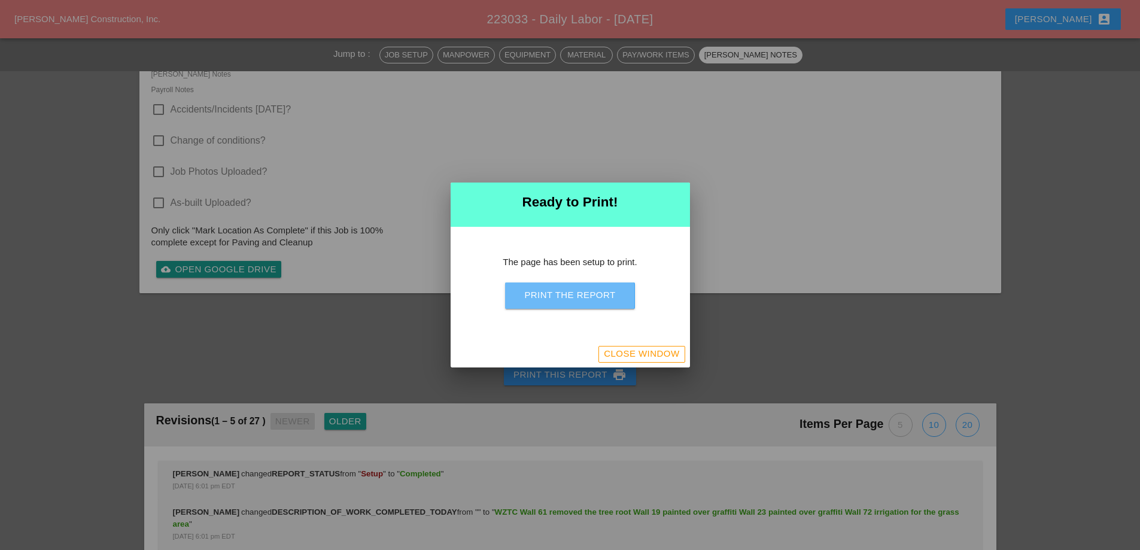
drag, startPoint x: 586, startPoint y: 292, endPoint x: 907, endPoint y: 323, distance: 322.3
click at [586, 294] on div "Print the Report" at bounding box center [569, 295] width 91 height 14
drag, startPoint x: 665, startPoint y: 355, endPoint x: 567, endPoint y: 277, distance: 125.7
click at [665, 356] on div "Close Window" at bounding box center [641, 354] width 75 height 14
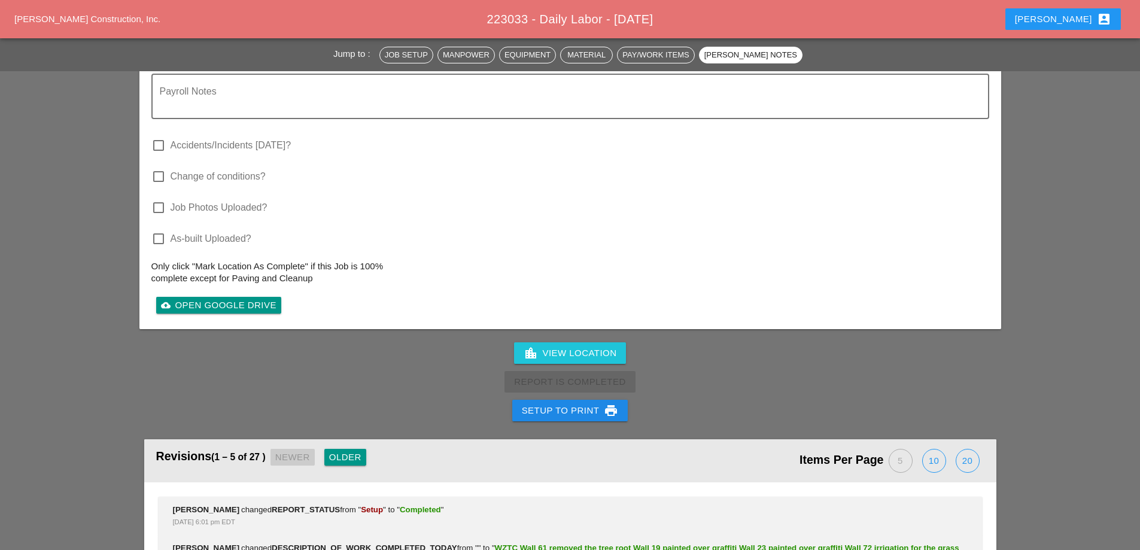
scroll to position [1745, 0]
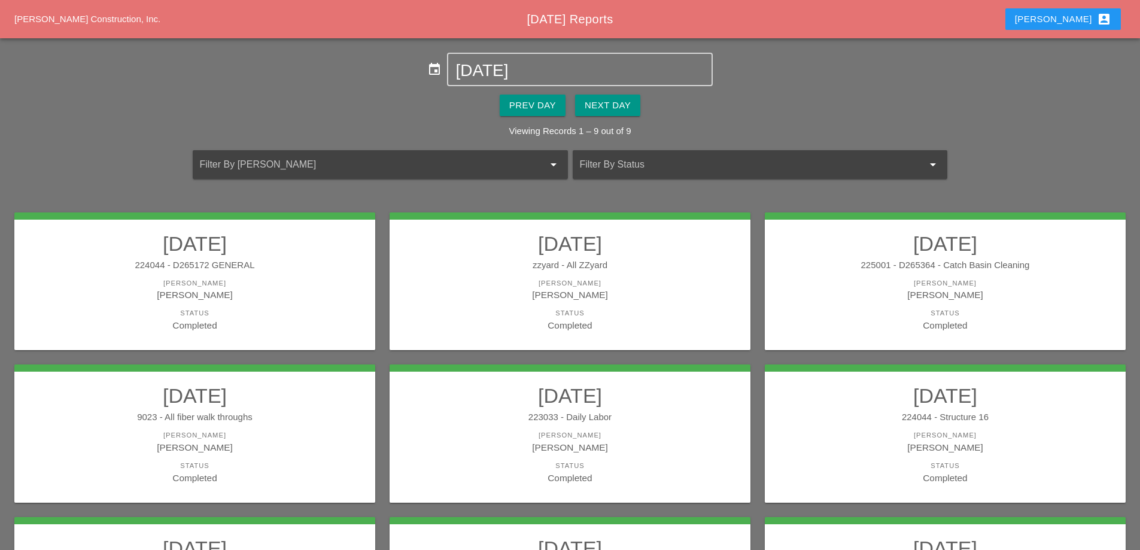
click at [871, 402] on h2 "[DATE]" at bounding box center [945, 396] width 337 height 24
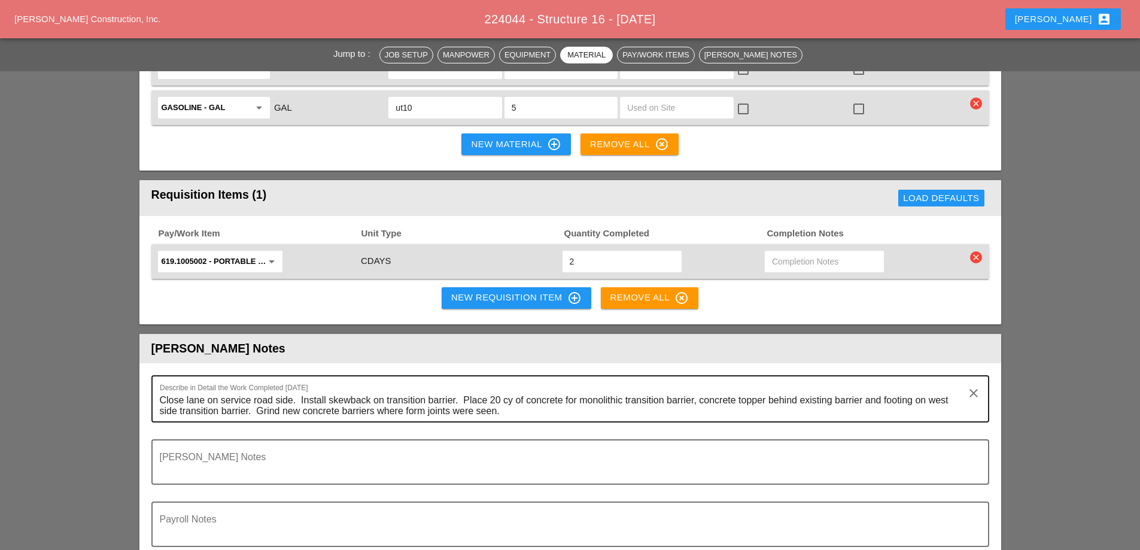
scroll to position [1376, 0]
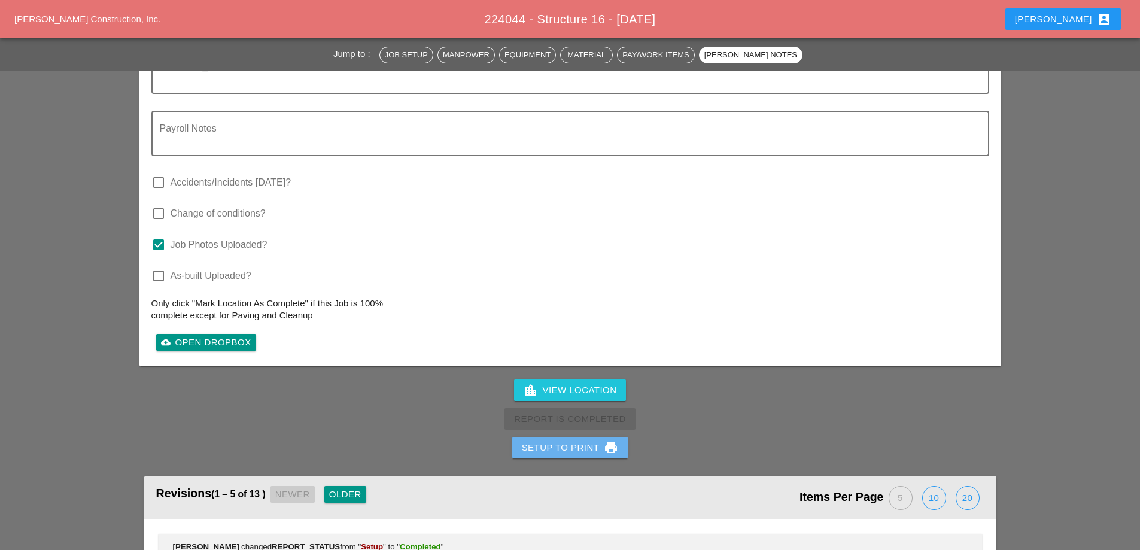
click at [594, 440] on div "Setup to Print print" at bounding box center [570, 447] width 97 height 14
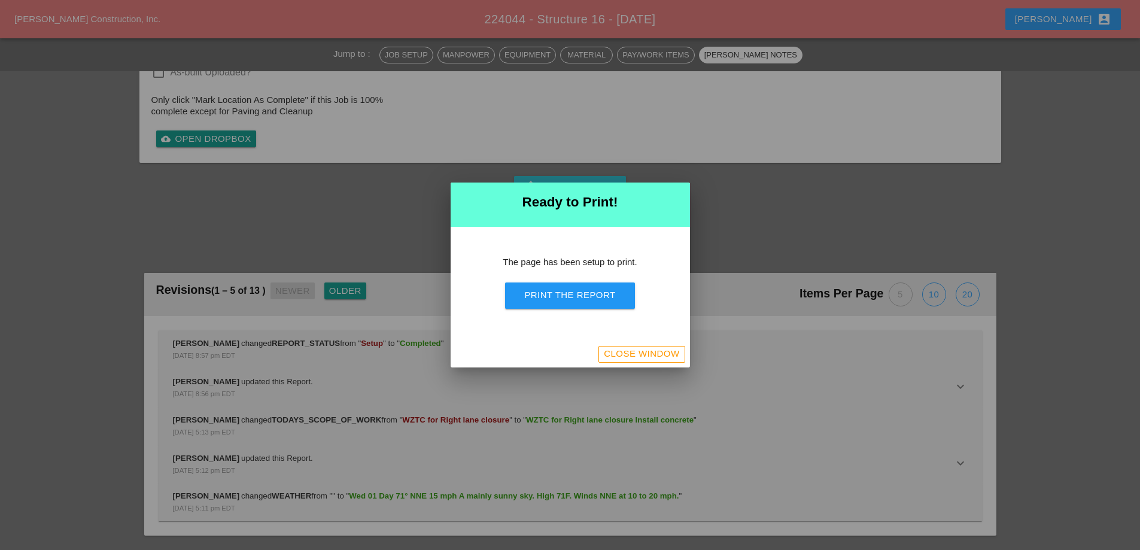
scroll to position [1487, 0]
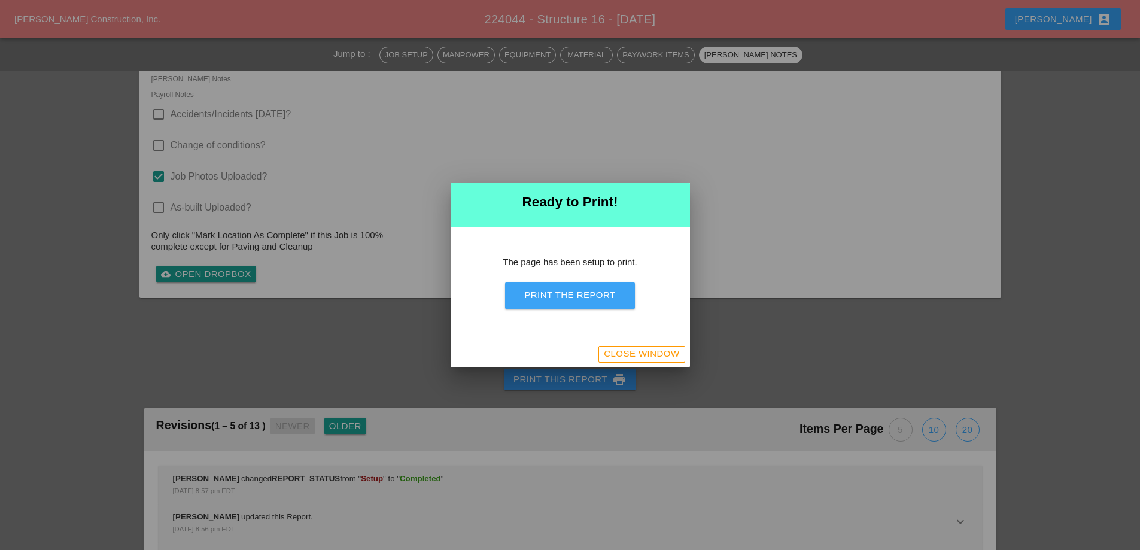
drag, startPoint x: 605, startPoint y: 291, endPoint x: 911, endPoint y: 322, distance: 308.0
click at [605, 293] on div "Print the Report" at bounding box center [569, 295] width 91 height 14
click at [670, 355] on div "Close Window" at bounding box center [641, 354] width 75 height 14
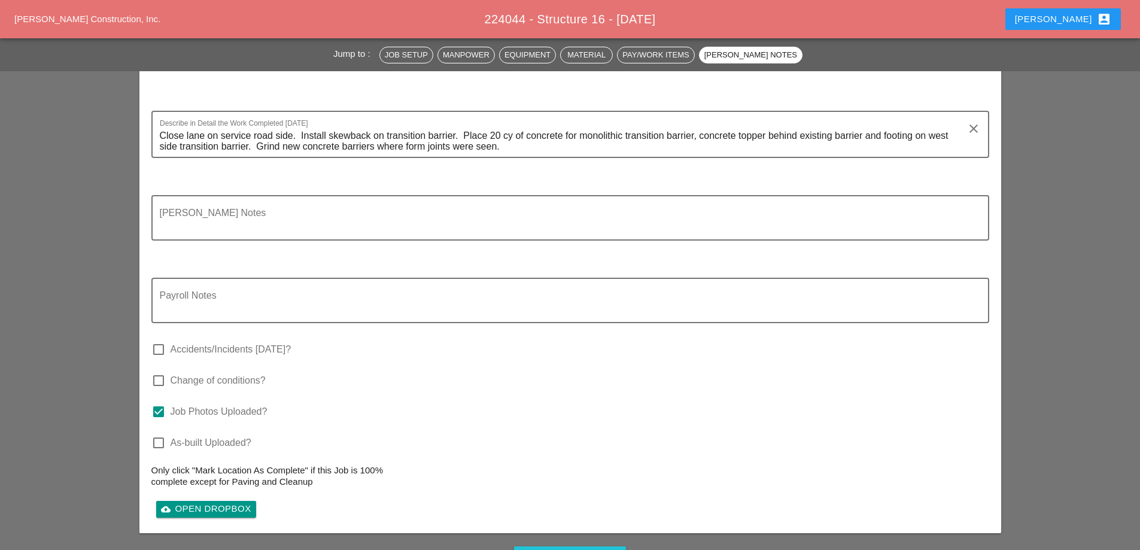
scroll to position [1609, 0]
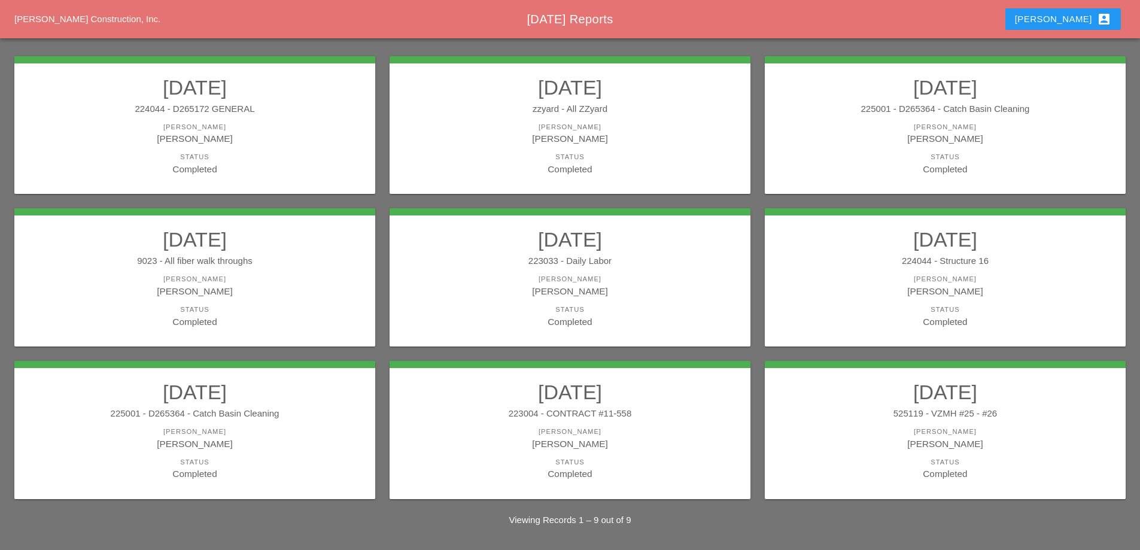
scroll to position [157, 0]
click at [271, 400] on h2 "[DATE]" at bounding box center [194, 391] width 337 height 24
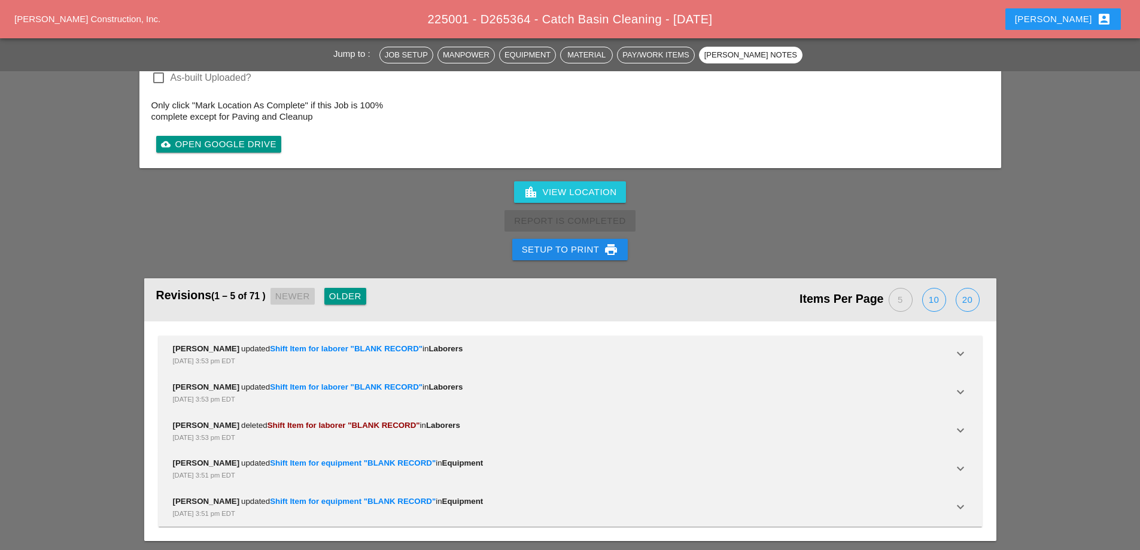
click at [548, 253] on div "Setup to Print print" at bounding box center [570, 249] width 97 height 14
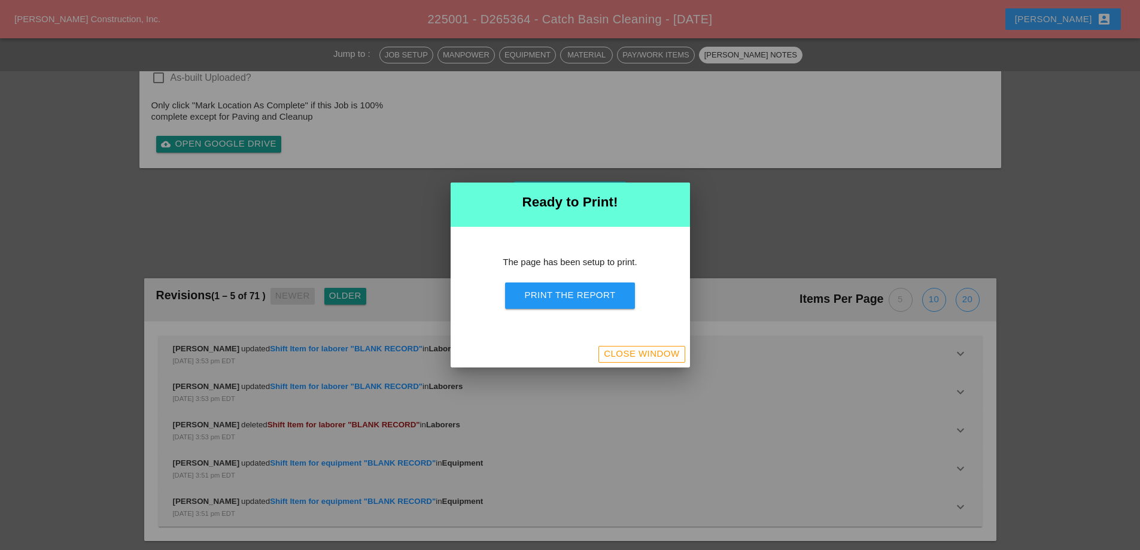
scroll to position [1661, 0]
drag, startPoint x: 574, startPoint y: 297, endPoint x: 837, endPoint y: 355, distance: 269.1
click at [575, 299] on div "Print the Report" at bounding box center [569, 295] width 91 height 14
drag, startPoint x: 672, startPoint y: 352, endPoint x: 621, endPoint y: 190, distance: 170.0
click at [672, 354] on div "Close Window" at bounding box center [641, 354] width 75 height 14
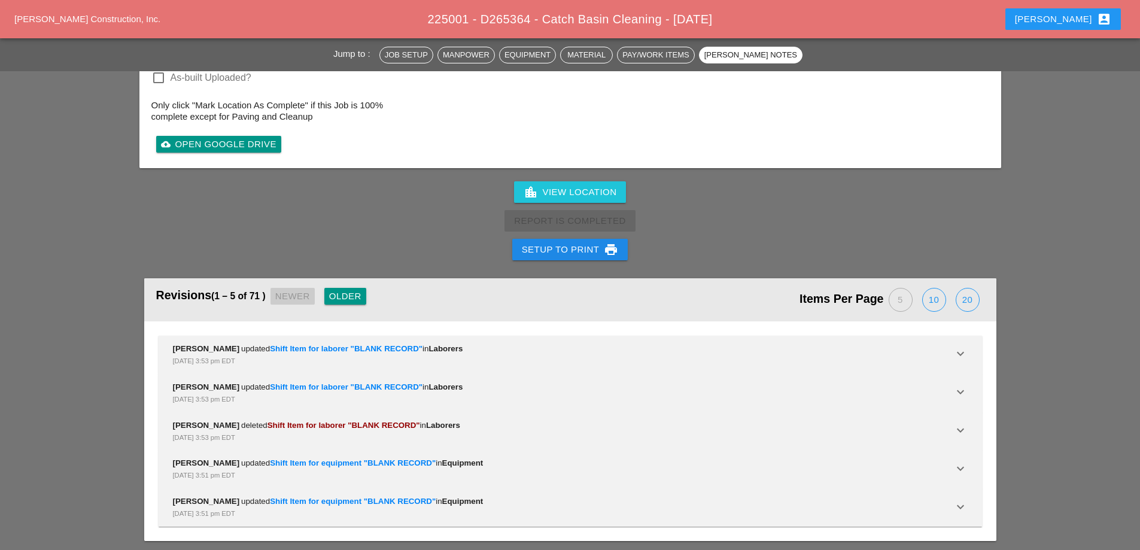
scroll to position [1915, 0]
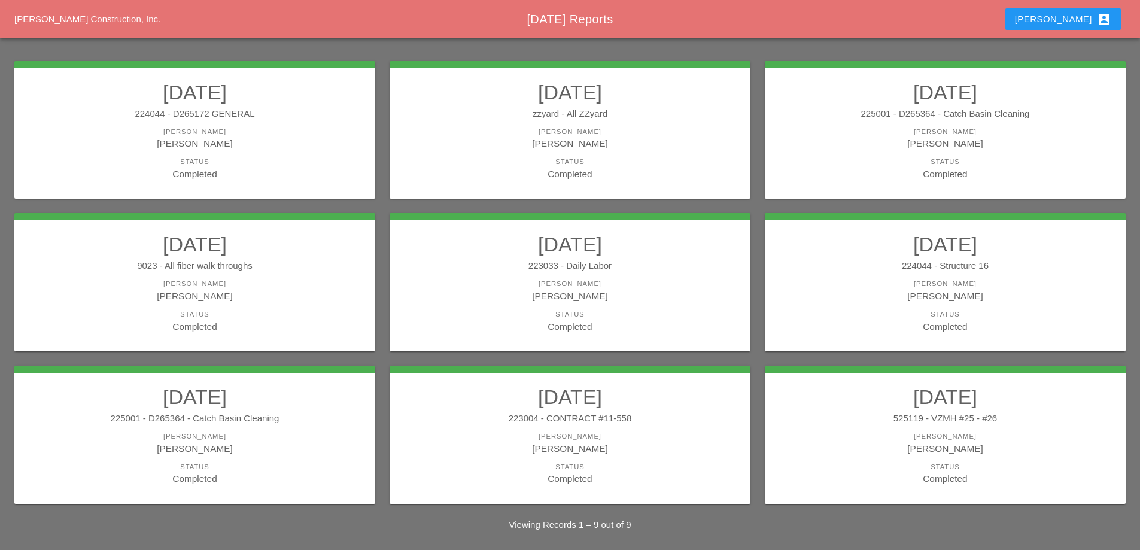
scroll to position [157, 0]
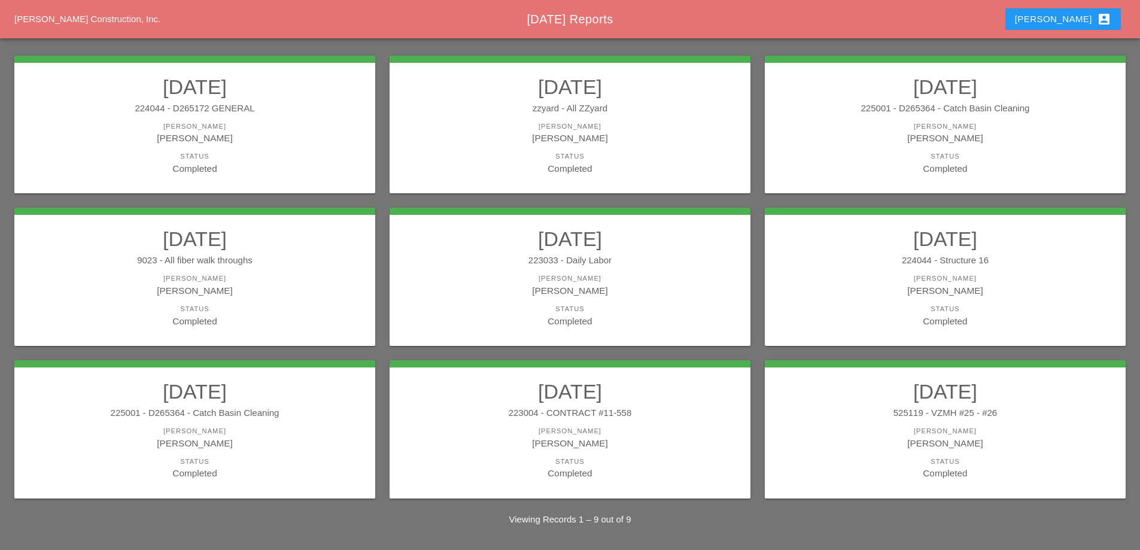
click at [636, 403] on h2 "[DATE]" at bounding box center [570, 391] width 337 height 24
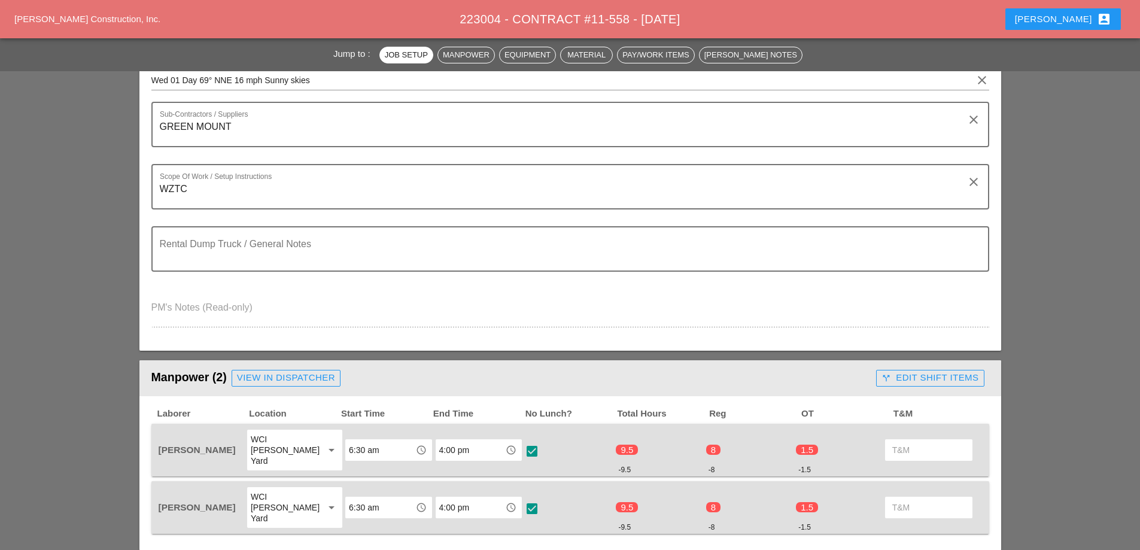
scroll to position [299, 0]
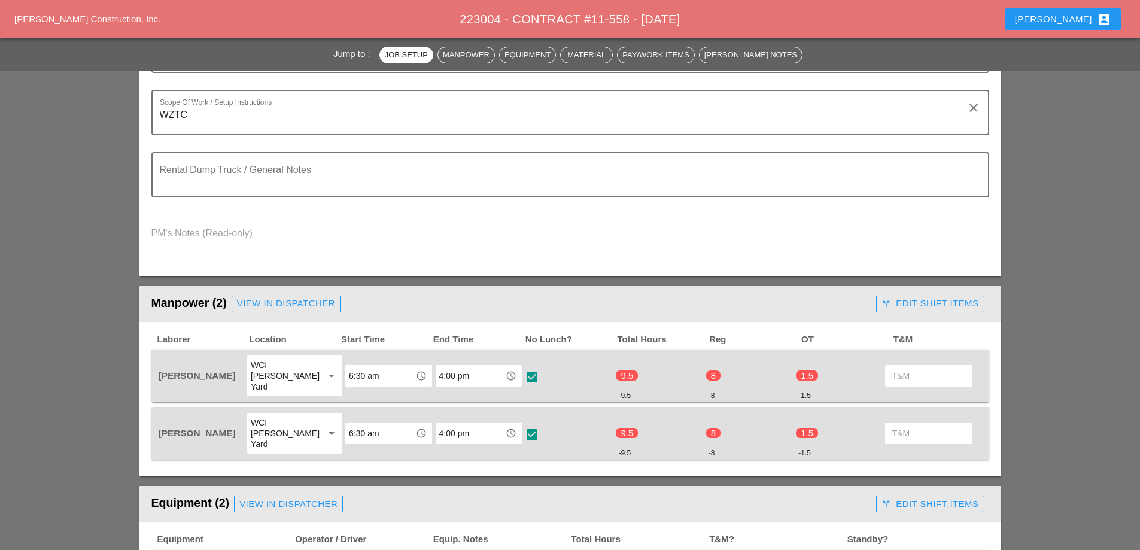
click at [930, 308] on div "call_split Edit Shift Items" at bounding box center [930, 304] width 97 height 14
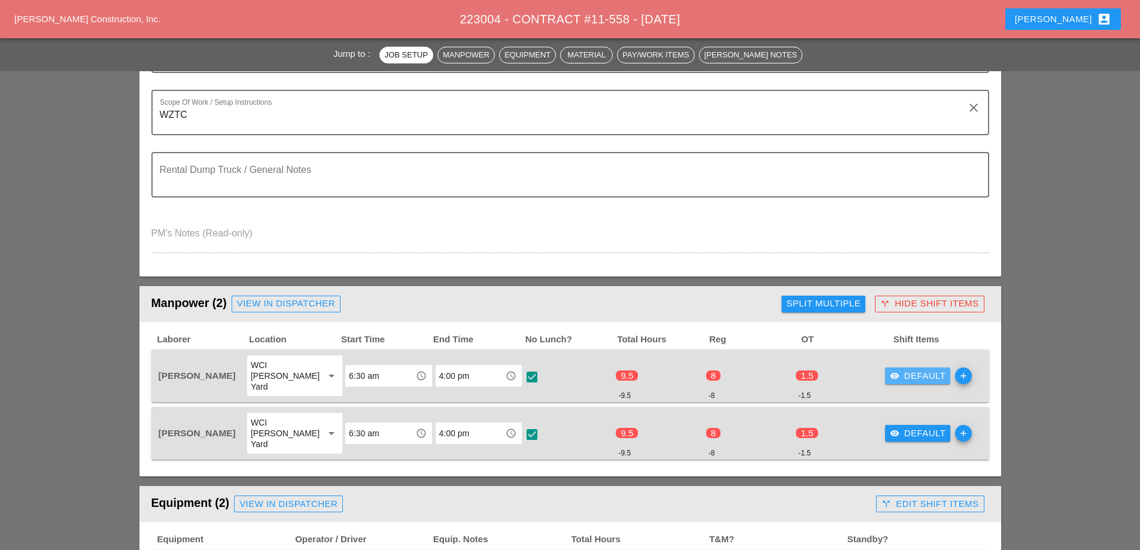
click at [909, 375] on div "visibility Default" at bounding box center [918, 376] width 56 height 14
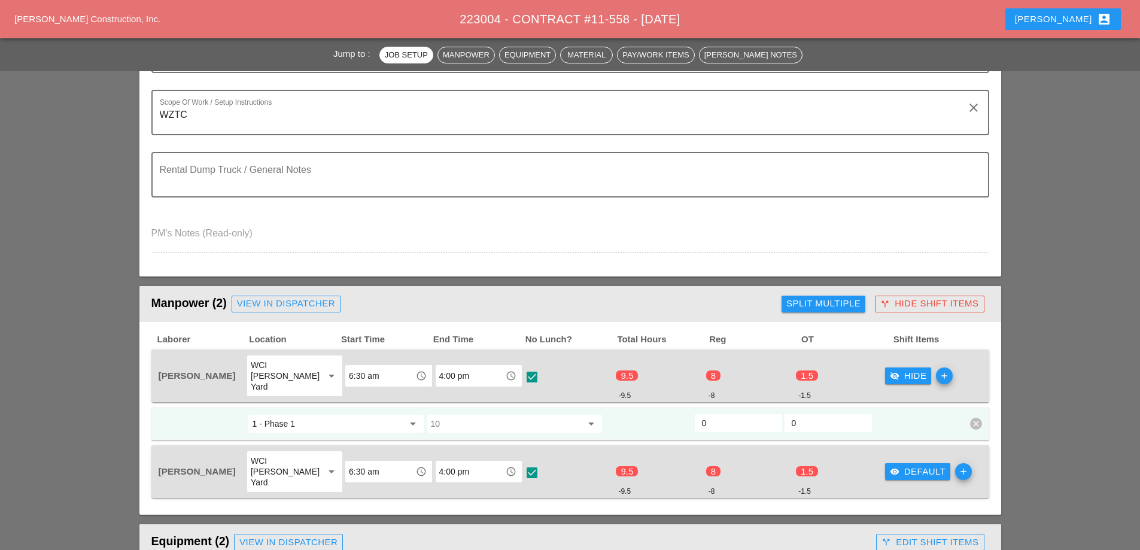
click at [906, 465] on div "visibility Default" at bounding box center [918, 472] width 56 height 14
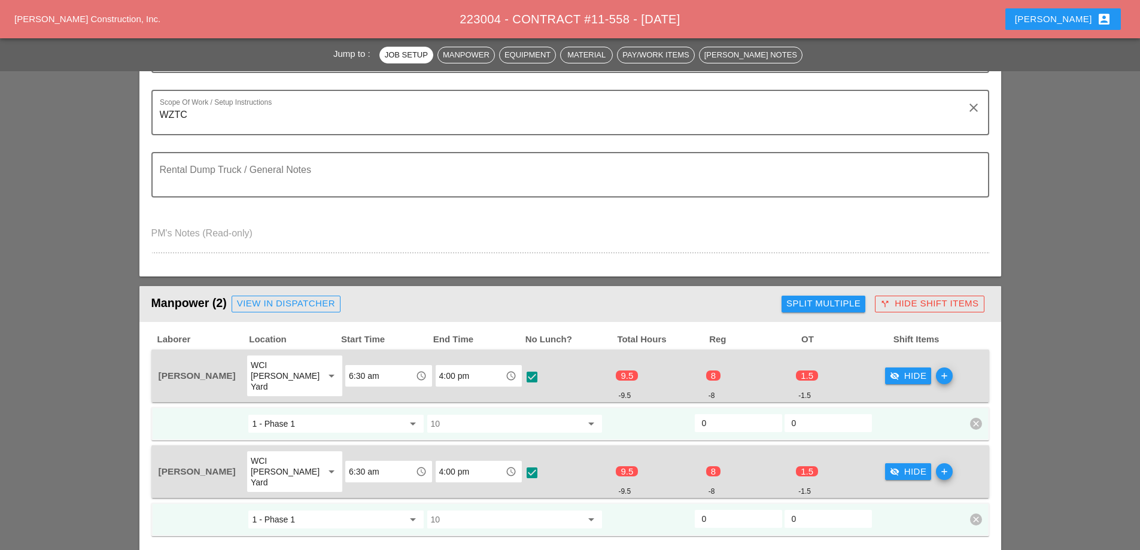
drag, startPoint x: 714, startPoint y: 410, endPoint x: 685, endPoint y: 417, distance: 29.5
click at [685, 417] on div "1 - Phase 1 arrow_drop_down 10 arrow_drop_down 0 0 clear" at bounding box center [561, 424] width 808 height 22
type input "8"
drag, startPoint x: 710, startPoint y: 501, endPoint x: 684, endPoint y: 505, distance: 26.6
click at [684, 509] on div "1 - Phase 1 arrow_drop_down 10 arrow_drop_down 0 0 clear" at bounding box center [561, 520] width 808 height 22
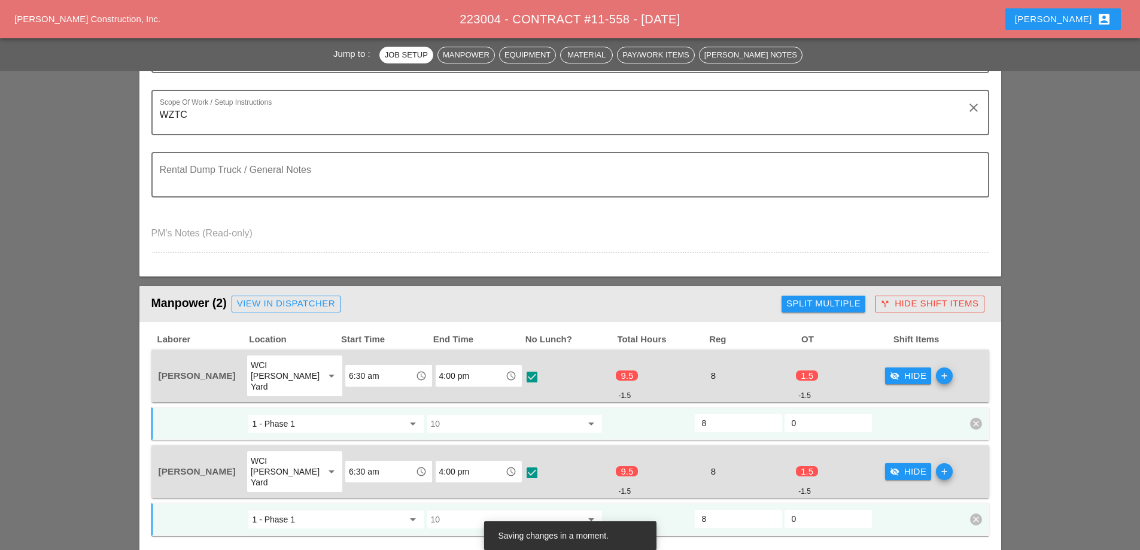
type input "8"
click at [809, 414] on input "0" at bounding box center [828, 423] width 73 height 19
click at [858, 414] on input "0.5" at bounding box center [828, 423] width 73 height 19
click at [858, 414] on input "1" at bounding box center [828, 423] width 73 height 19
type input "1.5"
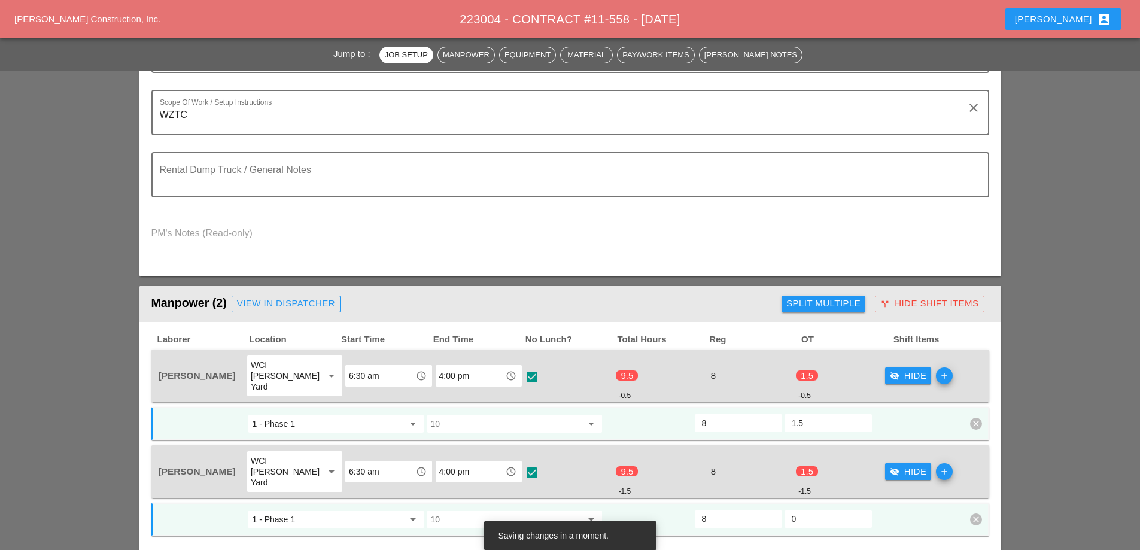
click at [858, 414] on input "1.5" at bounding box center [828, 423] width 73 height 19
click at [846, 509] on input "0" at bounding box center [828, 518] width 73 height 19
click at [861, 509] on input "0.5" at bounding box center [828, 518] width 73 height 19
click at [861, 509] on input "1" at bounding box center [828, 518] width 73 height 19
type input "1.5"
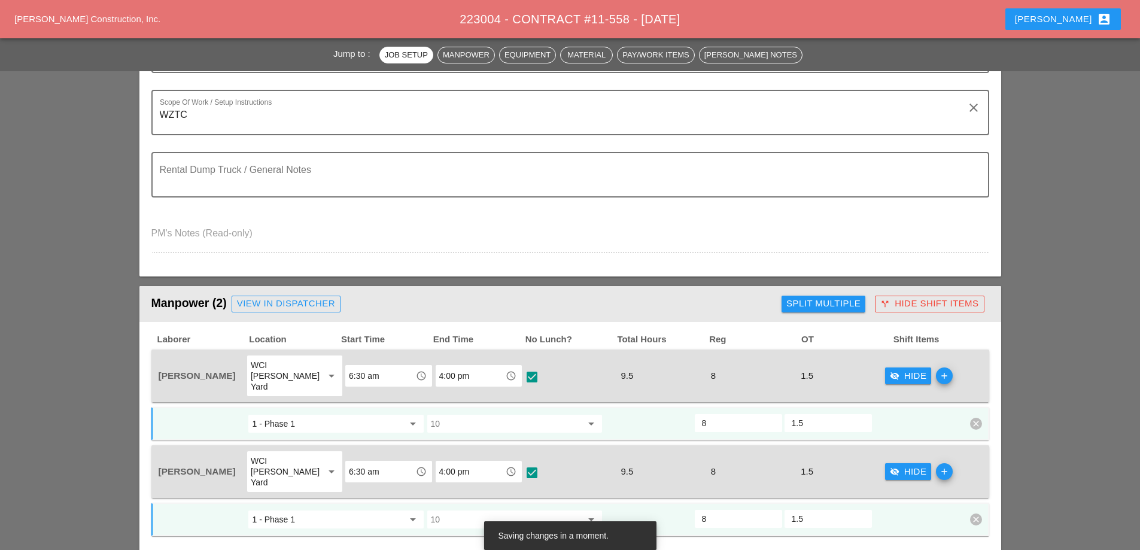
click at [861, 509] on input "1.5" at bounding box center [828, 518] width 73 height 19
click at [897, 369] on div "visibility_off Hide" at bounding box center [908, 376] width 37 height 14
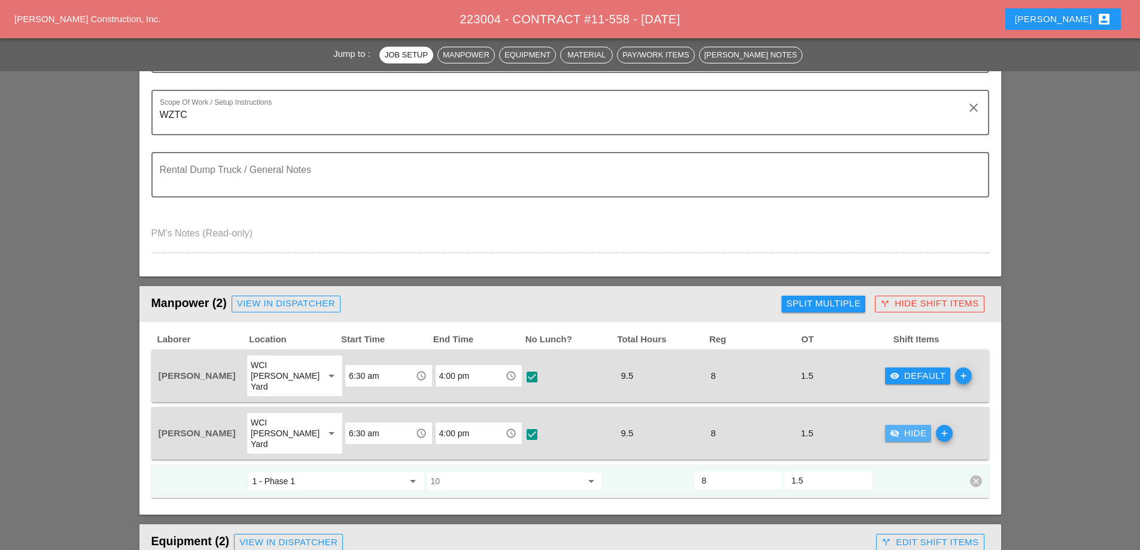
click at [898, 427] on div "visibility_off Hide" at bounding box center [908, 434] width 37 height 14
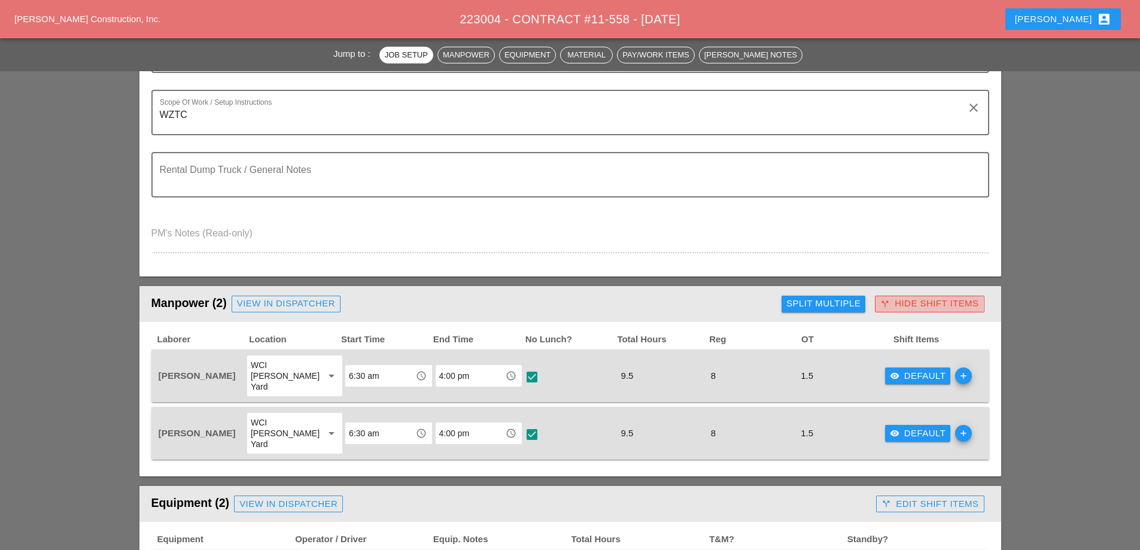
click at [930, 306] on div "call_split Hide Shift Items" at bounding box center [929, 304] width 98 height 14
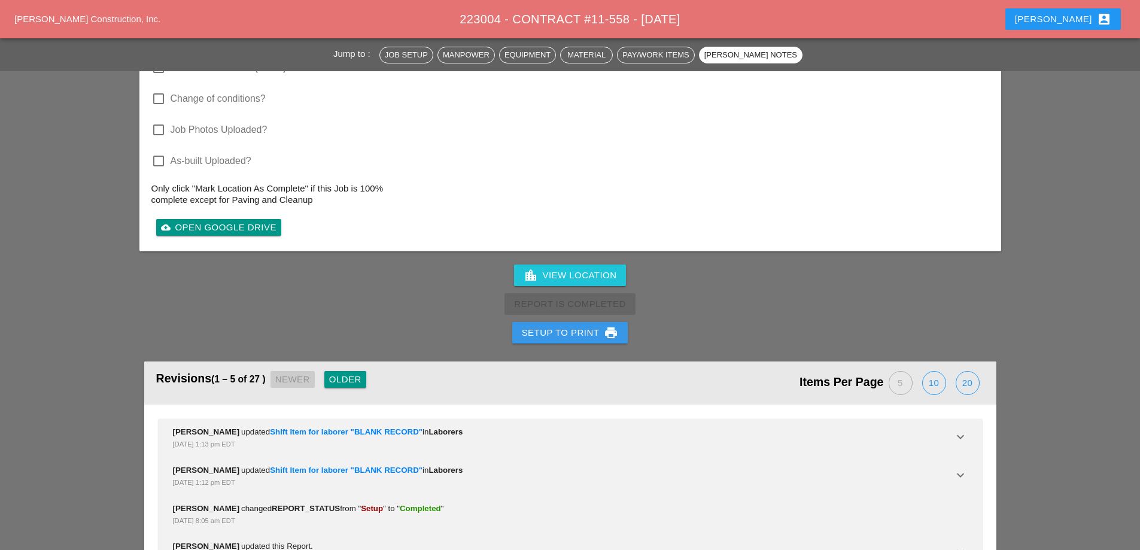
click at [561, 326] on div "Setup to Print print" at bounding box center [570, 333] width 97 height 14
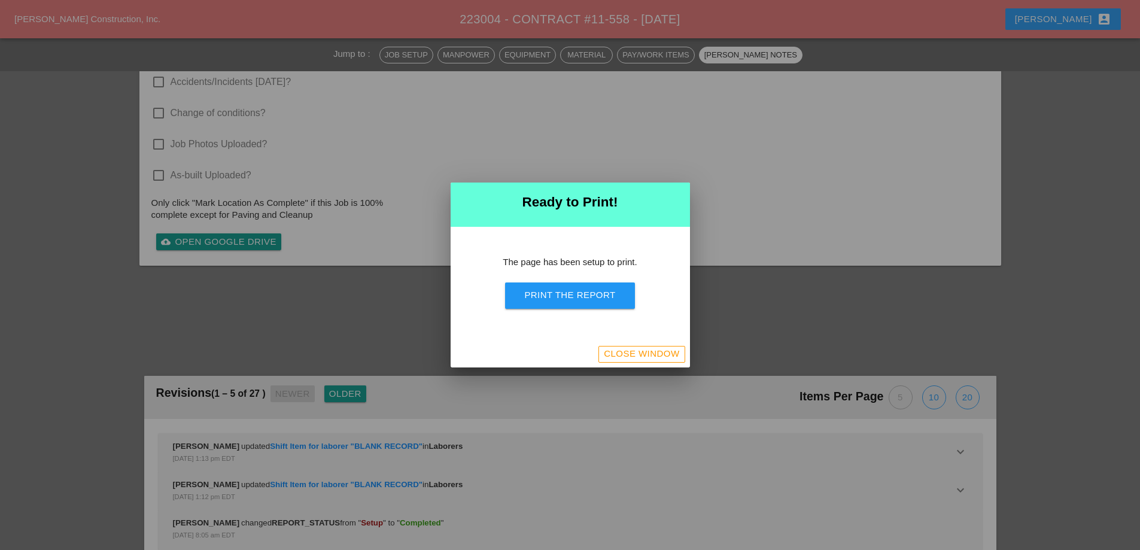
scroll to position [1225, 0]
drag, startPoint x: 566, startPoint y: 297, endPoint x: 904, endPoint y: 358, distance: 342.9
click at [566, 299] on div "Print the Report" at bounding box center [569, 295] width 91 height 14
click at [637, 355] on div "Close Window" at bounding box center [641, 354] width 75 height 14
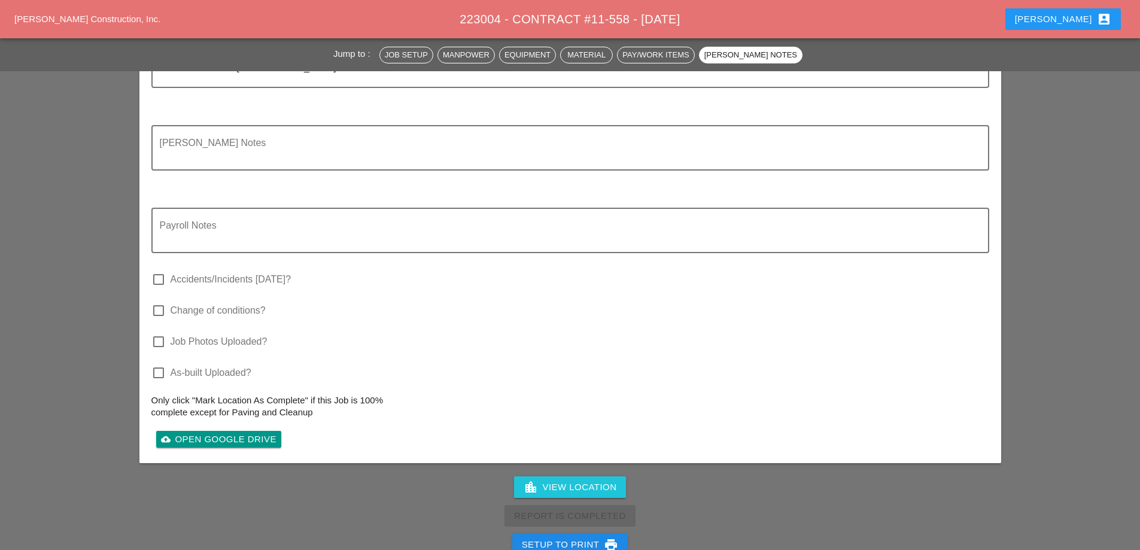
scroll to position [1325, 0]
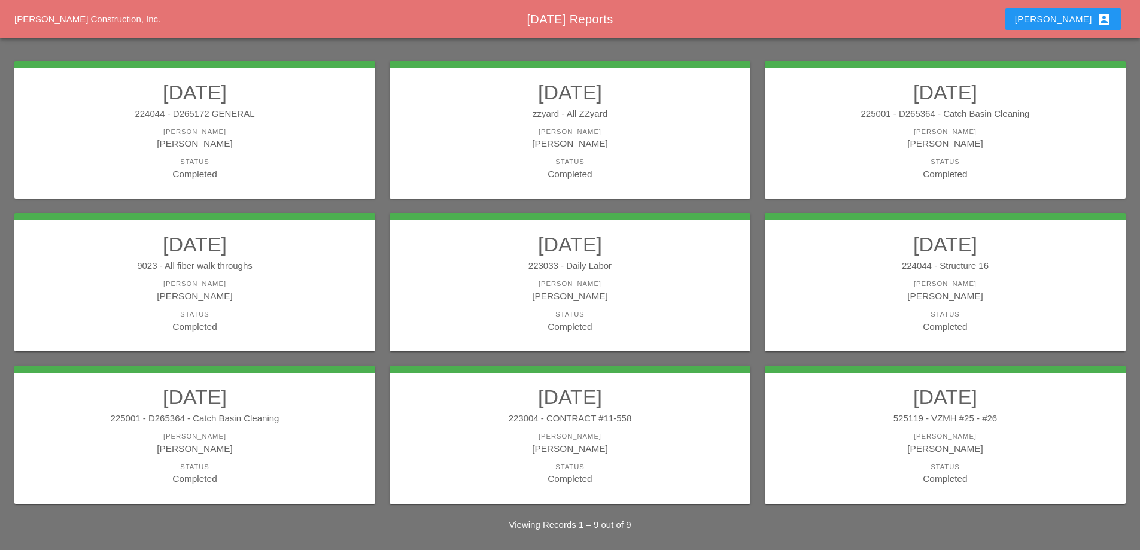
scroll to position [157, 0]
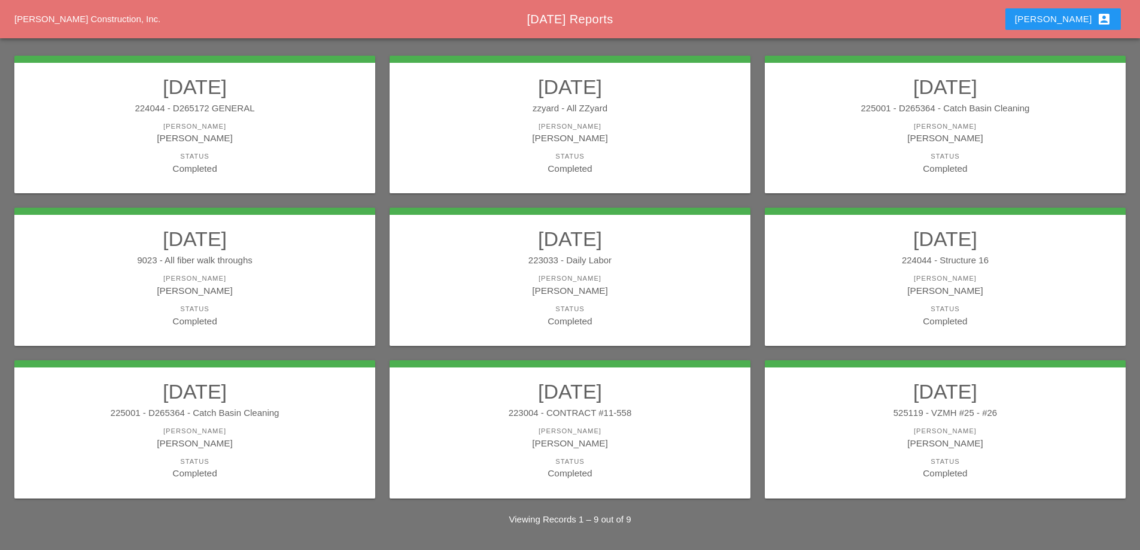
click at [1023, 393] on h2 "[DATE]" at bounding box center [945, 391] width 337 height 24
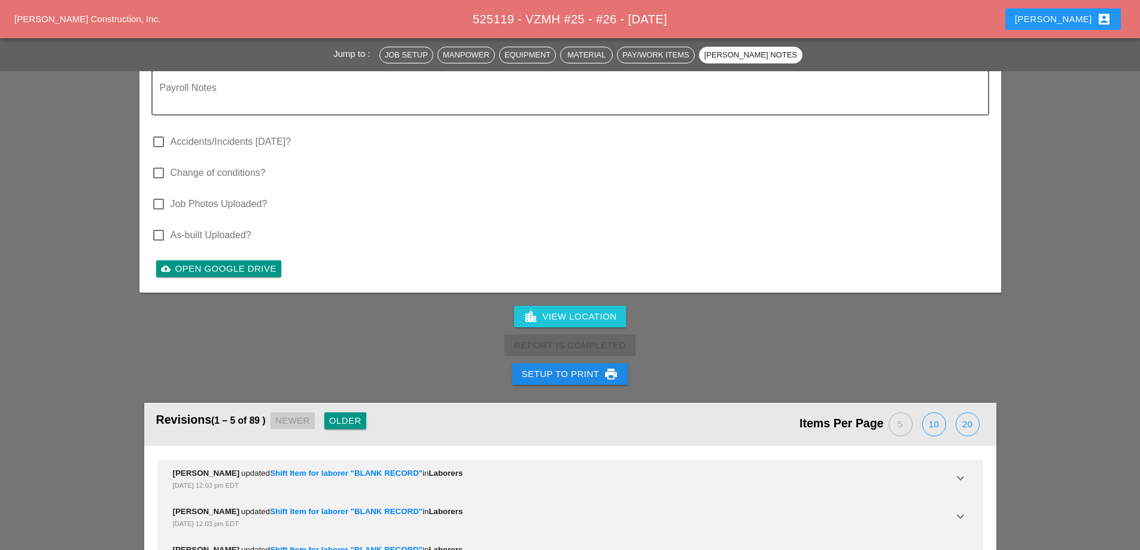
scroll to position [3651, 0]
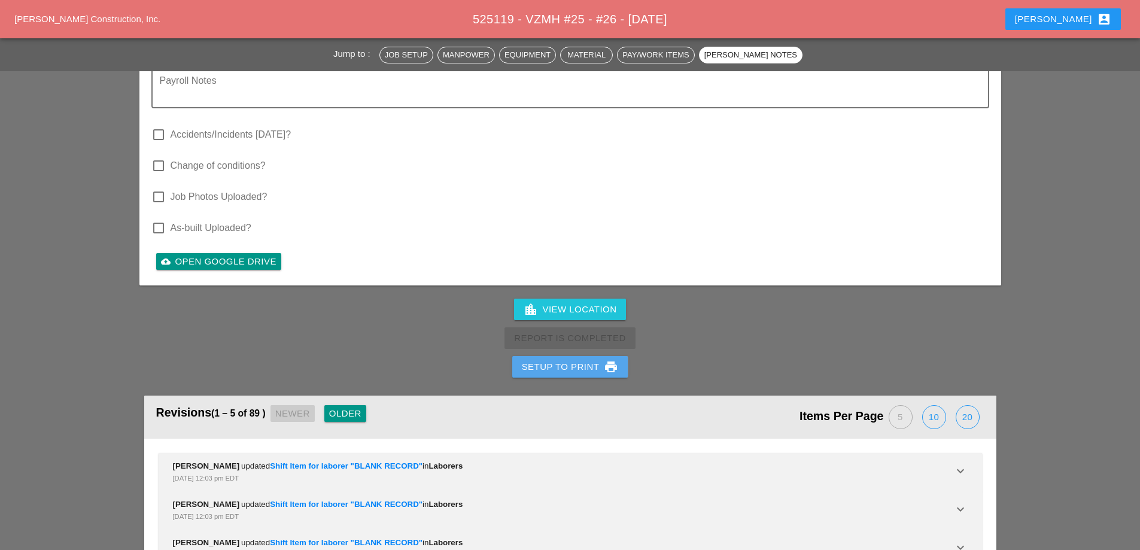
click at [566, 360] on div "Setup to Print print" at bounding box center [570, 367] width 97 height 14
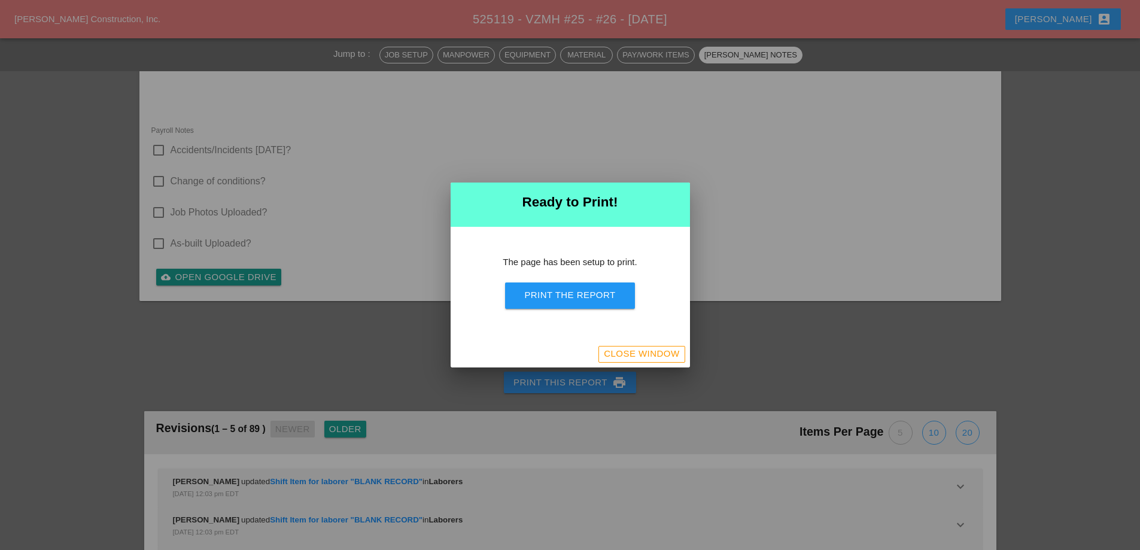
scroll to position [3924, 0]
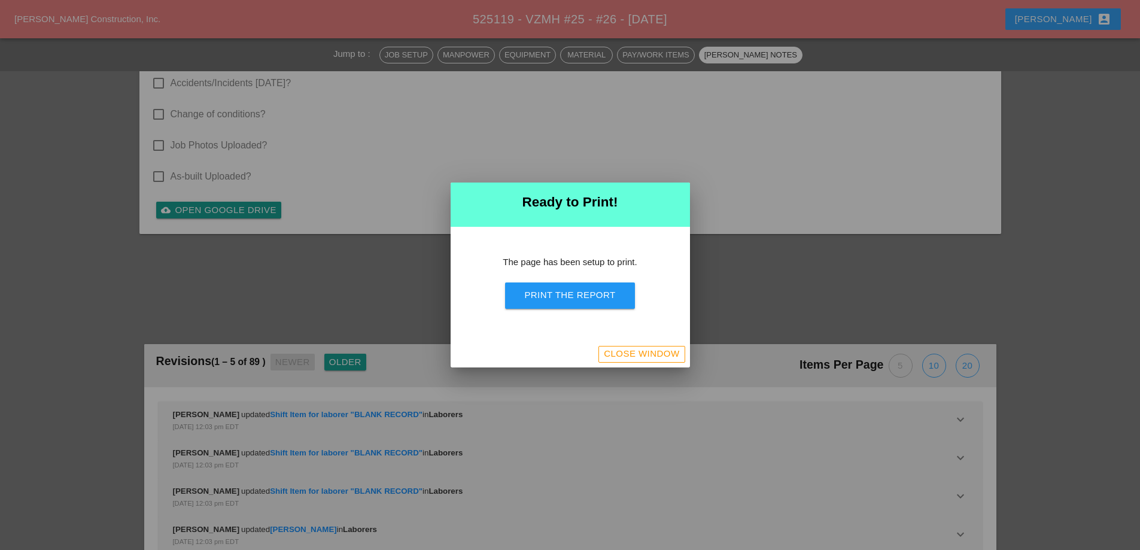
click at [573, 308] on button "Print the Report" at bounding box center [569, 295] width 129 height 26
drag, startPoint x: 649, startPoint y: 357, endPoint x: 642, endPoint y: 360, distance: 7.5
click at [647, 358] on div "Close Window" at bounding box center [641, 354] width 75 height 14
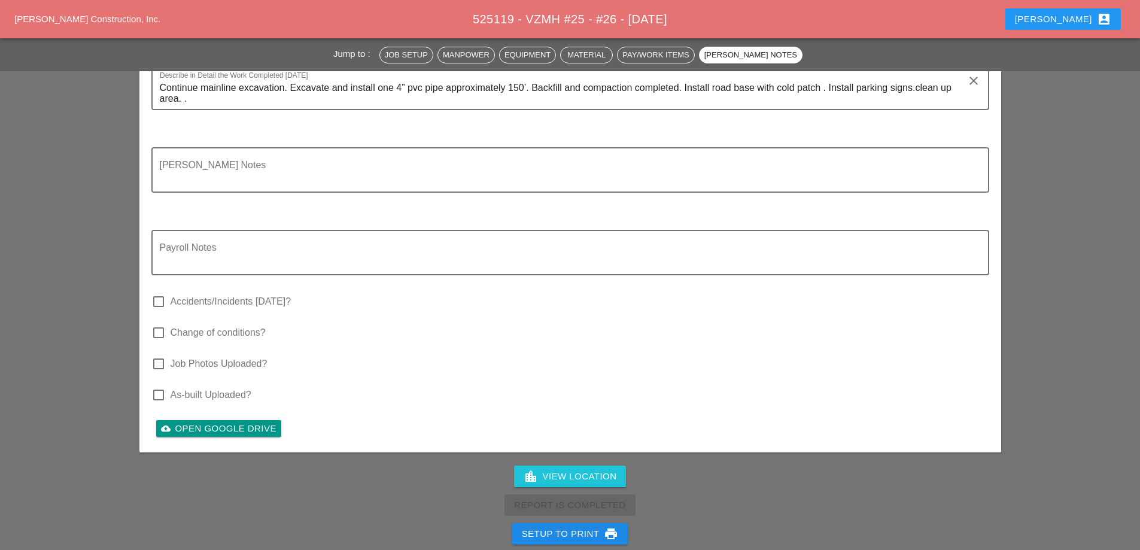
scroll to position [3524, 0]
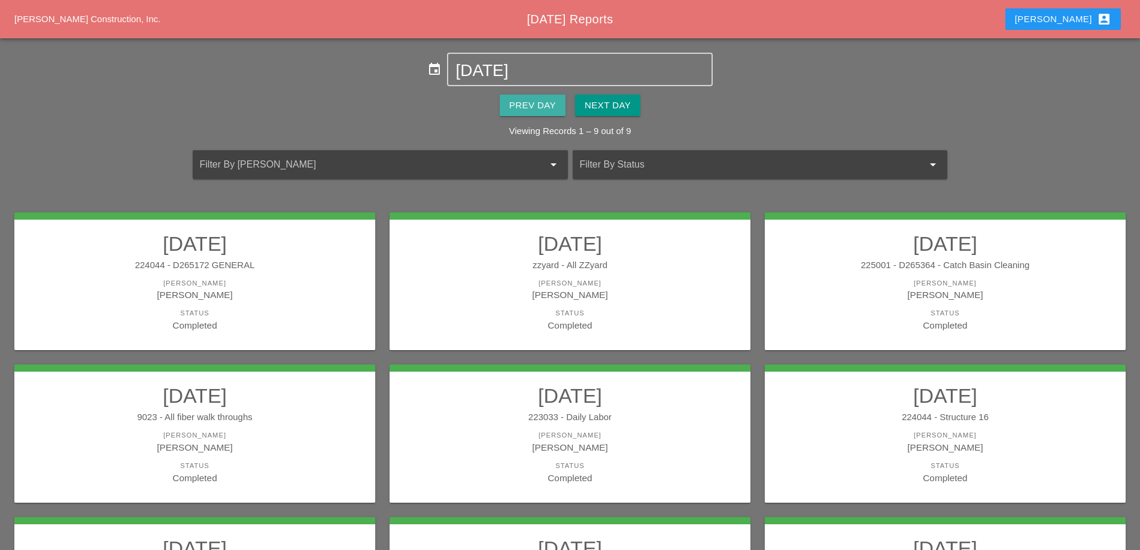
click at [535, 104] on div "Prev Day" at bounding box center [532, 106] width 47 height 14
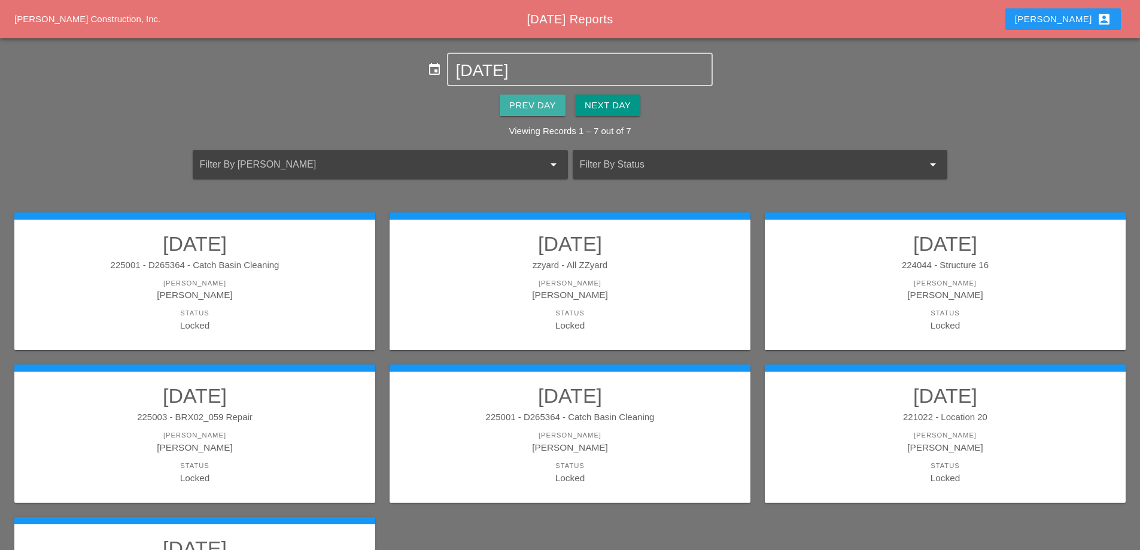
click at [535, 105] on div "Prev Day" at bounding box center [532, 106] width 47 height 14
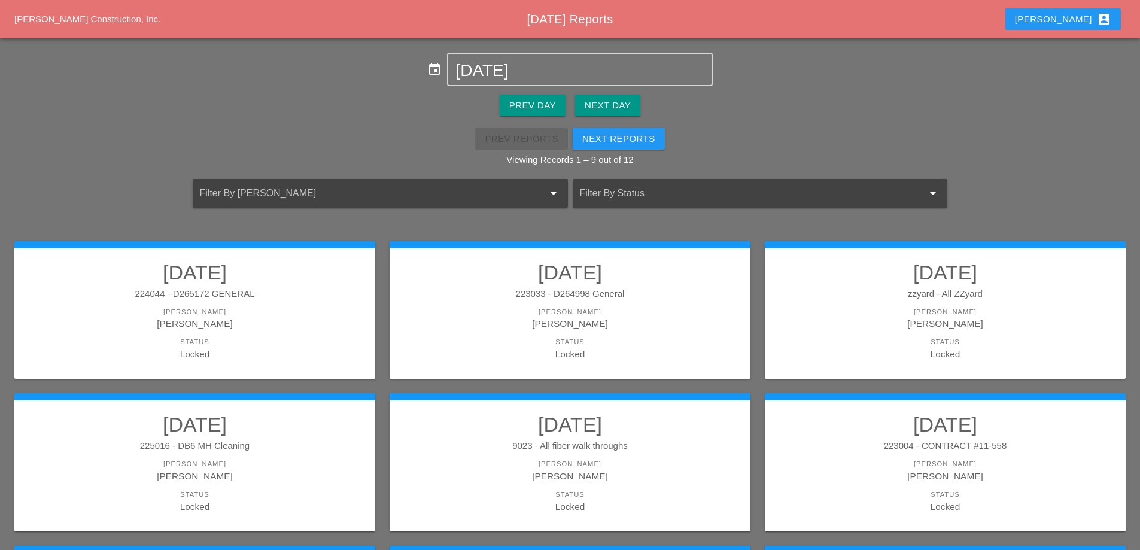
click at [618, 139] on div "Next Reports" at bounding box center [618, 139] width 73 height 14
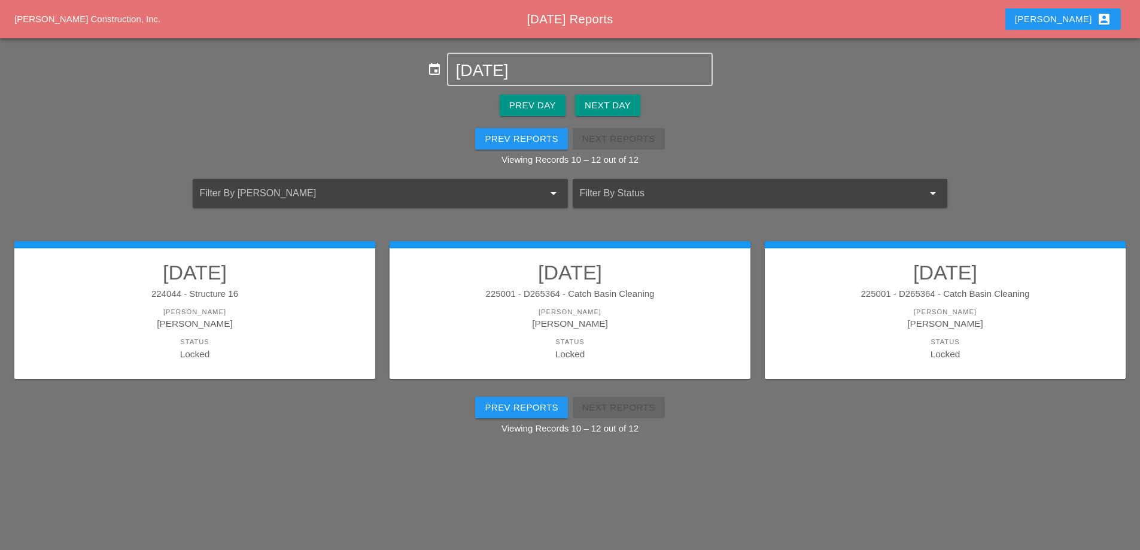
click at [549, 135] on div "Prev Reports" at bounding box center [522, 139] width 74 height 14
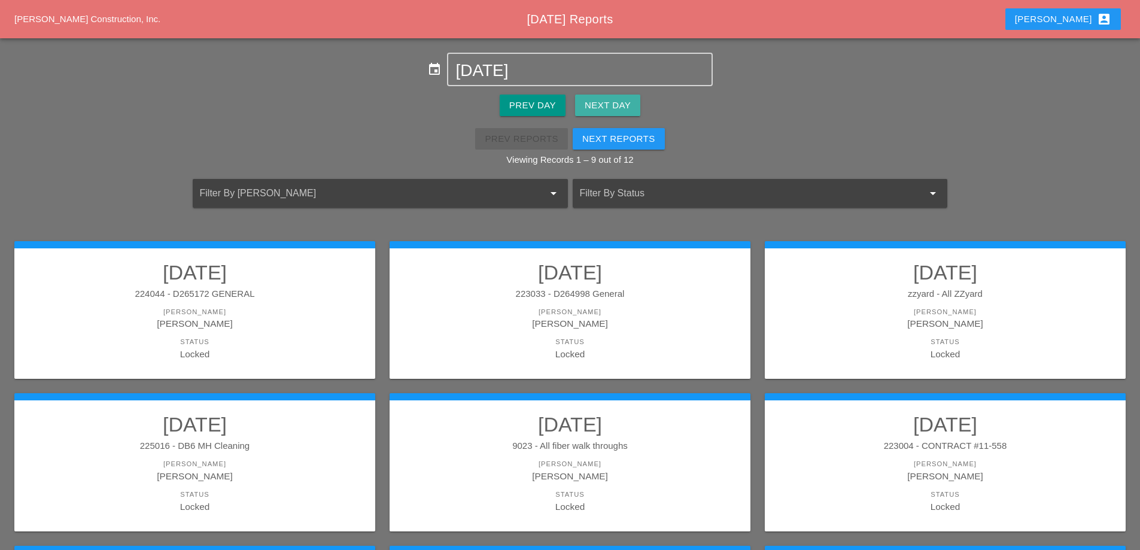
click at [601, 106] on div "Next Day" at bounding box center [608, 106] width 46 height 14
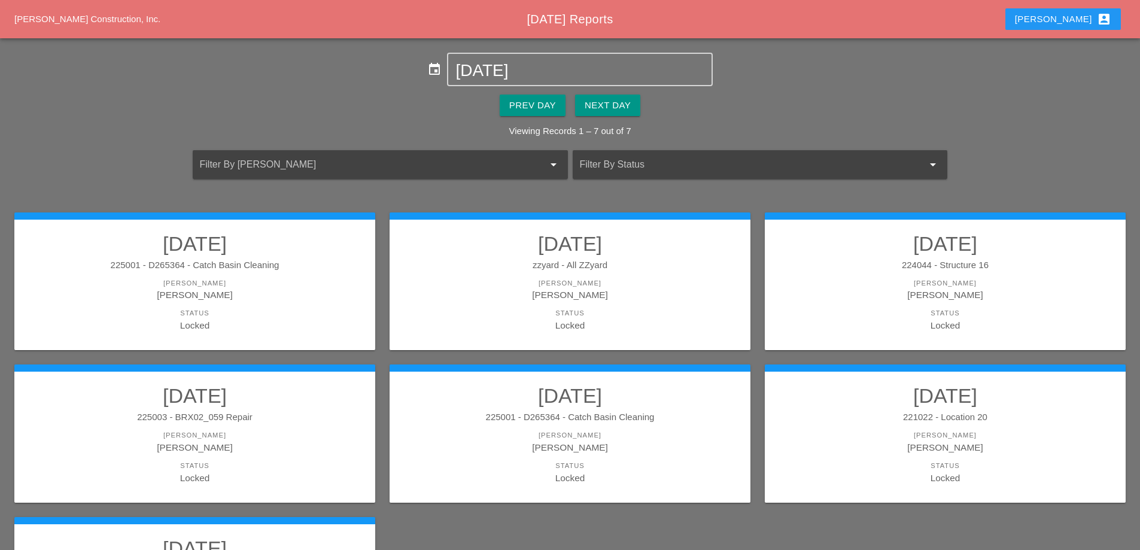
click at [603, 107] on div "Next Day" at bounding box center [608, 106] width 46 height 14
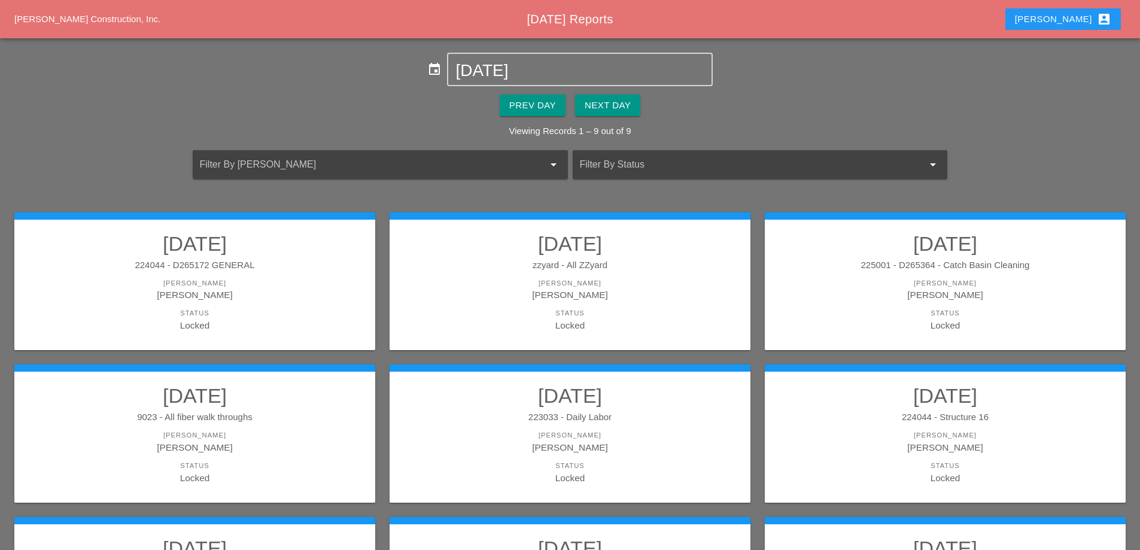
click at [604, 109] on div "Next Day" at bounding box center [608, 106] width 46 height 14
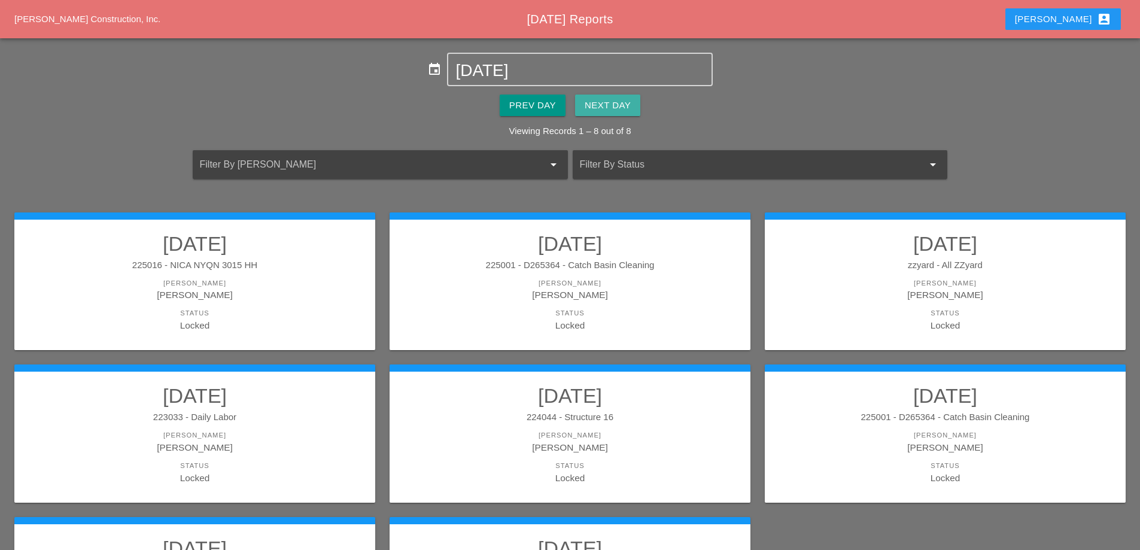
click at [609, 113] on button "Next Day" at bounding box center [607, 106] width 65 height 22
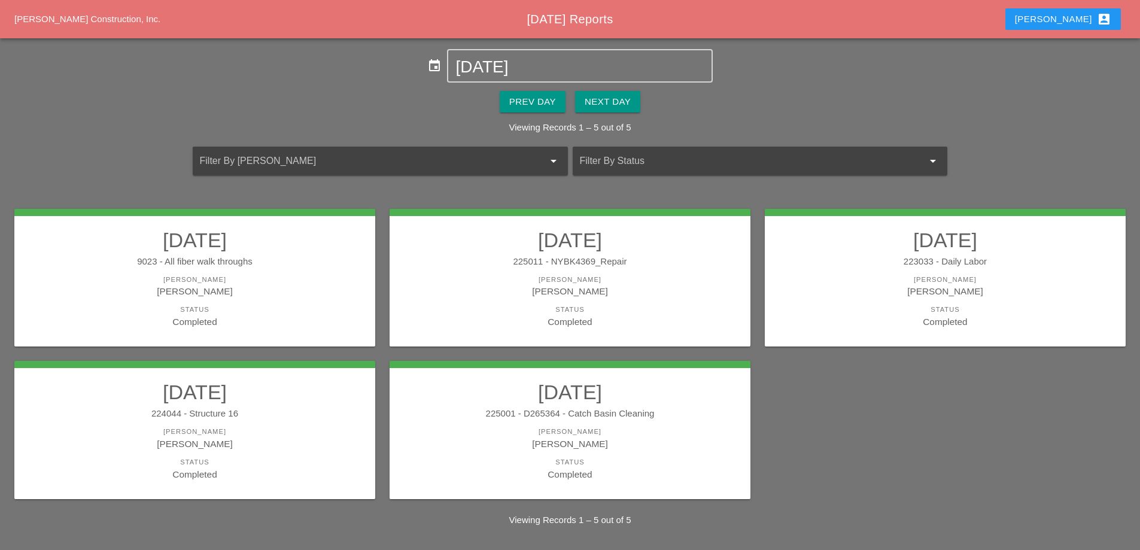
scroll to position [5, 0]
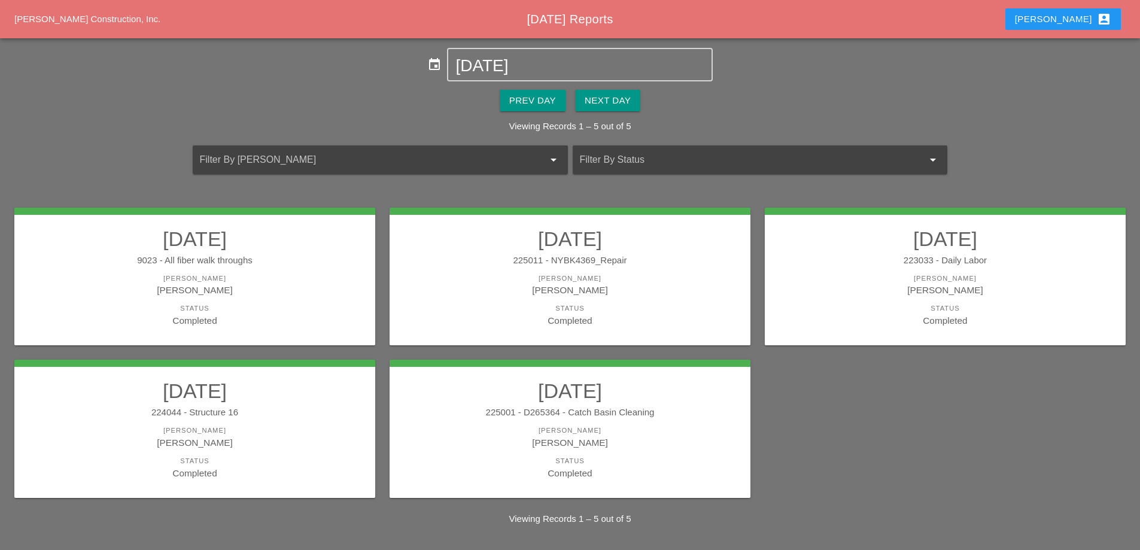
click at [613, 99] on div "Next Day" at bounding box center [608, 101] width 46 height 14
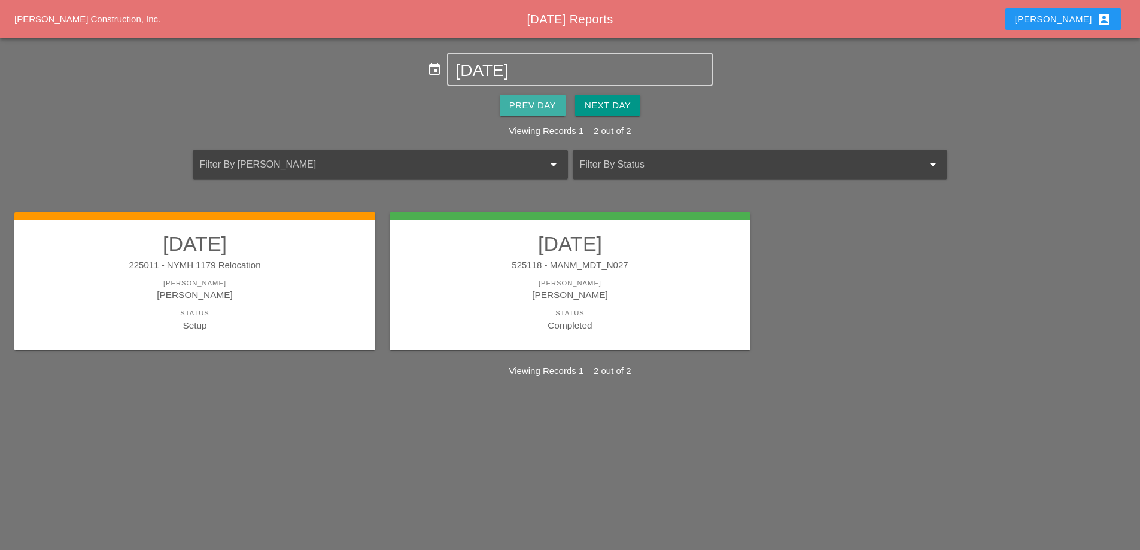
click at [548, 107] on div "Prev Day" at bounding box center [532, 106] width 47 height 14
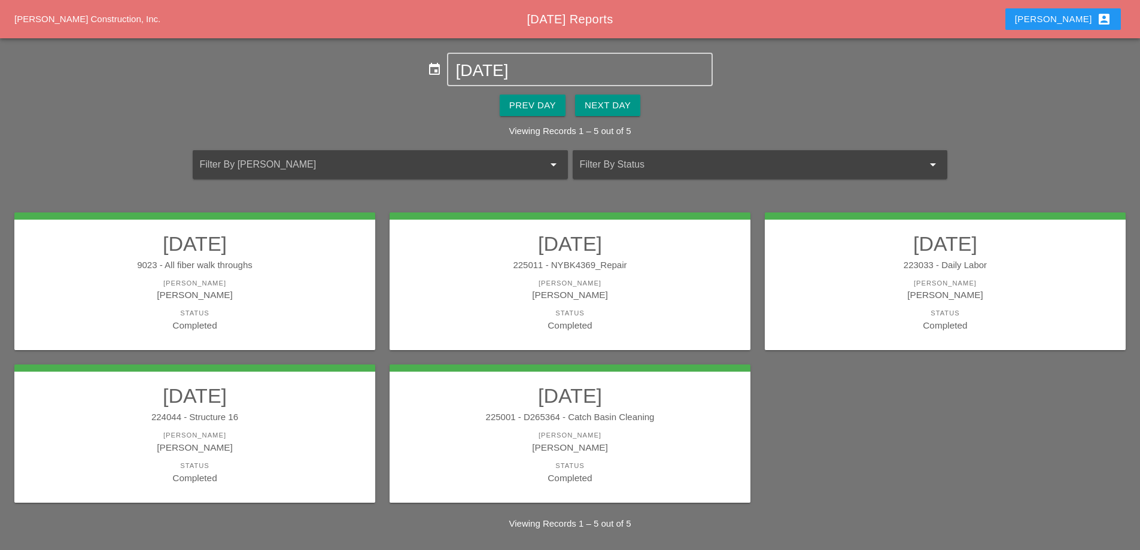
click at [282, 297] on div "[PERSON_NAME]" at bounding box center [194, 295] width 337 height 14
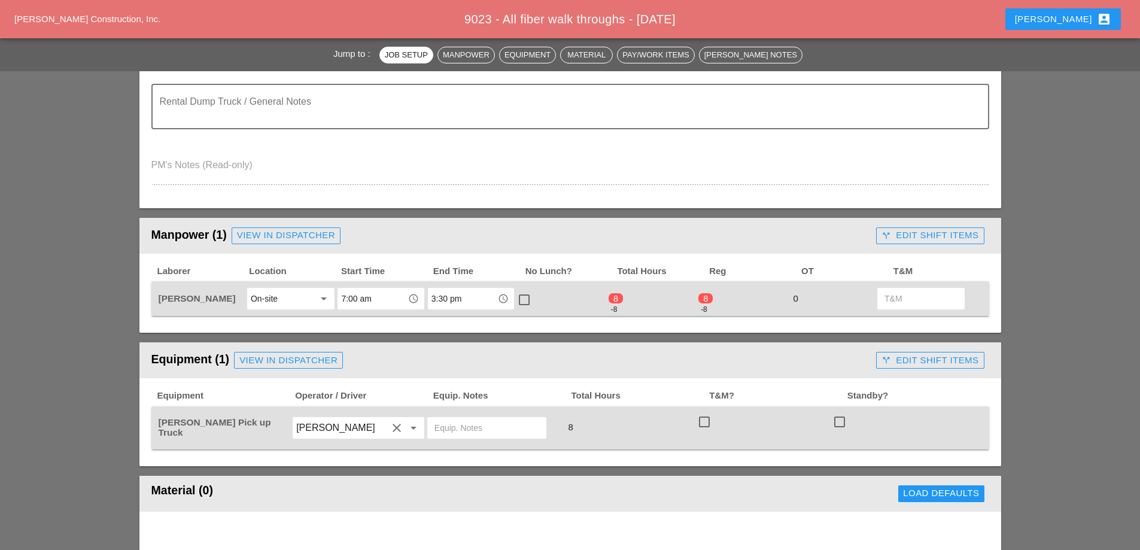
scroll to position [359, 0]
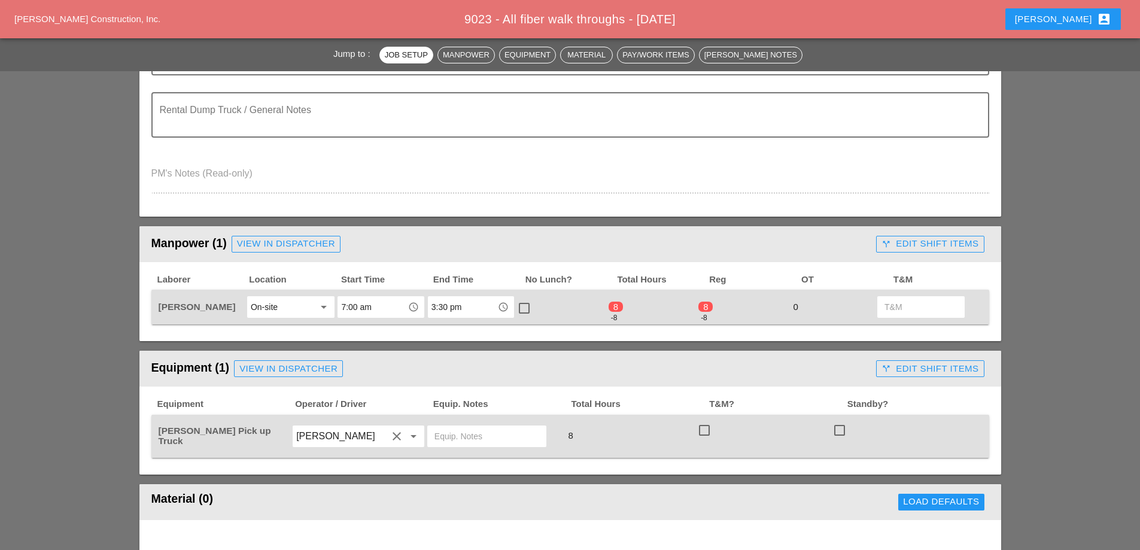
click at [951, 248] on div "call_split Edit Shift Items" at bounding box center [930, 244] width 97 height 14
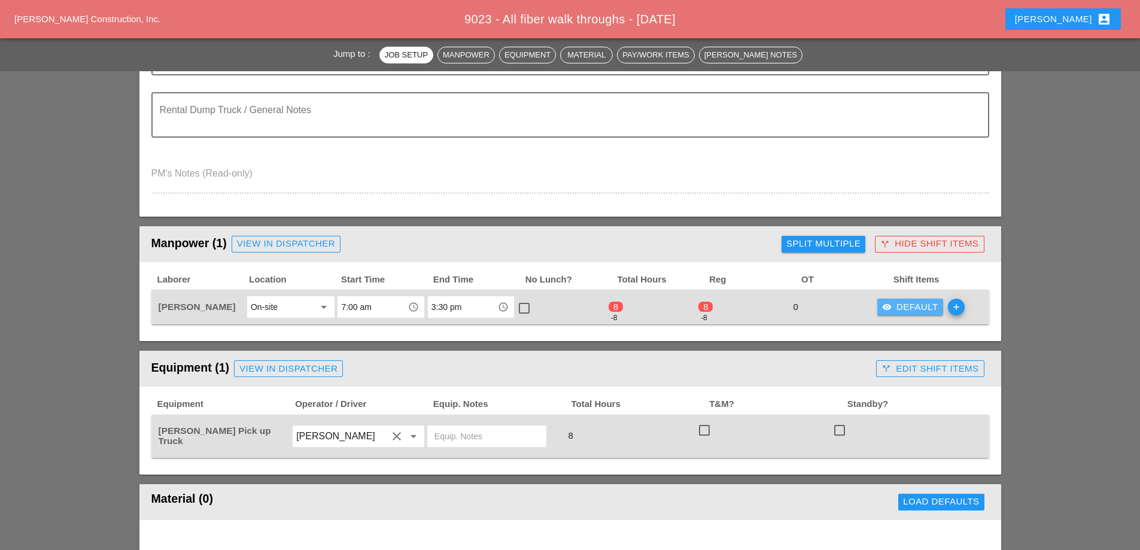
click at [915, 308] on div "visibility Default" at bounding box center [910, 307] width 56 height 14
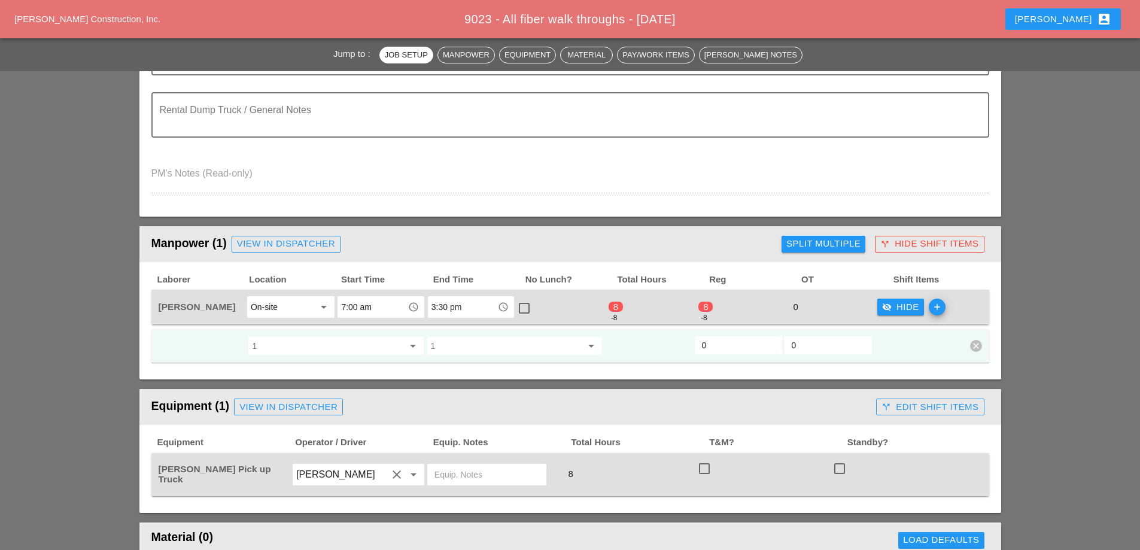
drag, startPoint x: 716, startPoint y: 346, endPoint x: 680, endPoint y: 350, distance: 35.5
click at [680, 350] on div "1 arrow_drop_down 1 arrow_drop_down 0 0 clear" at bounding box center [561, 346] width 808 height 22
type input "8"
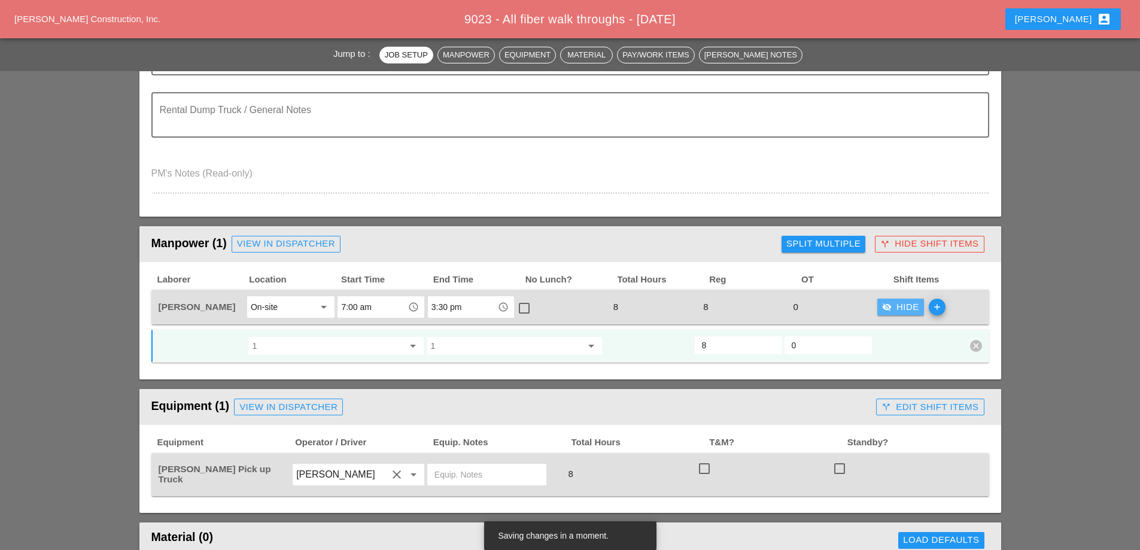
click at [909, 305] on div "visibility_off Hide" at bounding box center [900, 307] width 37 height 14
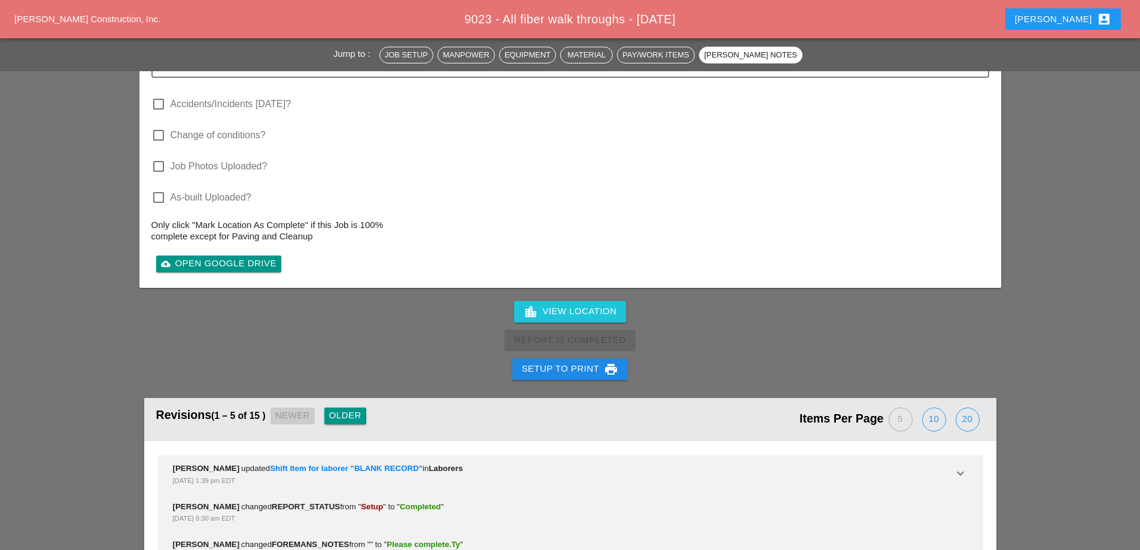
scroll to position [1376, 0]
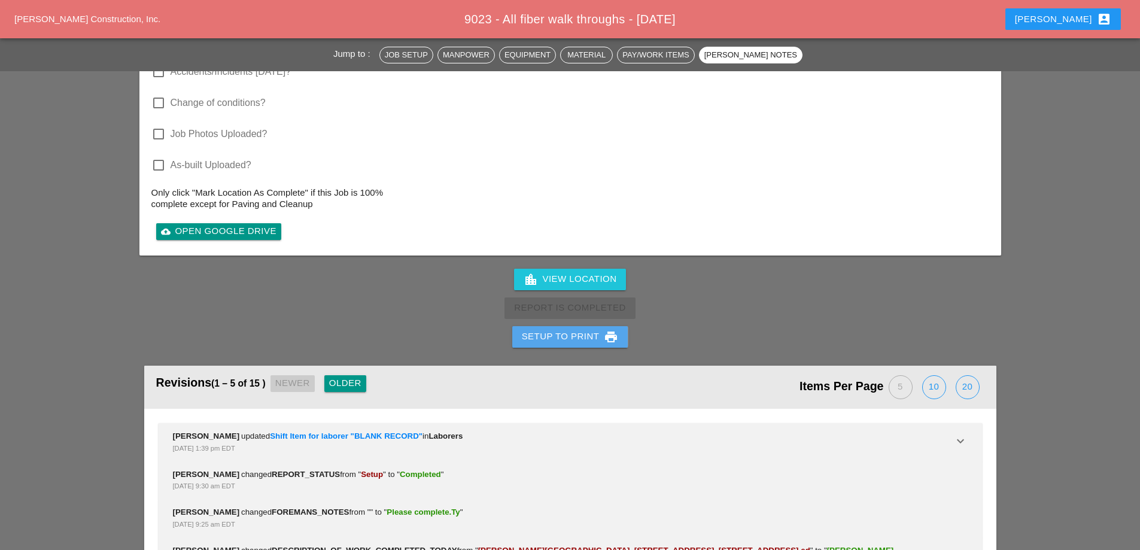
click at [573, 341] on div "Setup to Print print" at bounding box center [570, 337] width 97 height 14
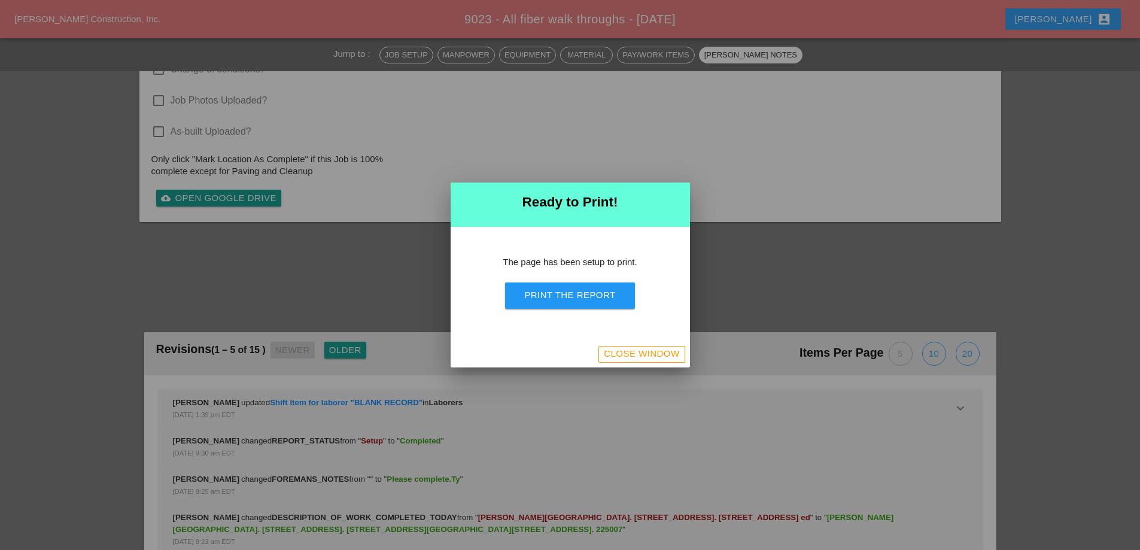
scroll to position [1181, 0]
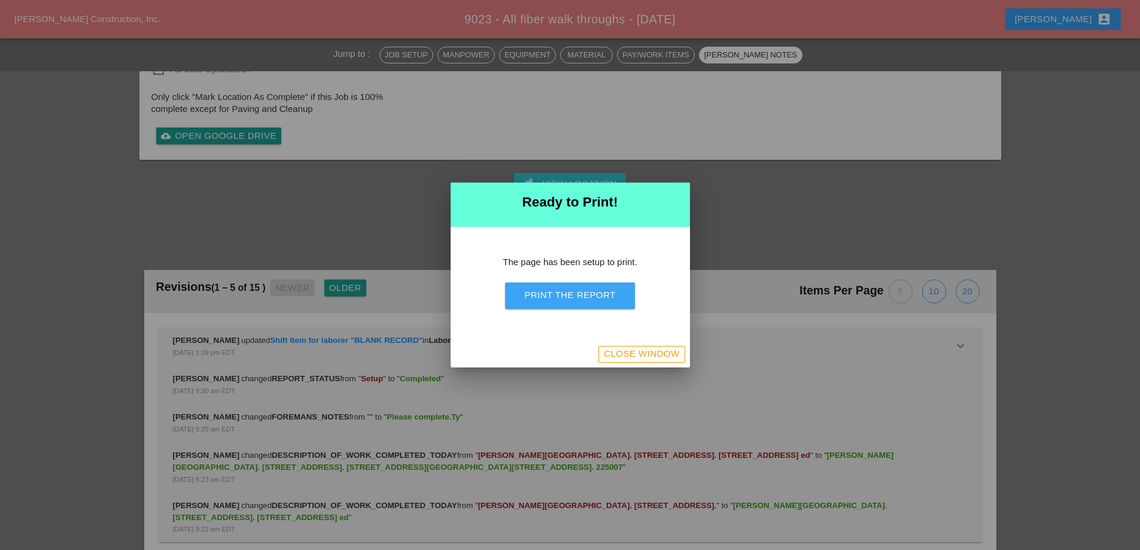
drag, startPoint x: 577, startPoint y: 294, endPoint x: 907, endPoint y: 402, distance: 347.5
click at [577, 296] on div "Print the Report" at bounding box center [569, 295] width 91 height 14
click at [622, 359] on div "Close Window" at bounding box center [641, 354] width 75 height 14
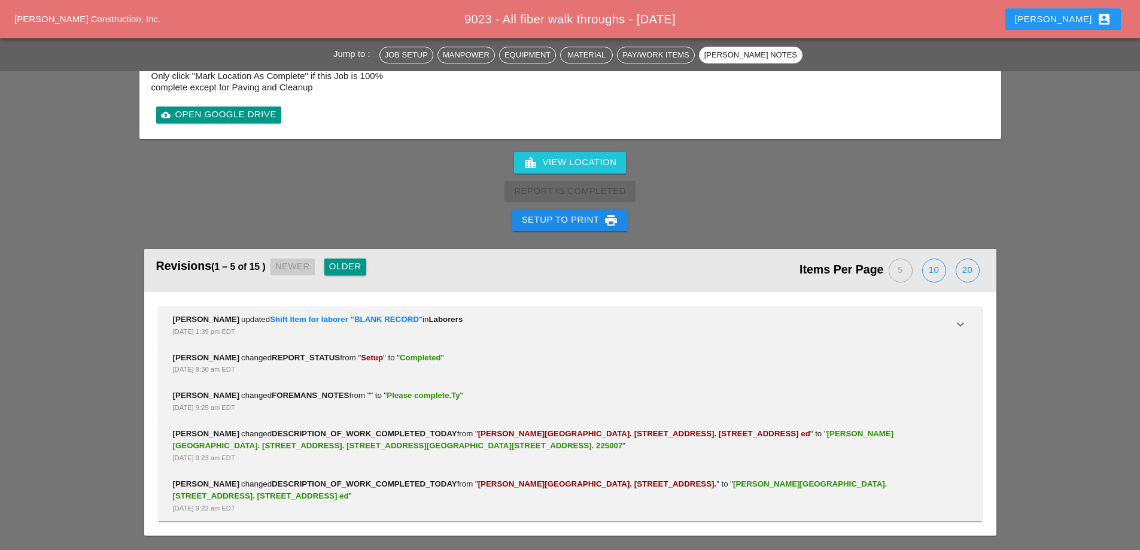
scroll to position [1314, 0]
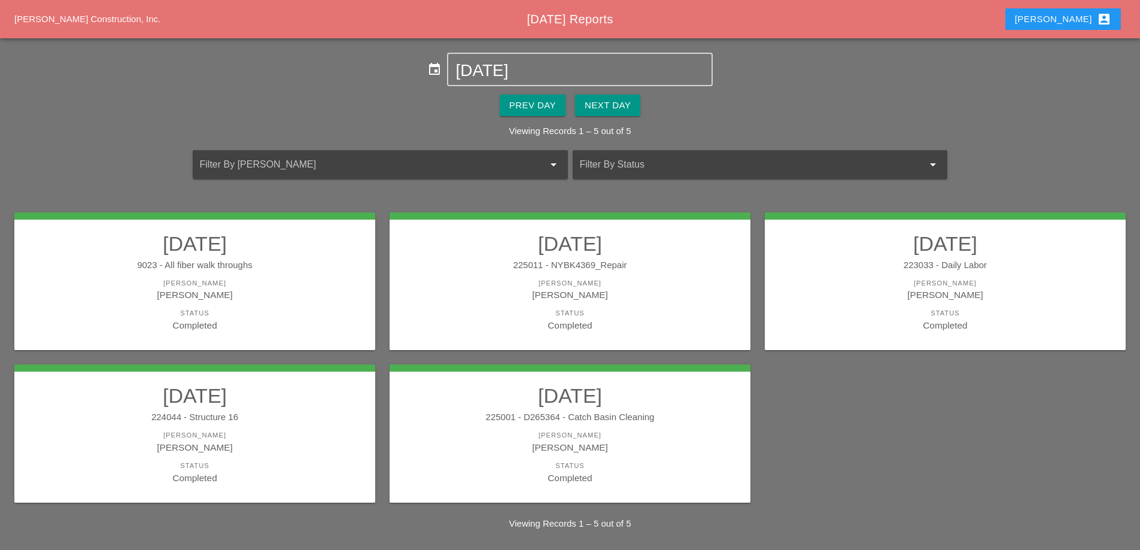
click at [618, 253] on h2 "[DATE]" at bounding box center [570, 244] width 337 height 24
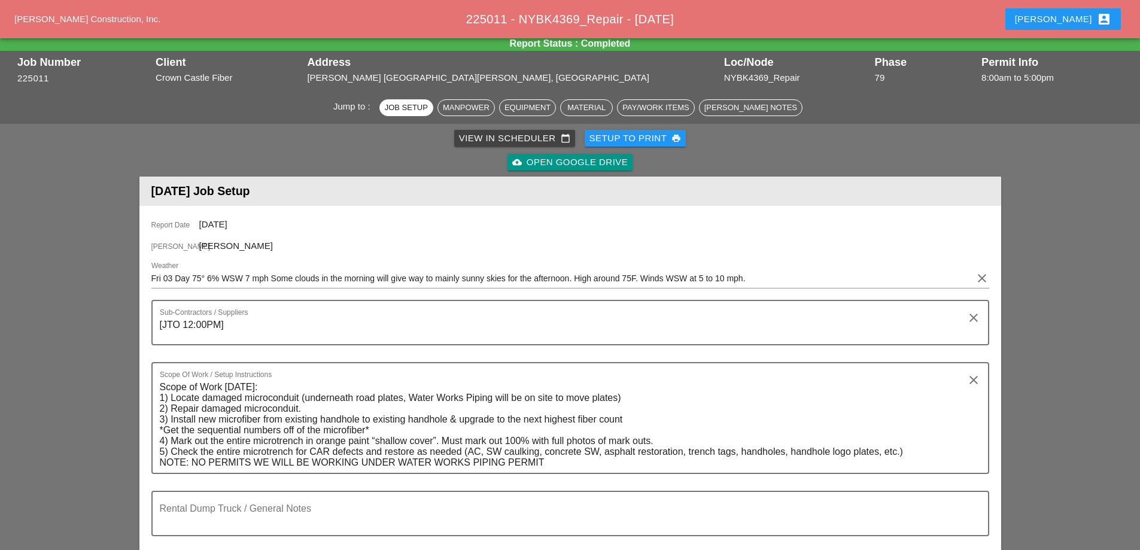
scroll to position [60, 0]
